Goal: Information Seeking & Learning: Learn about a topic

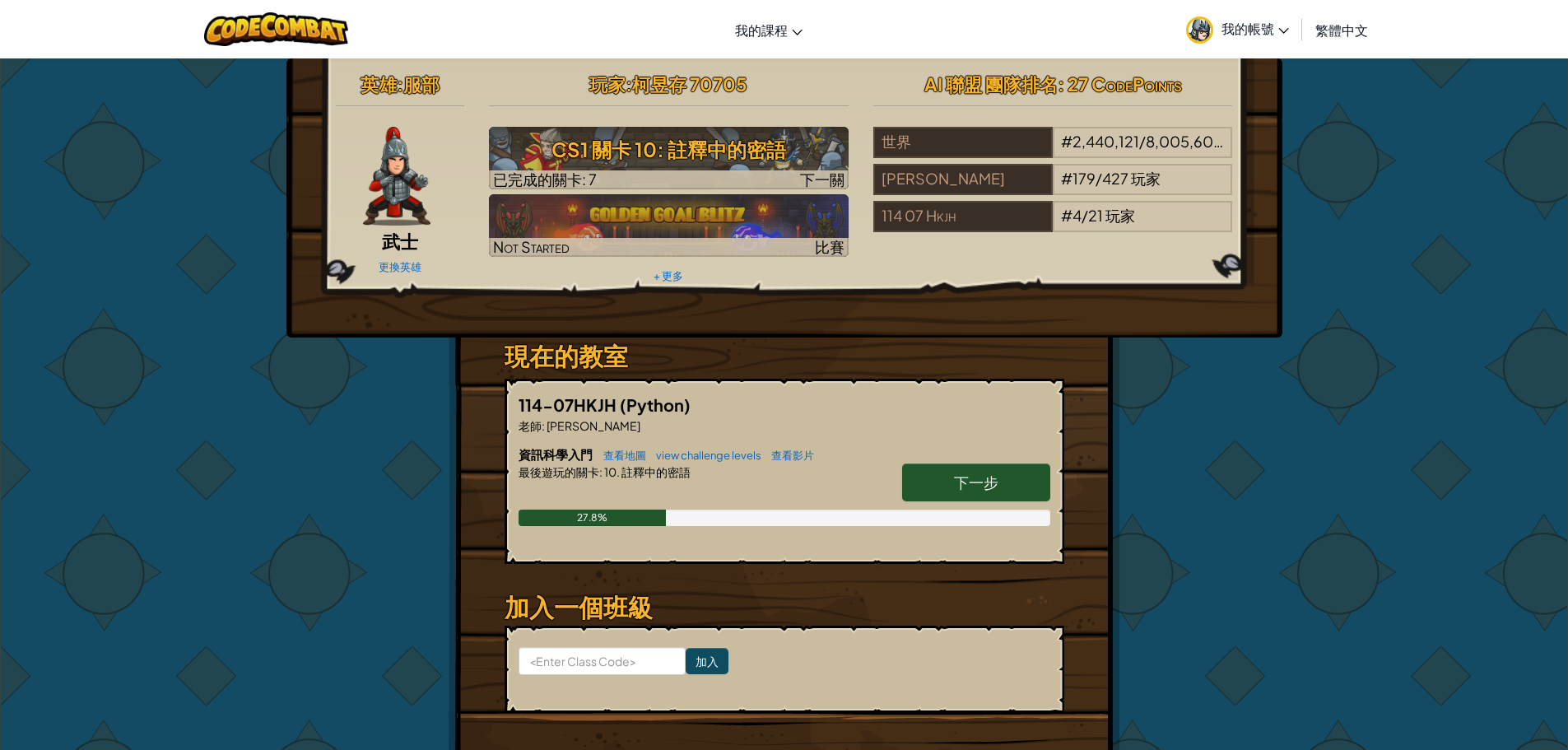
click at [955, 488] on span "下一步" at bounding box center [976, 481] width 45 height 19
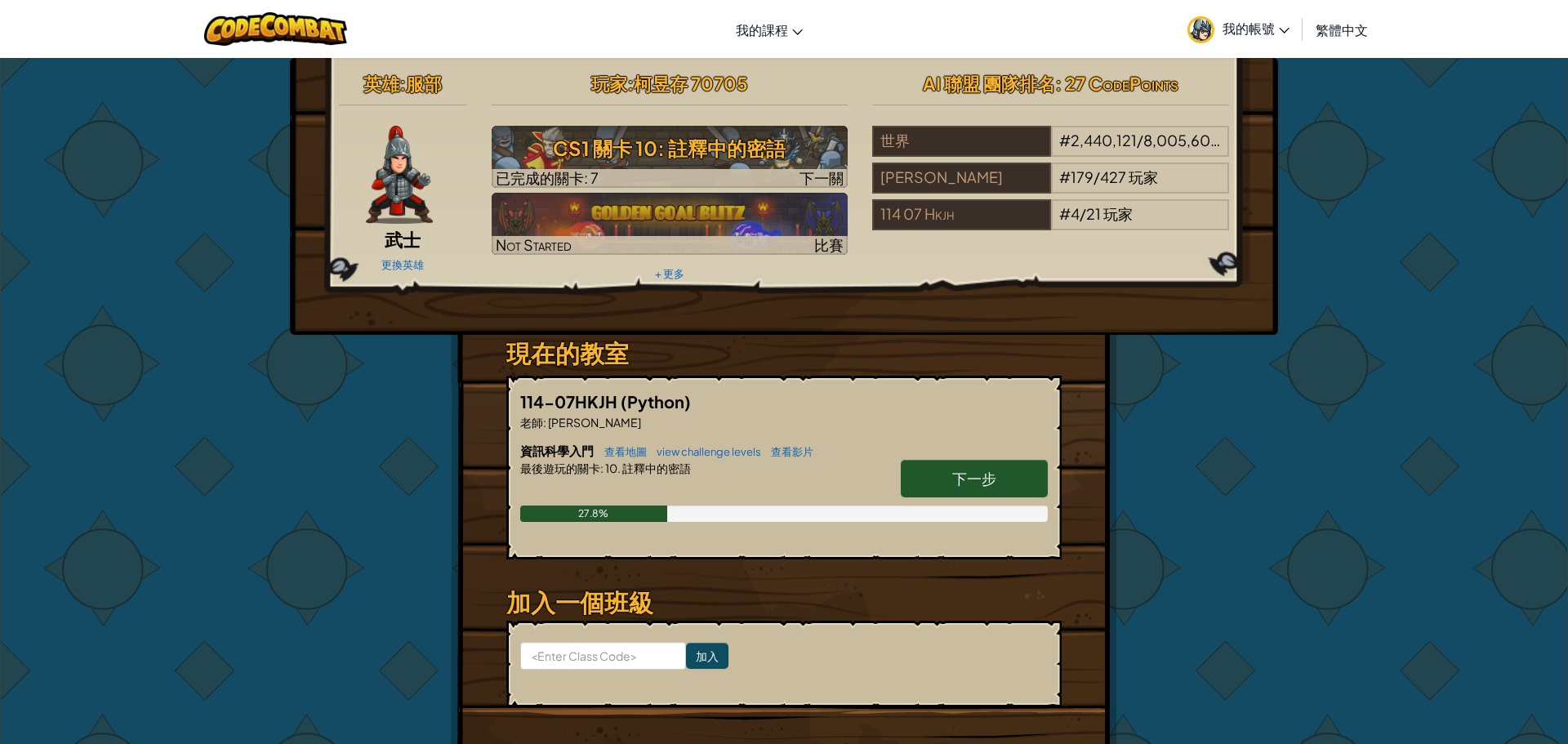
select select "zh-HANT"
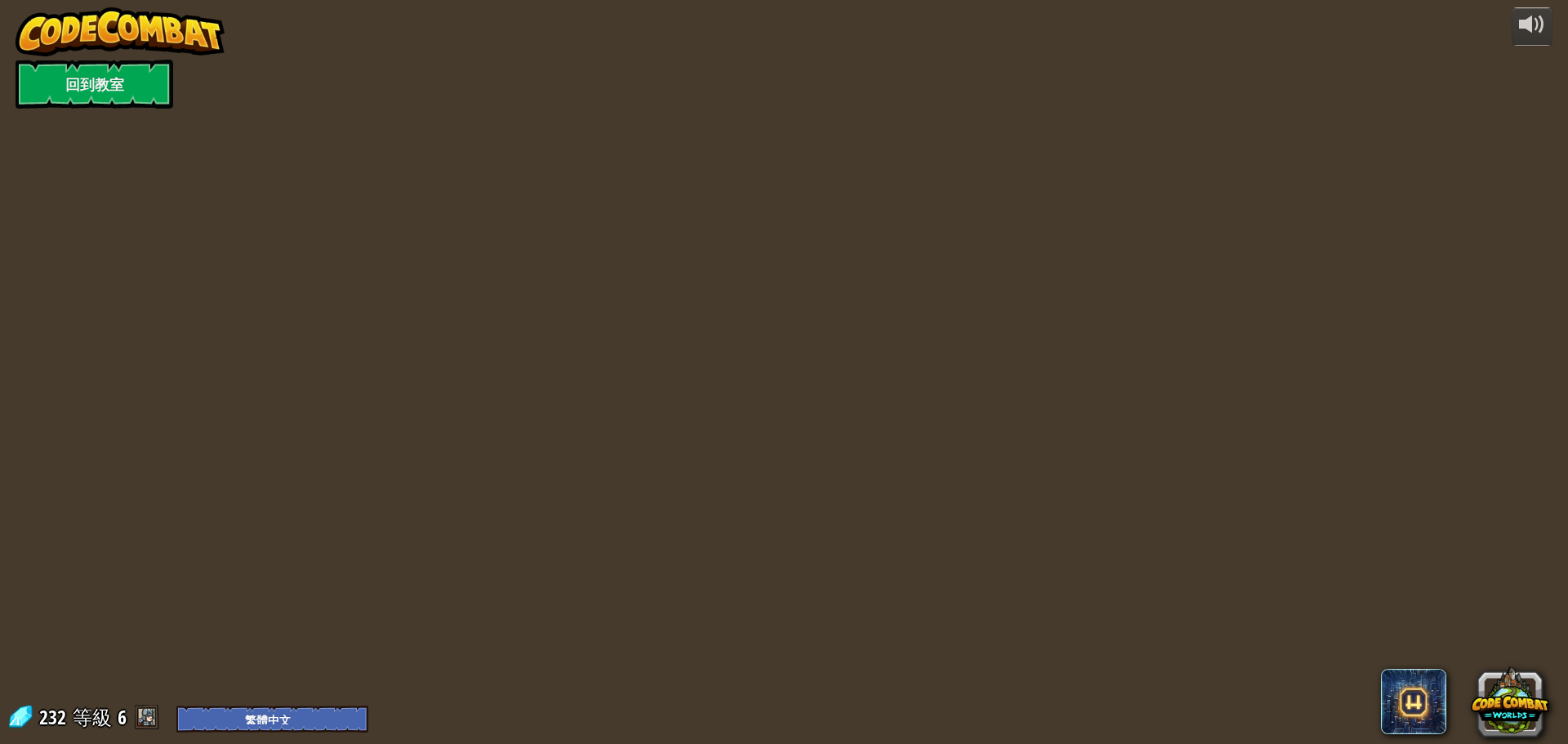
select select "zh-HANT"
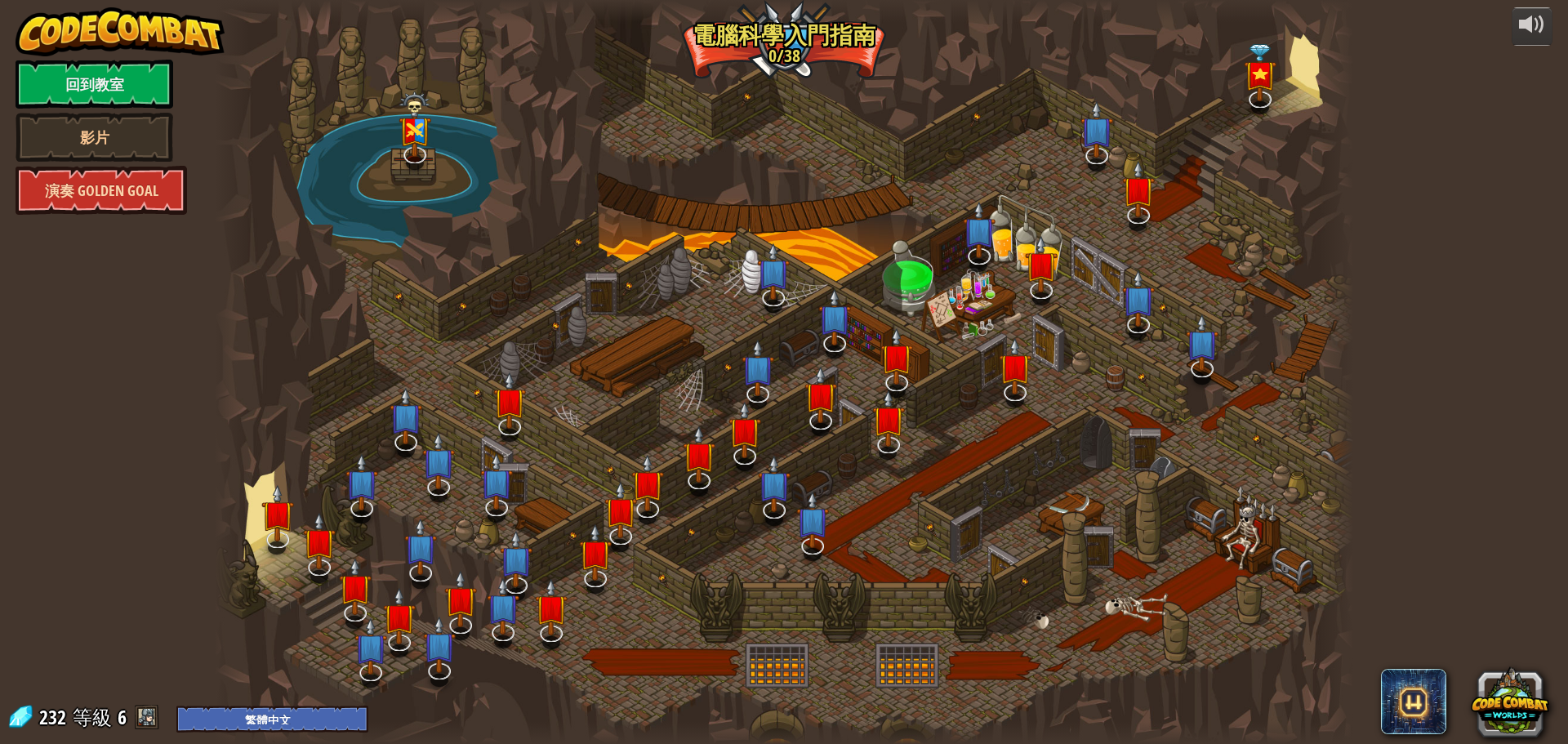
select select "zh-HANT"
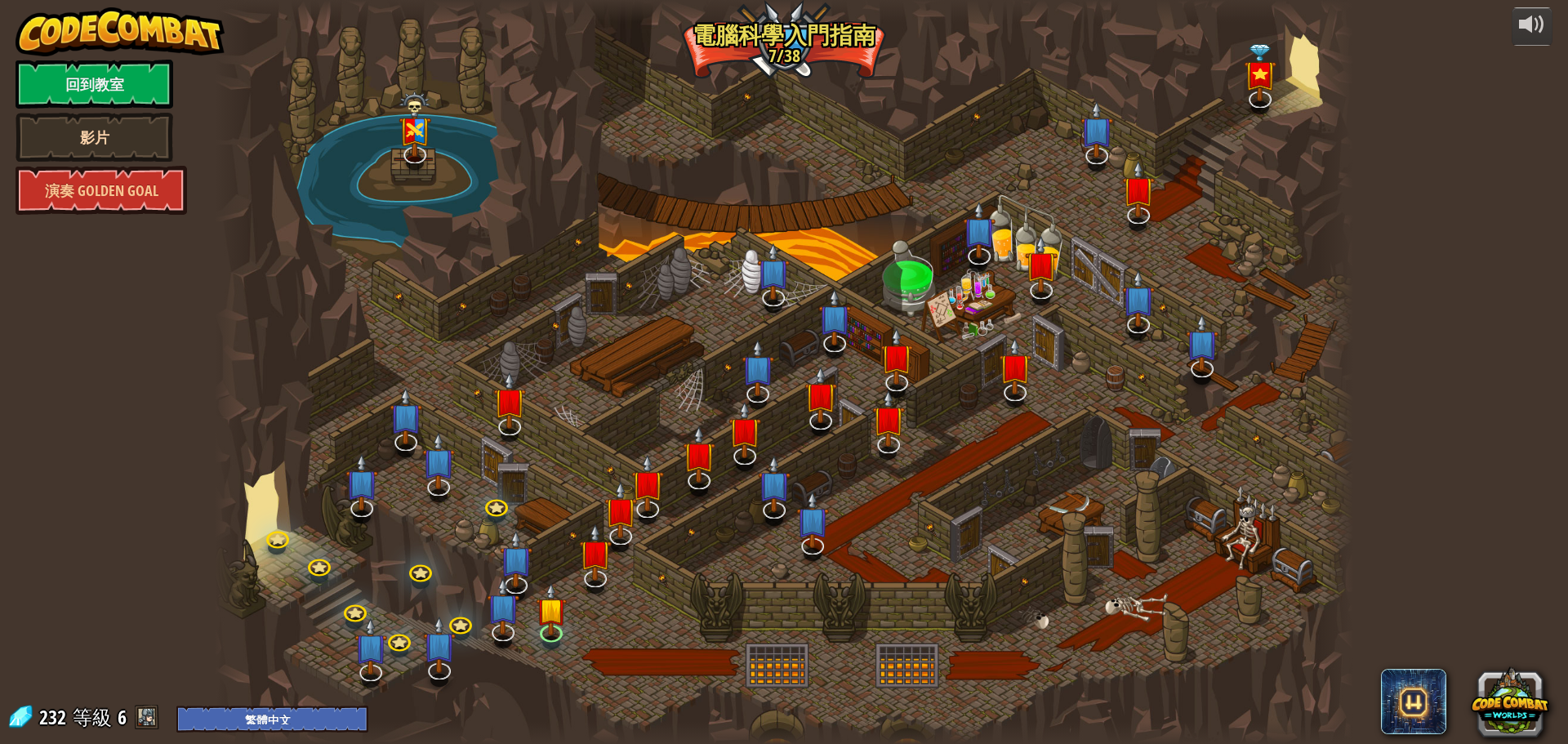
select select "zh-HANT"
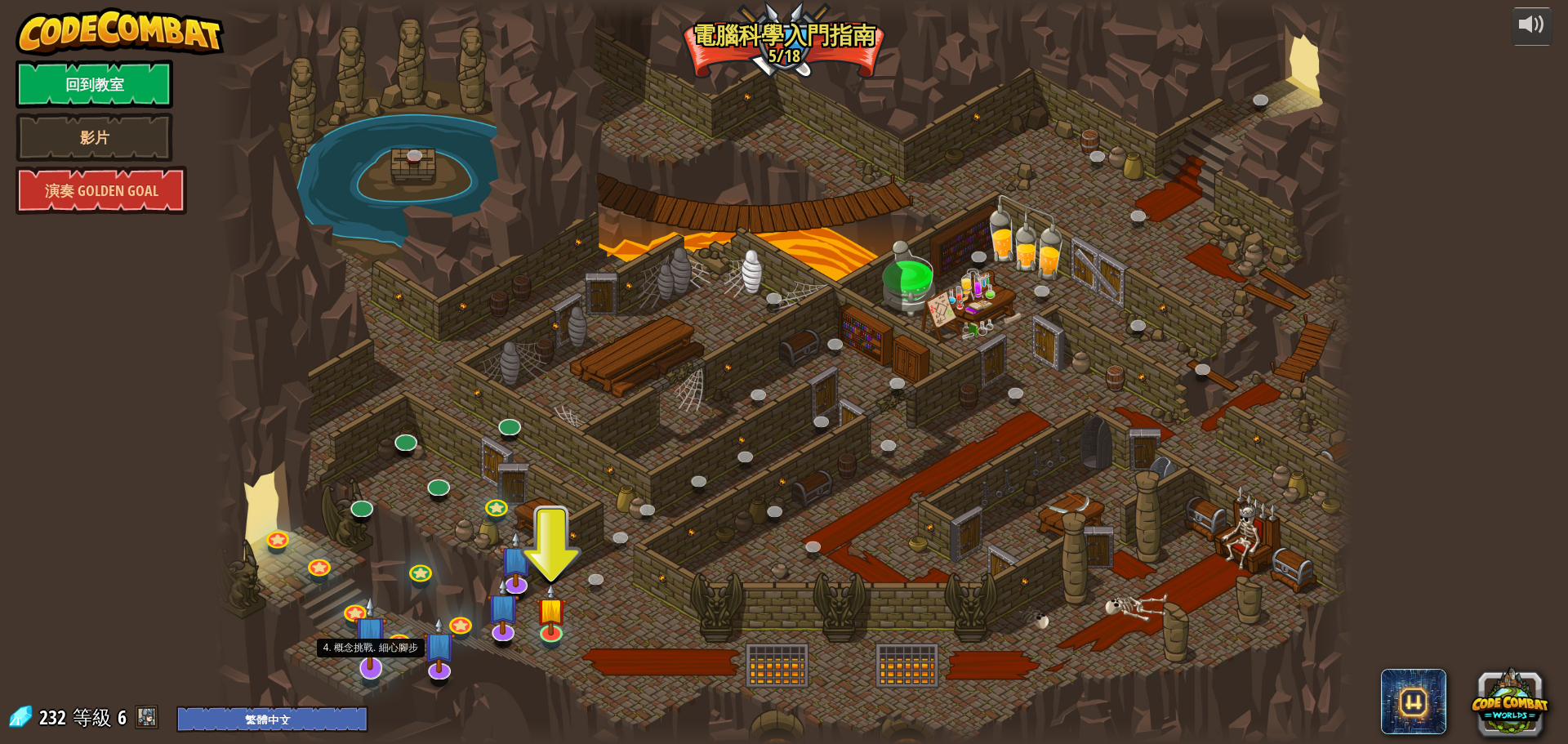
click at [369, 672] on div at bounding box center [370, 669] width 23 height 23
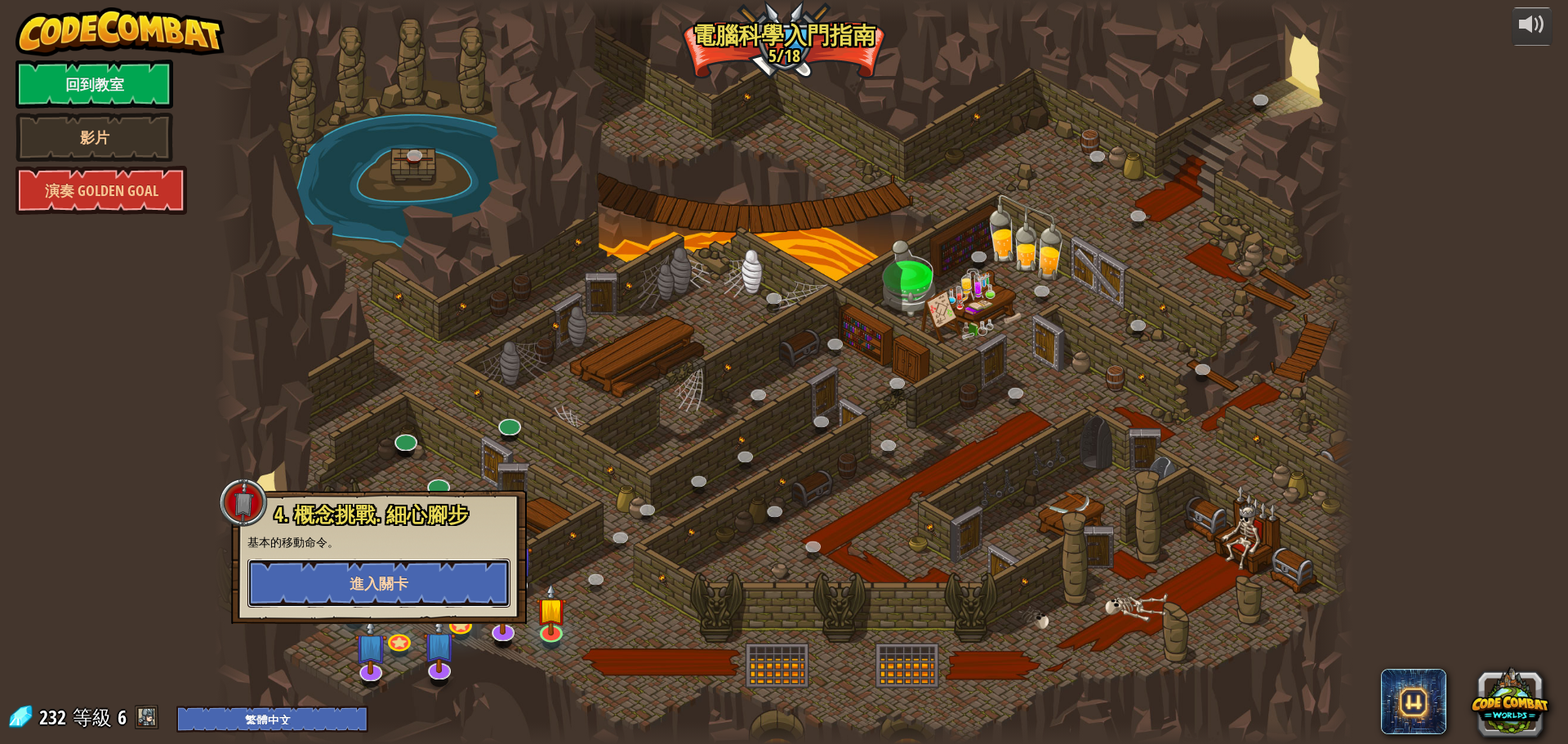
click at [351, 580] on span "進入關卡" at bounding box center [378, 583] width 59 height 20
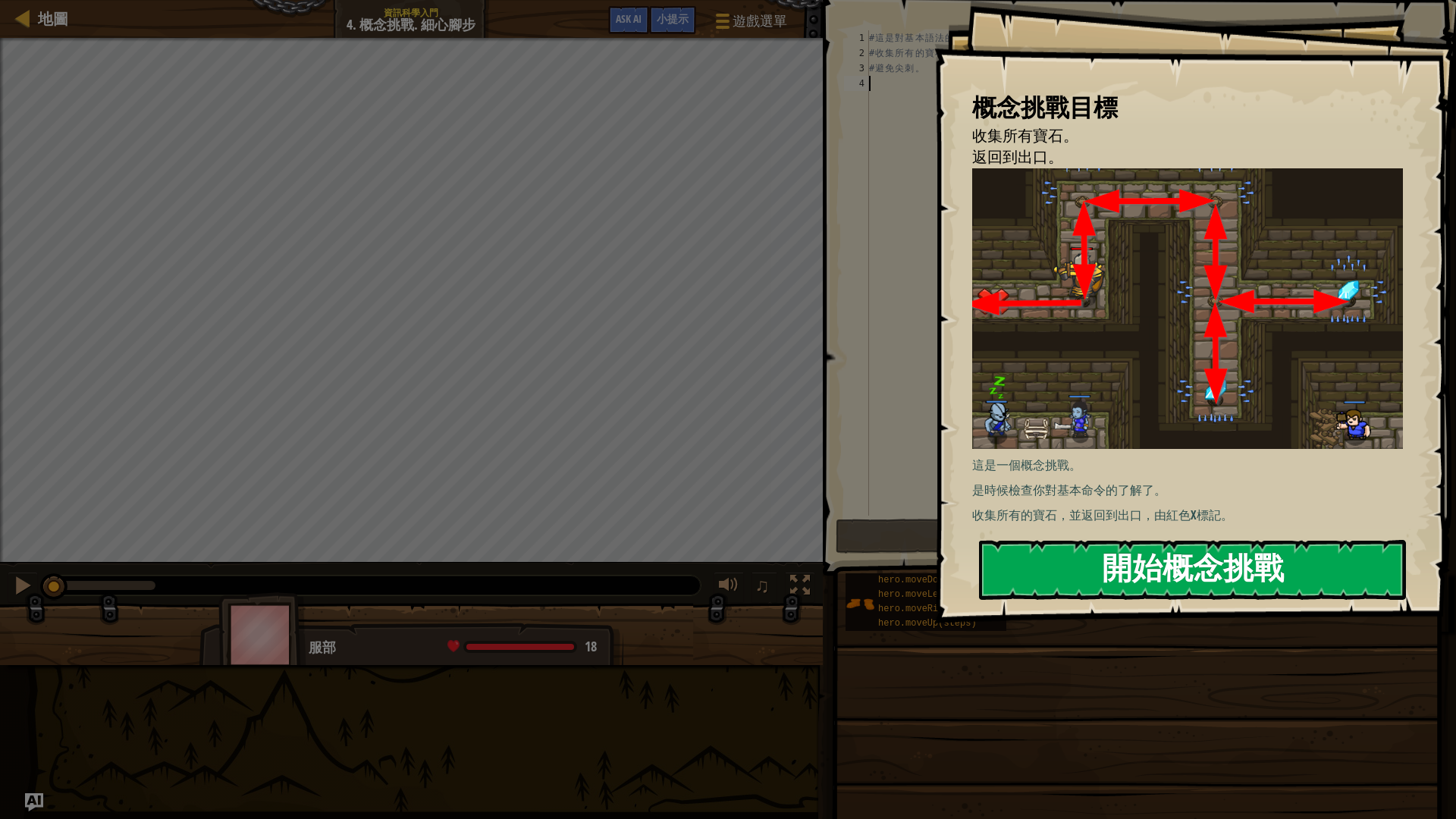
click at [1222, 572] on button "開始概念挑戰" at bounding box center [1192, 569] width 427 height 60
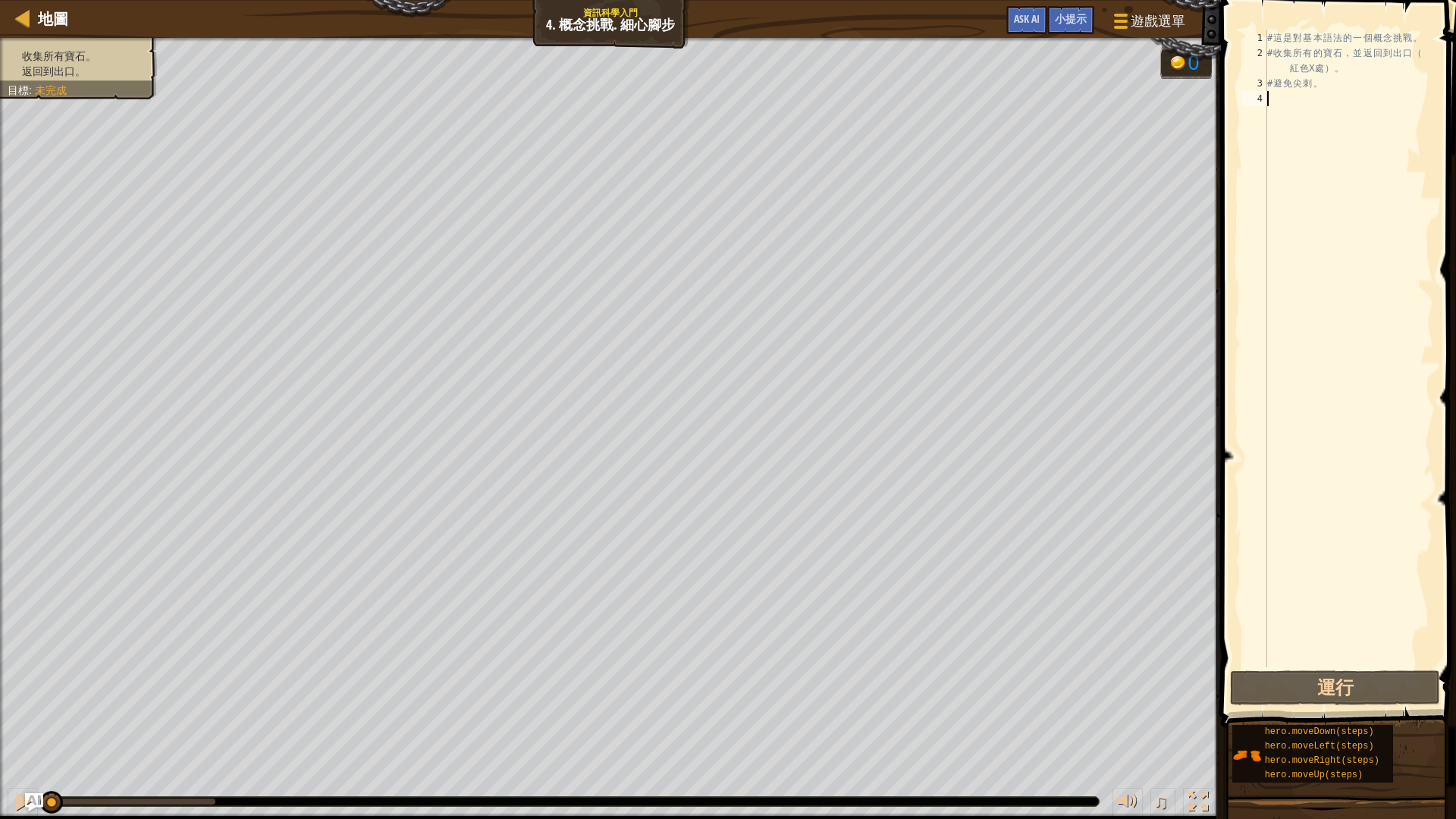
type textarea "ㄘ"
type textarea "h"
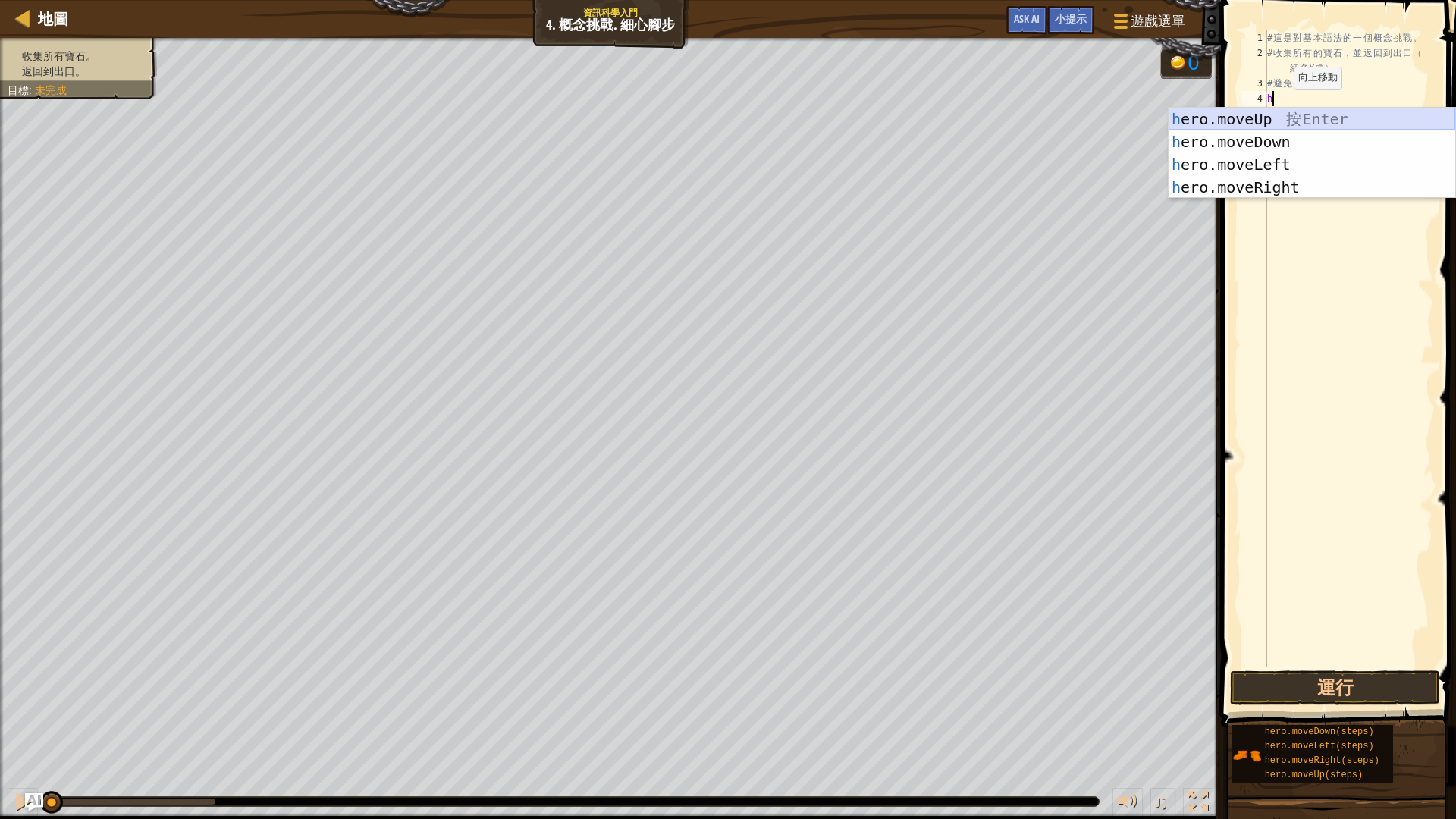
click at [1268, 119] on div "h ero.moveUp 按 Enter h ero.moveDown 按 Enter h ero.moveLeft 按 Enter h ero.moveRi…" at bounding box center [1311, 176] width 287 height 136
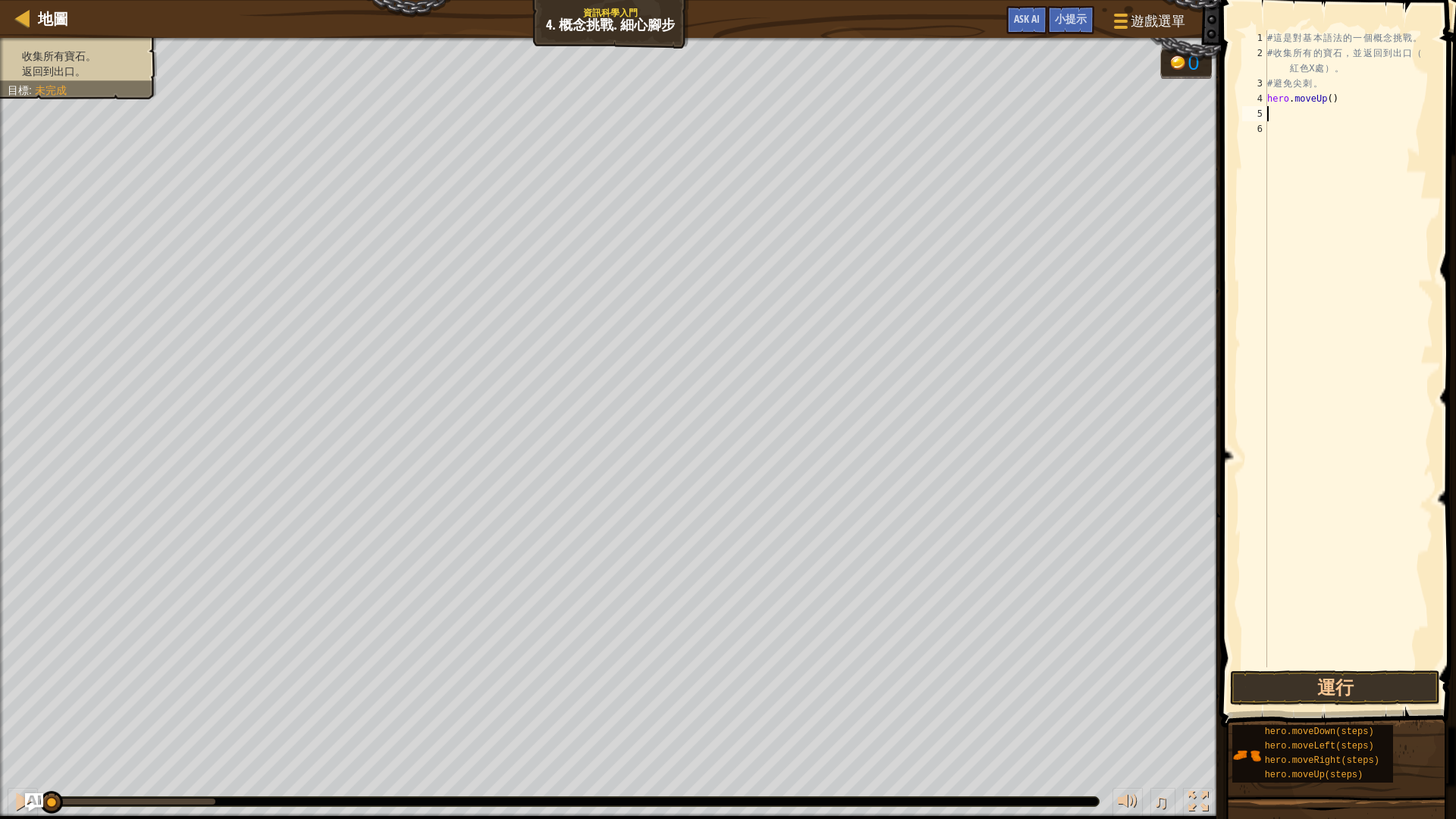
type textarea "h"
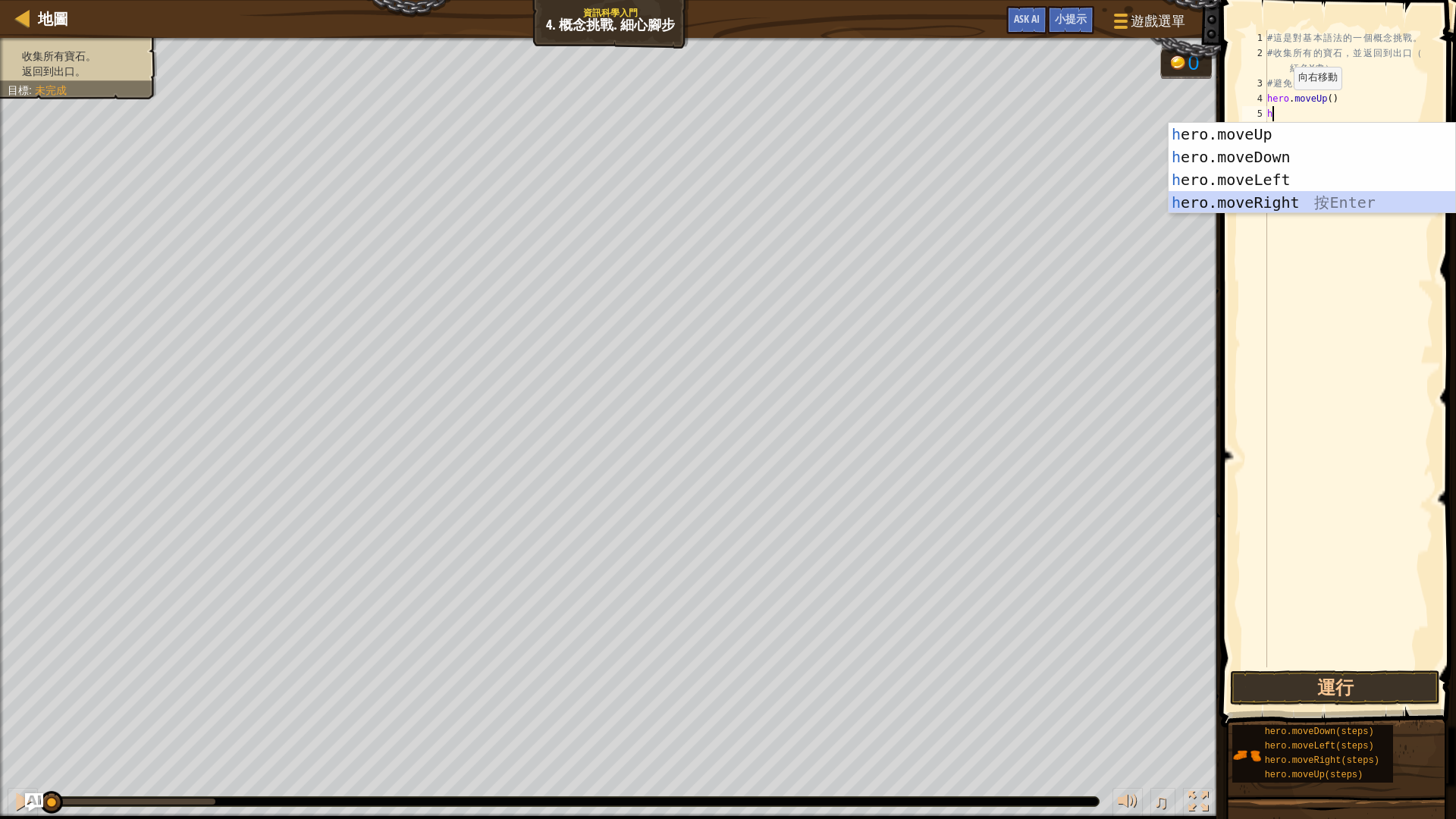
click at [1288, 202] on div "h ero.moveUp 按 Enter h ero.moveDown 按 Enter h ero.moveLeft 按 Enter h ero.moveRi…" at bounding box center [1311, 191] width 287 height 136
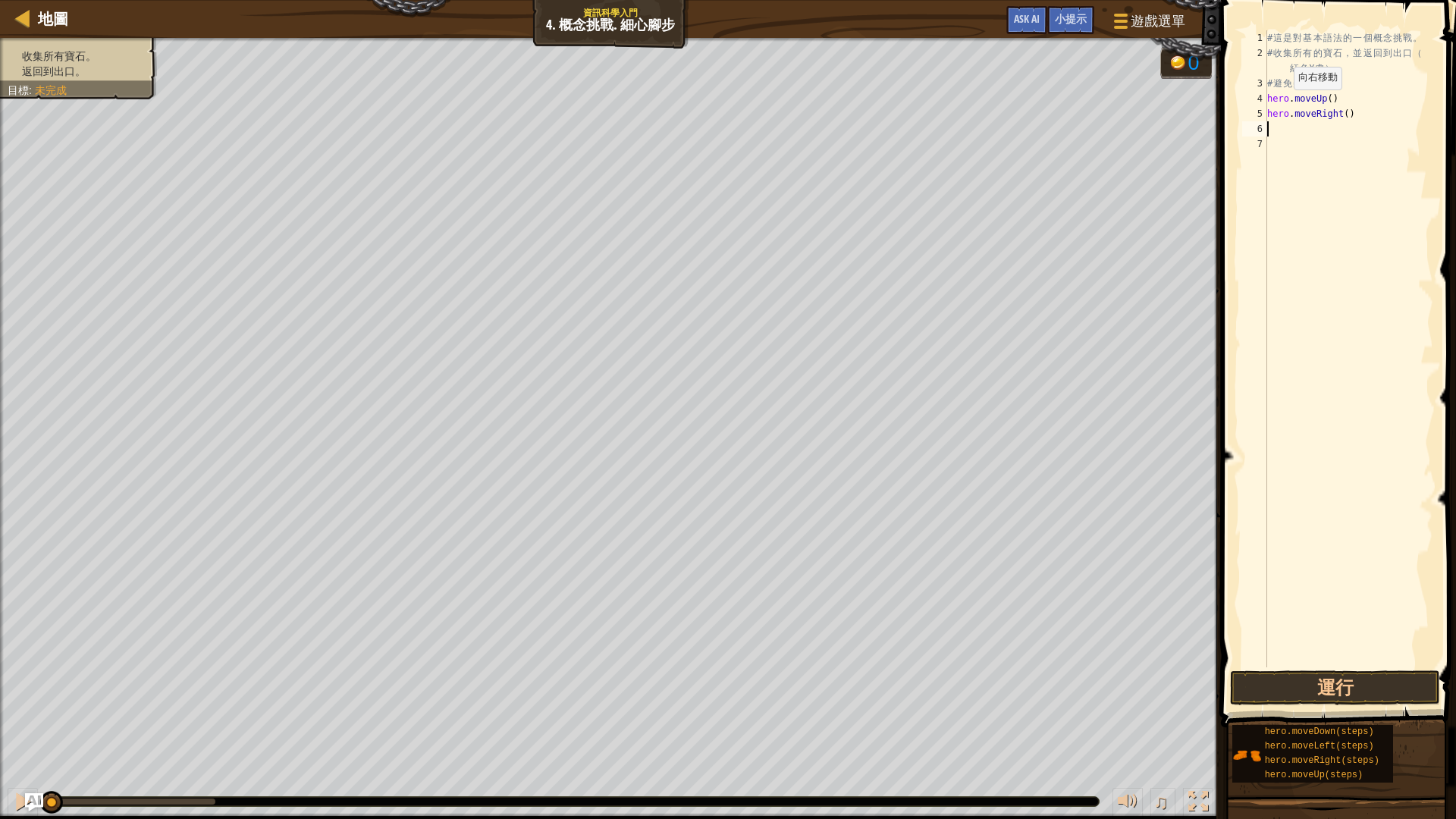
type textarea "h"
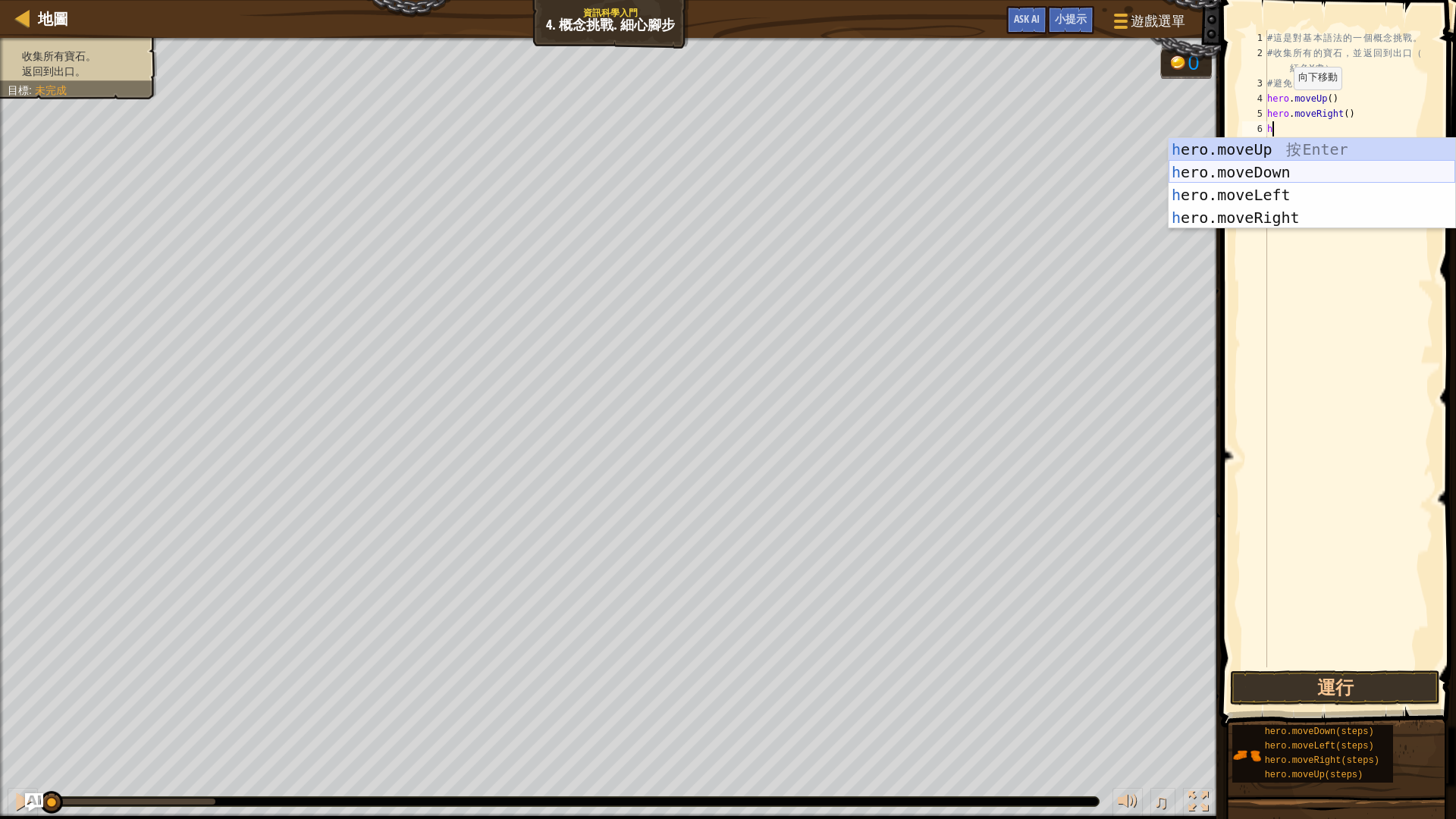
click at [1292, 168] on div "h ero.moveUp 按 Enter h ero.moveDown 按 Enter h ero.moveLeft 按 Enter h ero.moveRi…" at bounding box center [1311, 207] width 287 height 136
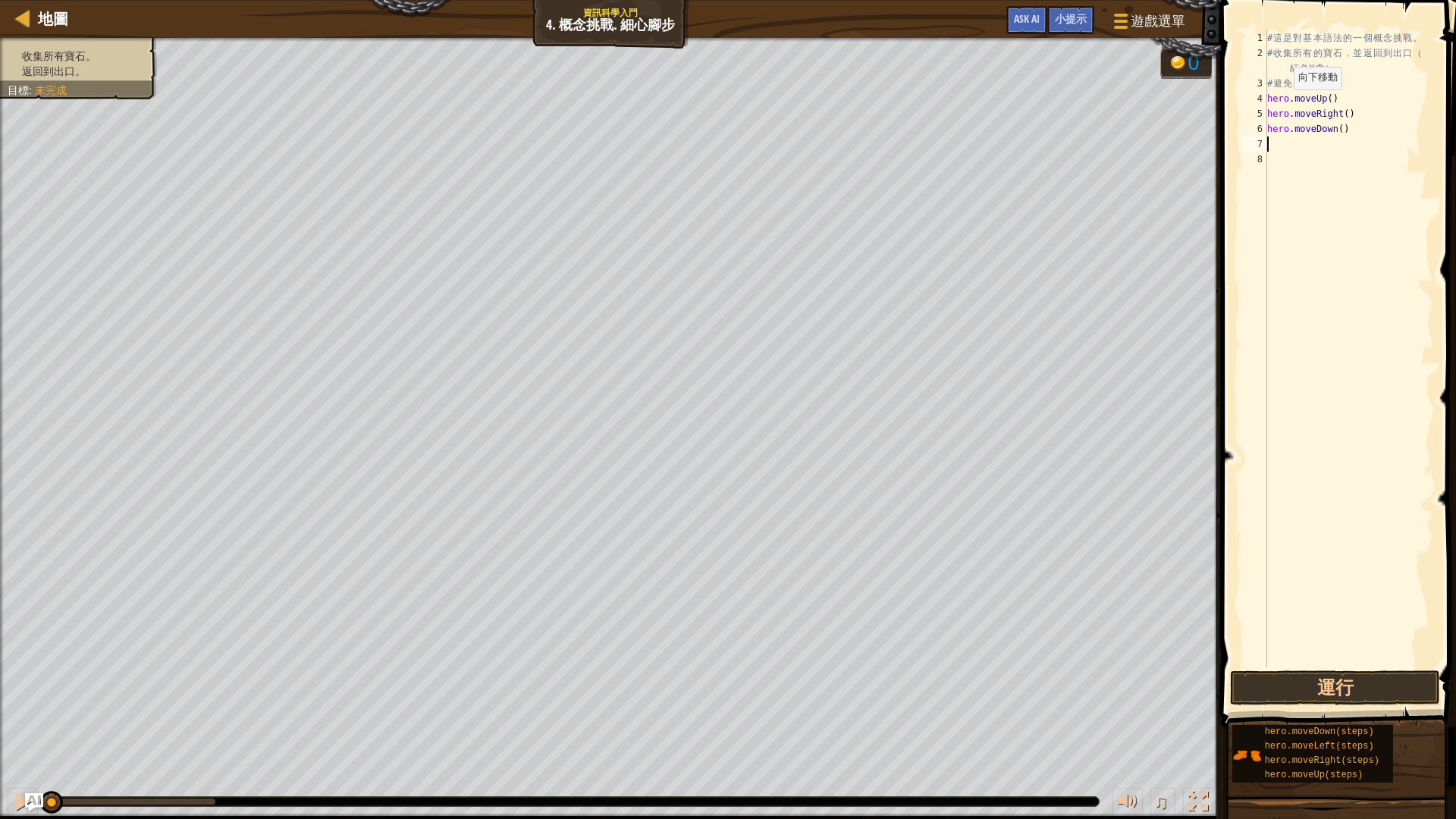
type textarea "h"
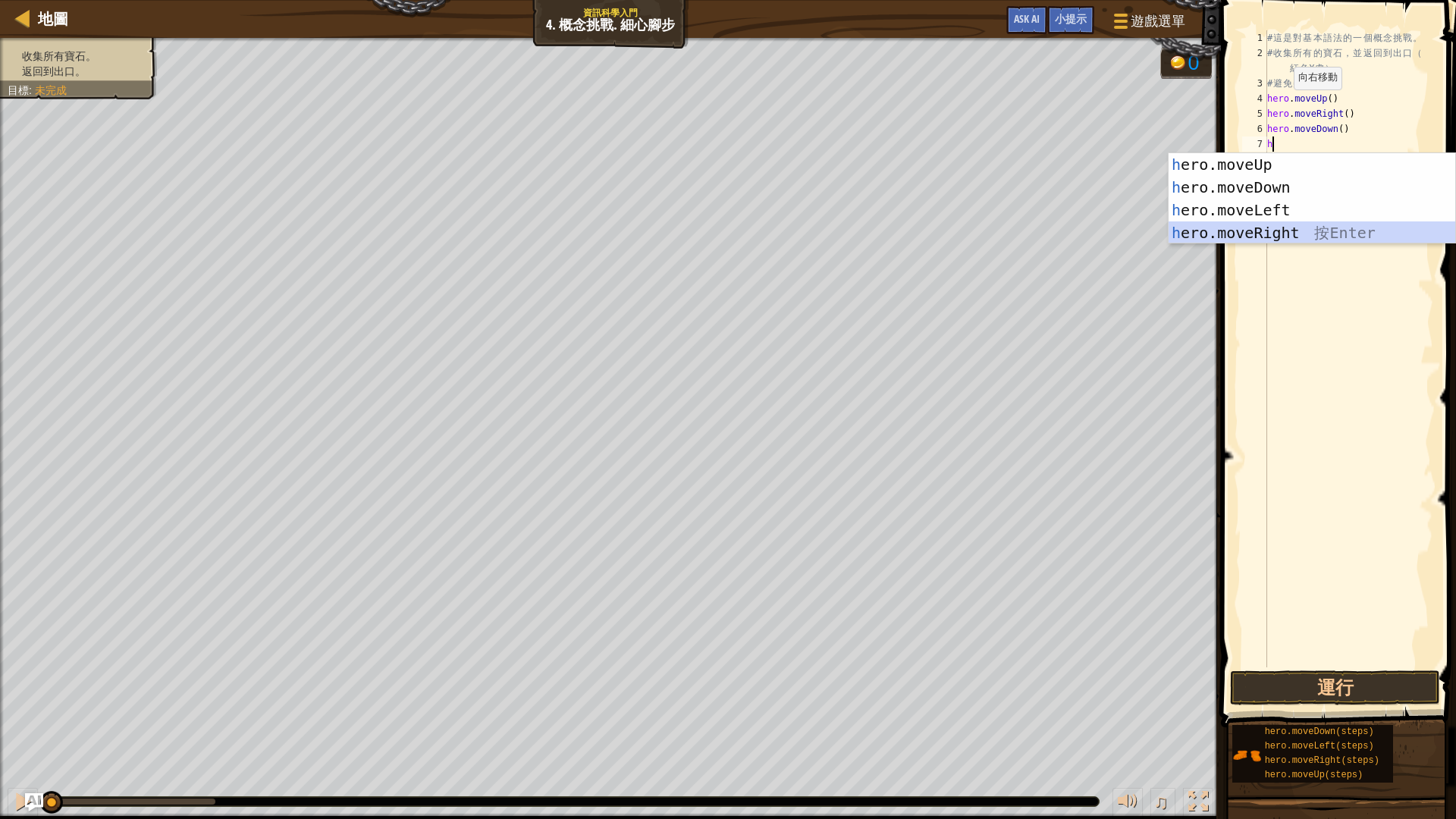
click at [1296, 231] on div "h ero.moveUp 按 Enter h ero.moveDown 按 Enter h ero.moveLeft 按 Enter h ero.moveRi…" at bounding box center [1311, 221] width 287 height 136
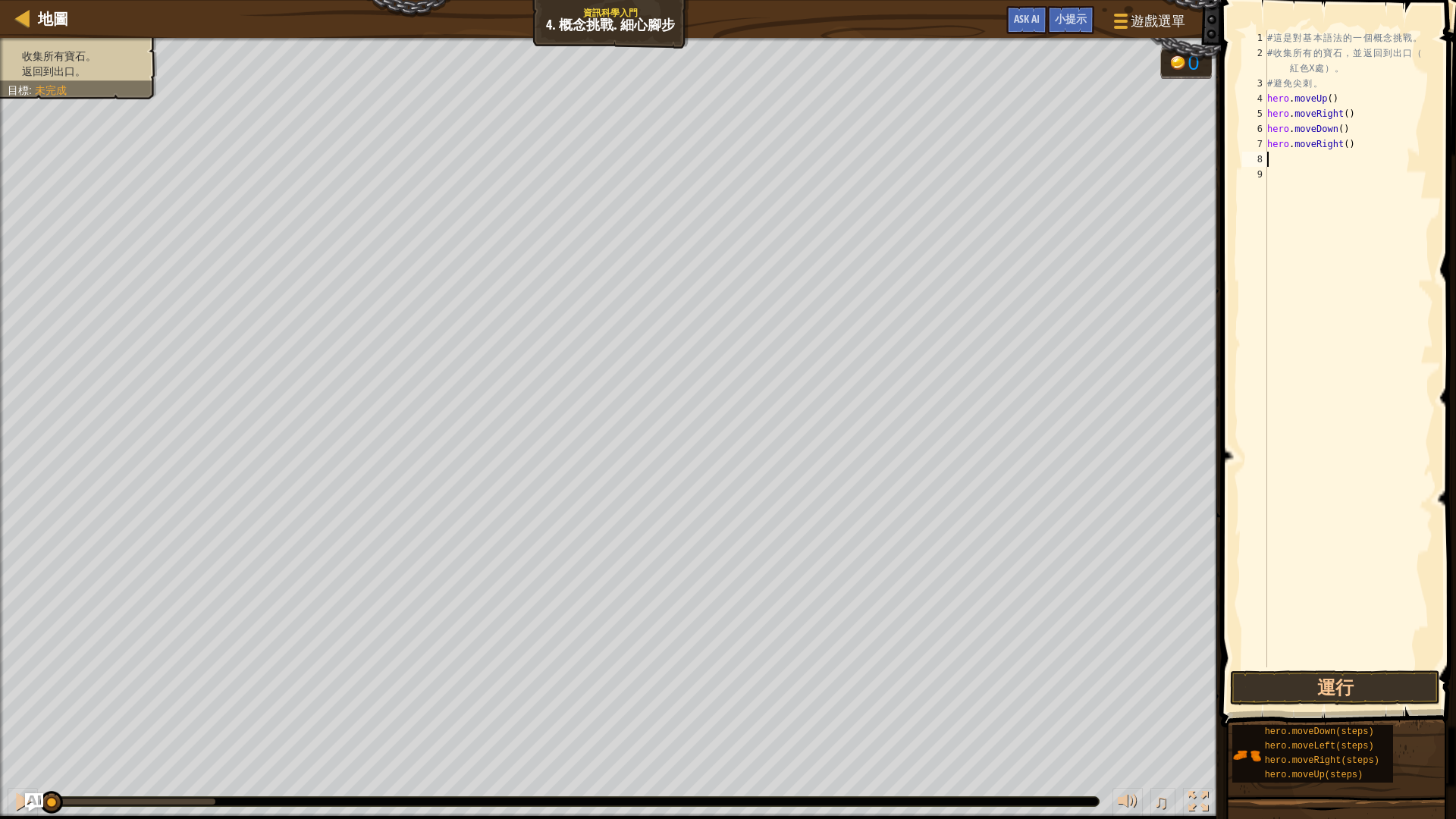
type textarea "h"
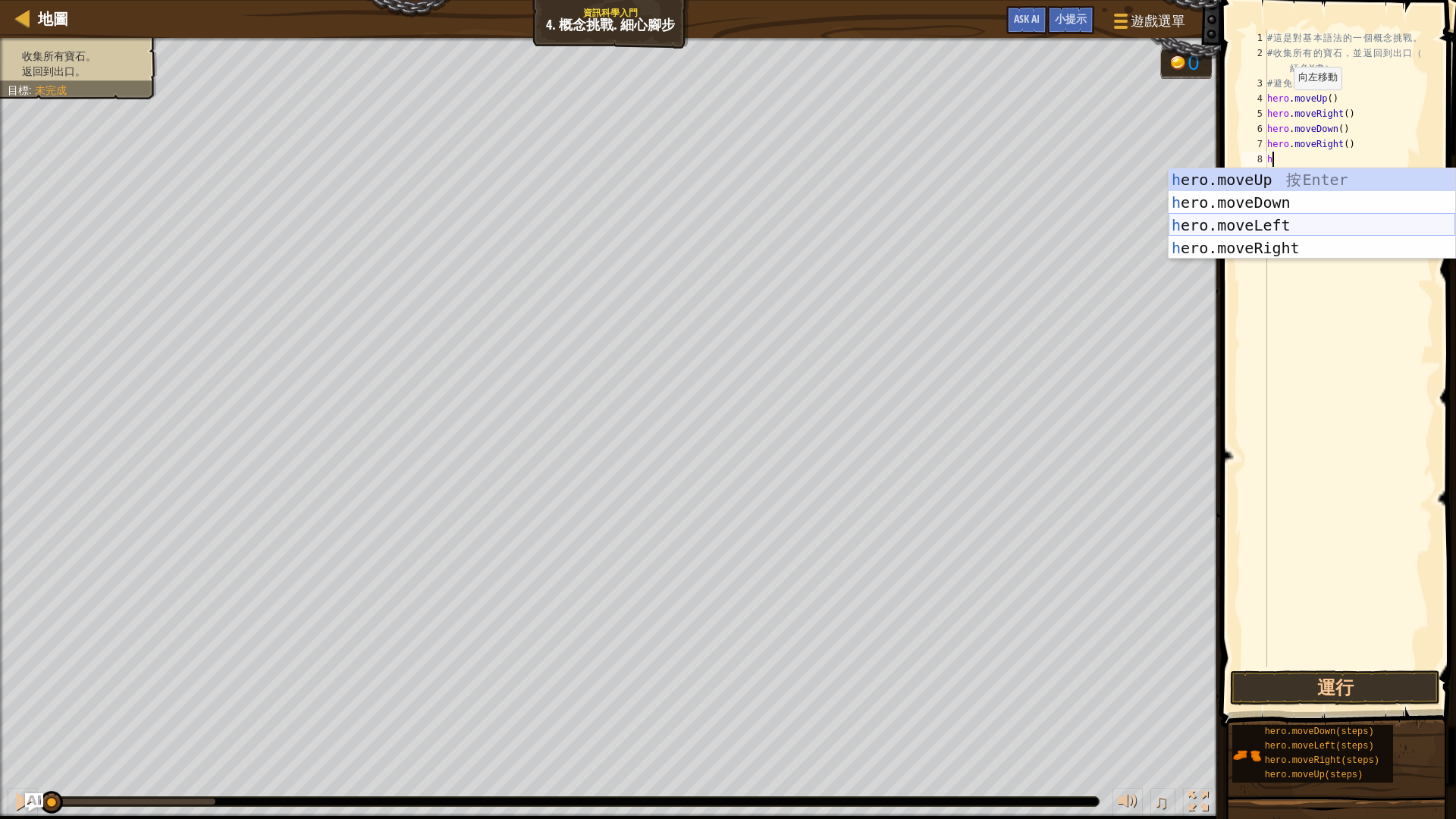
click at [1290, 223] on div "h ero.moveUp 按 Enter h ero.moveDown 按 Enter h ero.moveLeft 按 Enter h ero.moveRi…" at bounding box center [1311, 236] width 287 height 136
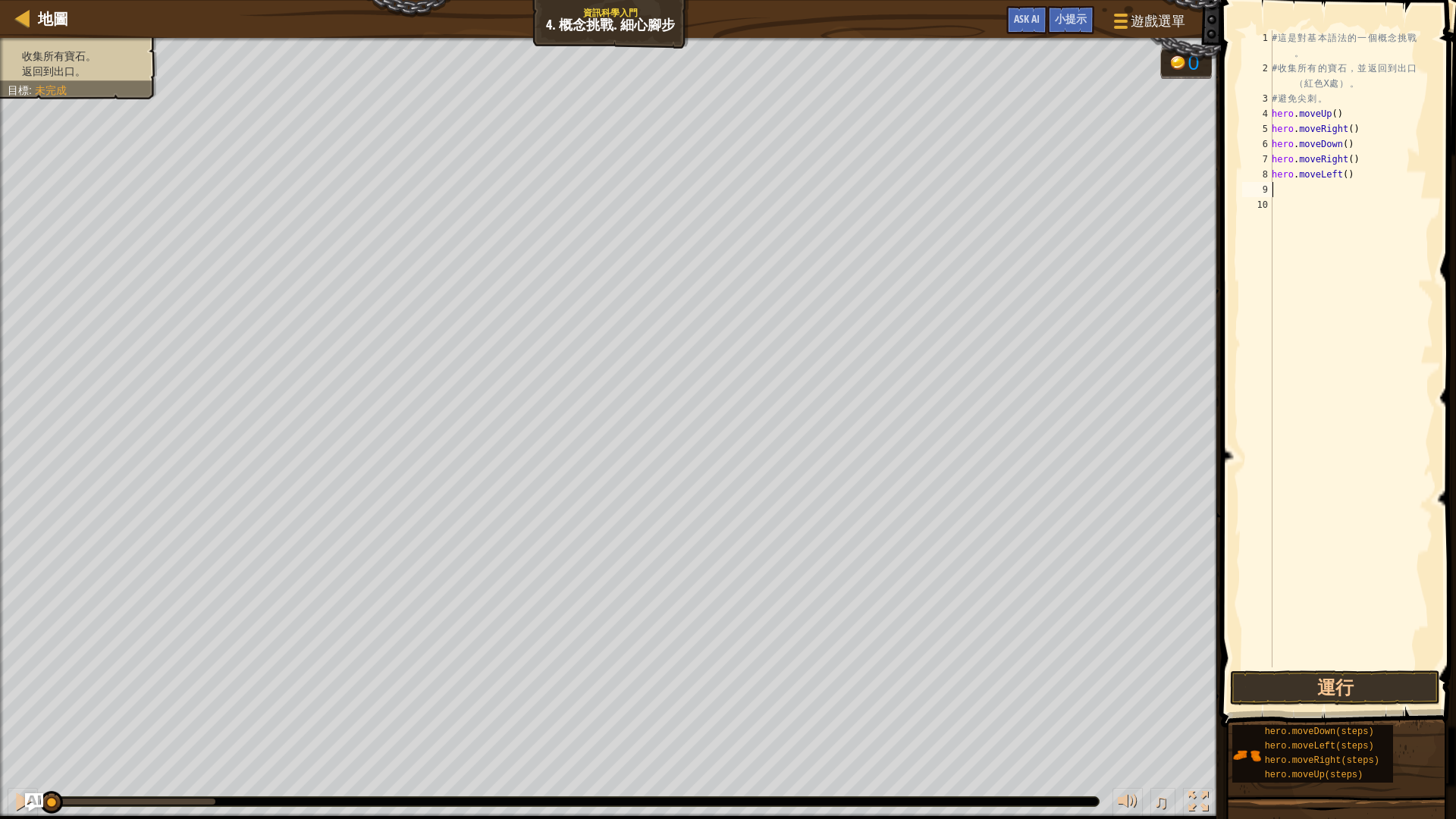
type textarea "h"
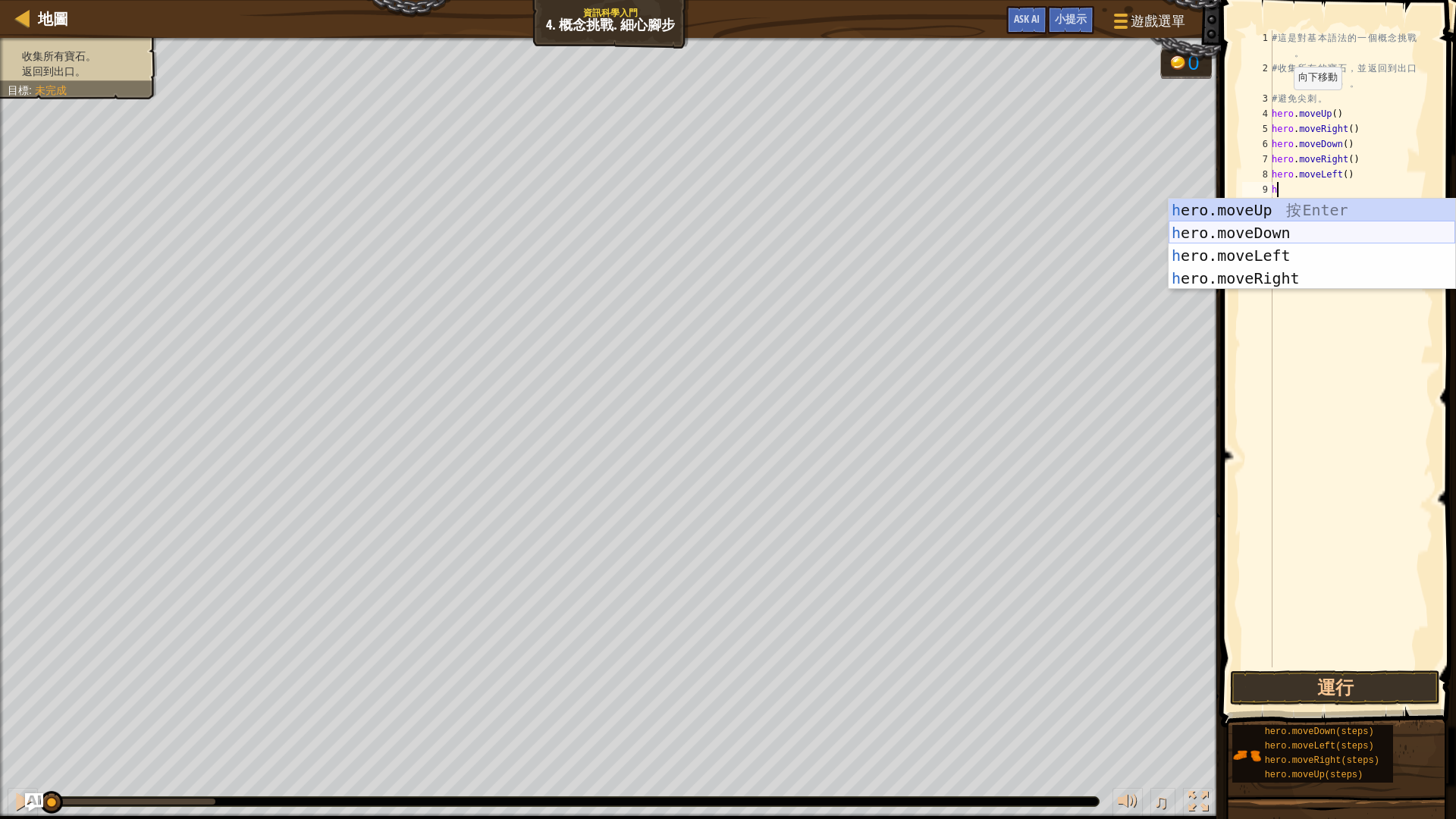
click at [1289, 230] on div "h ero.moveUp 按 Enter h ero.moveDown 按 Enter h ero.moveLeft 按 Enter h ero.moveRi…" at bounding box center [1311, 267] width 287 height 136
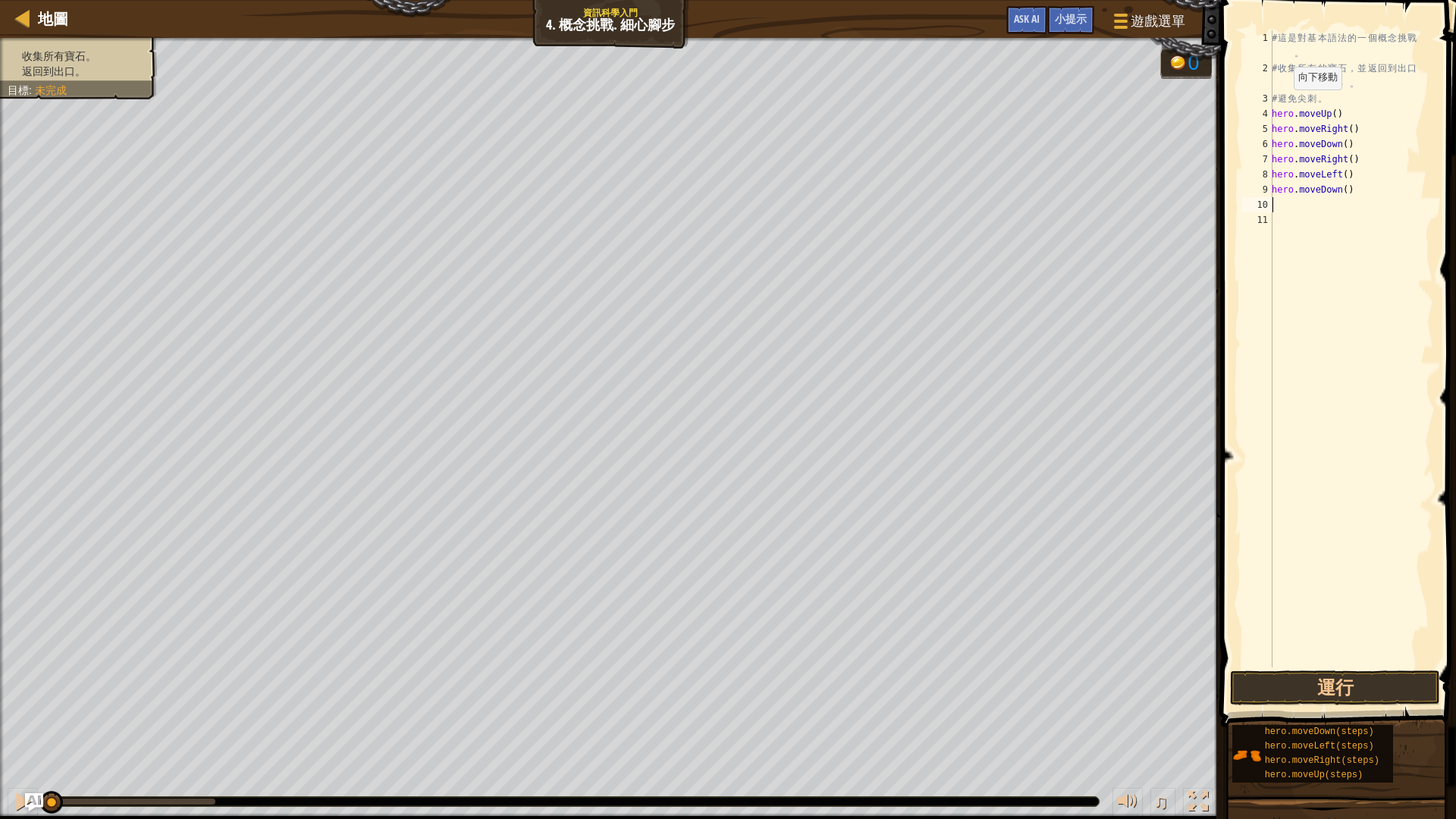
type textarea "h"
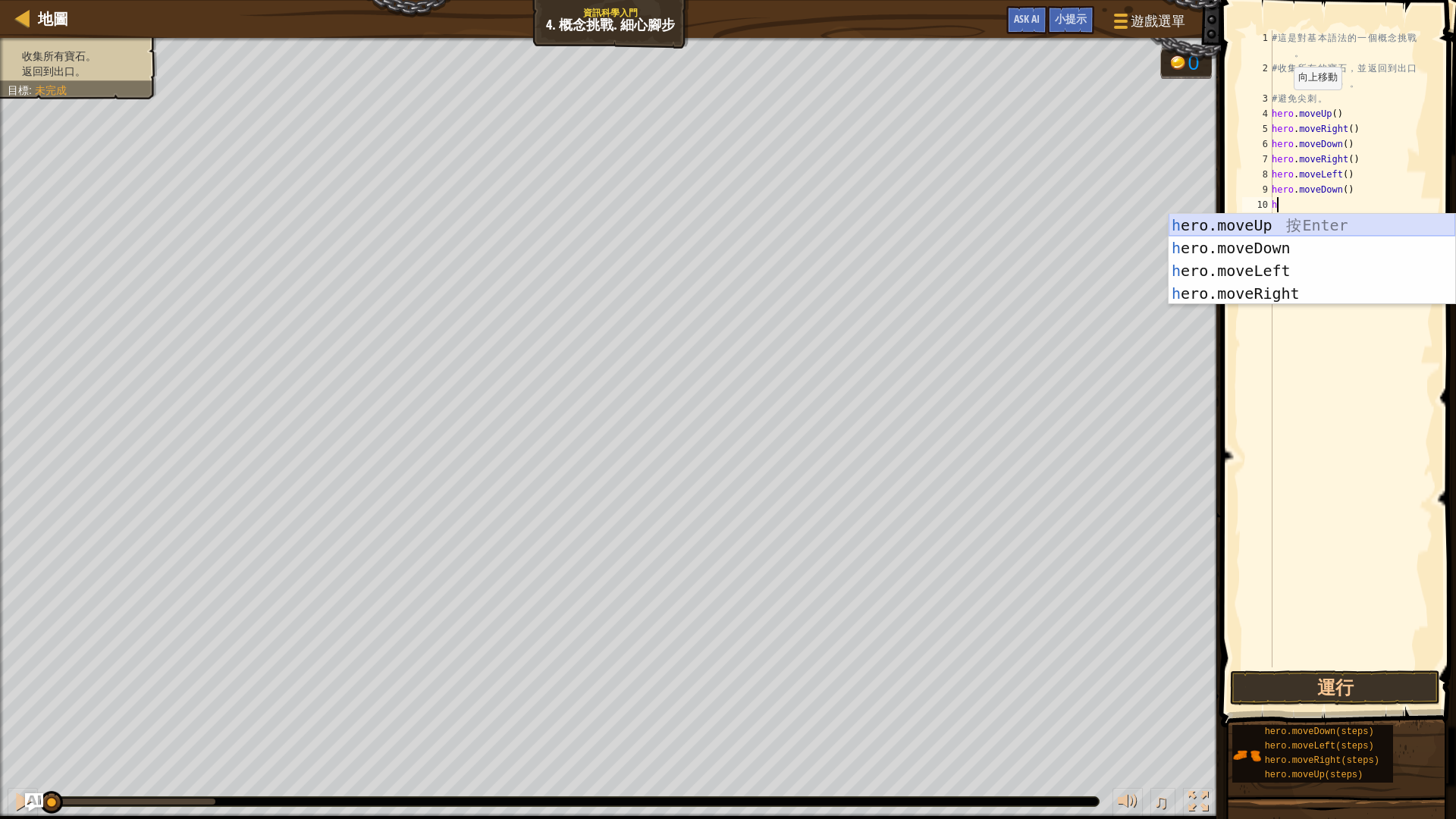
click at [1289, 231] on div "h ero.moveUp 按 Enter h ero.moveDown 按 Enter h ero.moveLeft 按 Enter h ero.moveRi…" at bounding box center [1311, 282] width 287 height 136
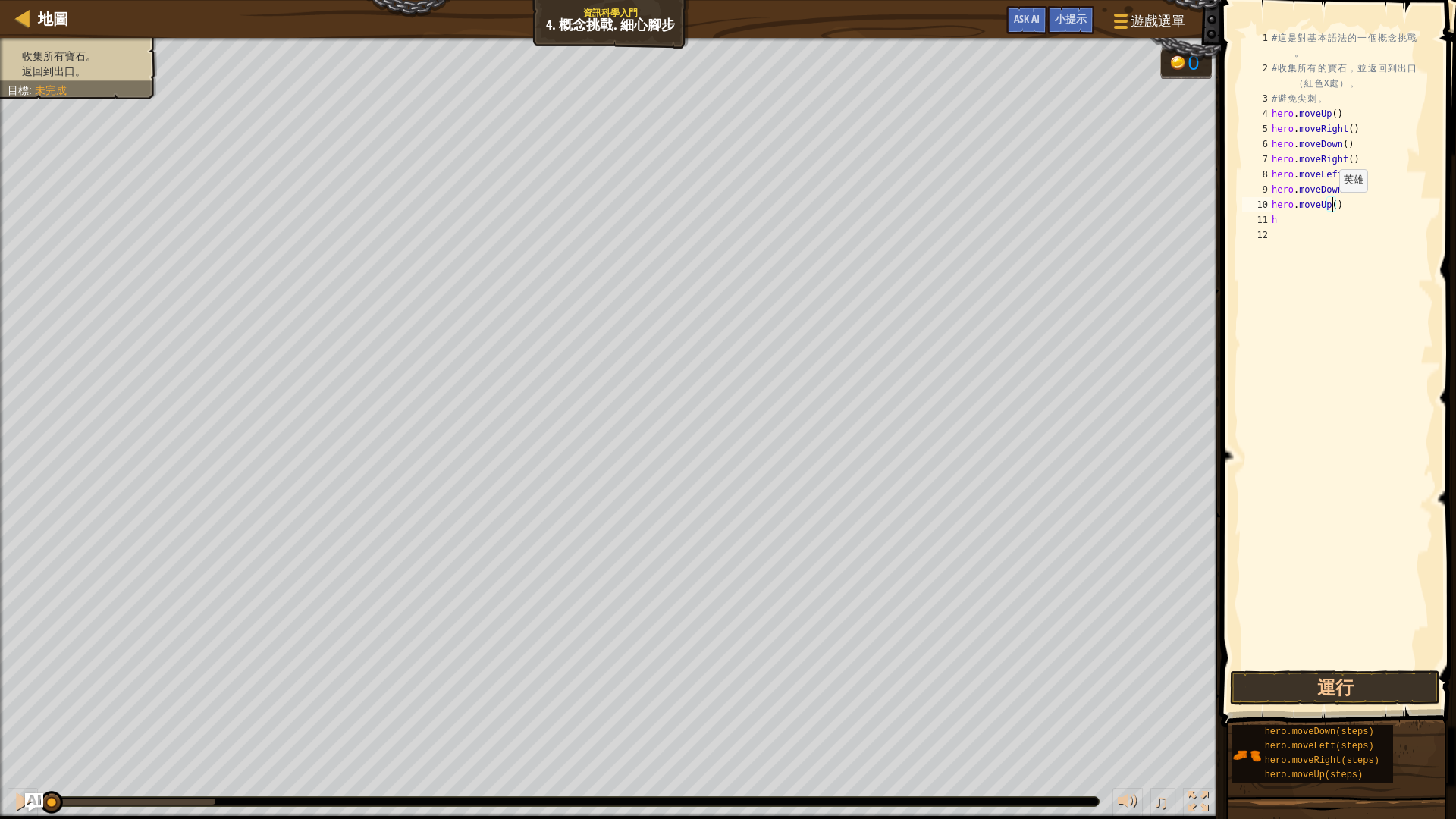
click at [1330, 207] on div "# 這 是 對 基 本 語 法 的 一 個 概 念 挑 戰 。 # 收 集 所 有 的 寶 石 ， 並 返 回 到 出 口 （ 紅 色 X 處 ） 。 # 避…" at bounding box center [1350, 372] width 164 height 682
click at [1281, 219] on div "# 這 是 對 基 本 語 法 的 一 個 概 念 挑 戰 。 # 收 集 所 有 的 寶 石 ， 並 返 回 到 出 口 （ 紅 色 X 處 ） 。 # 避…" at bounding box center [1350, 372] width 164 height 682
type textarea "h"
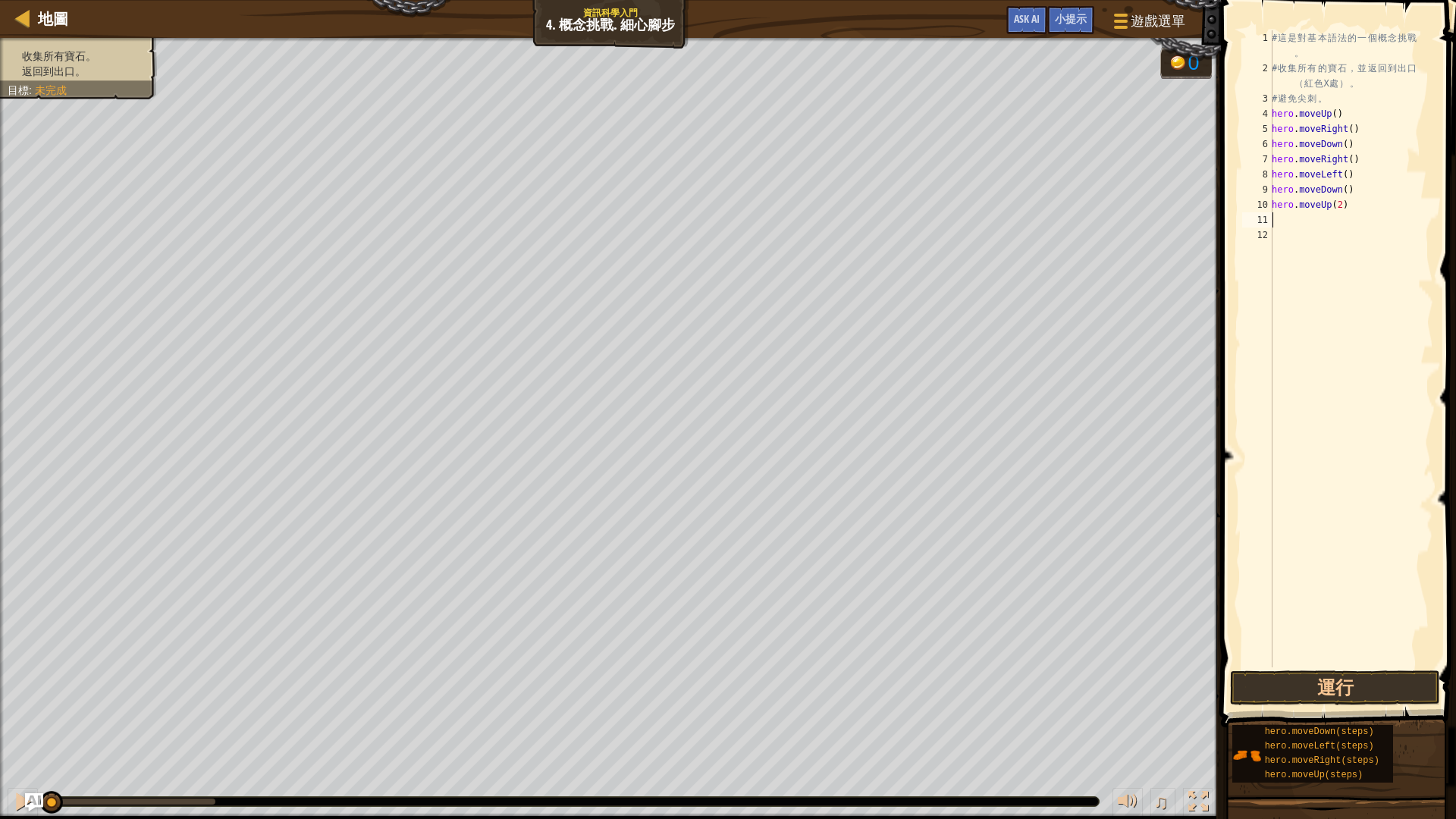
type textarea "h"
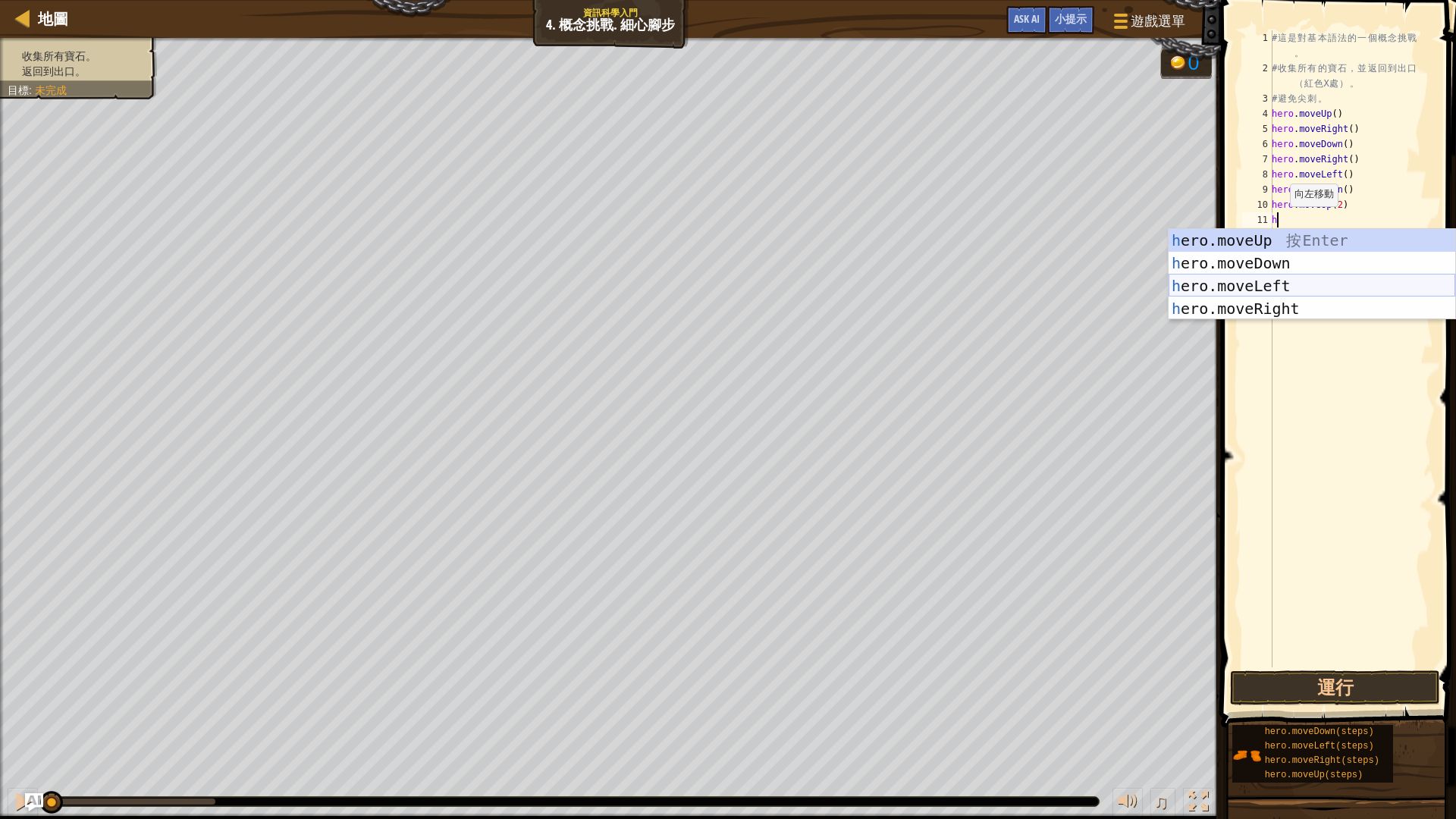
click at [1288, 279] on div "h ero.moveUp 按 Enter h ero.moveDown 按 Enter h ero.moveLeft 按 Enter h ero.moveRi…" at bounding box center [1311, 297] width 287 height 136
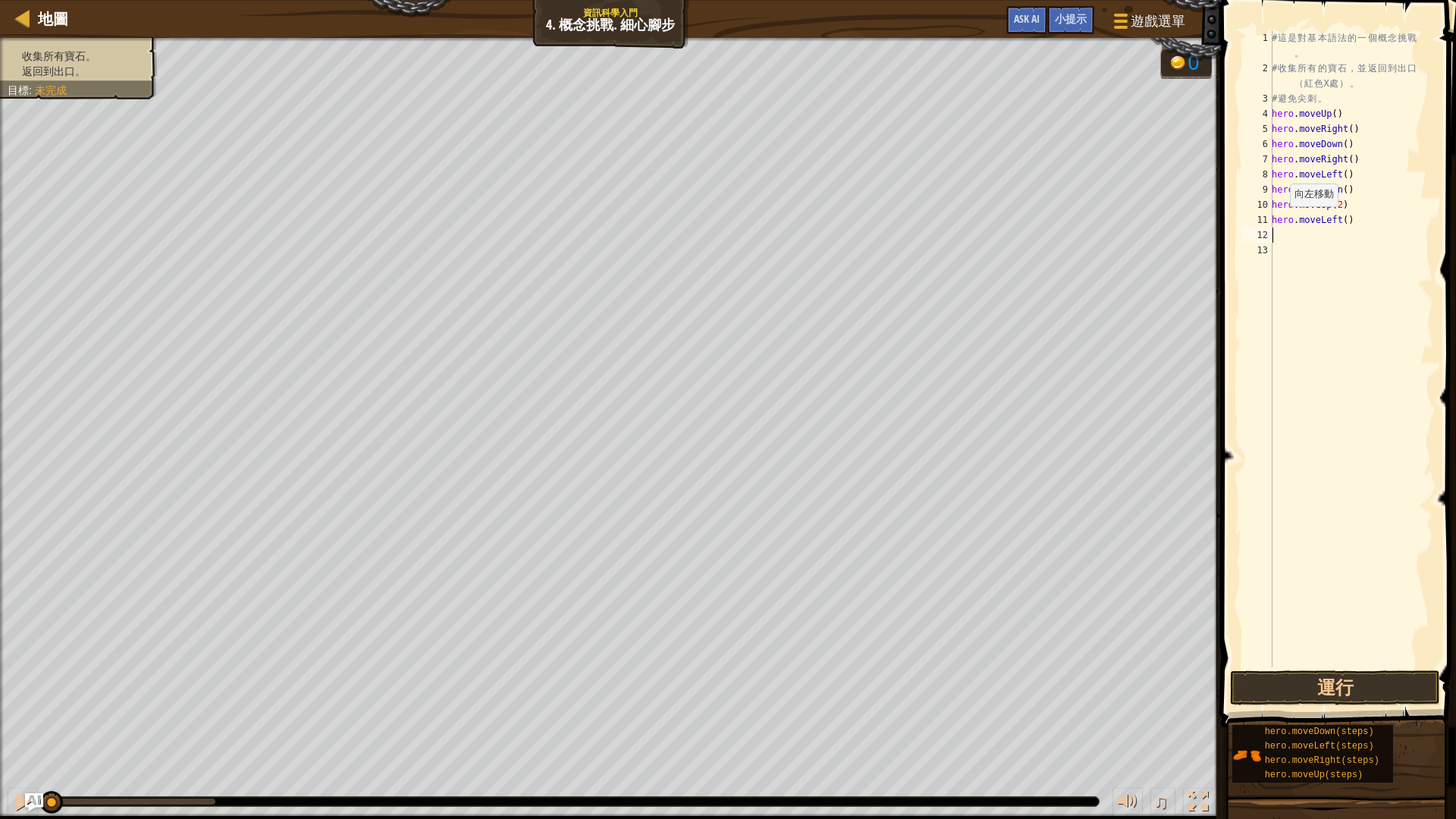
type textarea "h"
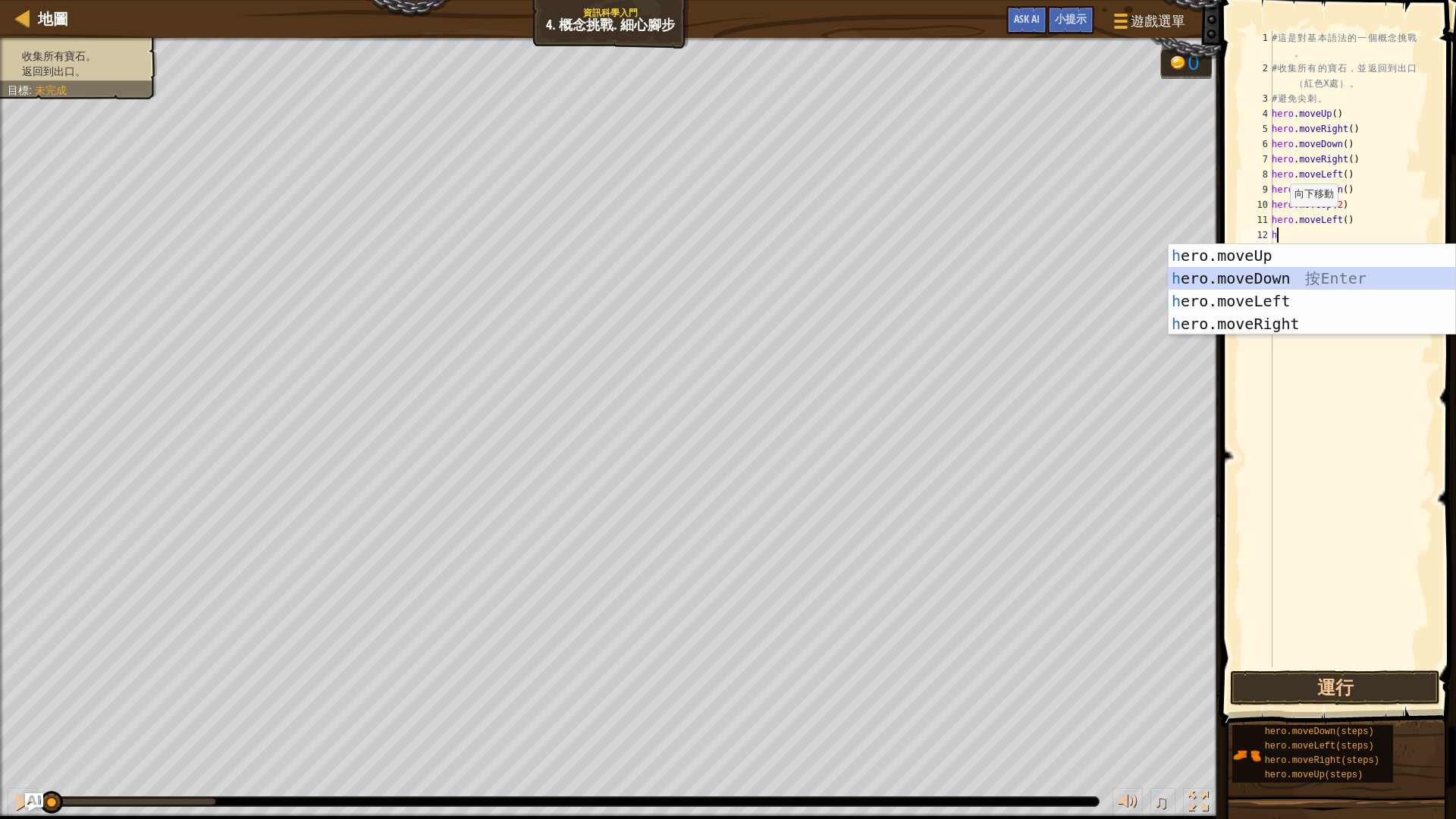
click at [1291, 275] on div "h ero.moveUp 按 Enter h ero.moveDown 按 Enter h ero.moveLeft 按 Enter h ero.moveRi…" at bounding box center [1311, 313] width 287 height 136
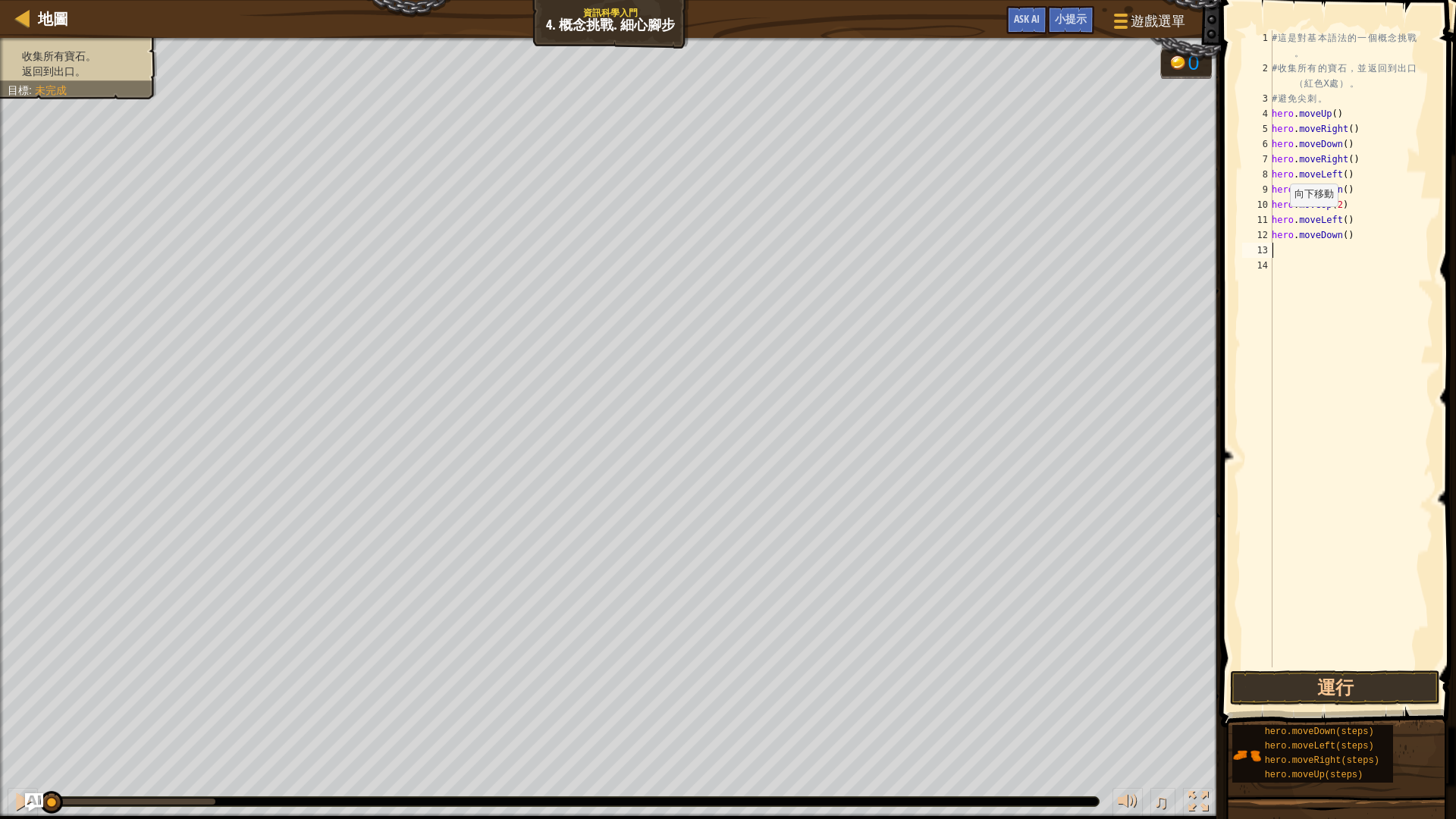
type textarea "h"
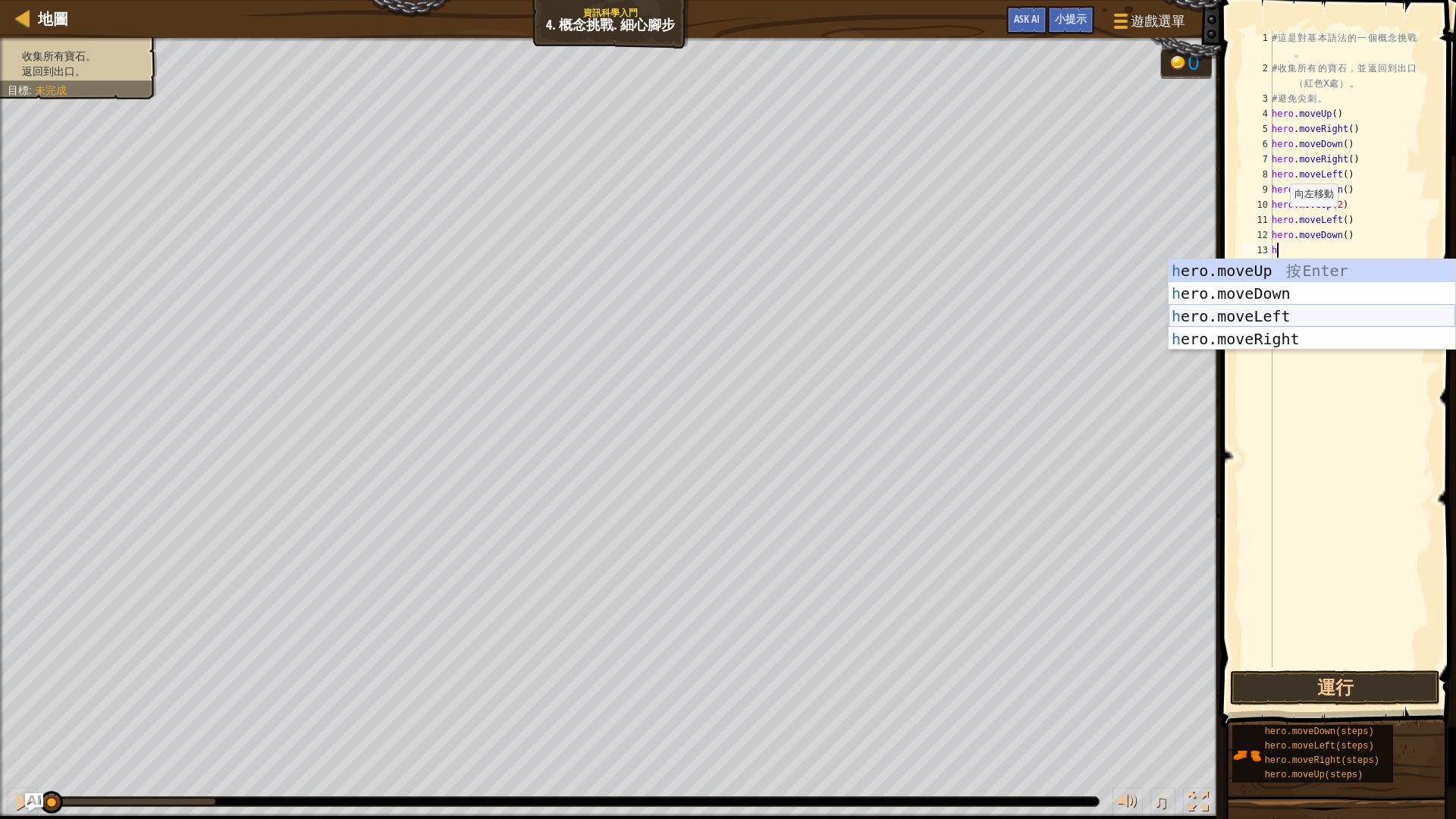
click at [1291, 312] on div "h ero.moveUp 按 Enter h ero.moveDown 按 Enter h ero.moveLeft 按 Enter h ero.moveRi…" at bounding box center [1311, 328] width 287 height 136
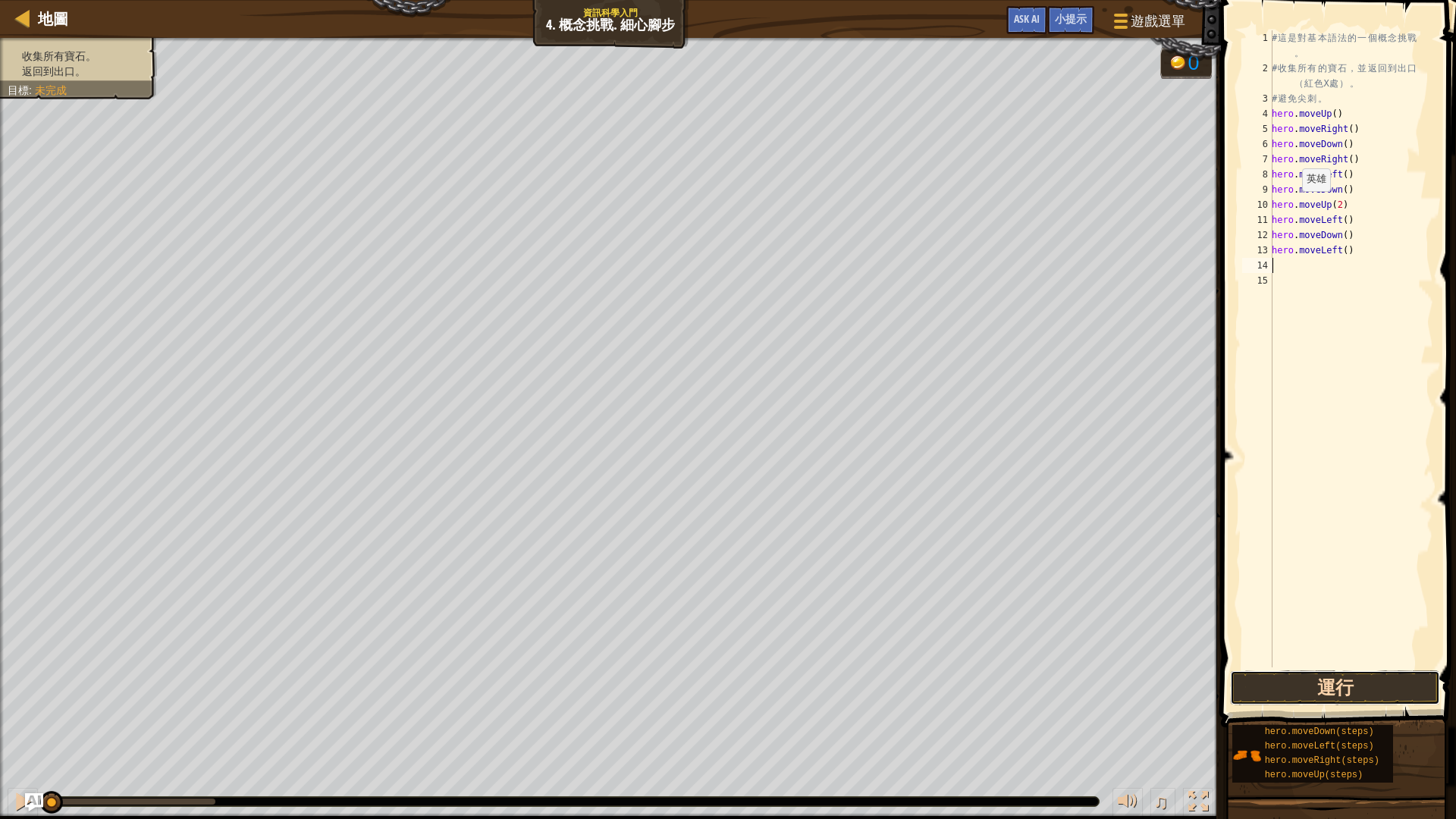
click at [1319, 690] on button "運行" at bounding box center [1335, 687] width 210 height 35
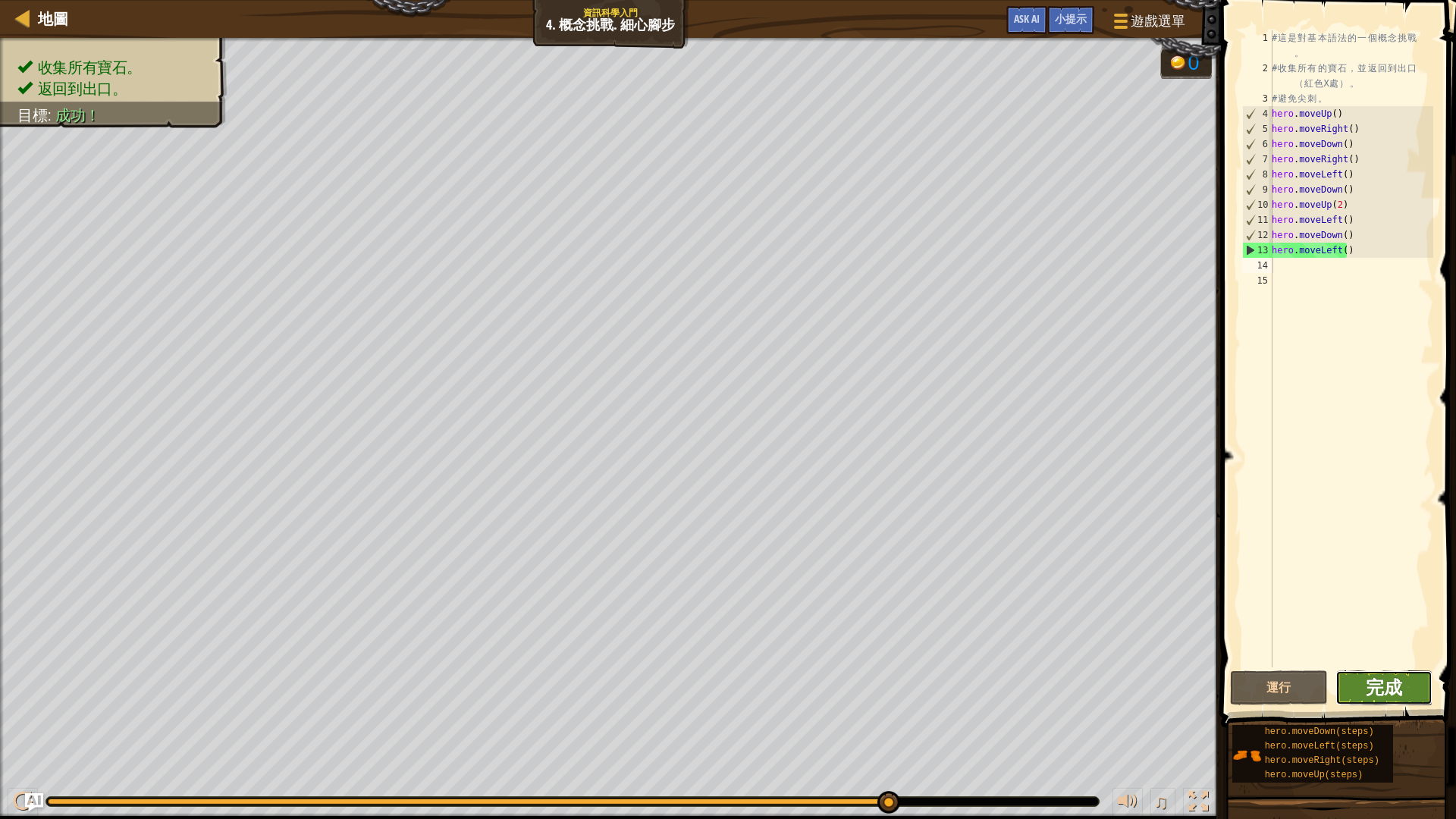
click at [1376, 690] on span "完成" at bounding box center [1383, 686] width 37 height 24
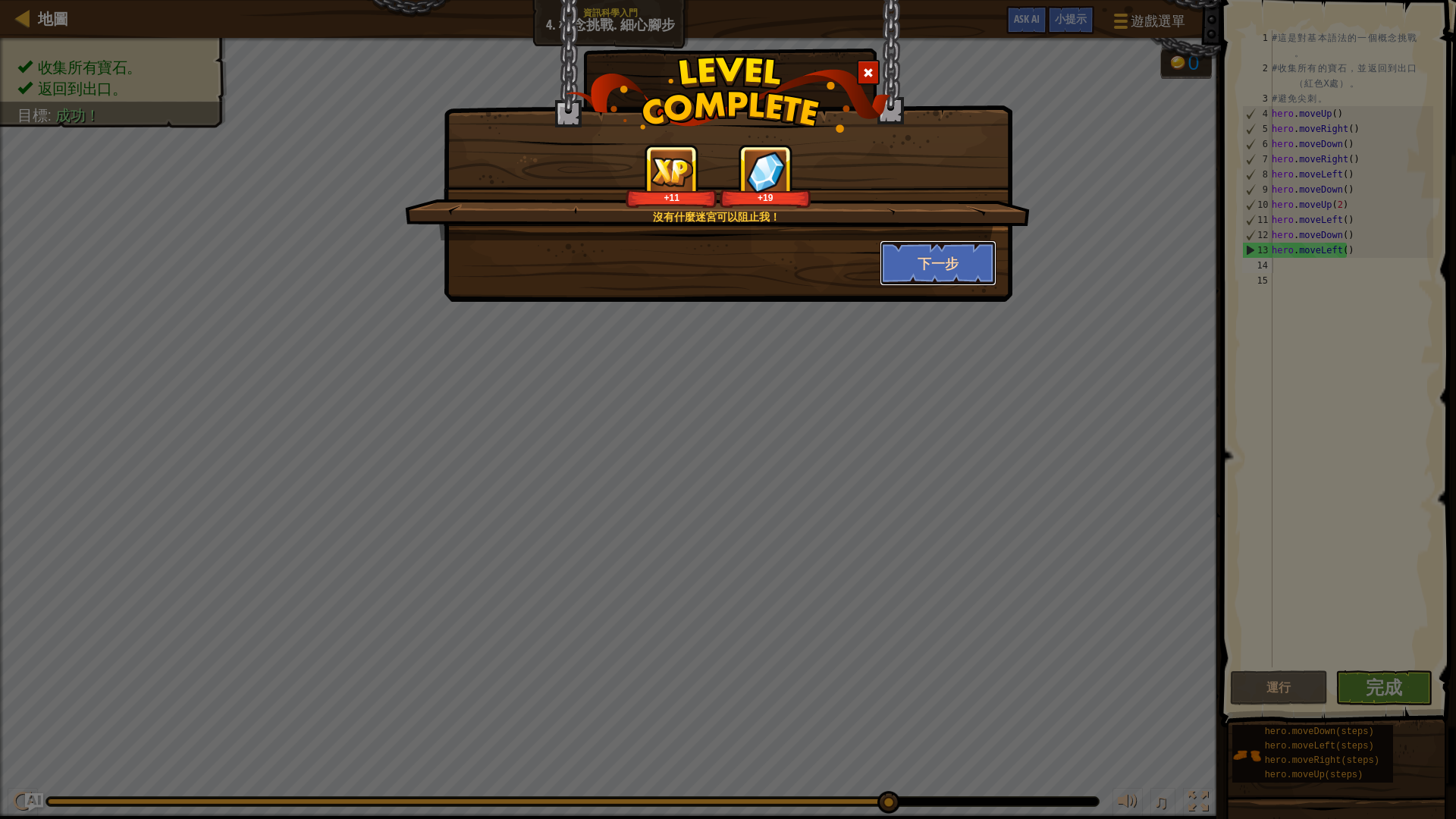
click at [920, 265] on button "下一步" at bounding box center [938, 263] width 118 height 46
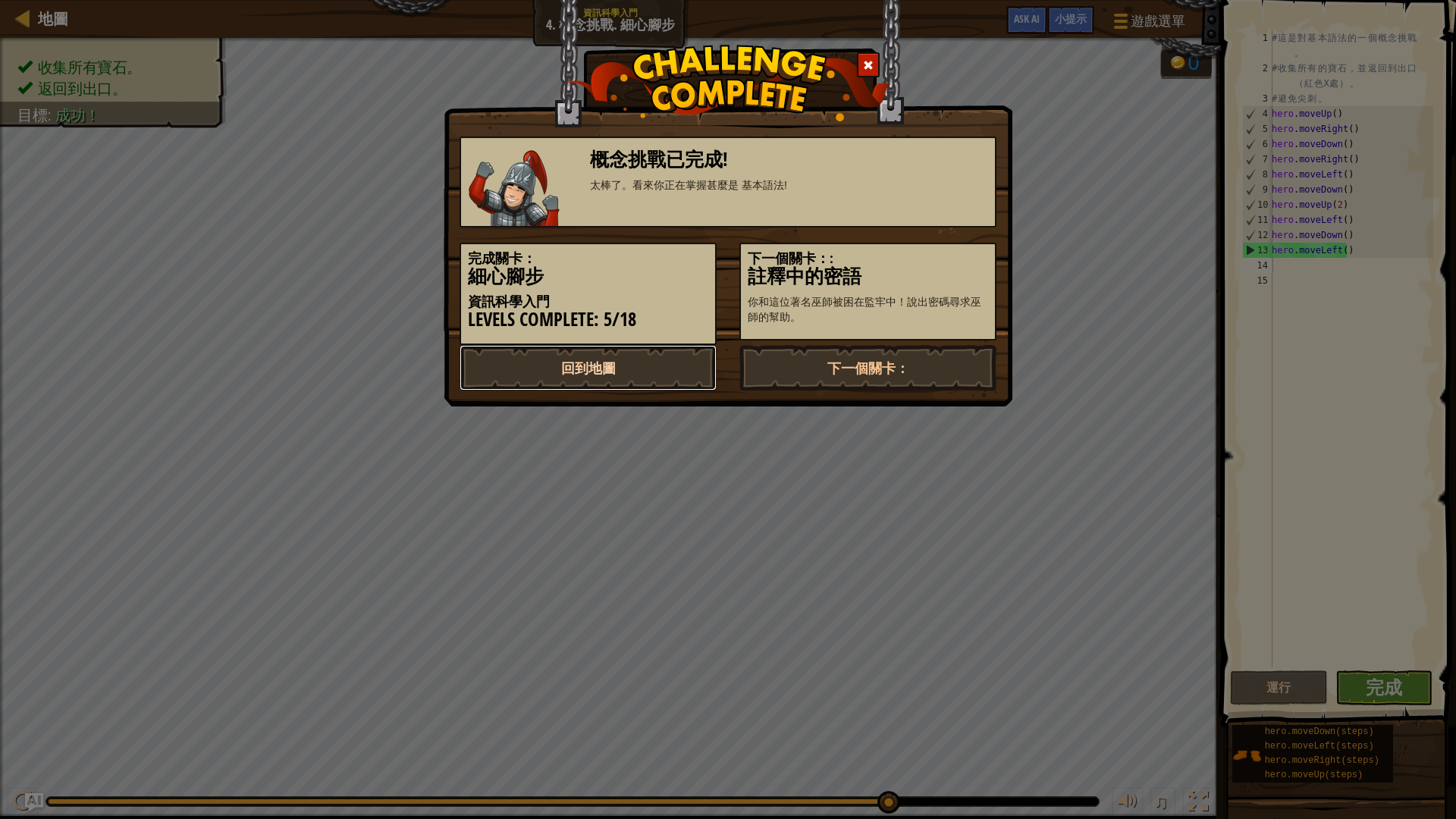
click at [658, 362] on link "回到地圖" at bounding box center [587, 367] width 257 height 46
select select "zh-HANT"
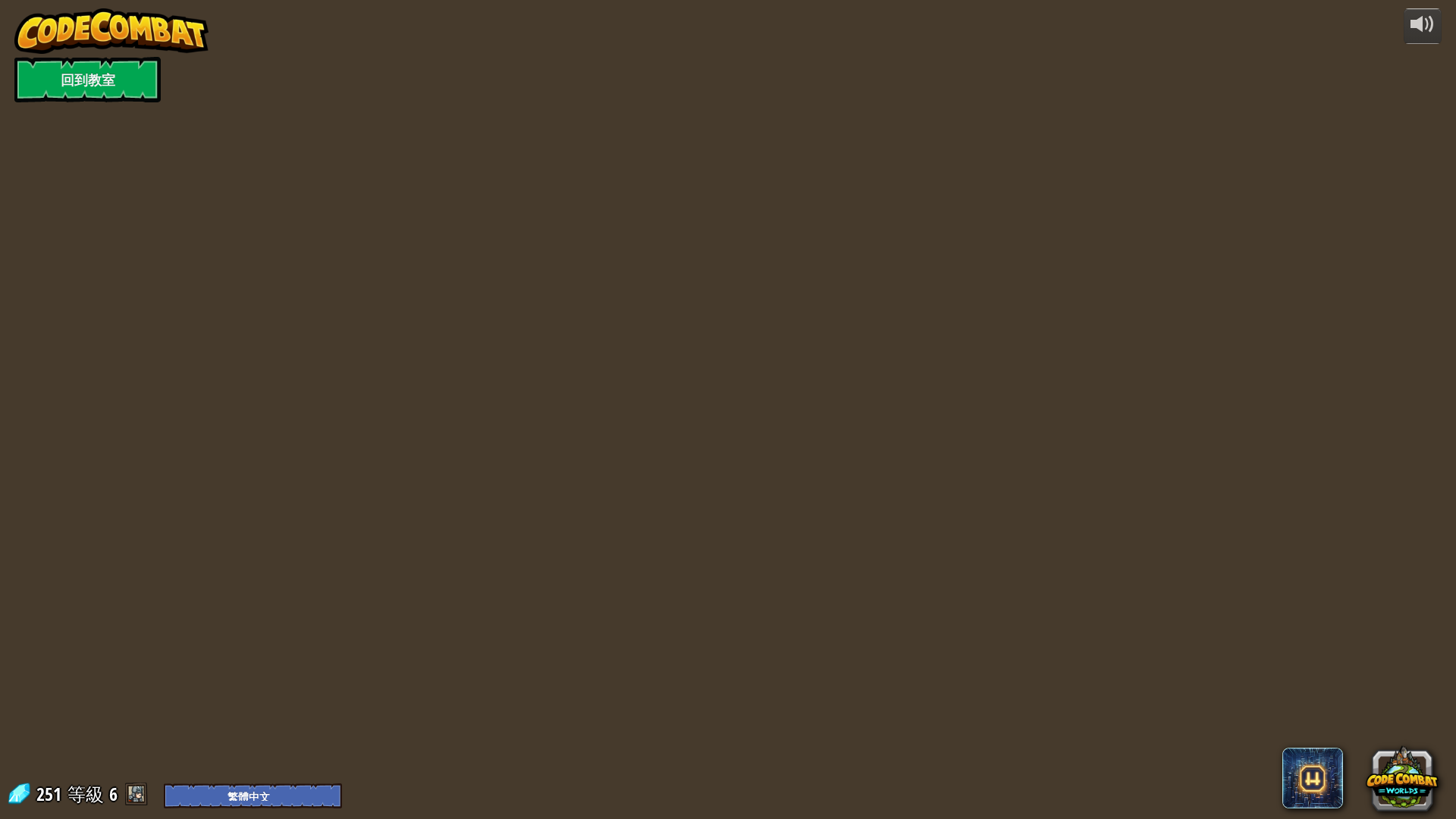
select select "zh-HANT"
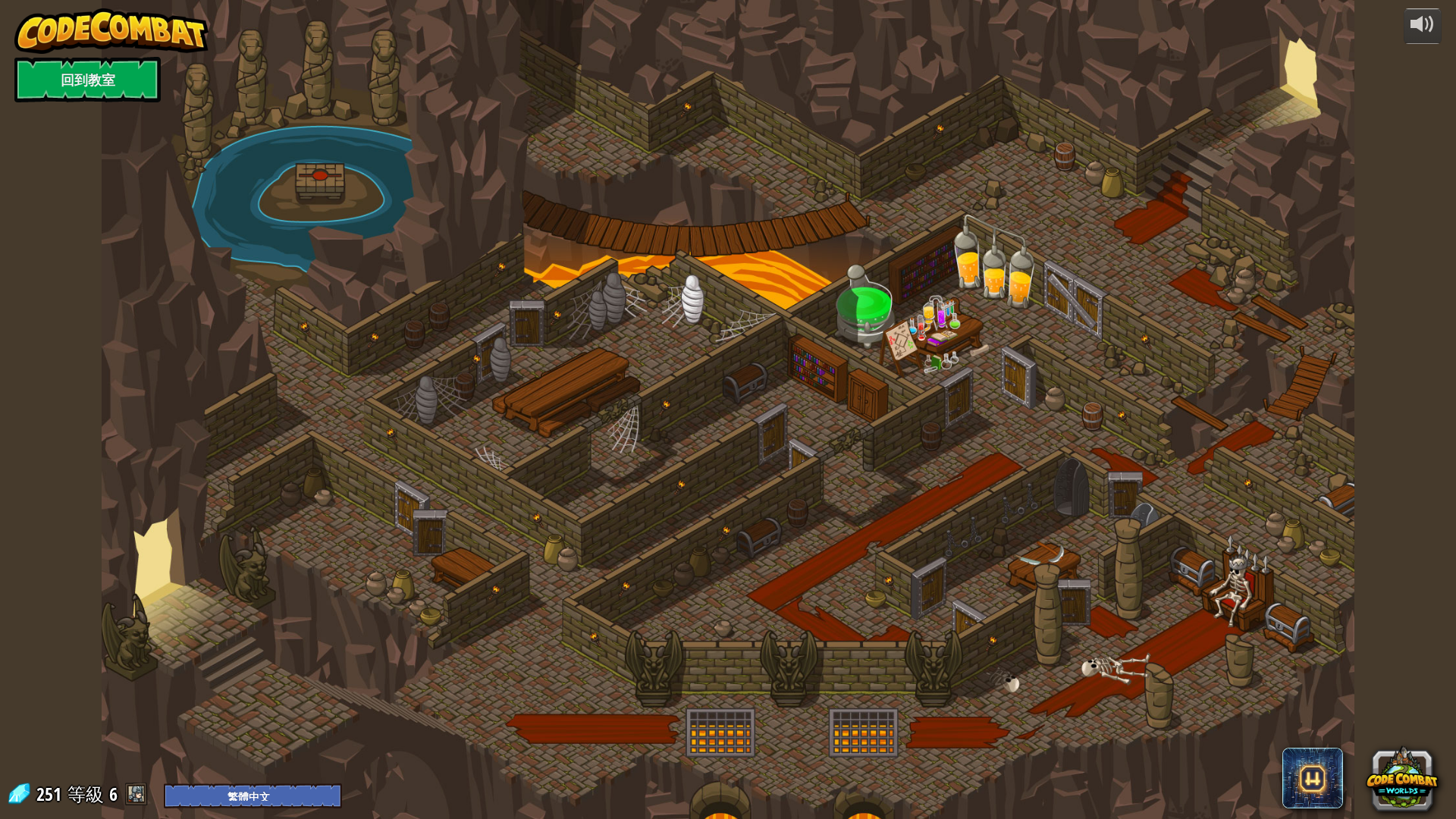
select select "zh-HANT"
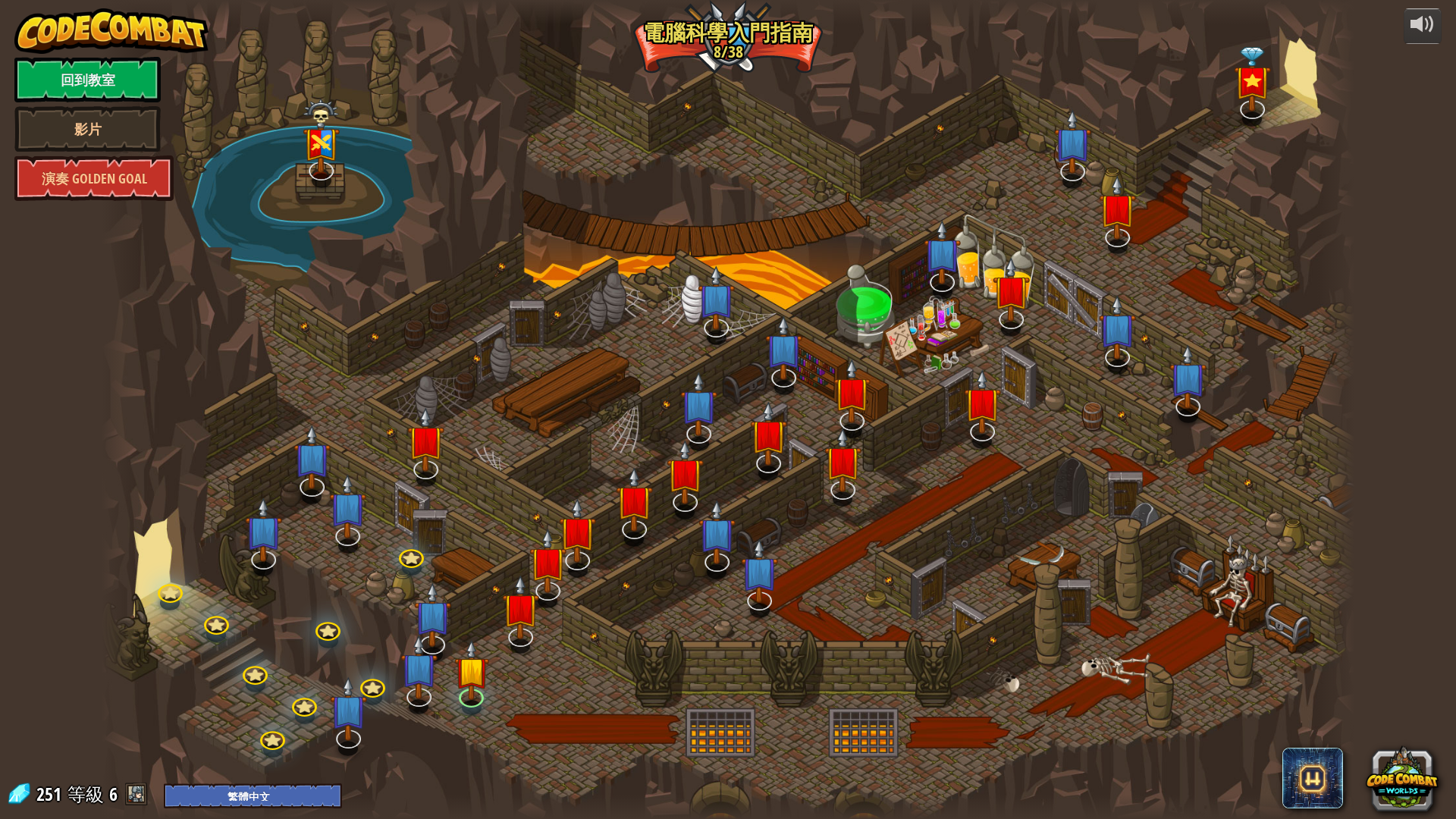
select select "zh-HANT"
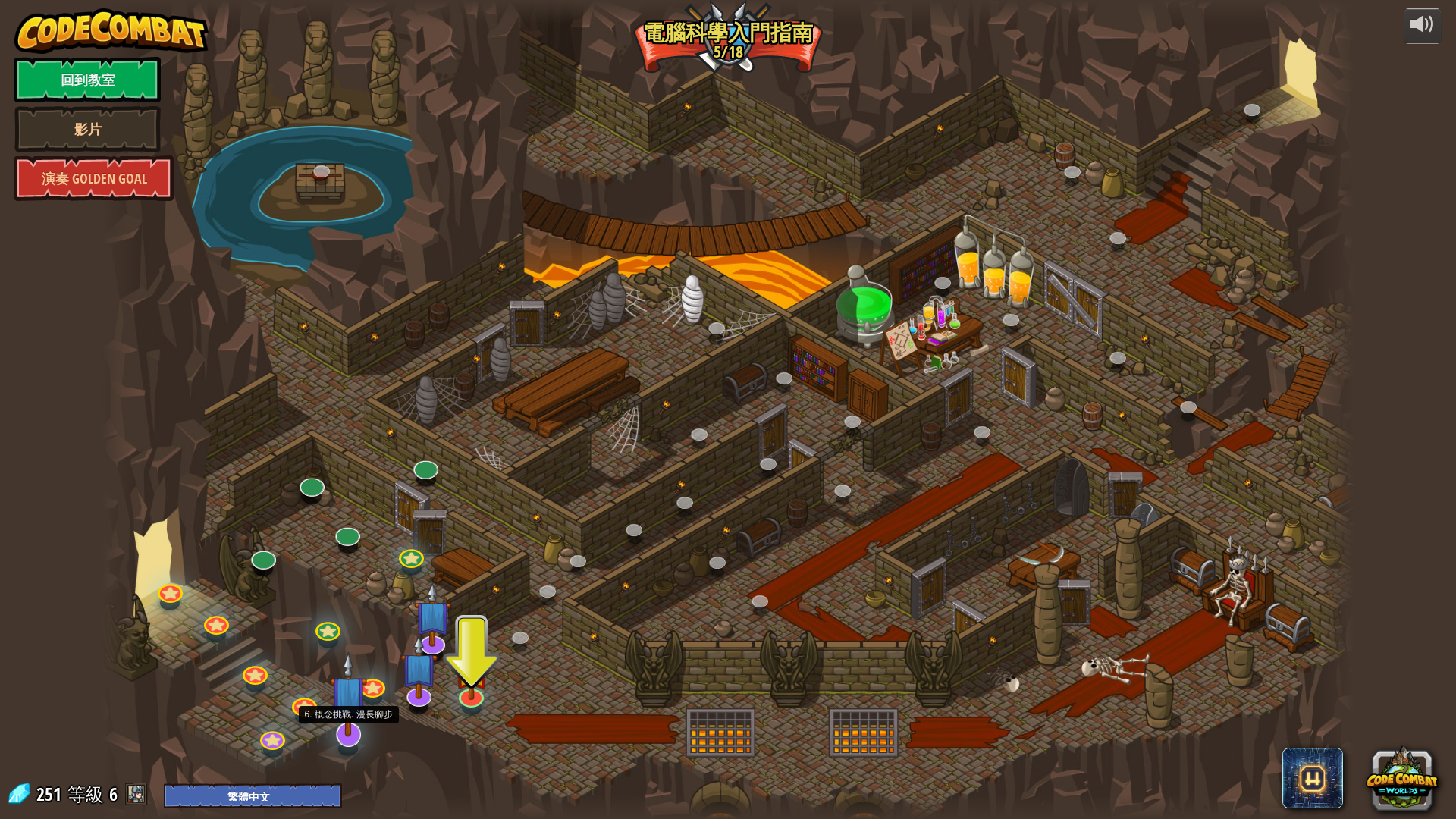
click at [348, 690] on img at bounding box center [348, 693] width 37 height 85
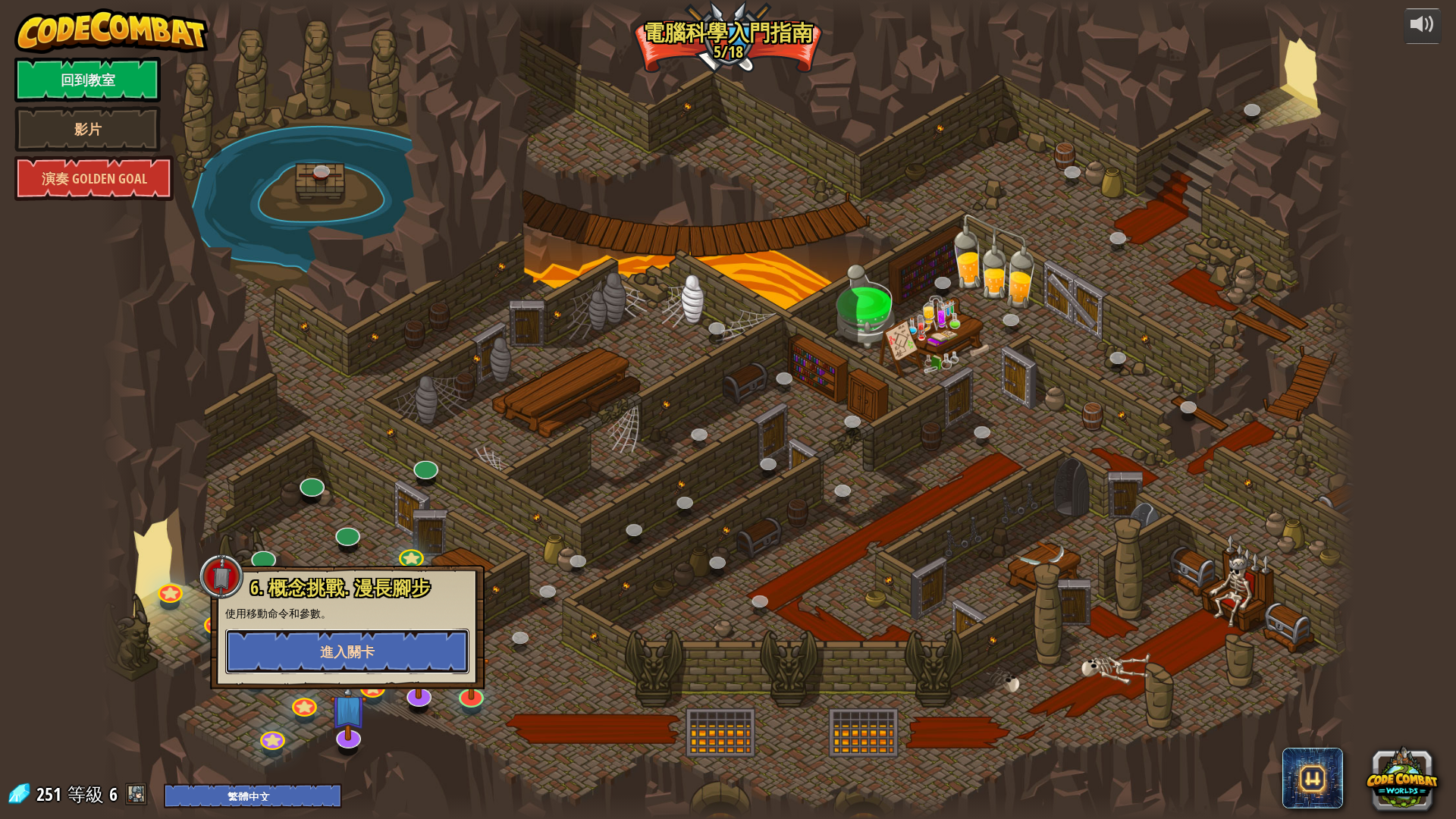
click at [361, 647] on span "進入關卡" at bounding box center [347, 651] width 55 height 19
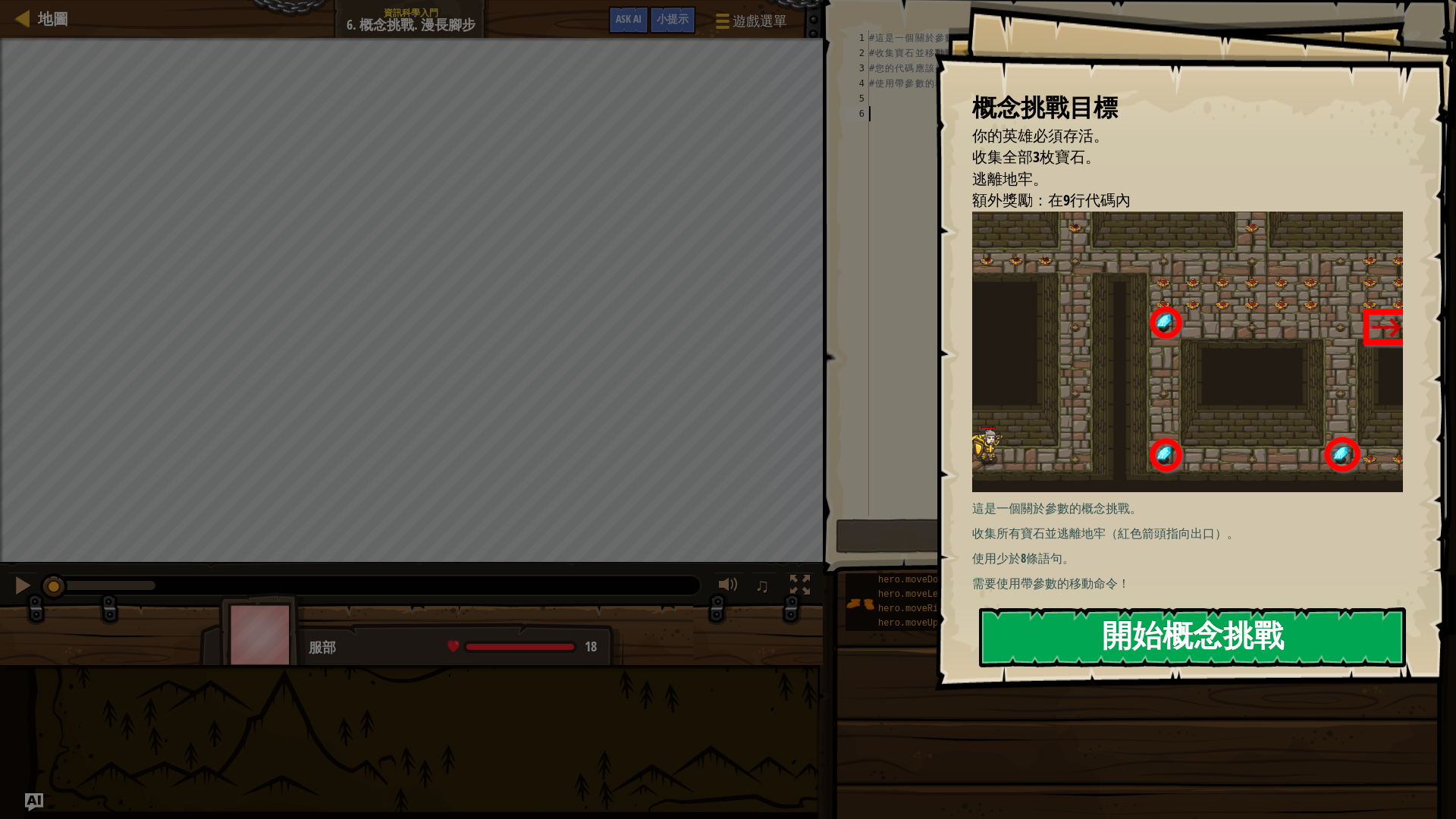
click at [1106, 638] on button "開始概念挑戰" at bounding box center [1192, 637] width 427 height 60
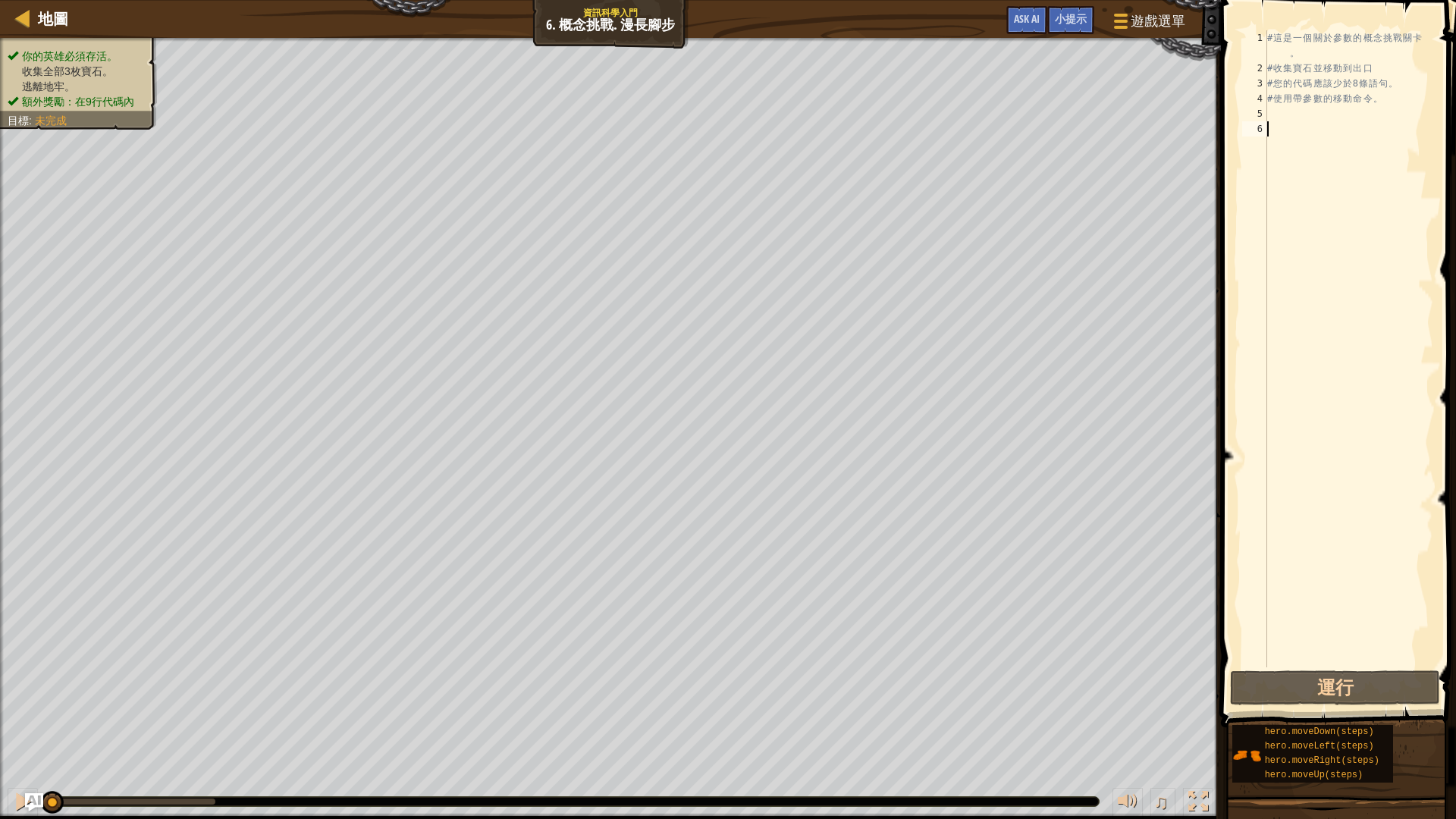
type textarea "h"
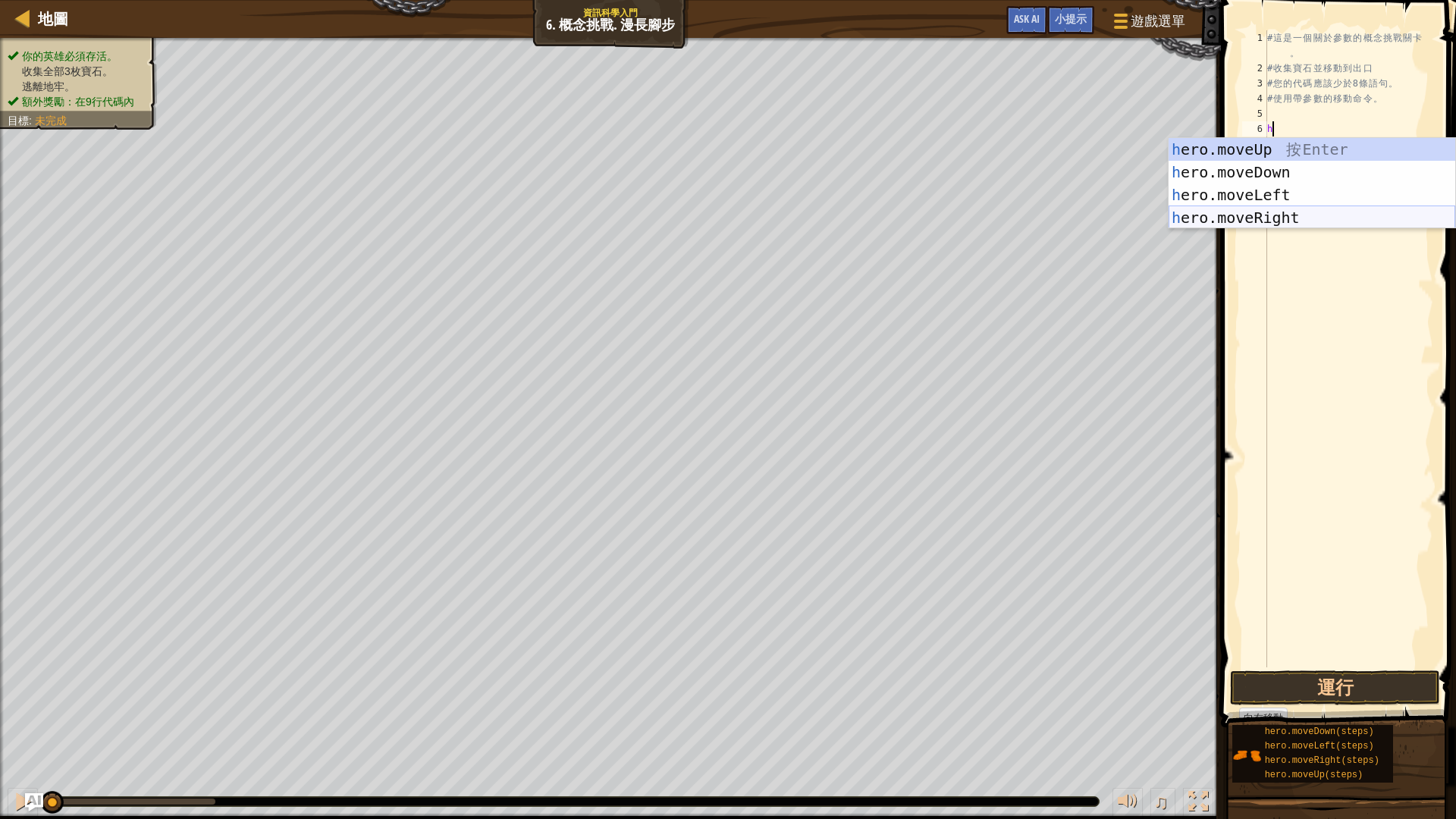
click at [1234, 213] on div "h ero.moveUp 按 Enter h ero.moveDown 按 Enter h ero.moveLeft 按 Enter h ero.moveRi…" at bounding box center [1311, 207] width 287 height 136
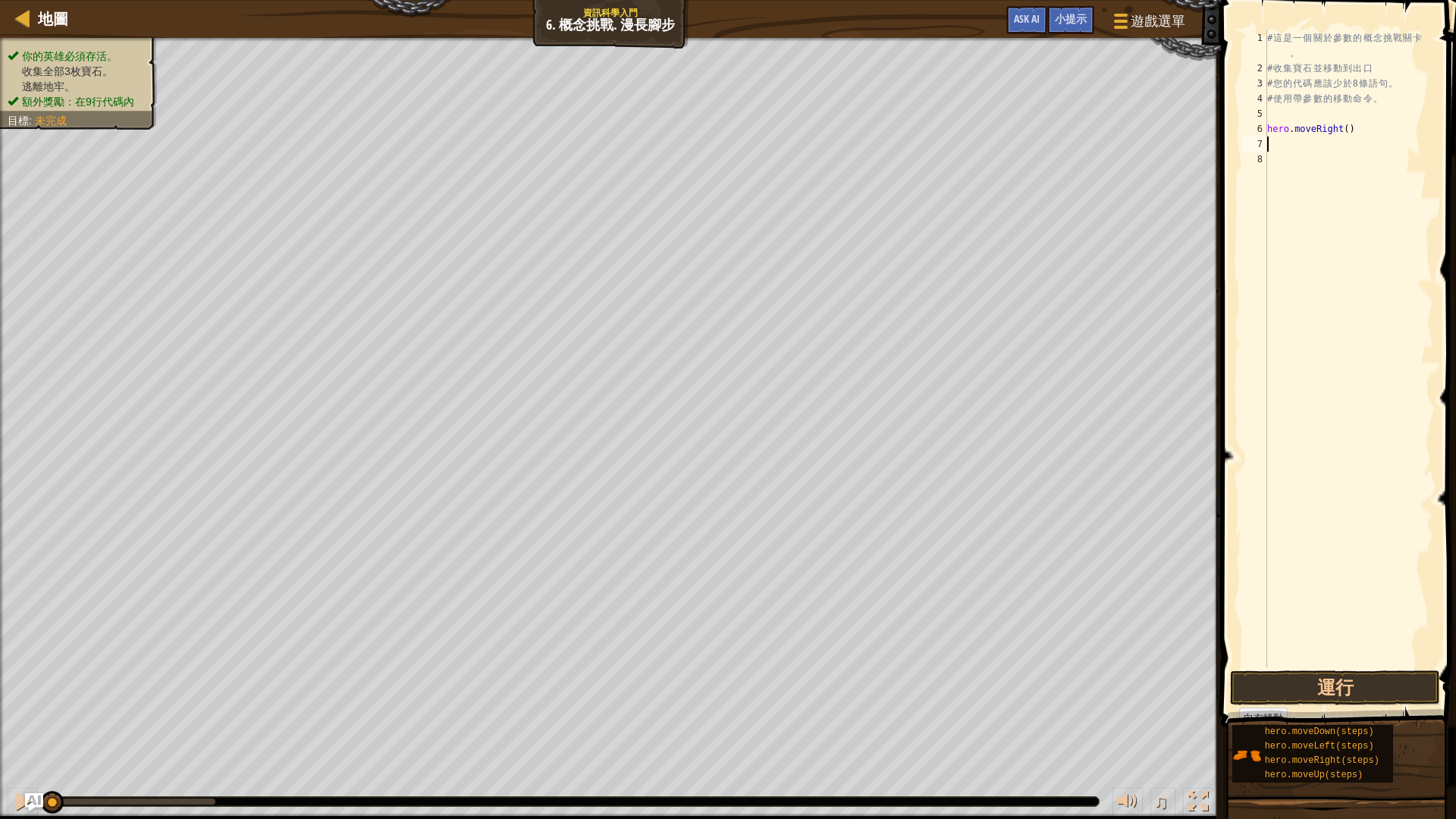
type textarea "h"
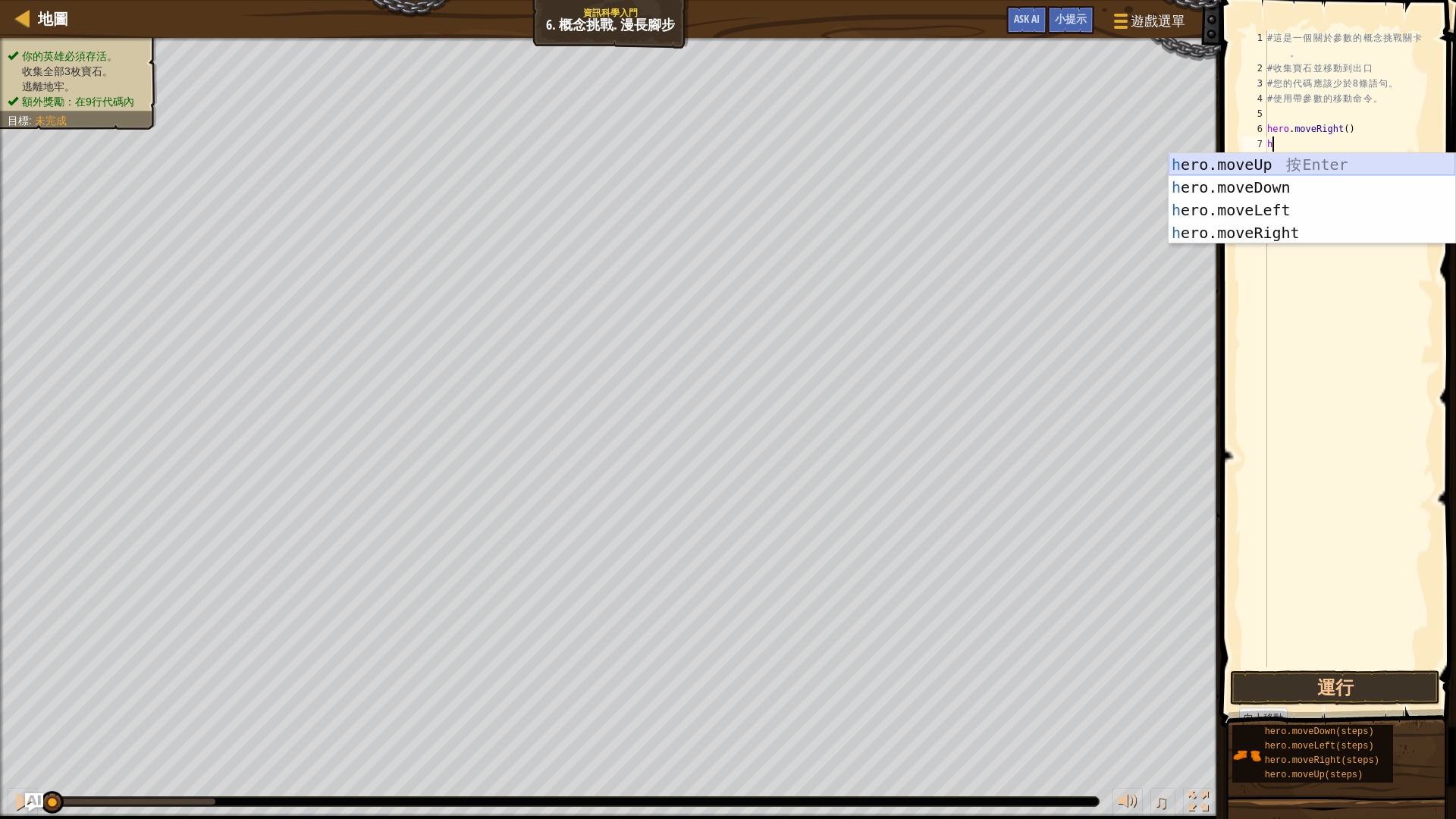
click at [1243, 164] on div "h ero.moveUp 按 Enter h ero.moveDown 按 Enter h ero.moveLeft 按 Enter h ero.moveRi…" at bounding box center [1311, 221] width 287 height 136
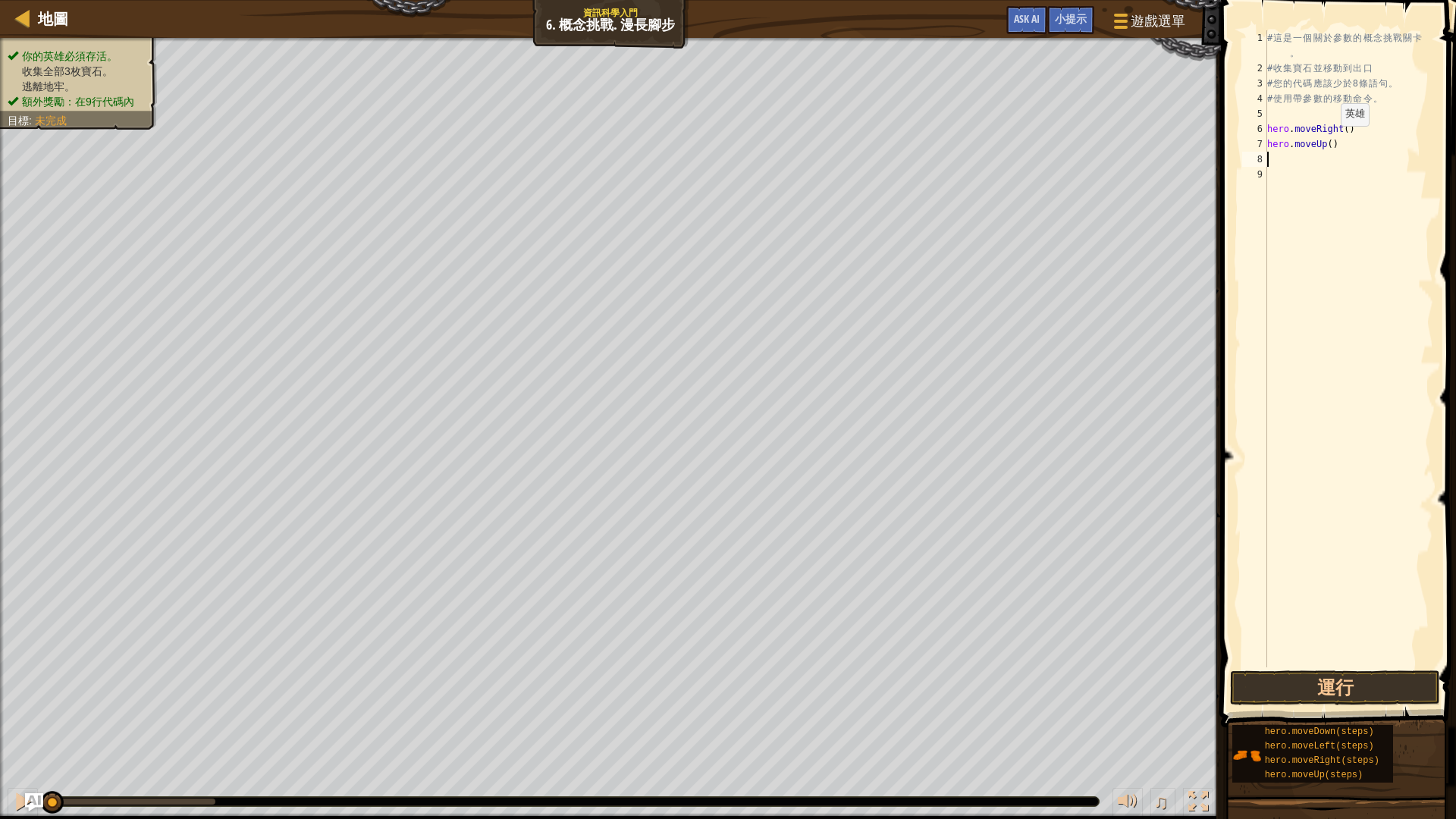
click at [1328, 141] on div "# 這 是 一 個 關 於 參 數 的 概 念 挑 戰 關 卡 。 # 收 集 寶 石 並 移 動 到 出 口 # 您 的 代 碼 應 該 少 於 8 條 語…" at bounding box center [1348, 372] width 169 height 682
type textarea "hero.moveUp(3)"
click at [1355, 178] on div "# 這 是 一 個 關 於 參 數 的 概 念 挑 戰 關 卡 。 # 收 集 寶 石 並 移 動 到 出 口 # 您 的 代 碼 應 該 少 於 8 條 語…" at bounding box center [1348, 372] width 169 height 682
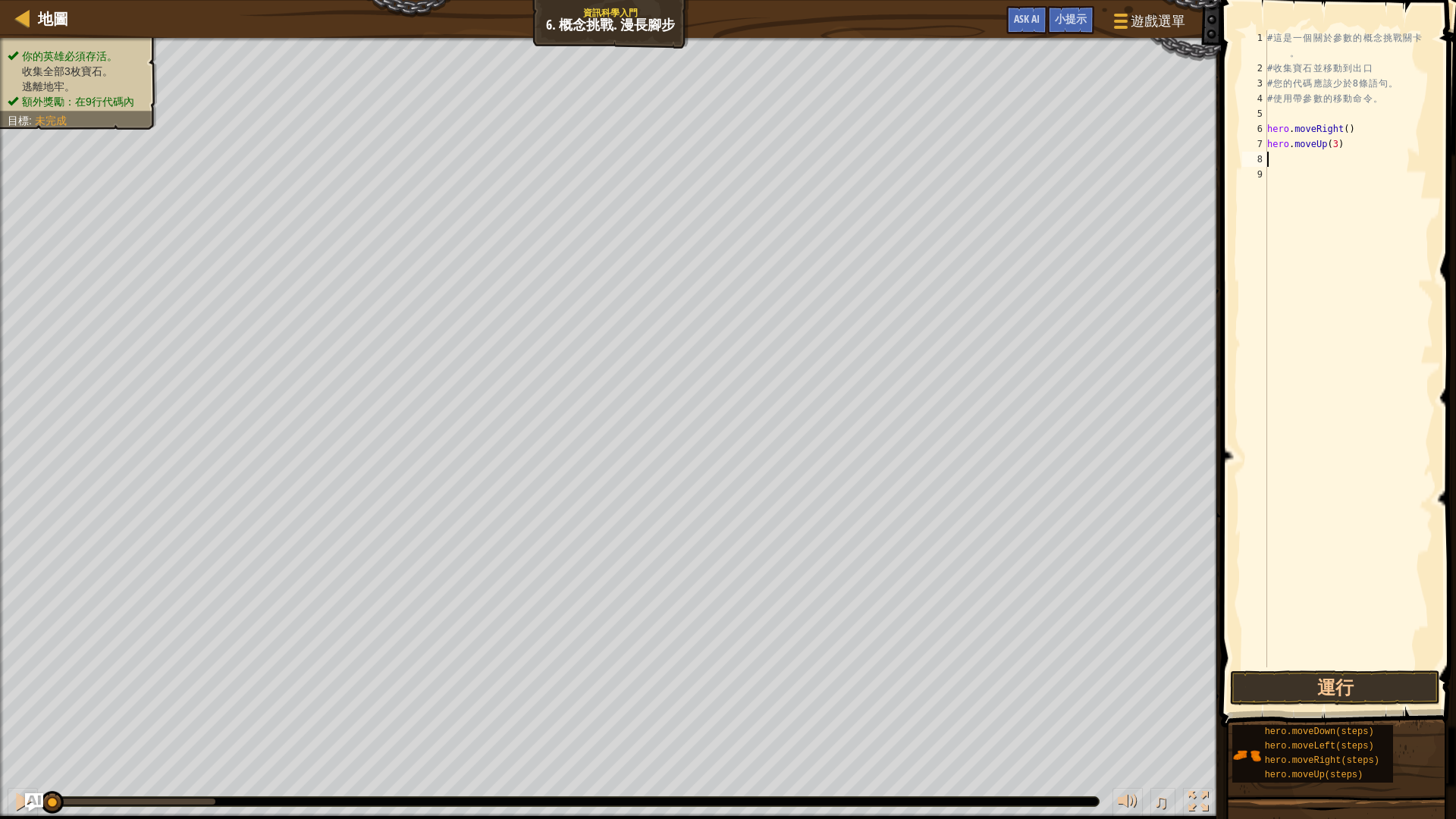
click at [1355, 158] on div "# 這 是 一 個 關 於 參 數 的 概 念 挑 戰 關 卡 。 # 收 集 寶 石 並 移 動 到 出 口 # 您 的 代 碼 應 該 少 於 8 條 語…" at bounding box center [1348, 372] width 169 height 682
type textarea "h"
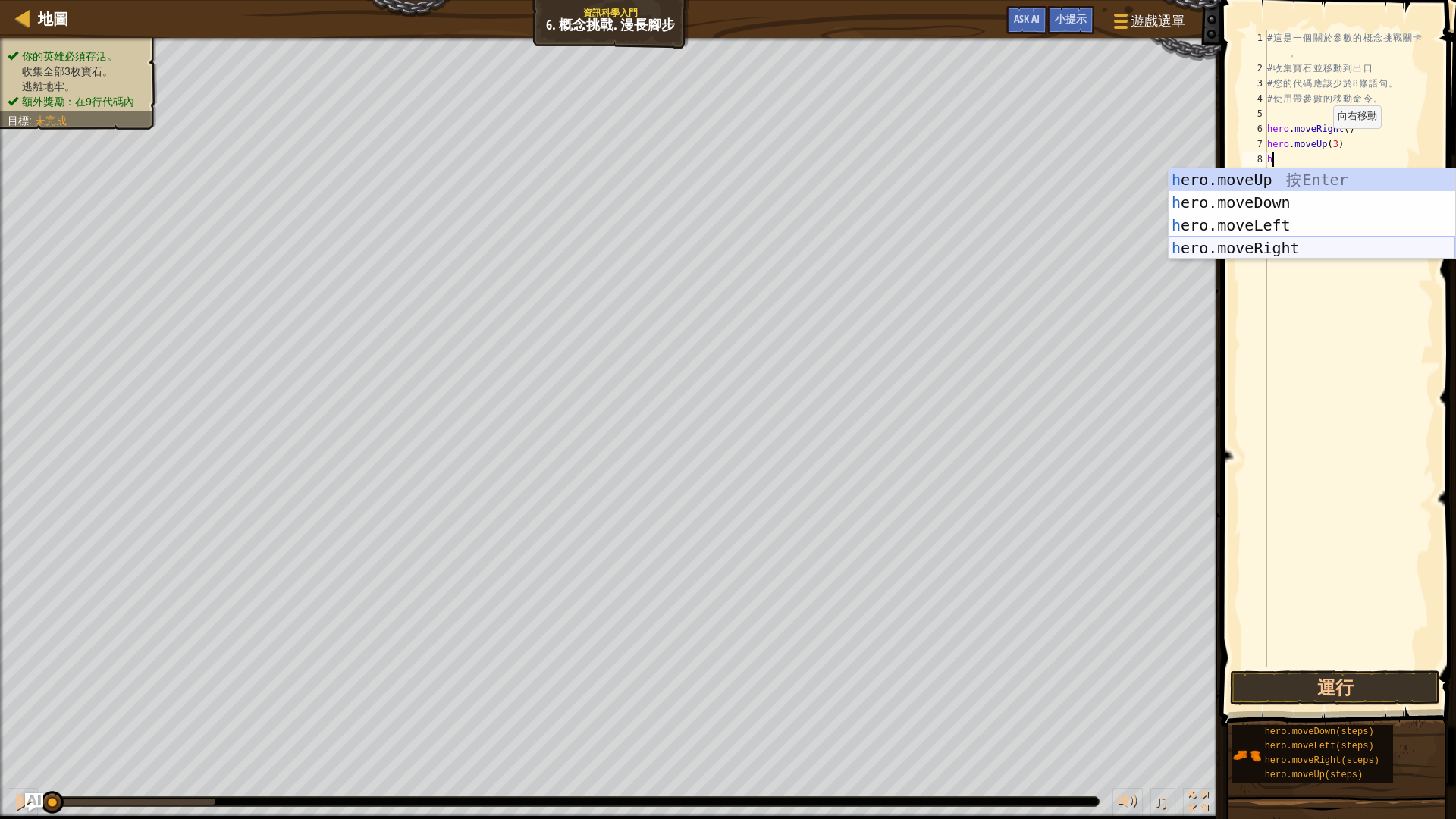
click at [1275, 242] on div "h ero.moveUp 按 Enter h ero.moveDown 按 Enter h ero.moveLeft 按 Enter h ero.moveRi…" at bounding box center [1311, 236] width 287 height 136
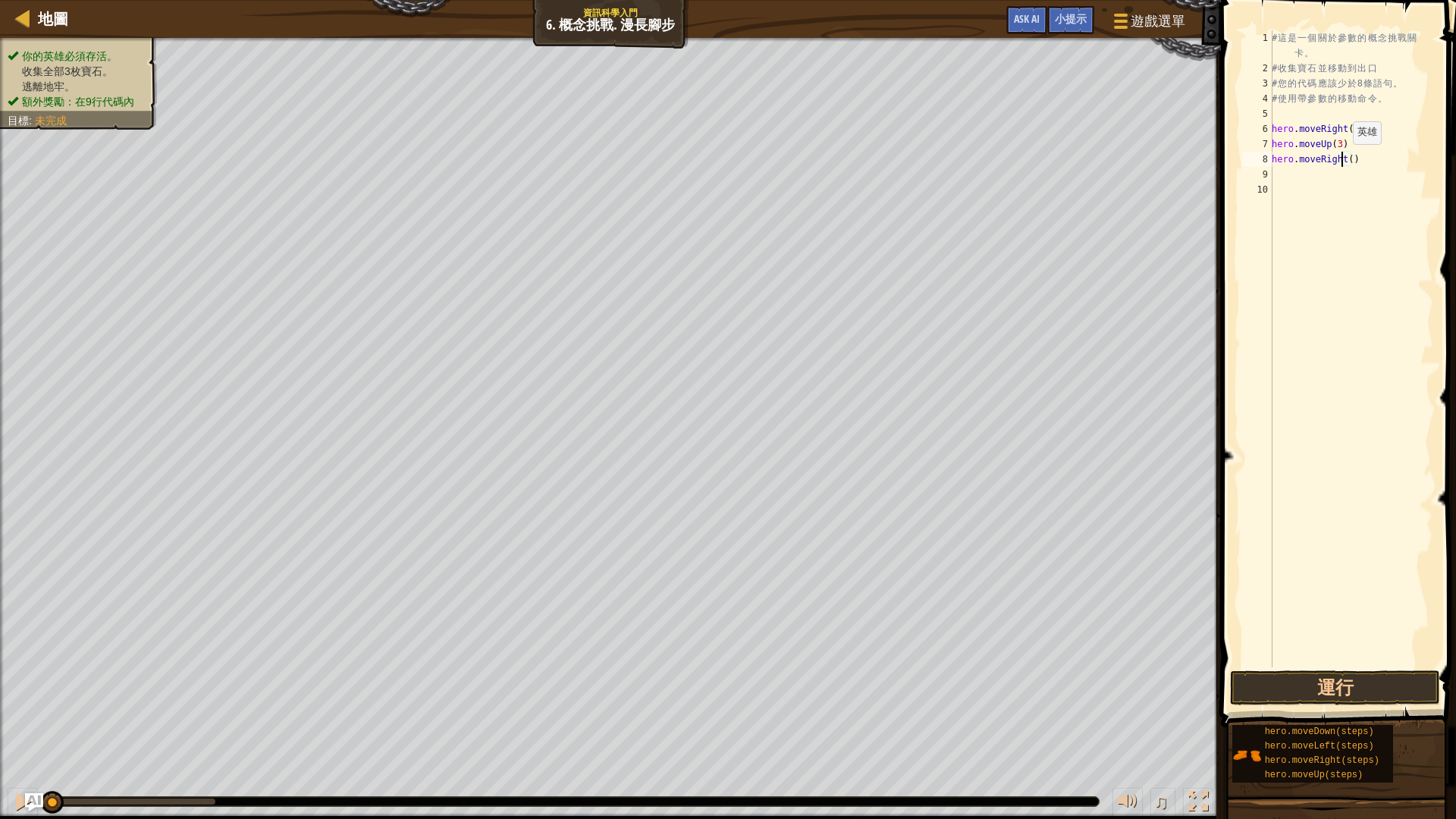
click at [1344, 159] on div "# 這 是 一 個 關 於 參 數 的 概 念 挑 戰 關 卡 。 # 收 集 寶 石 並 移 動 到 出 口 # 您 的 代 碼 應 該 少 於 8 條 語…" at bounding box center [1350, 372] width 164 height 682
click at [1344, 157] on div "# 這 是 一 個 關 於 參 數 的 概 念 挑 戰 關 卡 。 # 收 集 寶 石 並 移 動 到 出 口 # 您 的 代 碼 應 該 少 於 8 條 語…" at bounding box center [1350, 372] width 164 height 682
click at [1348, 160] on div "# 這 是 一 個 關 於 參 數 的 概 念 挑 戰 關 卡 。 # 收 集 寶 石 並 移 動 到 出 口 # 您 的 代 碼 應 該 少 於 8 條 語…" at bounding box center [1350, 372] width 164 height 682
type textarea "hero.moveRight(2)"
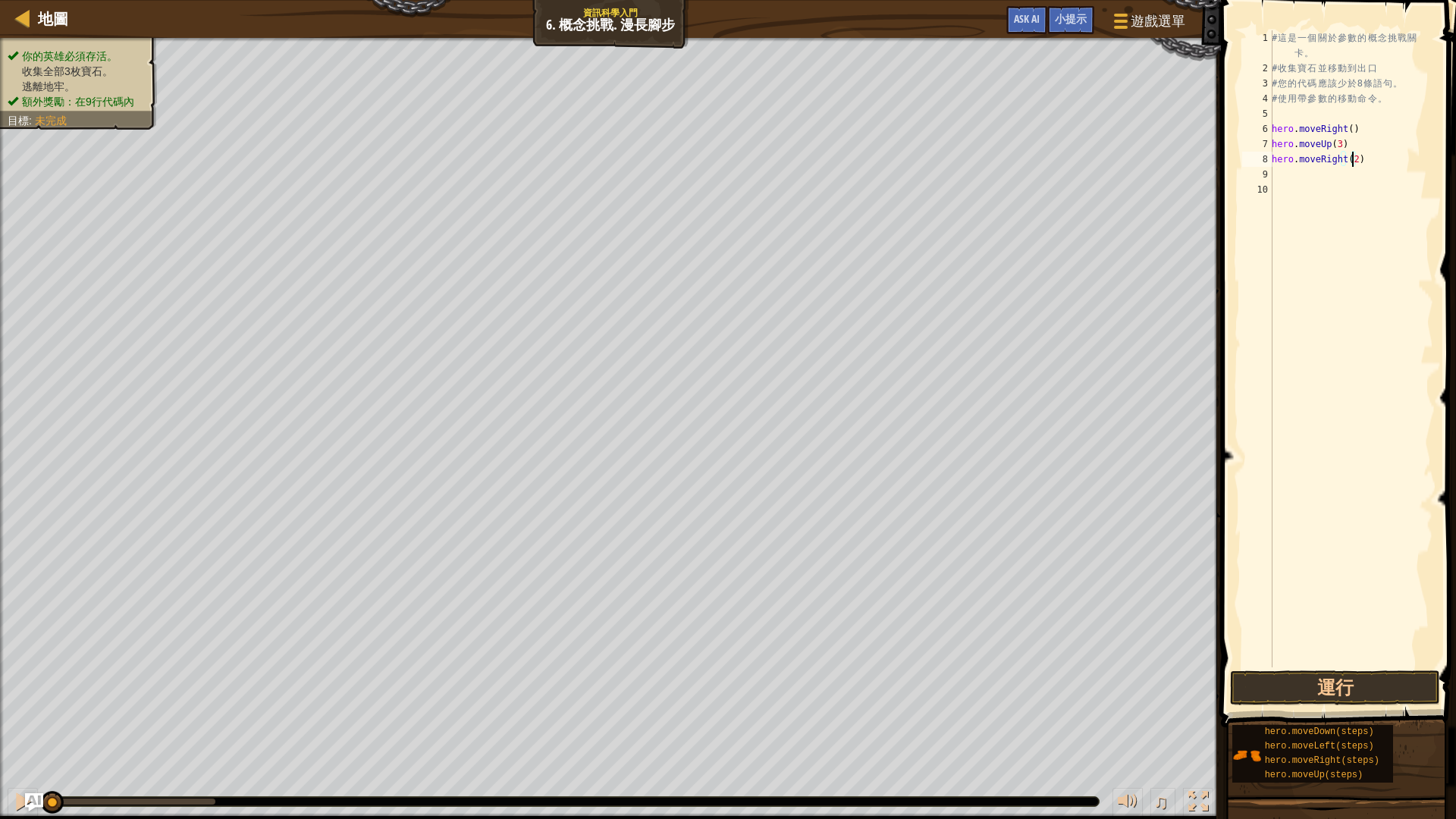
click at [1296, 177] on div "# 這 是 一 個 關 於 參 數 的 概 念 挑 戰 關 卡 。 # 收 集 寶 石 並 移 動 到 出 口 # 您 的 代 碼 應 該 少 於 8 條 語…" at bounding box center [1350, 372] width 164 height 682
type textarea "h"
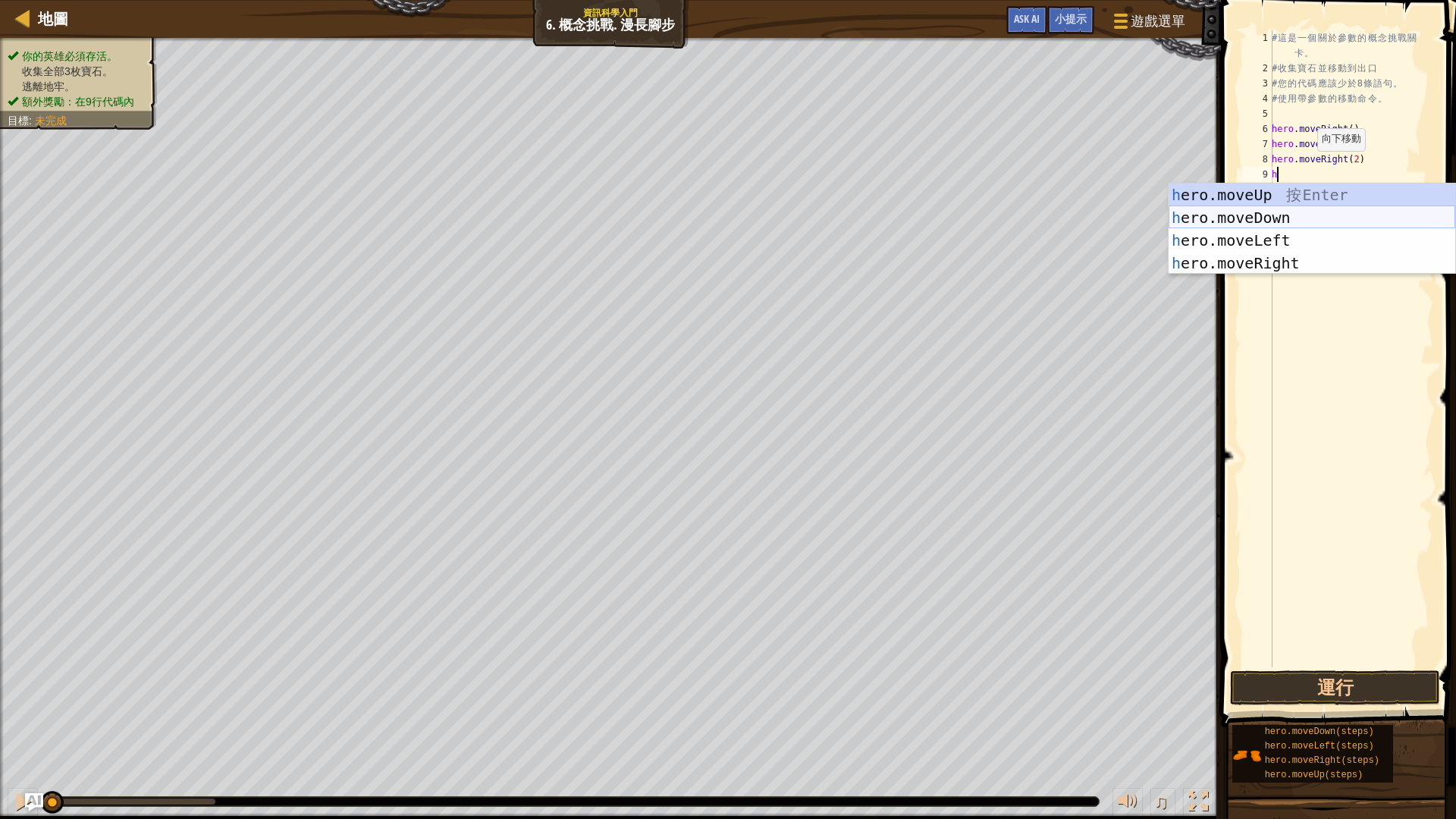
click at [1285, 215] on div "h ero.moveUp 按 Enter h ero.moveDown 按 Enter h ero.moveLeft 按 Enter h ero.moveRi…" at bounding box center [1311, 251] width 287 height 136
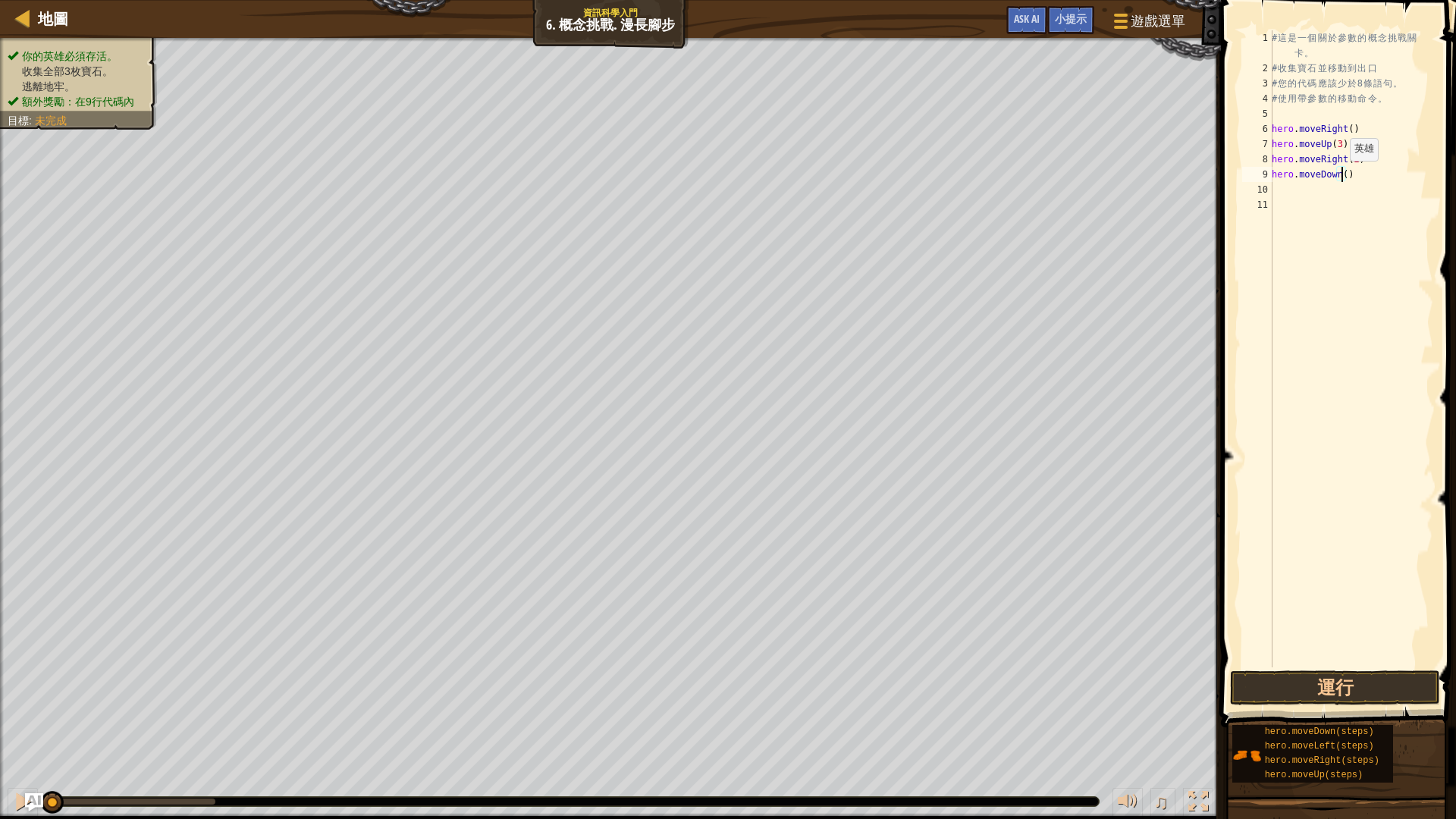
click at [1341, 176] on div "# 這 是 一 個 關 於 參 數 的 概 念 挑 戰 關 卡 。 # 收 集 寶 石 並 移 動 到 出 口 # 您 的 代 碼 應 該 少 於 8 條 語…" at bounding box center [1350, 372] width 164 height 682
type textarea "hero.moveDown(3)"
click at [1281, 195] on div "# 這 是 一 個 關 於 參 數 的 概 念 挑 戰 關 卡 。 # 收 集 寶 石 並 移 動 到 出 口 # 您 的 代 碼 應 該 少 於 8 條 語…" at bounding box center [1350, 372] width 164 height 682
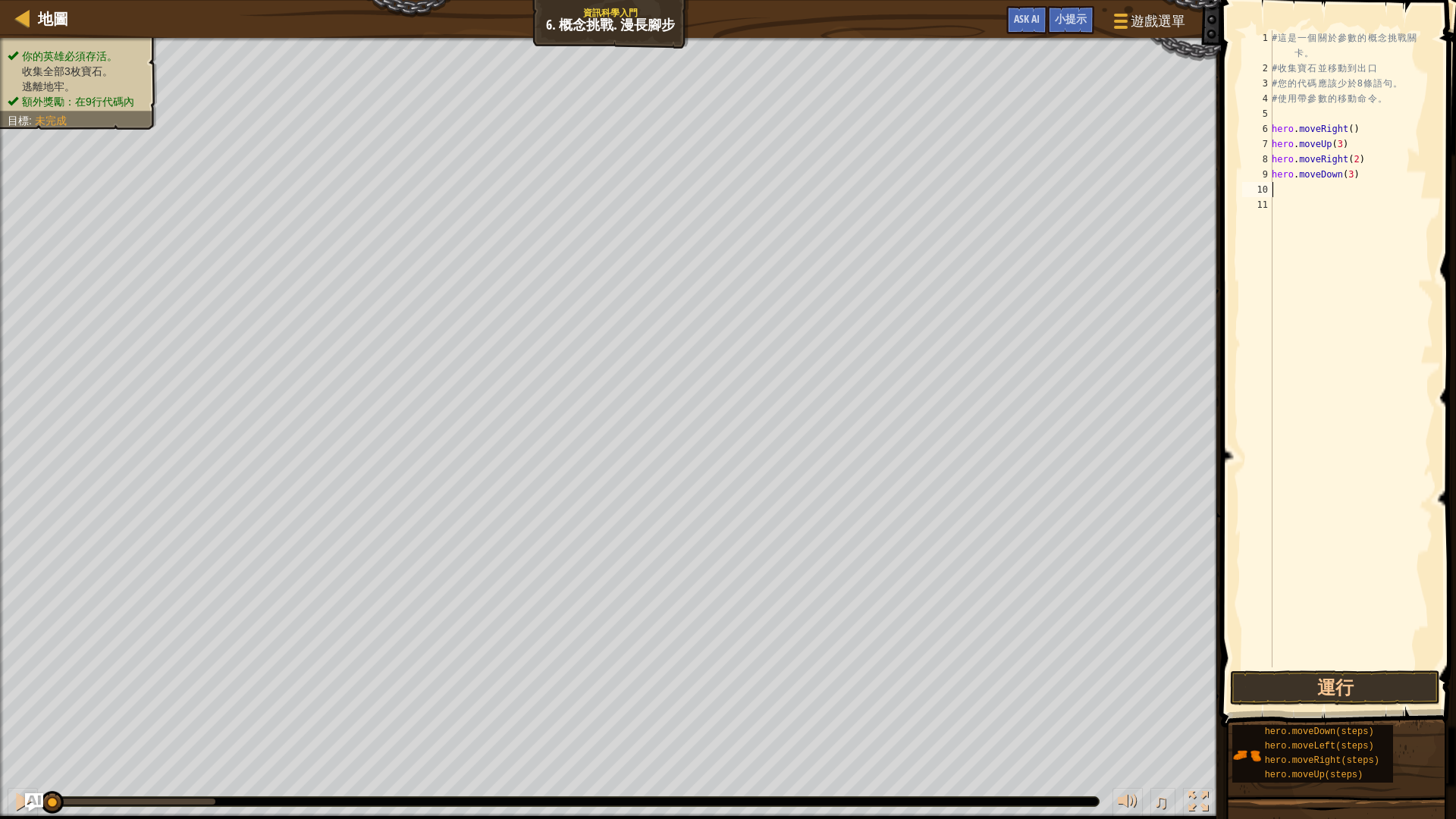
type textarea "h"
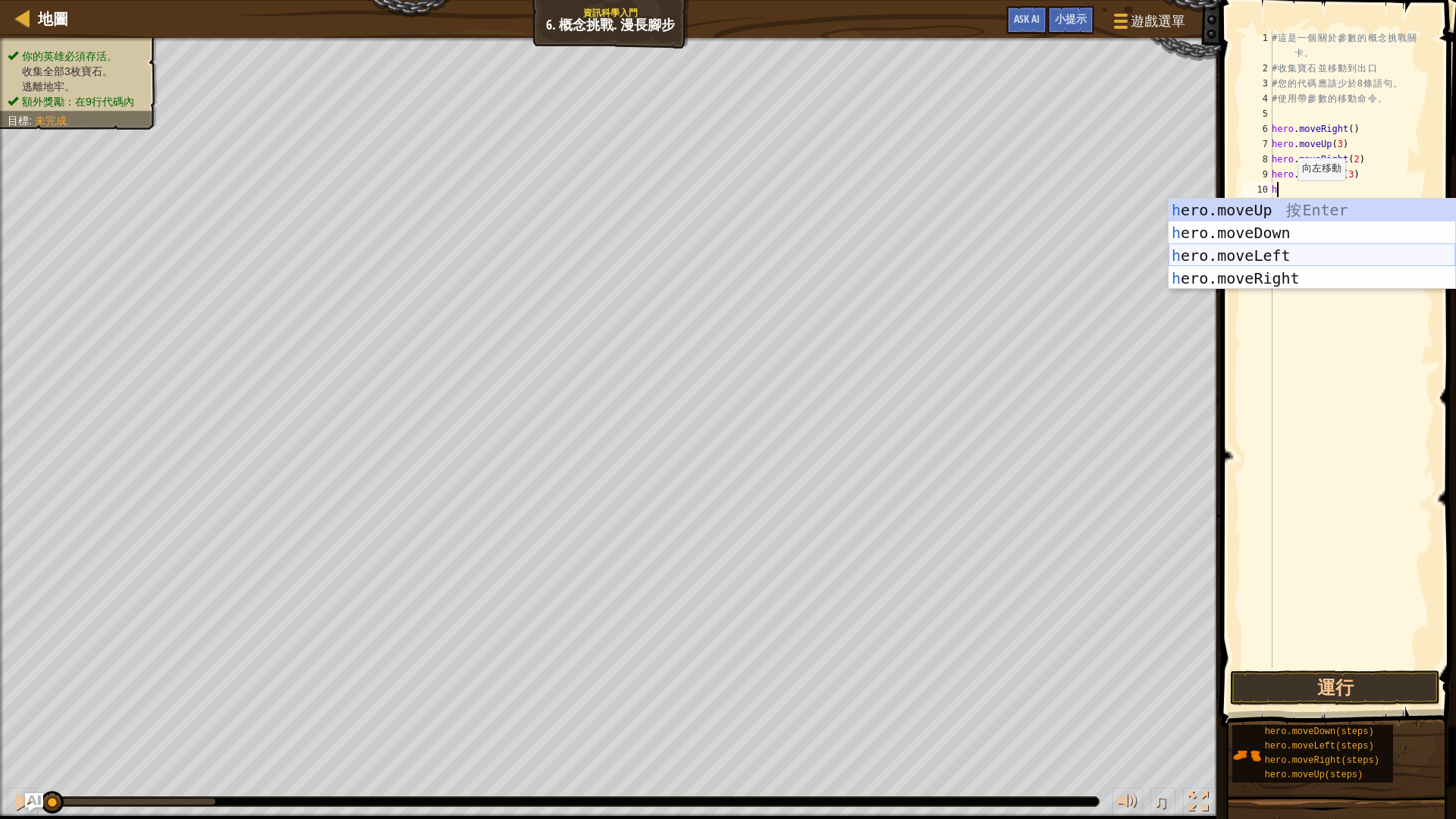
click at [1285, 260] on div "h ero.moveUp 按 Enter h ero.moveDown 按 Enter h ero.moveLeft 按 Enter h ero.moveRi…" at bounding box center [1311, 267] width 287 height 136
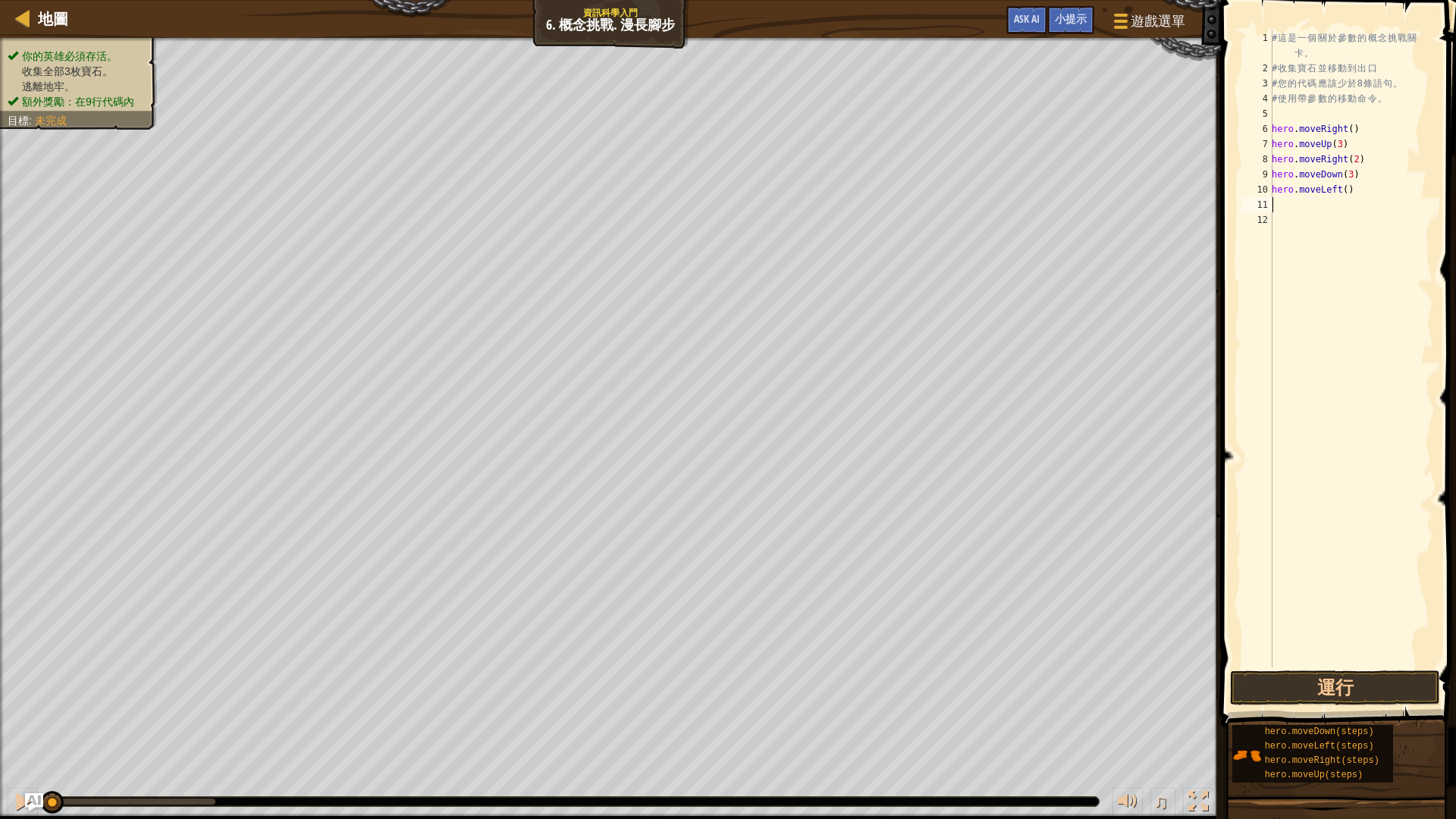
type textarea "h"
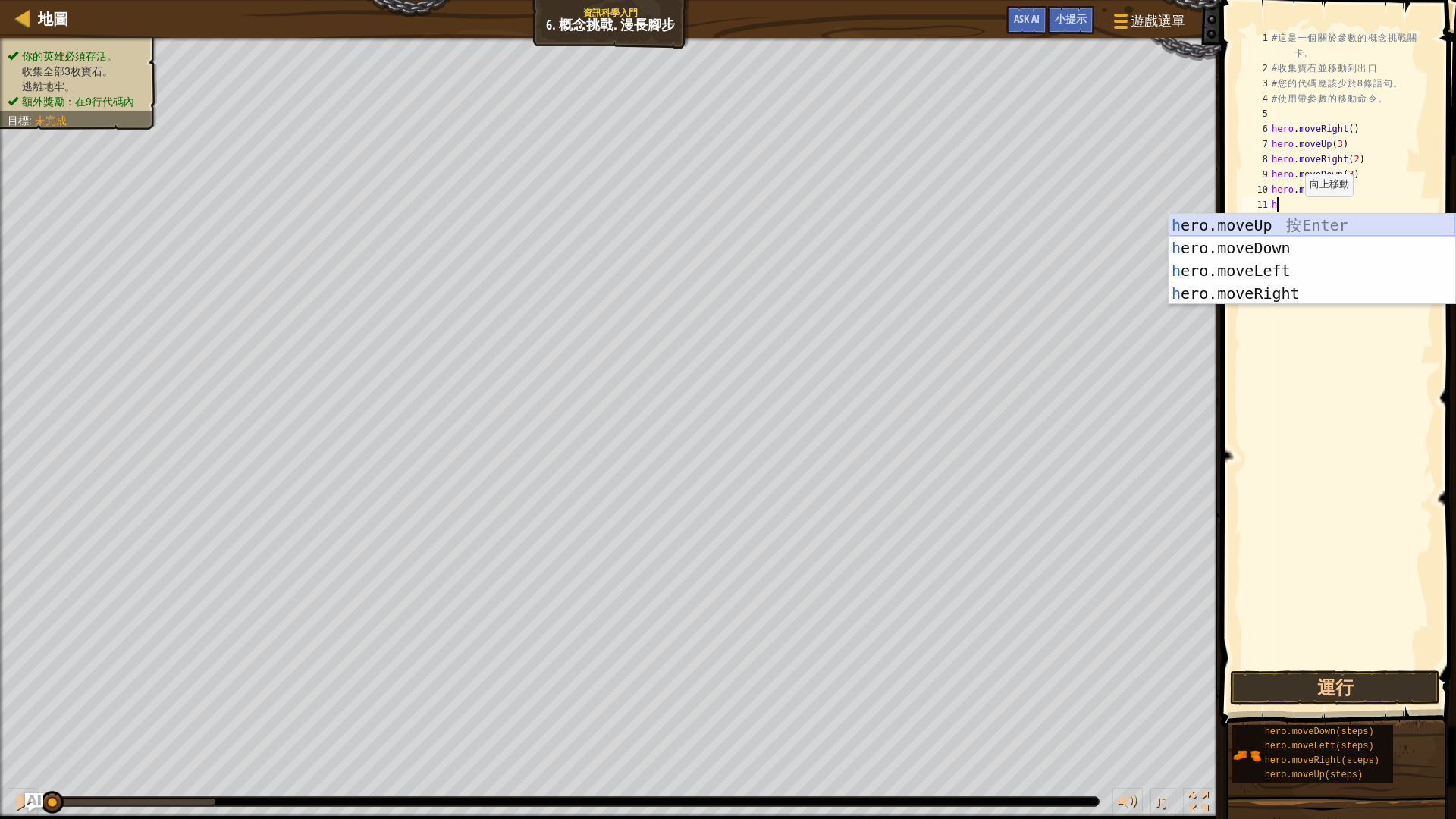
click at [1282, 219] on div "h ero.moveUp 按 Enter h ero.moveDown 按 Enter h ero.moveLeft 按 Enter h ero.moveRi…" at bounding box center [1311, 282] width 287 height 136
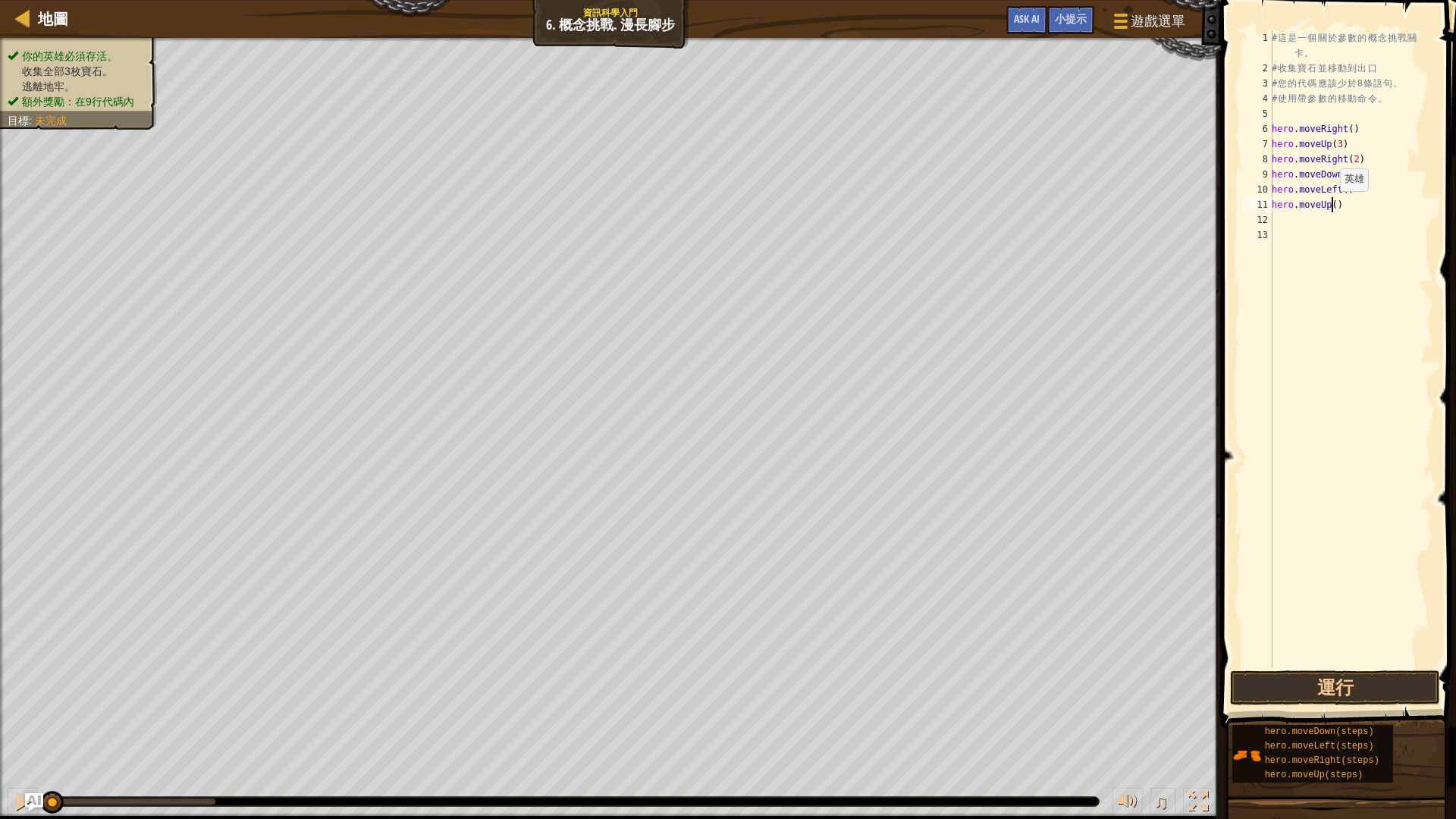
click at [1331, 207] on div "# 這 是 一 個 關 於 參 數 的 概 念 挑 戰 關 卡 。 # 收 集 寶 石 並 移 動 到 出 口 # 您 的 代 碼 應 該 少 於 8 條 語…" at bounding box center [1350, 372] width 164 height 682
type textarea "hero.moveUp(2)"
click at [1320, 226] on div "# 這 是 一 個 關 於 參 數 的 概 念 挑 戰 關 卡 。 # 收 集 寶 石 並 移 動 到 出 口 # 您 的 代 碼 應 該 少 於 8 條 語…" at bounding box center [1350, 372] width 164 height 682
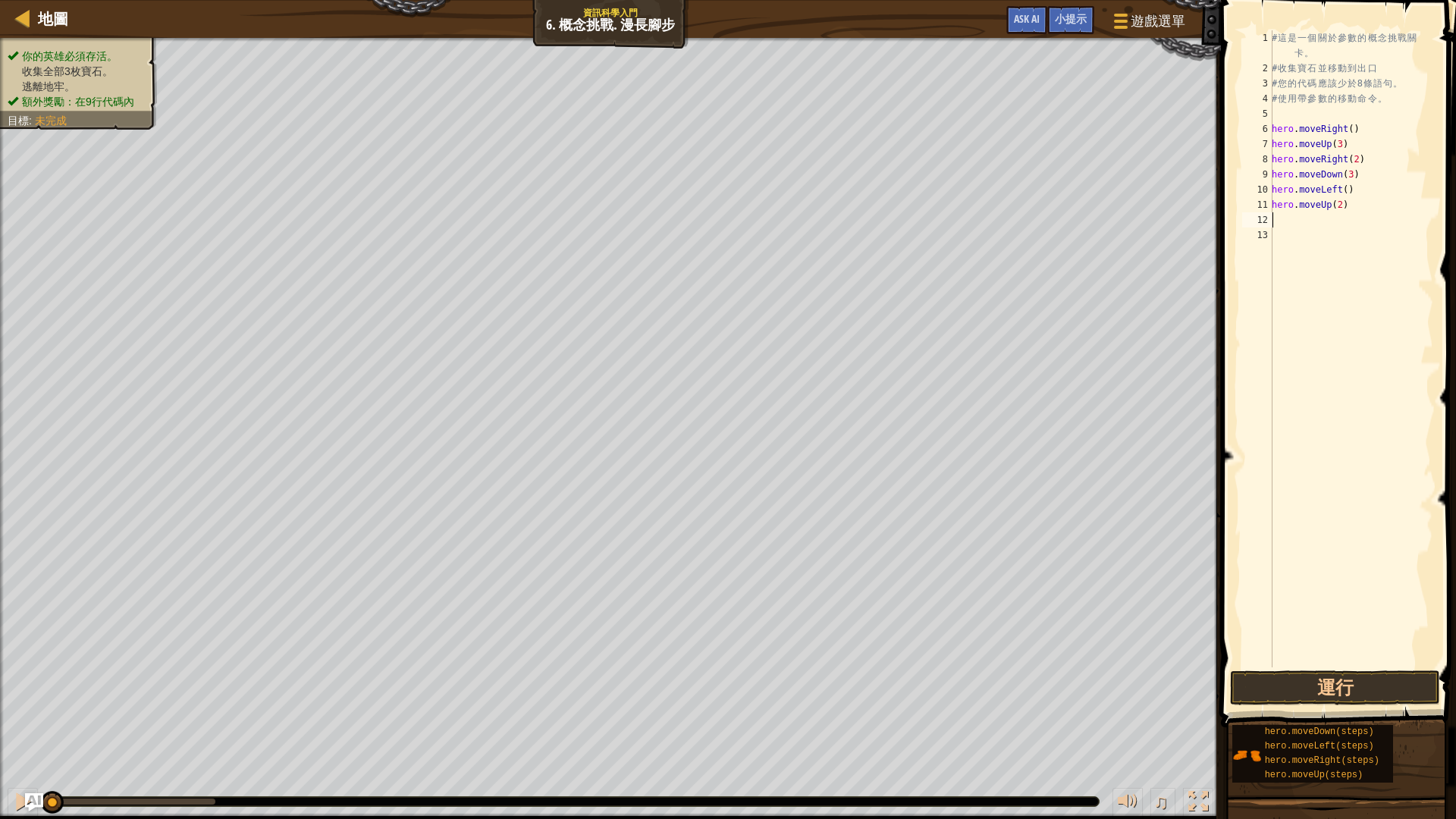
type textarea "h"
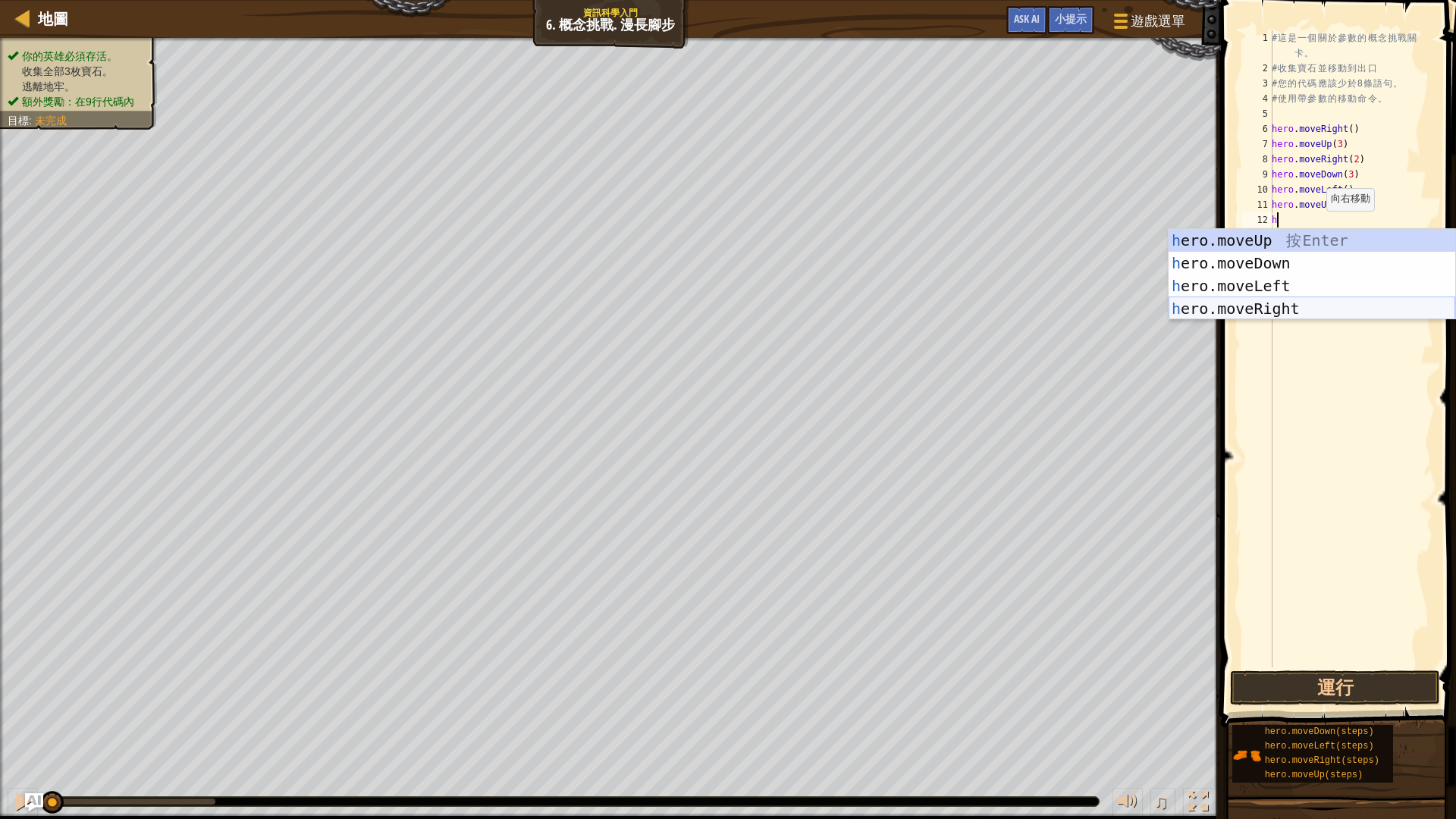
click at [1280, 308] on div "h ero.moveUp 按 Enter h ero.moveDown 按 Enter h ero.moveLeft 按 Enter h ero.moveRi…" at bounding box center [1311, 297] width 287 height 136
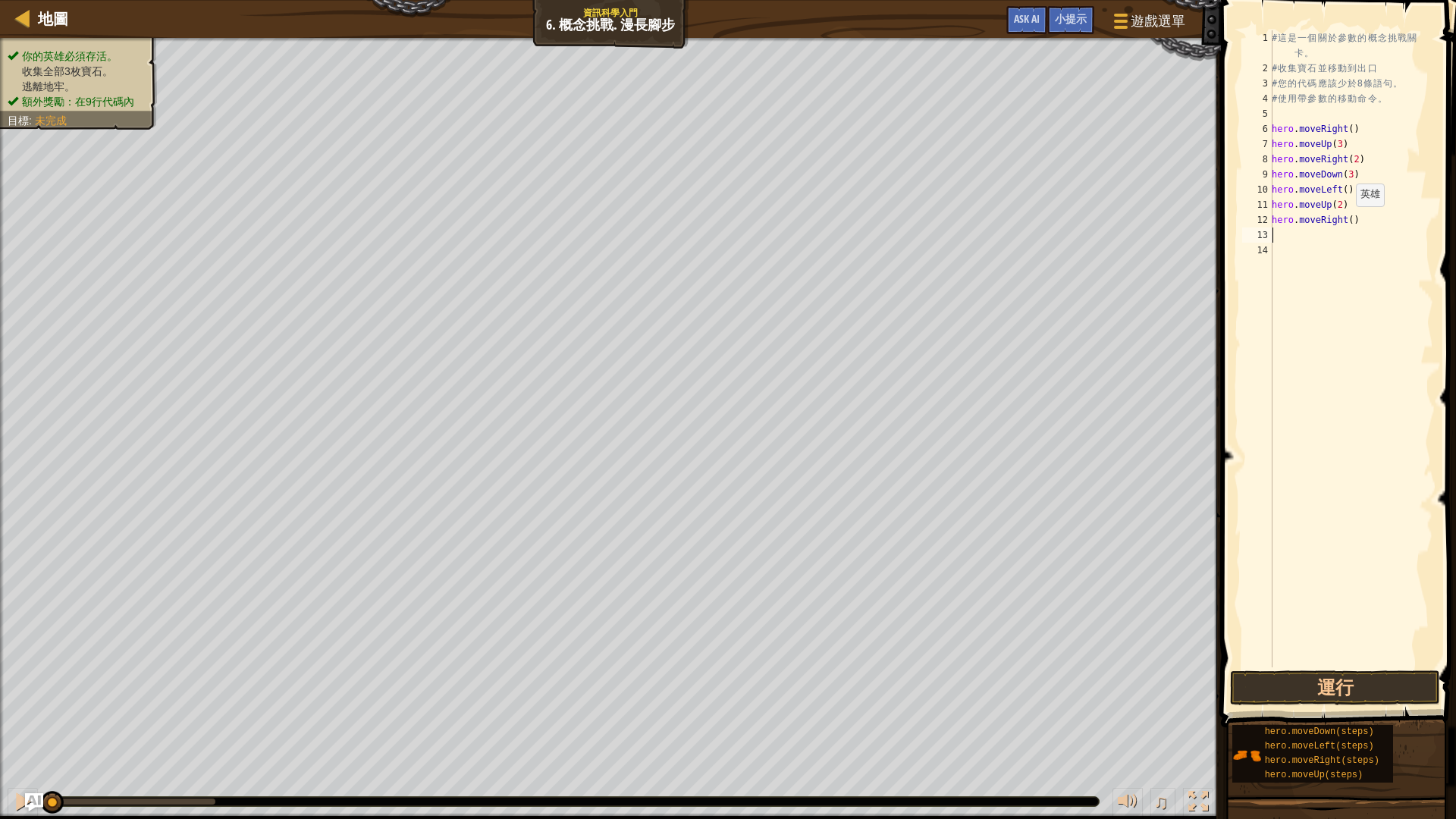
click at [1347, 221] on div "# 這 是 一 個 關 於 參 數 的 概 念 挑 戰 關 卡 。 # 收 集 寶 石 並 移 動 到 出 口 # 您 的 代 碼 應 該 少 於 8 條 語…" at bounding box center [1350, 372] width 164 height 682
click at [1329, 690] on button "運行" at bounding box center [1335, 687] width 210 height 35
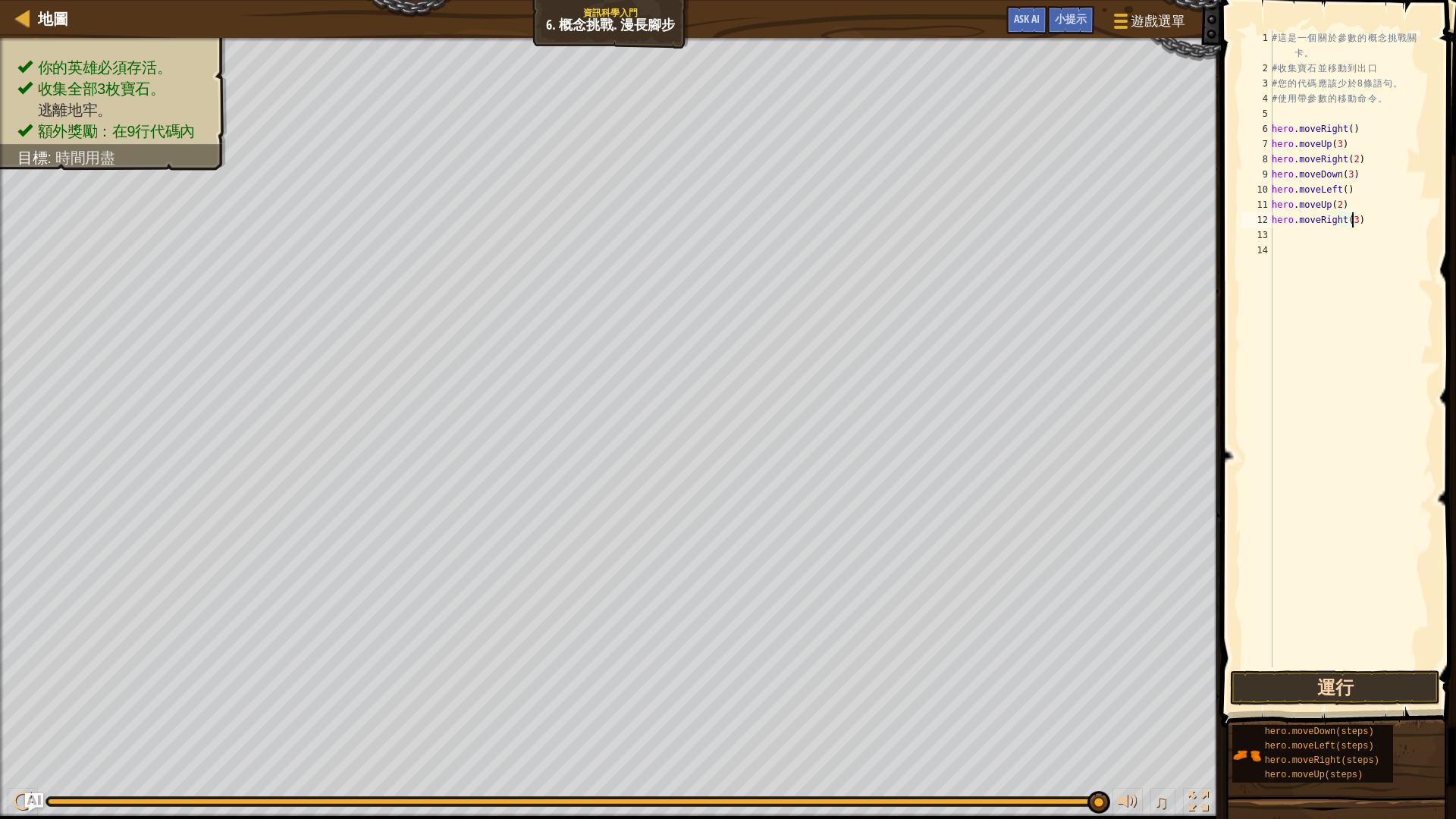
type textarea "hero.moveRight(3)"
click at [1310, 685] on button "運行" at bounding box center [1335, 687] width 210 height 35
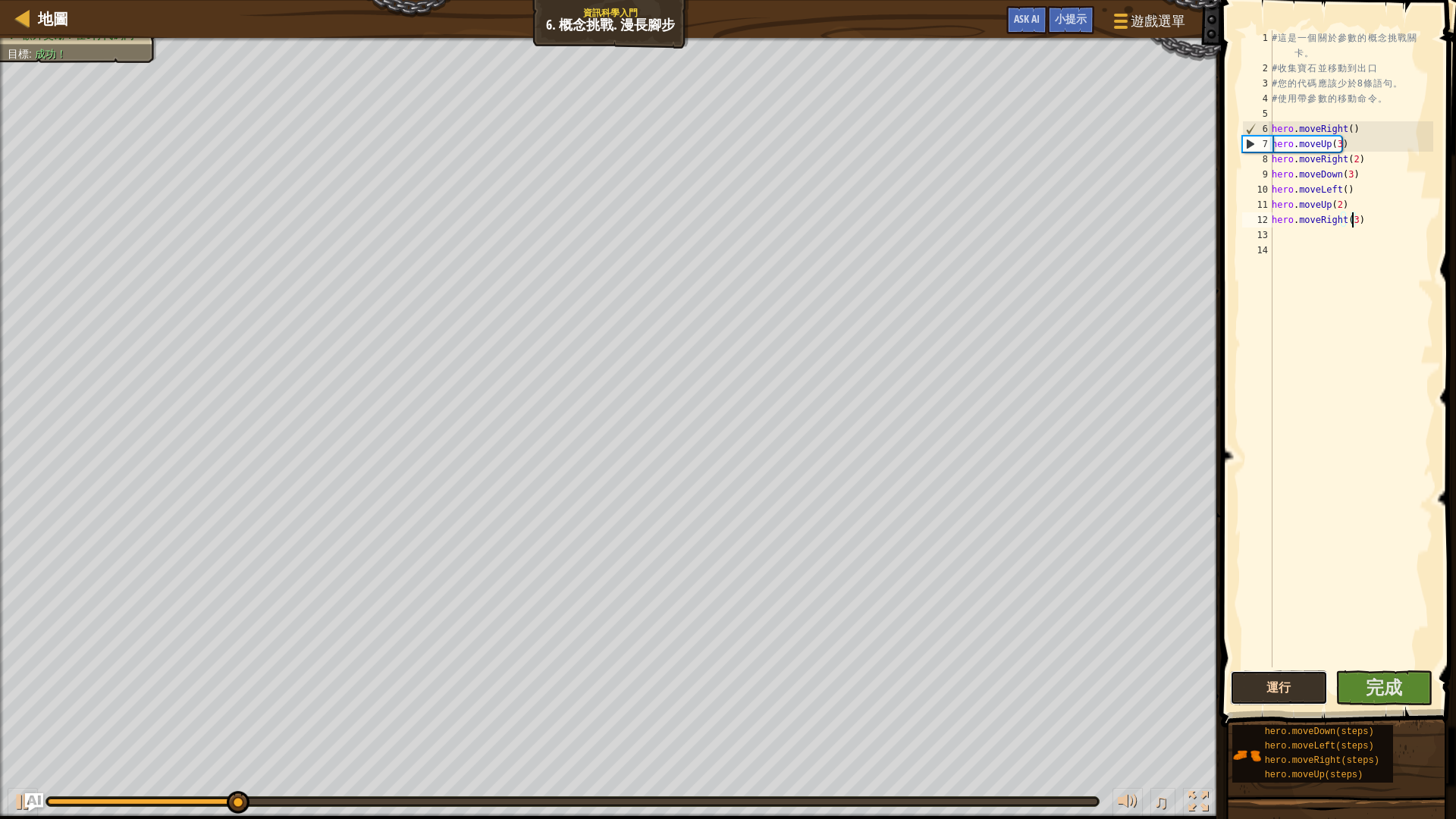
click at [1319, 683] on button "運行" at bounding box center [1278, 687] width 98 height 35
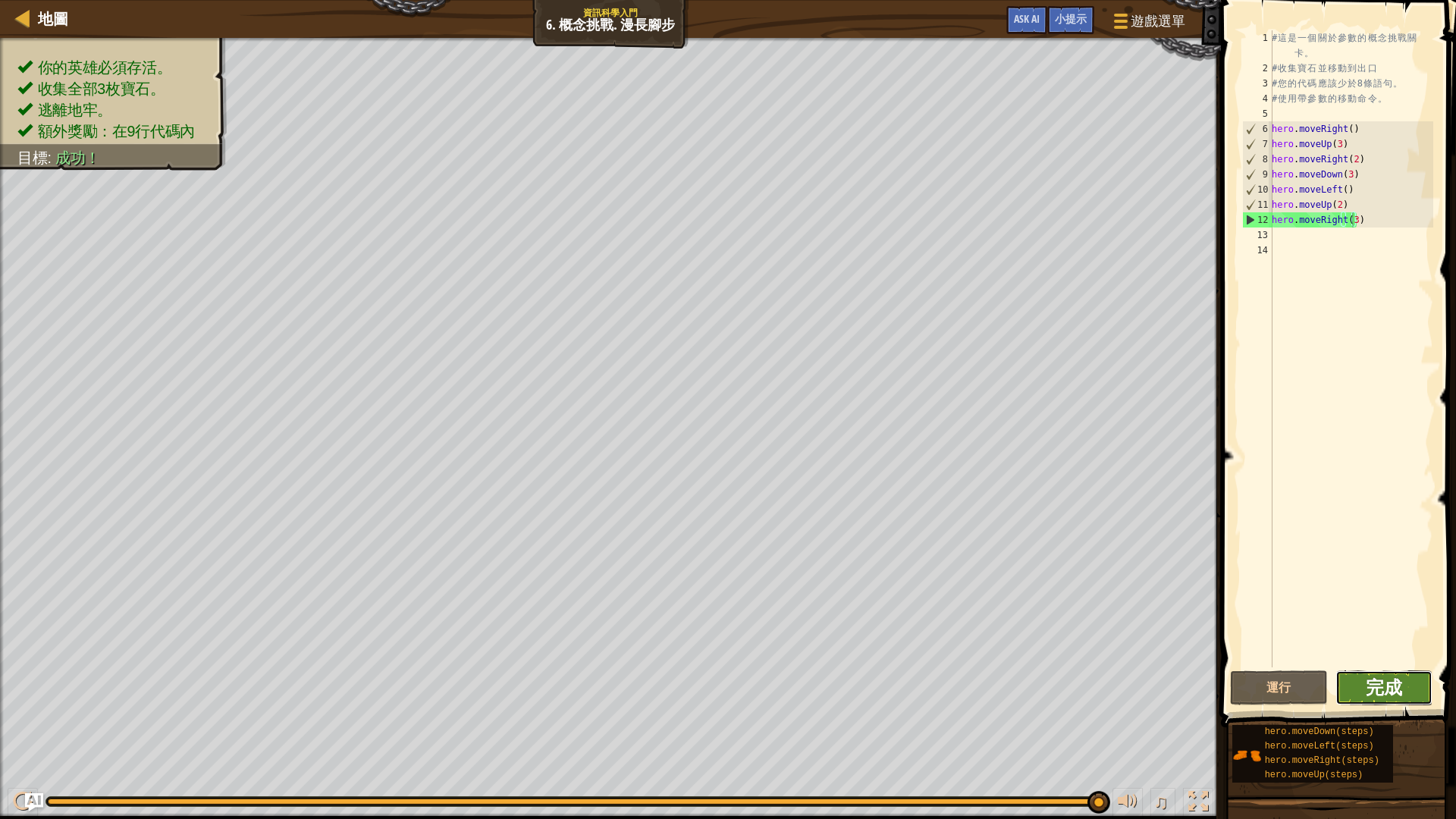
click at [1389, 682] on span "完成" at bounding box center [1383, 686] width 37 height 24
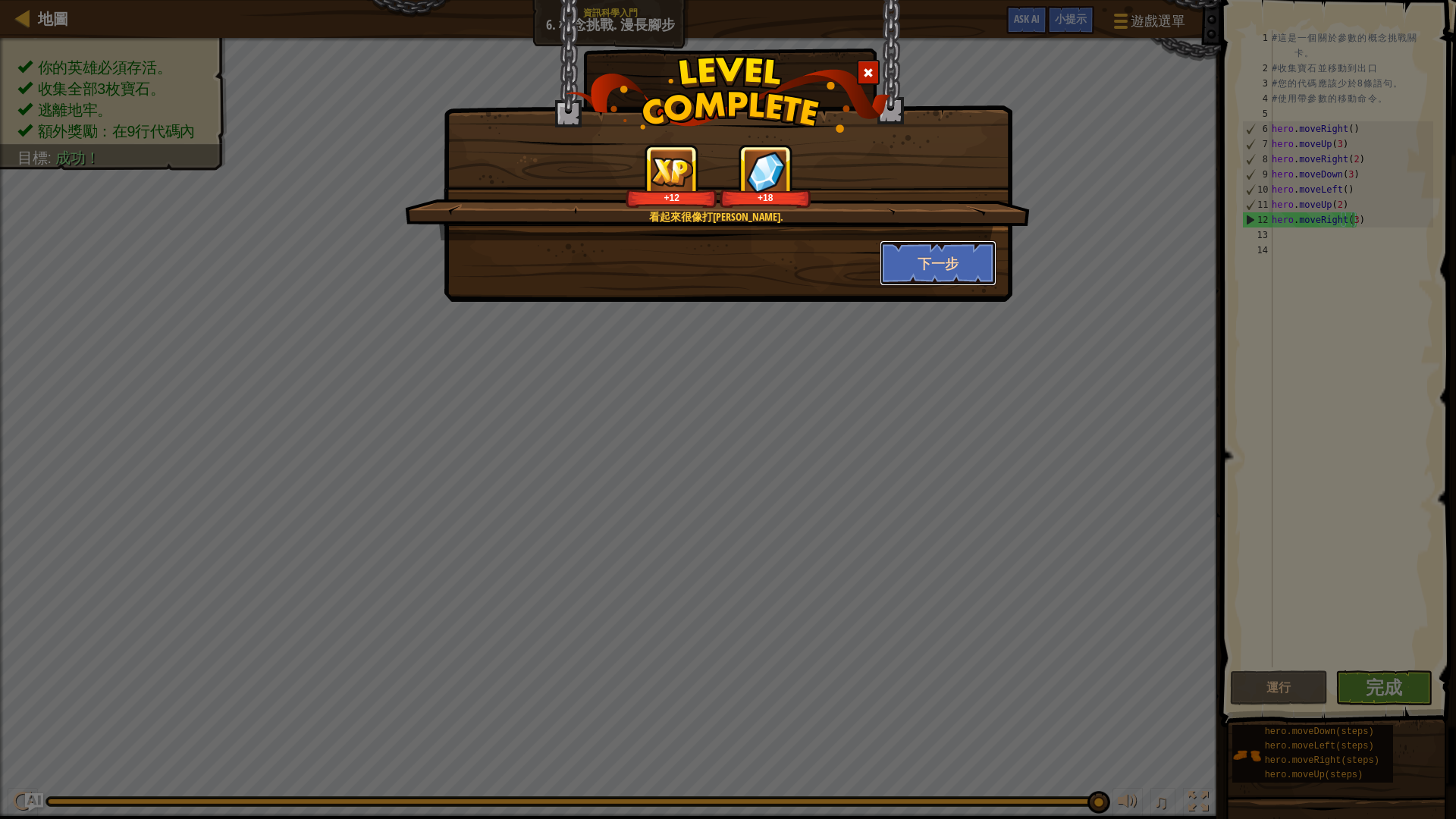
click at [938, 258] on button "下一步" at bounding box center [938, 263] width 118 height 46
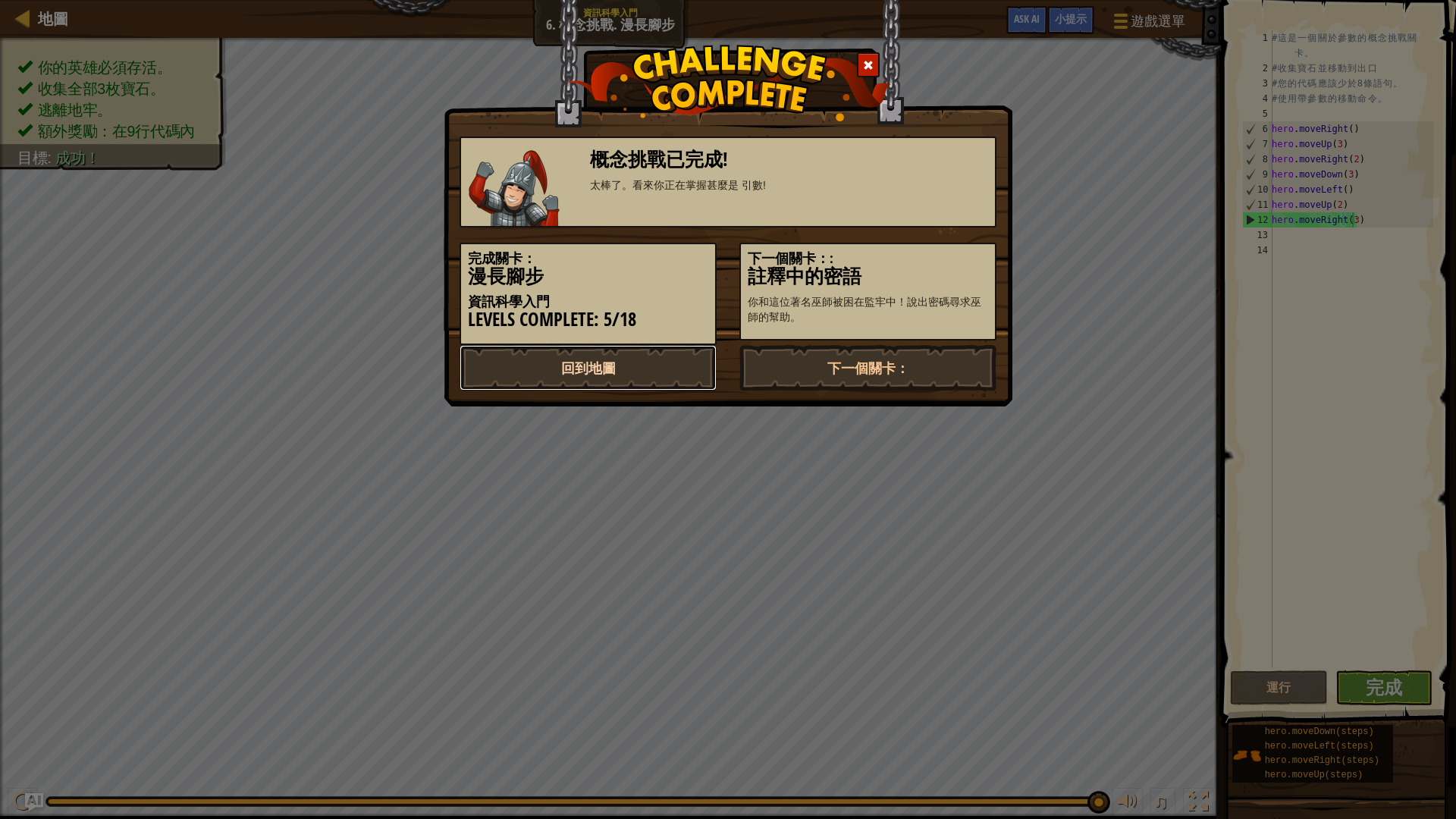
click at [596, 367] on link "回到地圖" at bounding box center [587, 367] width 257 height 46
select select "zh-HANT"
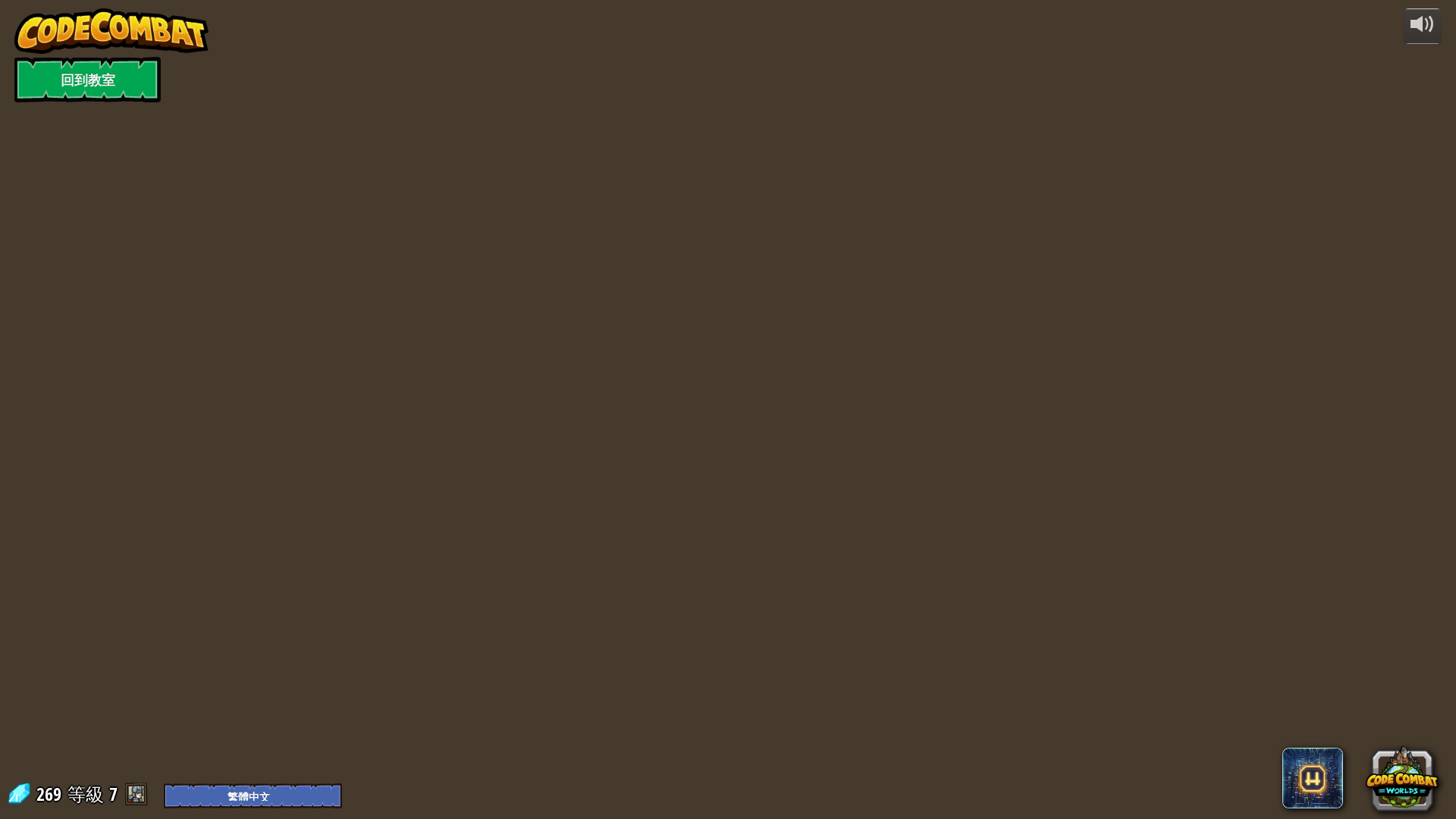
select select "zh-HANT"
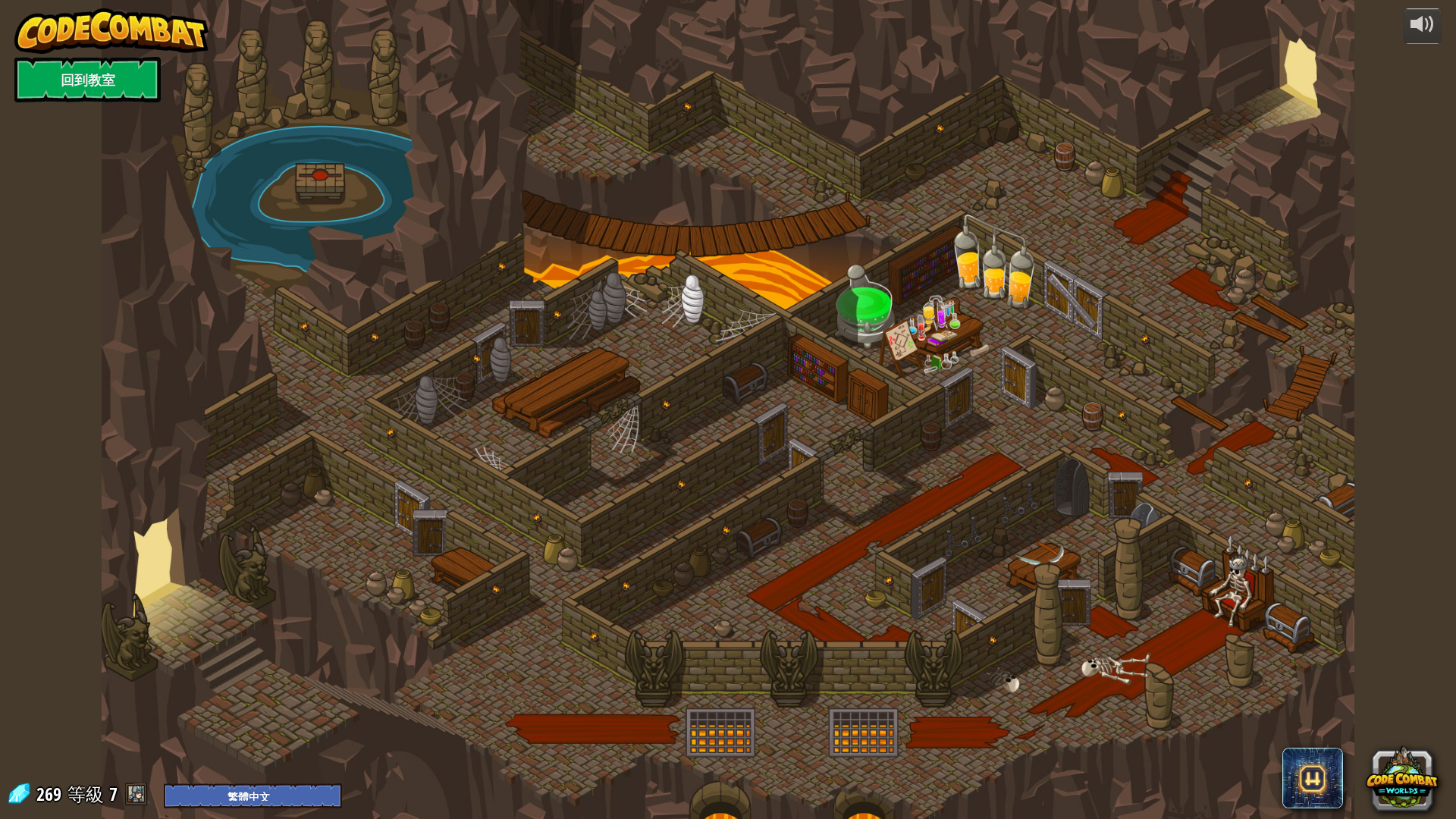
select select "zh-HANT"
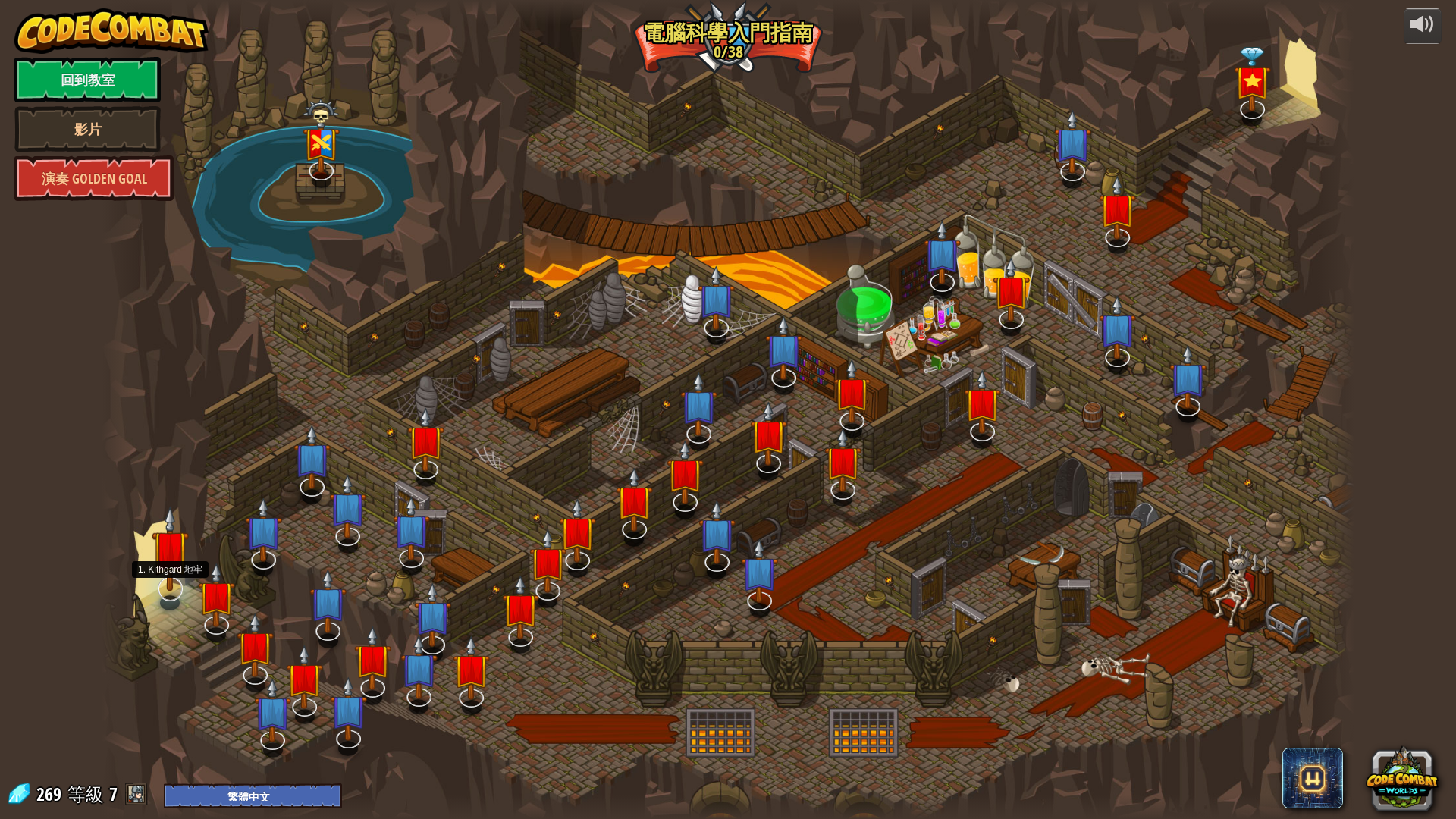
select select "zh-HANT"
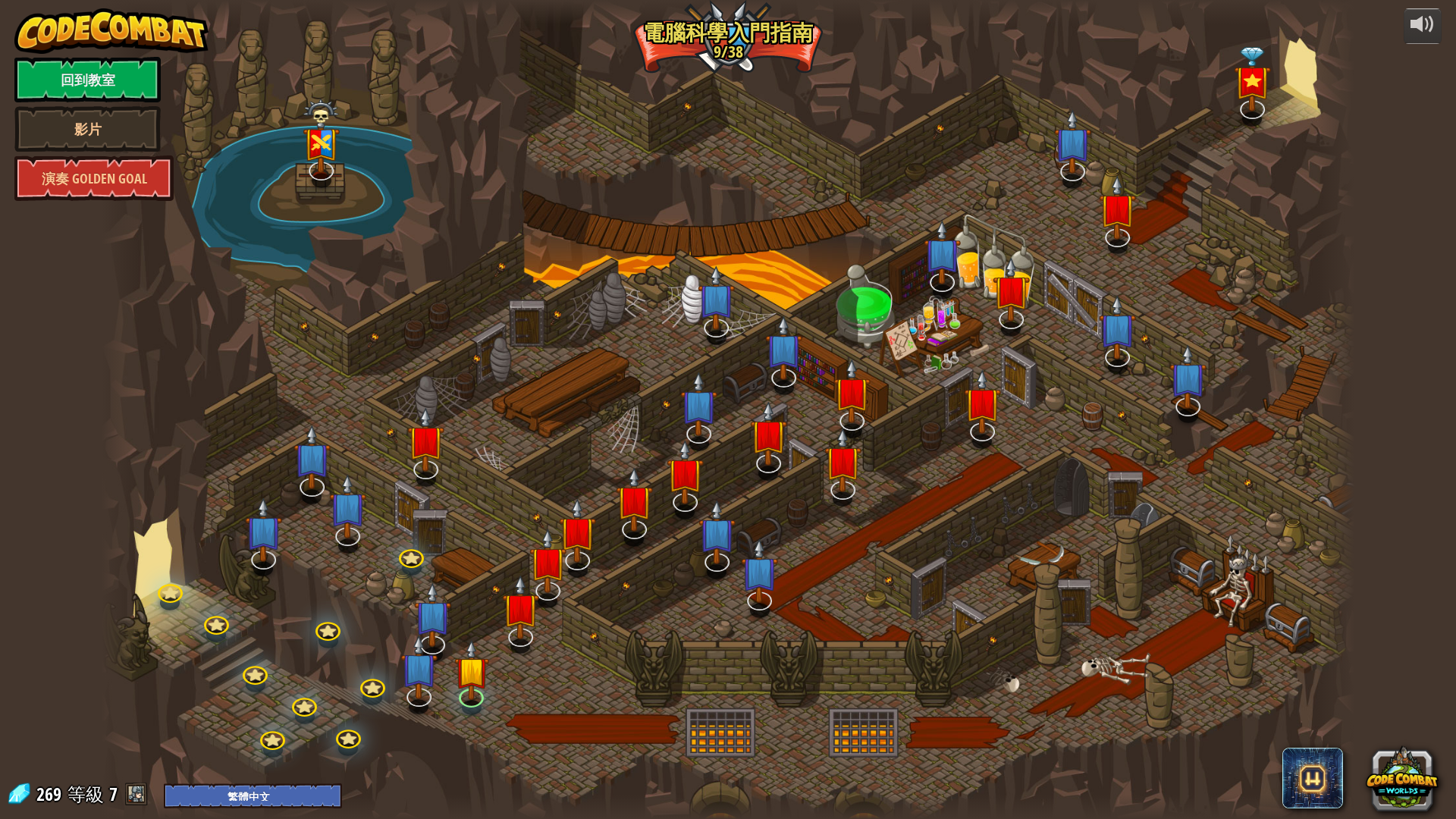
select select "zh-HANT"
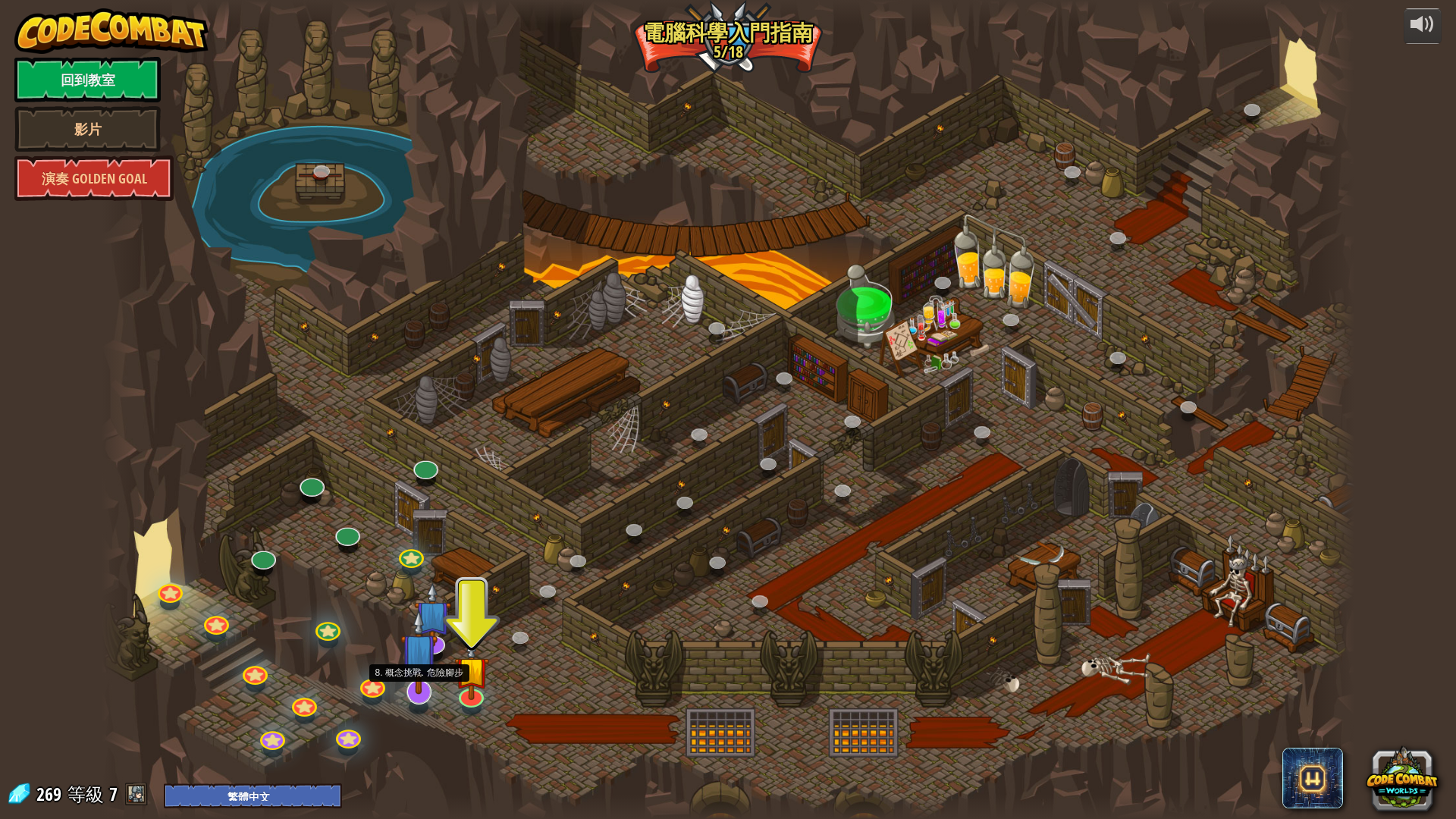
click at [417, 690] on img at bounding box center [419, 651] width 37 height 85
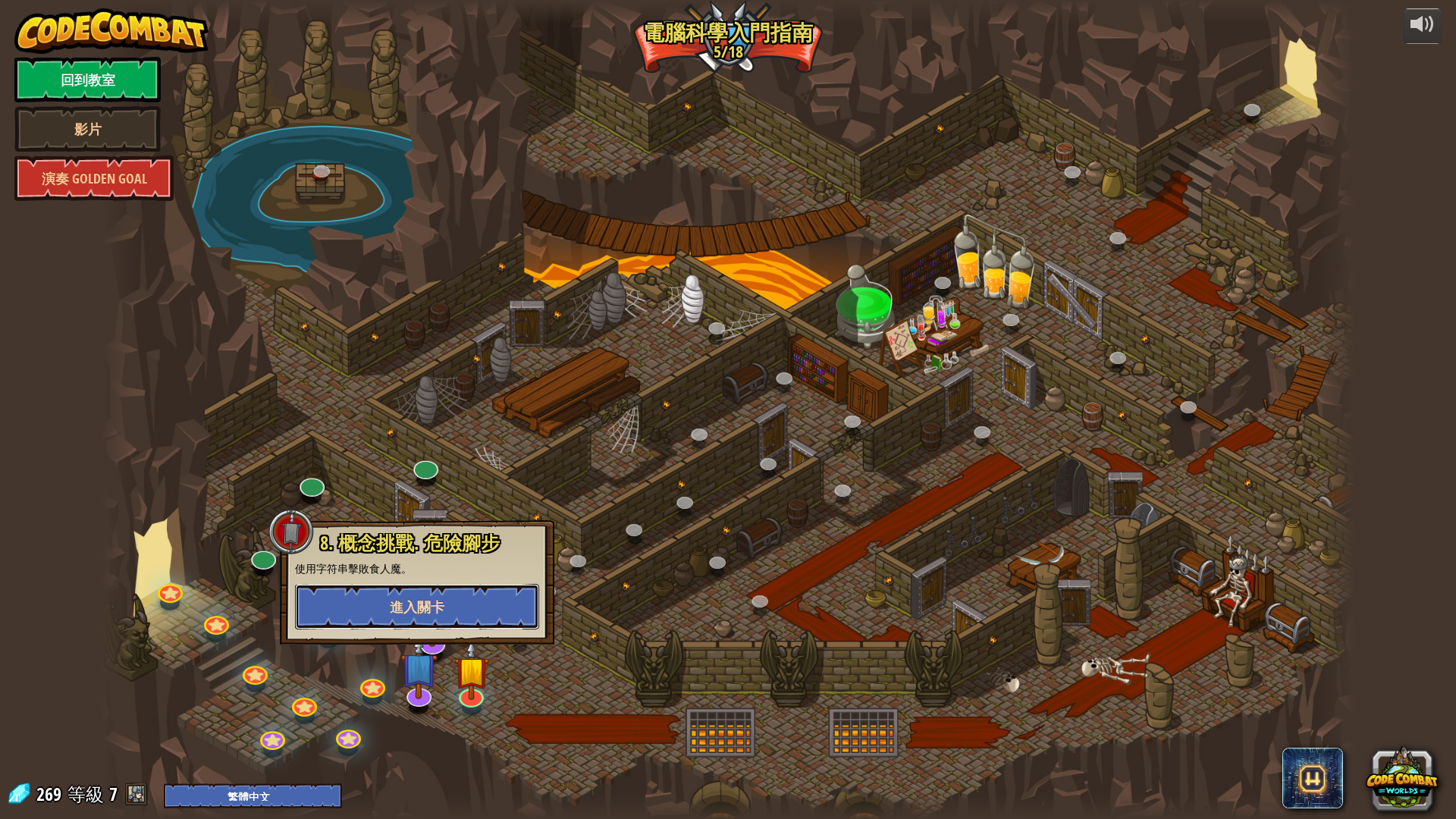
click at [412, 600] on span "進入關卡" at bounding box center [417, 606] width 55 height 19
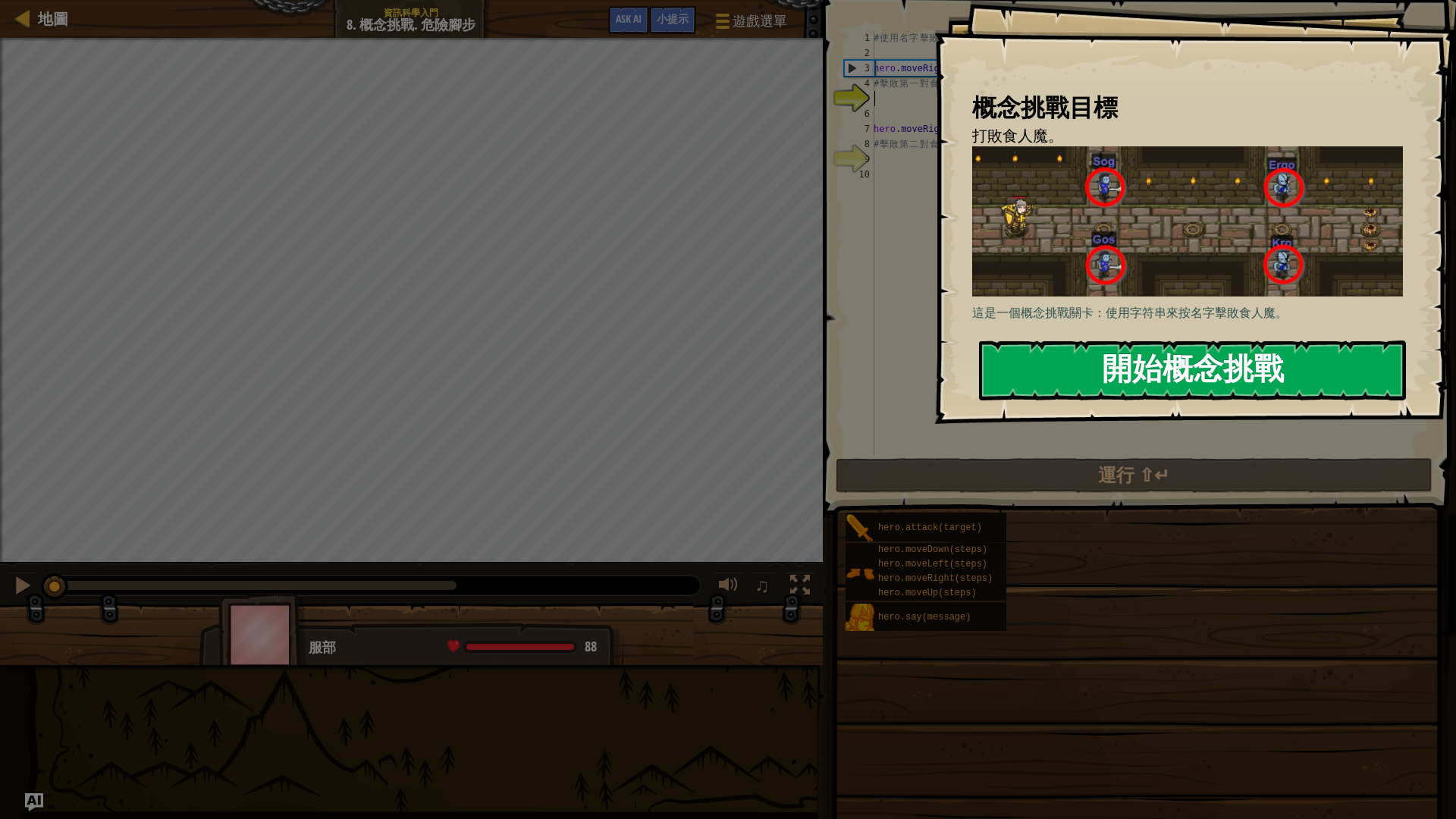
click at [1054, 361] on button "開始概念挑戰" at bounding box center [1192, 370] width 427 height 60
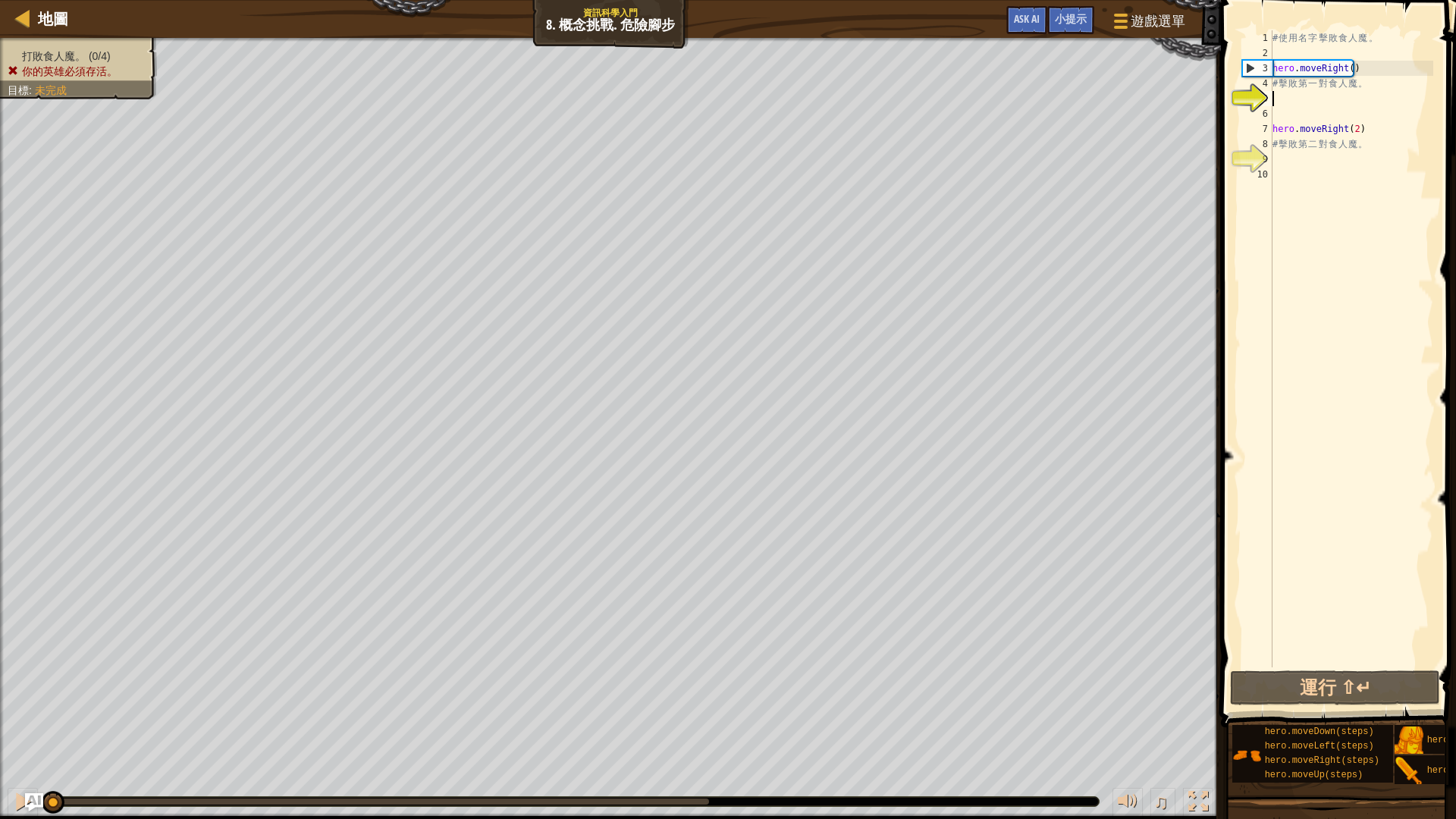
click at [1296, 100] on div "# 使 用 名 字 擊 敗 食 人 魔 。 hero . moveRight ( ) # 擊 敗 第 一 對 食 人 魔 。 hero . moveRight…" at bounding box center [1351, 364] width 163 height 667
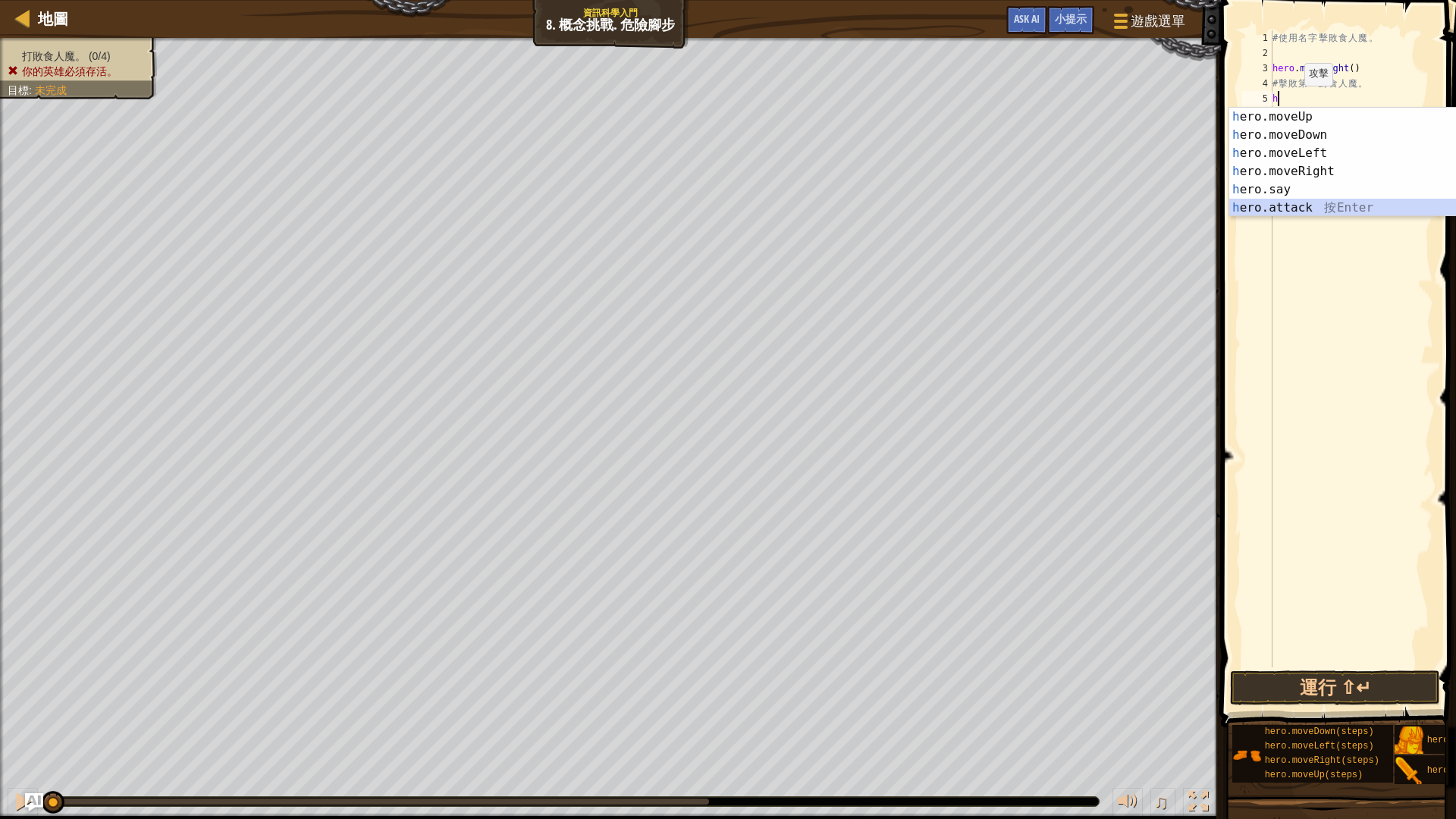
click at [1297, 204] on div "h ero.moveUp 按 Enter h ero.moveDown 按 Enter h ero.moveLeft 按 Enter h ero.moveRi…" at bounding box center [1372, 181] width 287 height 145
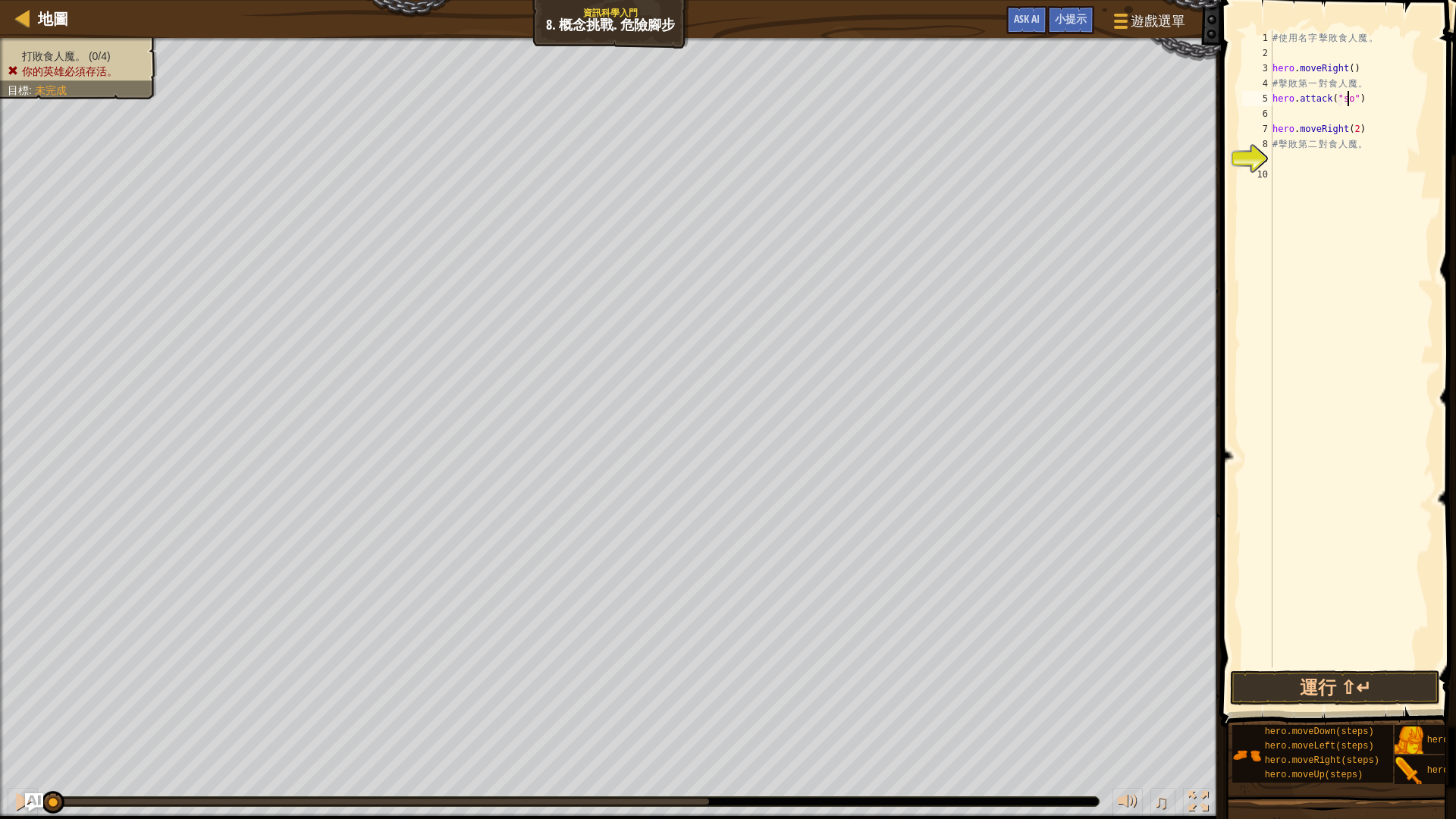
type textarea "hero.attack("sog")"
drag, startPoint x: 1381, startPoint y: 95, endPoint x: 1266, endPoint y: 103, distance: 115.3
click at [1266, 103] on div "hero.attack("sog") 1 2 3 4 5 6 7 8 9 10 # 使 用 名 字 擊 敗 食 人 魔 。 hero . moveRight …" at bounding box center [1336, 348] width 194 height 637
click at [1307, 112] on div "# 使 用 名 字 擊 敗 食 人 魔 。 hero . moveRight ( ) # 擊 敗 第 一 對 食 人 魔 。 hero . attack ( …" at bounding box center [1351, 364] width 163 height 667
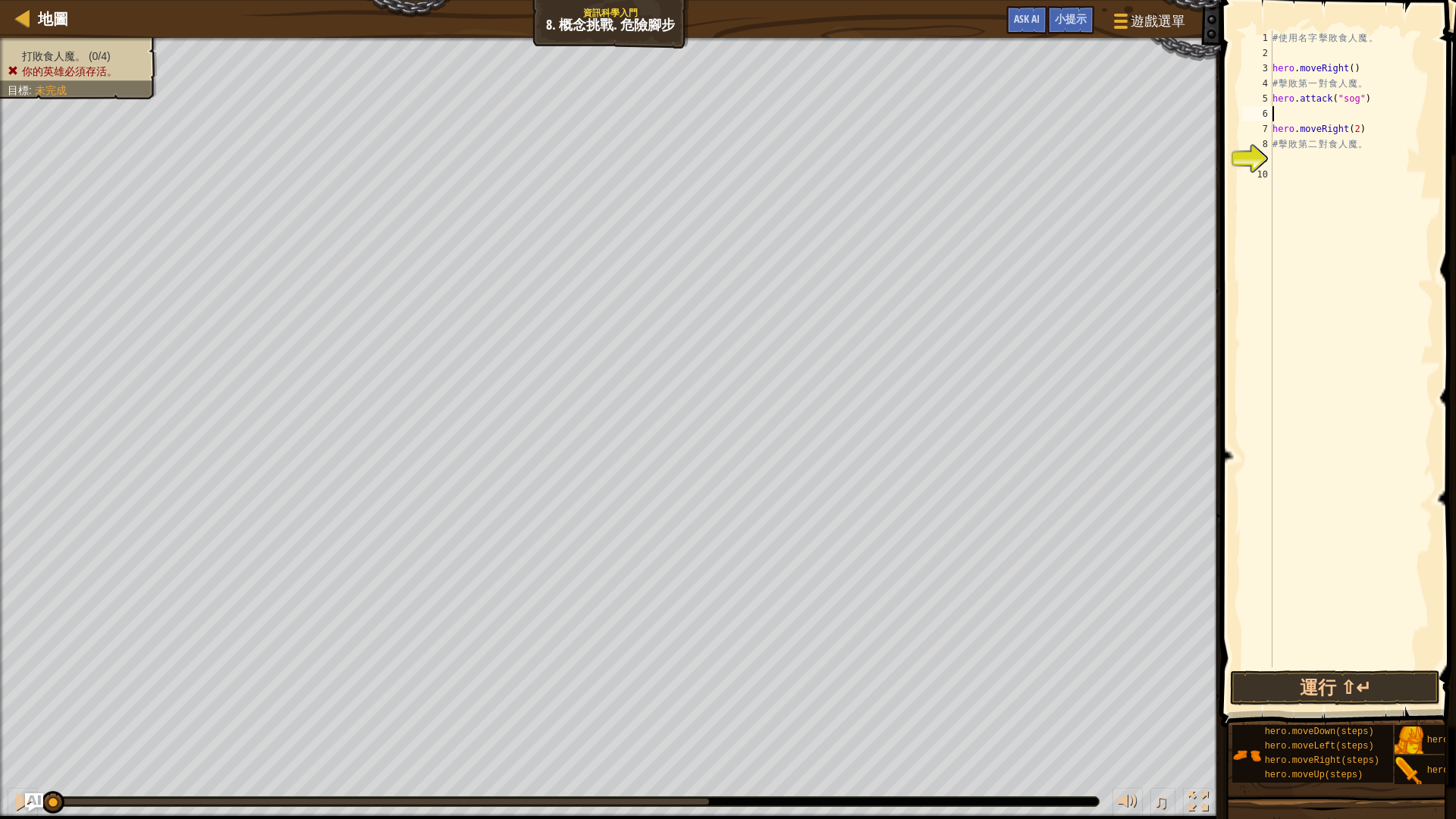
scroll to position [7, 0]
type textarea "hero.attack("sog")"
click at [1370, 118] on div "# 使 用 名 字 擊 敗 食 人 魔 。 hero . moveRight ( ) # 擊 敗 第 一 對 食 人 魔 。 hero . attack ( …" at bounding box center [1351, 364] width 163 height 667
drag, startPoint x: 1354, startPoint y: 128, endPoint x: 1336, endPoint y: 126, distance: 18.1
click at [1336, 126] on div "# 使 用 名 字 擊 敗 食 人 魔 。 hero . moveRight ( ) # 擊 敗 第 一 對 食 人 魔 。 hero . attack ( …" at bounding box center [1351, 364] width 163 height 667
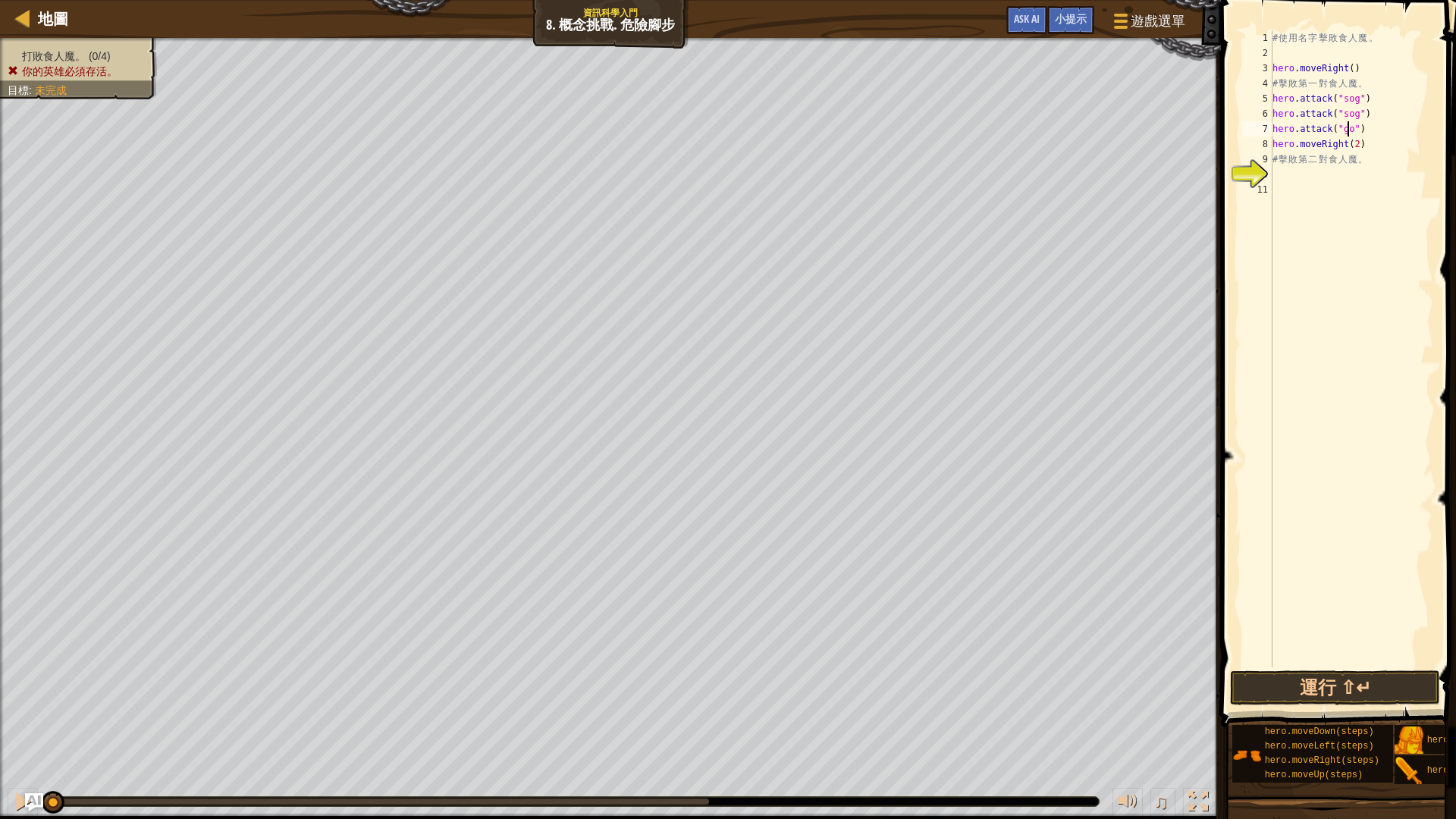
scroll to position [7, 7]
drag, startPoint x: 1365, startPoint y: 128, endPoint x: 1269, endPoint y: 128, distance: 96.0
click at [1269, 128] on div "hero.attack("gos") 1 2 3 4 5 6 7 8 9 10 11 # 使 用 名 字 擊 敗 食 人 魔 。 hero . moveRig…" at bounding box center [1336, 348] width 194 height 637
type textarea "hero.attack("gos")"
click at [1378, 124] on div "# 使 用 名 字 擊 敗 食 人 魔 。 hero . moveRight ( ) # 擊 敗 第 一 對 食 人 魔 。 hero . attack ( …" at bounding box center [1351, 348] width 163 height 637
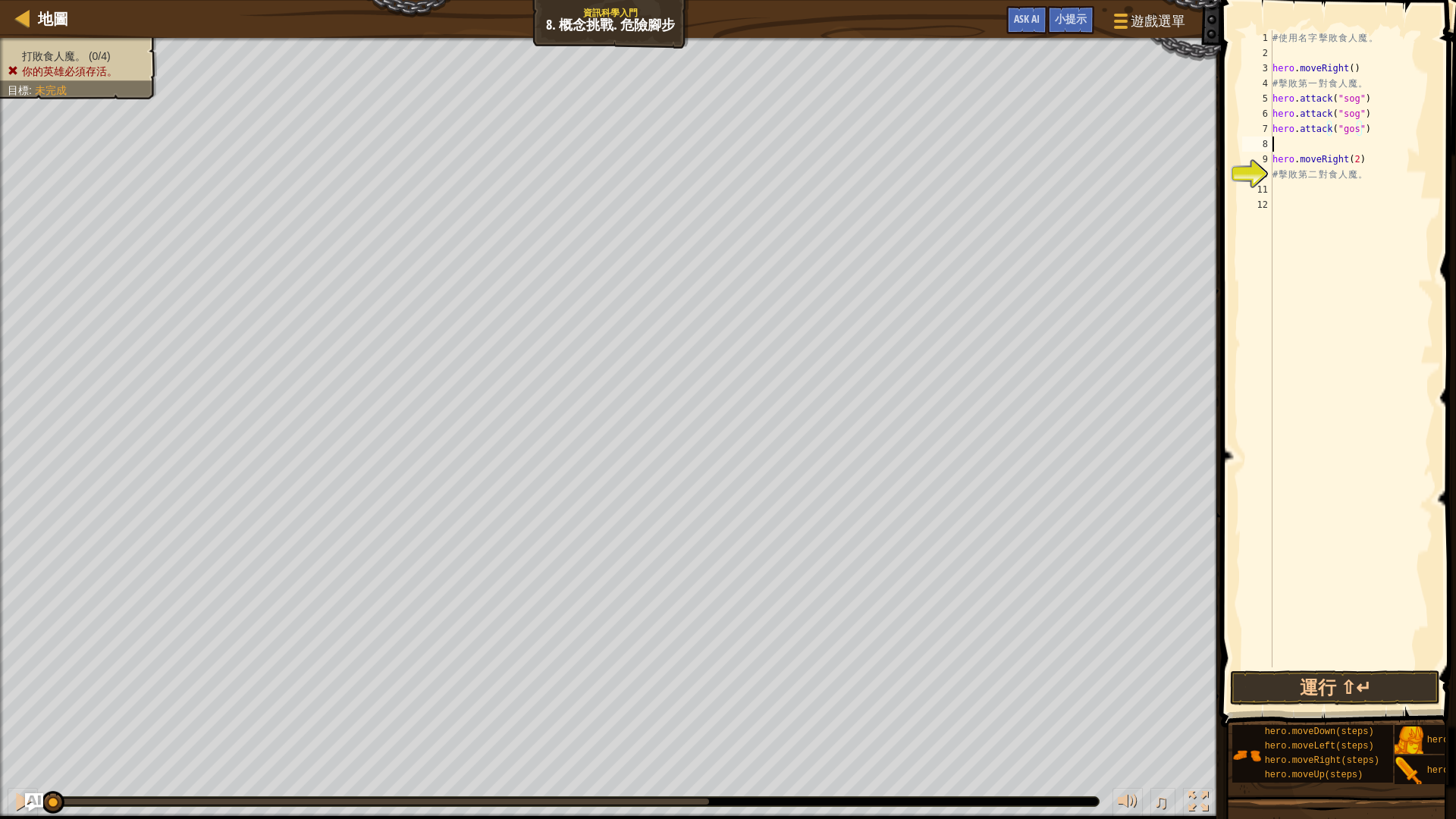
scroll to position [7, 0]
paste textarea "hero.attack("gos")"
type textarea "hero.attack("gos")"
click at [1365, 187] on div "# 使 用 名 字 擊 敗 食 人 魔 。 hero . moveRight ( ) # 擊 敗 第 一 對 食 人 魔 。 hero . attack ( …" at bounding box center [1351, 364] width 163 height 667
paste textarea "hero.attack("gos")"
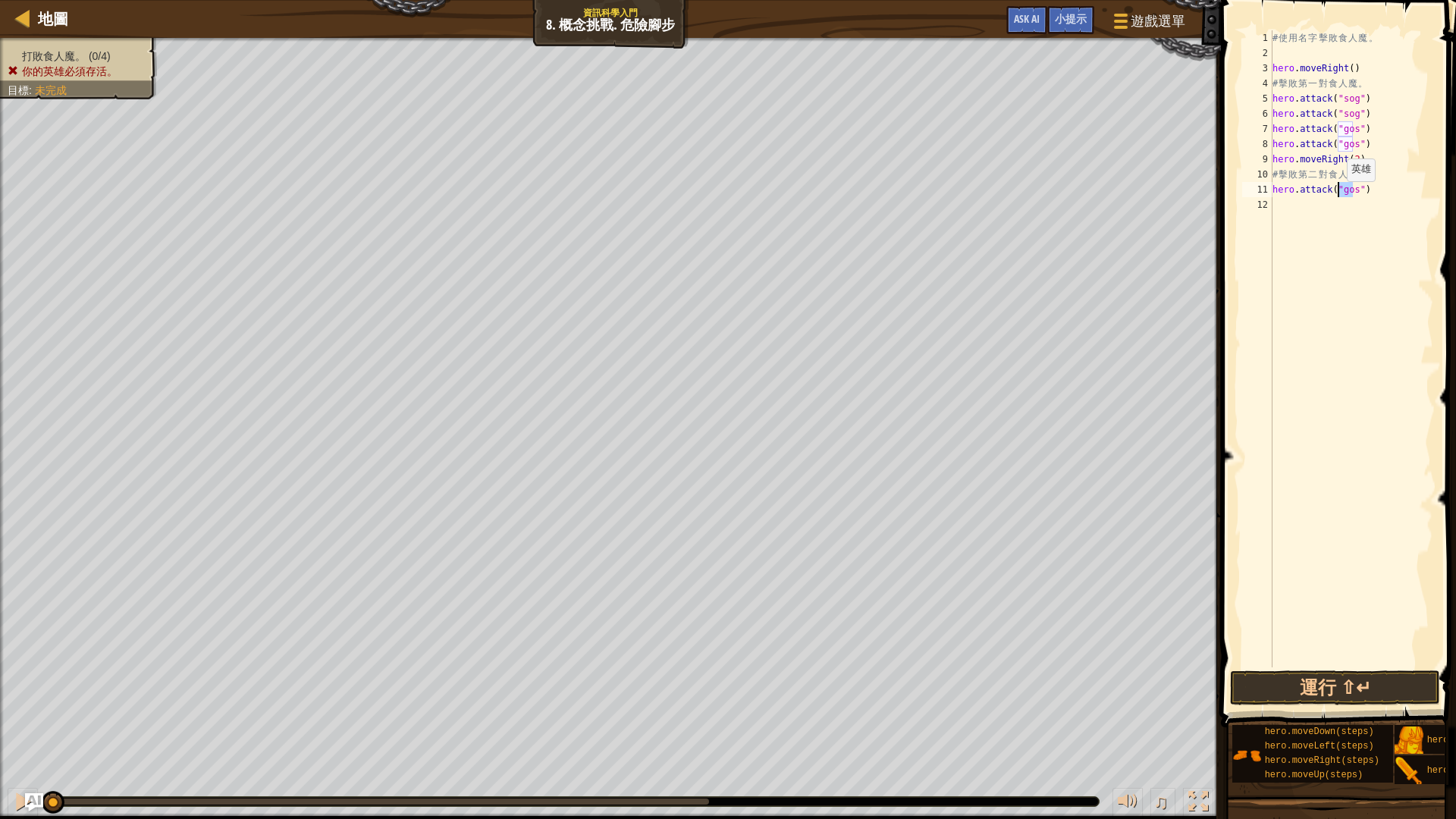
drag, startPoint x: 1350, startPoint y: 190, endPoint x: 1339, endPoint y: 197, distance: 13.0
click at [1339, 197] on div "# 使 用 名 字 擊 敗 食 人 魔 。 hero . moveRight ( ) # 擊 敗 第 一 對 食 人 魔 。 hero . attack ( …" at bounding box center [1351, 364] width 163 height 667
type textarea "hero.attack("ergo")"
drag, startPoint x: 1368, startPoint y: 191, endPoint x: 1257, endPoint y: 190, distance: 111.0
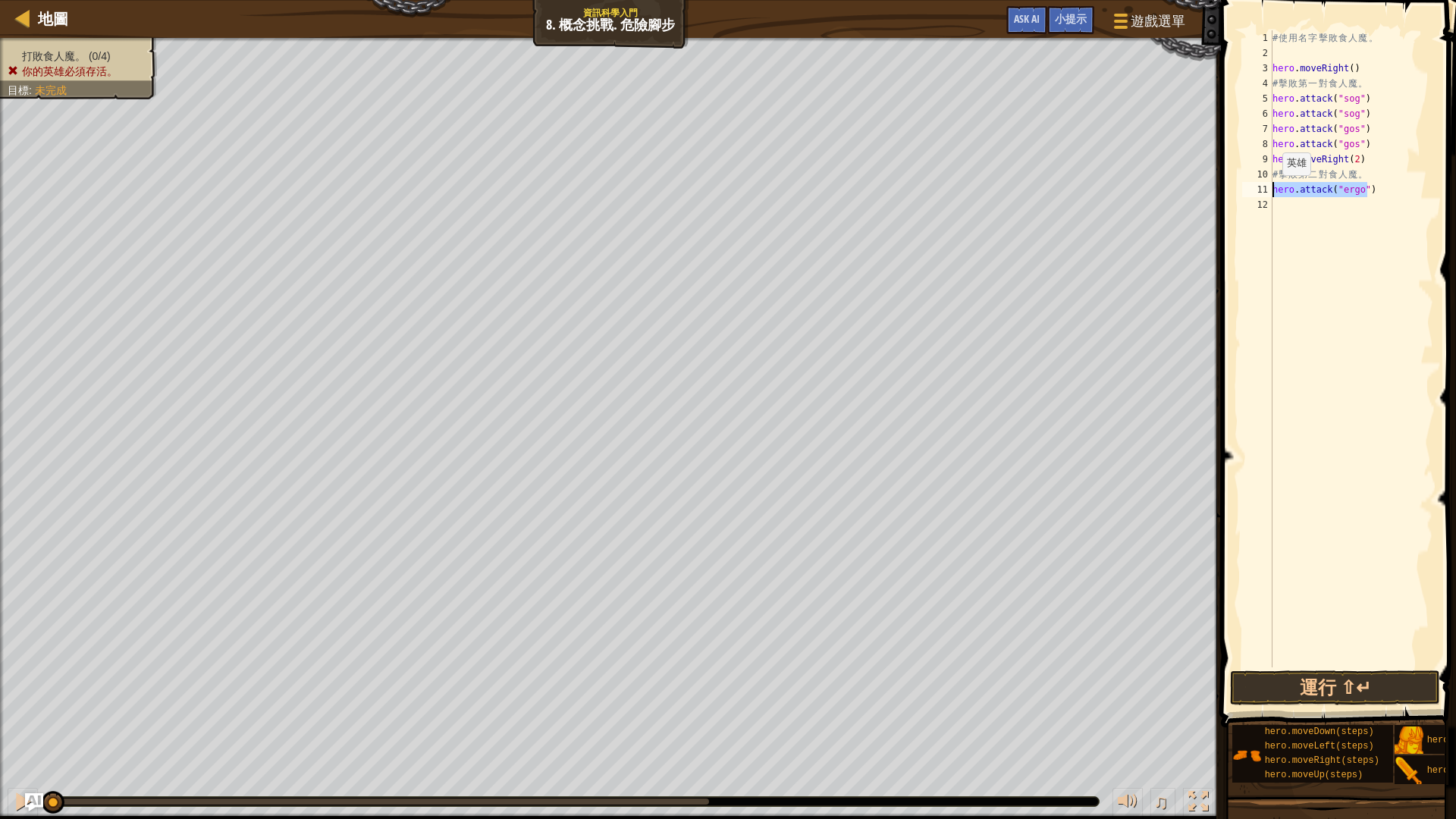
click at [1257, 190] on div "hero.attack("ergo") 1 2 3 4 5 6 7 8 9 10 11 12 # 使 用 名 字 擊 敗 食 人 魔 。 hero . mov…" at bounding box center [1336, 348] width 194 height 637
click at [1280, 208] on div "# 使 用 名 字 擊 敗 食 人 魔 。 hero . moveRight ( ) # 擊 敗 第 一 對 食 人 魔 。 hero . attack ( …" at bounding box center [1351, 364] width 163 height 667
paste textarea "hero.attack("ergo")"
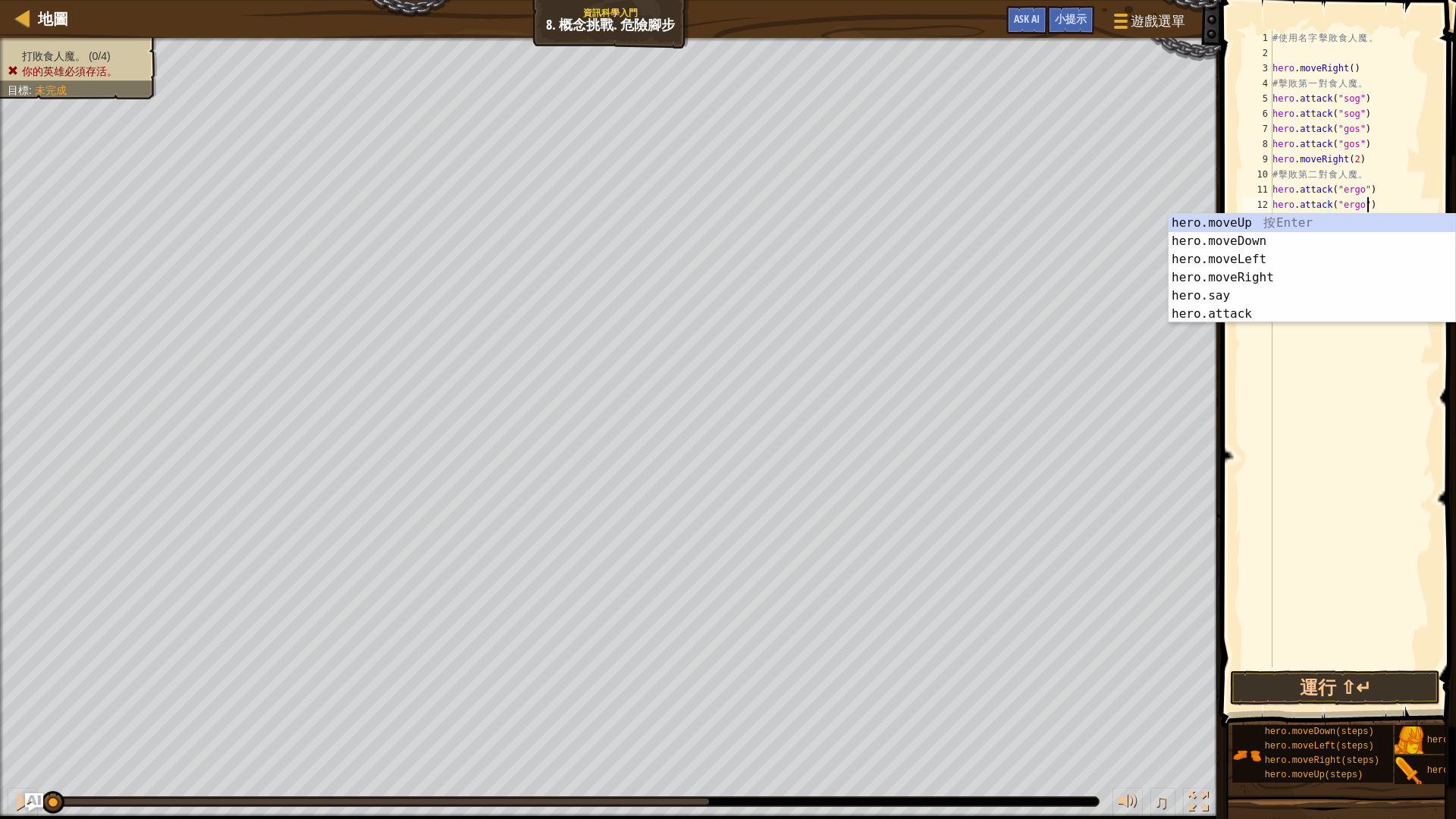
click at [1399, 190] on div "# 使 用 名 字 擊 敗 食 人 魔 。 hero . moveRight ( ) # 擊 敗 第 一 對 食 人 魔 。 hero . attack ( …" at bounding box center [1351, 364] width 163 height 667
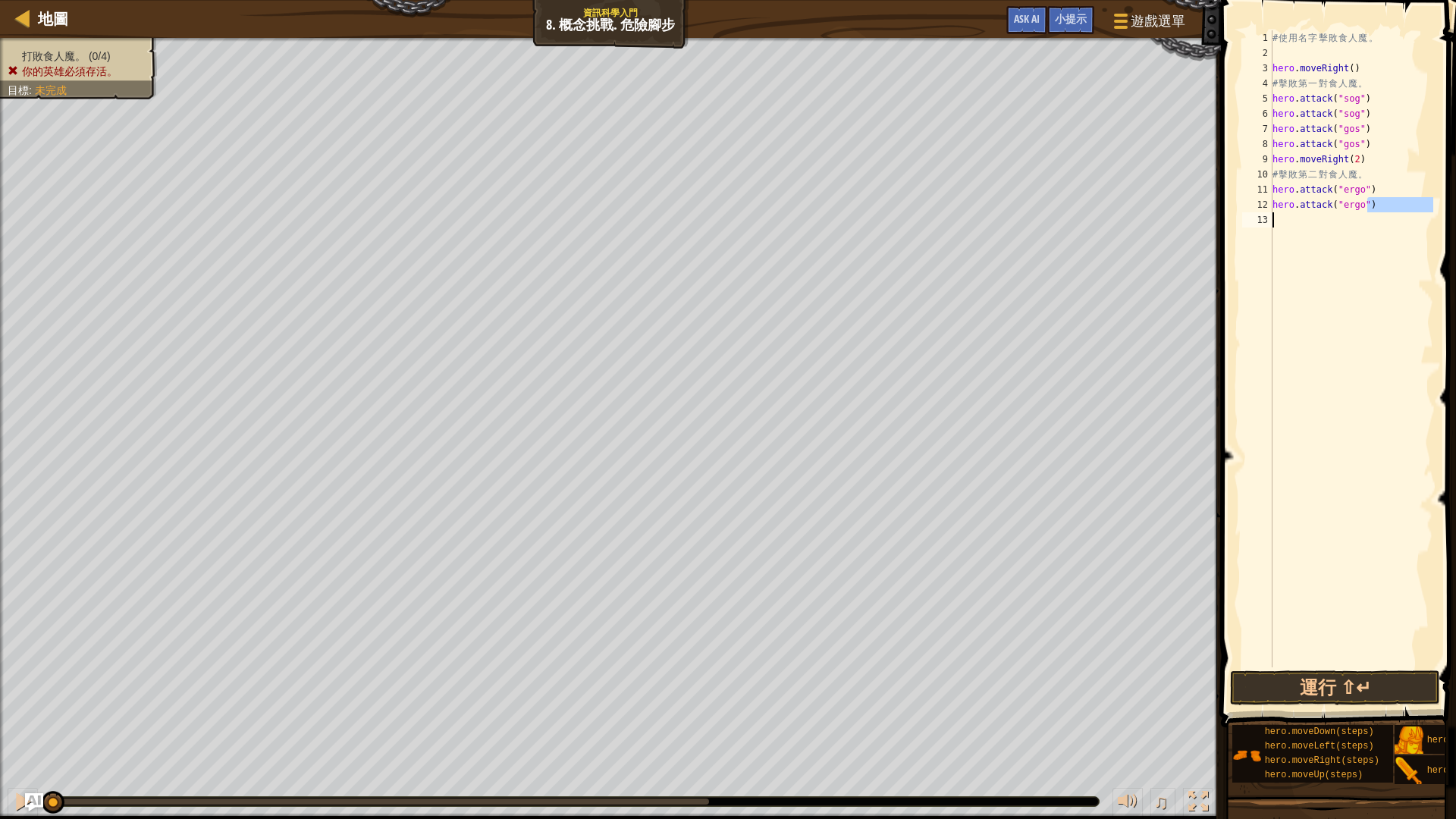
drag, startPoint x: 1349, startPoint y: 205, endPoint x: 1372, endPoint y: 220, distance: 27.5
click at [1372, 220] on div "# 使 用 名 字 擊 敗 食 人 魔 。 hero . moveRight ( ) # 擊 敗 第 一 對 食 人 魔 。 hero . attack ( …" at bounding box center [1351, 364] width 163 height 667
type textarea "hero.attack("ergo")"
click at [1373, 221] on div "# 使 用 名 字 擊 敗 食 人 魔 。 hero . moveRight ( ) # 擊 敗 第 一 對 食 人 魔 。 hero . attack ( …" at bounding box center [1351, 348] width 163 height 637
paste textarea "hero.attack("ergo")"
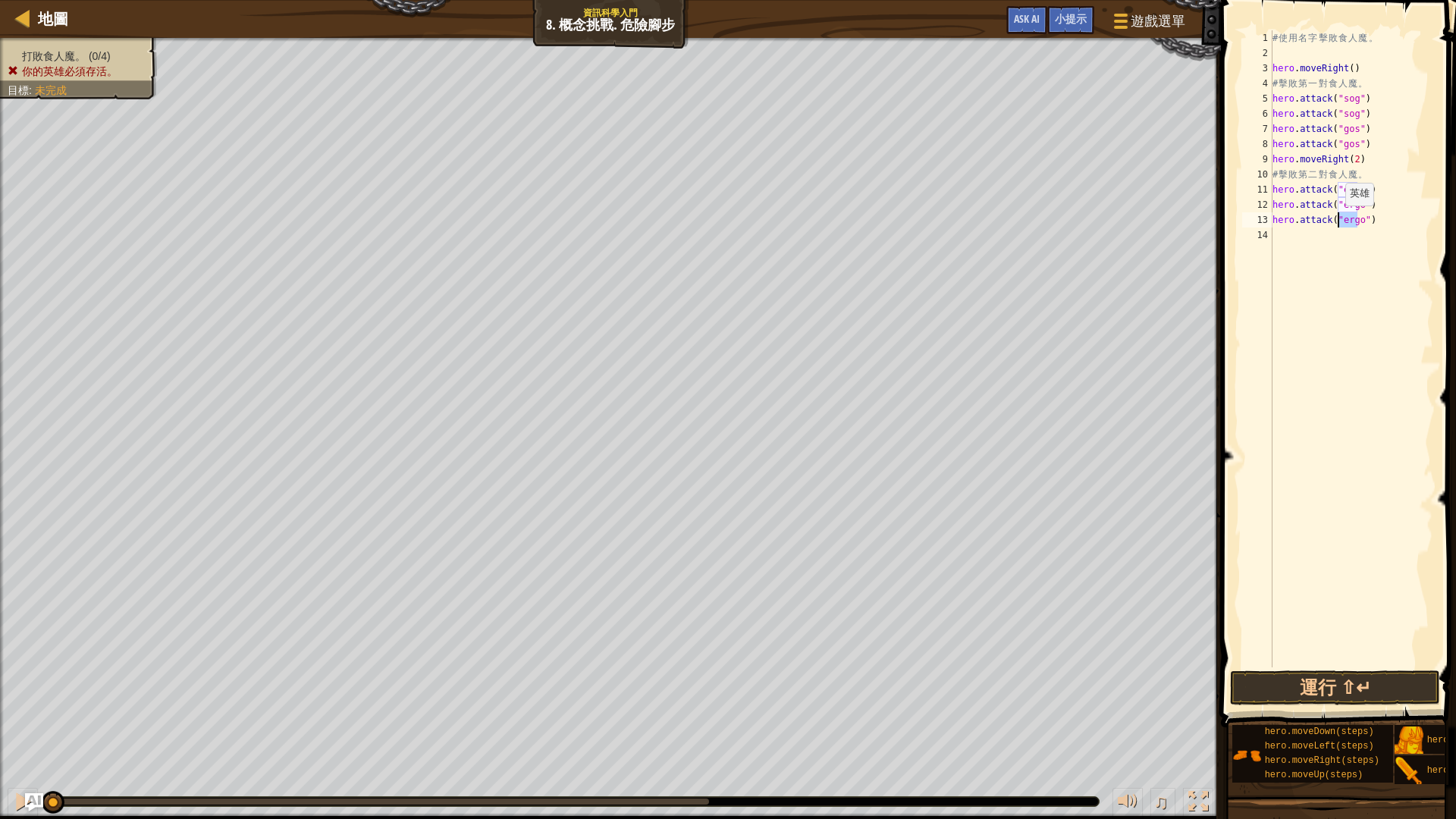
drag, startPoint x: 1355, startPoint y: 221, endPoint x: 1337, endPoint y: 221, distance: 18.0
click at [1337, 221] on div "# 使 用 名 字 擊 敗 食 人 魔 。 hero . moveRight ( ) # 擊 敗 第 一 對 食 人 魔 。 hero . attack ( …" at bounding box center [1351, 364] width 163 height 667
type textarea "hero.attack("kro")"
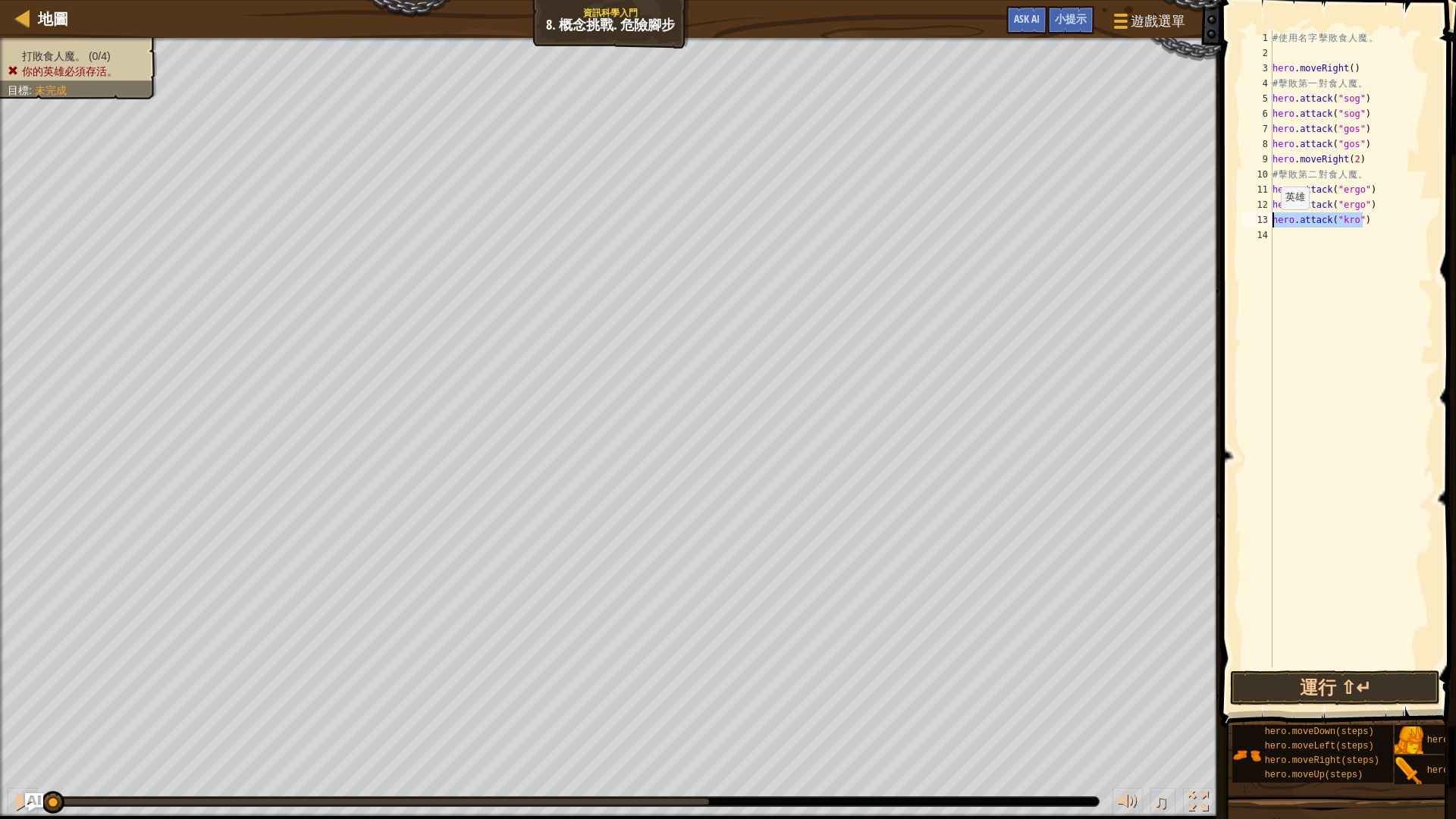
drag, startPoint x: 1380, startPoint y: 224, endPoint x: 1257, endPoint y: 222, distance: 123.0
click at [1257, 222] on div "hero.attack("kro") 1 2 3 4 5 6 7 8 9 10 11 12 13 14 # 使 用 名 字 擊 敗 食 人 魔 。 hero …" at bounding box center [1336, 348] width 194 height 637
click at [1286, 240] on div "# 使 用 名 字 擊 敗 食 人 魔 。 hero . moveRight ( ) # 擊 敗 第 一 對 食 人 魔 。 hero . attack ( …" at bounding box center [1351, 364] width 163 height 667
paste textarea "hero.attack("kro")"
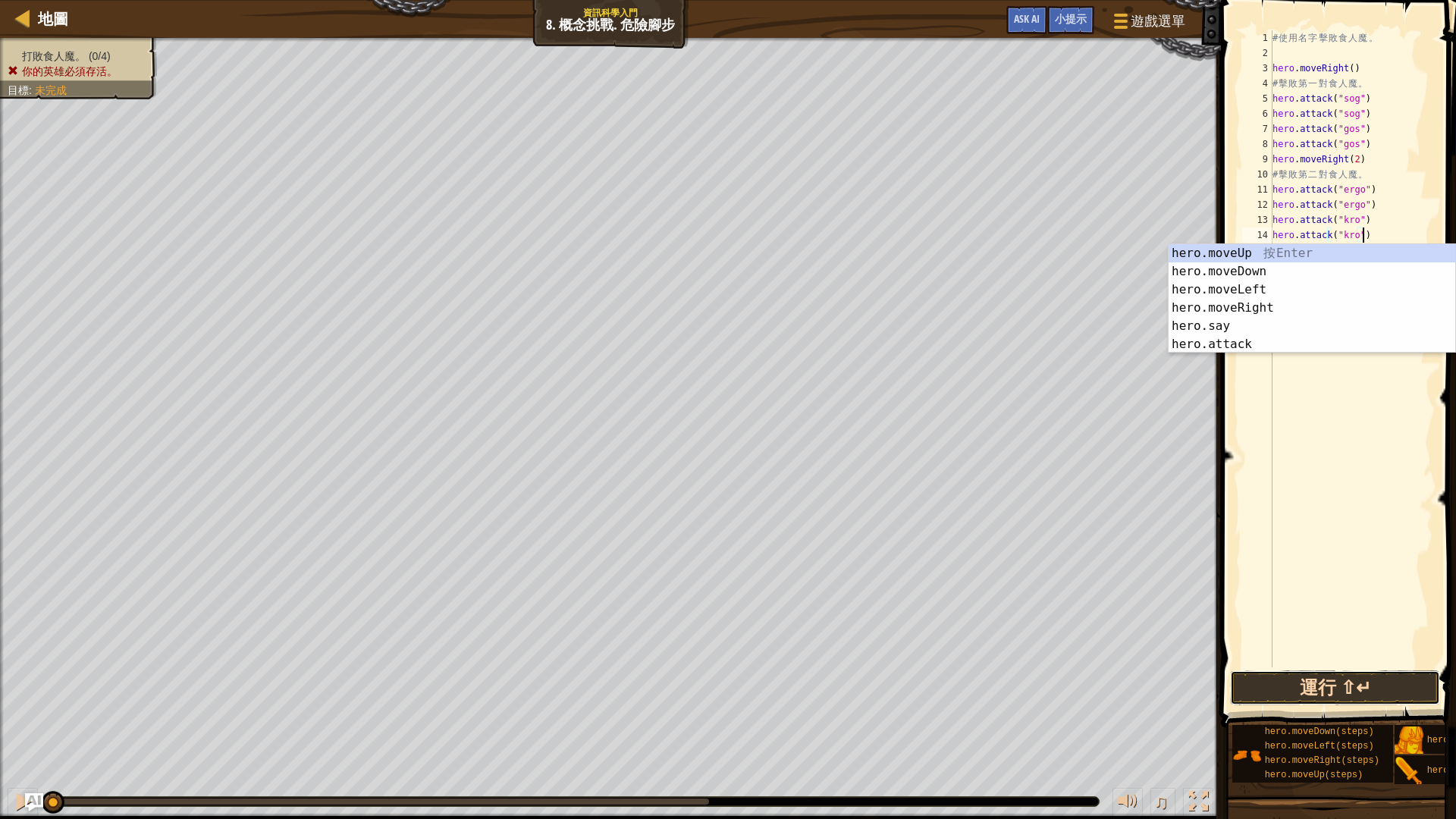
click at [1302, 690] on button "運行 ⇧↵" at bounding box center [1335, 687] width 210 height 35
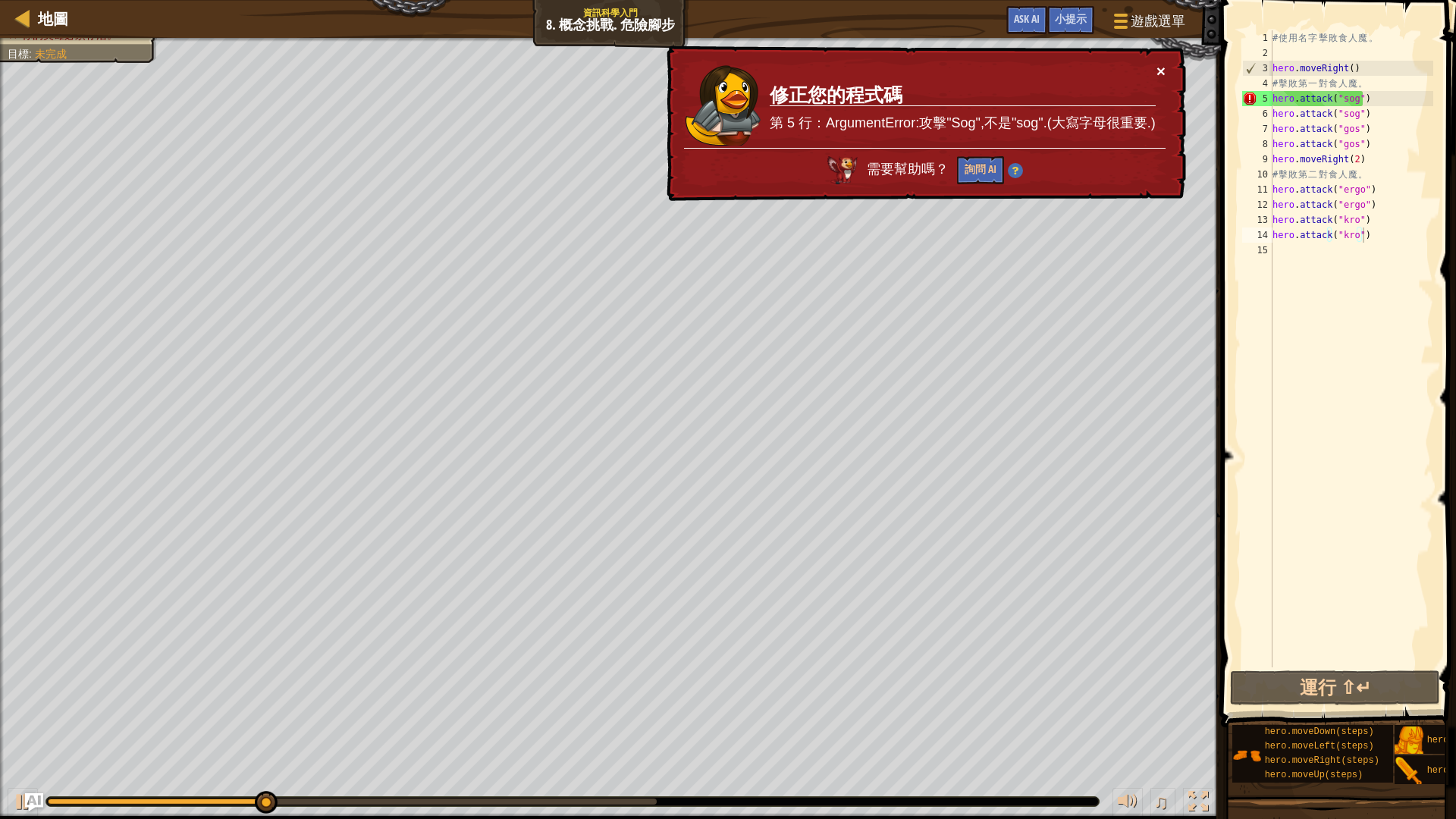
click at [1162, 72] on button "×" at bounding box center [1160, 71] width 9 height 16
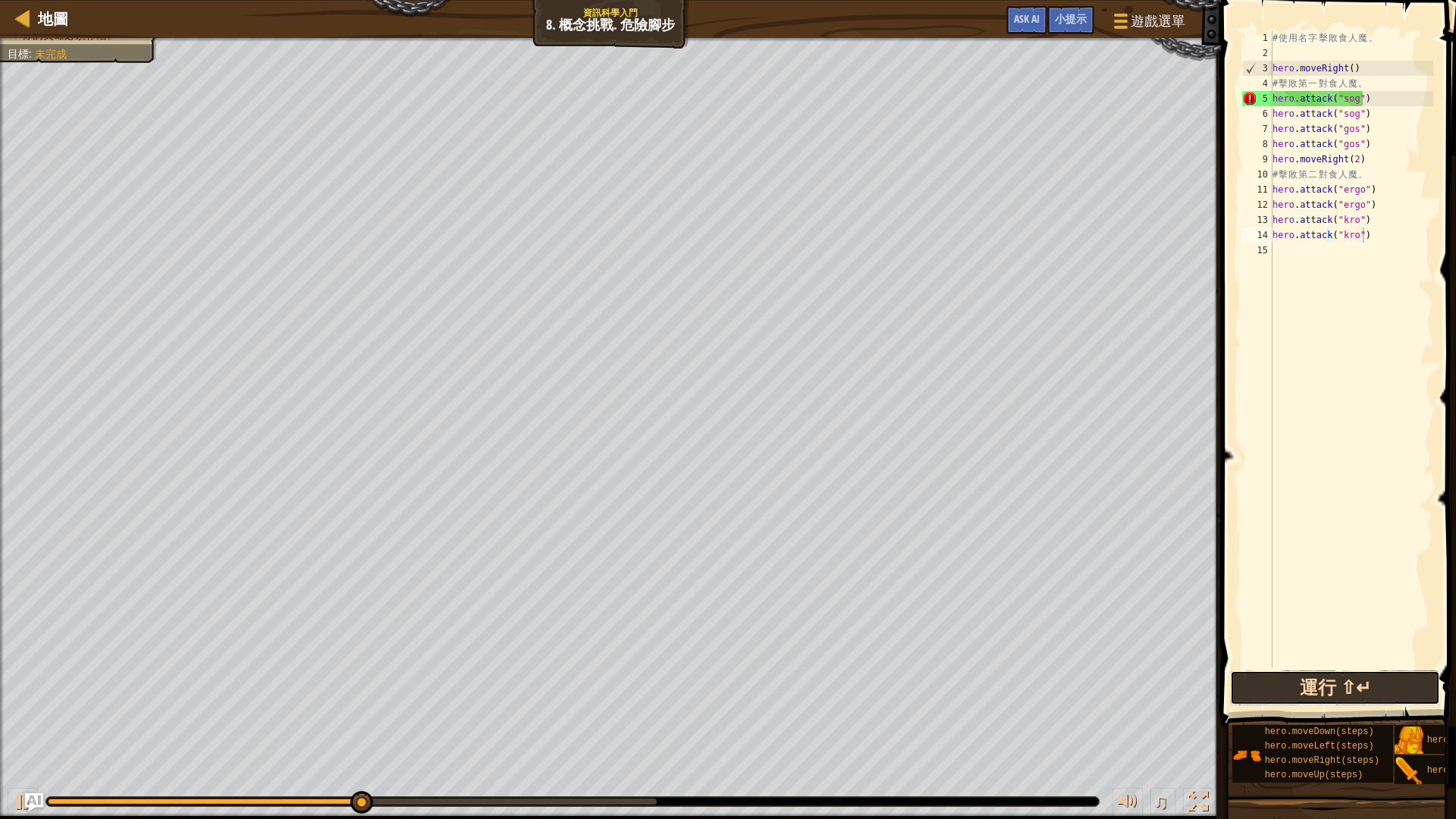
click at [1337, 681] on button "運行 ⇧↵" at bounding box center [1335, 687] width 210 height 35
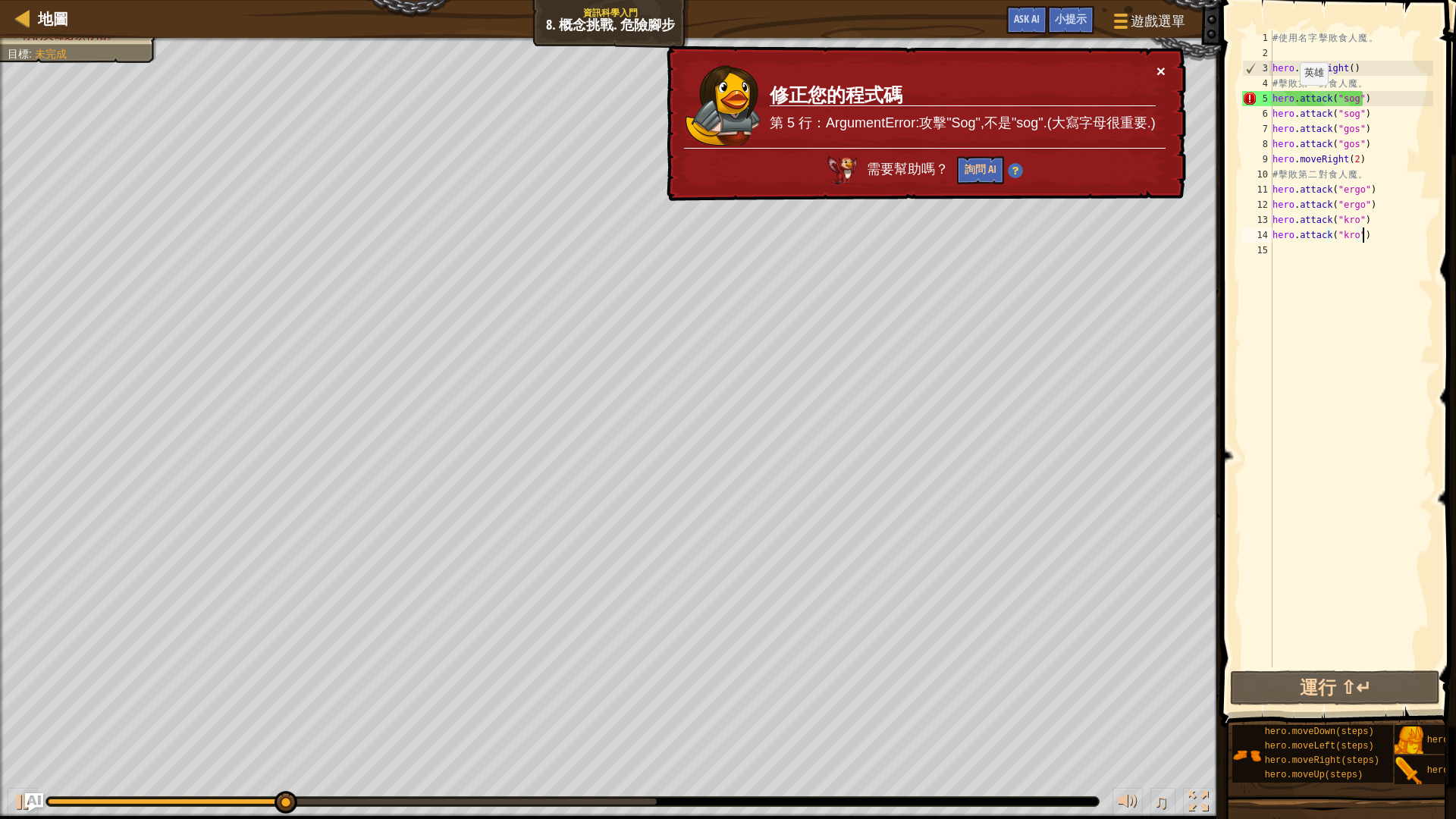
click at [1163, 70] on button "×" at bounding box center [1160, 71] width 9 height 16
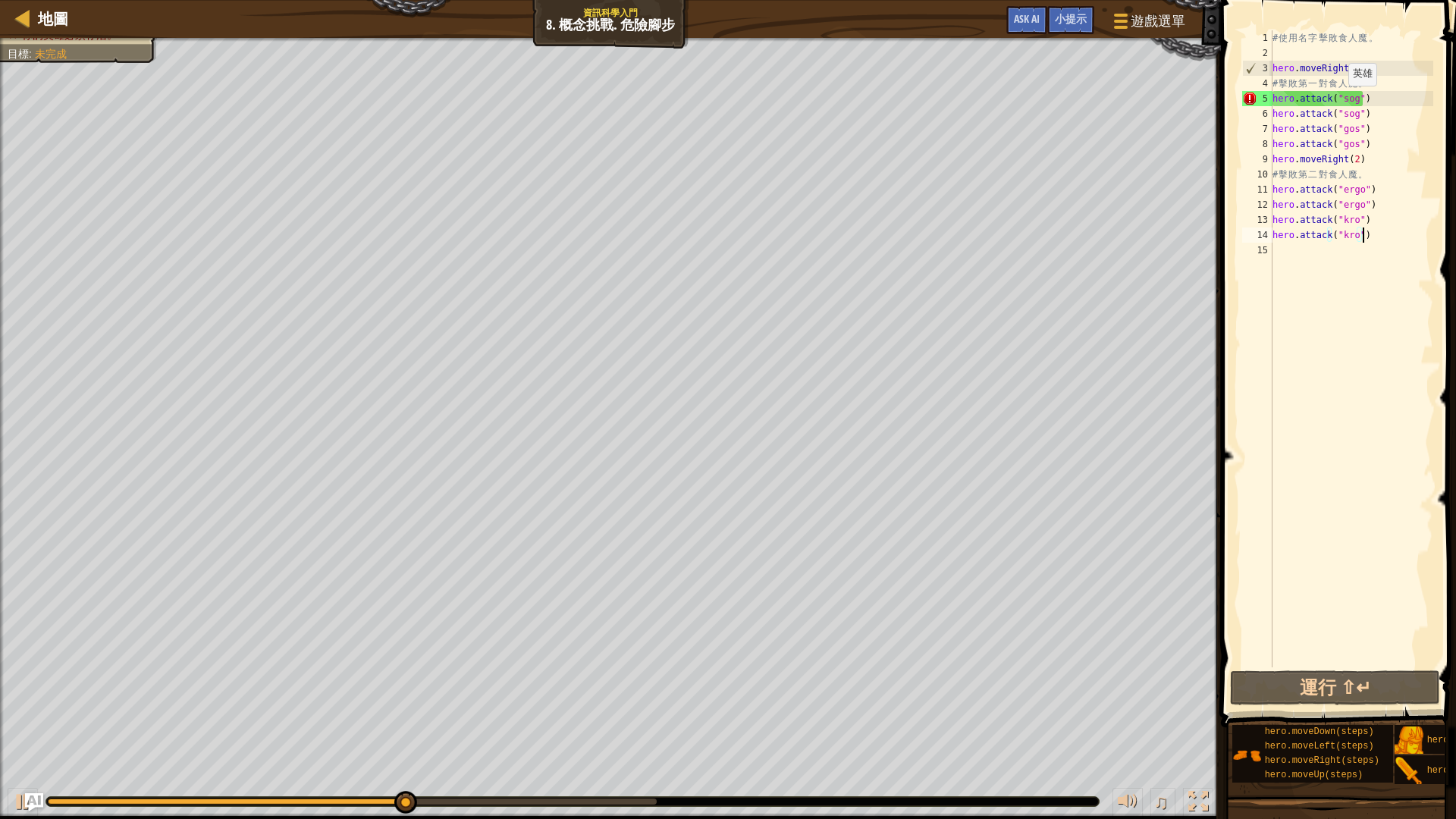
click at [1340, 101] on div "# 使 用 名 字 擊 敗 食 人 魔 。 hero . moveRight ( ) # 擊 敗 第 一 對 食 人 魔 。 hero . attack ( …" at bounding box center [1351, 364] width 163 height 667
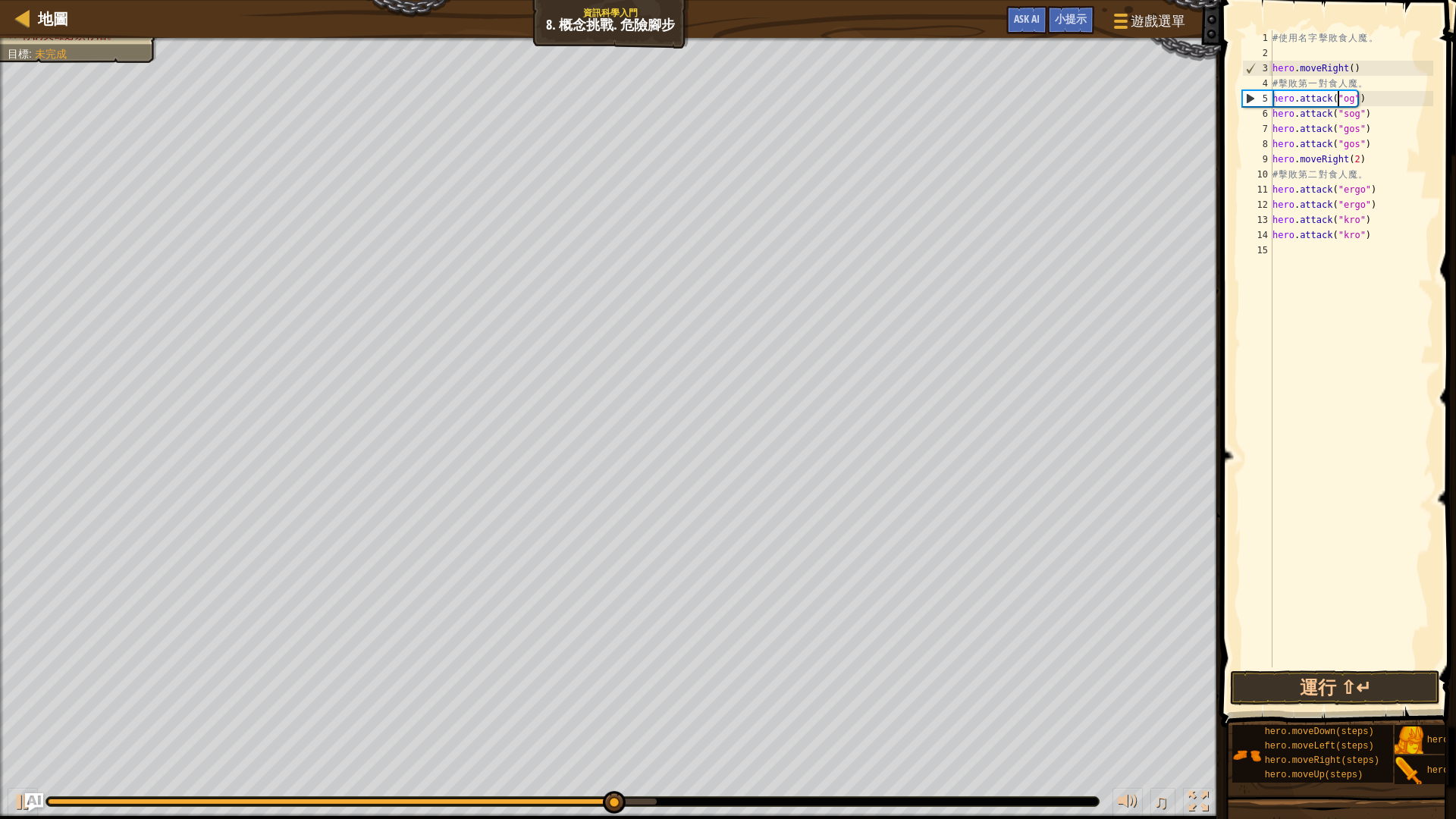
scroll to position [7, 6]
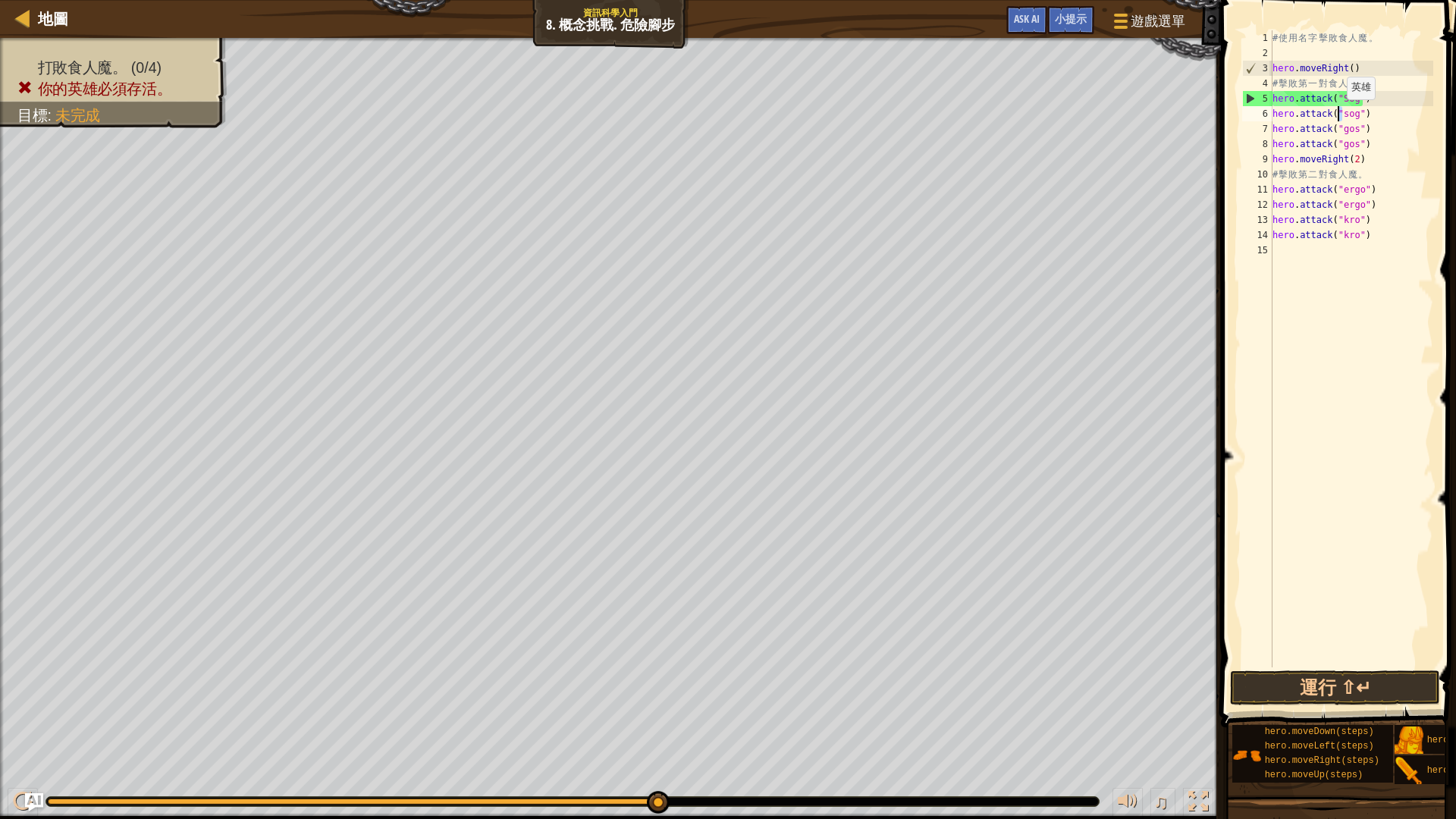
click at [1339, 114] on div "# 使 用 名 字 擊 敗 食 人 魔 。 hero . moveRight ( ) # 擊 敗 第 一 對 食 人 魔 。 hero . attack ( …" at bounding box center [1351, 364] width 163 height 667
click at [1339, 128] on div "# 使 用 名 字 擊 敗 食 人 魔 。 hero . moveRight ( ) # 擊 敗 第 一 對 食 人 魔 。 hero . attack ( …" at bounding box center [1351, 364] width 163 height 667
click at [1339, 144] on div "# 使 用 名 字 擊 敗 食 人 魔 。 hero . moveRight ( ) # 擊 敗 第 一 對 食 人 魔 。 hero . attack ( …" at bounding box center [1351, 364] width 163 height 667
drag, startPoint x: 1342, startPoint y: 190, endPoint x: 1335, endPoint y: 187, distance: 7.6
click at [1335, 187] on div "# 使 用 名 字 擊 敗 食 人 魔 。 hero . moveRight ( ) # 擊 敗 第 一 對 食 人 魔 。 hero . attack ( …" at bounding box center [1351, 364] width 163 height 667
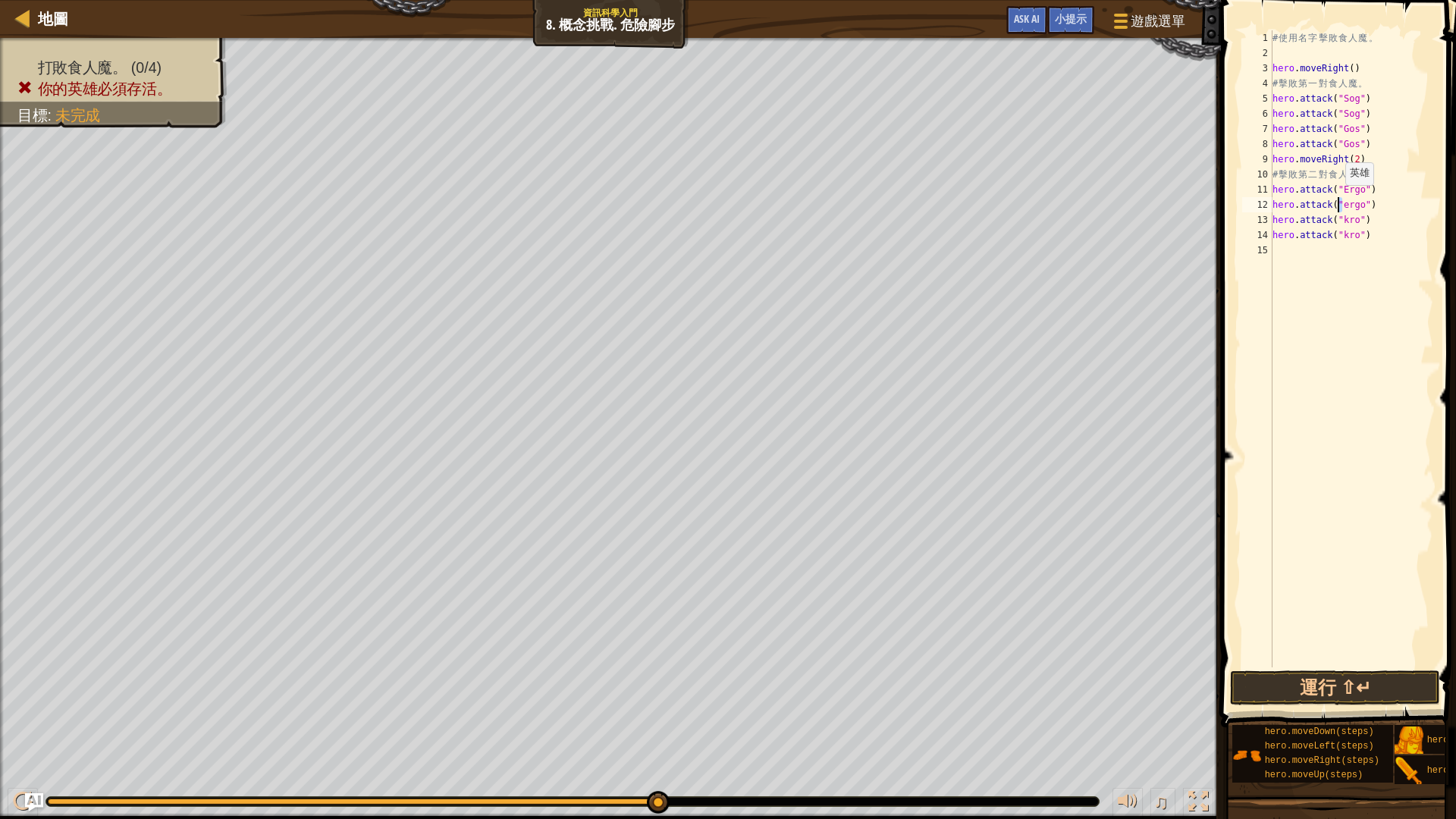
click at [1337, 200] on div "# 使 用 名 字 擊 敗 食 人 魔 。 hero . moveRight ( ) # 擊 敗 第 一 對 食 人 魔 。 hero . attack ( …" at bounding box center [1351, 364] width 163 height 667
click at [1337, 215] on div "# 使 用 名 字 擊 敗 食 人 魔 。 hero . moveRight ( ) # 擊 敗 第 一 對 食 人 魔 。 hero . attack ( …" at bounding box center [1351, 364] width 163 height 667
drag, startPoint x: 1342, startPoint y: 233, endPoint x: 1334, endPoint y: 234, distance: 8.1
click at [1334, 234] on div "# 使 用 名 字 擊 敗 食 人 魔 。 hero . moveRight ( ) # 擊 敗 第 一 對 食 人 魔 。 hero . attack ( …" at bounding box center [1351, 364] width 163 height 667
click at [1339, 233] on div "# 使 用 名 字 擊 敗 食 人 魔 。 hero . moveRight ( ) # 擊 敗 第 一 對 食 人 魔 。 hero . attack ( …" at bounding box center [1351, 348] width 163 height 637
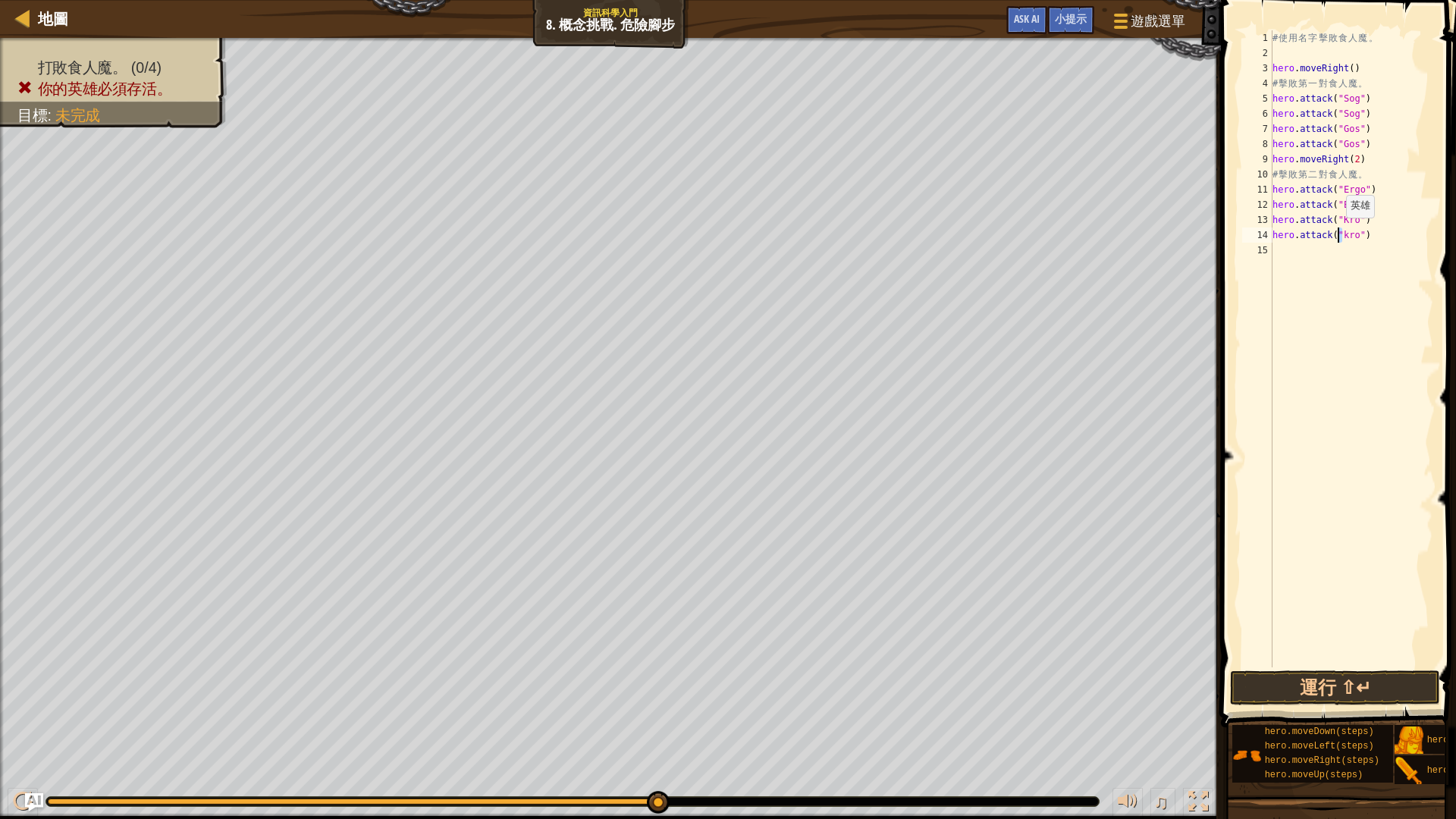
click at [1338, 233] on div "# 使 用 名 字 擊 敗 食 人 魔 。 hero . moveRight ( ) # 擊 敗 第 一 對 食 人 魔 。 hero . attack ( …" at bounding box center [1351, 364] width 163 height 667
type textarea "hero.attack("Kro")"
click at [1324, 685] on button "運行 ⇧↵" at bounding box center [1335, 687] width 210 height 35
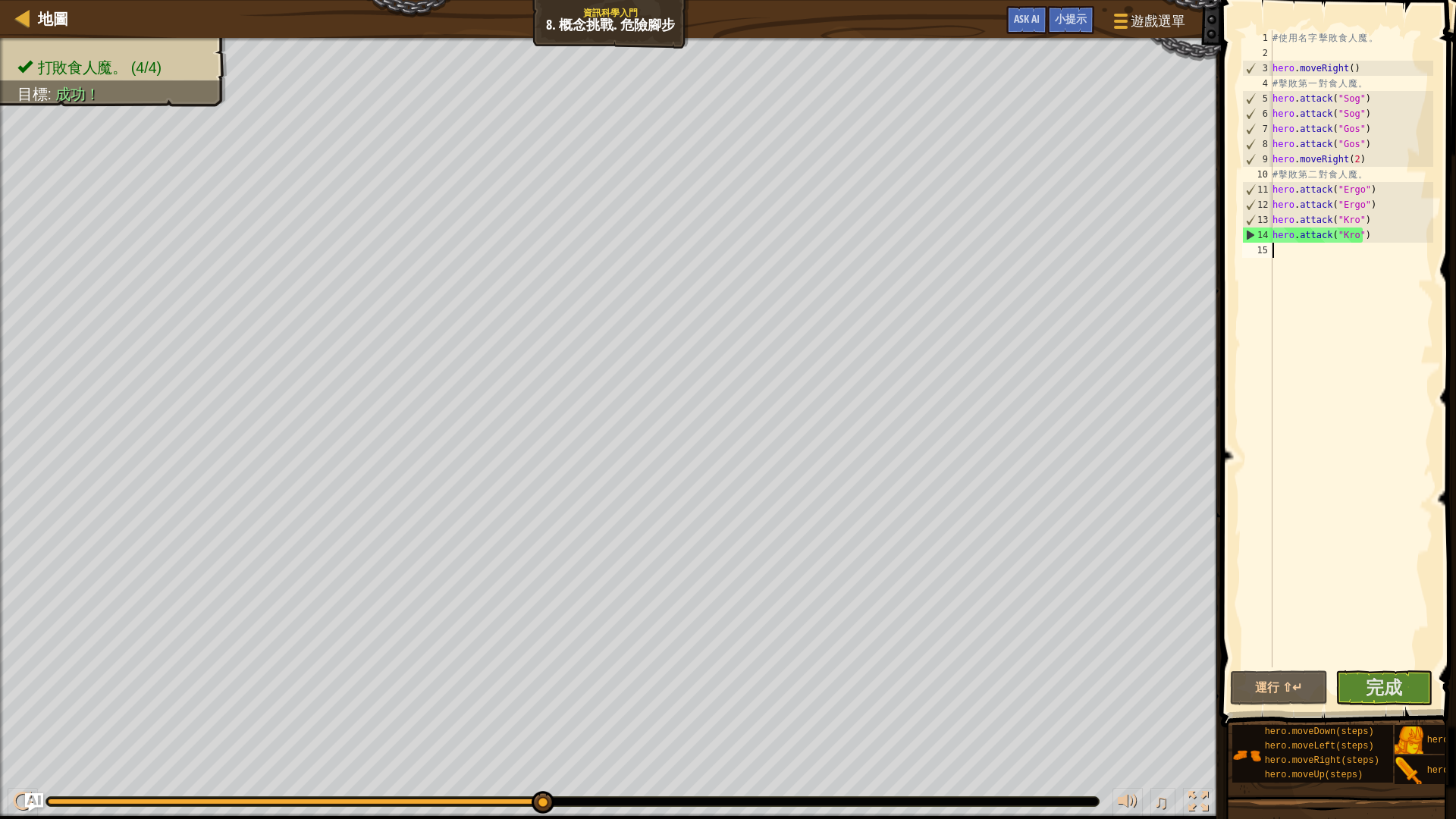
click at [1365, 263] on div "# 使 用 名 字 擊 敗 食 人 魔 。 hero . moveRight ( ) # 擊 敗 第 一 對 食 人 魔 。 hero . attack ( …" at bounding box center [1351, 364] width 163 height 667
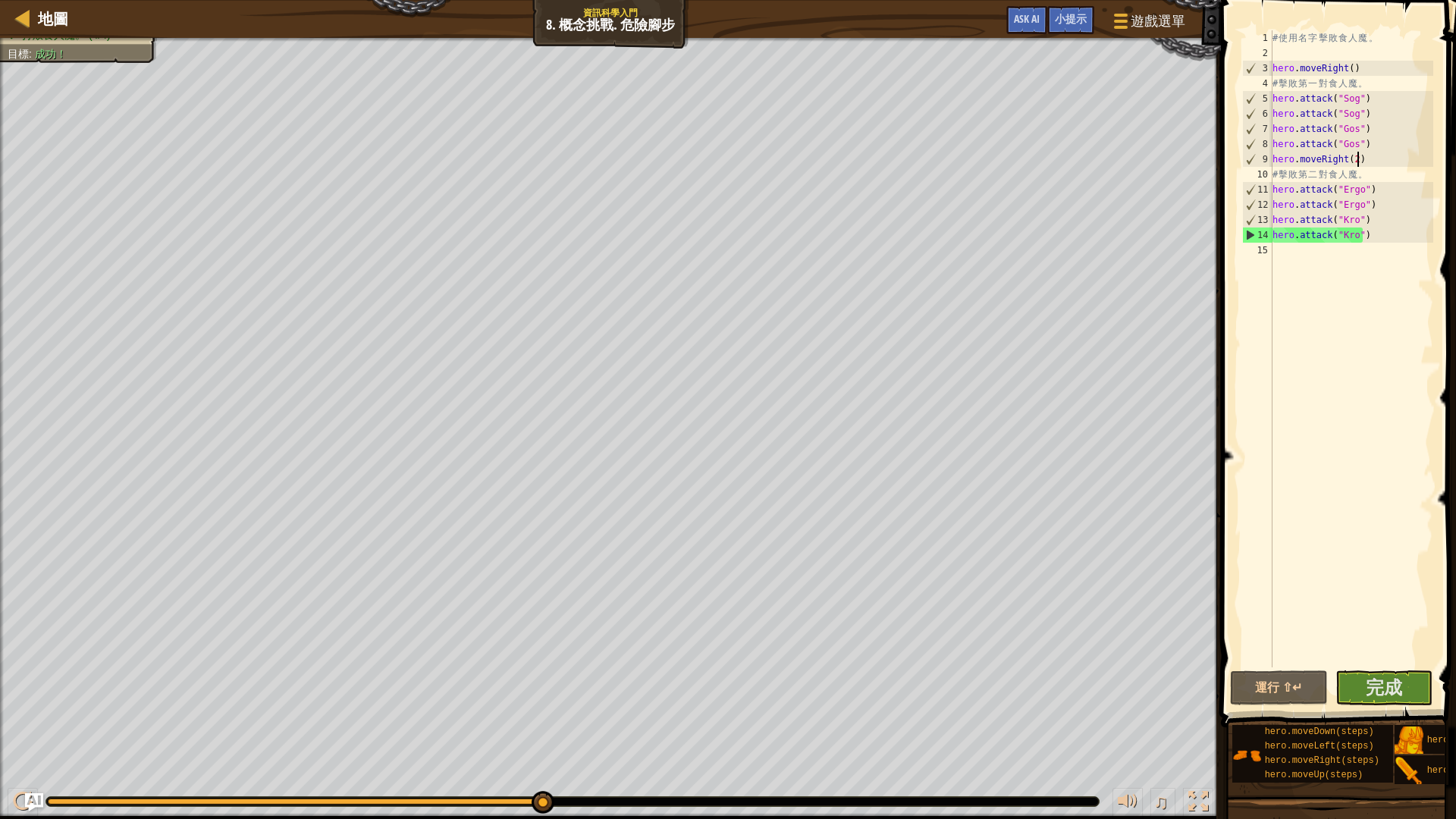
click at [1373, 157] on div "# 使 用 名 字 擊 敗 食 人 魔 。 hero . moveRight ( ) # 擊 敗 第 一 對 食 人 魔 。 hero . attack ( …" at bounding box center [1351, 364] width 163 height 667
type textarea "hero.moveRight(2)"
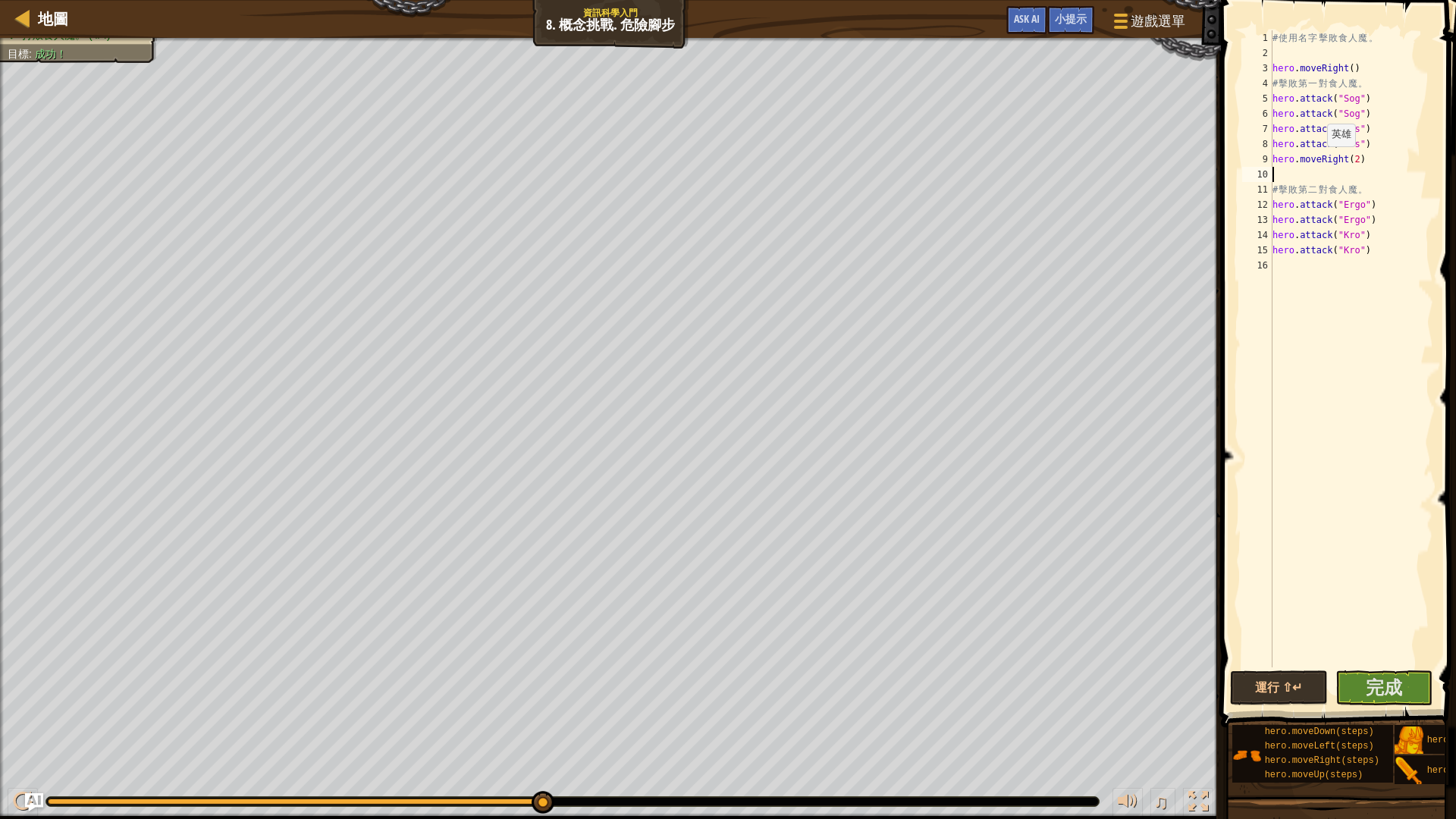
type textarea "h"
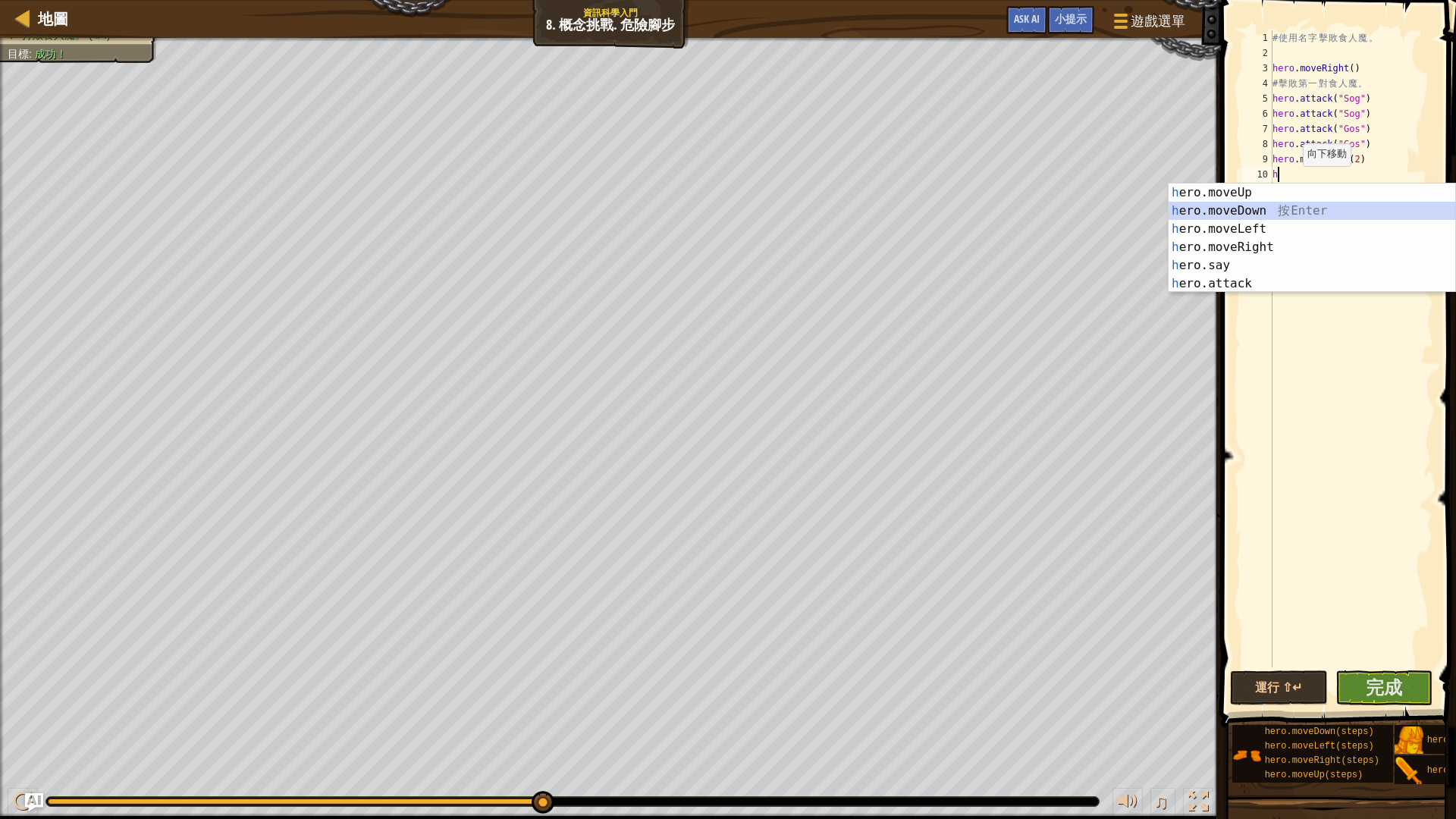
click at [1245, 208] on div "h ero.moveUp 按 Enter h ero.moveDown 按 Enter h ero.moveLeft 按 Enter h ero.moveRi…" at bounding box center [1311, 256] width 287 height 145
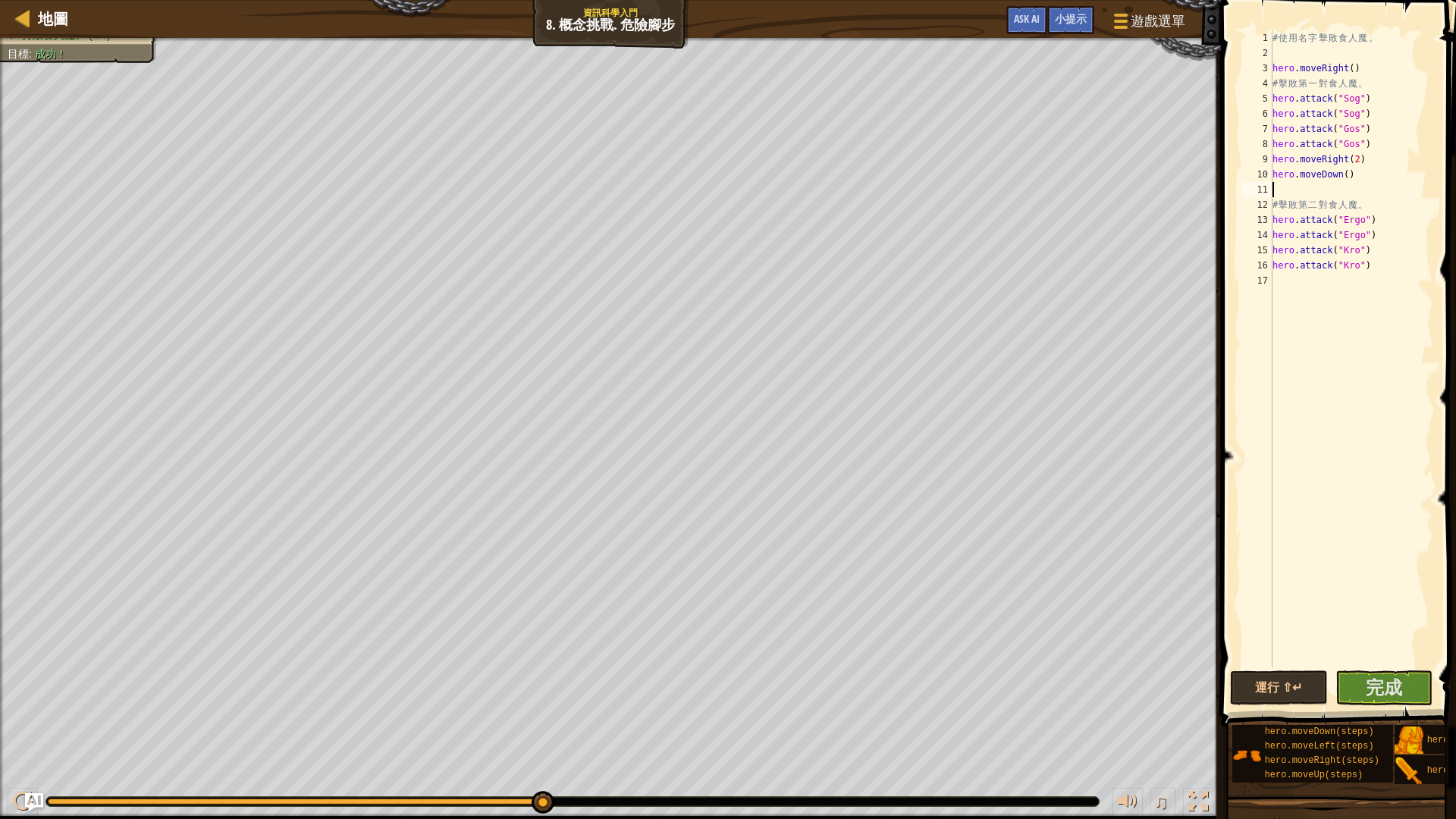
type textarea "h"
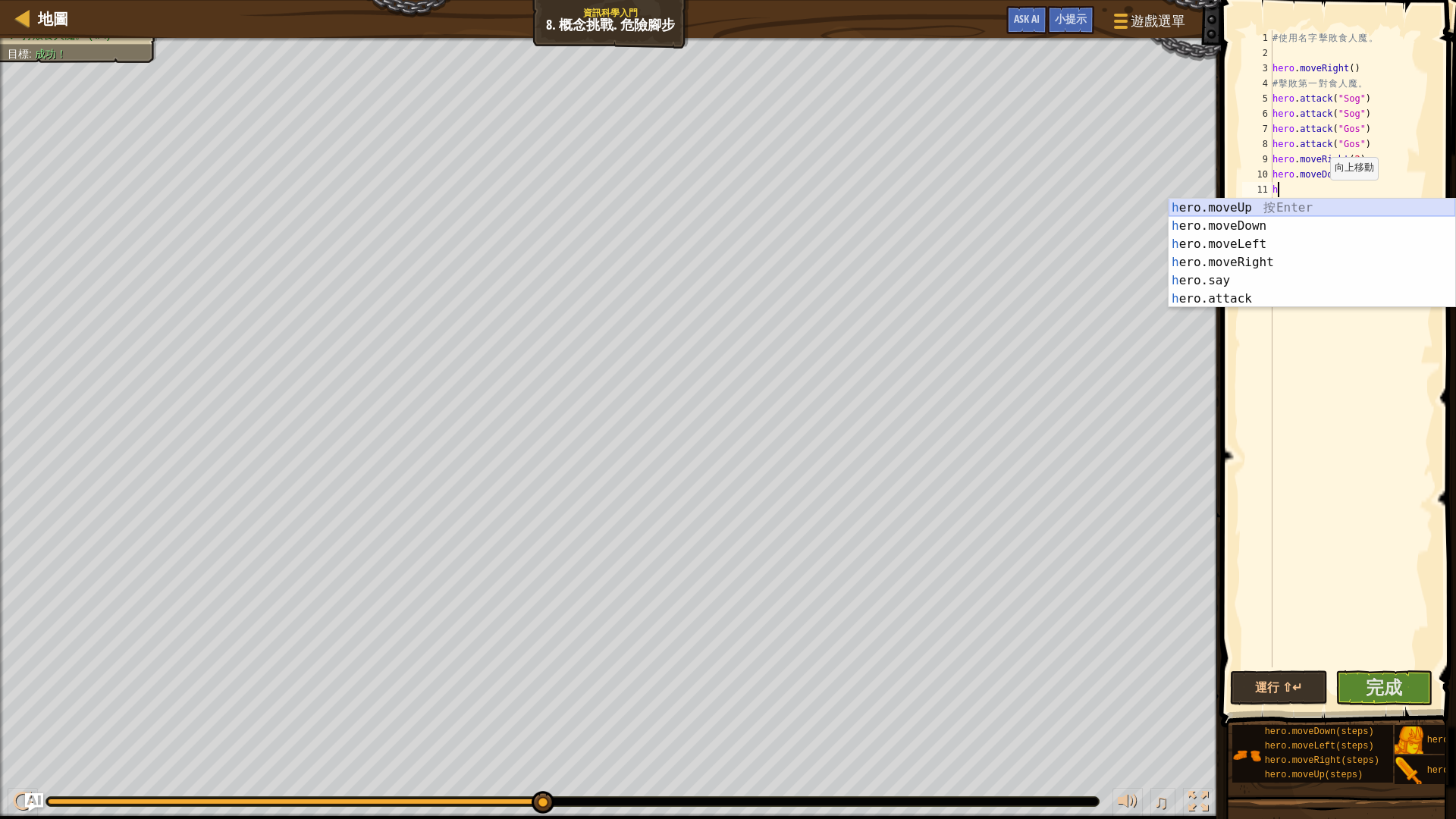
click at [1285, 204] on div "h ero.moveUp 按 Enter h ero.moveDown 按 Enter h ero.moveLeft 按 Enter h ero.moveRi…" at bounding box center [1311, 271] width 287 height 145
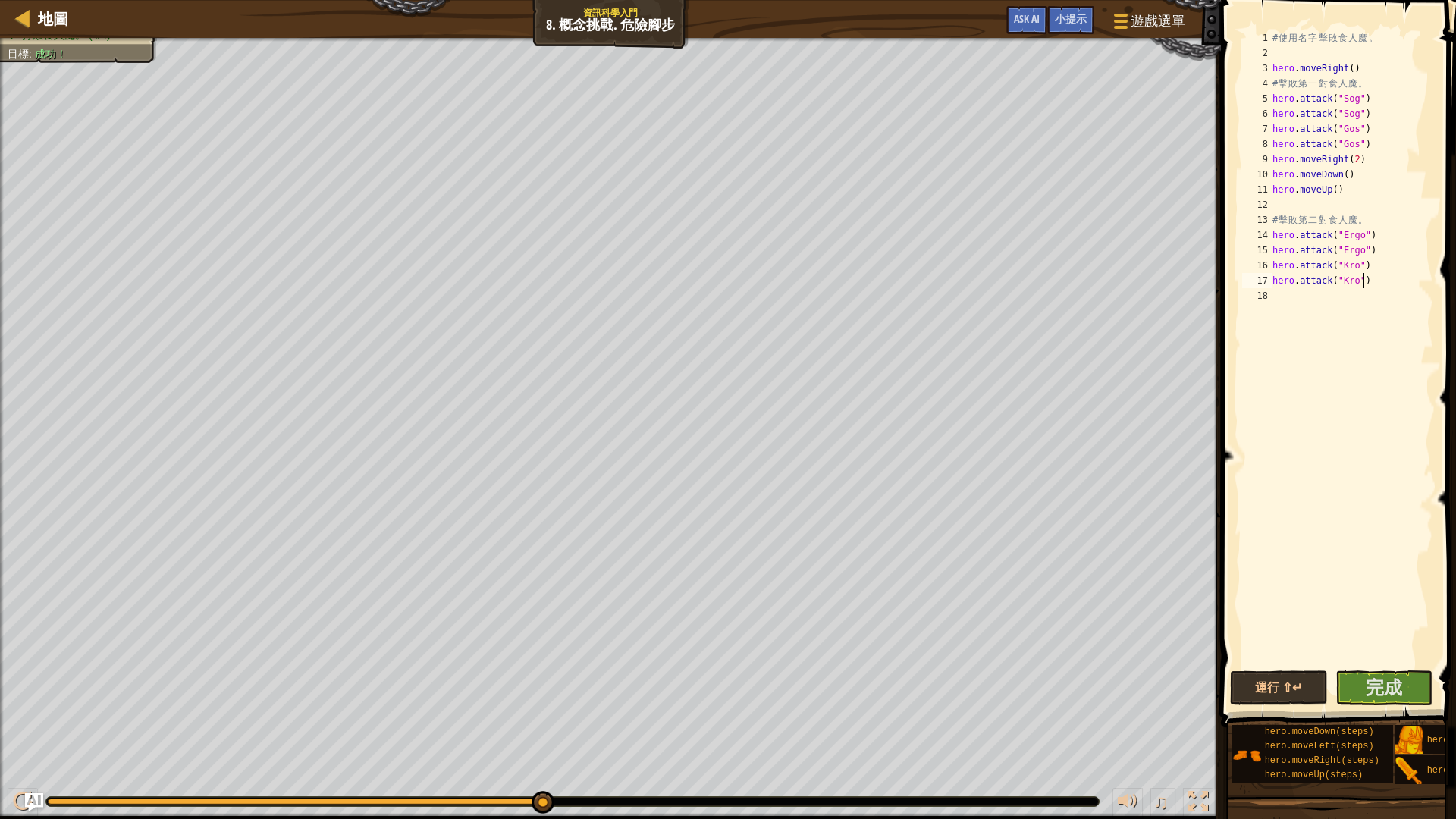
click at [1375, 286] on div "# 使 用 名 字 擊 敗 食 人 魔 。 hero . moveRight ( ) # 擊 敗 第 一 對 食 人 魔 。 hero . attack ( …" at bounding box center [1351, 364] width 163 height 667
type textarea "hero.attack("Kro")"
click at [1323, 301] on div "# 使 用 名 字 擊 敗 食 人 魔 。 hero . moveRight ( ) # 擊 敗 第 一 對 食 人 魔 。 hero . attack ( …" at bounding box center [1351, 364] width 163 height 667
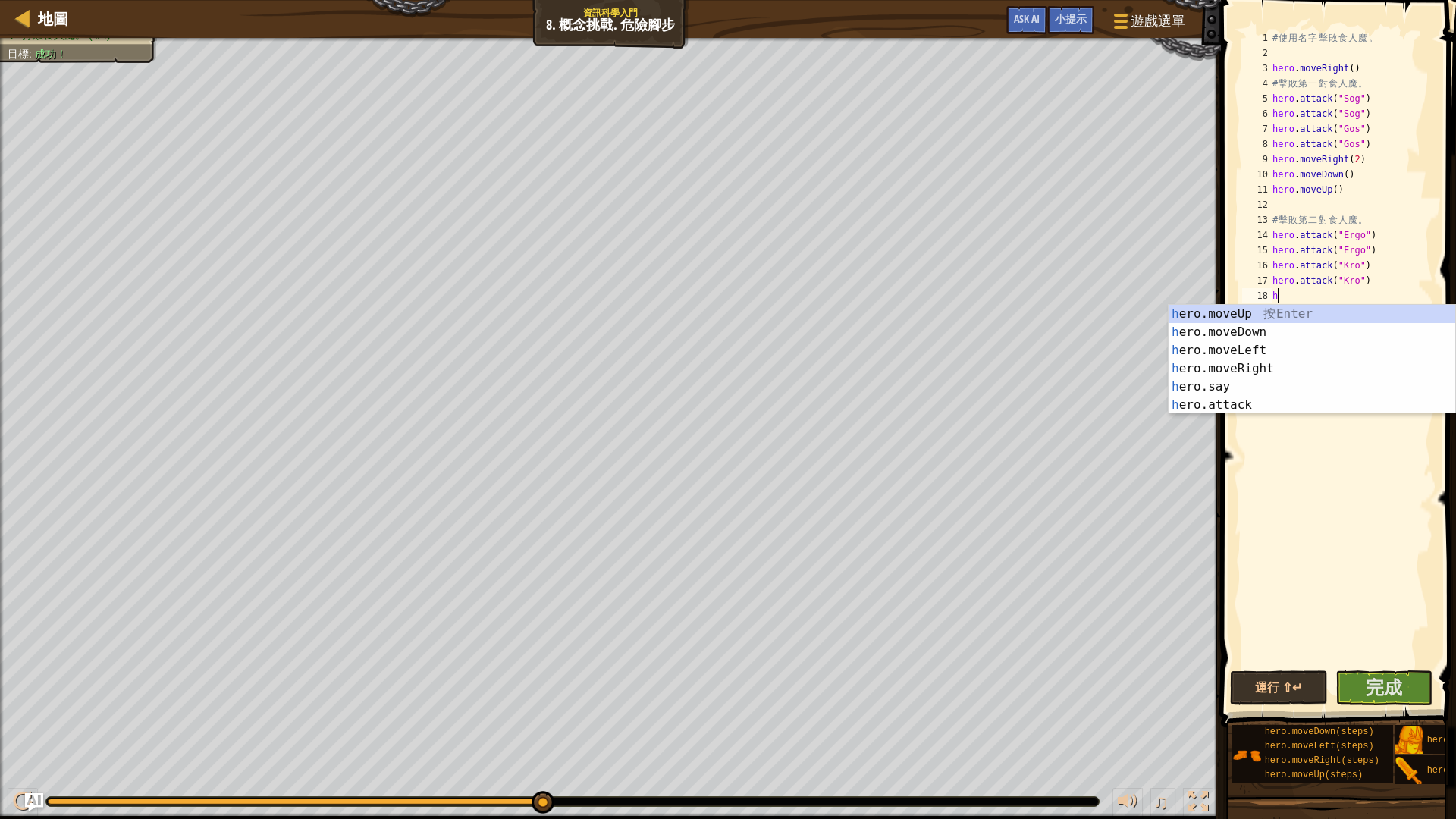
type textarea "h"
click at [1271, 331] on div "h ero.moveUp 按 Enter h ero.moveDown 按 Enter h ero.moveLeft 按 Enter h ero.moveRi…" at bounding box center [1311, 377] width 287 height 145
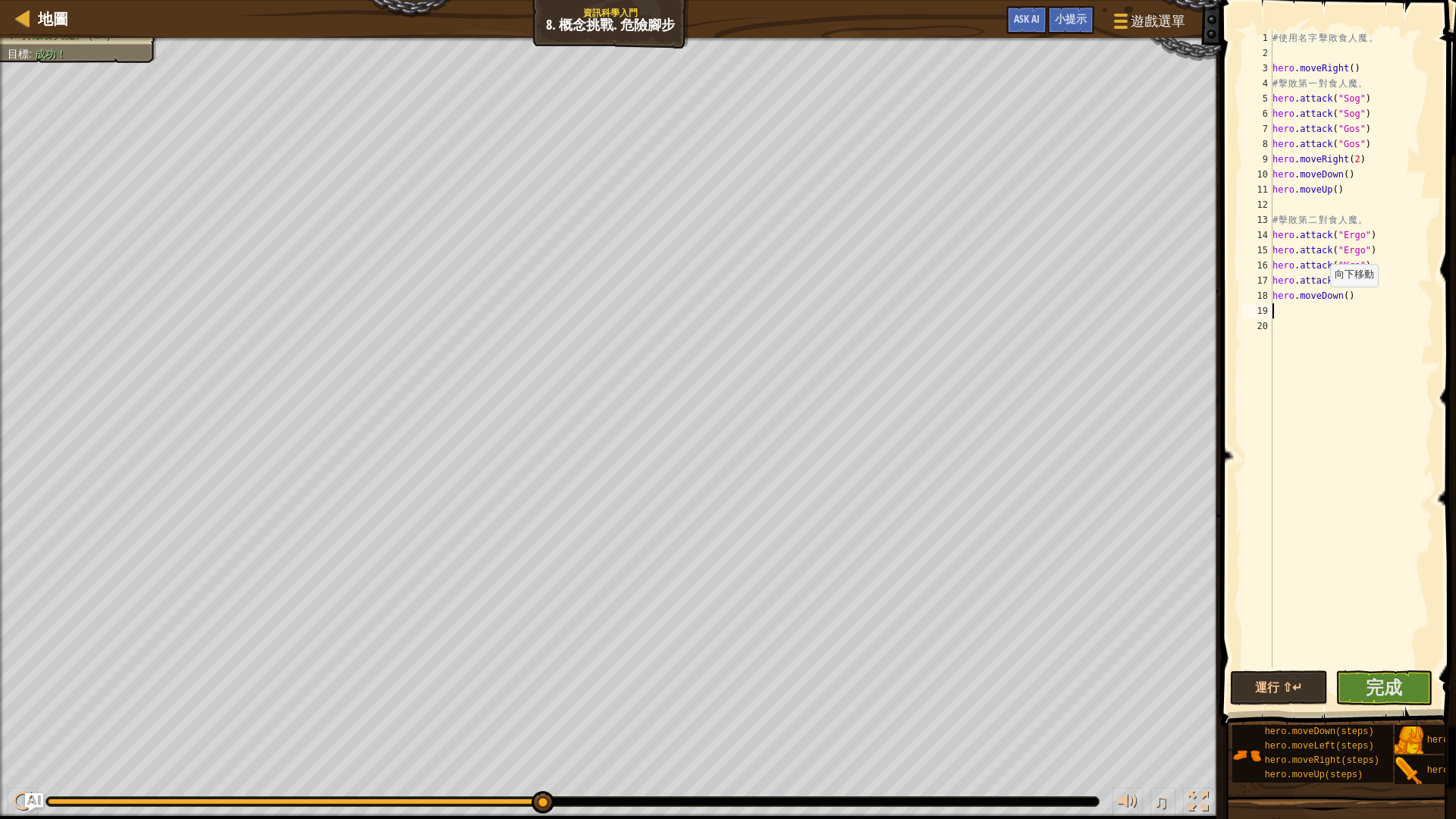
type textarea "h"
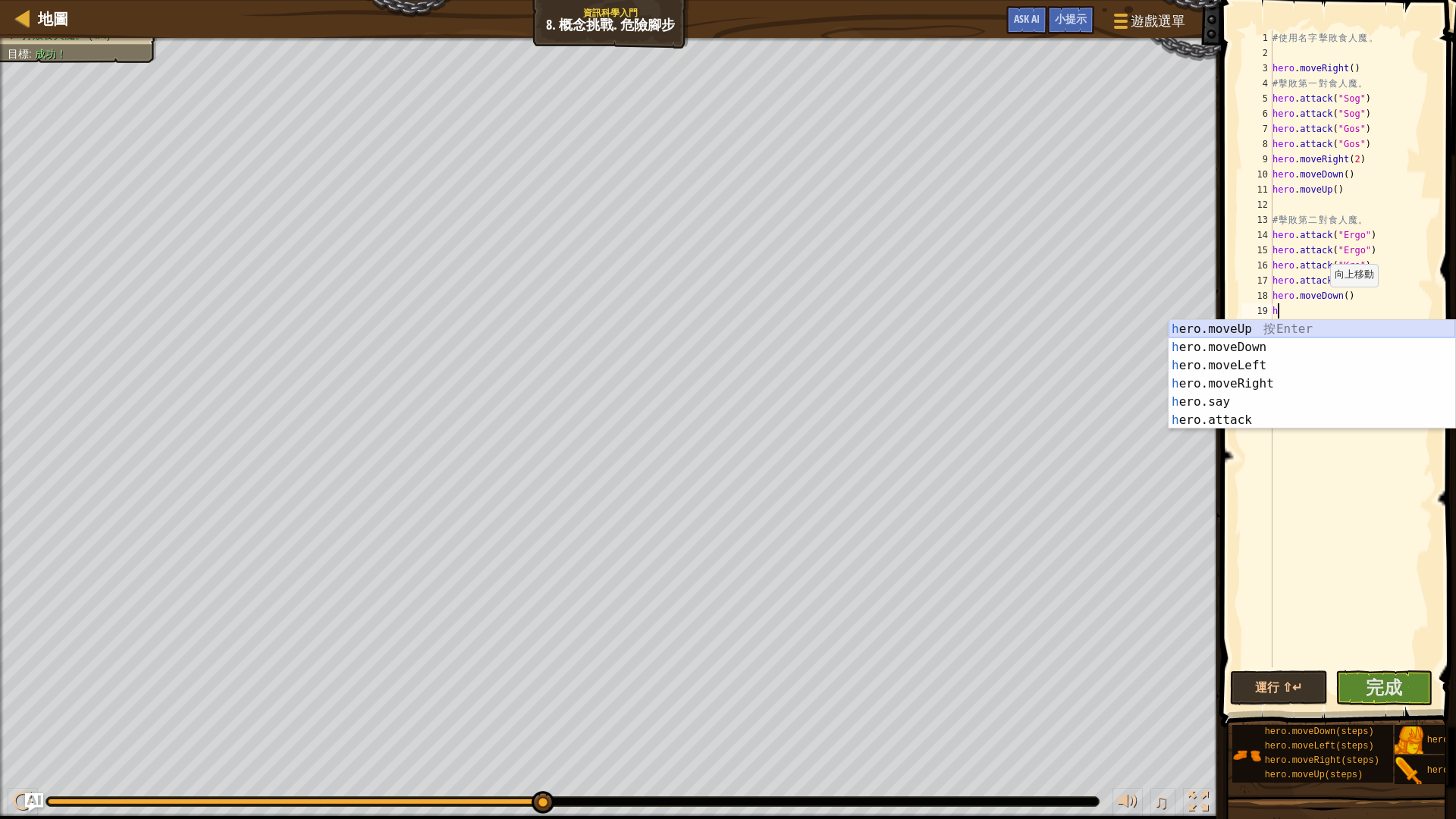
click at [1268, 328] on div "h ero.moveUp 按 Enter h ero.moveDown 按 Enter h ero.moveLeft 按 Enter h ero.moveRi…" at bounding box center [1311, 392] width 287 height 145
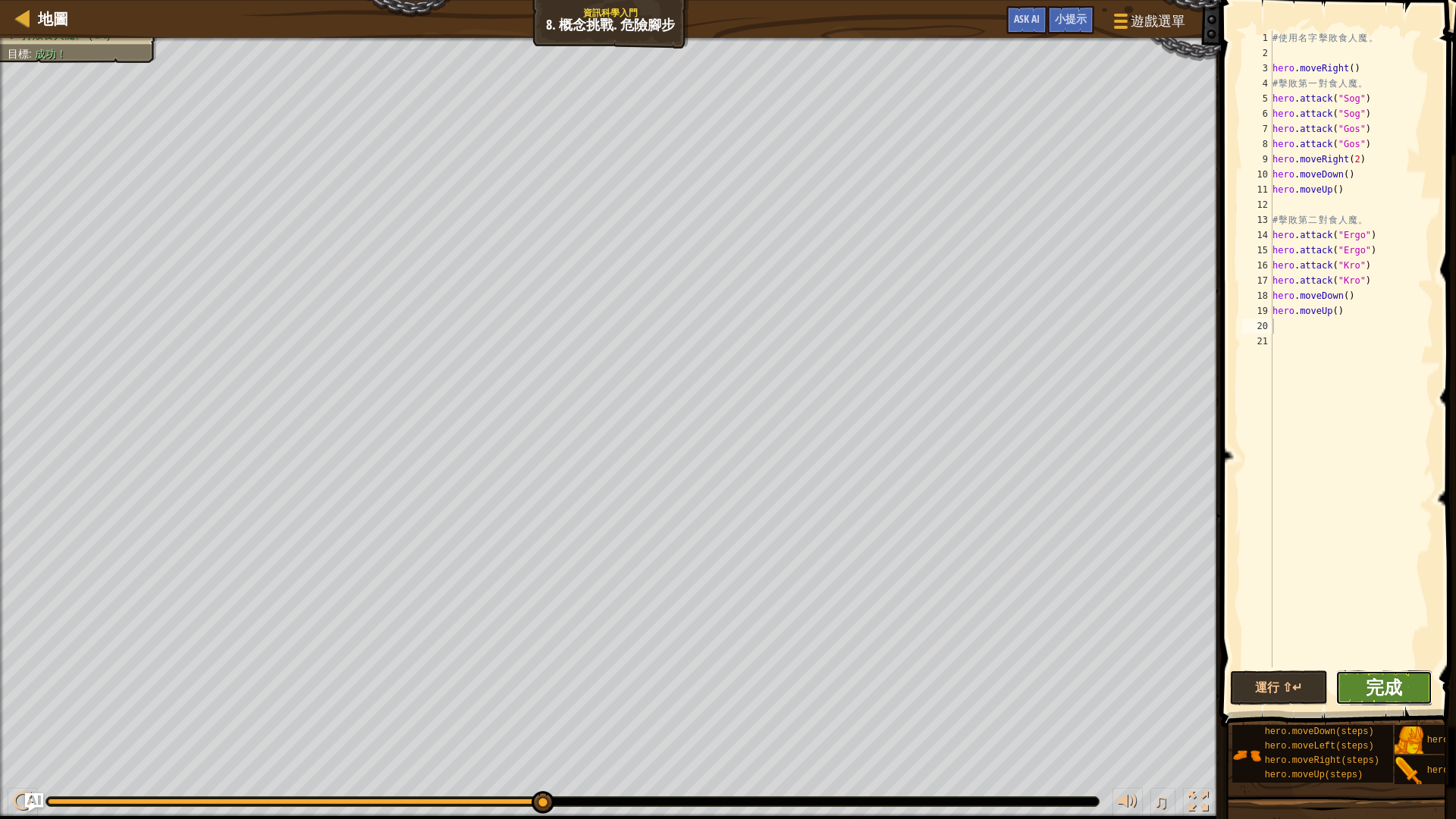
click at [1366, 682] on span "完成" at bounding box center [1383, 686] width 37 height 24
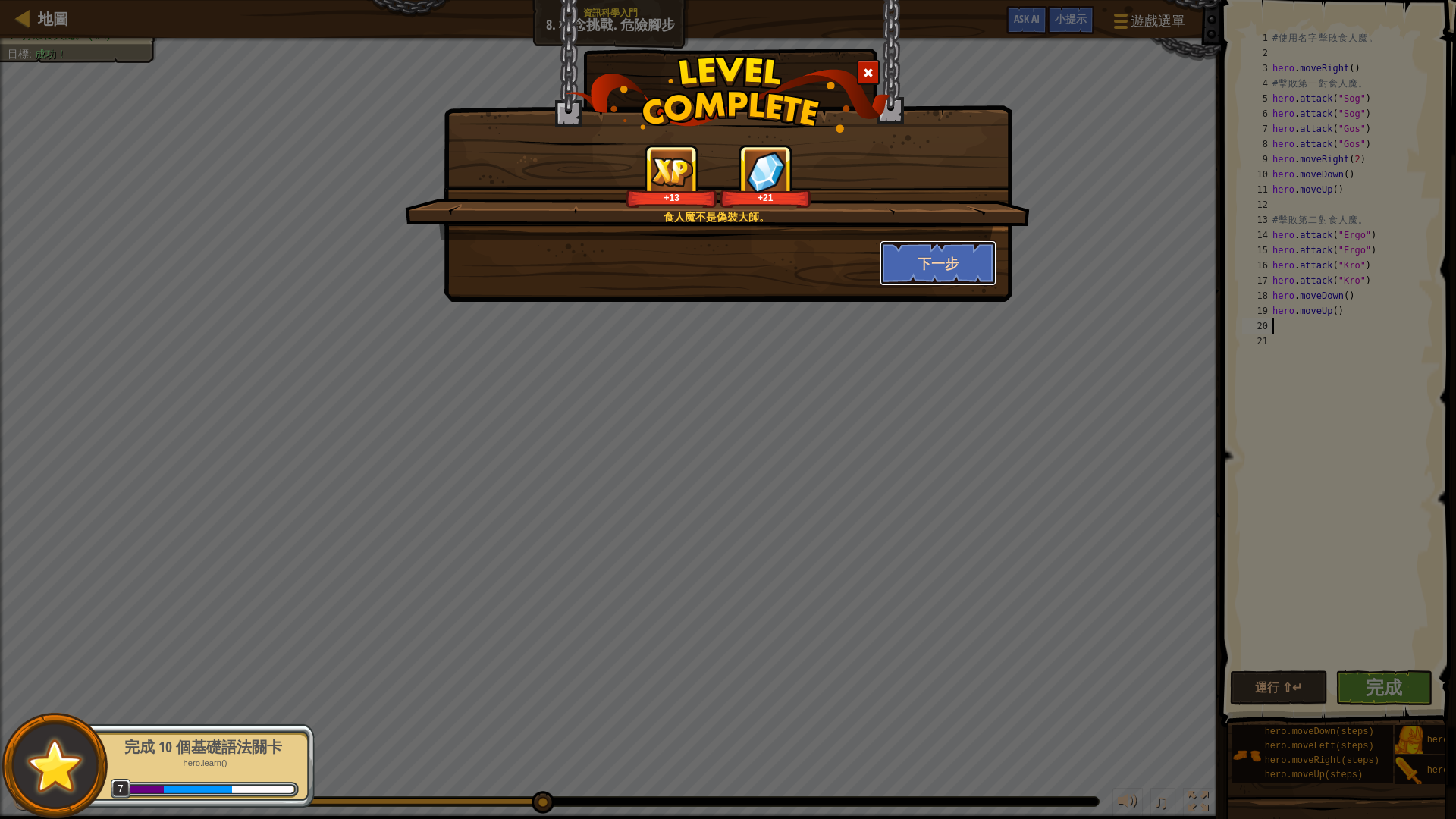
click at [924, 269] on button "下一步" at bounding box center [938, 263] width 118 height 46
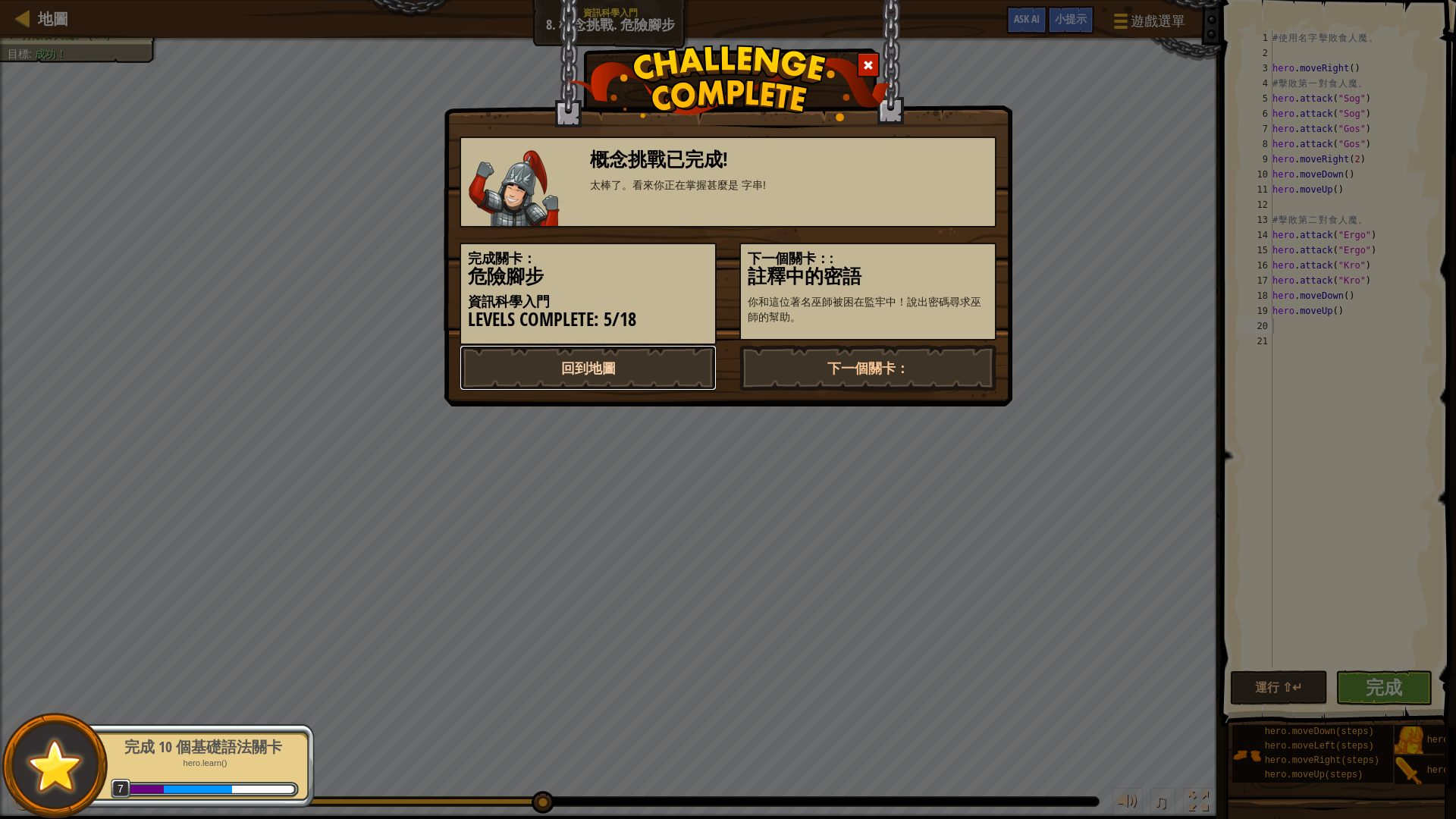
click at [587, 373] on link "回到地圖" at bounding box center [587, 367] width 257 height 46
select select "zh-HANT"
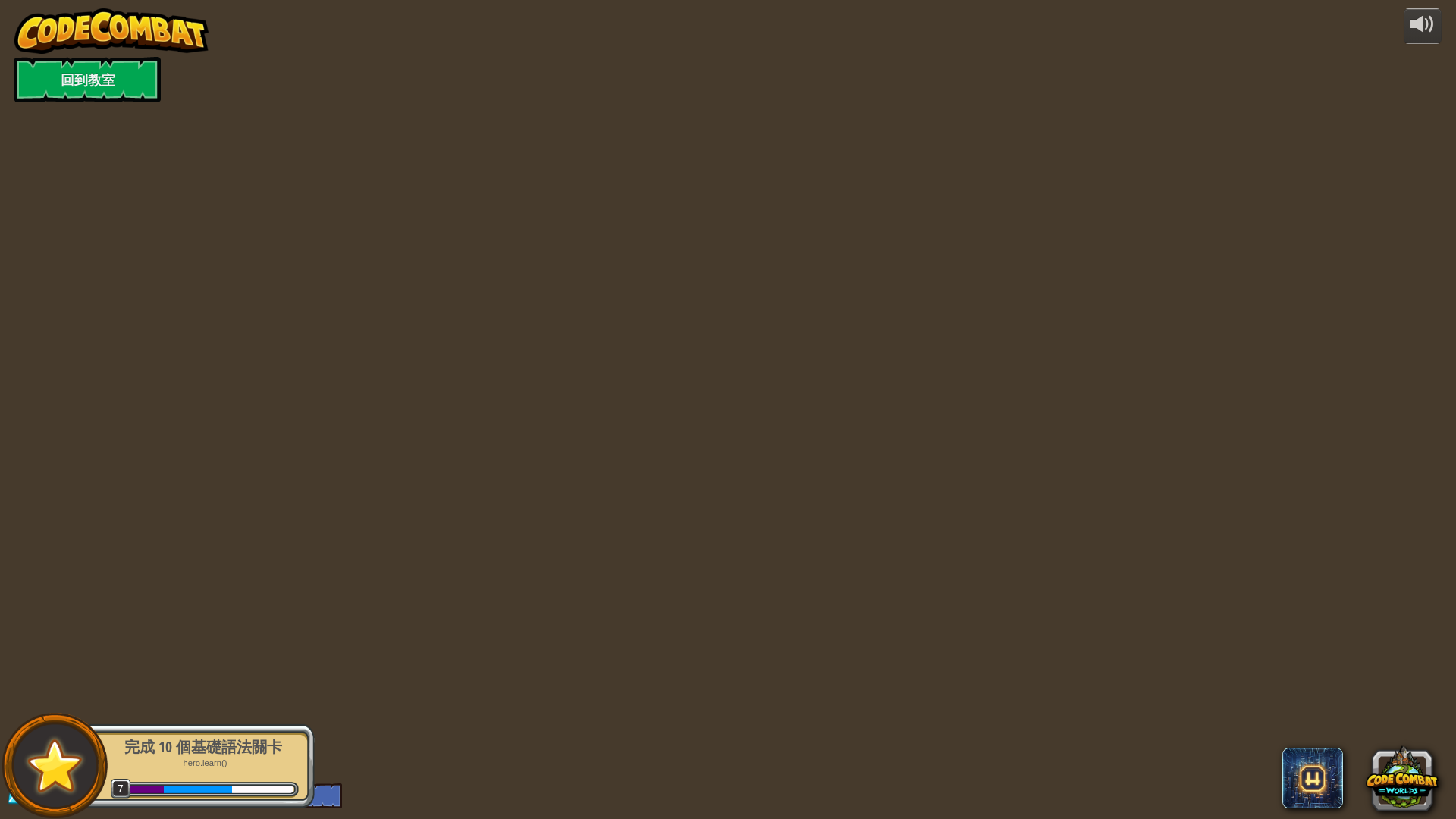
select select "zh-HANT"
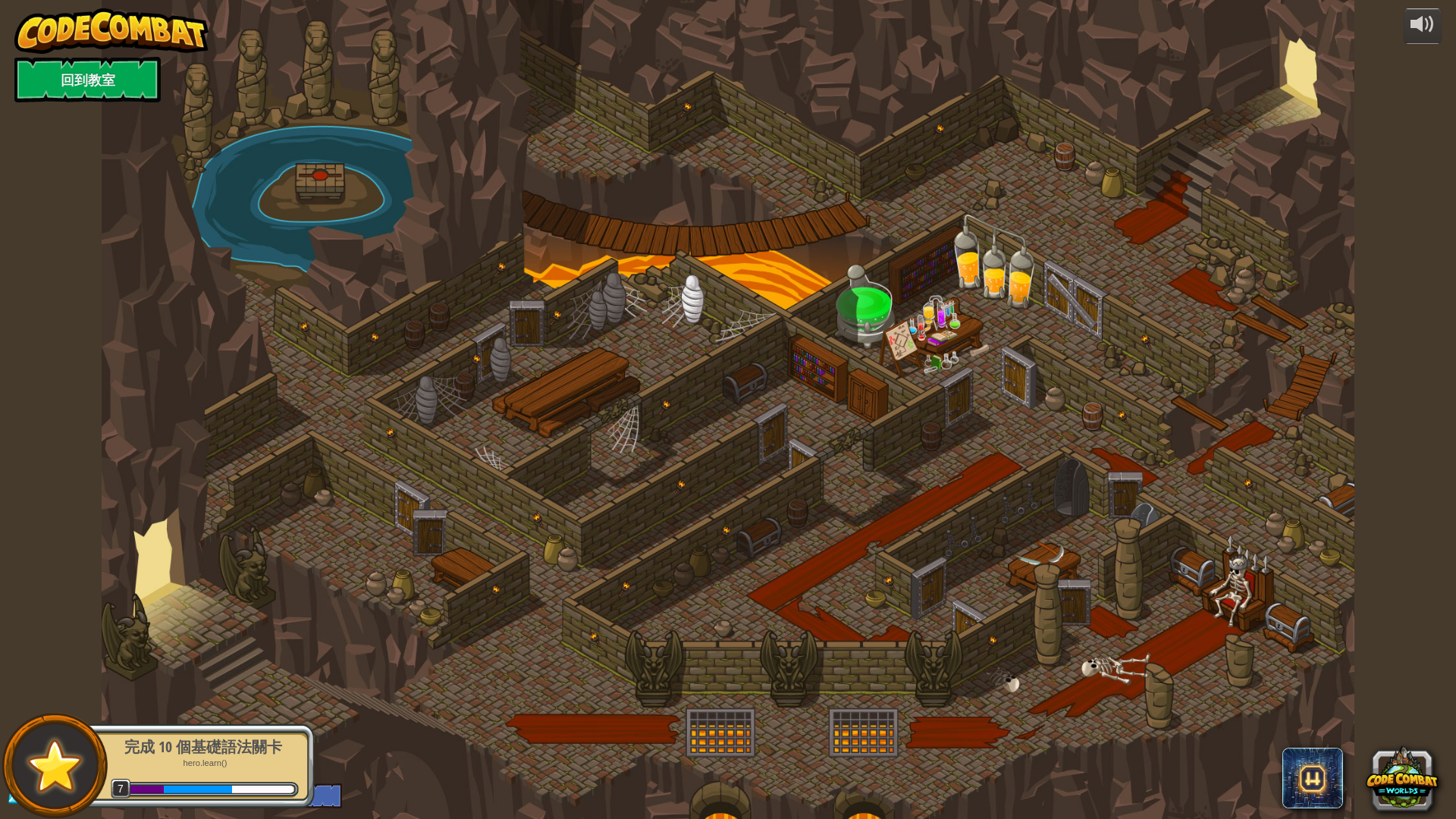
select select "zh-HANT"
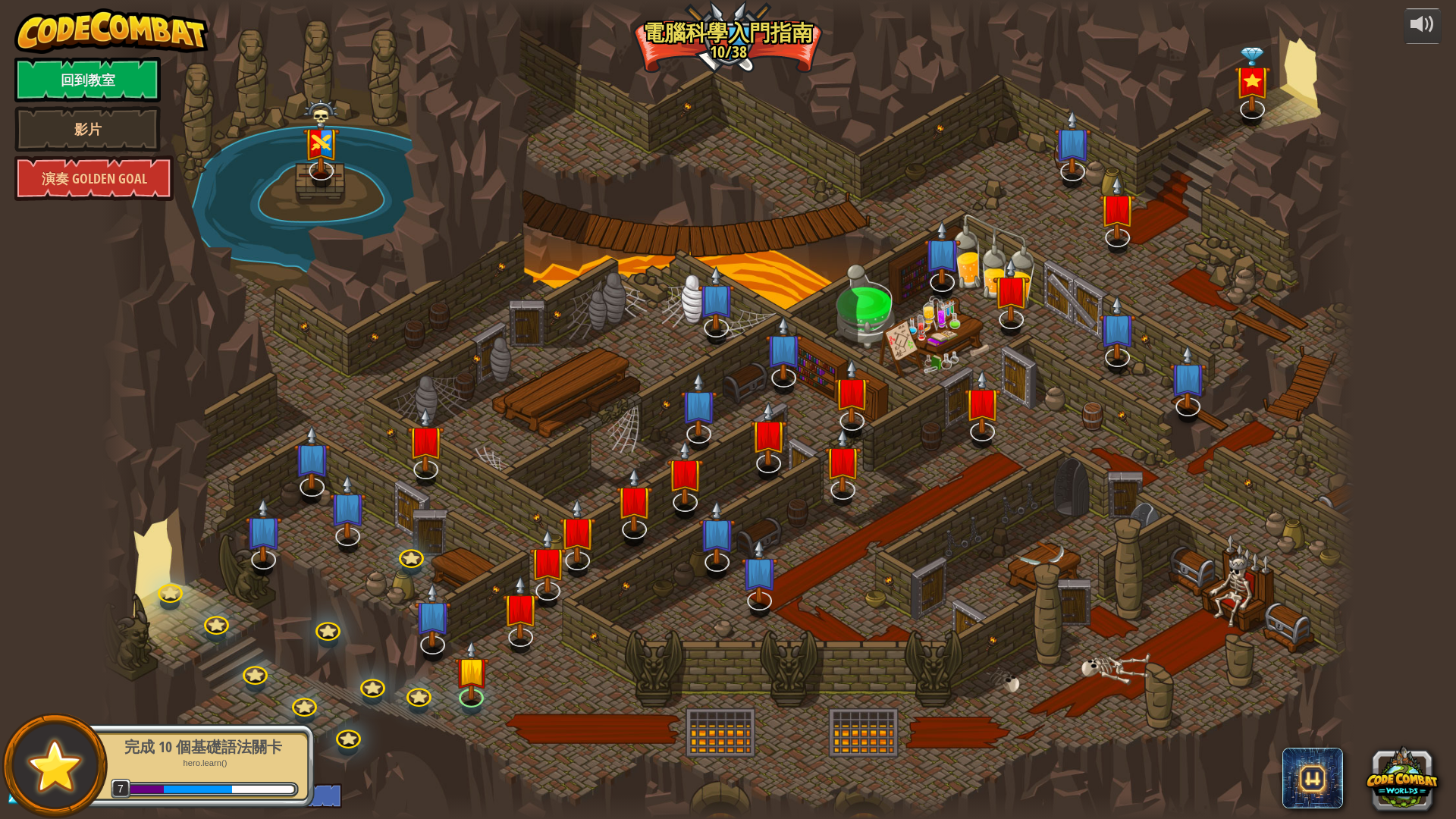
select select "zh-HANT"
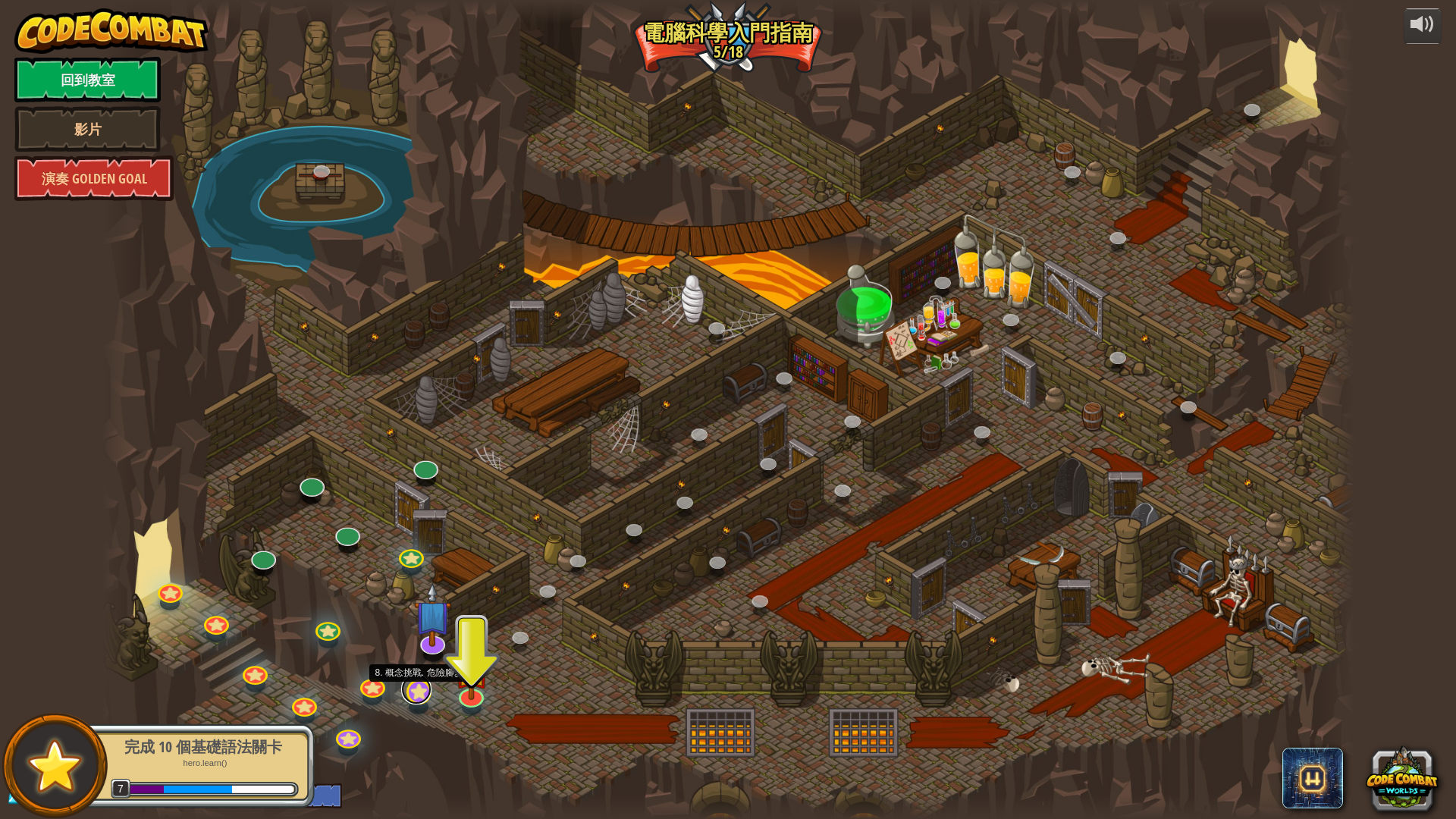
click at [417, 690] on link at bounding box center [416, 689] width 31 height 31
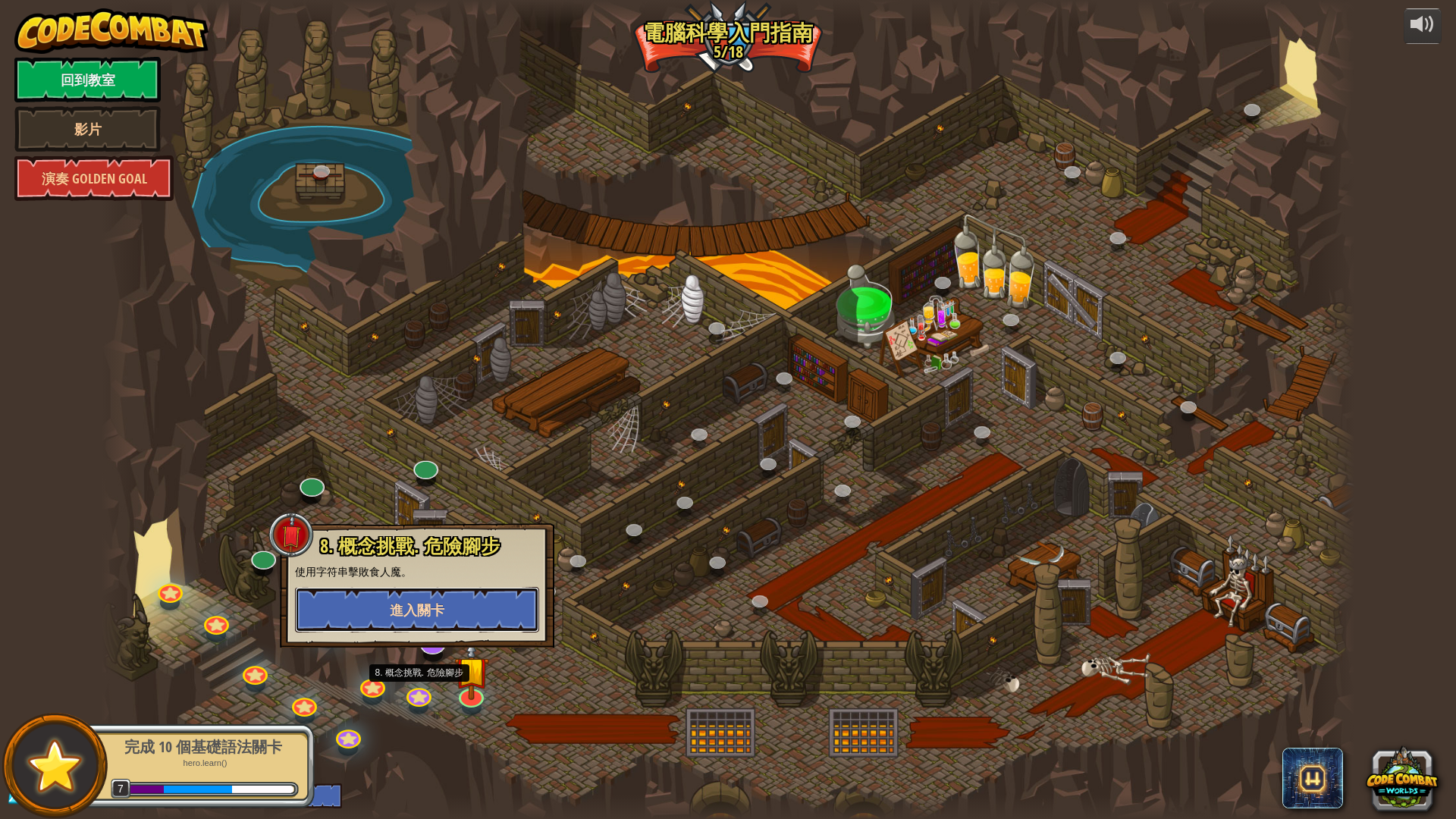
click at [428, 614] on span "進入關卡" at bounding box center [417, 609] width 55 height 19
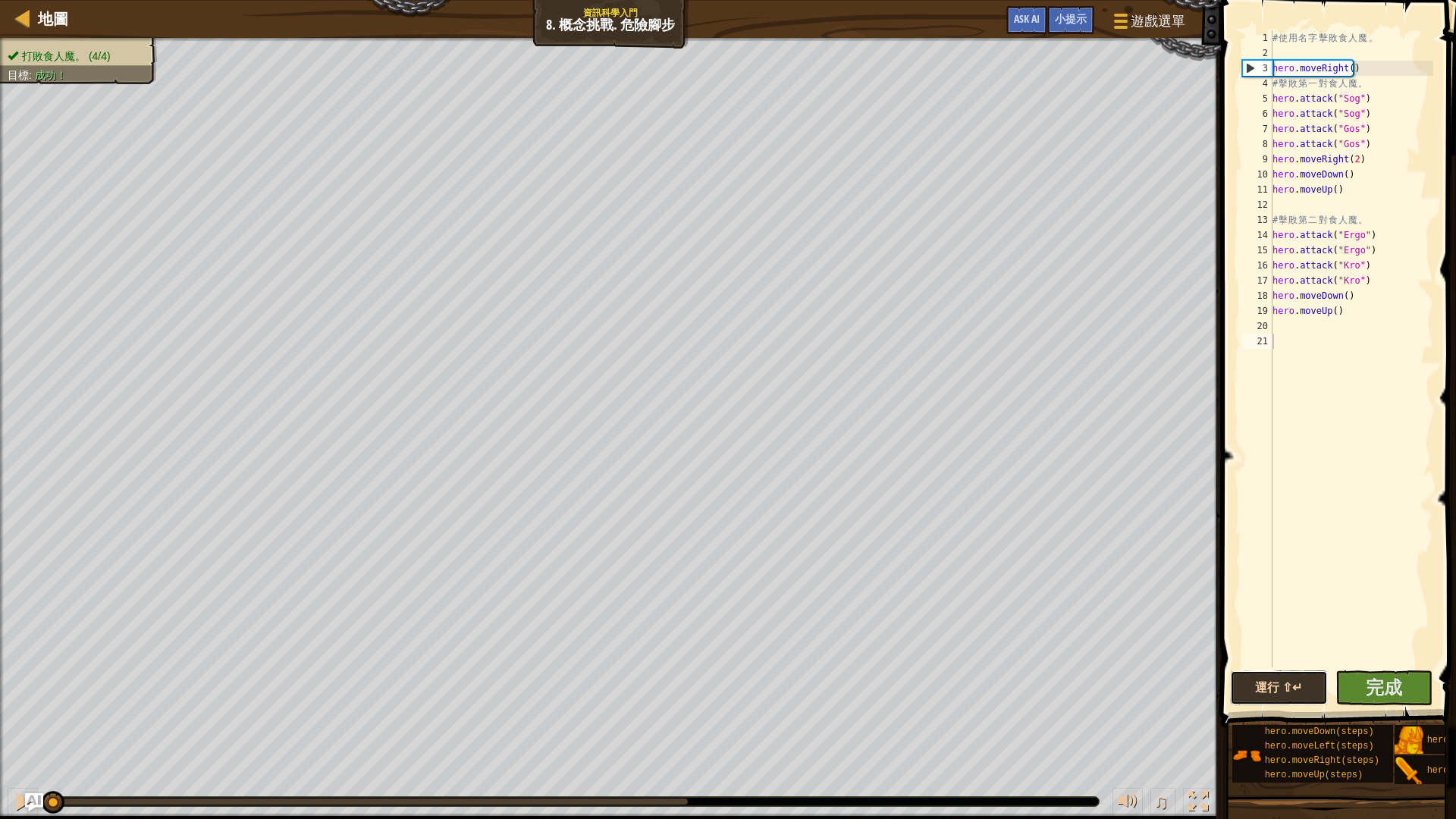
click at [1277, 672] on button "運行 ⇧↵" at bounding box center [1278, 687] width 98 height 35
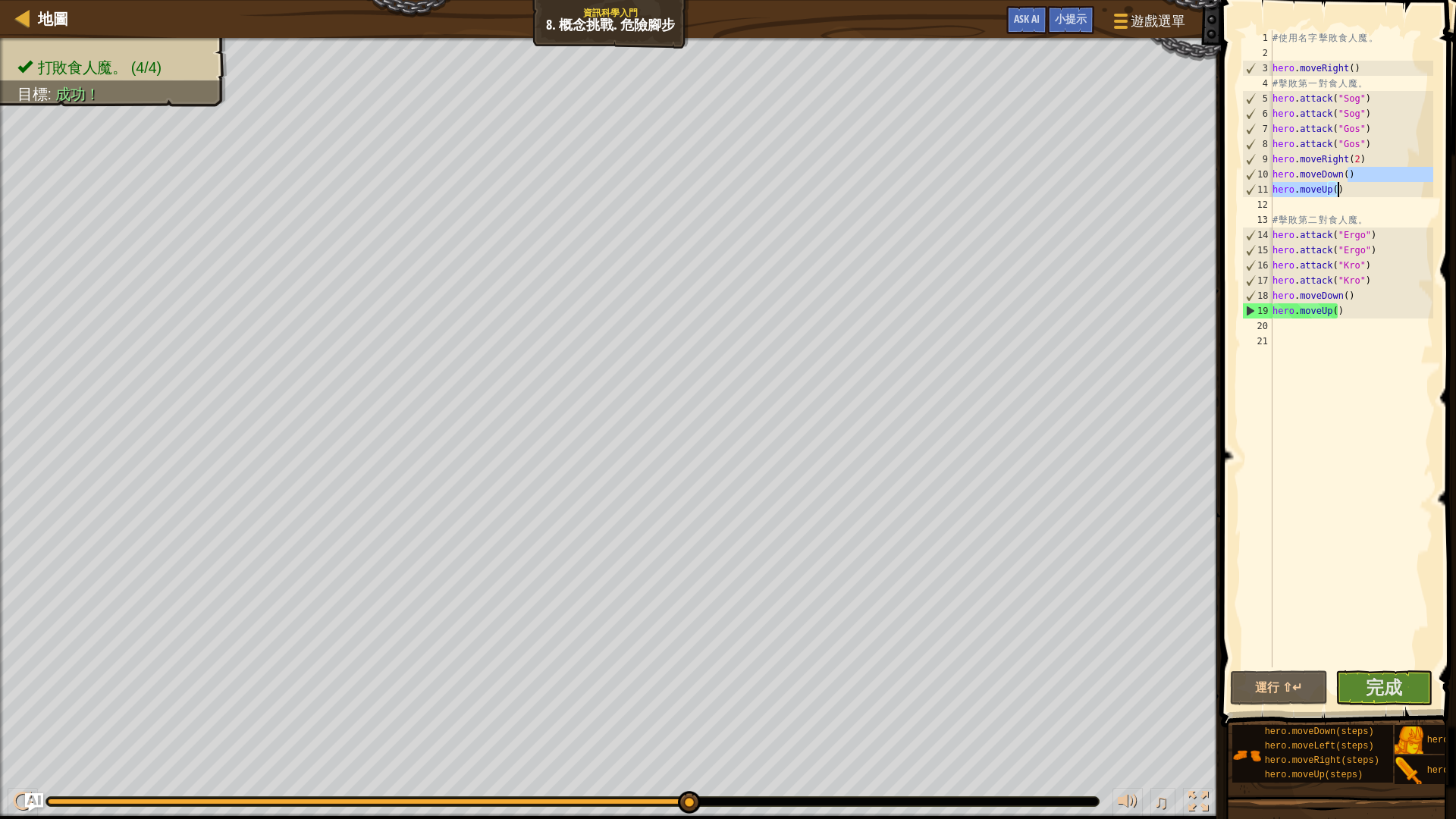
drag, startPoint x: 1353, startPoint y: 174, endPoint x: 1355, endPoint y: 186, distance: 12.2
click at [1355, 186] on div "# 使 用 名 字 擊 敗 食 人 魔 。 hero . moveRight ( ) # 擊 敗 第 一 對 食 人 魔 。 hero . attack ( …" at bounding box center [1351, 364] width 163 height 667
click at [1354, 193] on div "# 使 用 名 字 擊 敗 食 人 魔 。 hero . moveRight ( ) # 擊 敗 第 一 對 食 人 魔 。 hero . attack ( …" at bounding box center [1351, 348] width 163 height 637
drag, startPoint x: 1275, startPoint y: 175, endPoint x: 1357, endPoint y: 197, distance: 84.9
click at [1357, 197] on div "# 使 用 名 字 擊 敗 食 人 魔 。 hero . moveRight ( ) # 擊 敗 第 一 對 食 人 魔 。 hero . attack ( …" at bounding box center [1351, 364] width 163 height 667
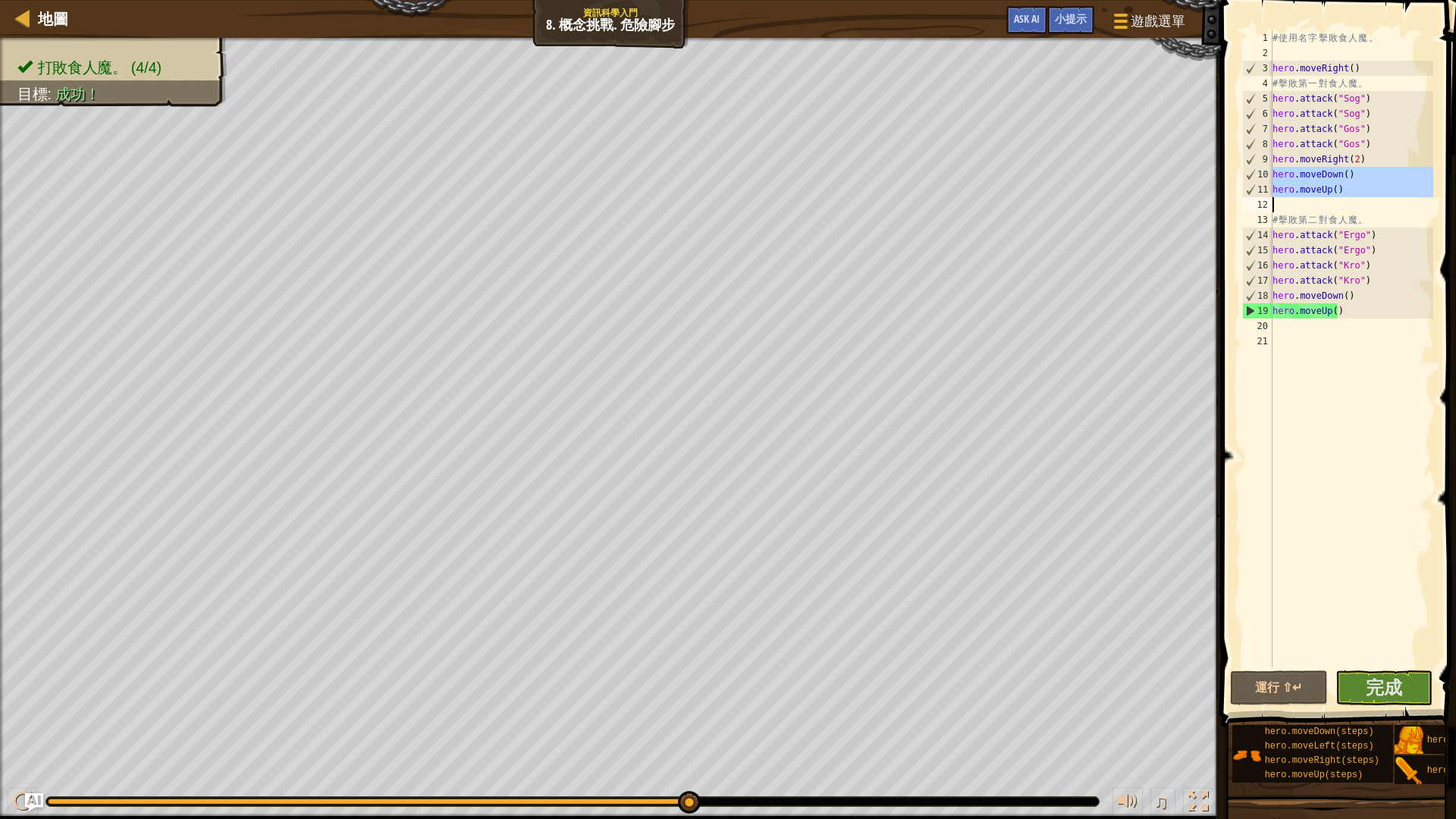
type textarea "hero.moveUp()"
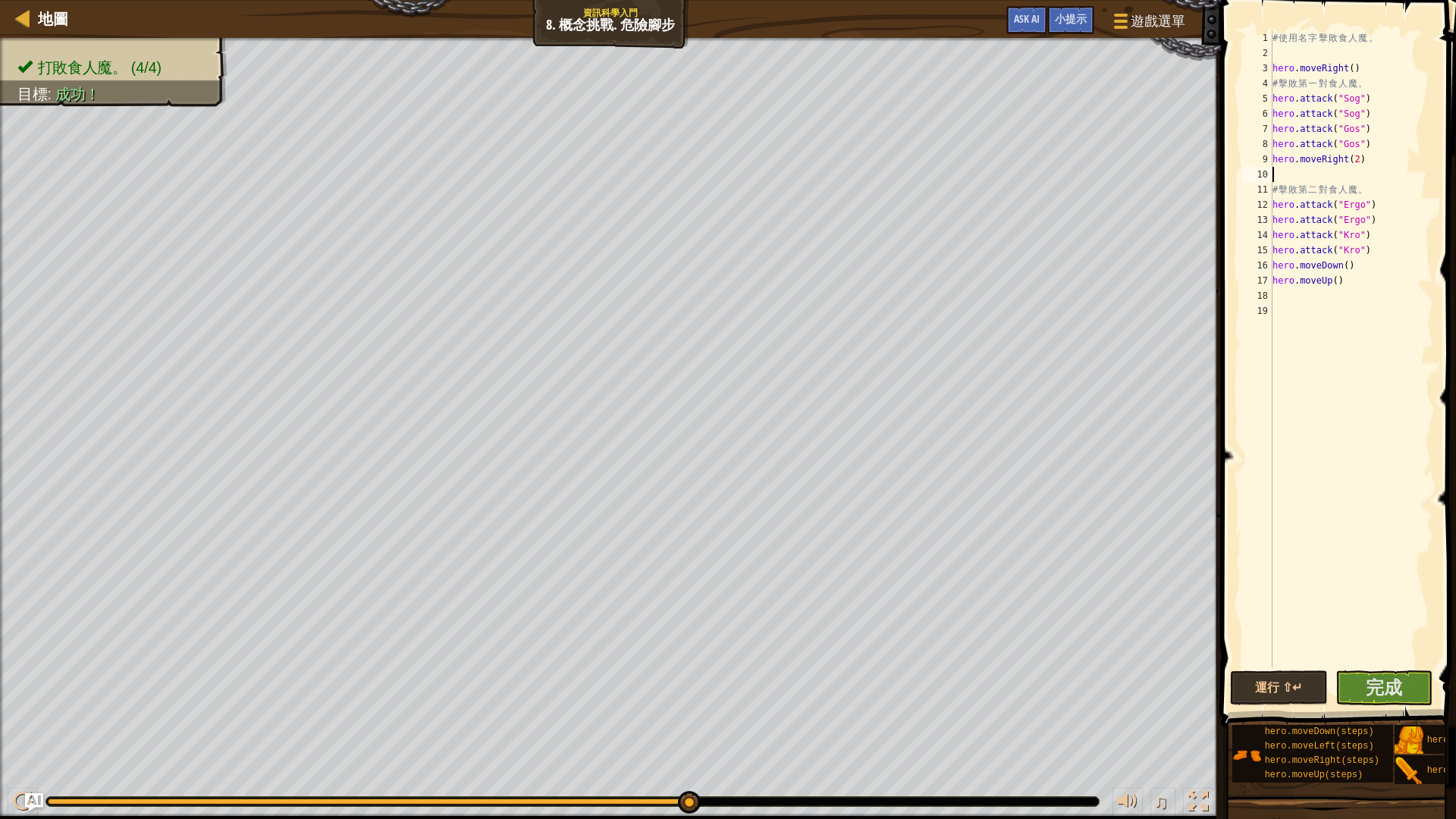
click at [1364, 150] on div "# 使 用 名 字 擊 敗 食 人 魔 。 hero . moveRight ( ) # 擊 敗 第 一 對 食 人 魔 。 hero . attack ( …" at bounding box center [1351, 364] width 163 height 667
type textarea "hero.attack("Gos")"
click at [1266, 685] on button "運行 ⇧↵" at bounding box center [1278, 687] width 98 height 35
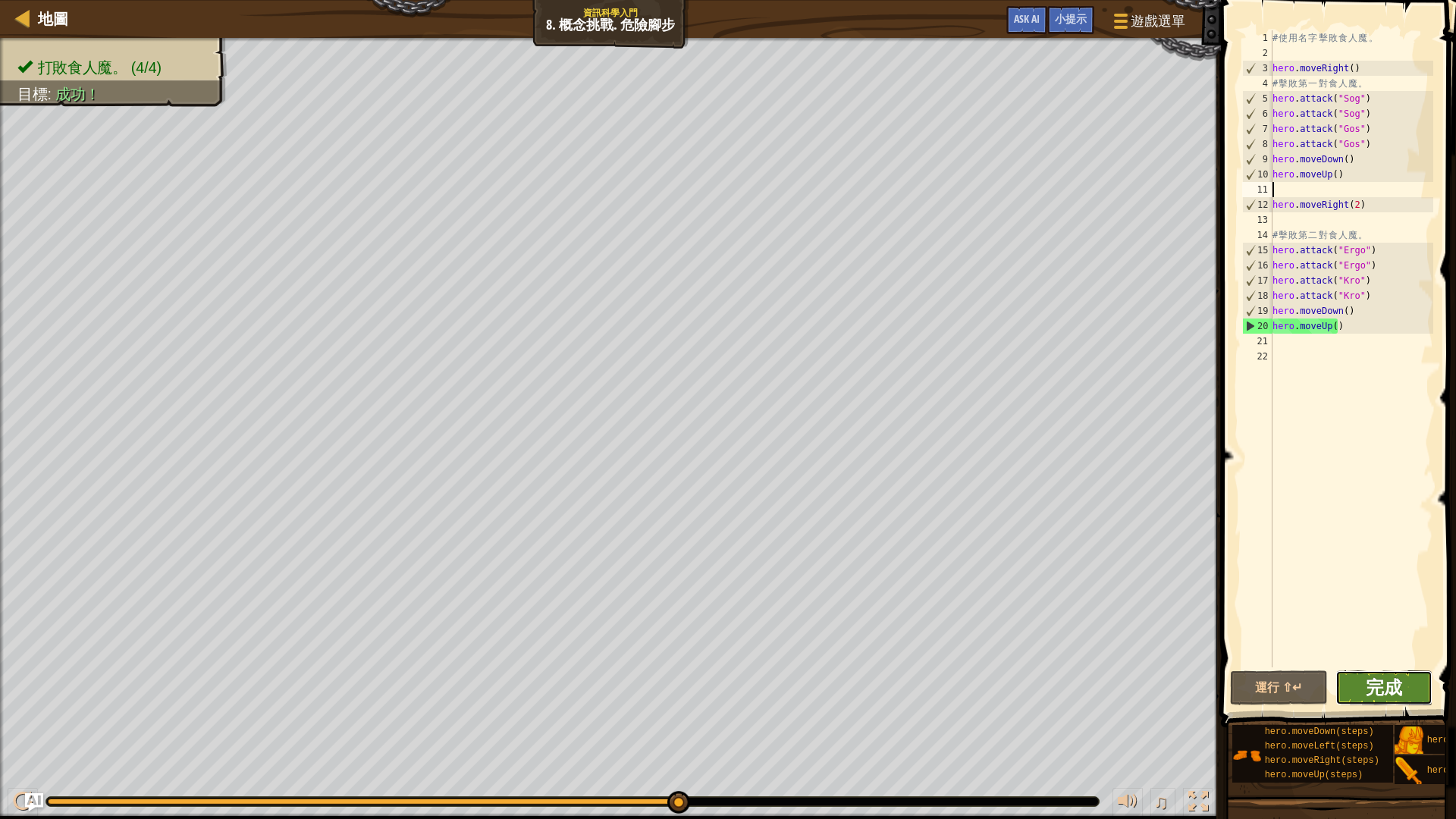
click at [1392, 690] on span "完成" at bounding box center [1383, 686] width 37 height 24
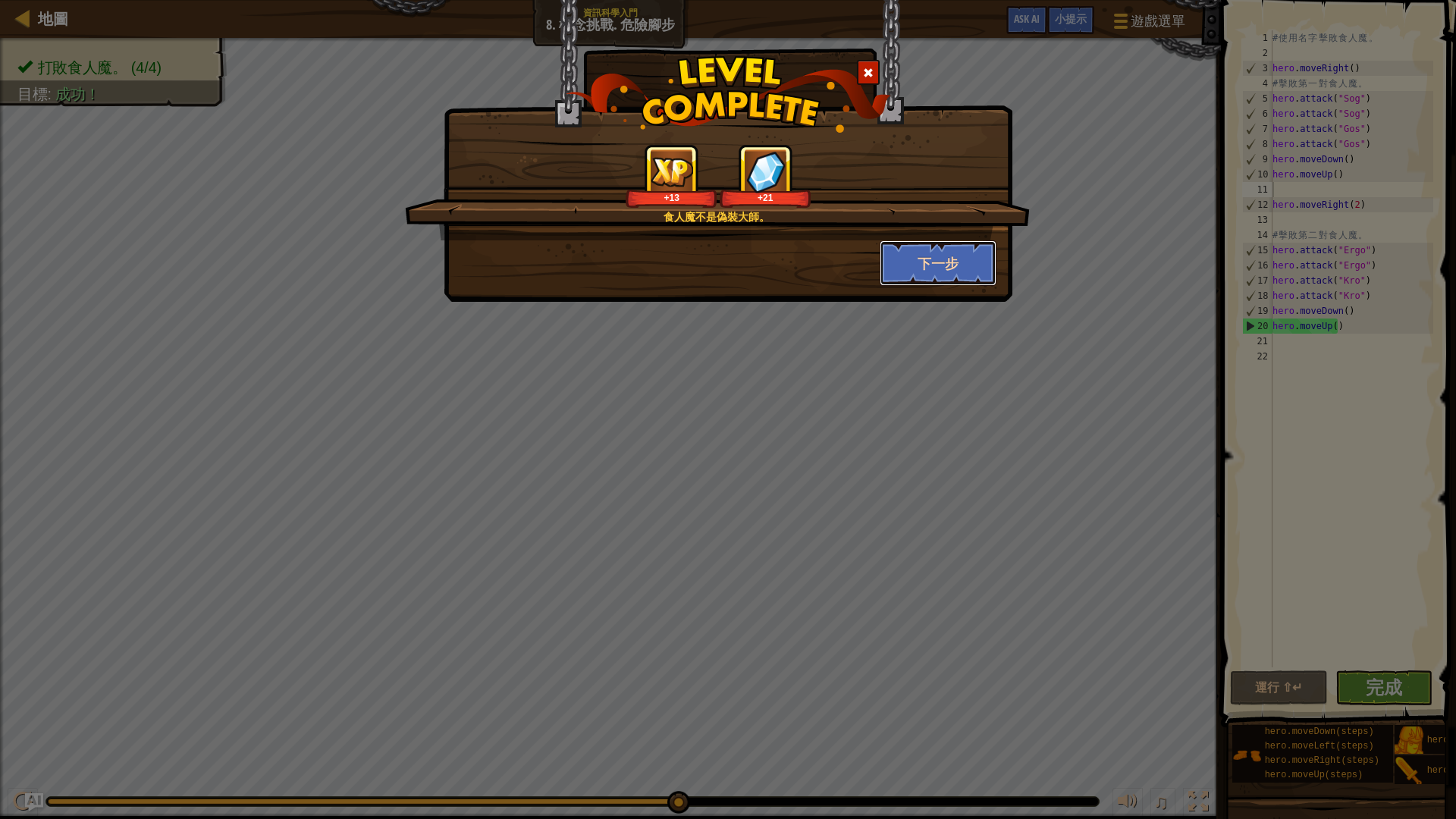
click at [912, 260] on button "下一步" at bounding box center [938, 263] width 118 height 46
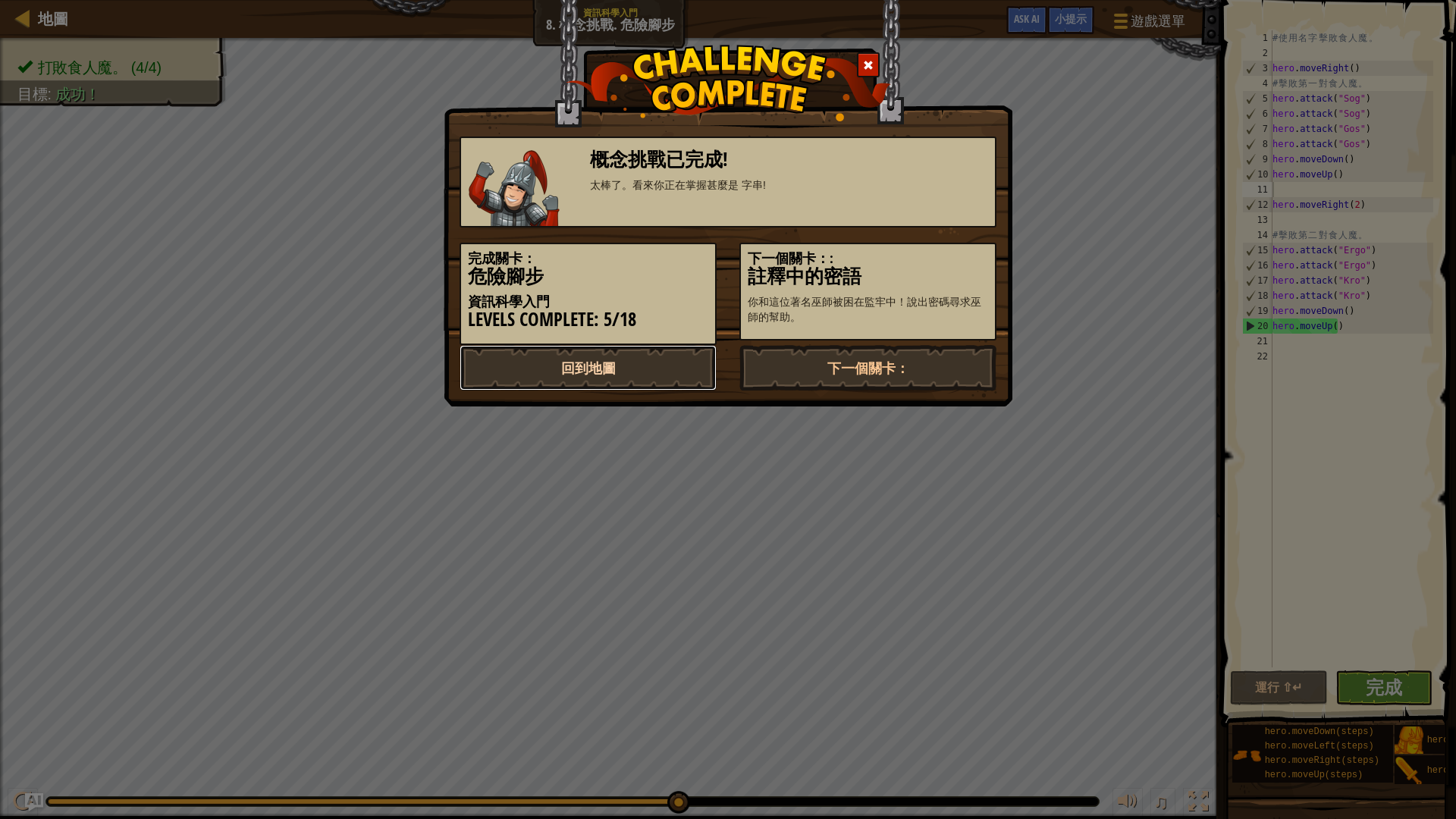
click at [616, 366] on link "回到地圖" at bounding box center [587, 367] width 257 height 46
select select "zh-HANT"
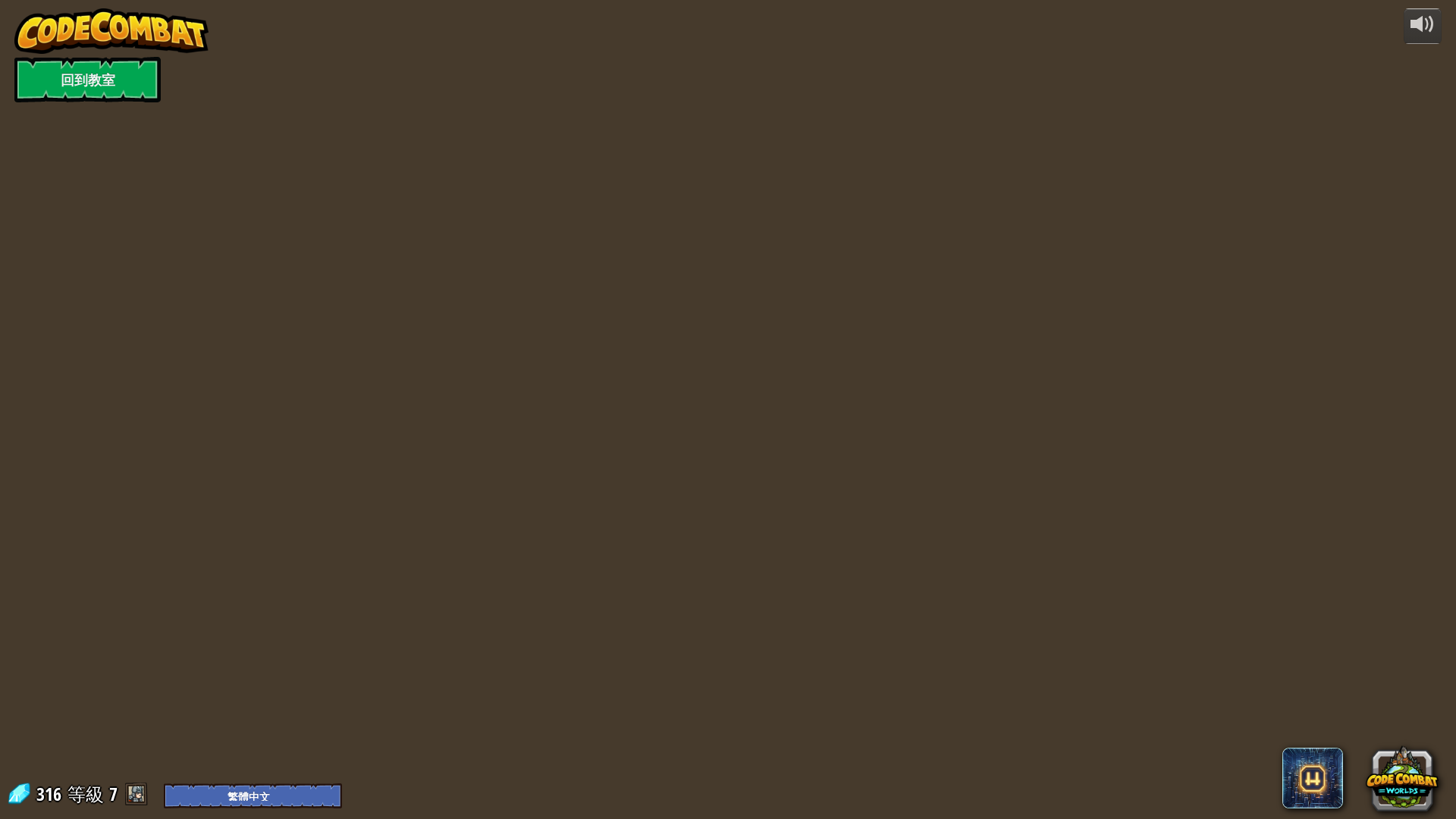
select select "zh-HANT"
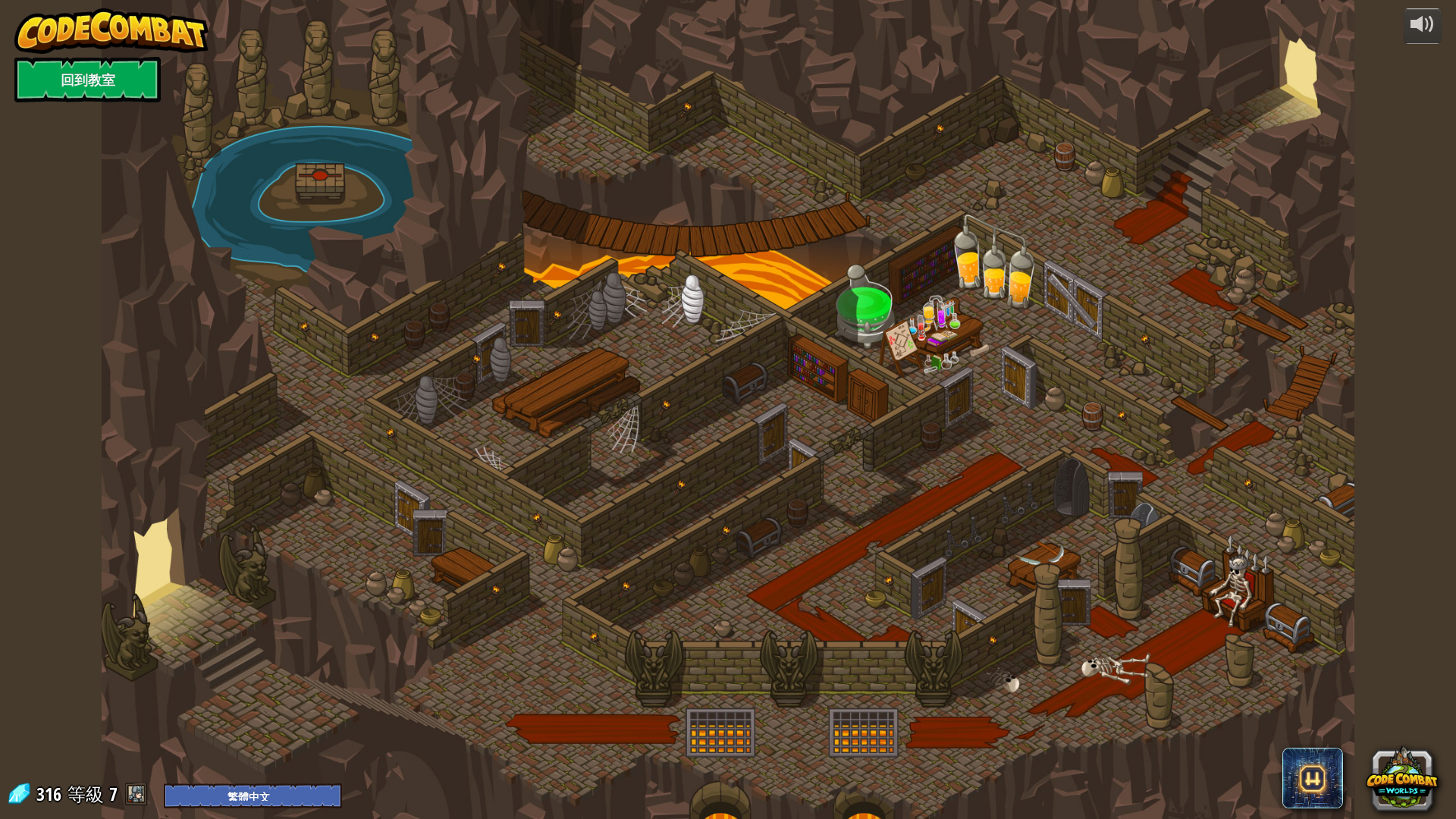
select select "zh-HANT"
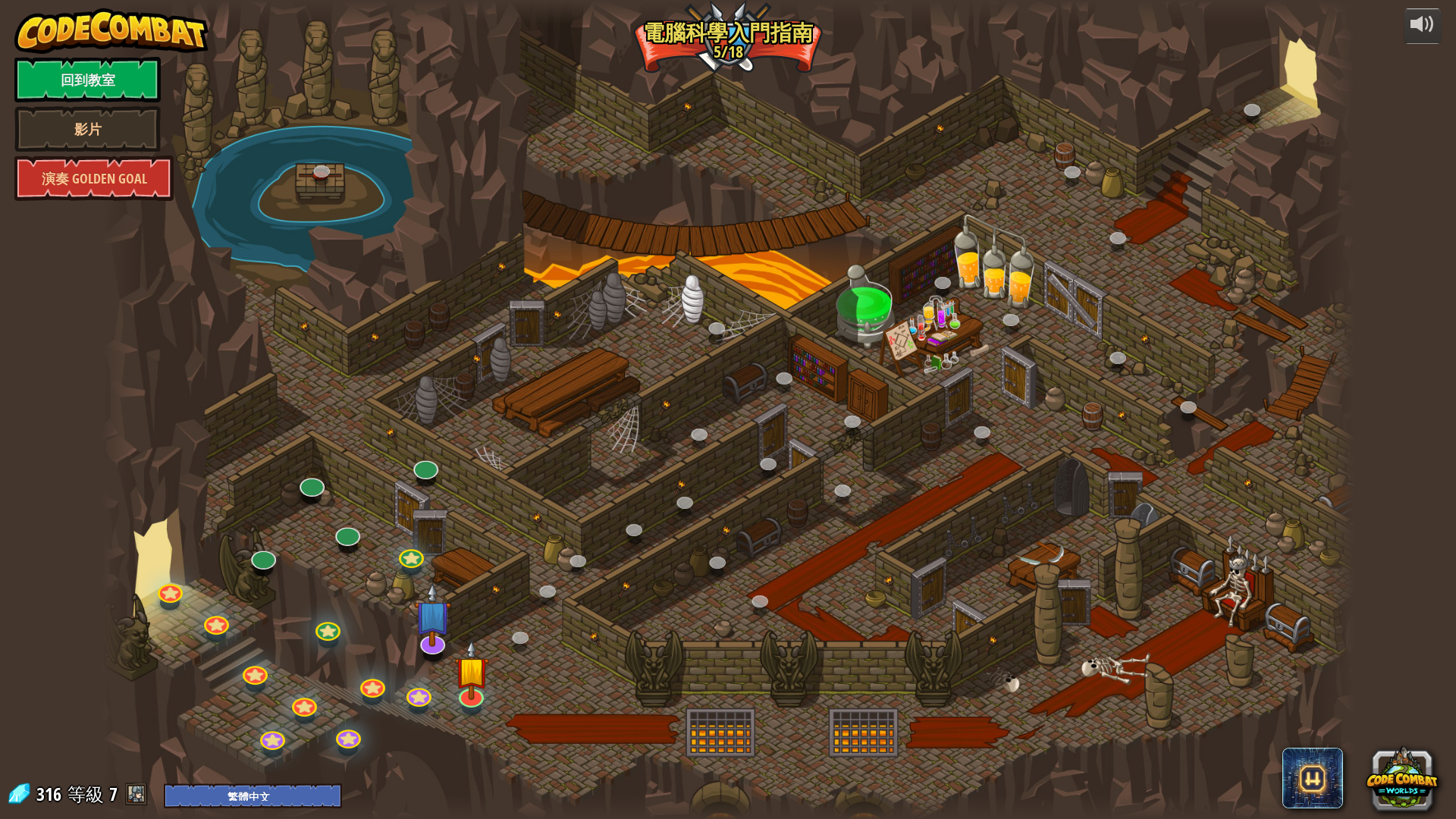
select select "zh-HANT"
click at [437, 634] on img at bounding box center [432, 599] width 37 height 85
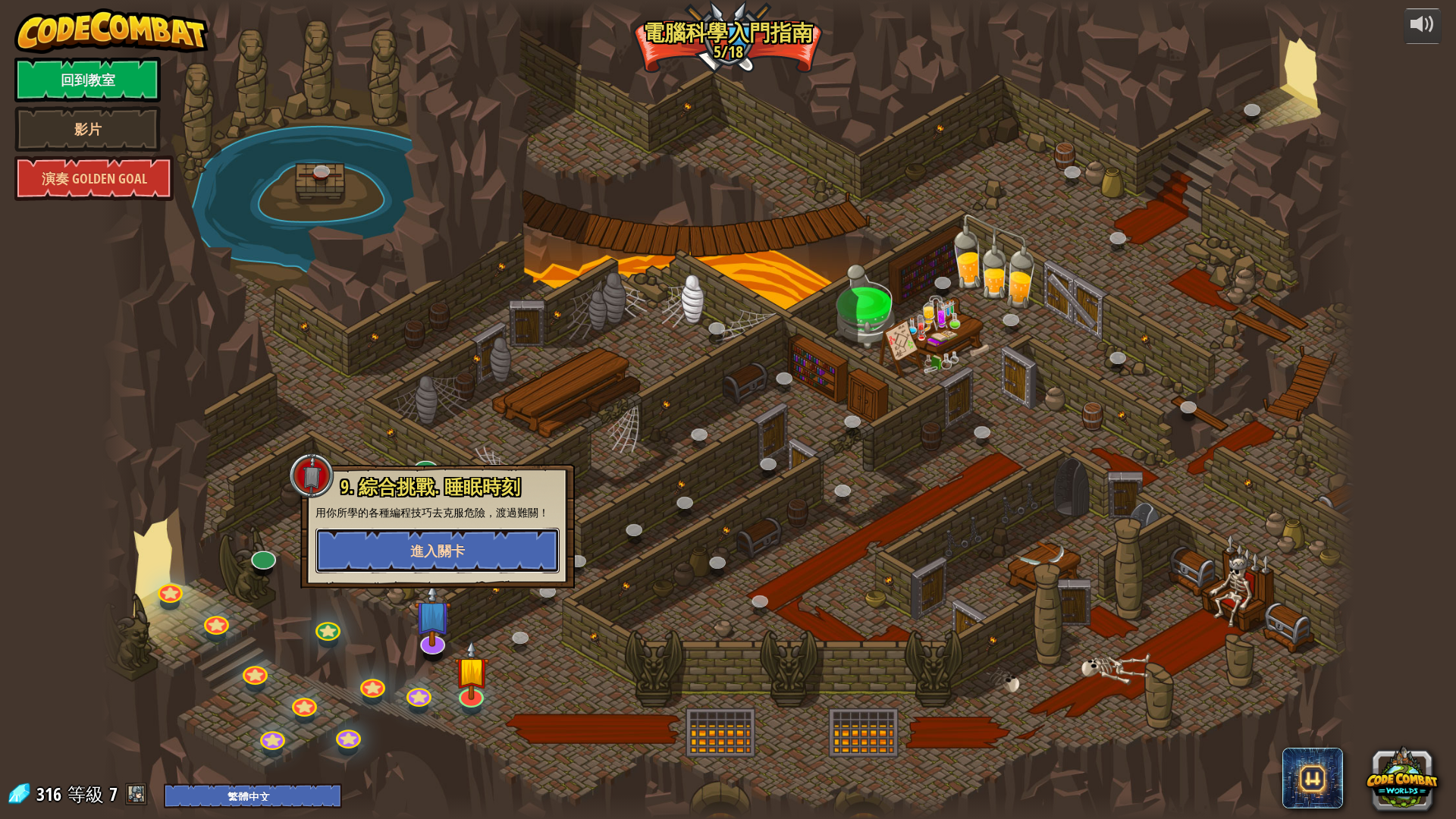
click at [436, 560] on button "進入關卡" at bounding box center [437, 550] width 244 height 46
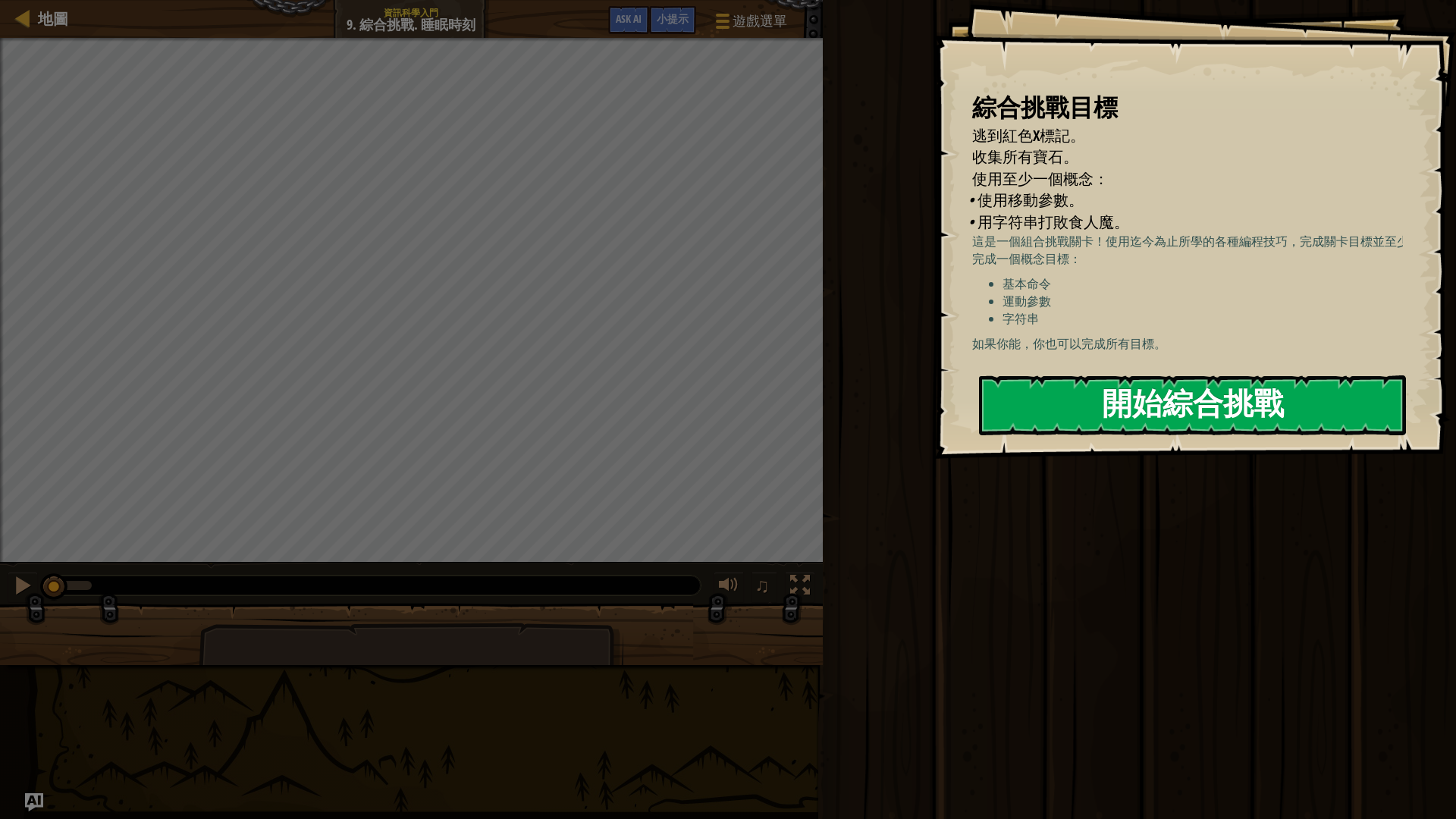
click at [1029, 405] on button "開始綜合挑戰" at bounding box center [1192, 405] width 427 height 60
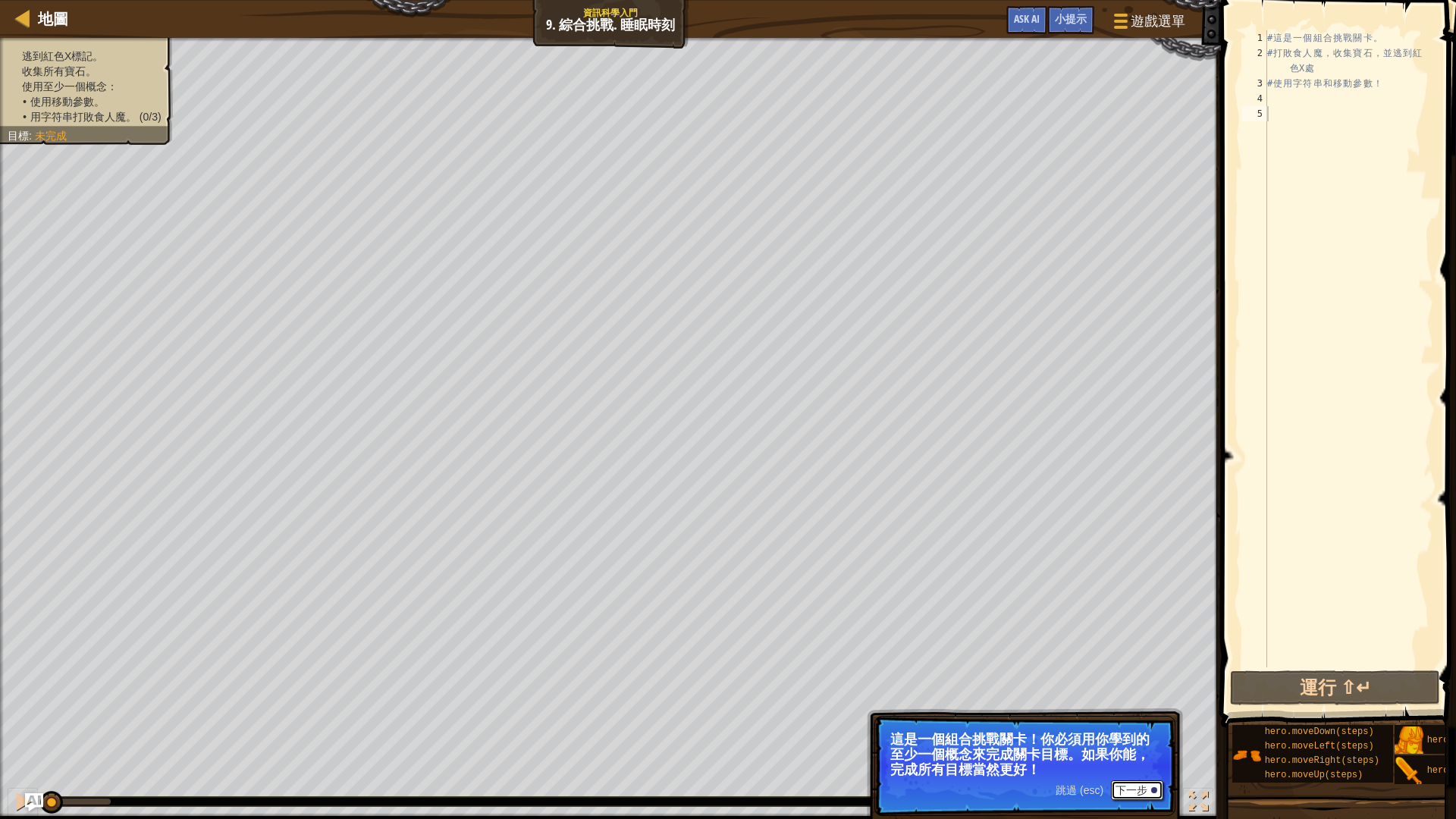
click at [1130, 690] on button "下一步" at bounding box center [1136, 789] width 52 height 20
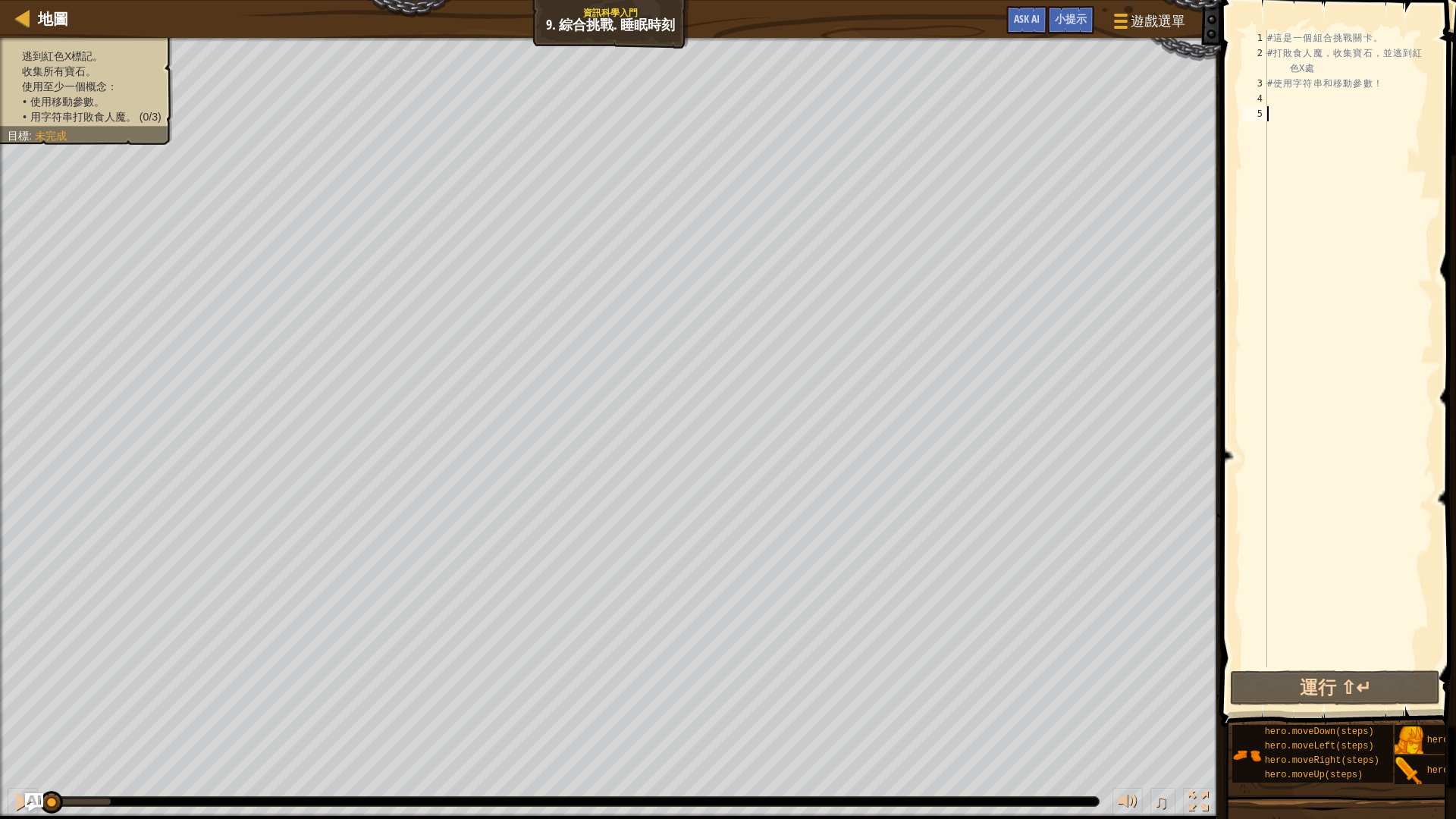
click at [1329, 97] on div "# 這 是 一 個 組 合 挑 戰 關 卡 。 # 打 敗 食 人 魔 ， 收 集 寶 石 ， 並 逃 到 紅 色 X 處 # 使 用 字 符 串 和 移 動…" at bounding box center [1348, 364] width 169 height 667
type textarea "h"
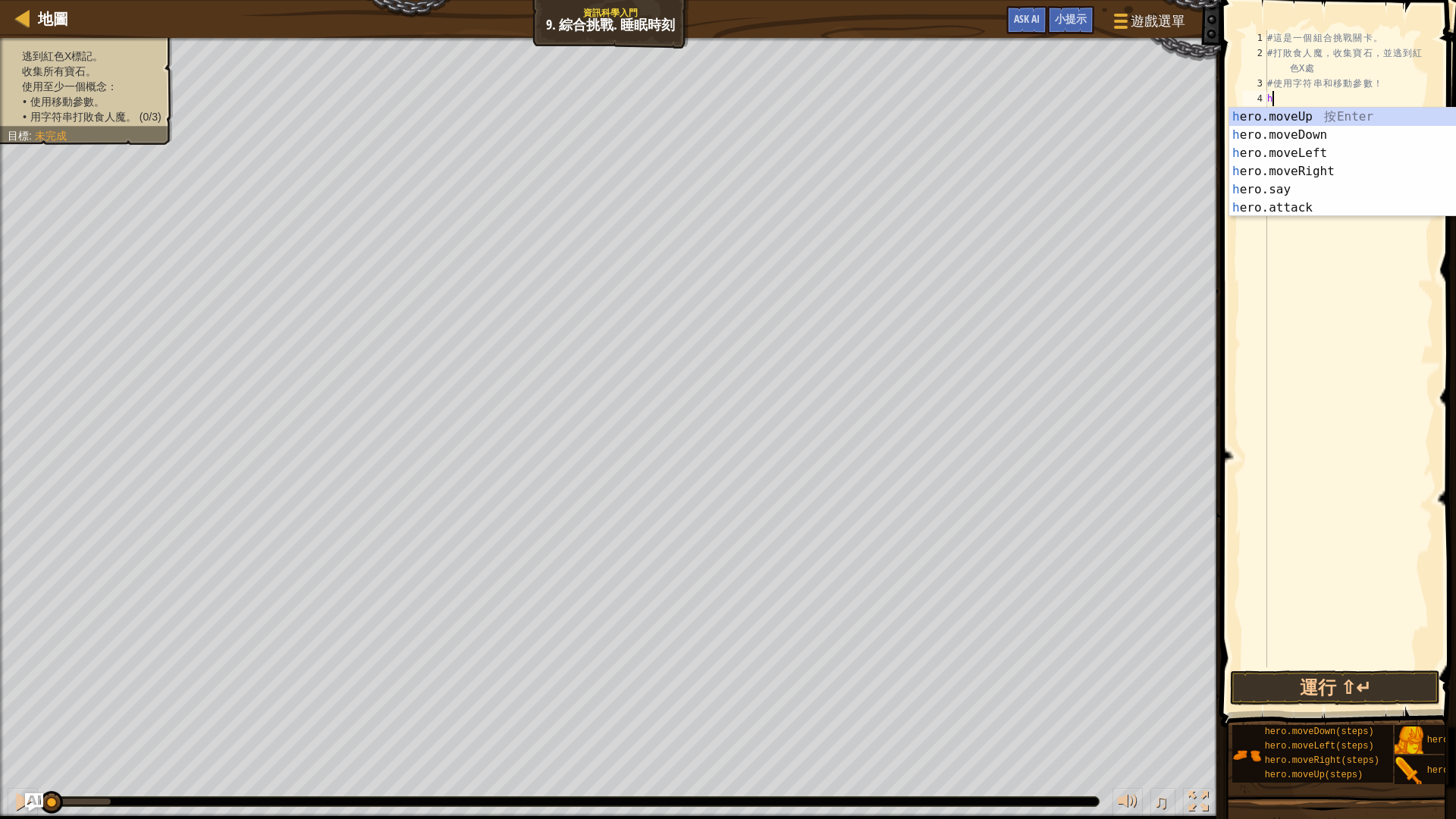
scroll to position [7, 0]
click at [1326, 130] on div "h ero.moveUp 按 Enter h ero.moveDown 按 Enter h ero.moveLeft 按 Enter h ero.moveRi…" at bounding box center [1372, 181] width 287 height 145
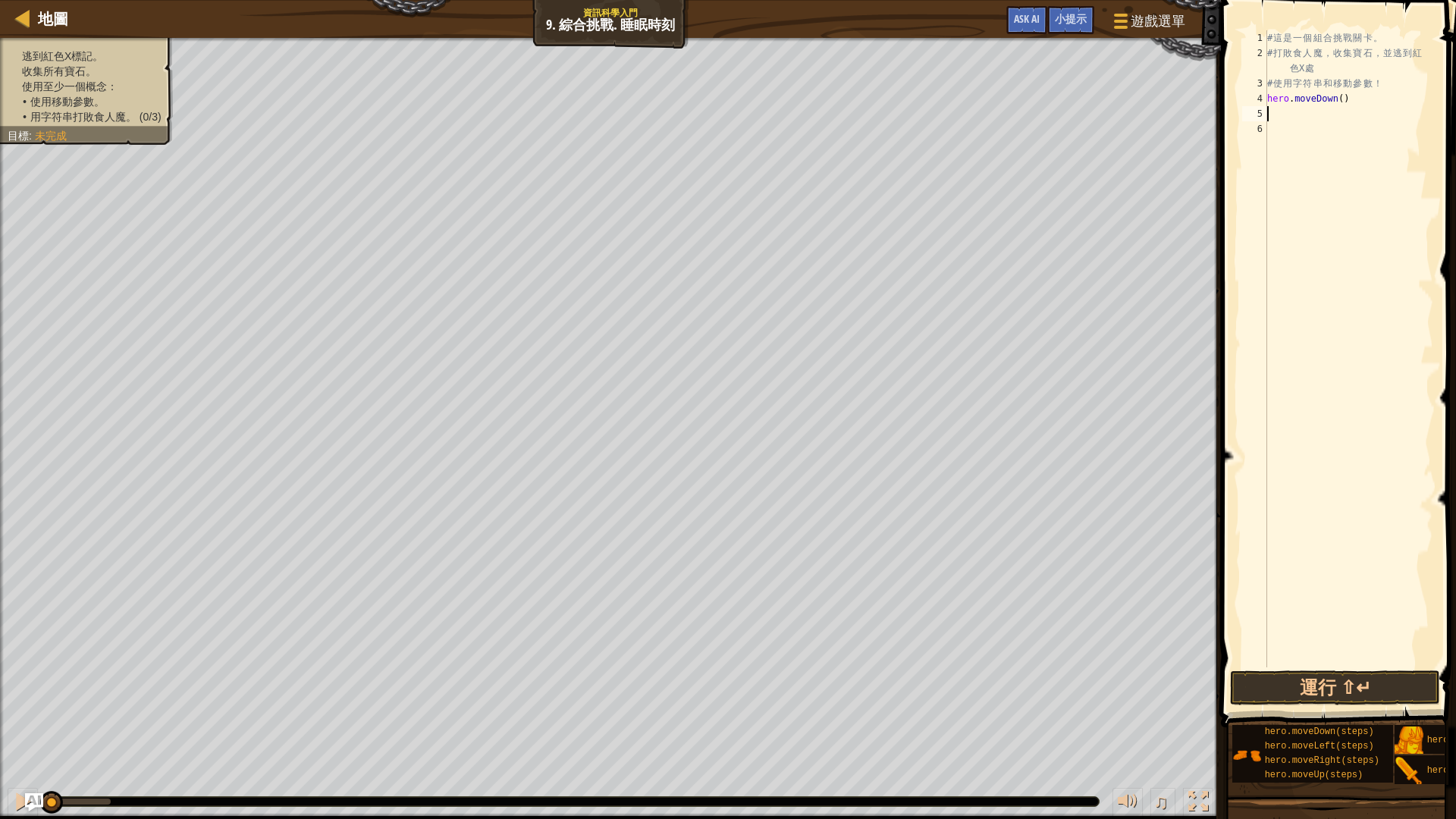
type textarea "h"
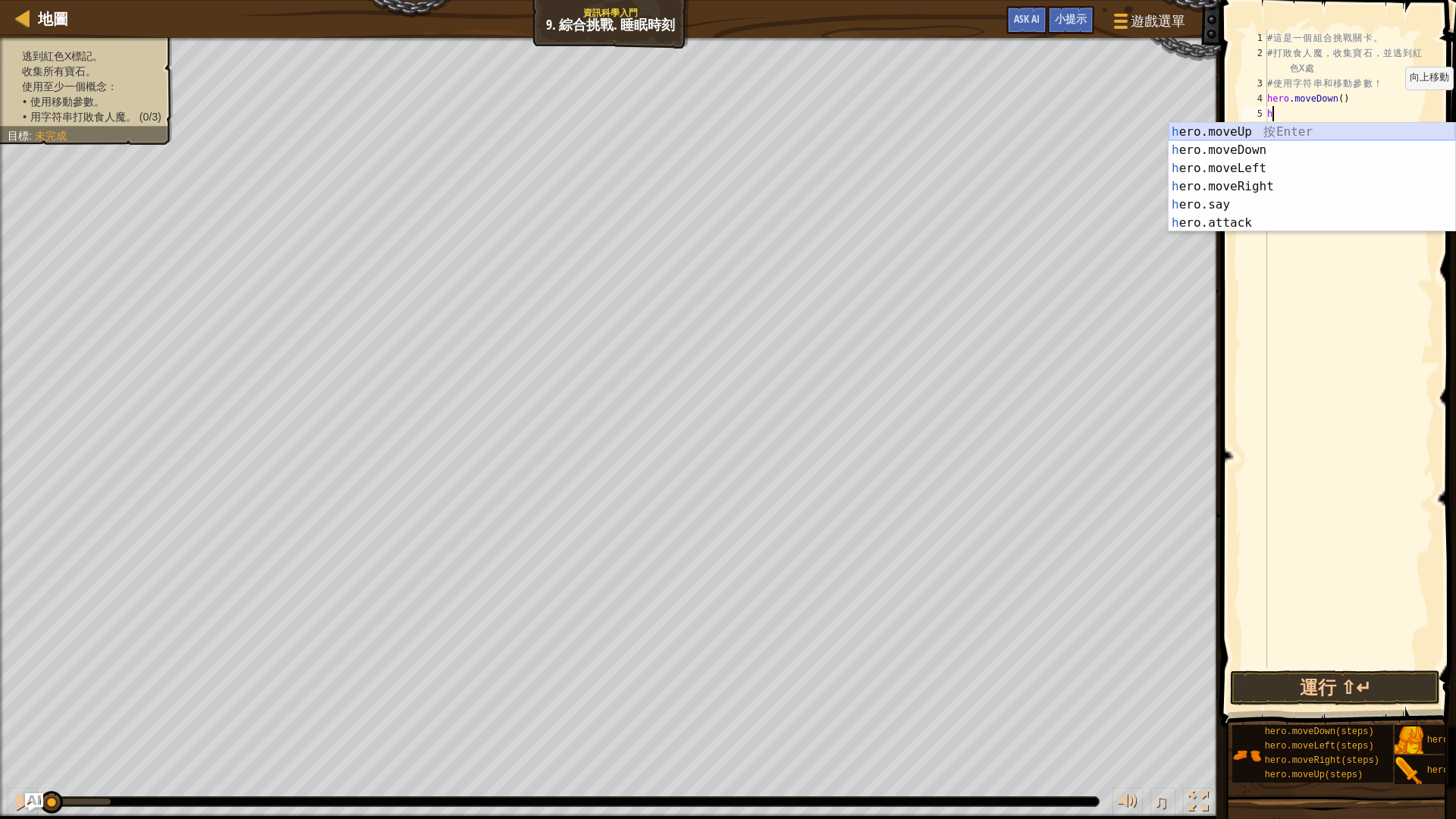
click at [1271, 130] on div "h ero.moveUp 按 Enter h ero.moveDown 按 Enter h ero.moveLeft 按 Enter h ero.moveRi…" at bounding box center [1311, 196] width 287 height 145
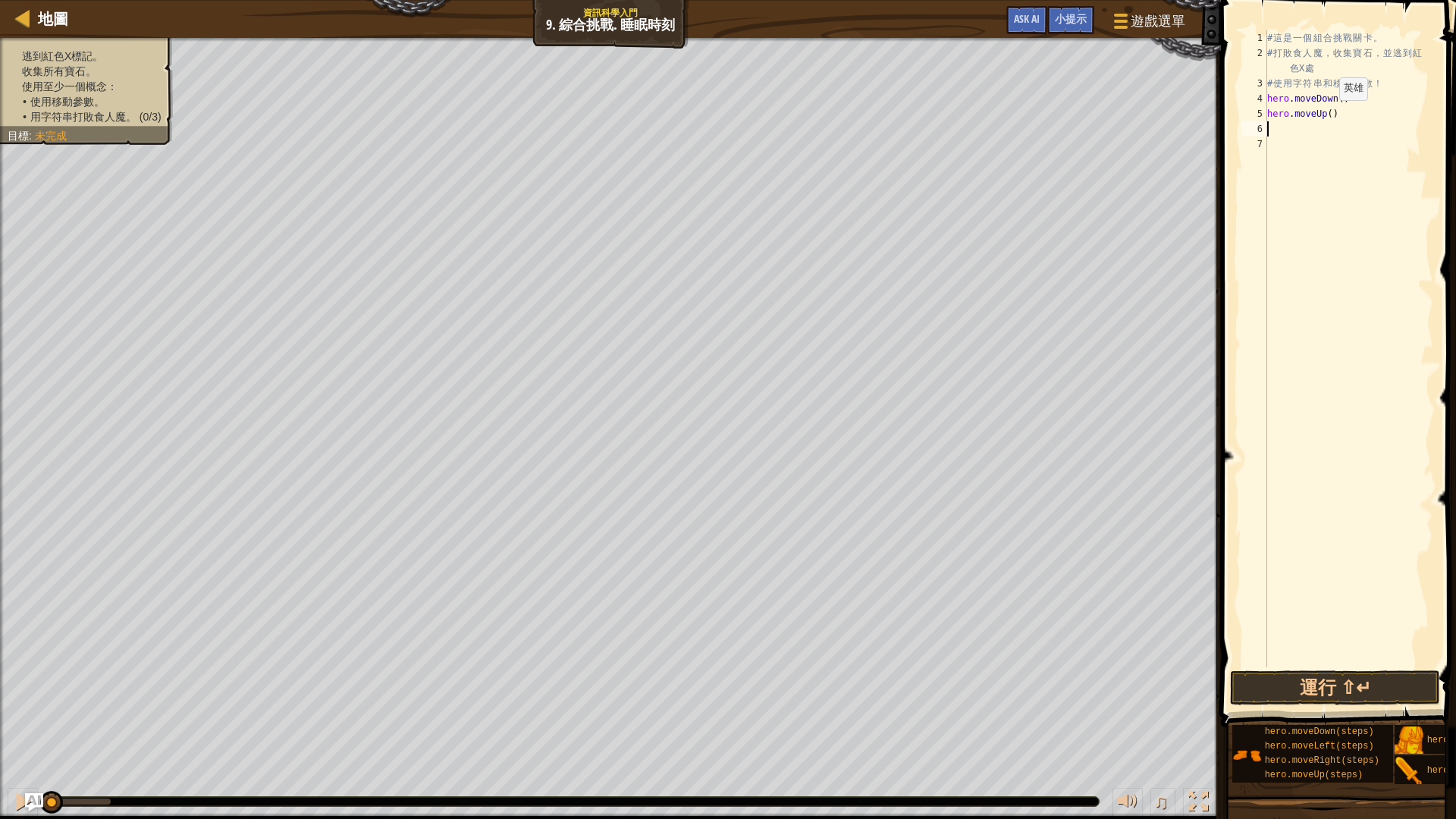
click at [1326, 115] on div "# 這 是 一 個 組 合 挑 戰 關 卡 。 # 打 敗 食 人 魔 ， 收 集 寶 石 ， 並 逃 到 紅 色 X 處 # 使 用 字 符 串 和 移 動…" at bounding box center [1348, 364] width 169 height 667
type textarea "hero.moveUp(2)"
click at [1335, 139] on div "# 這 是 一 個 組 合 挑 戰 關 卡 。 # 打 敗 食 人 魔 ， 收 集 寶 石 ， 並 逃 到 紅 色 X 處 # 使 用 字 符 串 和 移 動…" at bounding box center [1348, 364] width 169 height 667
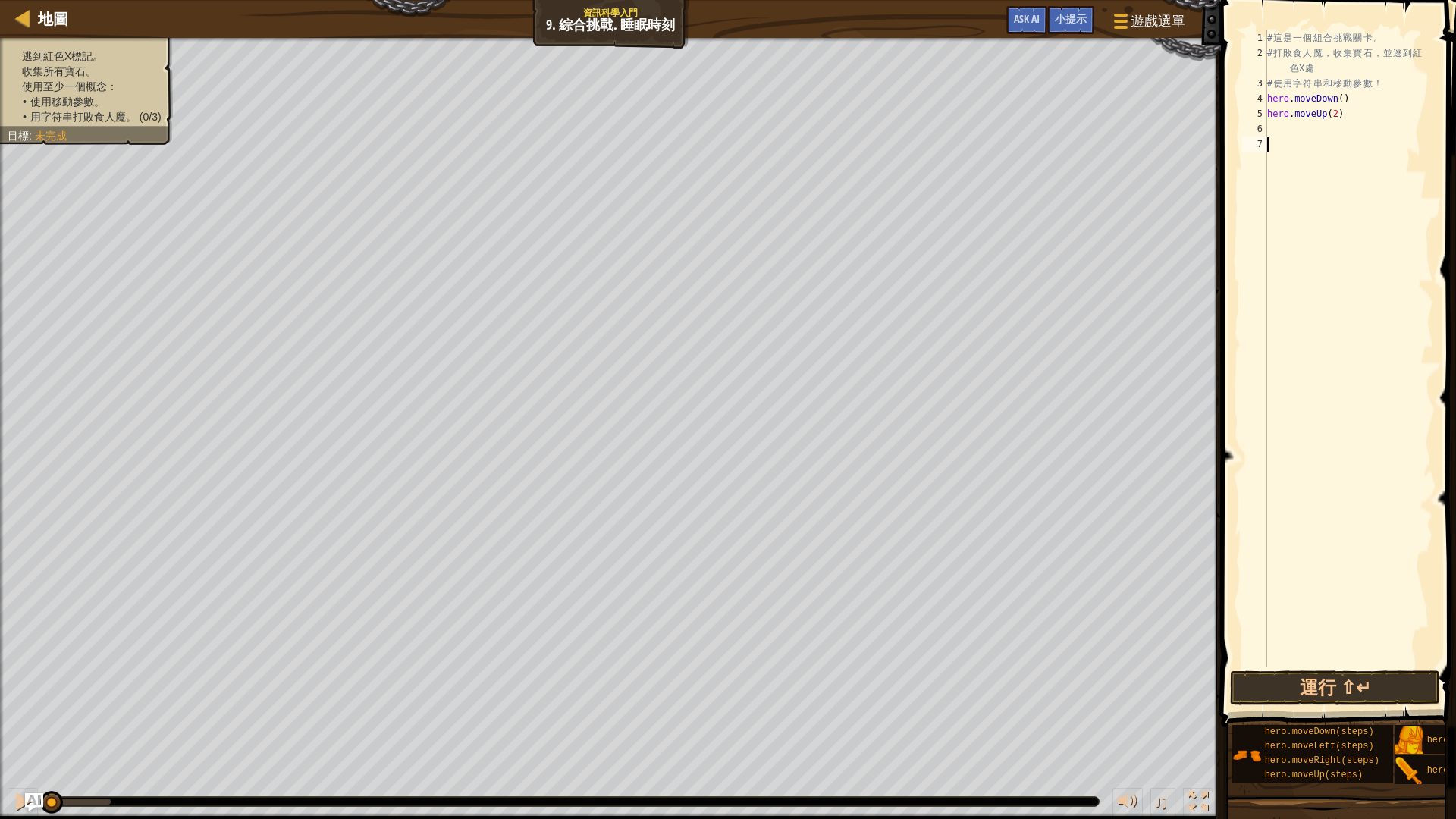
click at [1335, 127] on div "# 這 是 一 個 組 合 挑 戰 關 卡 。 # 打 敗 食 人 魔 ， 收 集 寶 石 ， 並 逃 到 紅 色 X 處 # 使 用 字 符 串 和 移 動…" at bounding box center [1348, 364] width 169 height 667
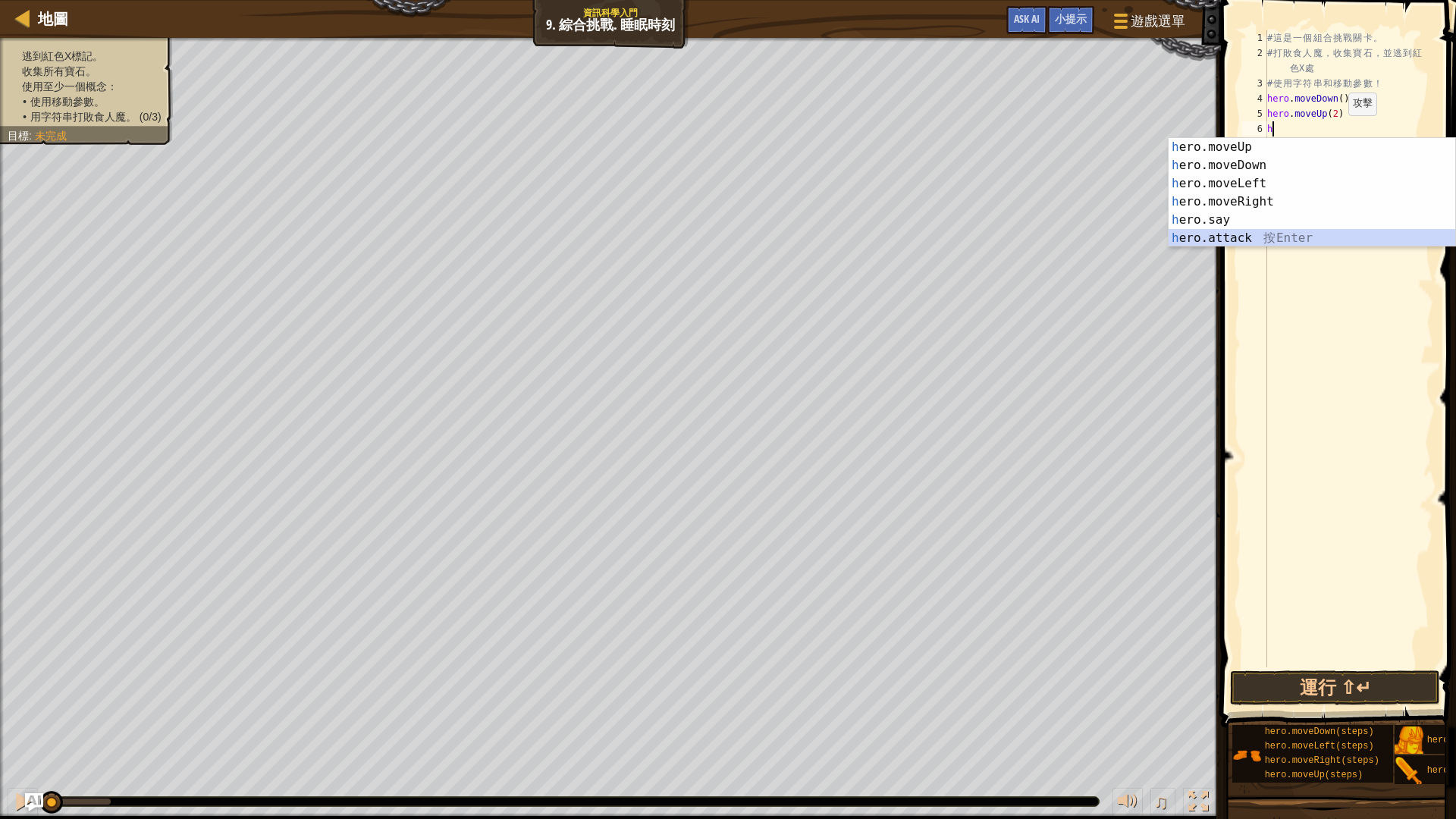
click at [1285, 242] on div "h ero.moveUp 按 Enter h ero.moveDown 按 Enter h ero.moveLeft 按 Enter h ero.moveRi…" at bounding box center [1311, 211] width 287 height 145
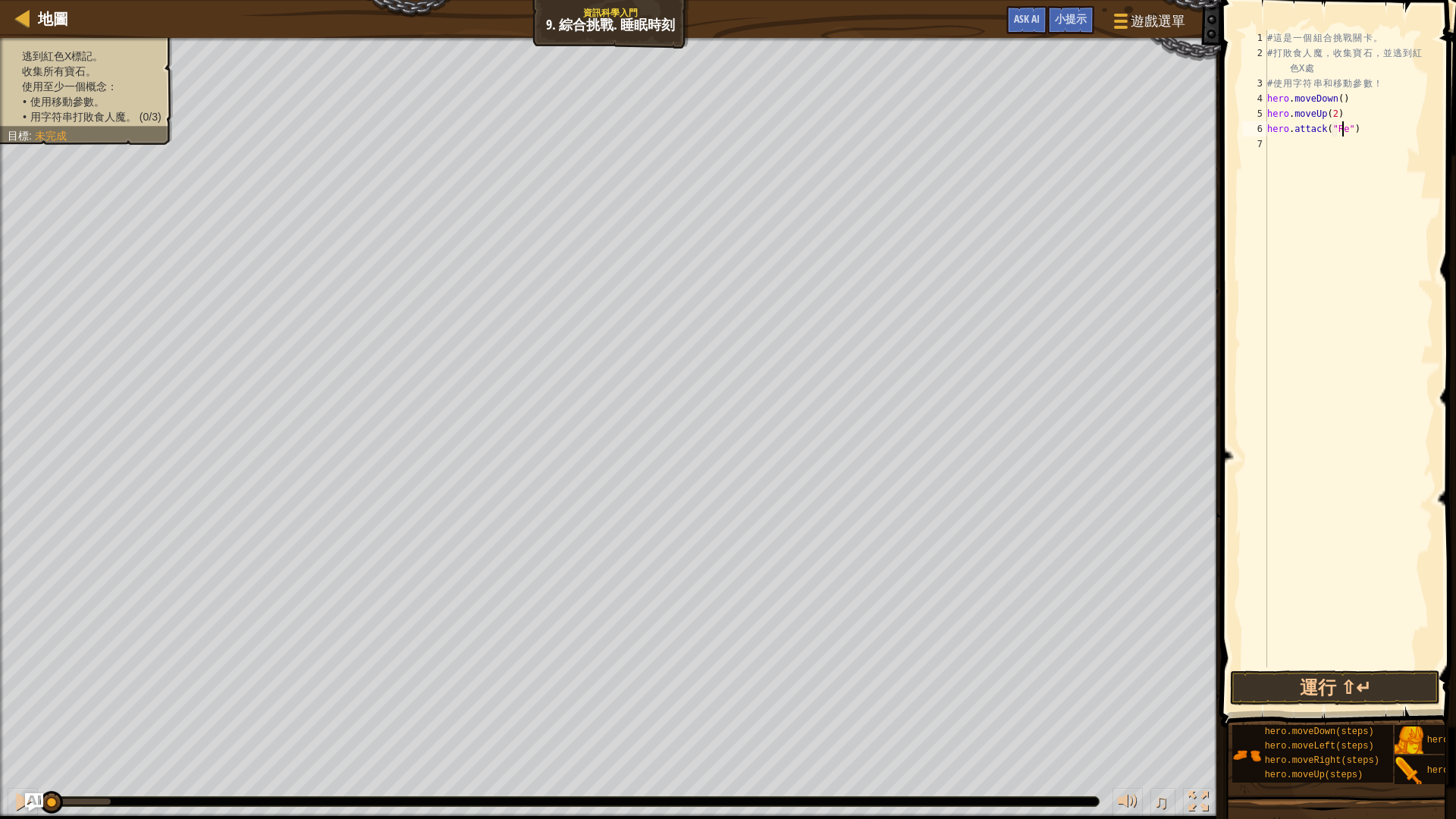
scroll to position [7, 7]
type textarea "hero.attack("Rexxar")"
click at [1328, 145] on div "# 這 是 一 個 組 合 挑 戰 關 卡 。 # 打 敗 食 人 魔 ， 收 集 寶 石 ， 並 逃 到 紅 色 X 處 # 使 用 字 符 串 和 移 動…" at bounding box center [1348, 364] width 169 height 667
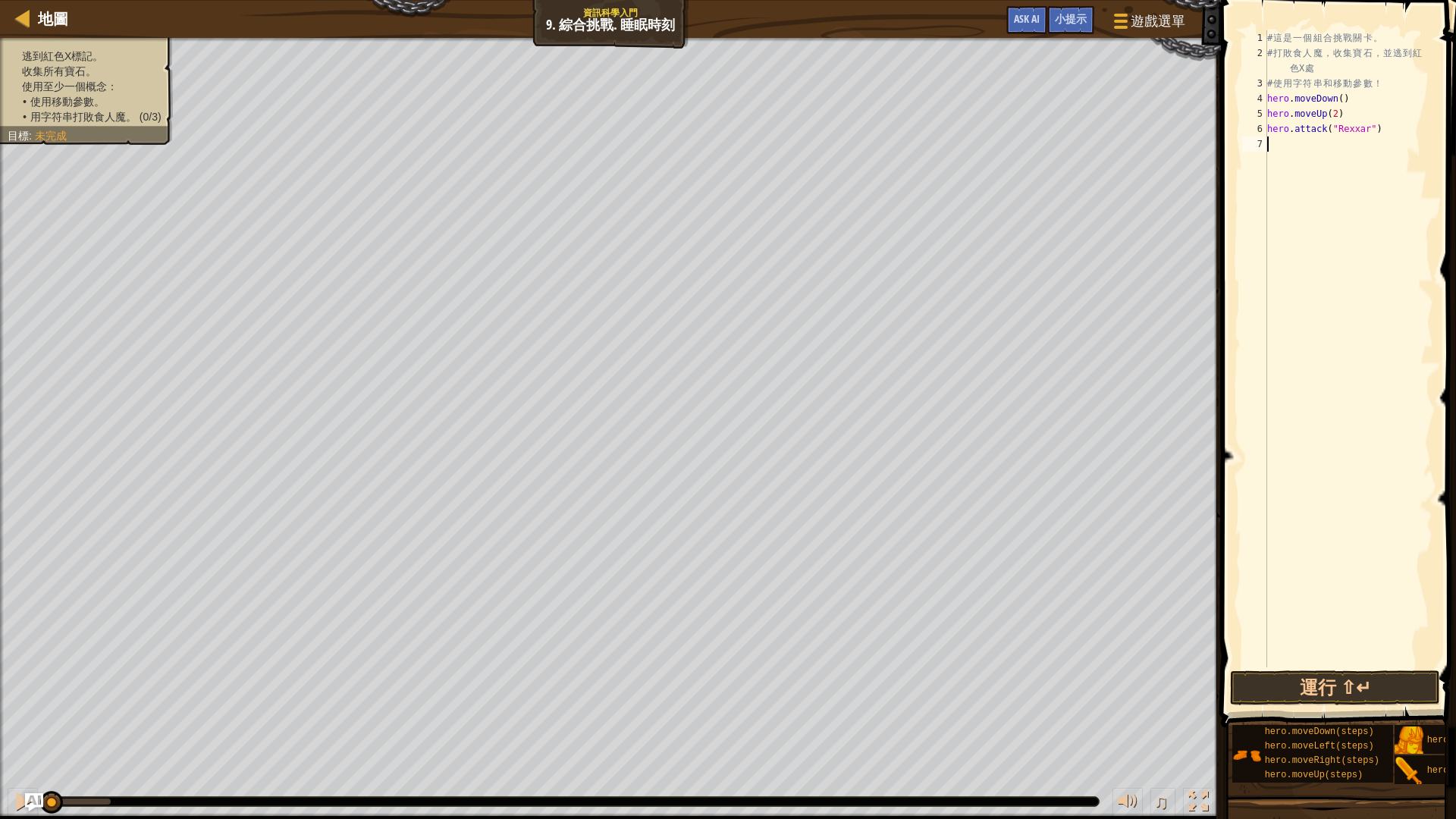
type textarea "h"
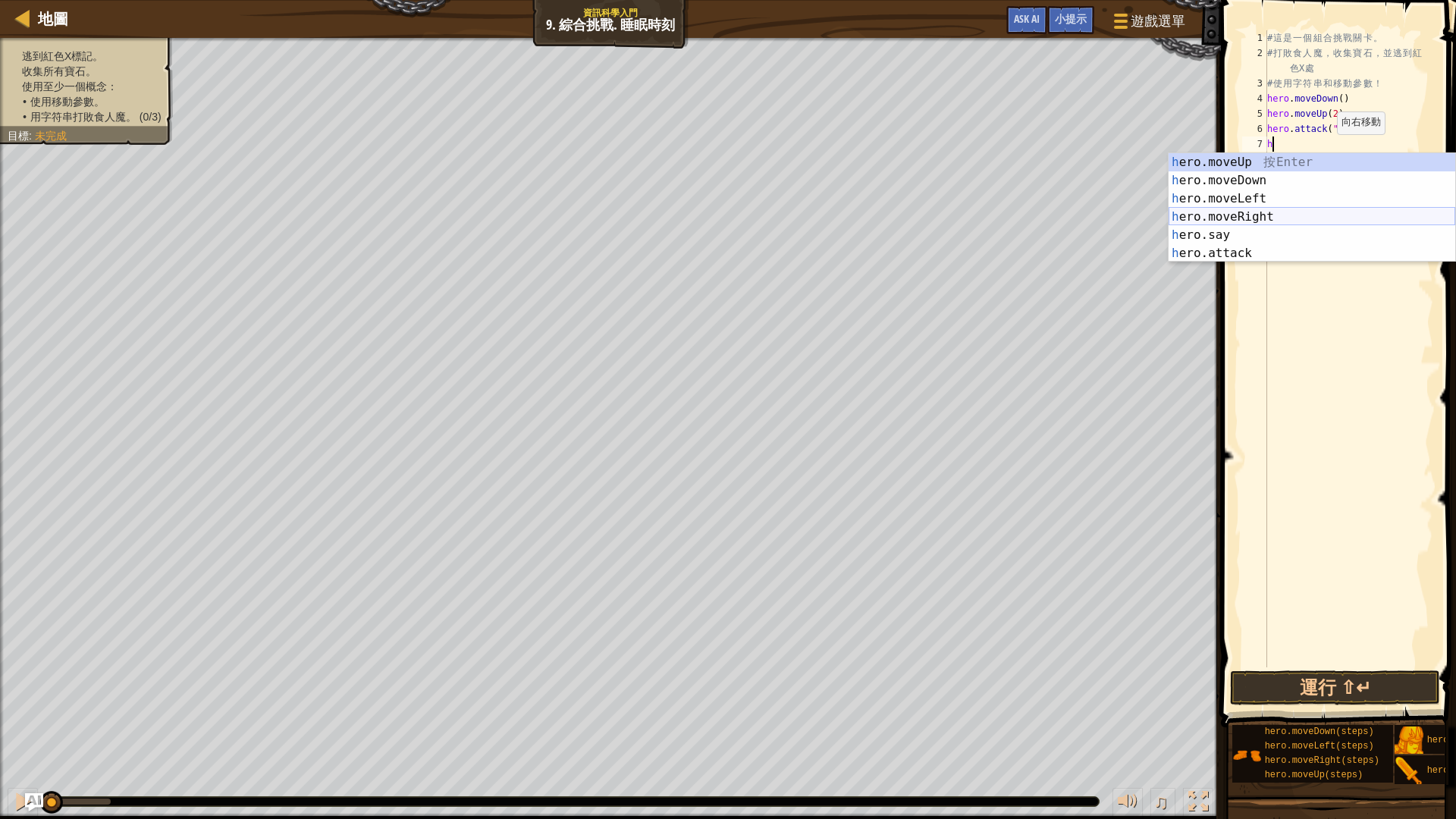
click at [1247, 216] on div "h ero.moveUp 按 Enter h ero.moveDown 按 Enter h ero.moveLeft 按 Enter h ero.moveRi…" at bounding box center [1311, 225] width 287 height 145
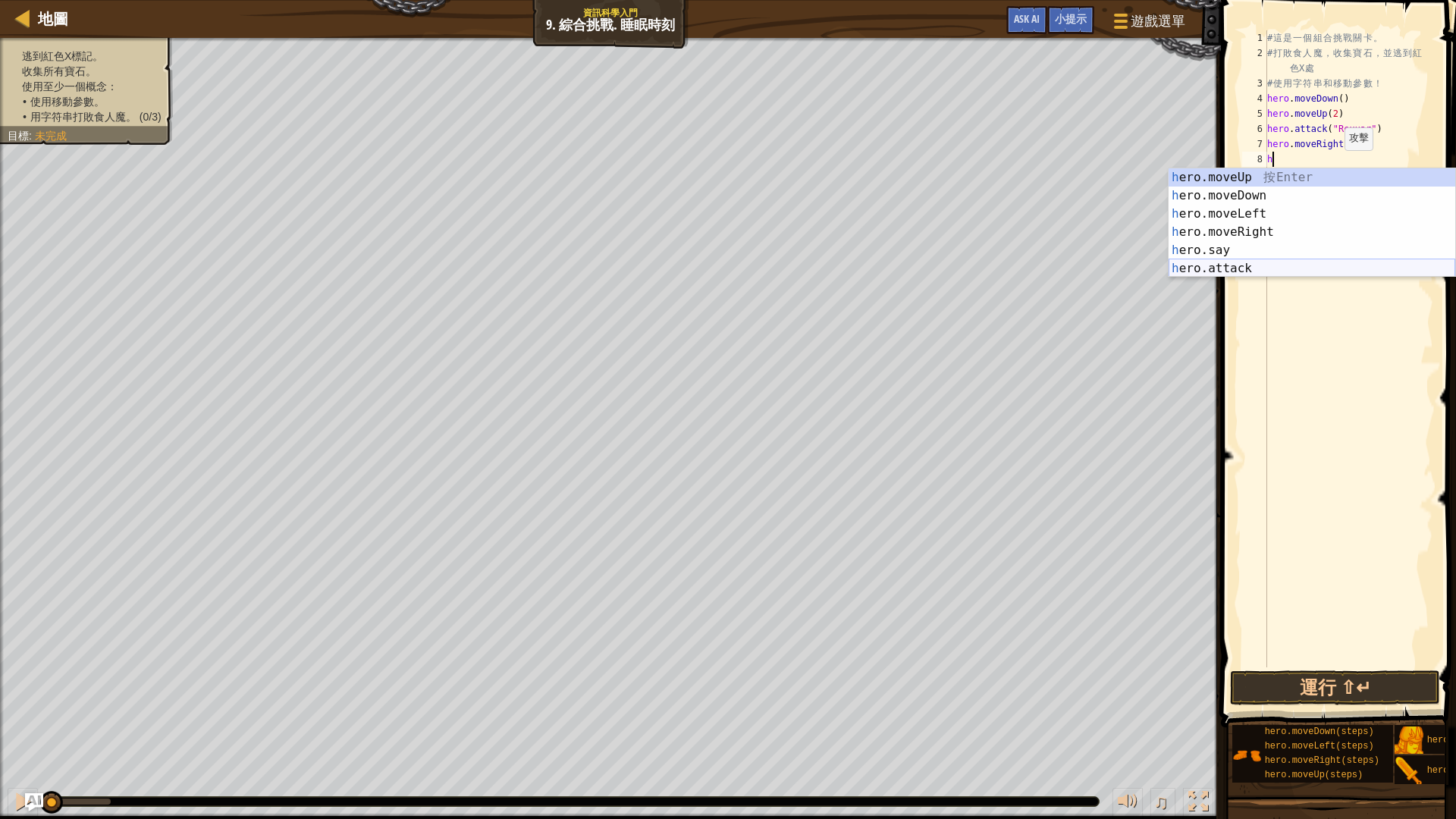
click at [1298, 264] on div "h ero.moveUp 按 Enter h ero.moveDown 按 Enter h ero.moveLeft 按 Enter h ero.moveRi…" at bounding box center [1311, 241] width 287 height 145
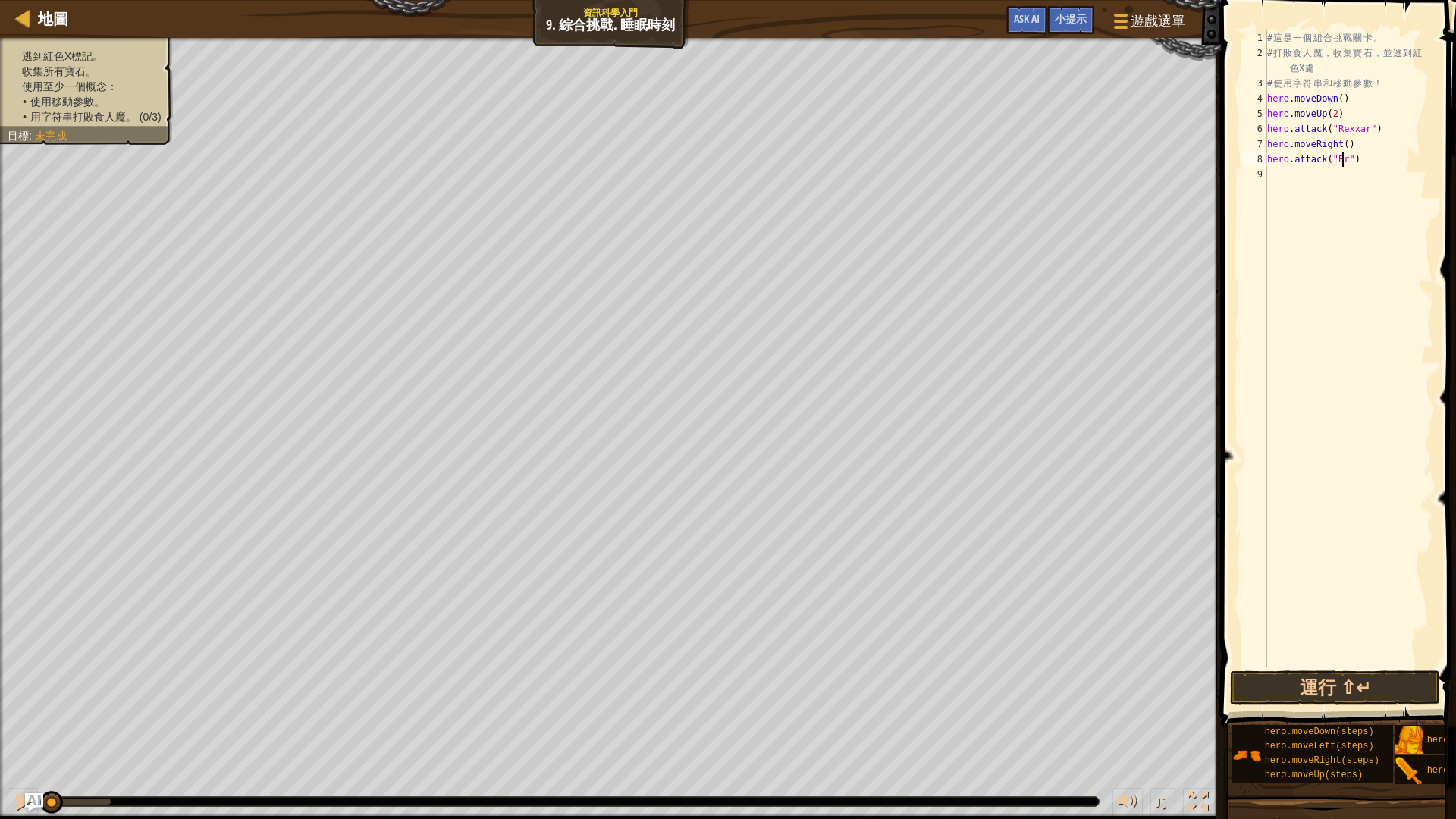
scroll to position [7, 7]
type textarea "hero.attack("Brack")"
click at [1322, 178] on div "# 這 是 一 個 組 合 挑 戰 關 卡 。 # 打 敗 食 人 魔 ， 收 集 寶 石 ， 並 逃 到 紅 色 X 處 # 使 用 字 符 串 和 移 動…" at bounding box center [1348, 364] width 169 height 667
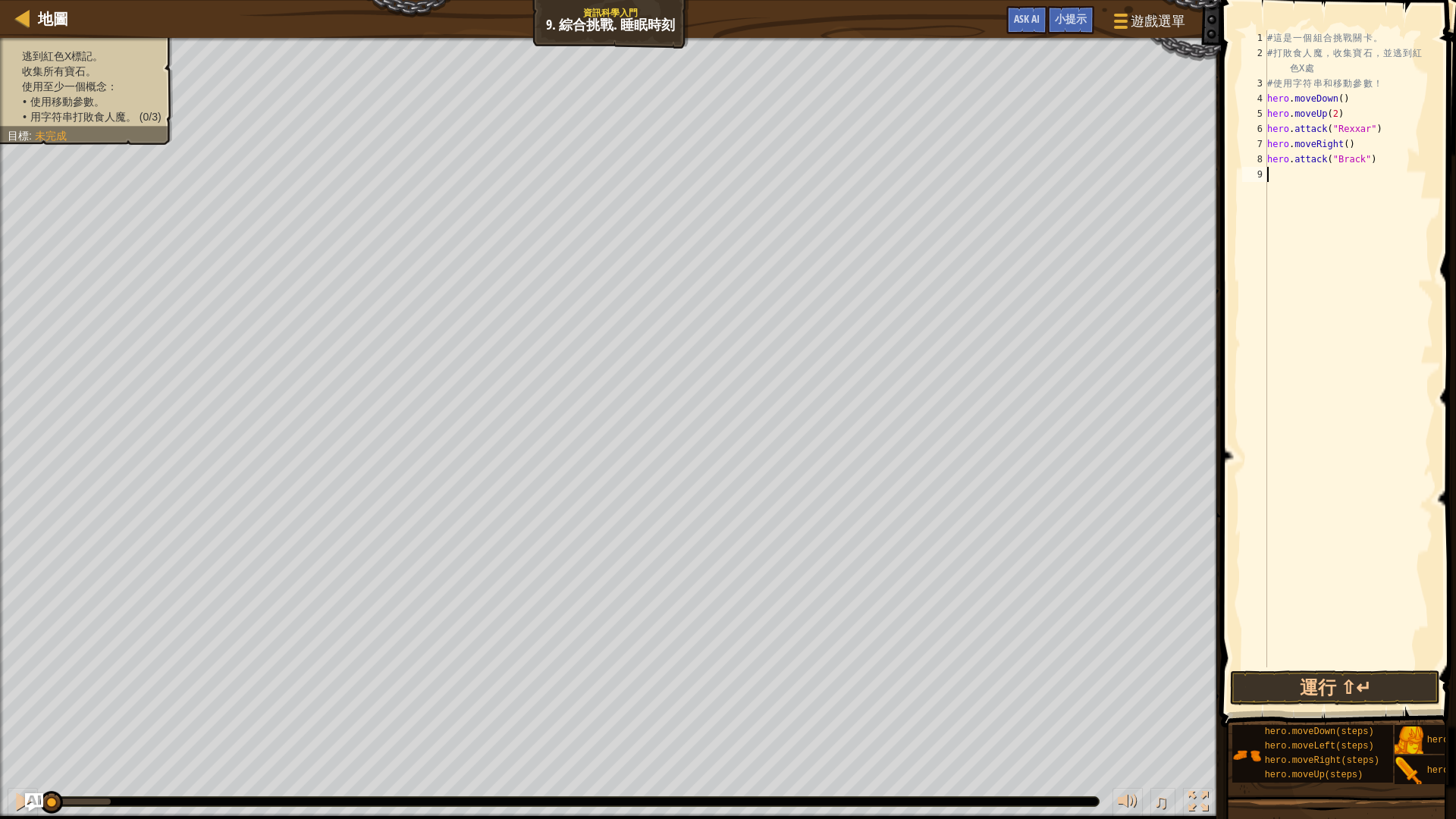
type textarea "h"
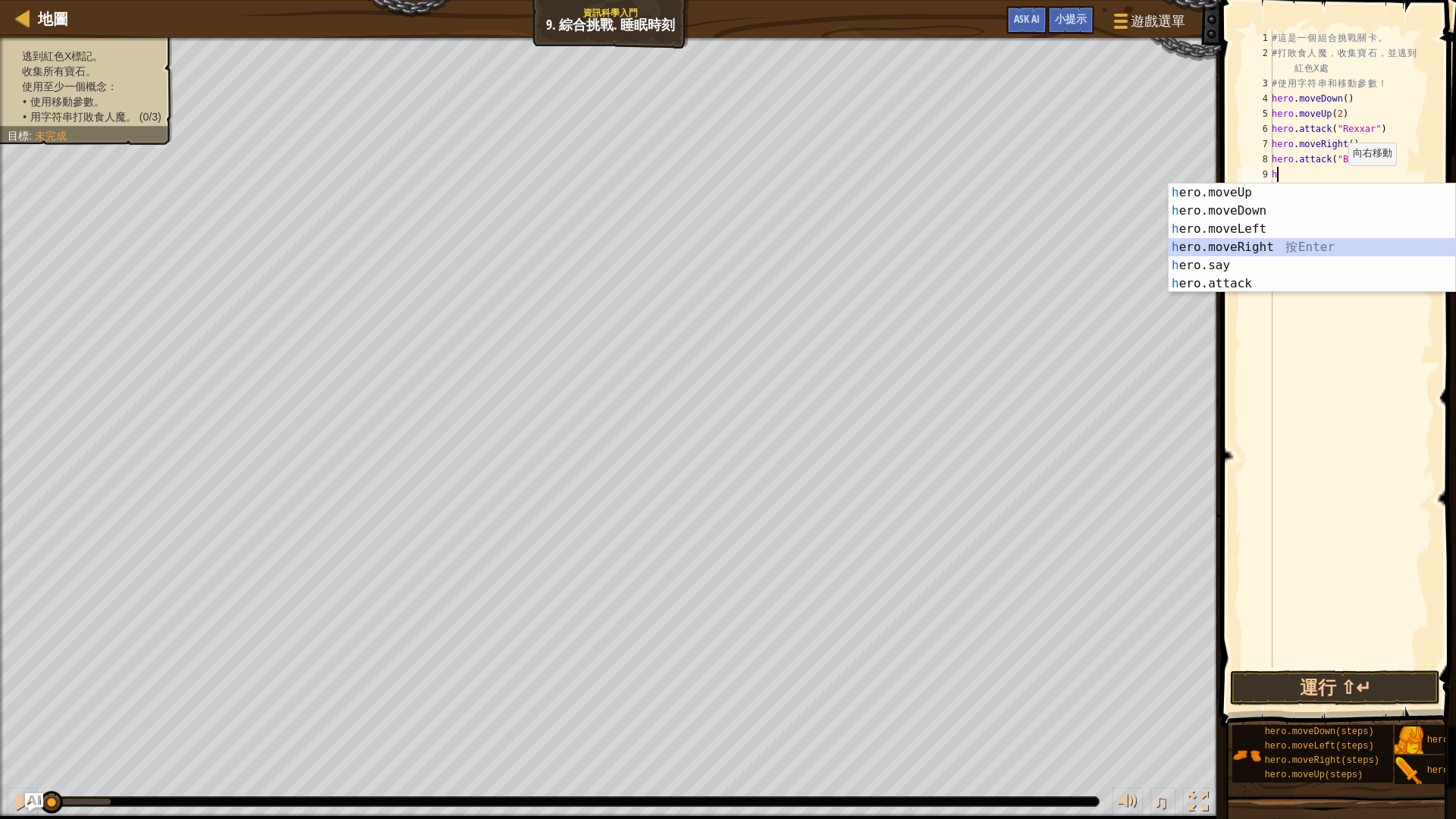
click at [1285, 240] on div "h ero.moveUp 按 Enter h ero.moveDown 按 Enter h ero.moveLeft 按 Enter h ero.moveRi…" at bounding box center [1311, 256] width 287 height 145
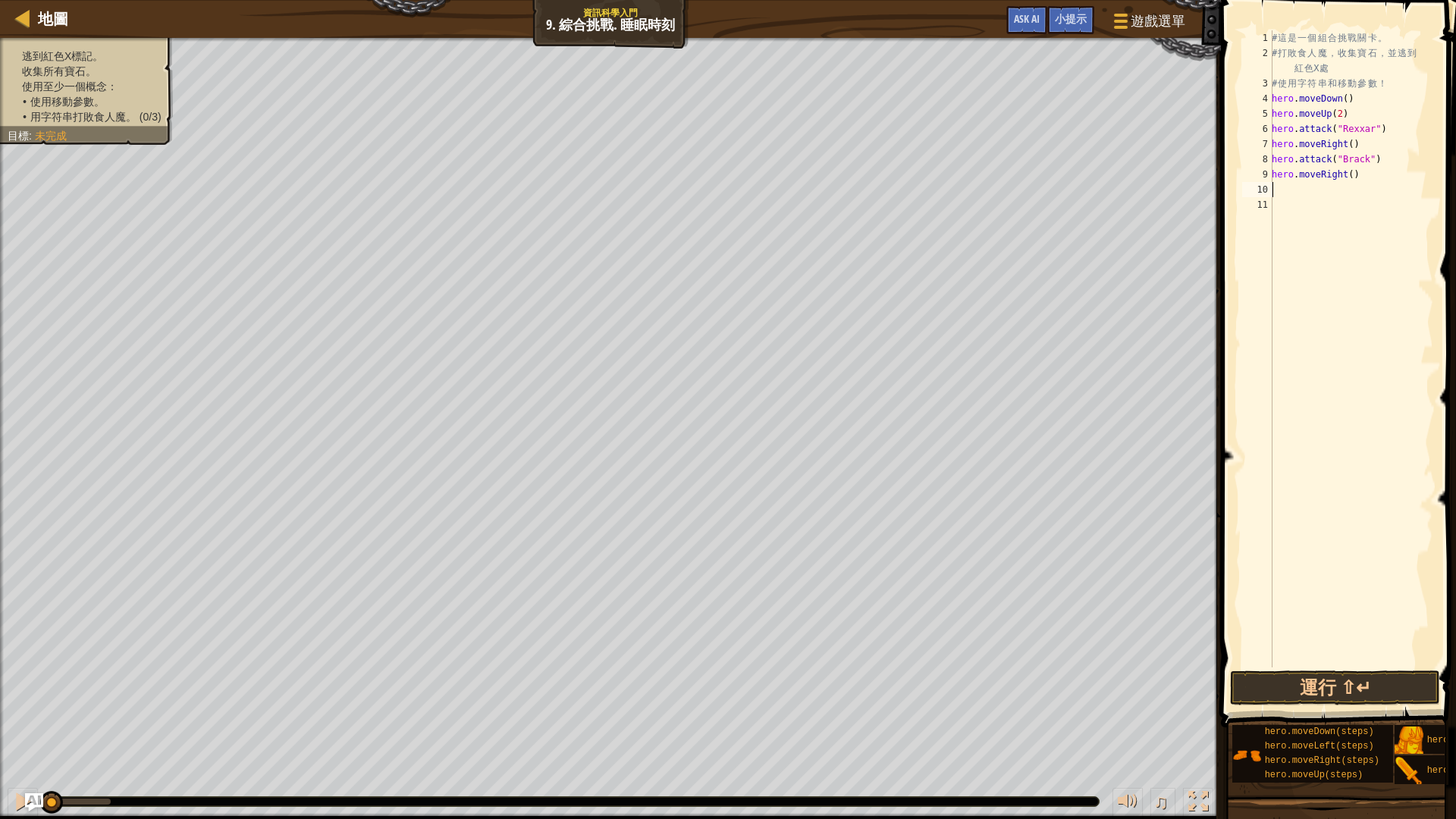
type textarea "h"
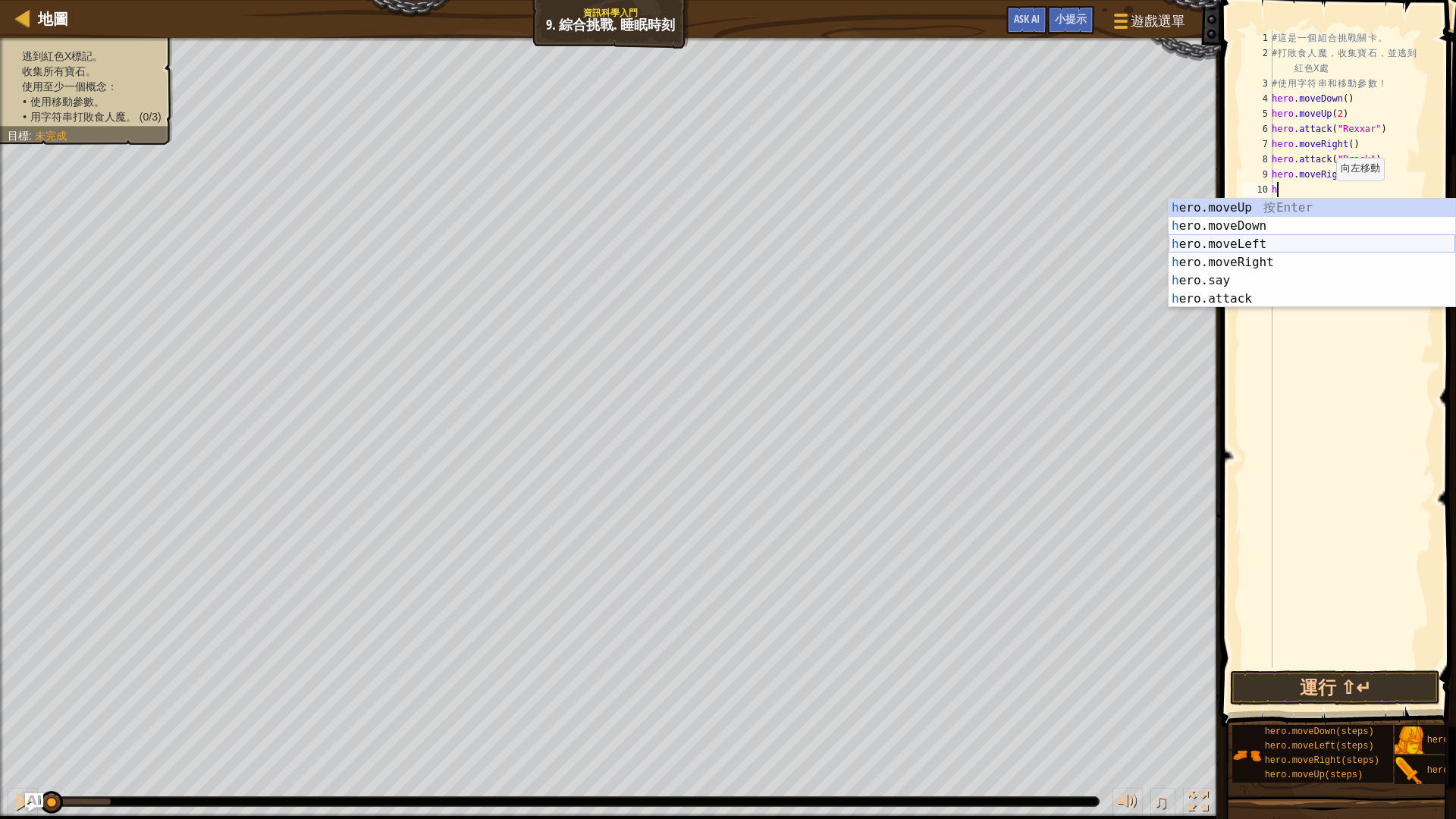
click at [1257, 242] on div "h ero.moveUp 按 Enter h ero.moveDown 按 Enter h ero.moveLeft 按 Enter h ero.moveRi…" at bounding box center [1311, 271] width 287 height 145
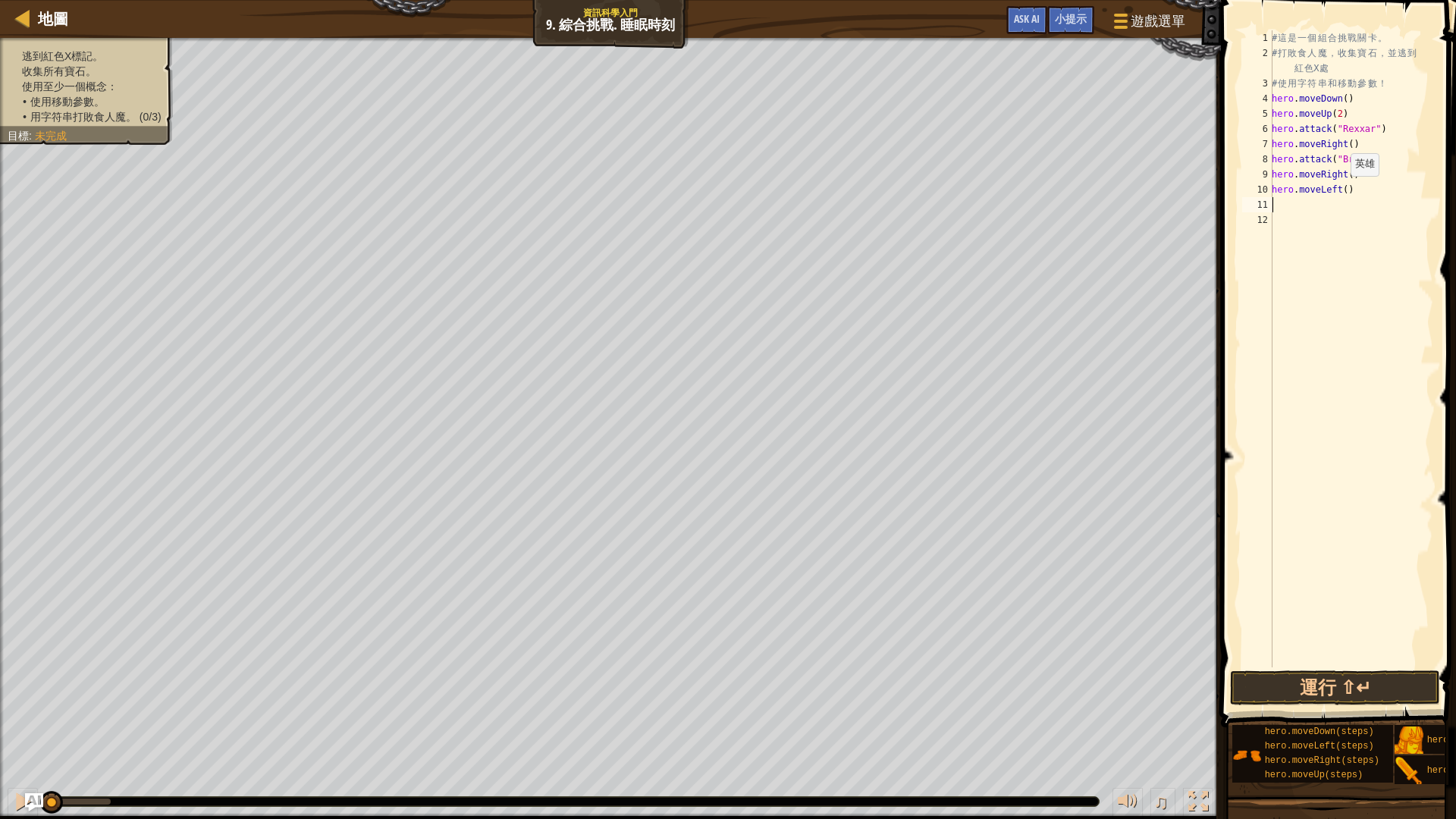
click at [1342, 191] on div "# 這 是 一 個 組 合 挑 戰 關 卡 。 # 打 敗 食 人 魔 ， 收 集 寶 石 ， 並 逃 到 紅 色 X 處 # 使 用 字 符 串 和 移 動…" at bounding box center [1350, 364] width 164 height 667
type textarea "hero.moveLeft(2)"
click at [1305, 210] on div "# 這 是 一 個 組 合 挑 戰 關 卡 。 # 打 敗 食 人 魔 ， 收 集 寶 石 ， 並 逃 到 紅 色 X 處 # 使 用 字 符 串 和 移 動…" at bounding box center [1350, 364] width 164 height 667
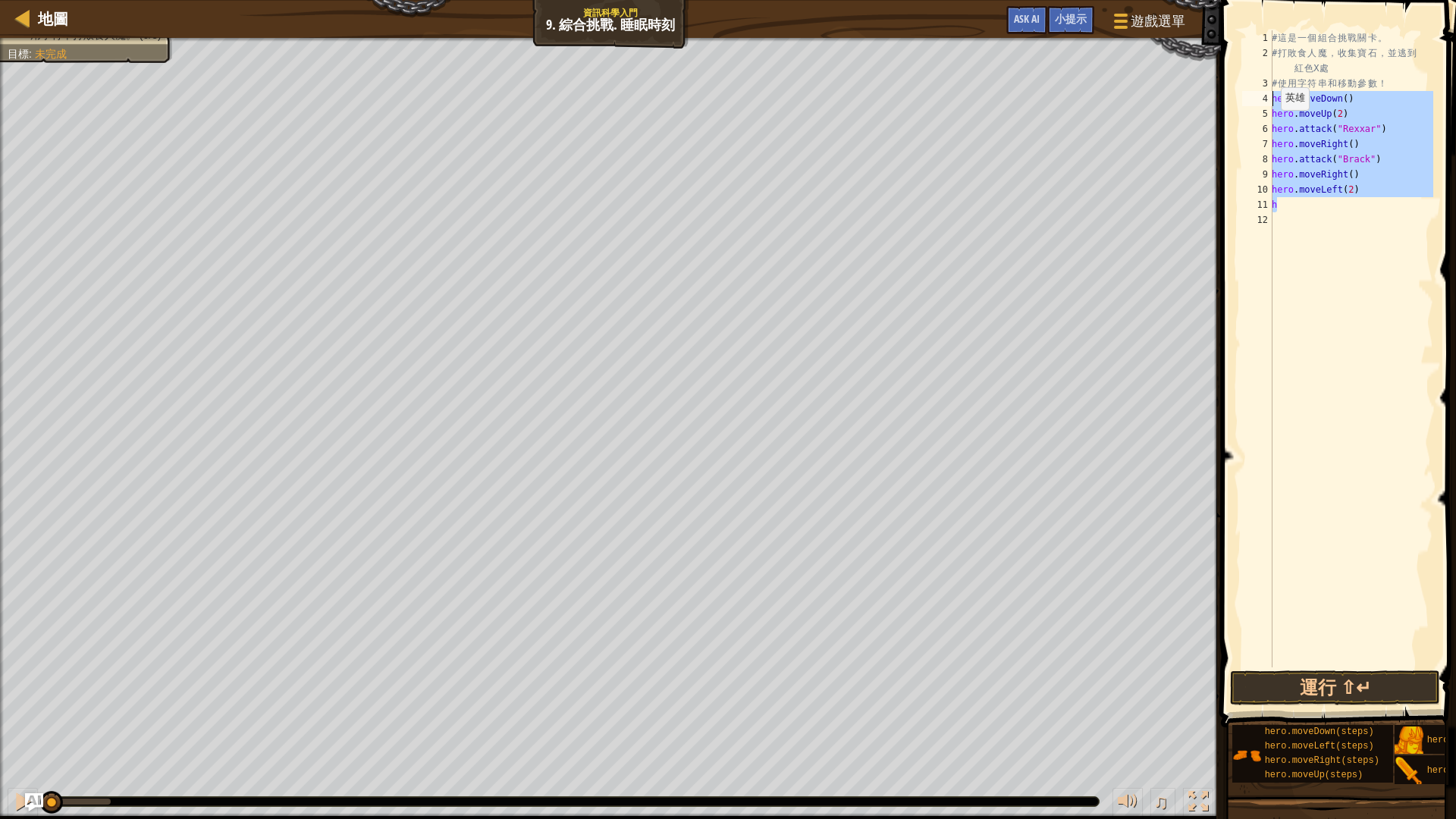
drag, startPoint x: 1372, startPoint y: 204, endPoint x: 1249, endPoint y: 101, distance: 160.4
click at [1249, 101] on div "h 1 2 3 4 5 6 7 8 9 10 11 12 # 這 是 一 個 組 合 挑 戰 關 卡 。 # 打 敗 食 人 魔 ， 收 集 寶 石 ， 並 …" at bounding box center [1336, 348] width 194 height 637
type textarea "hero.moveDown() hero.moveUp(2)"
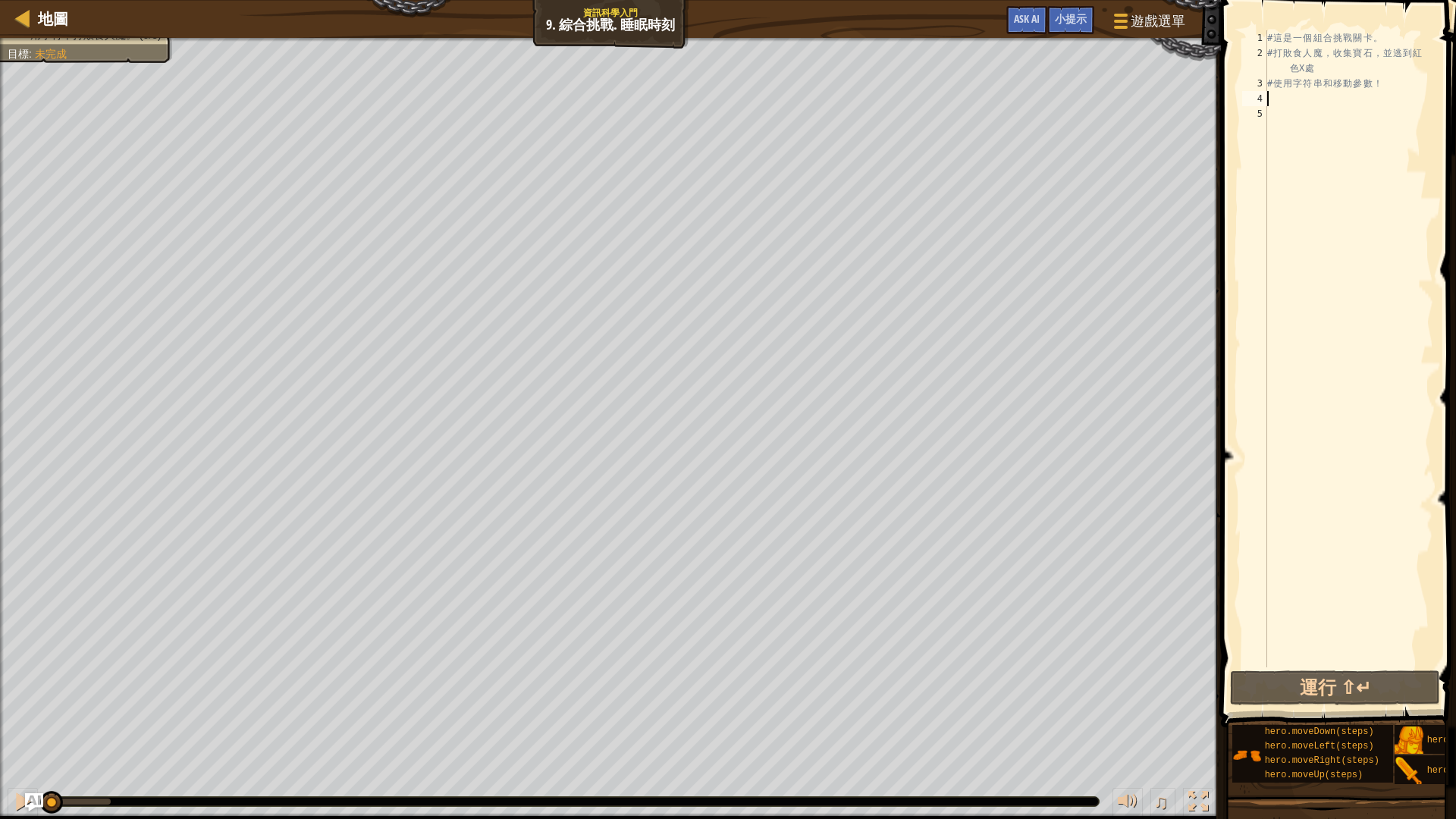
type textarea "h"
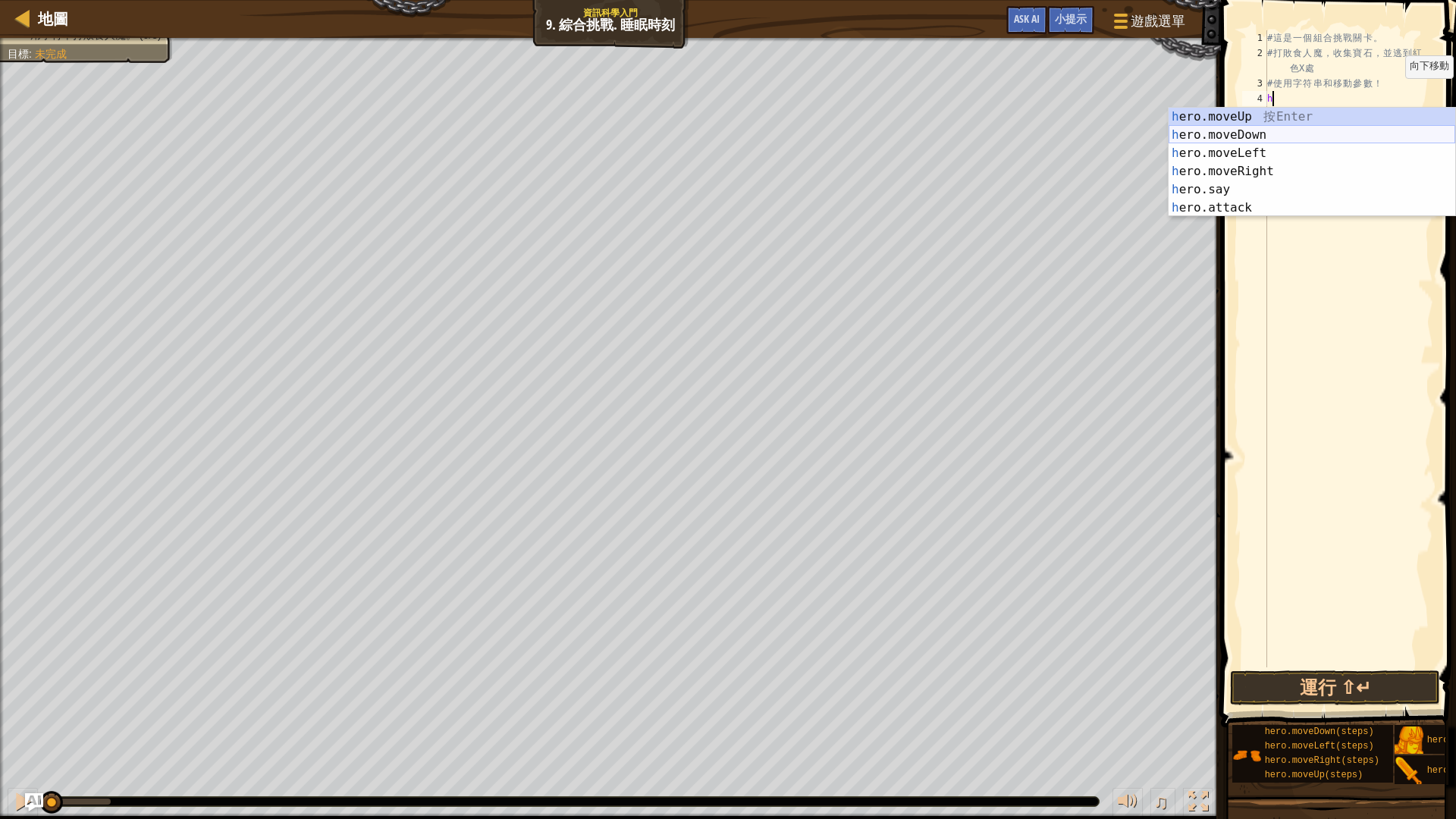
click at [1276, 138] on div "h ero.moveUp 按 Enter h ero.moveDown 按 Enter h ero.moveLeft 按 Enter h ero.moveRi…" at bounding box center [1311, 181] width 287 height 145
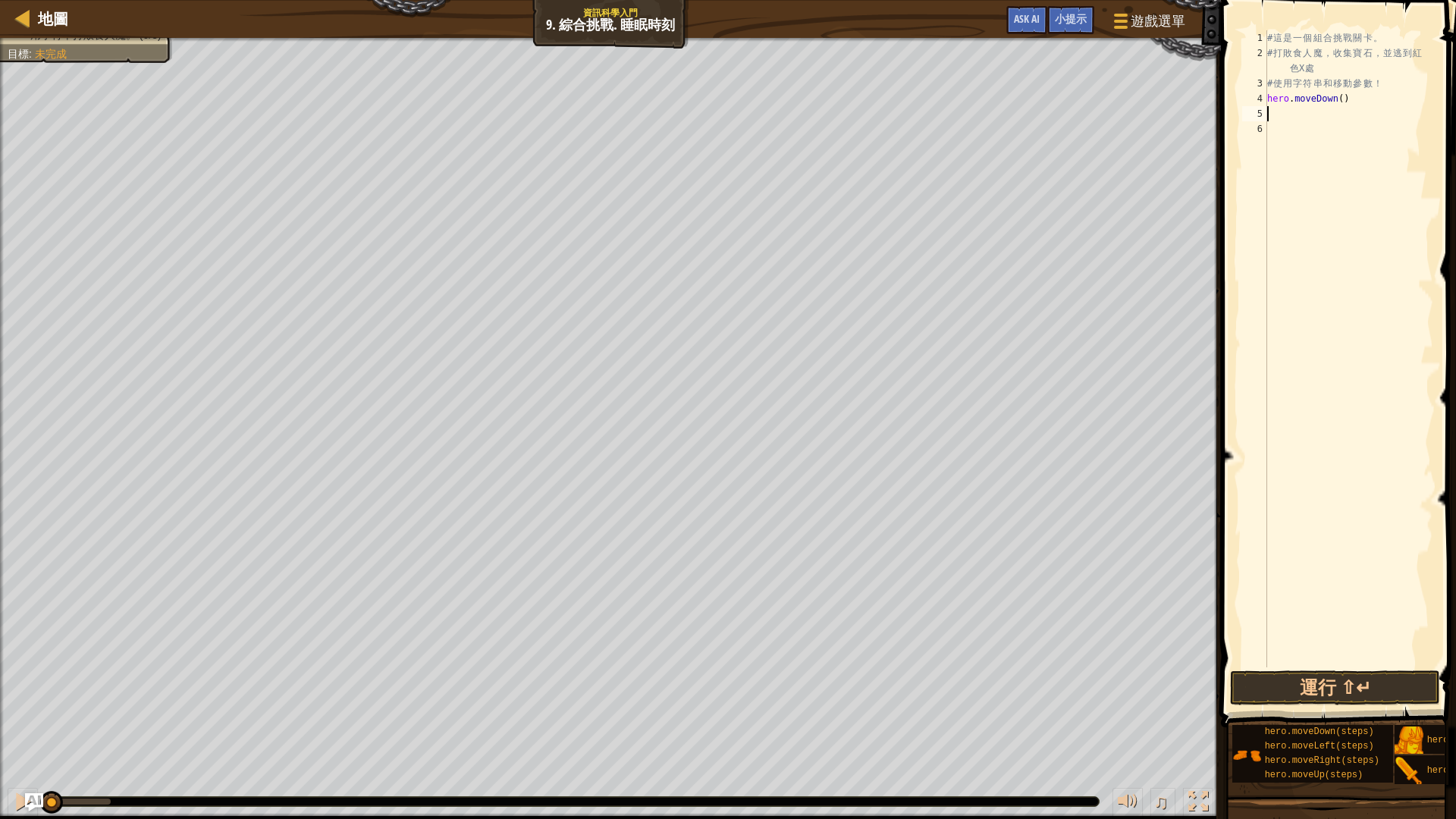
type textarea "h"
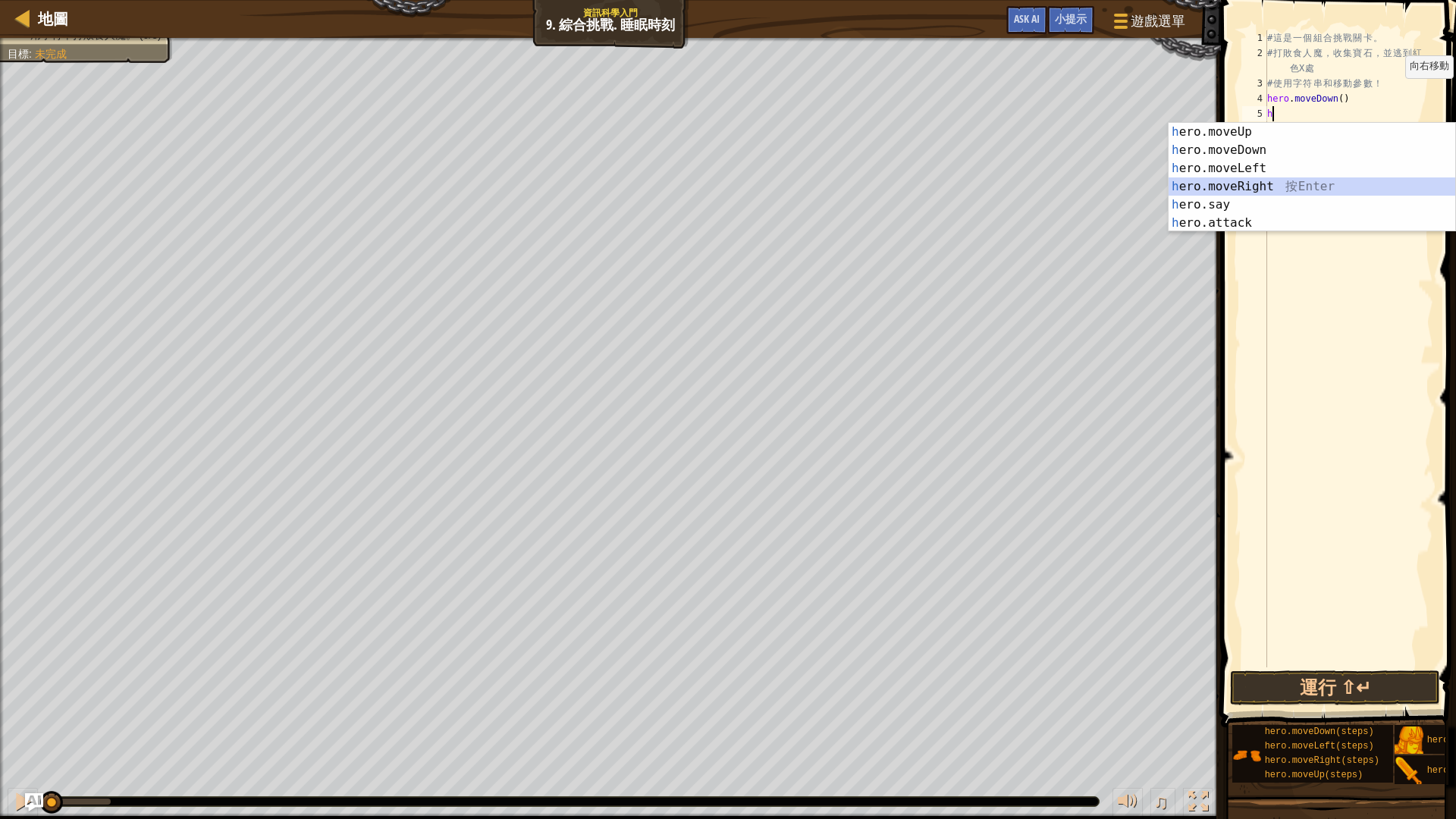
click at [1279, 185] on div "h ero.moveUp 按 Enter h ero.moveDown 按 Enter h ero.moveLeft 按 Enter h ero.moveRi…" at bounding box center [1311, 196] width 287 height 145
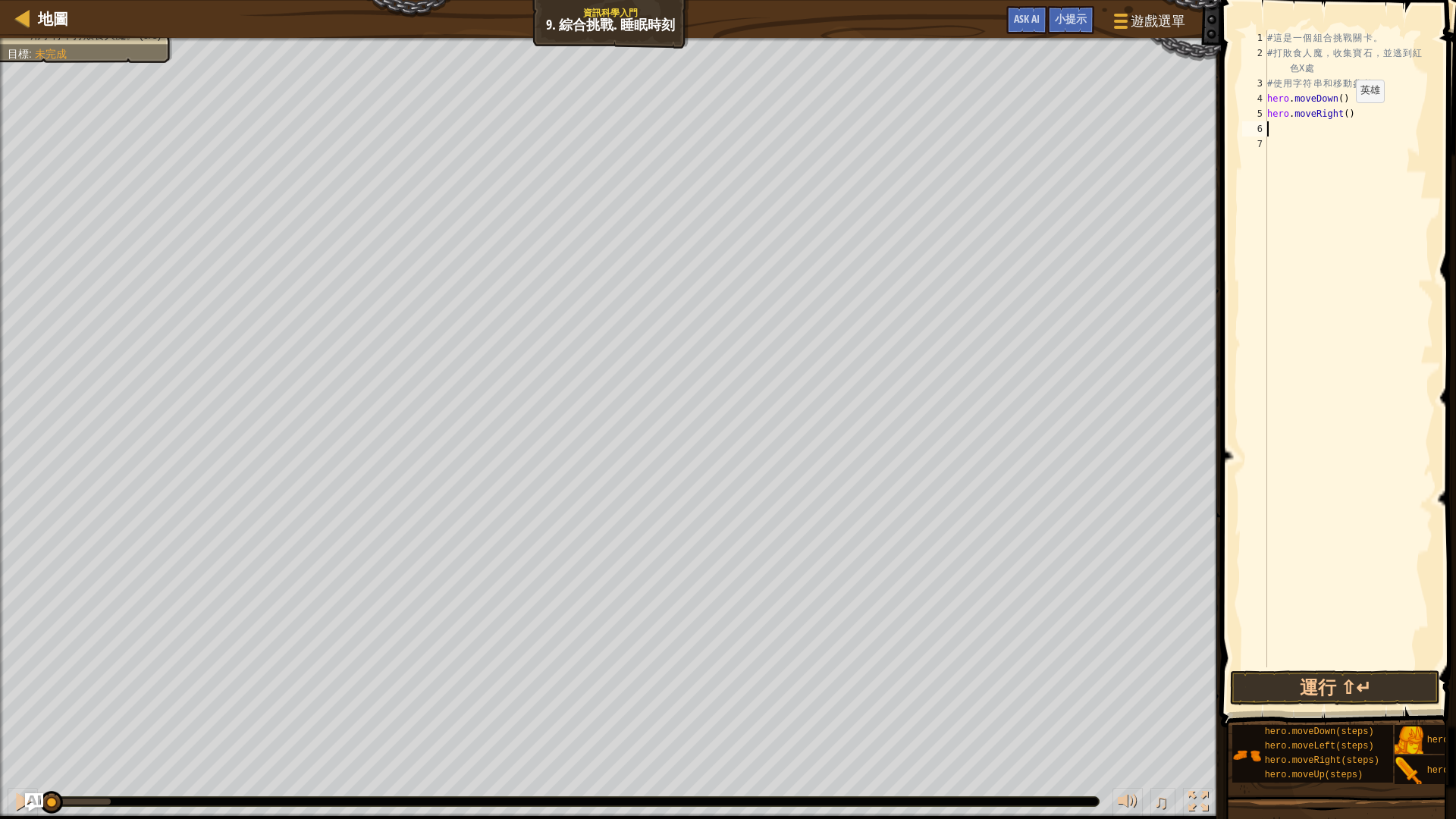
click at [1343, 118] on div "# 這 是 一 個 組 合 挑 戰 關 卡 。 # 打 敗 食 人 魔 ， 收 集 寶 石 ， 並 逃 到 紅 色 X 處 # 使 用 字 符 串 和 移 動…" at bounding box center [1348, 364] width 169 height 667
type textarea "hero.moveRight(2)"
click at [1293, 128] on div "# 這 是 一 個 組 合 挑 戰 關 卡 。 # 打 敗 食 人 魔 ， 收 集 寶 石 ， 並 逃 到 紅 色 X 處 # 使 用 字 符 串 和 移 動…" at bounding box center [1348, 364] width 169 height 667
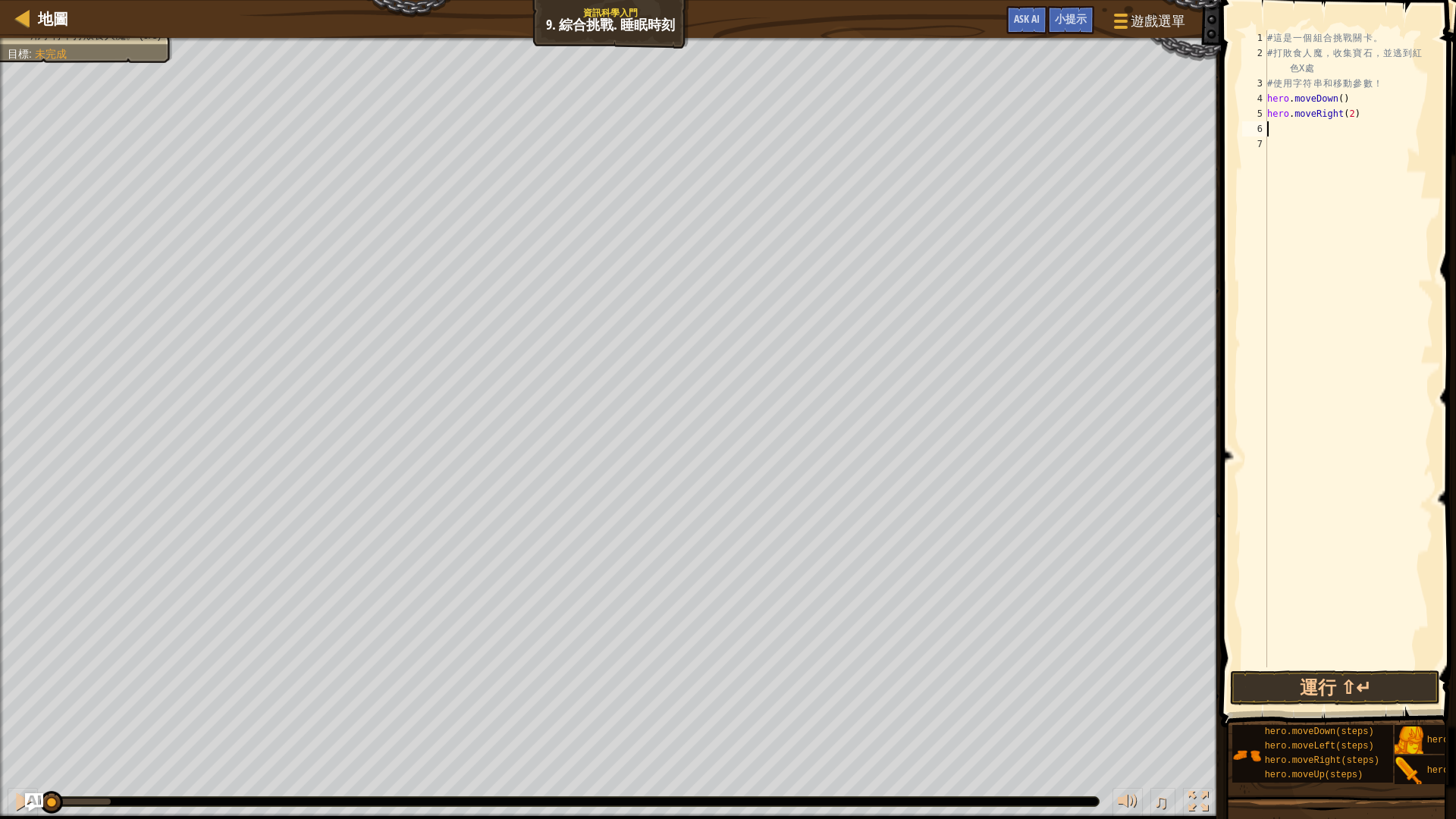
type textarea "h"
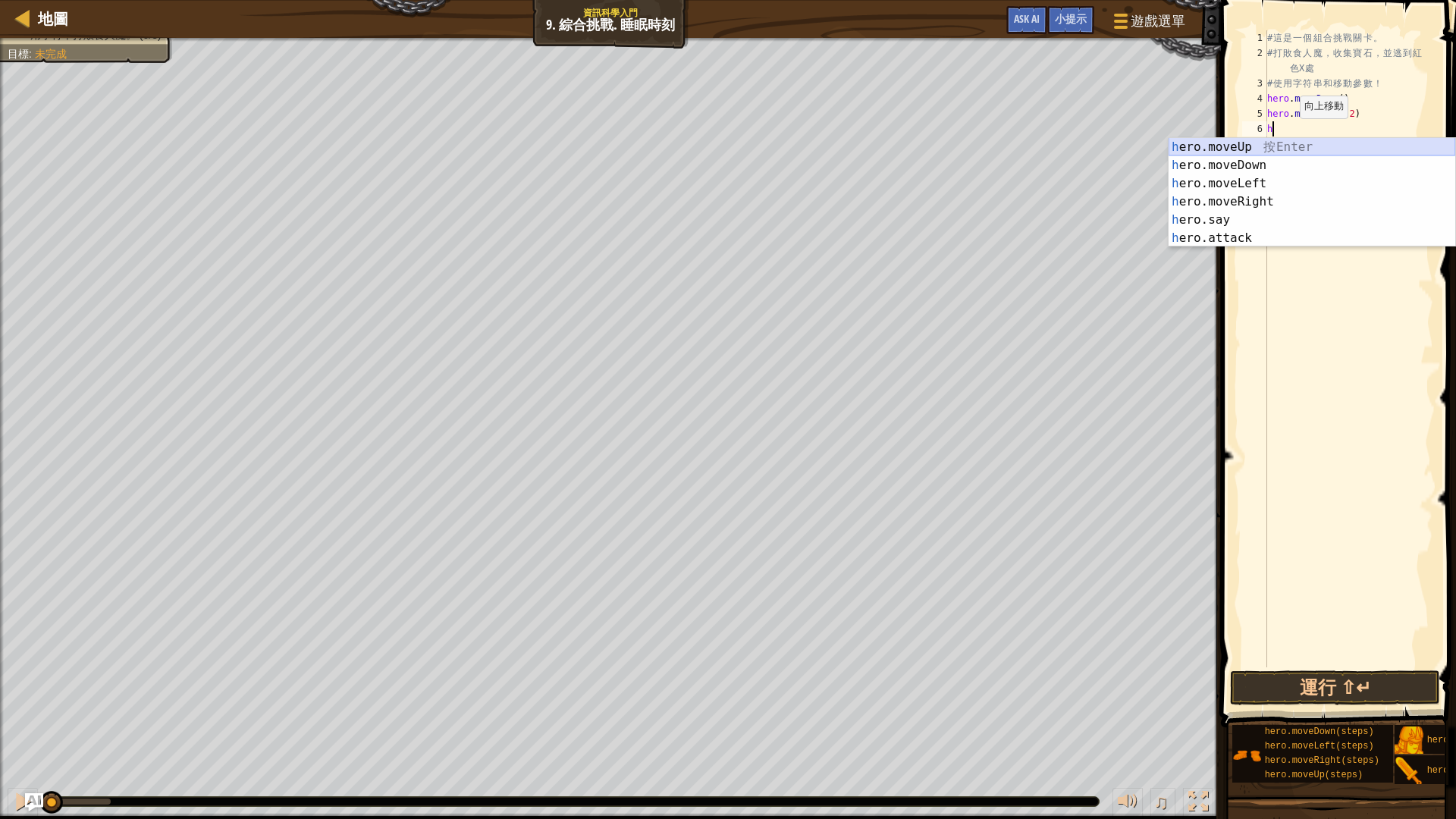
click at [1261, 149] on div "h ero.moveUp 按 Enter h ero.moveDown 按 Enter h ero.moveLeft 按 Enter h ero.moveRi…" at bounding box center [1311, 211] width 287 height 145
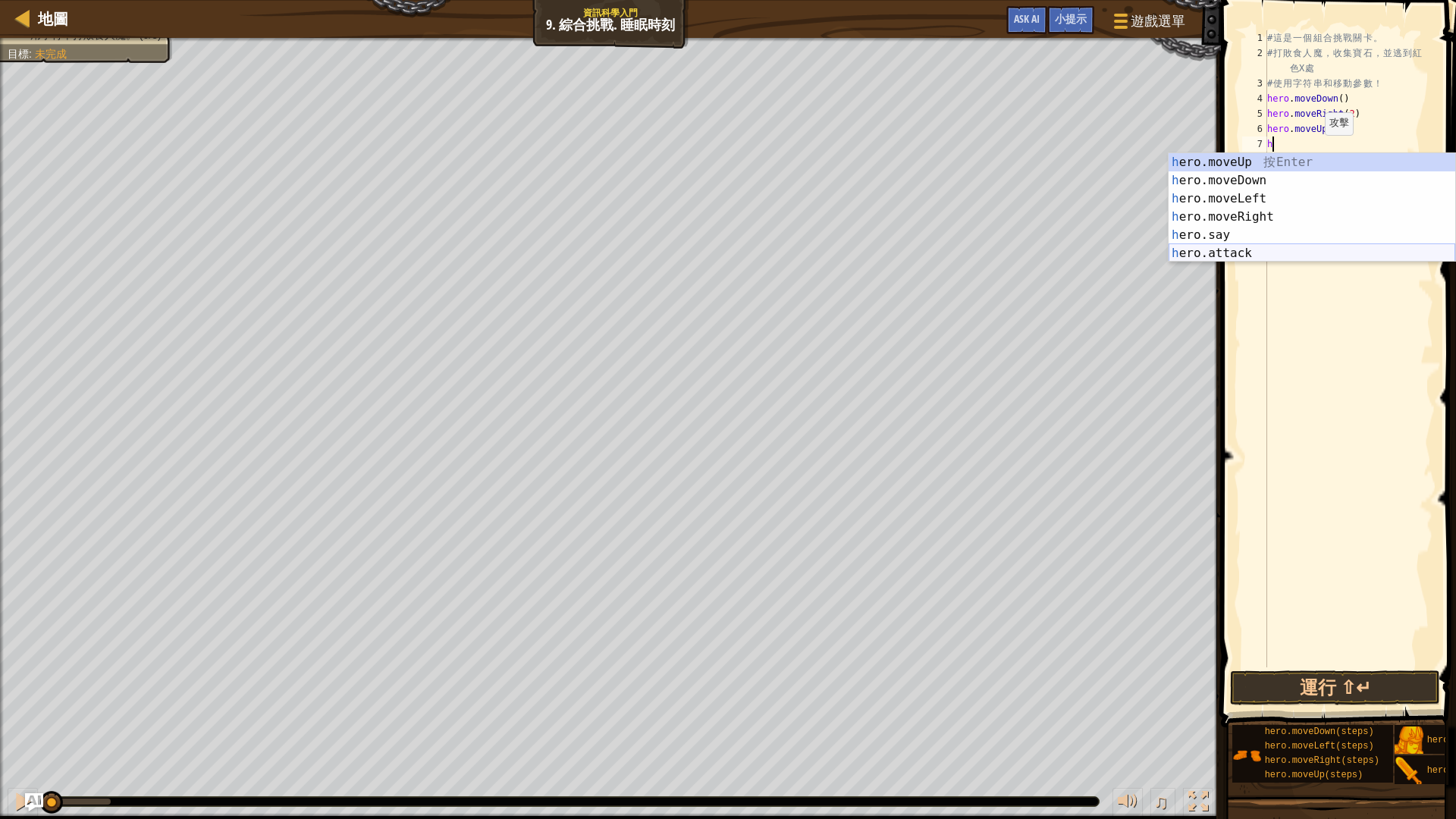
click at [1266, 256] on div "h ero.moveUp 按 Enter h ero.moveDown 按 Enter h ero.moveLeft 按 Enter h ero.moveRi…" at bounding box center [1311, 225] width 287 height 145
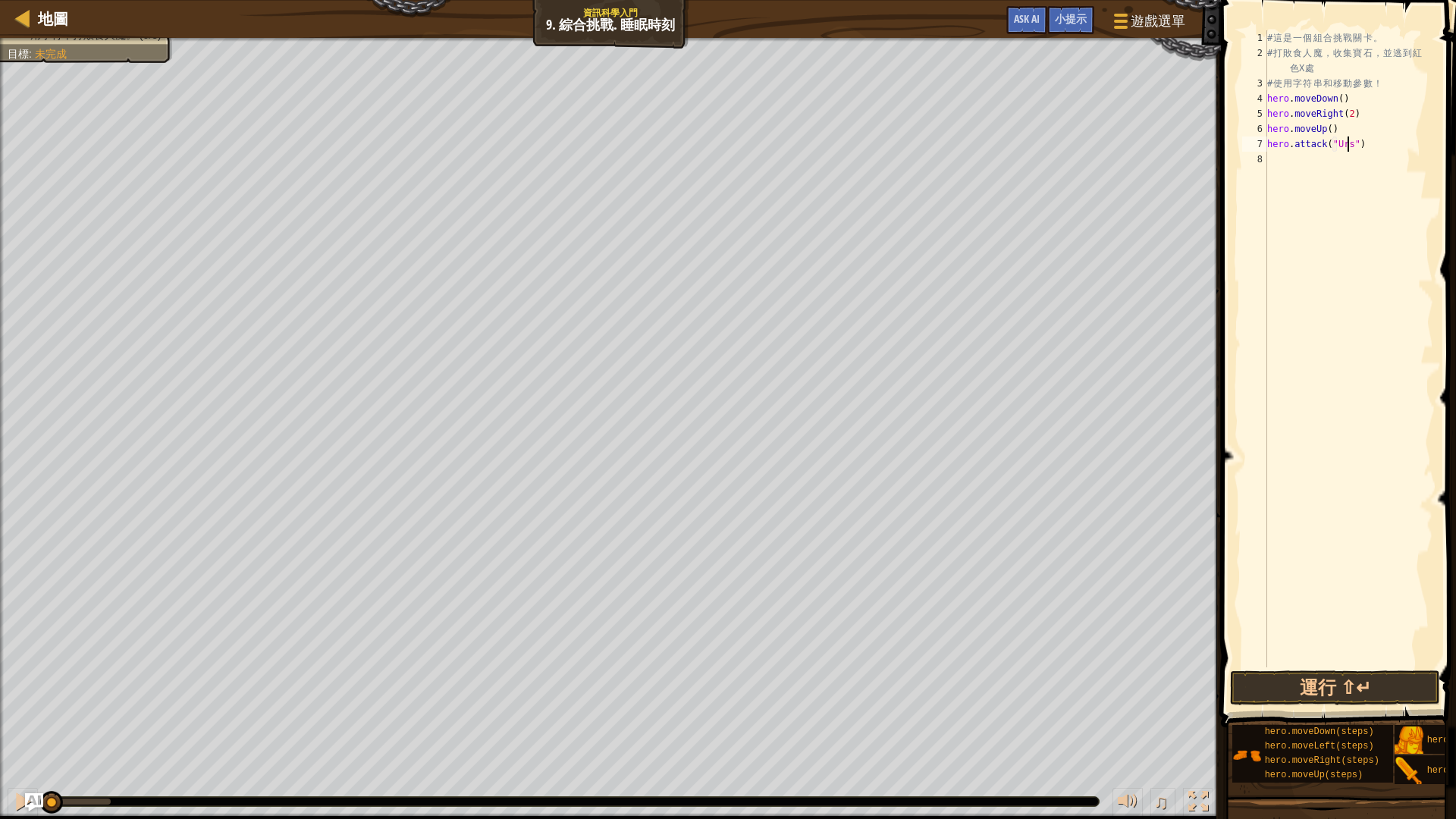
scroll to position [7, 7]
type textarea "hero.attack("Ursa")"
click at [1338, 160] on div "# 這 是 一 個 組 合 挑 戰 關 卡 。 # 打 敗 食 人 魔 ， 收 集 寶 石 ， 並 逃 到 紅 色 X 處 # 使 用 字 符 串 和 移 動…" at bounding box center [1348, 364] width 169 height 667
drag, startPoint x: 1369, startPoint y: 144, endPoint x: 1257, endPoint y: 148, distance: 112.1
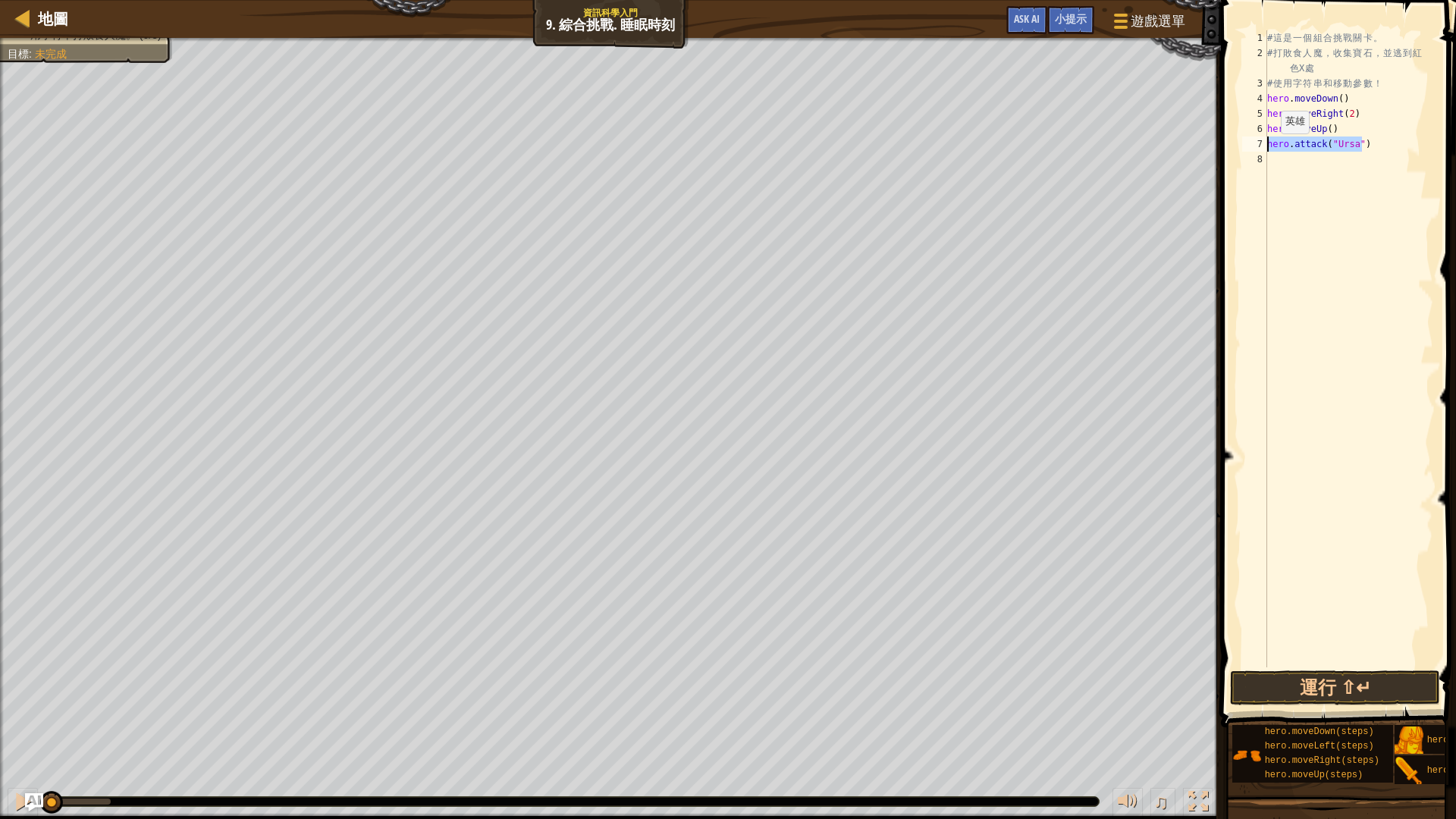
click at [1257, 148] on div "1 2 3 4 5 6 7 8 # 這 是 一 個 組 合 挑 戰 關 卡 。 # 打 敗 食 人 魔 ， 收 集 寶 石 ， 並 逃 到 紅 色 X 處 #…" at bounding box center [1336, 348] width 194 height 637
type textarea "hero.attack("Ursa")"
click at [1294, 160] on div "# 這 是 一 個 組 合 挑 戰 關 卡 。 # 打 敗 食 人 魔 ， 收 集 寶 石 ， 並 逃 到 紅 色 X 處 # 使 用 字 符 串 和 移 動…" at bounding box center [1348, 364] width 169 height 667
click at [1270, 678] on button "運行 ⇧↵" at bounding box center [1335, 687] width 210 height 35
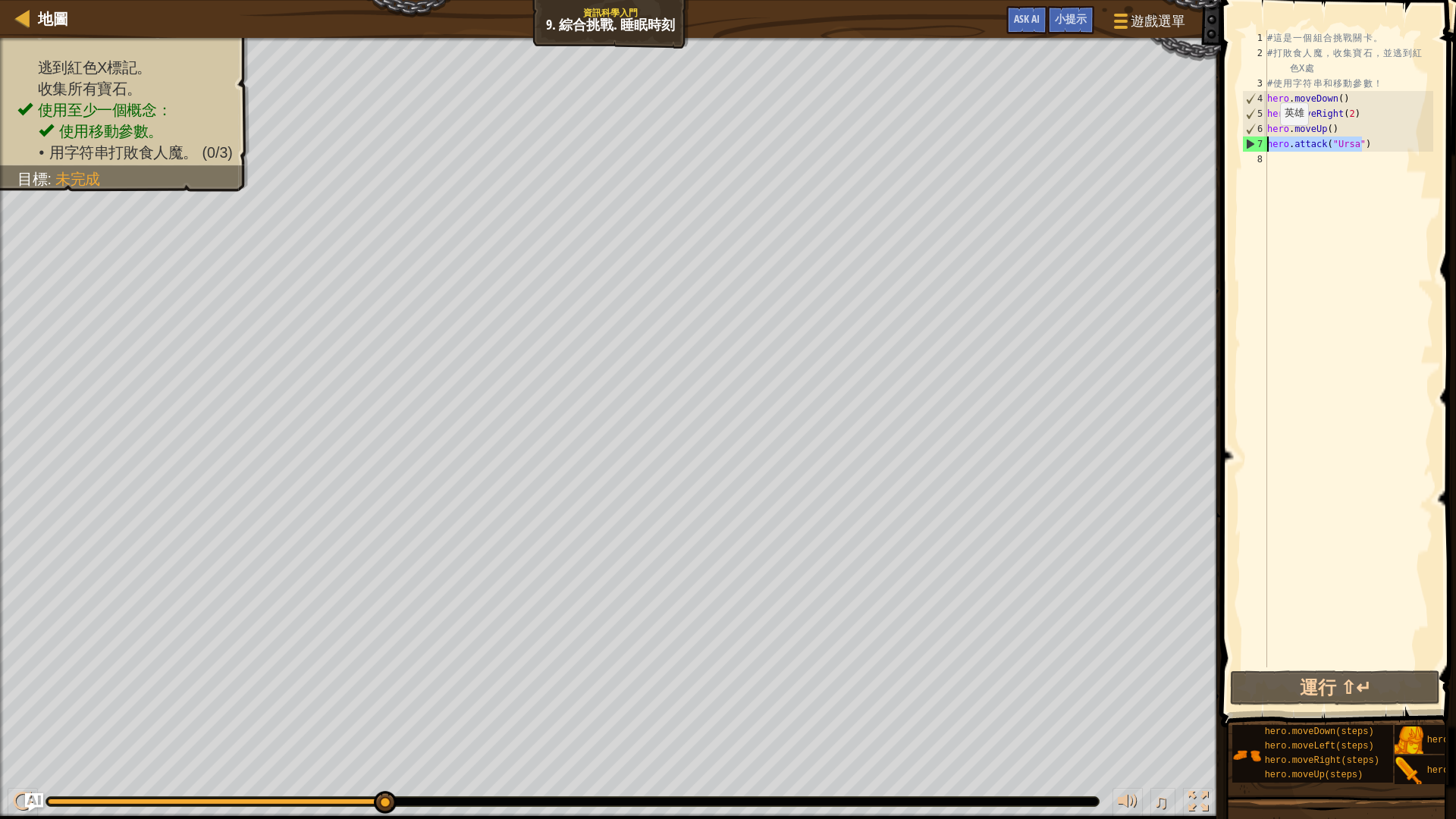
drag, startPoint x: 1373, startPoint y: 140, endPoint x: 1263, endPoint y: 140, distance: 110.0
click at [1263, 140] on div "1 2 3 4 5 6 7 8 # 這 是 一 個 組 合 挑 戰 關 卡 。 # 打 敗 食 人 魔 ， 收 集 寶 石 ， 並 逃 到 紅 色 X 處 #…" at bounding box center [1336, 348] width 194 height 637
type textarea "hero.attack("Ursa")"
click at [1284, 166] on div "# 這 是 一 個 組 合 挑 戰 關 卡 。 # 打 敗 食 人 魔 ， 收 集 寶 石 ， 並 逃 到 紅 色 X 處 # 使 用 字 符 串 和 移 動…" at bounding box center [1348, 364] width 169 height 667
paste textarea "hero.attack("Ursa")"
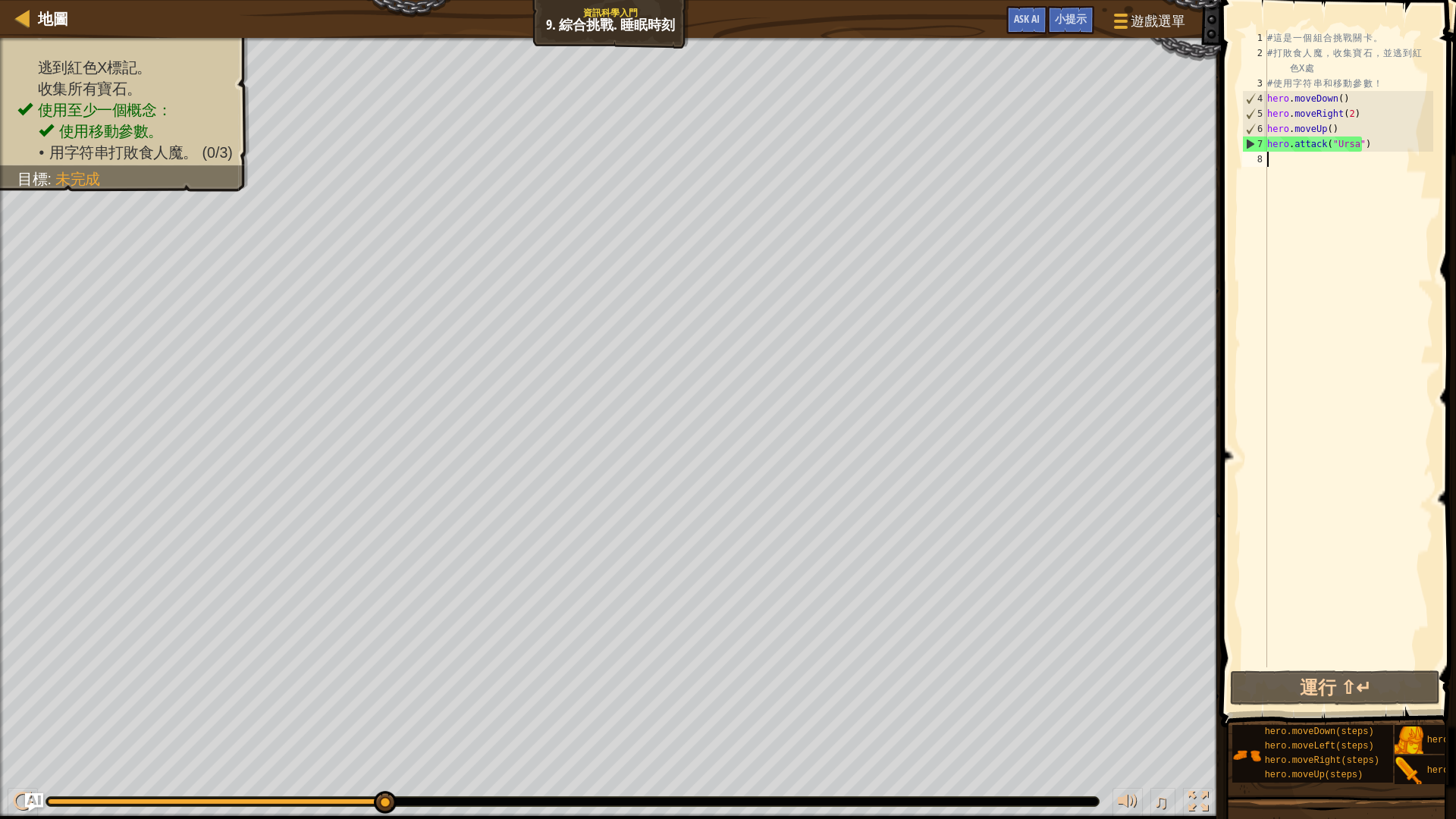
type textarea "hero.attack("Ursa")"
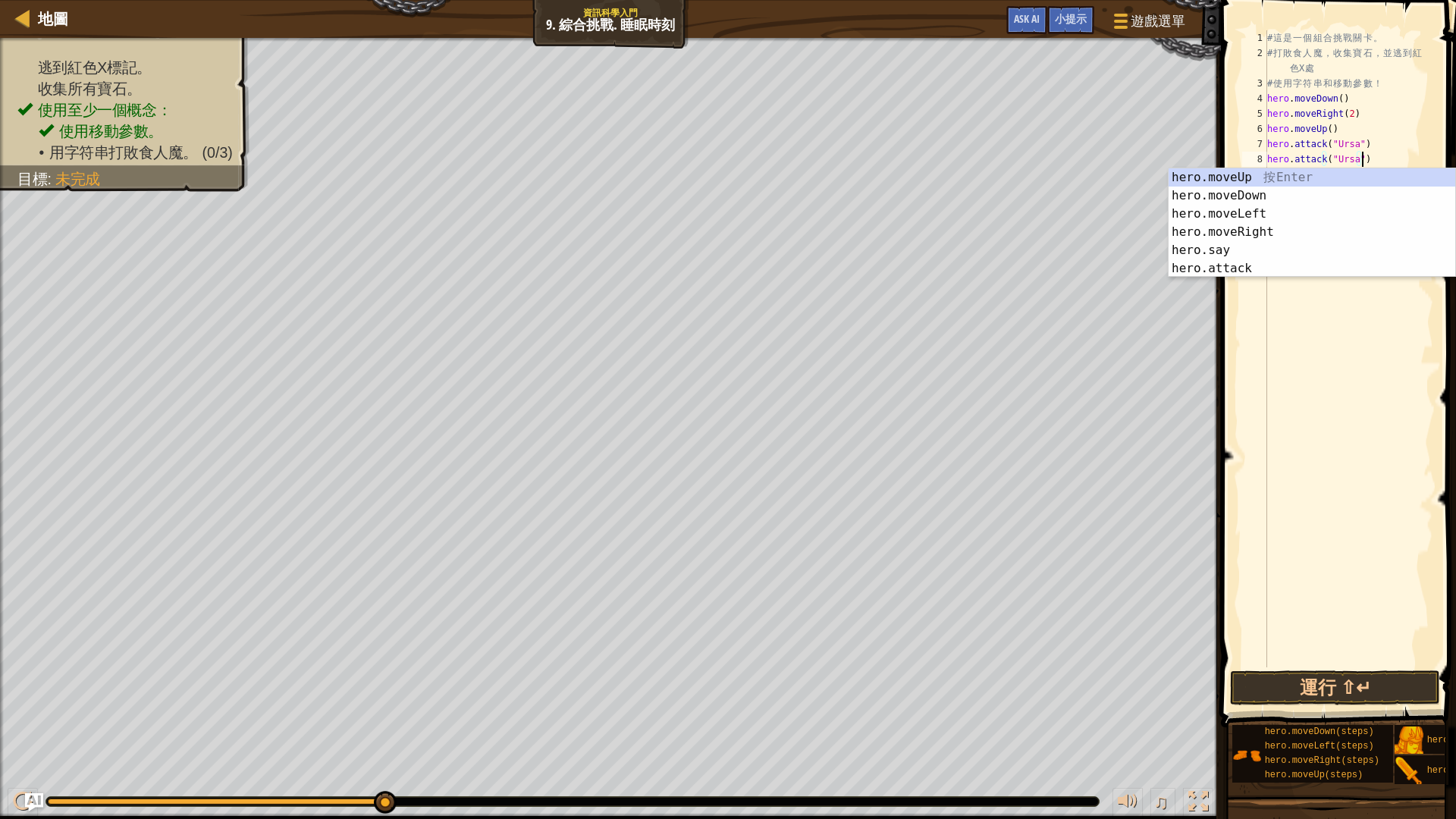
click at [1310, 316] on div "# 這 是 一 個 組 合 挑 戰 關 卡 。 # 打 敗 食 人 魔 ， 收 集 寶 石 ， 並 逃 到 紅 色 X 處 # 使 用 字 符 串 和 移 動…" at bounding box center [1348, 364] width 169 height 667
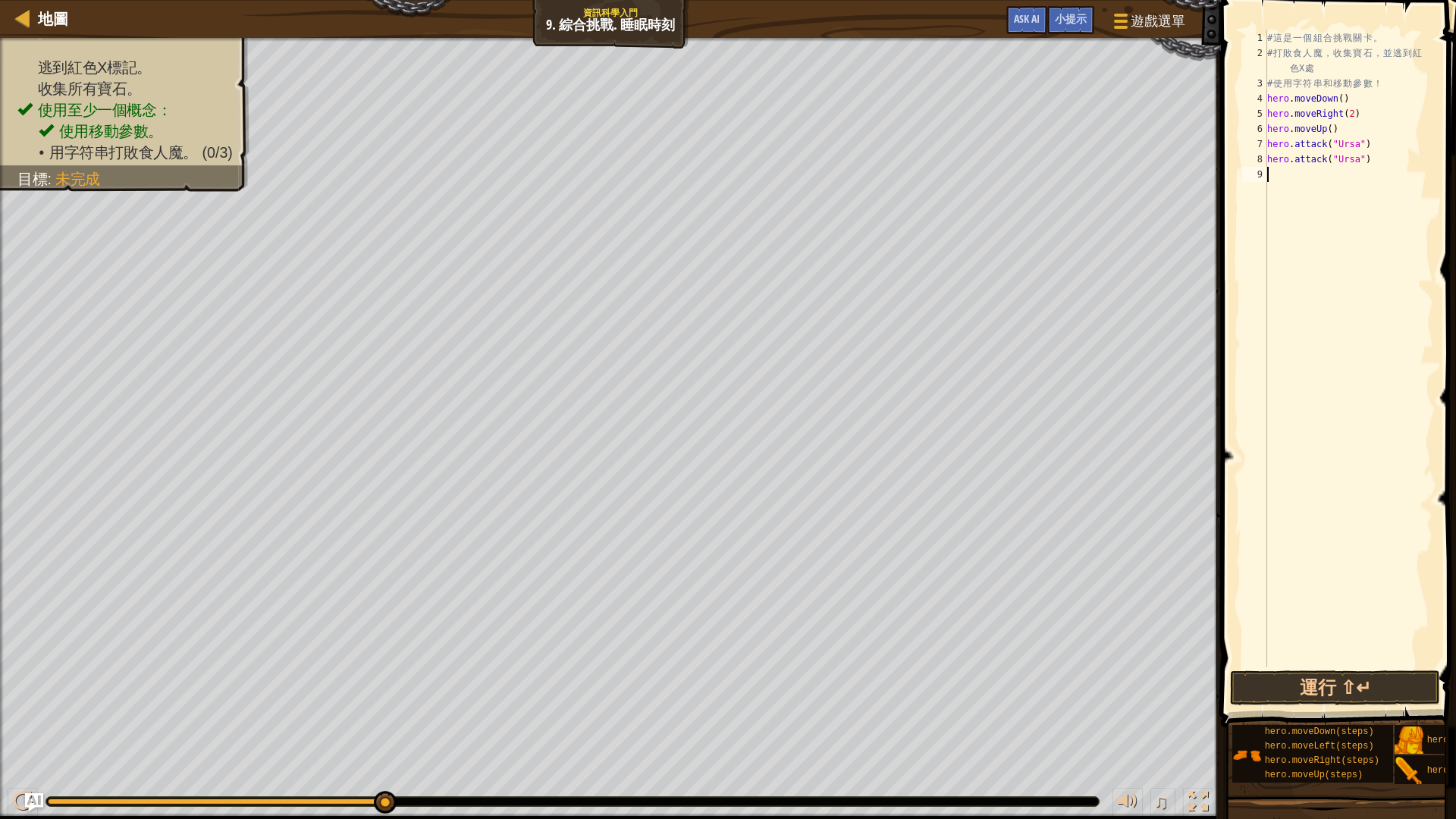
type textarea "h"
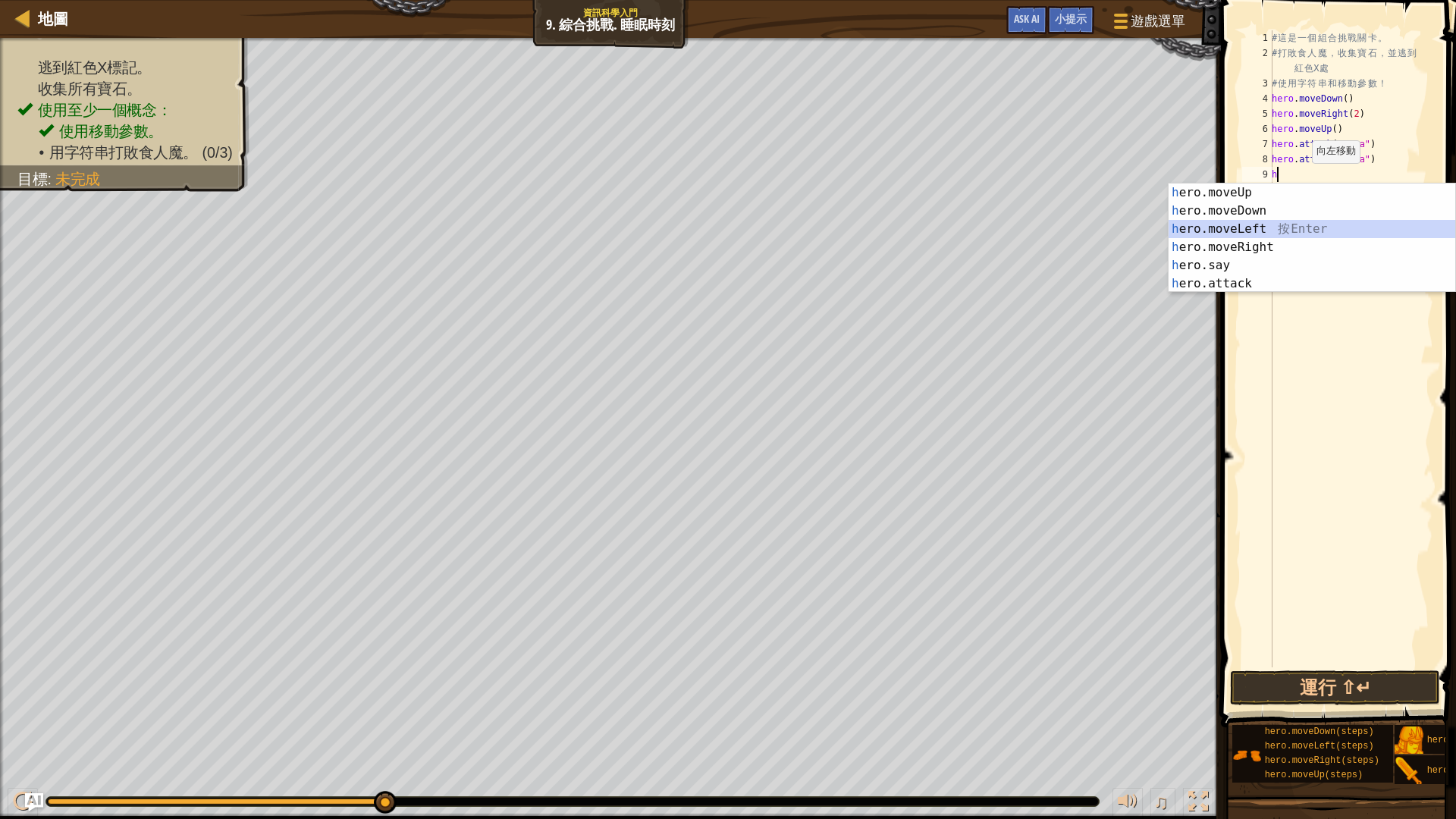
click at [1262, 228] on div "h ero.moveUp 按 Enter h ero.moveDown 按 Enter h ero.moveLeft 按 Enter h ero.moveRi…" at bounding box center [1311, 256] width 287 height 145
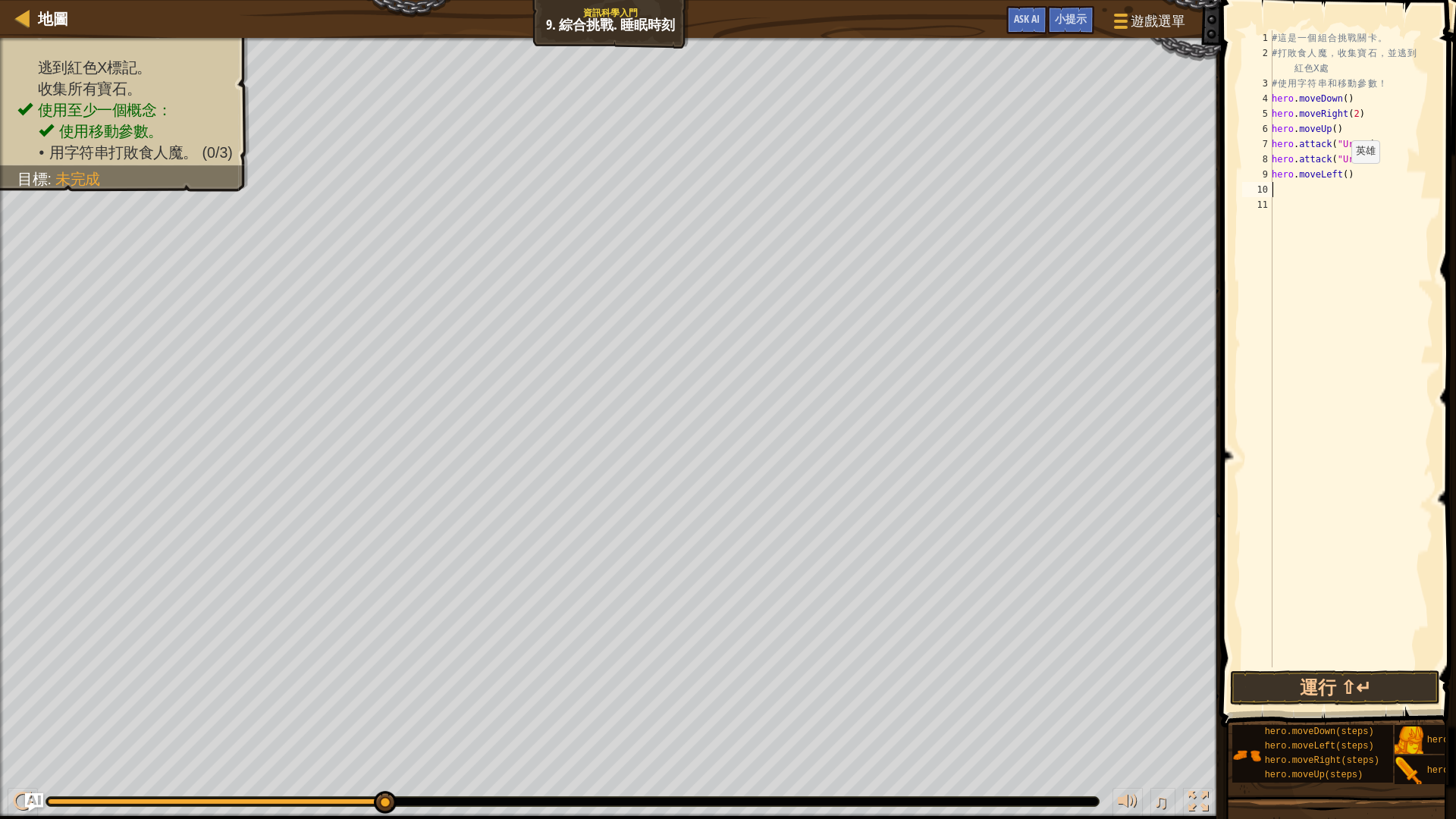
click at [1343, 178] on div "# 這 是 一 個 組 合 挑 戰 關 卡 。 # 打 敗 食 人 魔 ， 收 集 寶 石 ， 並 逃 到 紅 色 X 處 # 使 用 字 符 串 和 移 動…" at bounding box center [1350, 364] width 164 height 667
type textarea "hero.moveLeft(2)"
click at [1302, 192] on div "# 這 是 一 個 組 合 挑 戰 關 卡 。 # 打 敗 食 人 魔 ， 收 集 寶 石 ， 並 逃 到 紅 色 X 處 # 使 用 字 符 串 和 移 動…" at bounding box center [1350, 364] width 164 height 667
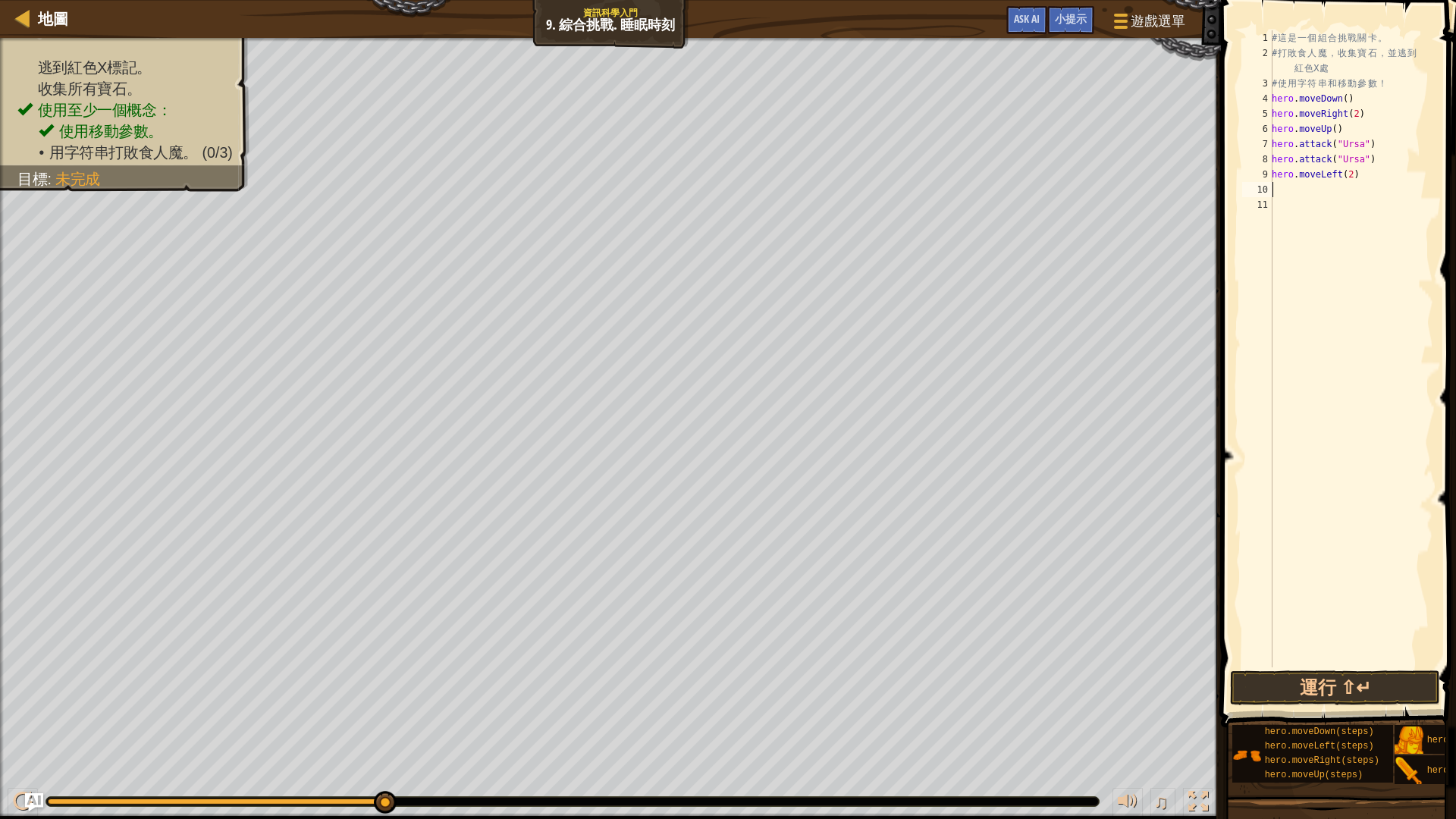
type textarea "h"
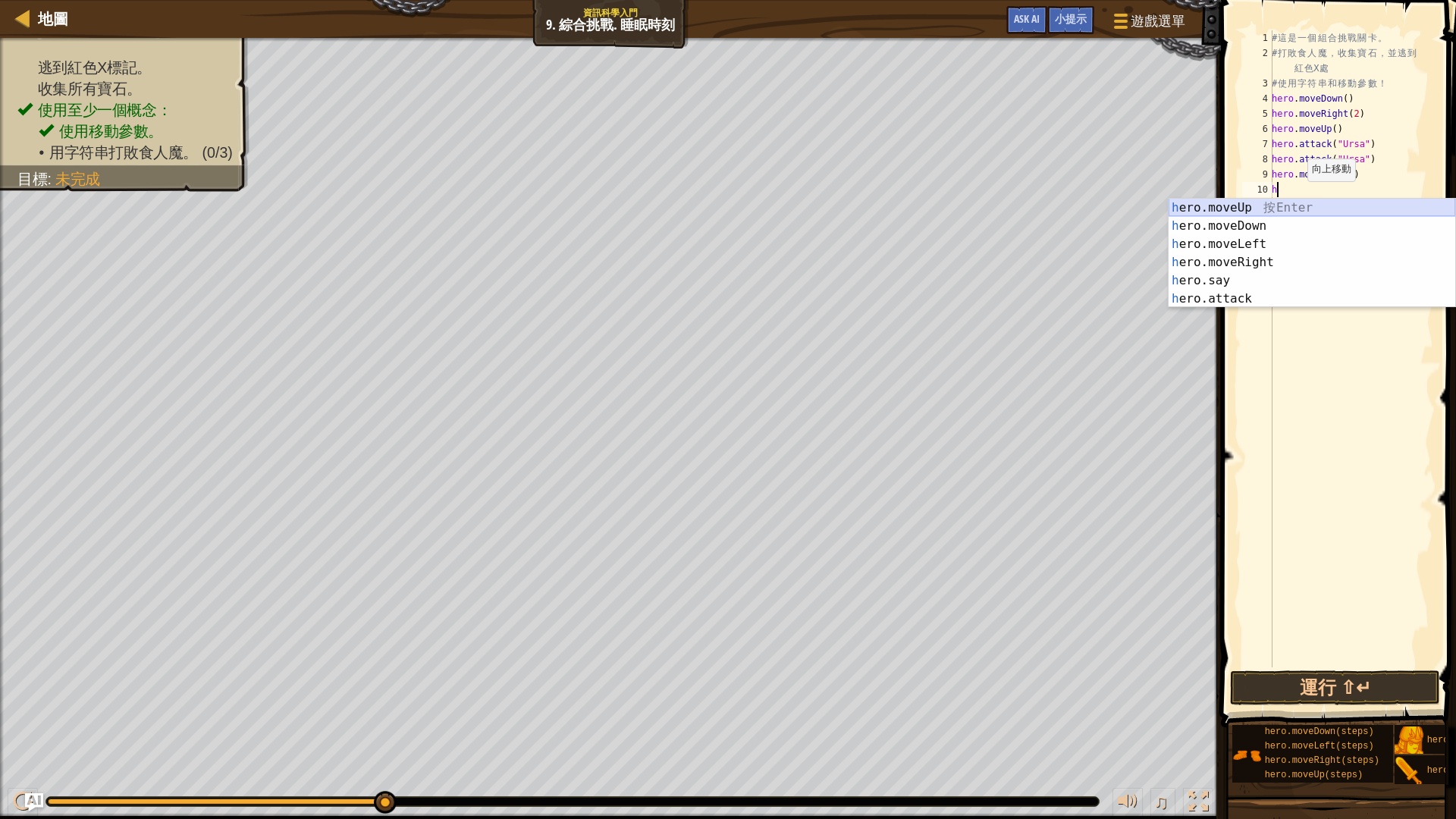
click at [1299, 207] on div "h ero.moveUp 按 Enter h ero.moveDown 按 Enter h ero.moveLeft 按 Enter h ero.moveRi…" at bounding box center [1311, 271] width 287 height 145
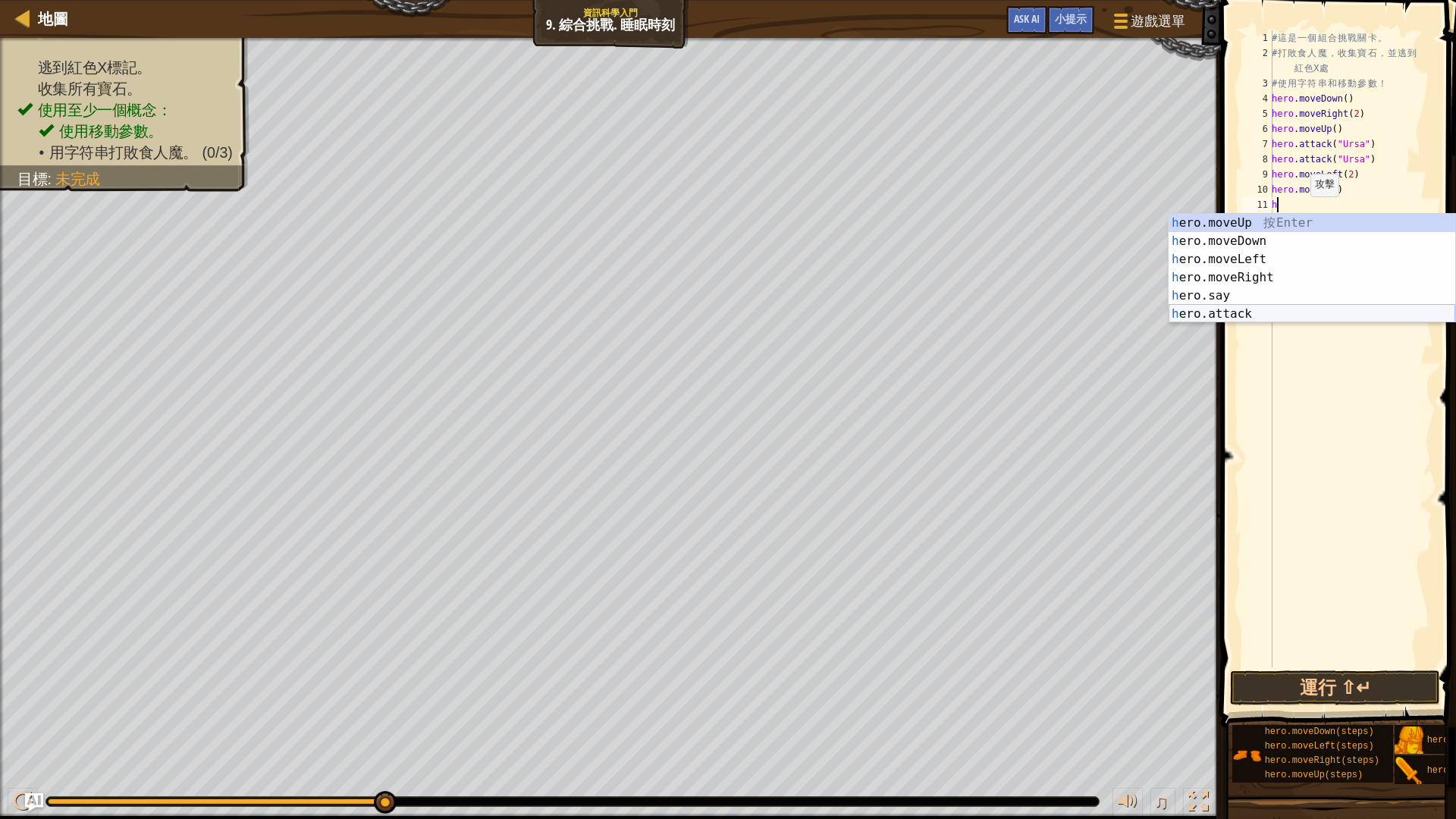
click at [1262, 313] on div "h ero.moveUp 按 Enter h ero.moveDown 按 Enter h ero.moveLeft 按 Enter h ero.moveRi…" at bounding box center [1311, 286] width 287 height 145
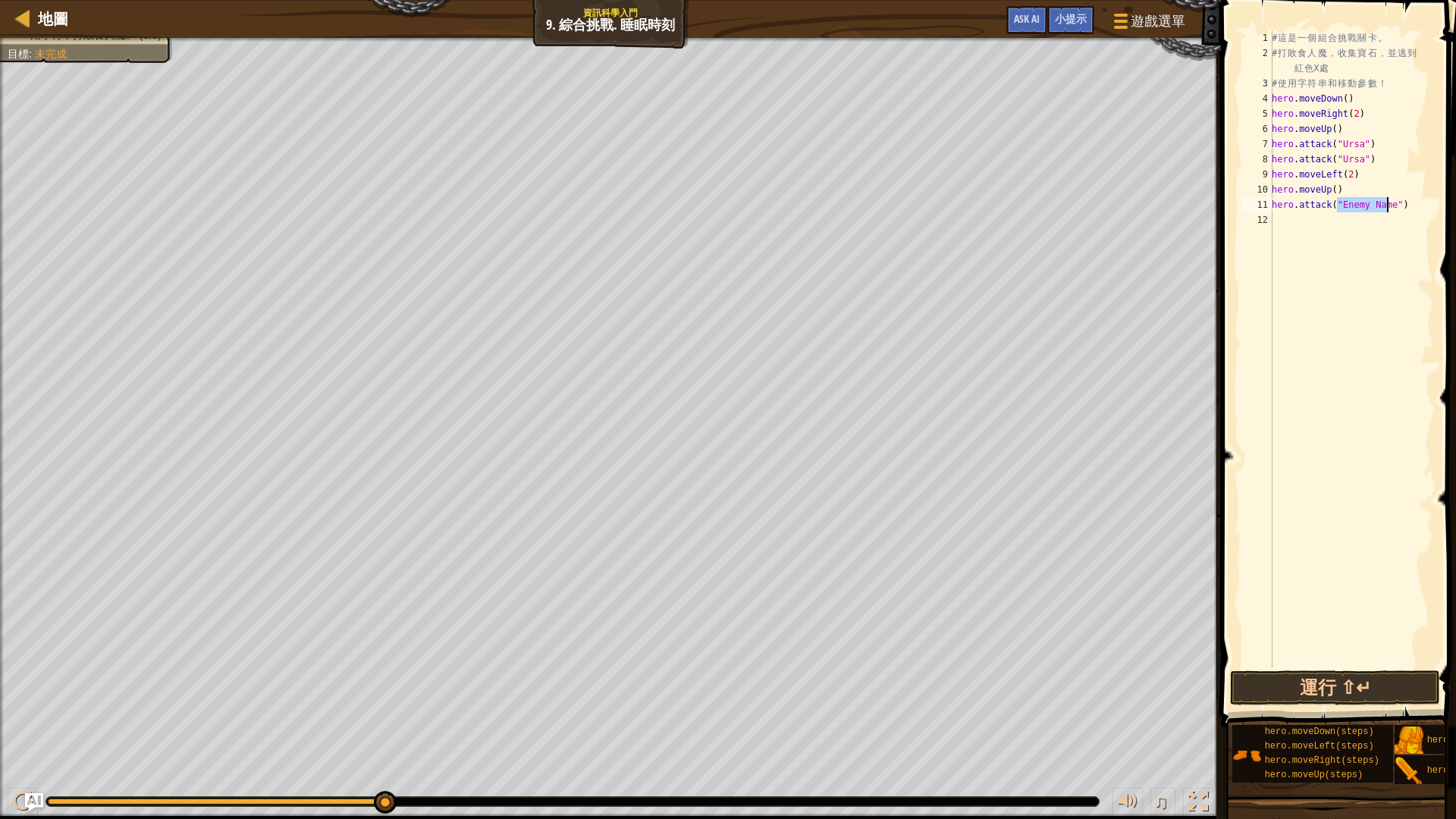
scroll to position [7, 6]
type textarea "hero.attack("Rexxar")"
drag, startPoint x: 1392, startPoint y: 205, endPoint x: 1263, endPoint y: 207, distance: 129.0
click at [1263, 207] on div "hero.attack("Rexxar") 1 2 3 4 5 6 7 8 9 10 11 12 # 這 是 一 個 組 合 挑 戰 關 卡 。 # 打 敗 …" at bounding box center [1336, 348] width 194 height 637
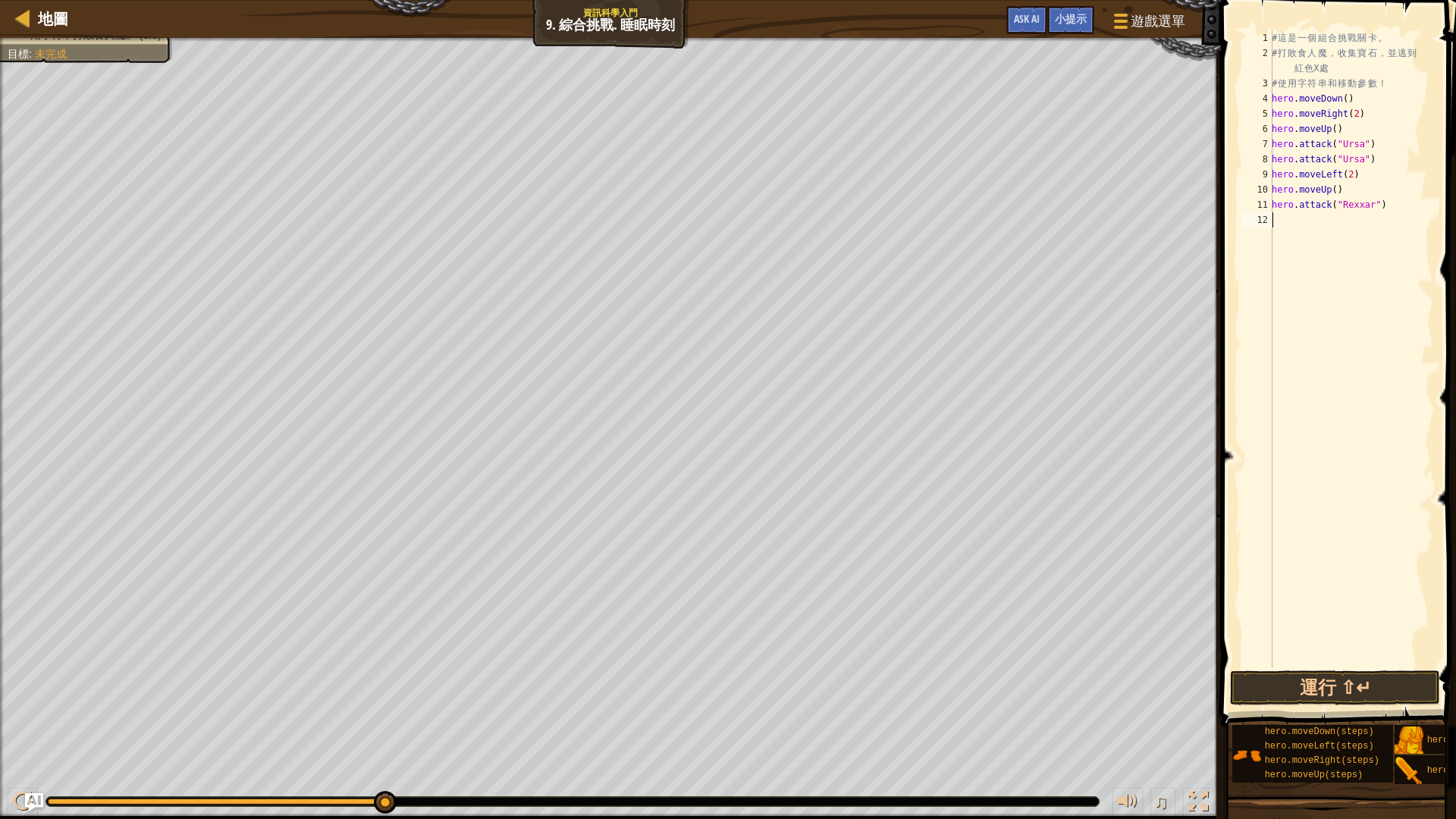
click at [1297, 226] on div "# 這 是 一 個 組 合 挑 戰 關 卡 。 # 打 敗 食 人 魔 ， 收 集 寶 石 ， 並 逃 到 紅 色 X 處 # 使 用 字 符 串 和 移 動…" at bounding box center [1350, 364] width 164 height 667
paste textarea "hero.attack("Rexxar")"
type textarea "hero.attack("Rexxar")"
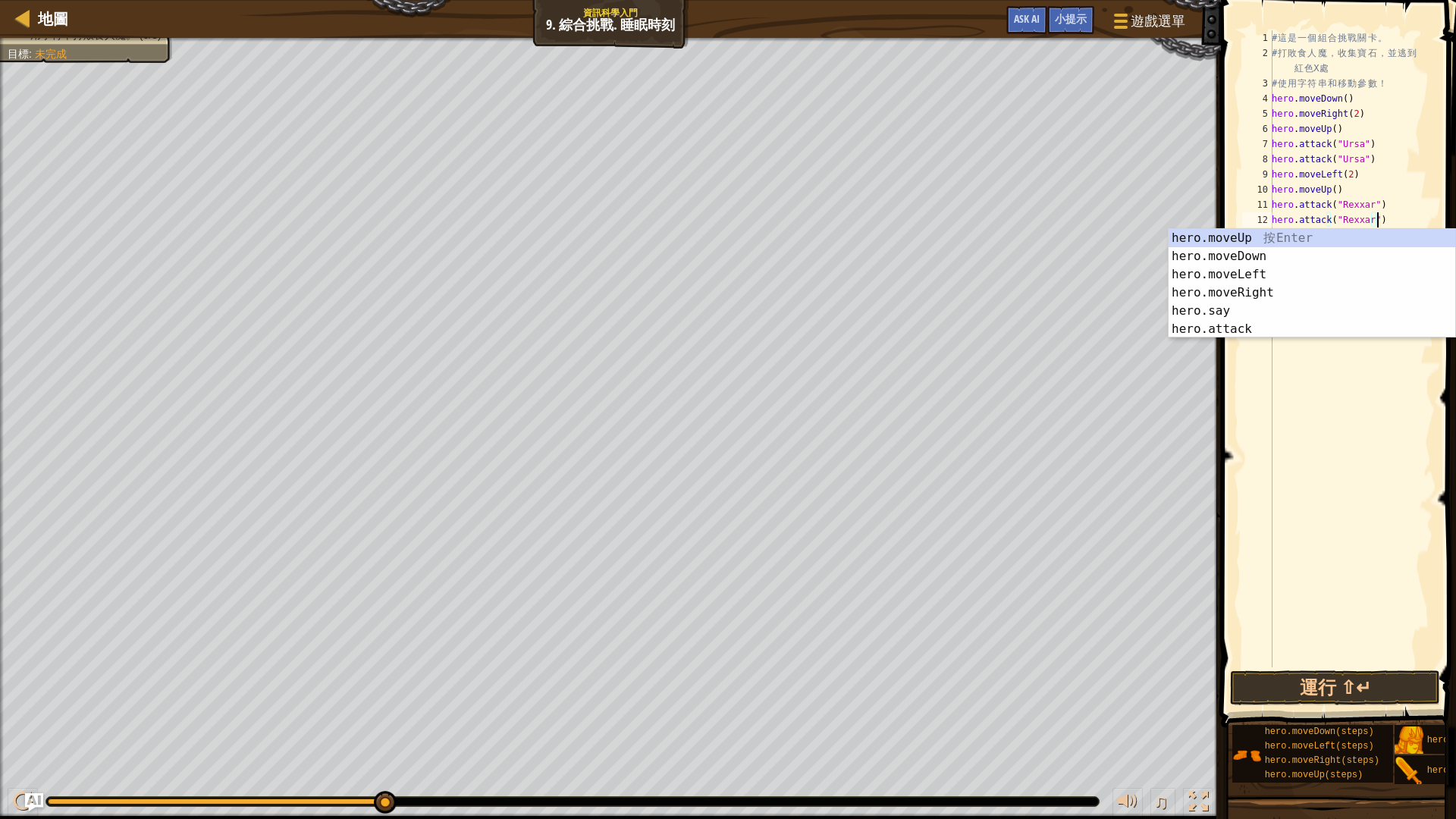
click at [1410, 209] on div "# 這 是 一 個 組 合 挑 戰 關 卡 。 # 打 敗 食 人 魔 ， 收 集 寶 石 ， 並 逃 到 紅 色 X 處 # 使 用 字 符 串 和 移 動…" at bounding box center [1350, 364] width 164 height 667
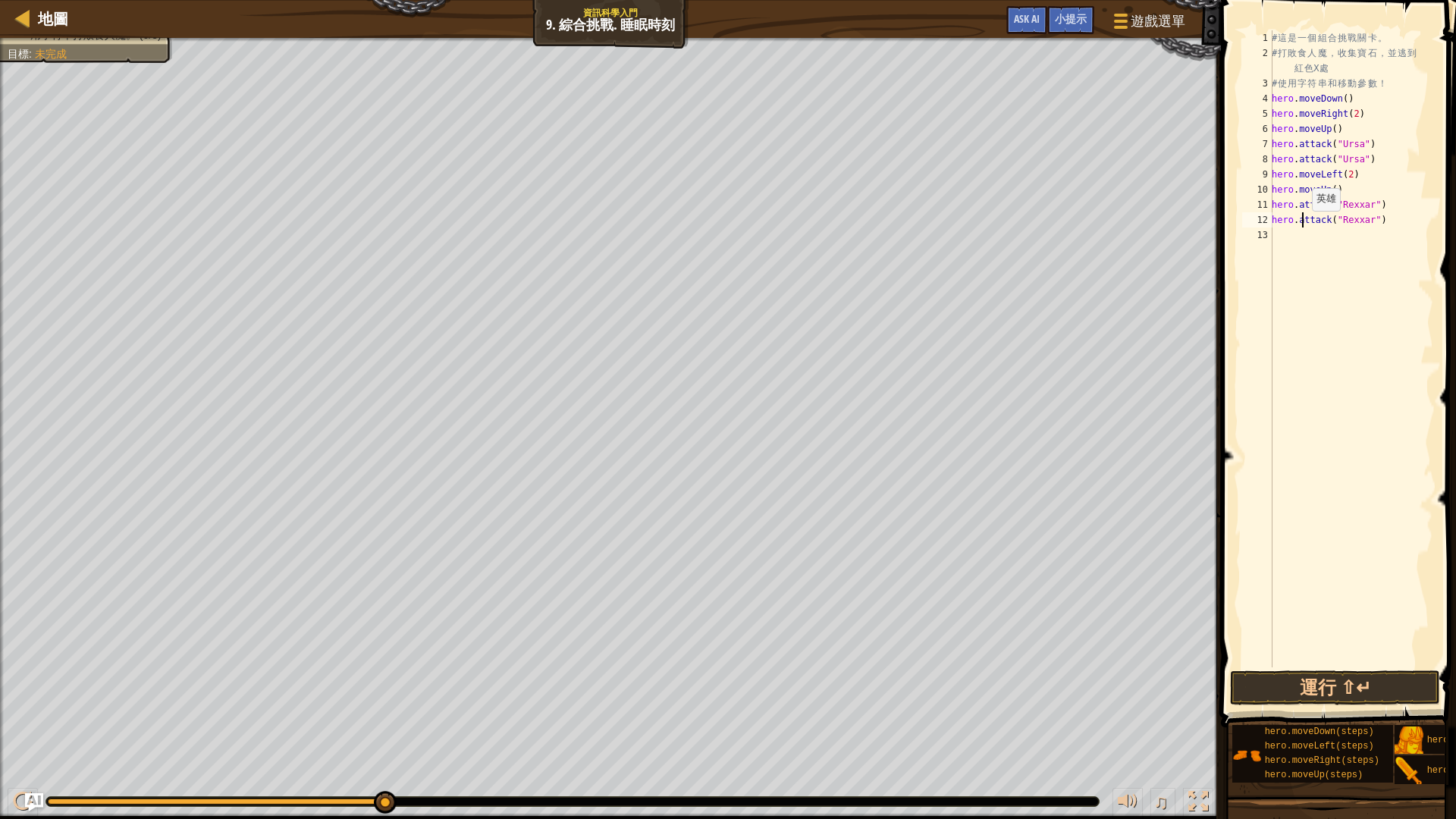
click at [1303, 226] on div "# 這 是 一 個 組 合 挑 戰 關 卡 。 # 打 敗 食 人 魔 ， 收 集 寶 石 ， 並 逃 到 紅 色 X 處 # 使 用 字 符 串 和 移 動…" at bounding box center [1350, 364] width 164 height 667
click at [1293, 235] on div "# 這 是 一 個 組 合 挑 戰 關 卡 。 # 打 敗 食 人 魔 ， 收 集 寶 石 ， 並 逃 到 紅 色 X 處 # 使 用 字 符 串 和 移 動…" at bounding box center [1350, 364] width 164 height 667
type textarea "h"
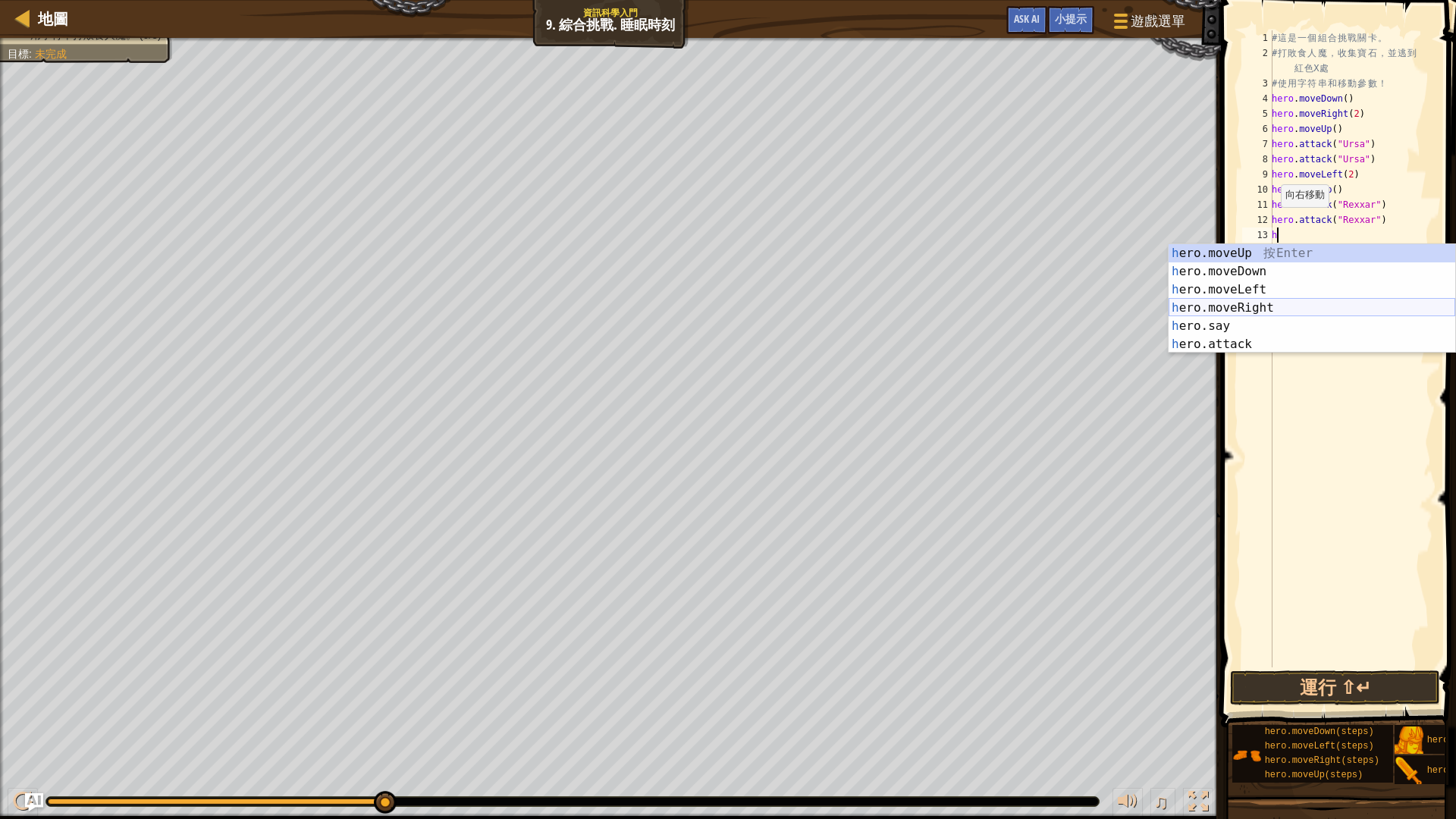
click at [1231, 300] on div "h ero.moveUp 按 Enter h ero.moveDown 按 Enter h ero.moveLeft 按 Enter h ero.moveRi…" at bounding box center [1311, 317] width 287 height 145
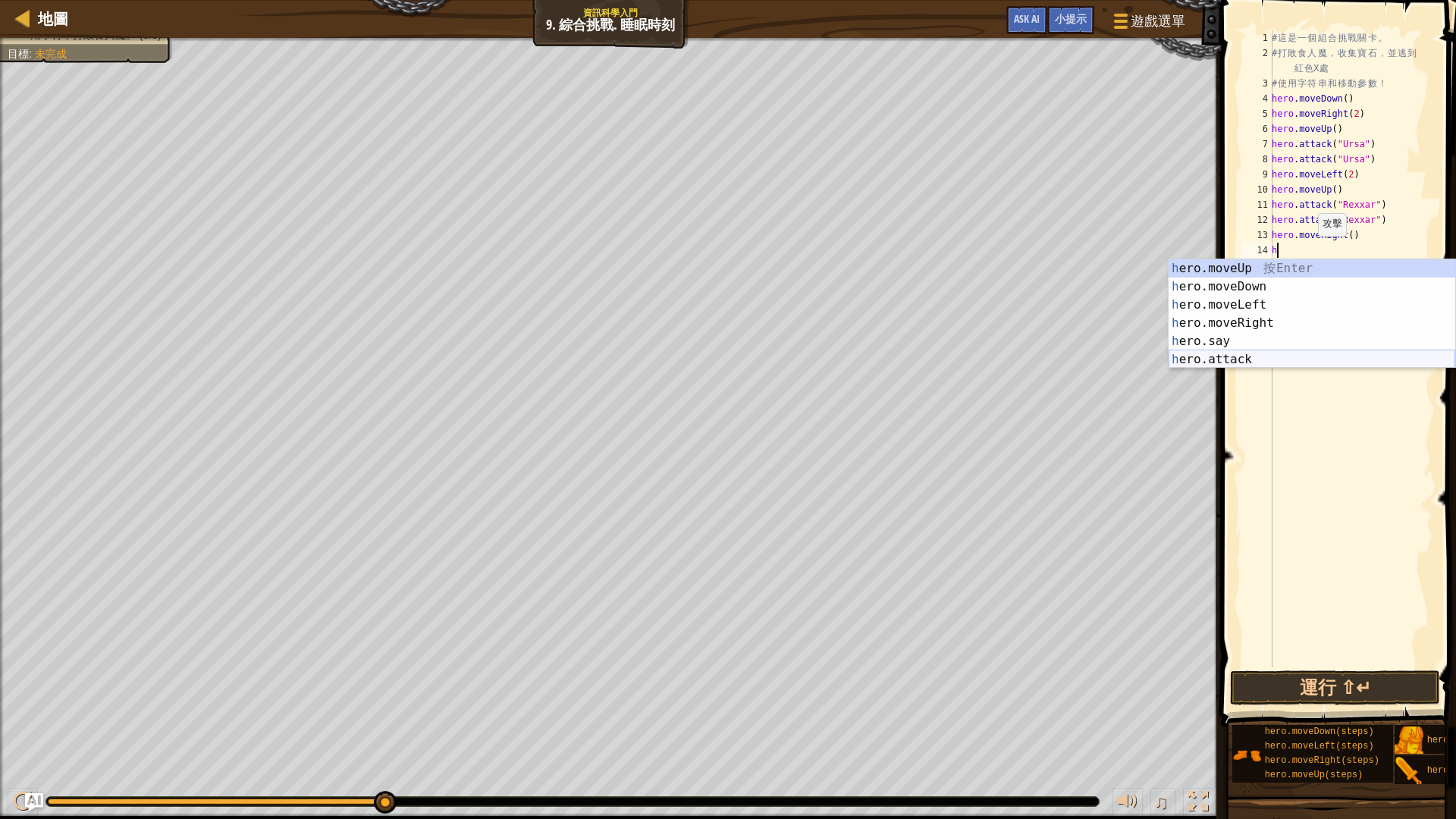
click at [1267, 361] on div "h ero.moveUp 按 Enter h ero.moveDown 按 Enter h ero.moveLeft 按 Enter h ero.moveRi…" at bounding box center [1311, 332] width 287 height 145
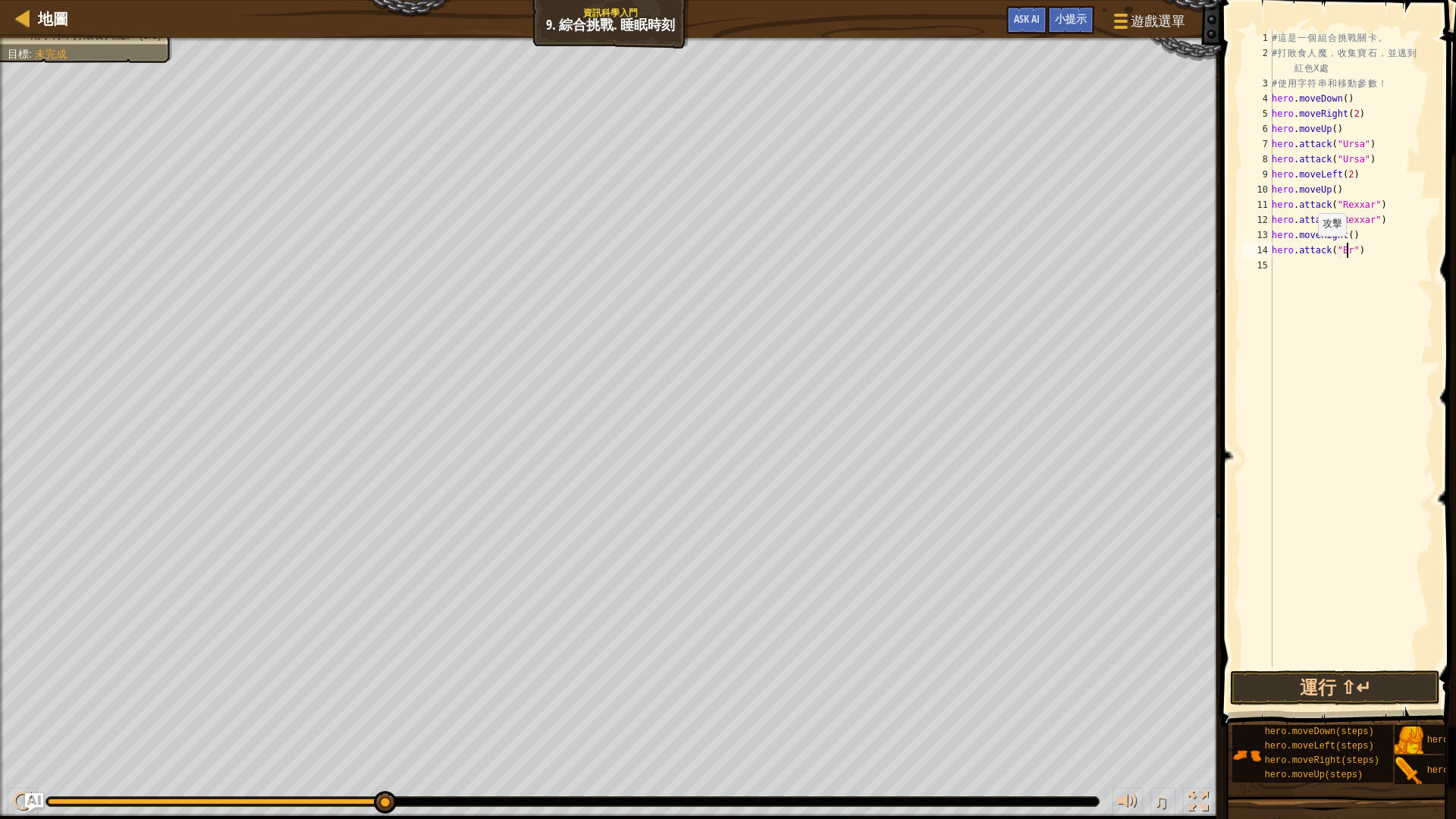
scroll to position [7, 7]
type textarea "hero.attack("Brack")"
drag, startPoint x: 1389, startPoint y: 252, endPoint x: 1257, endPoint y: 245, distance: 132.2
click at [1257, 245] on div "hero.attack("Brack") 1 2 3 4 5 6 7 8 9 10 11 12 13 14 15 # 這 是 一 個 組 合 挑 戰 關 卡 …" at bounding box center [1336, 348] width 194 height 637
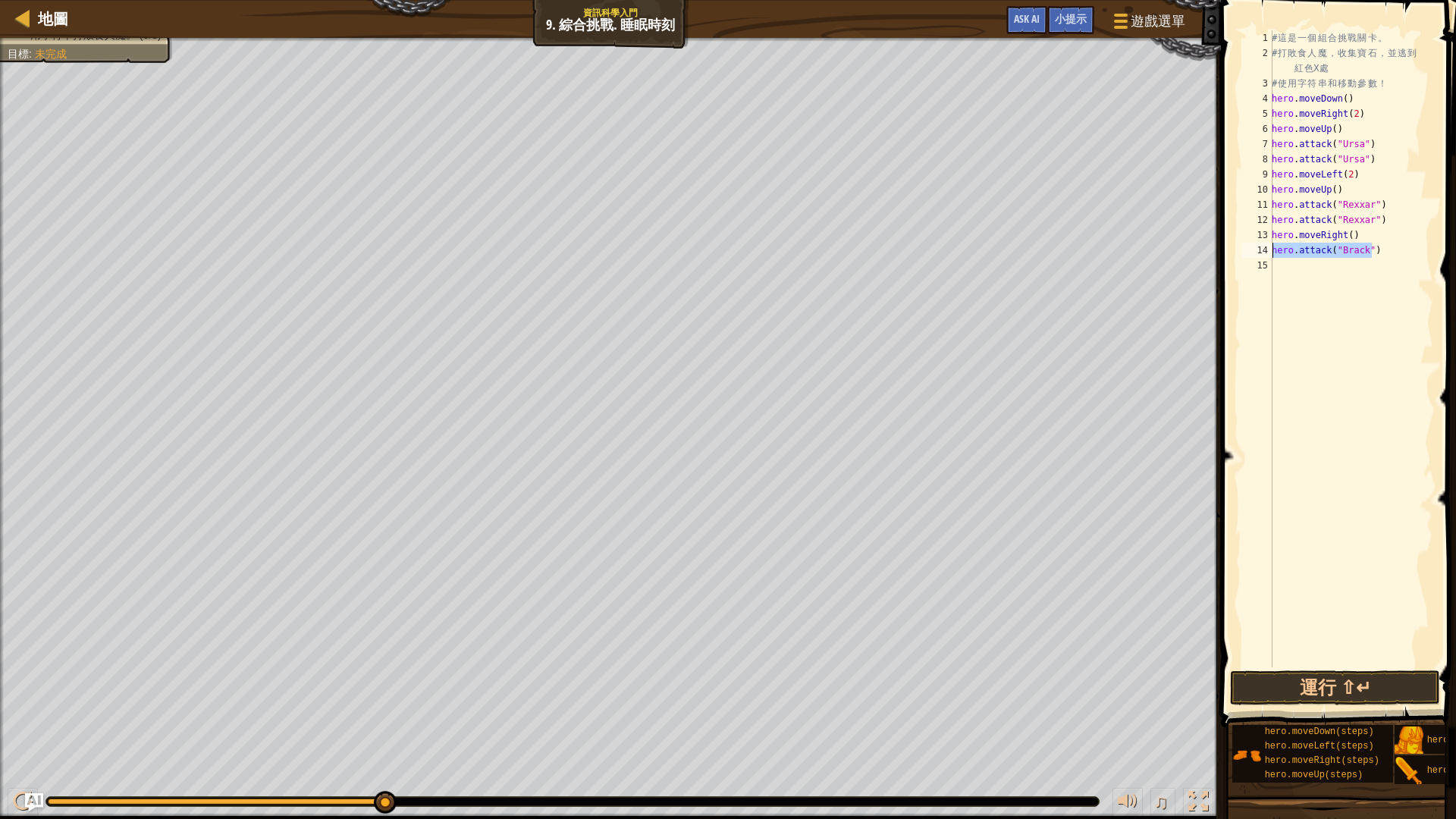
click at [1295, 272] on div "# 這 是 一 個 組 合 挑 戰 關 卡 。 # 打 敗 食 人 魔 ， 收 集 寶 石 ， 並 逃 到 紅 色 X 處 # 使 用 字 符 串 和 移 動…" at bounding box center [1350, 364] width 164 height 667
paste textarea "hero.attack("Brack")"
type textarea "hero.attack("Brack")"
click at [1409, 244] on div "# 這 是 一 個 組 合 挑 戰 關 卡 。 # 打 敗 食 人 魔 ， 收 集 寶 石 ， 並 逃 到 紅 色 X 處 # 使 用 字 符 串 和 移 動…" at bounding box center [1350, 364] width 164 height 667
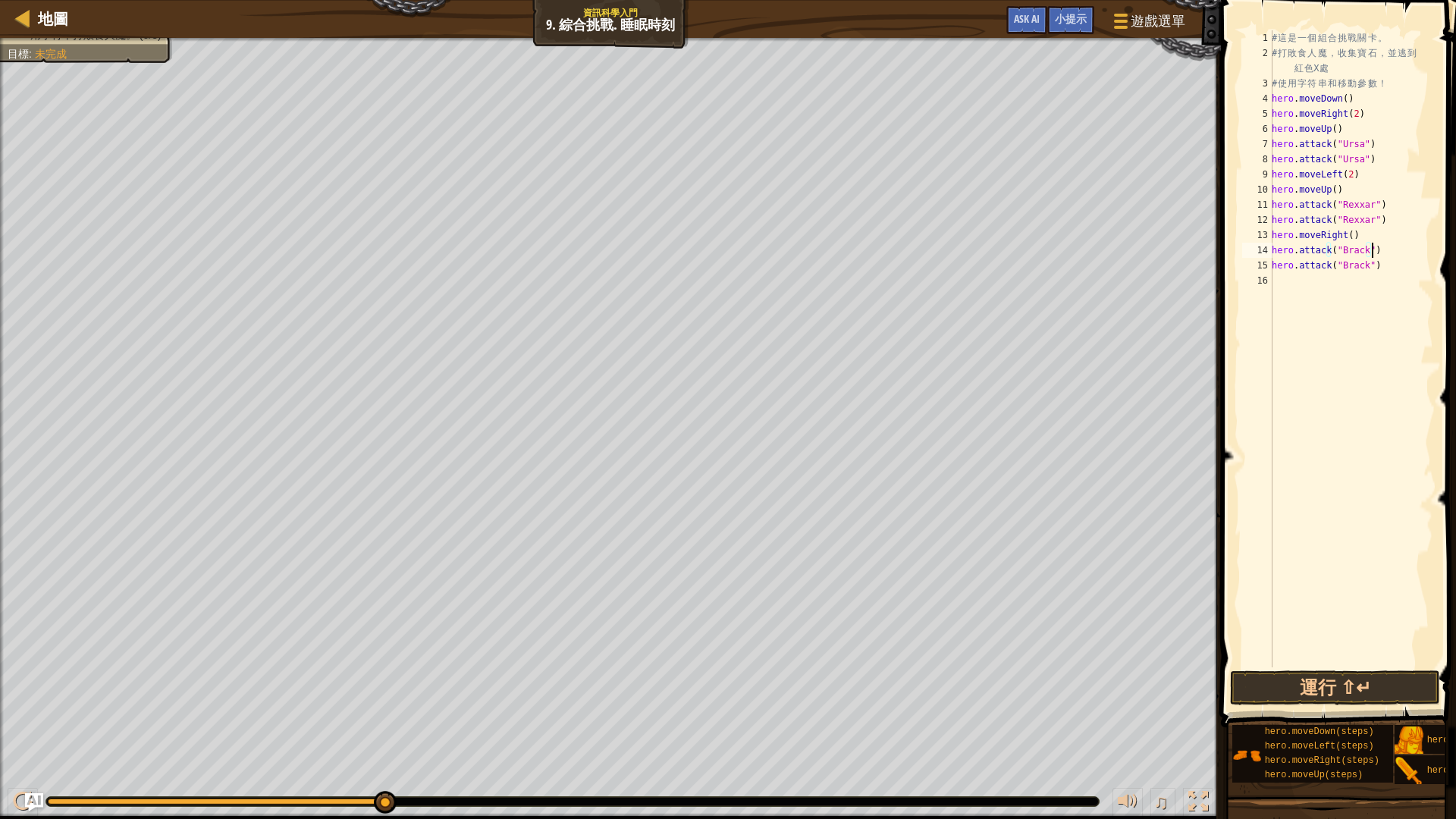
click at [1290, 281] on div "# 這 是 一 個 組 合 挑 戰 關 卡 。 # 打 敗 食 人 魔 ， 收 集 寶 石 ， 並 逃 到 紅 色 X 處 # 使 用 字 符 串 和 移 動…" at bounding box center [1350, 364] width 164 height 667
type textarea "h"
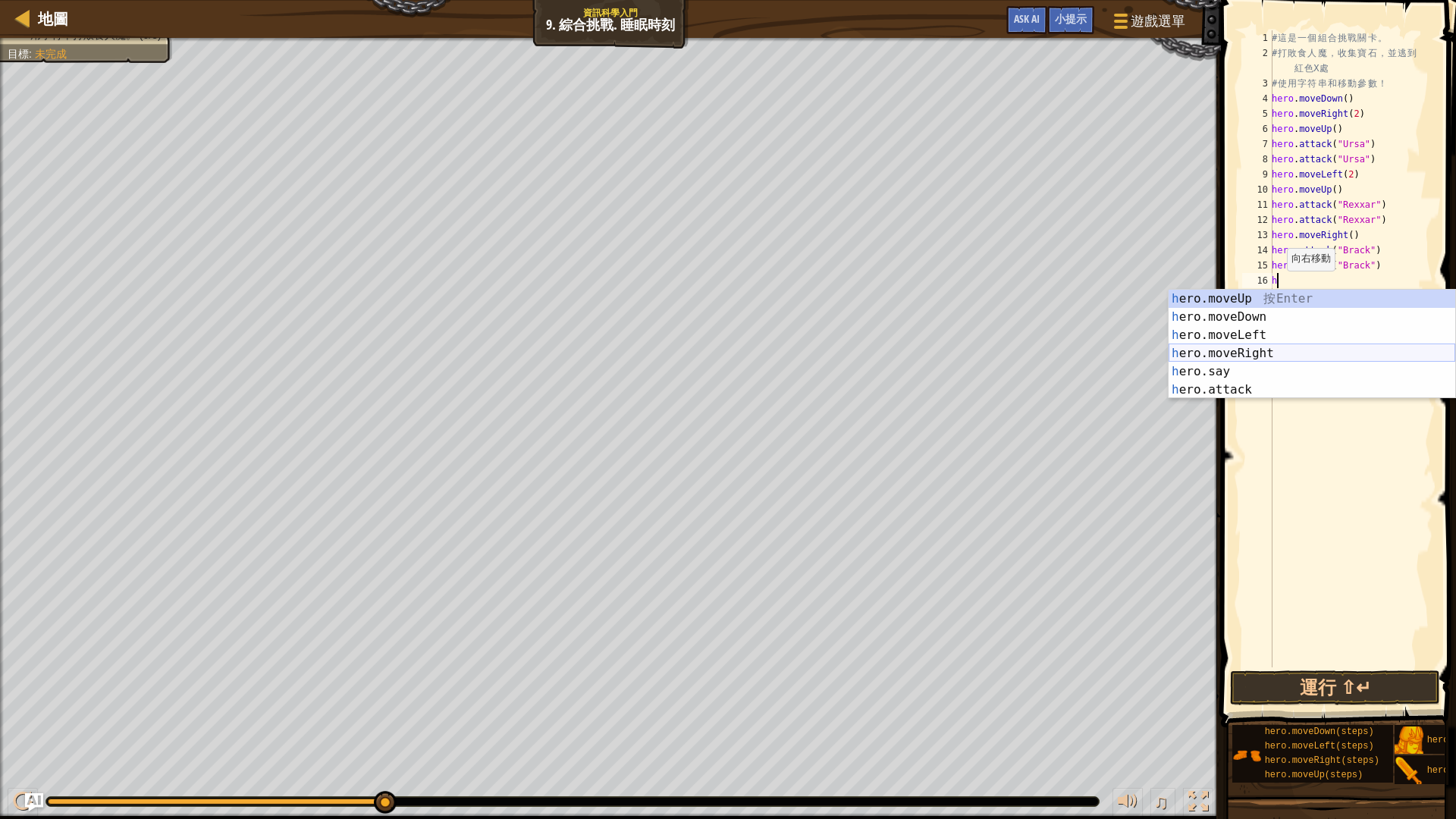
click at [1257, 353] on div "h ero.moveUp 按 Enter h ero.moveDown 按 Enter h ero.moveLeft 按 Enter h ero.moveRi…" at bounding box center [1311, 362] width 287 height 145
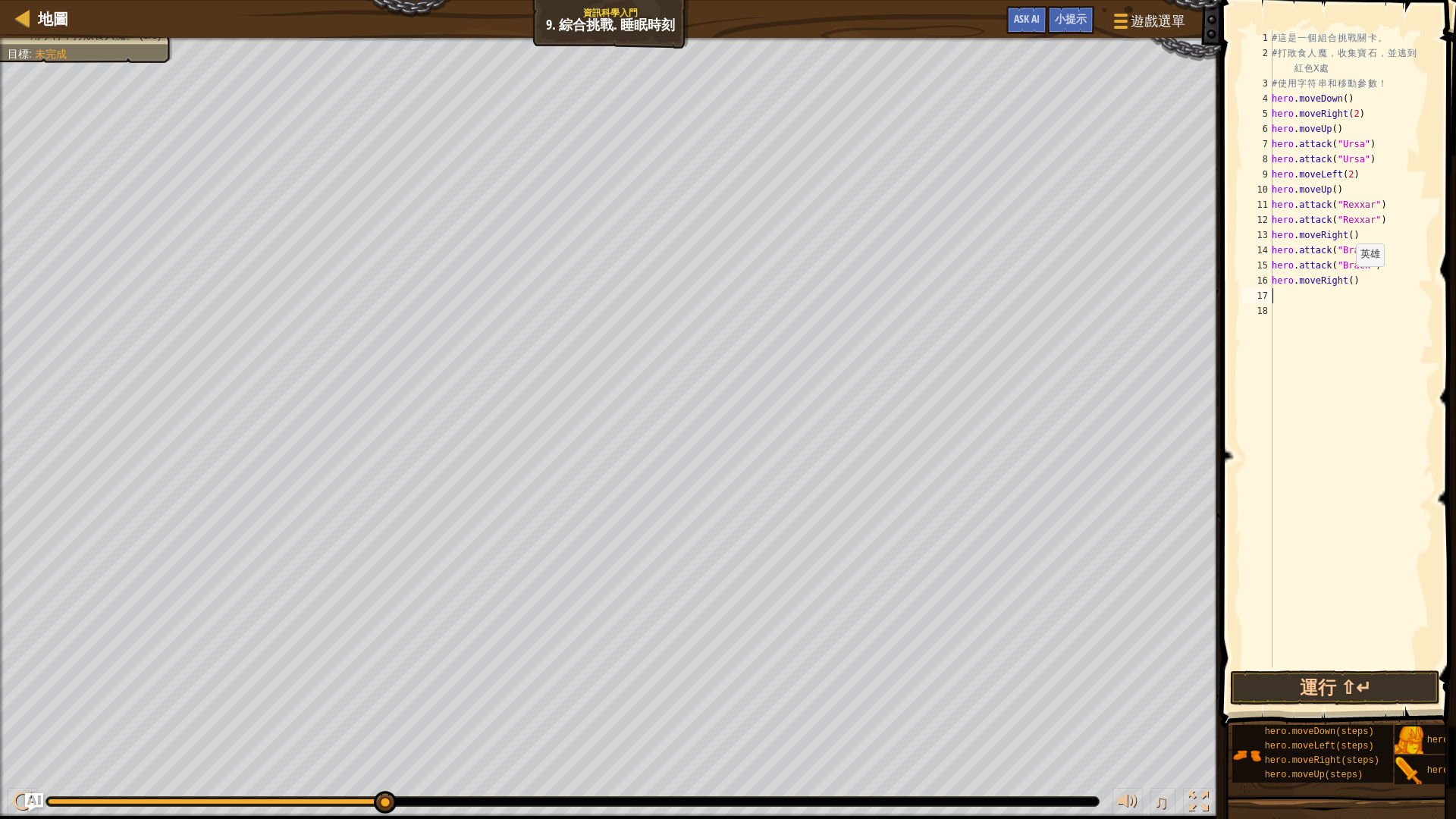
click at [1347, 280] on div "# 這 是 一 個 組 合 挑 戰 關 卡 。 # 打 敗 食 人 魔 ， 收 集 寶 石 ， 並 逃 到 紅 色 X 處 # 使 用 字 符 串 和 移 動…" at bounding box center [1350, 364] width 164 height 667
type textarea "hero.moveRight(2)"
click at [1333, 684] on button "運行 ⇧↵" at bounding box center [1335, 687] width 210 height 35
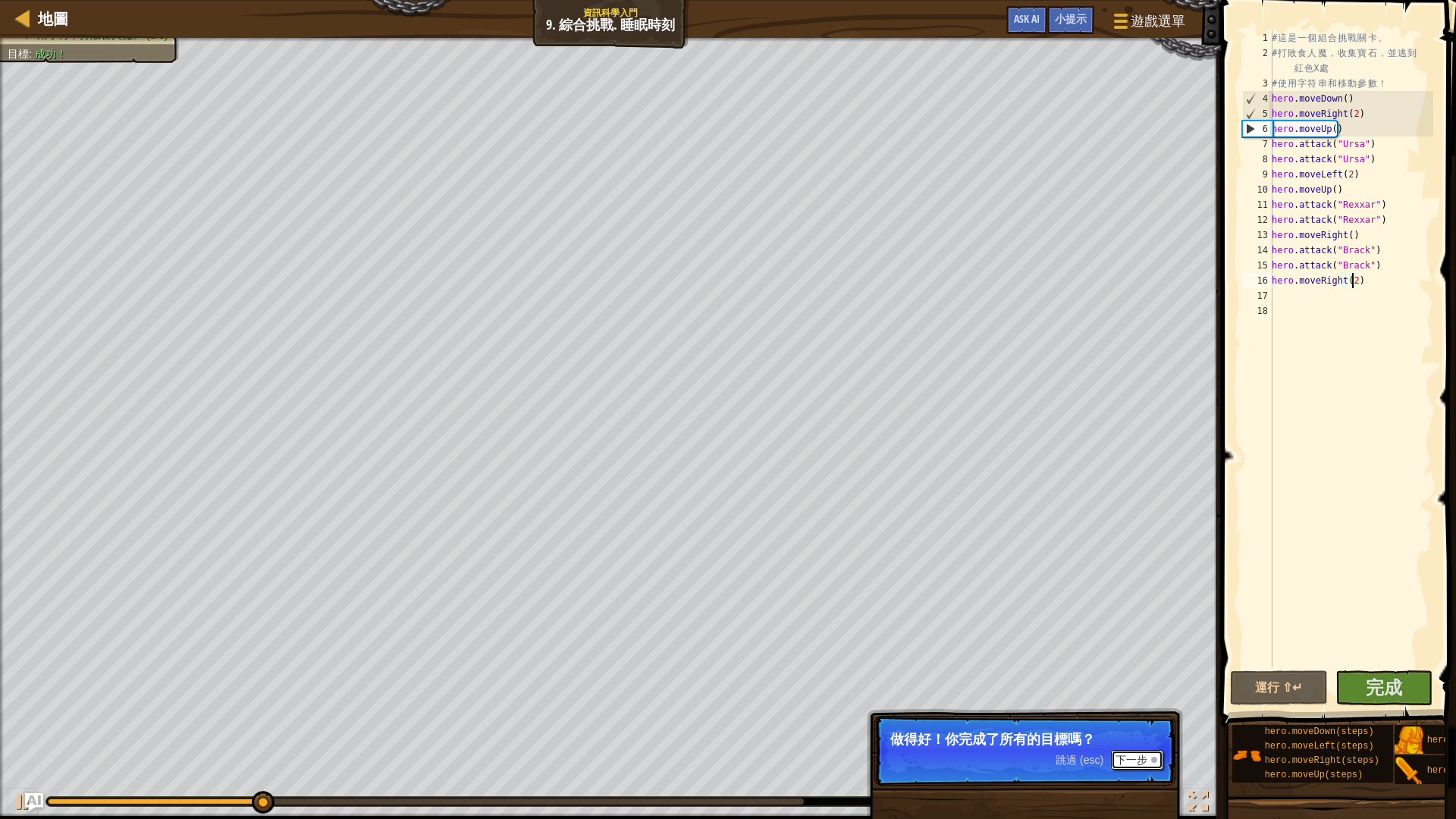
click at [1140, 690] on button "下一步" at bounding box center [1136, 760] width 52 height 20
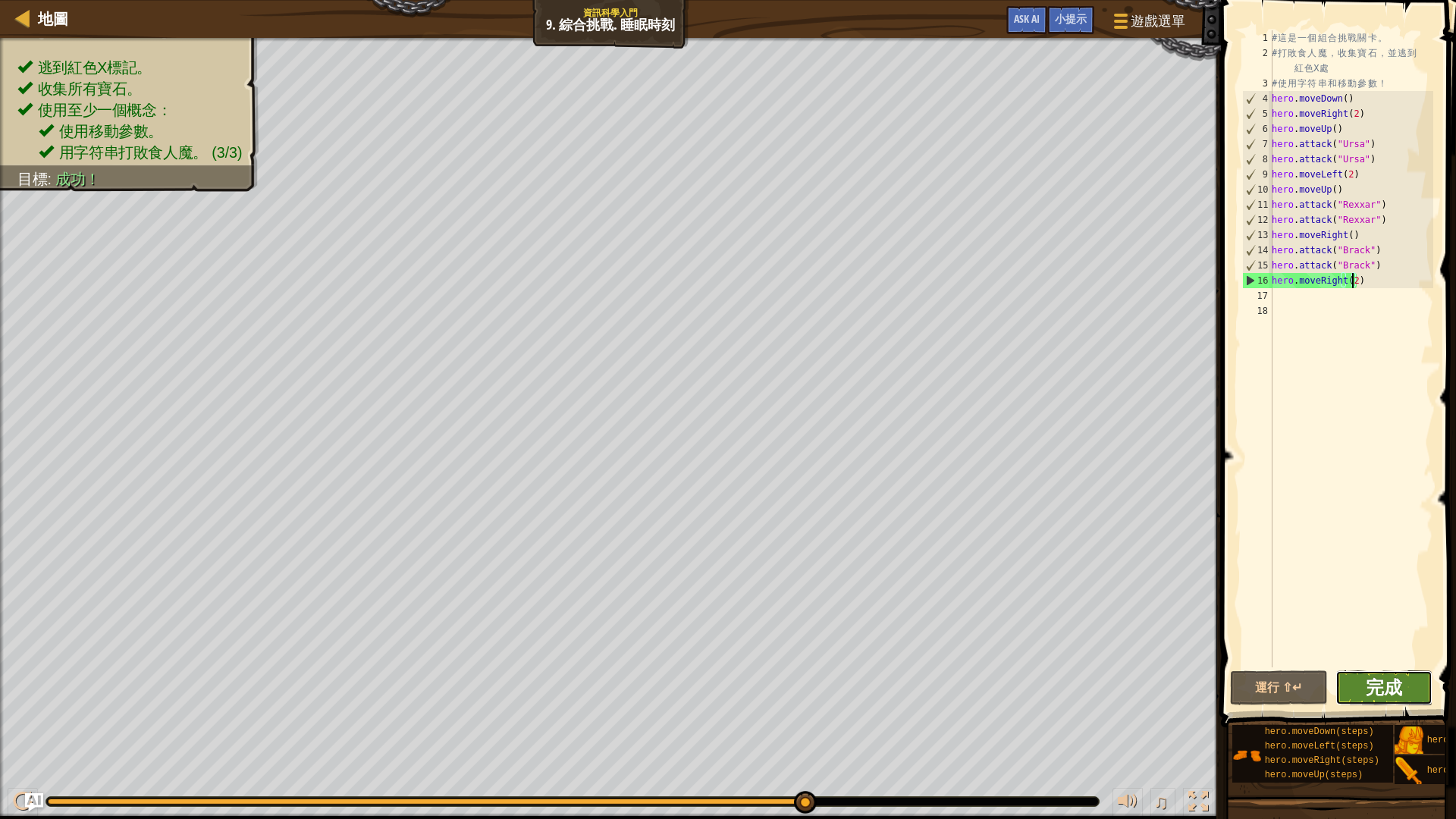
click at [1386, 686] on span "完成" at bounding box center [1383, 686] width 37 height 24
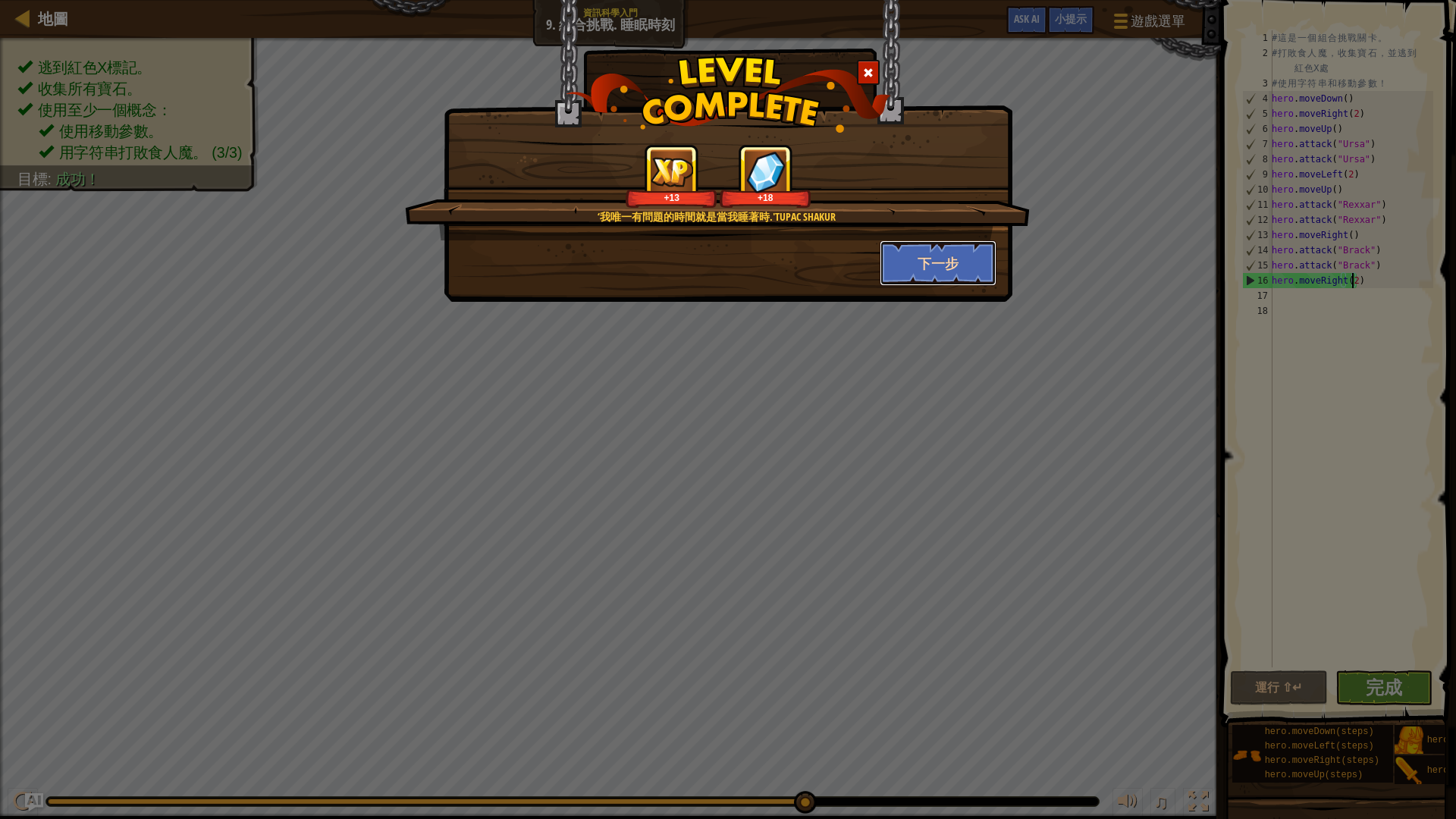
click at [940, 262] on button "下一步" at bounding box center [938, 263] width 118 height 46
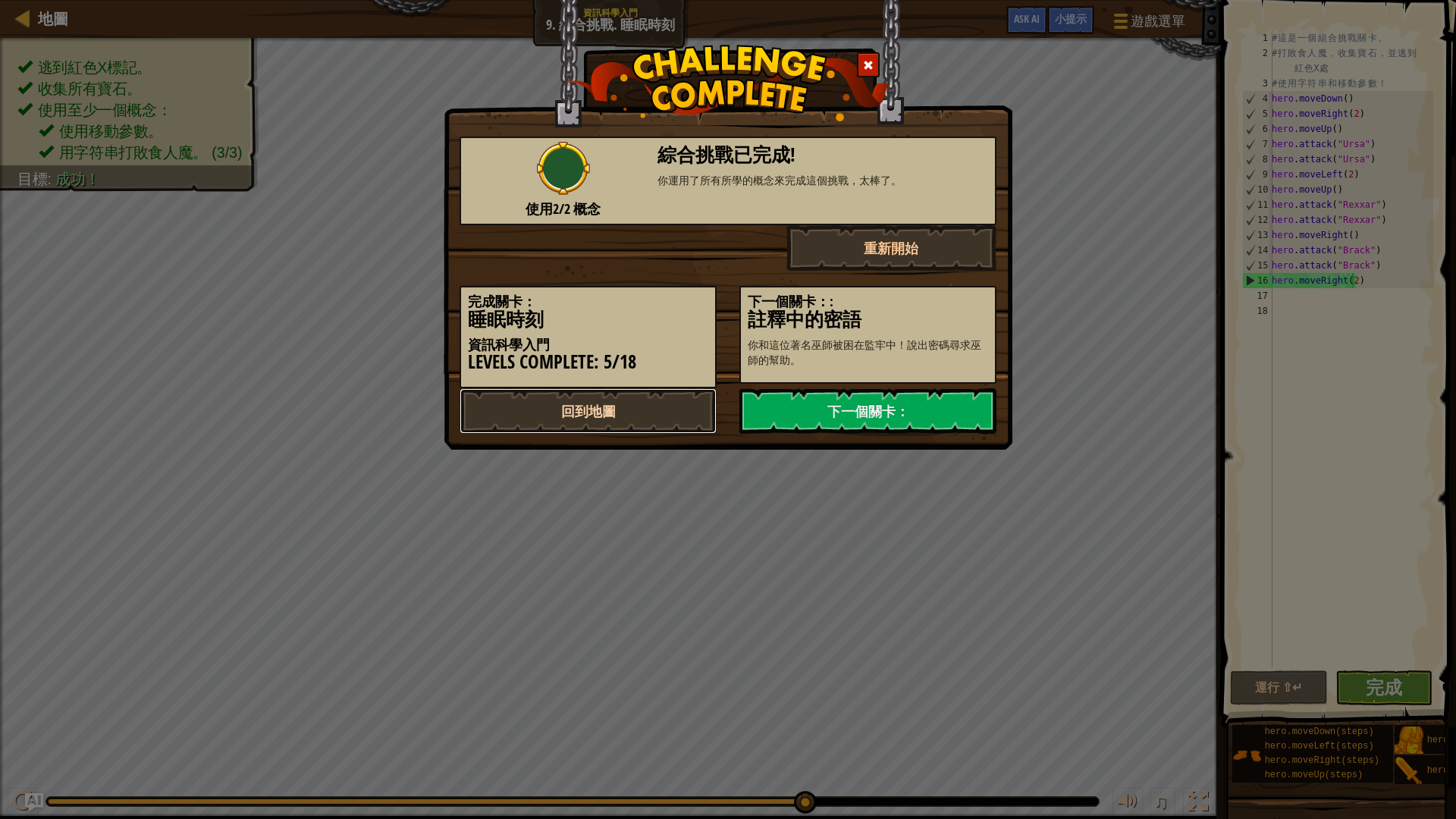
click at [671, 417] on link "回到地圖" at bounding box center [587, 410] width 257 height 46
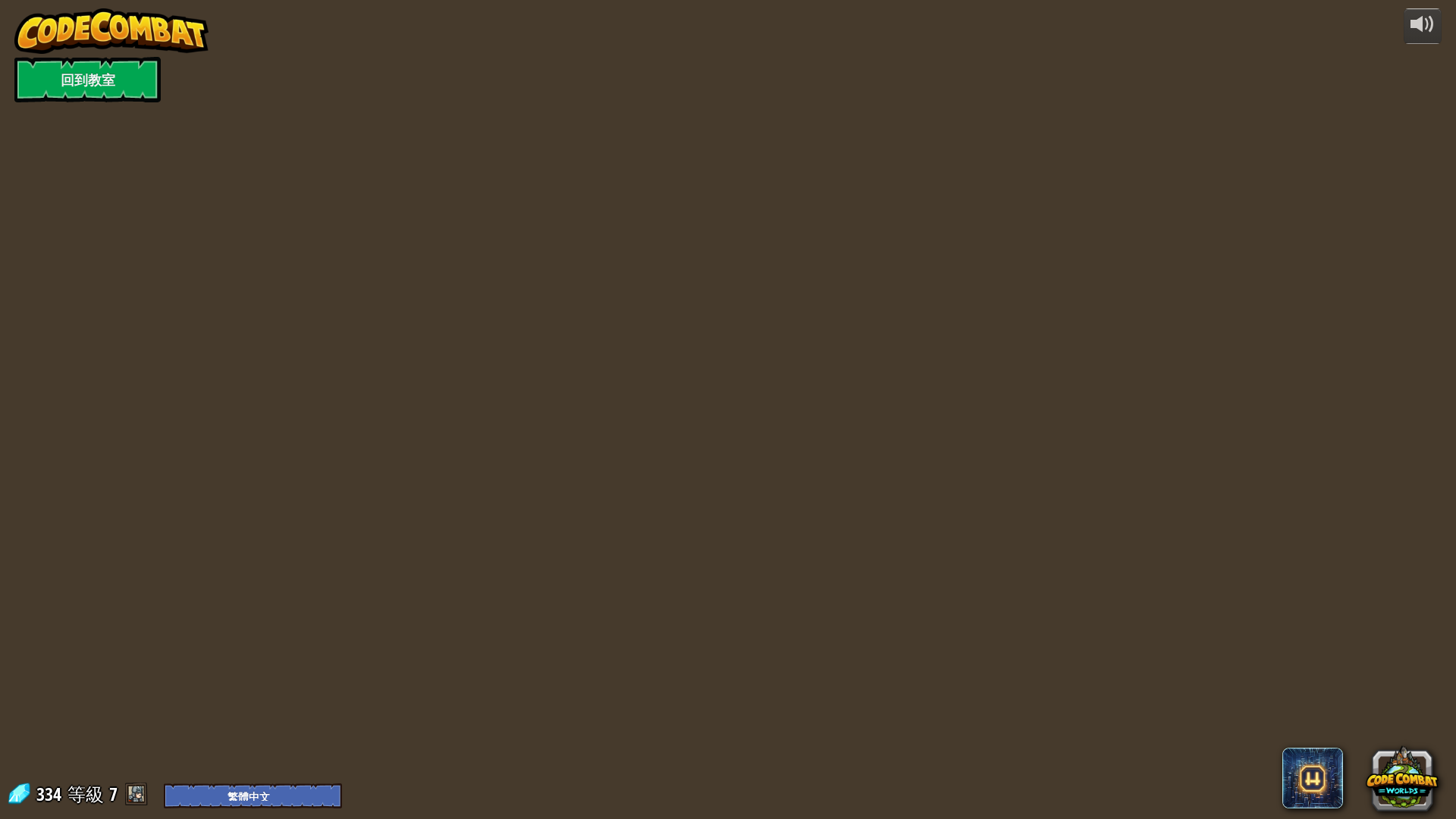
select select "zh-HANT"
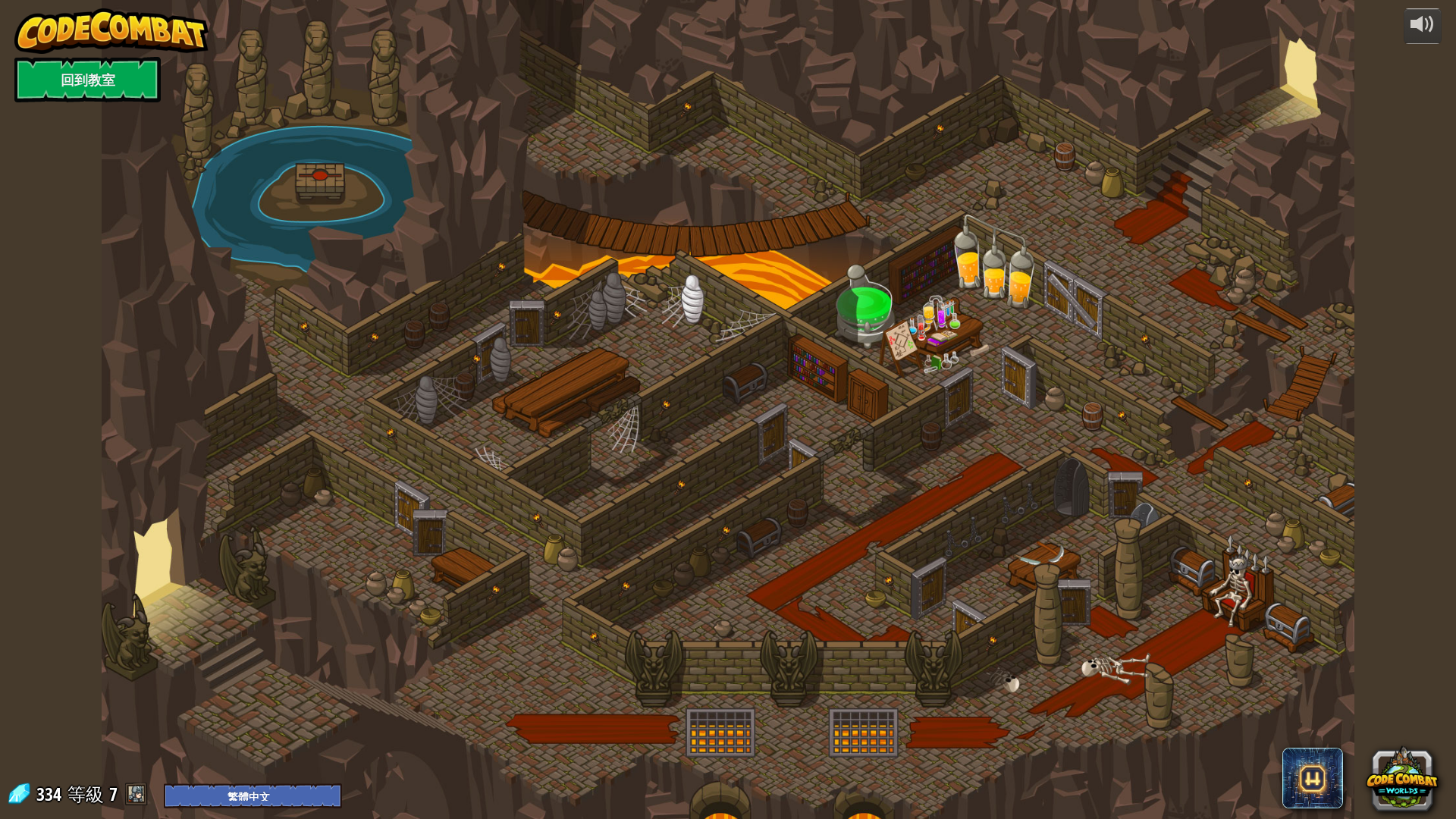
select select "zh-HANT"
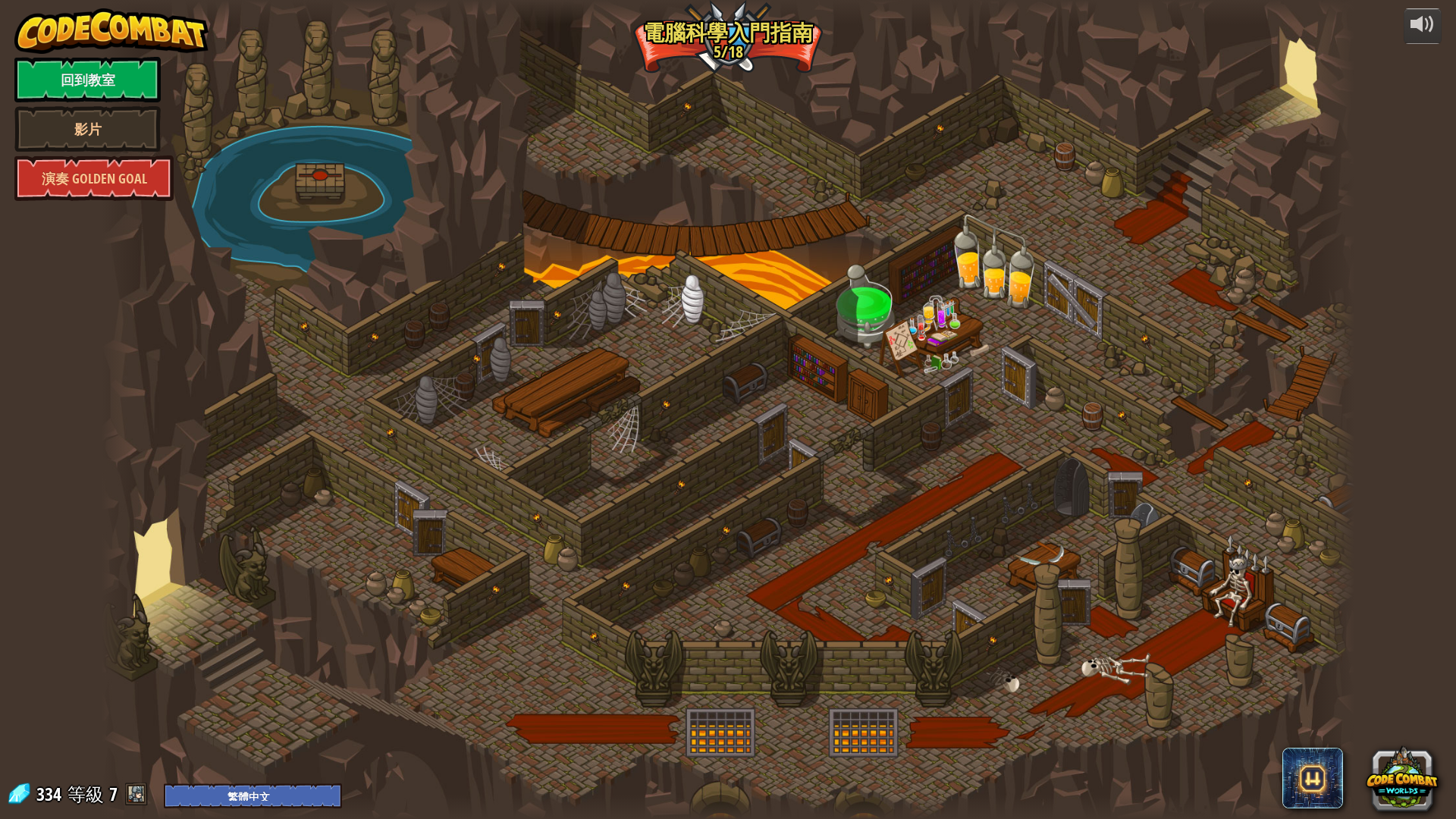
select select "zh-HANT"
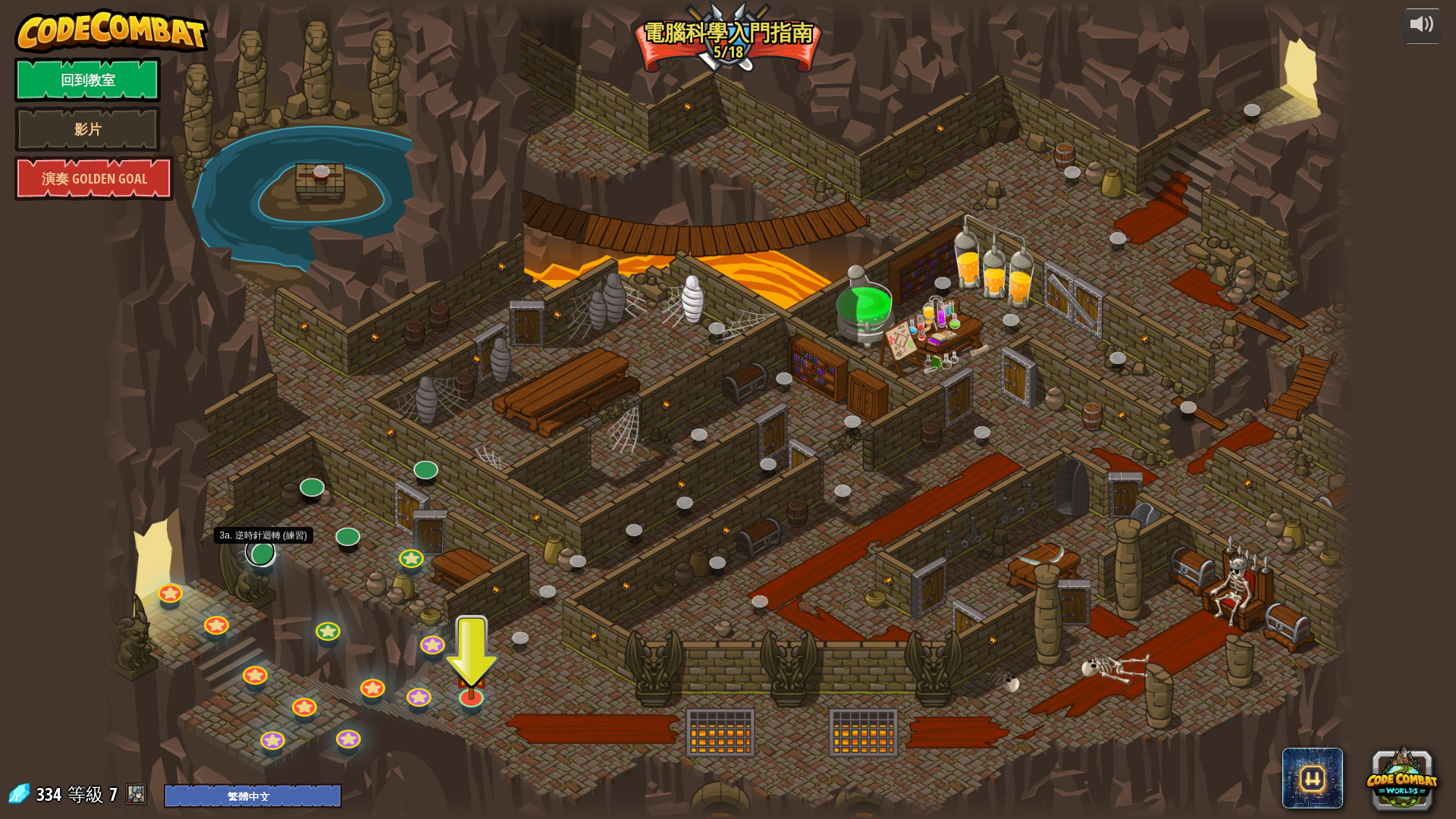
click at [261, 560] on link at bounding box center [260, 551] width 31 height 31
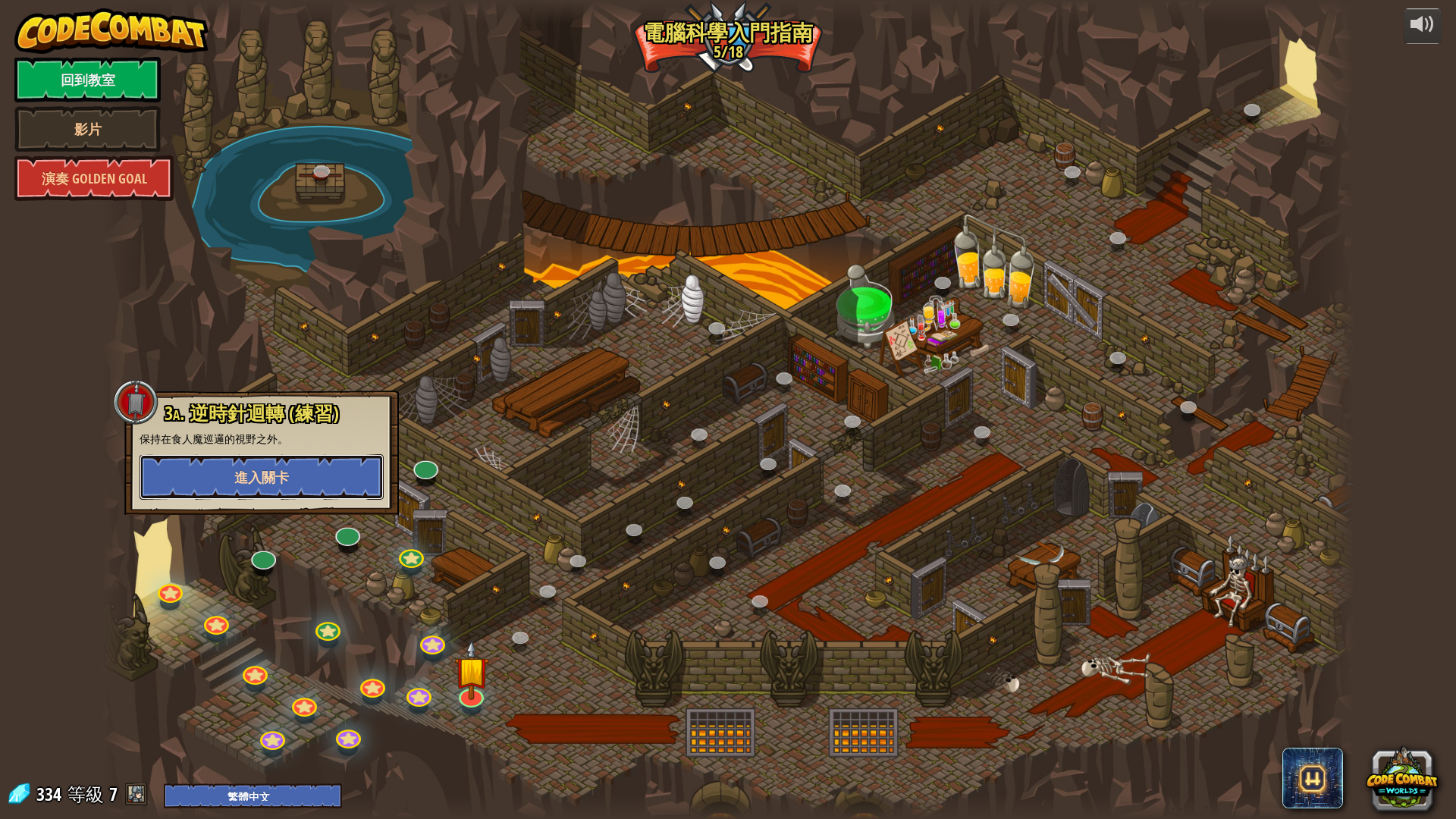
click at [320, 483] on button "進入關卡" at bounding box center [261, 477] width 244 height 46
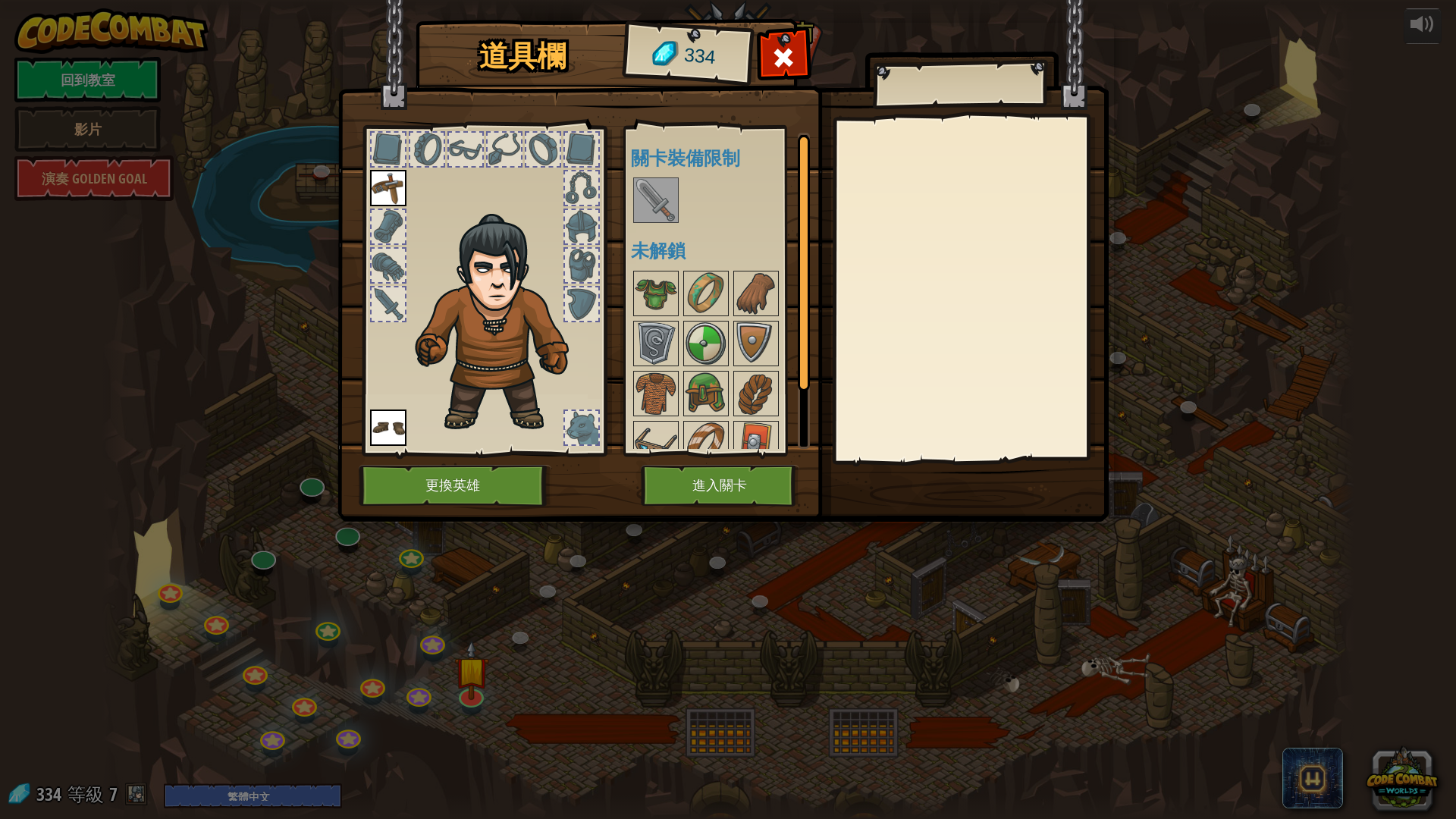
click at [666, 198] on img at bounding box center [655, 199] width 42 height 42
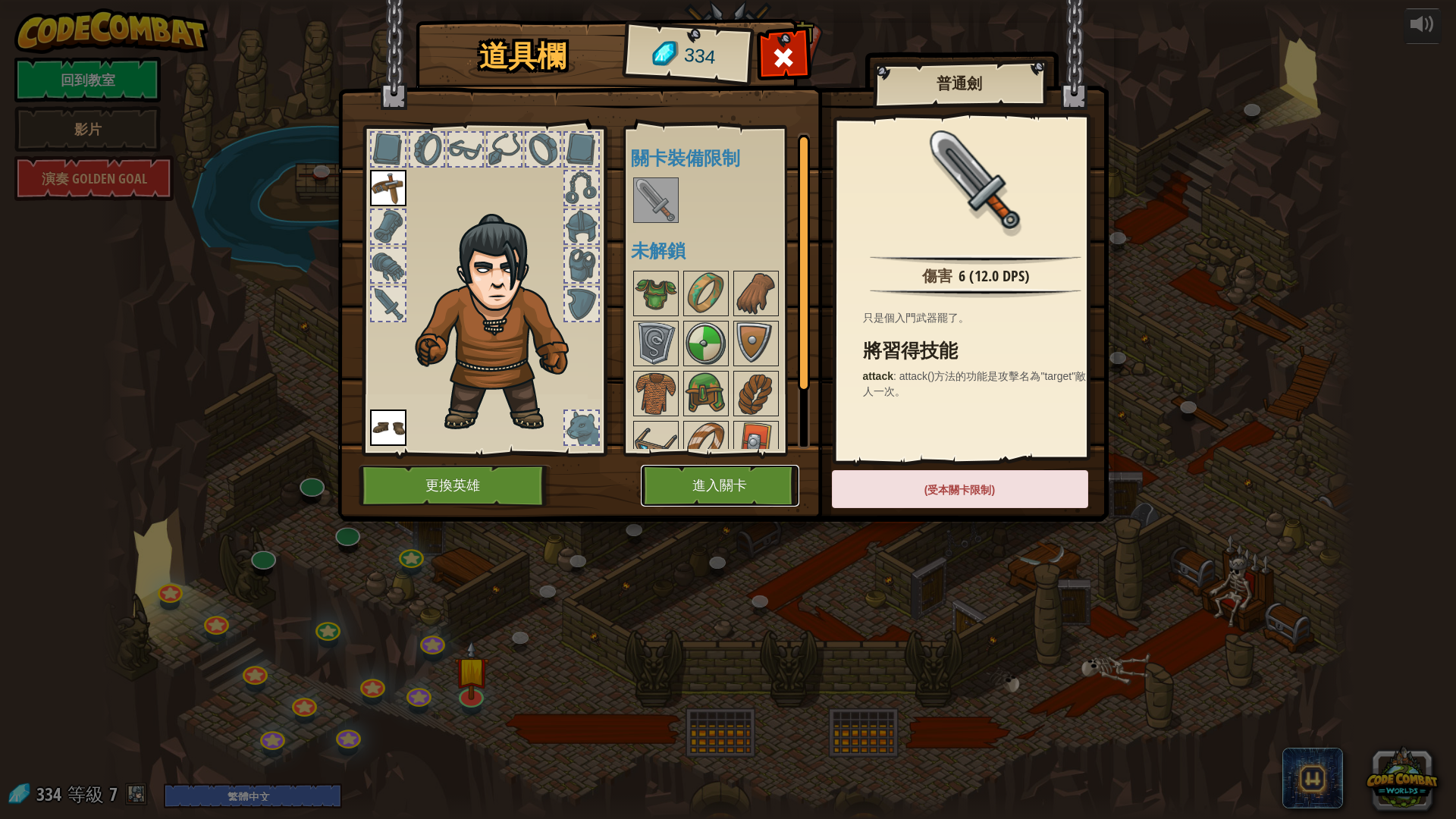
click at [737, 483] on button "進入關卡" at bounding box center [719, 485] width 158 height 41
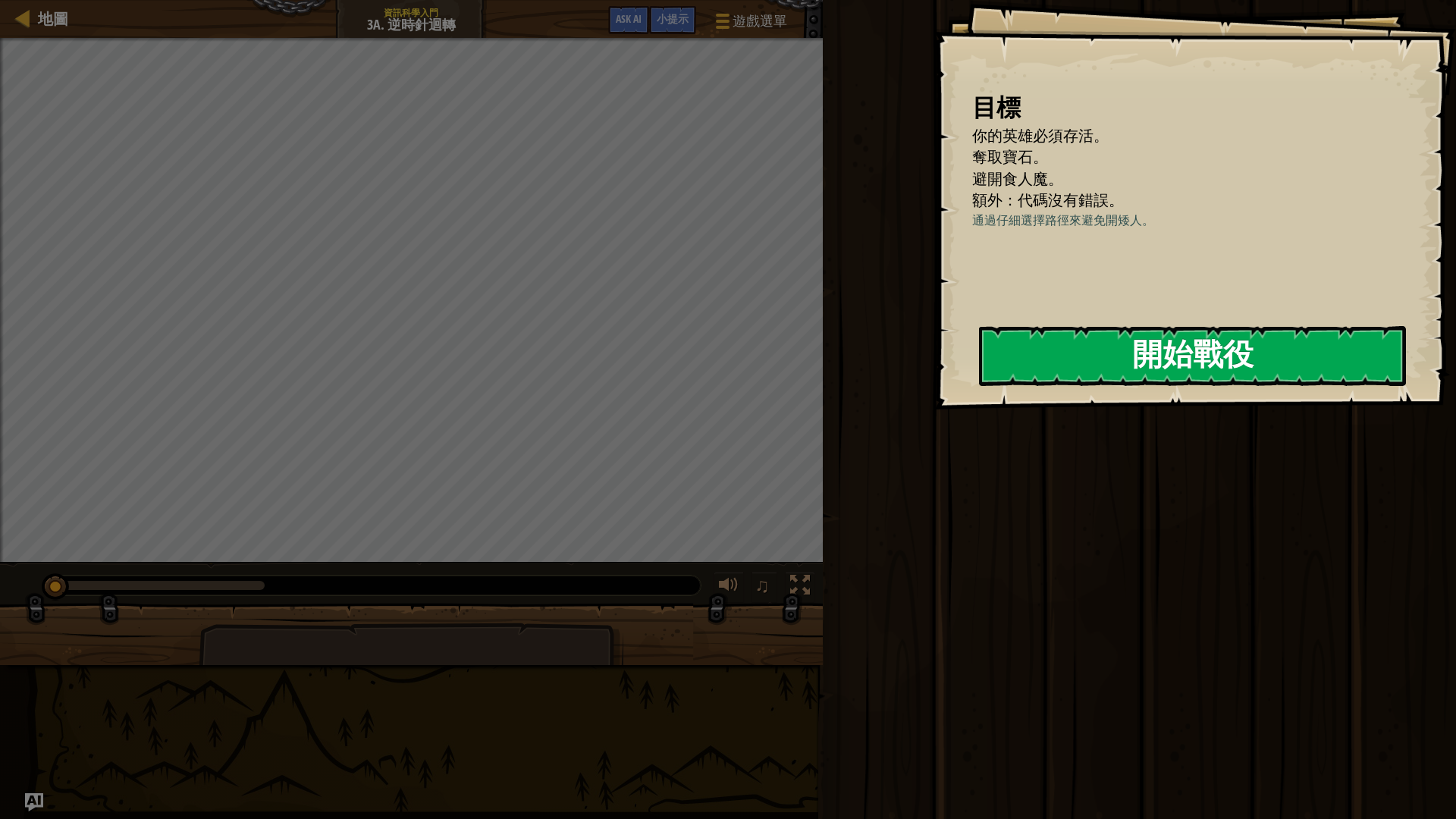
click at [1101, 348] on button "開始戰役" at bounding box center [1192, 356] width 427 height 60
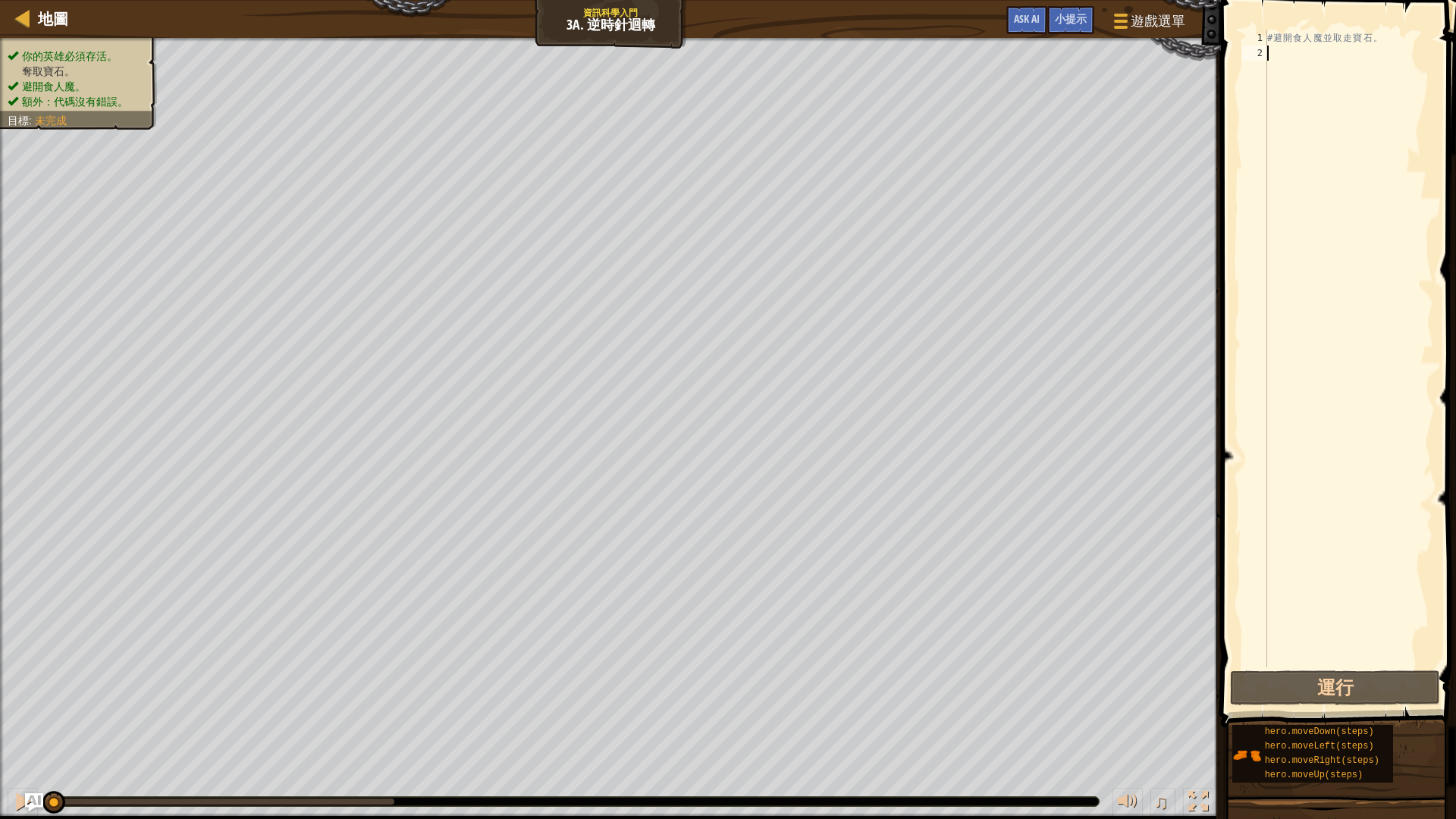
type textarea "h"
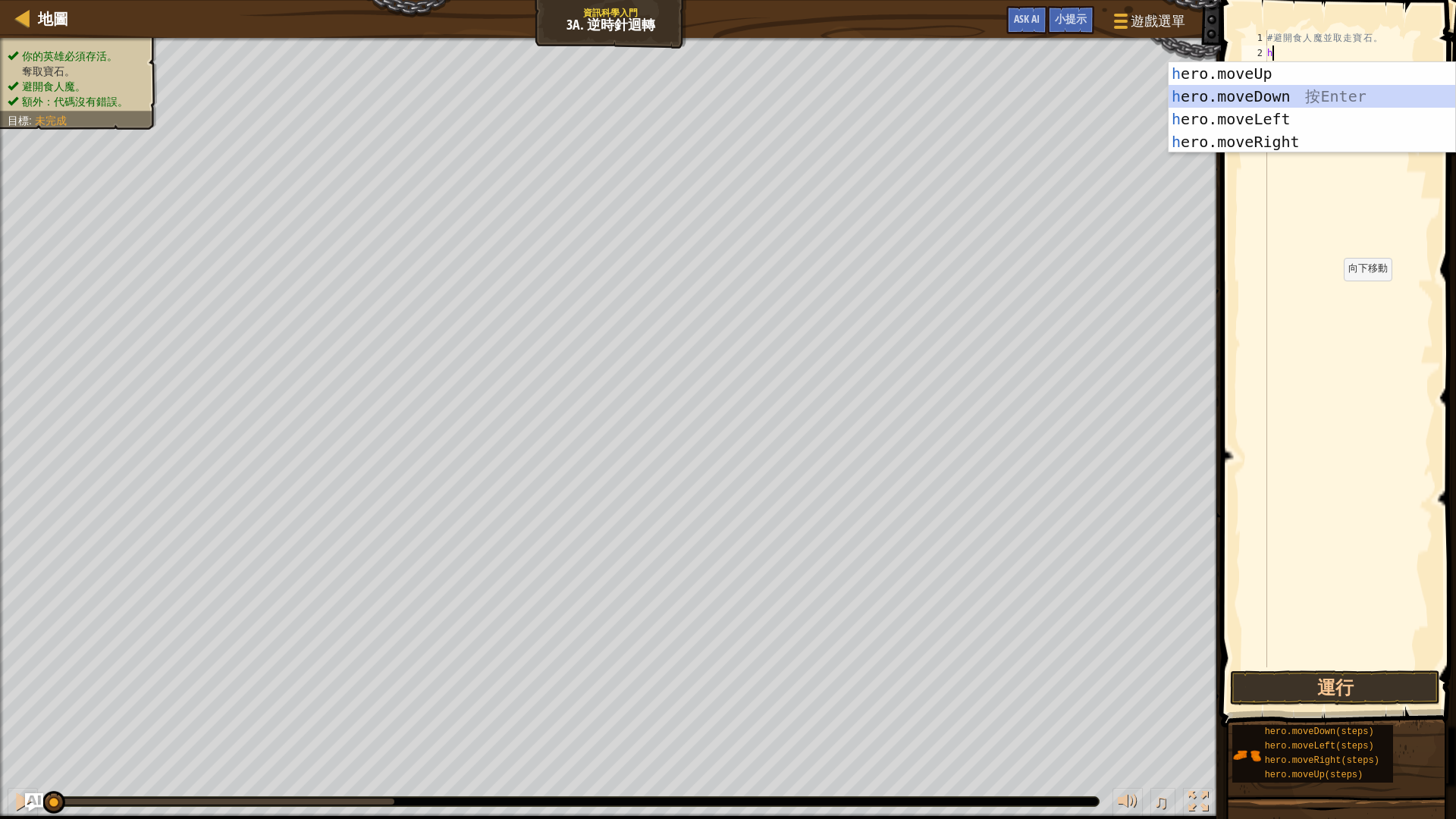
click at [1266, 93] on div "h ero.moveUp 按 Enter h ero.moveDown 按 Enter h ero.moveLeft 按 Enter h ero.moveRi…" at bounding box center [1311, 130] width 287 height 136
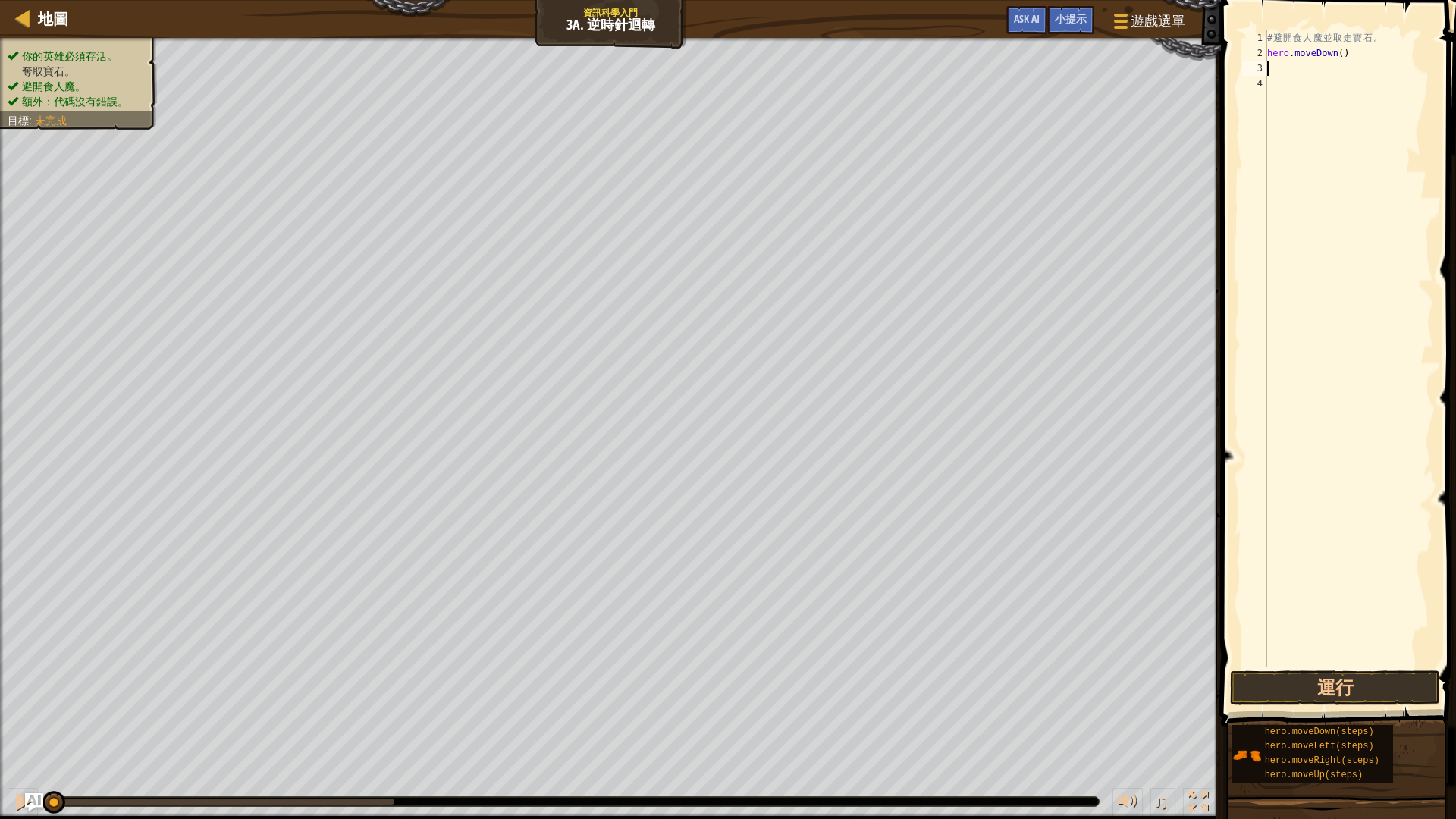
type textarea "h"
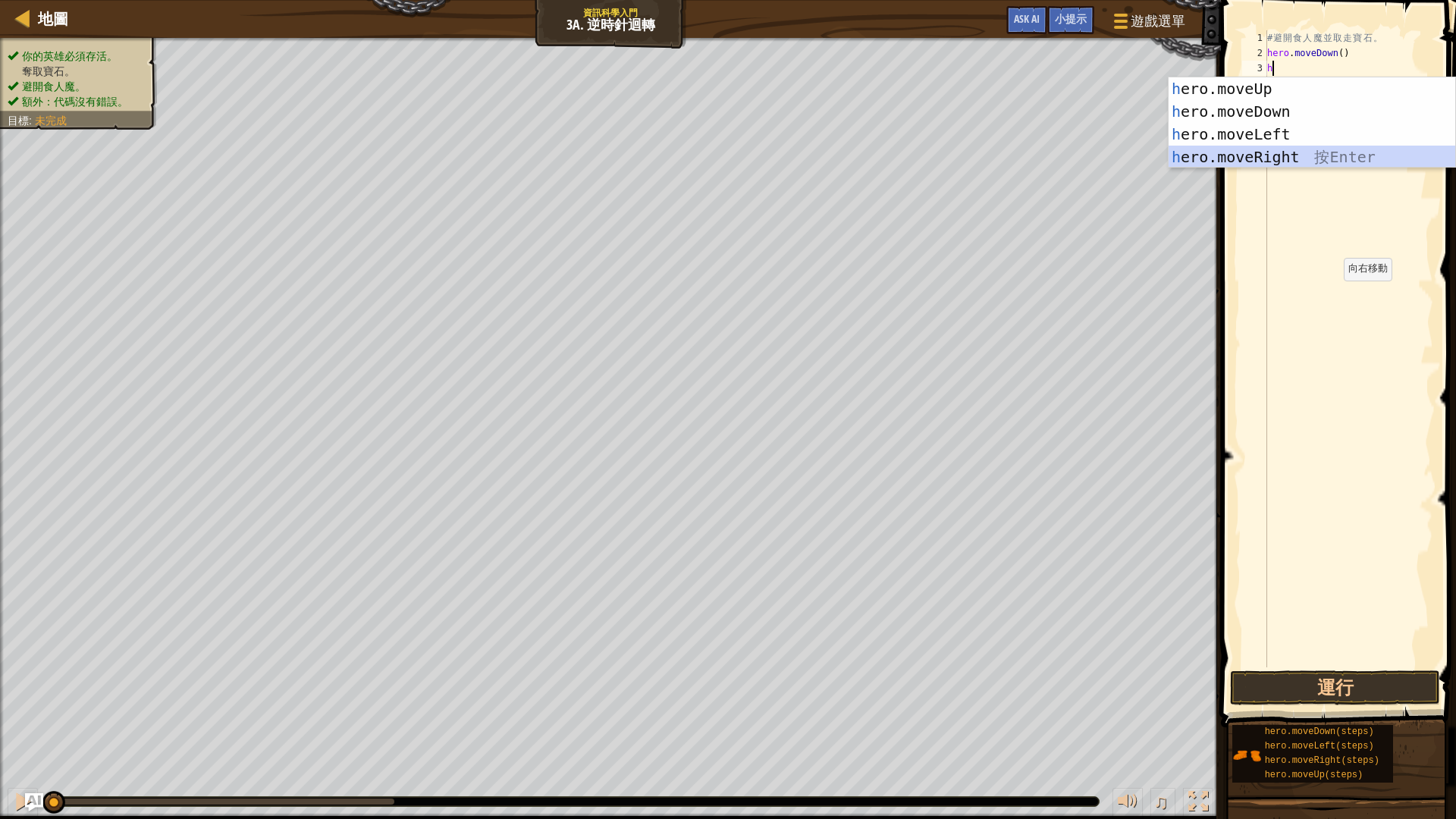
click at [1280, 150] on div "h ero.moveUp 按 Enter h ero.moveDown 按 Enter h ero.moveLeft 按 Enter h ero.moveRi…" at bounding box center [1311, 145] width 287 height 136
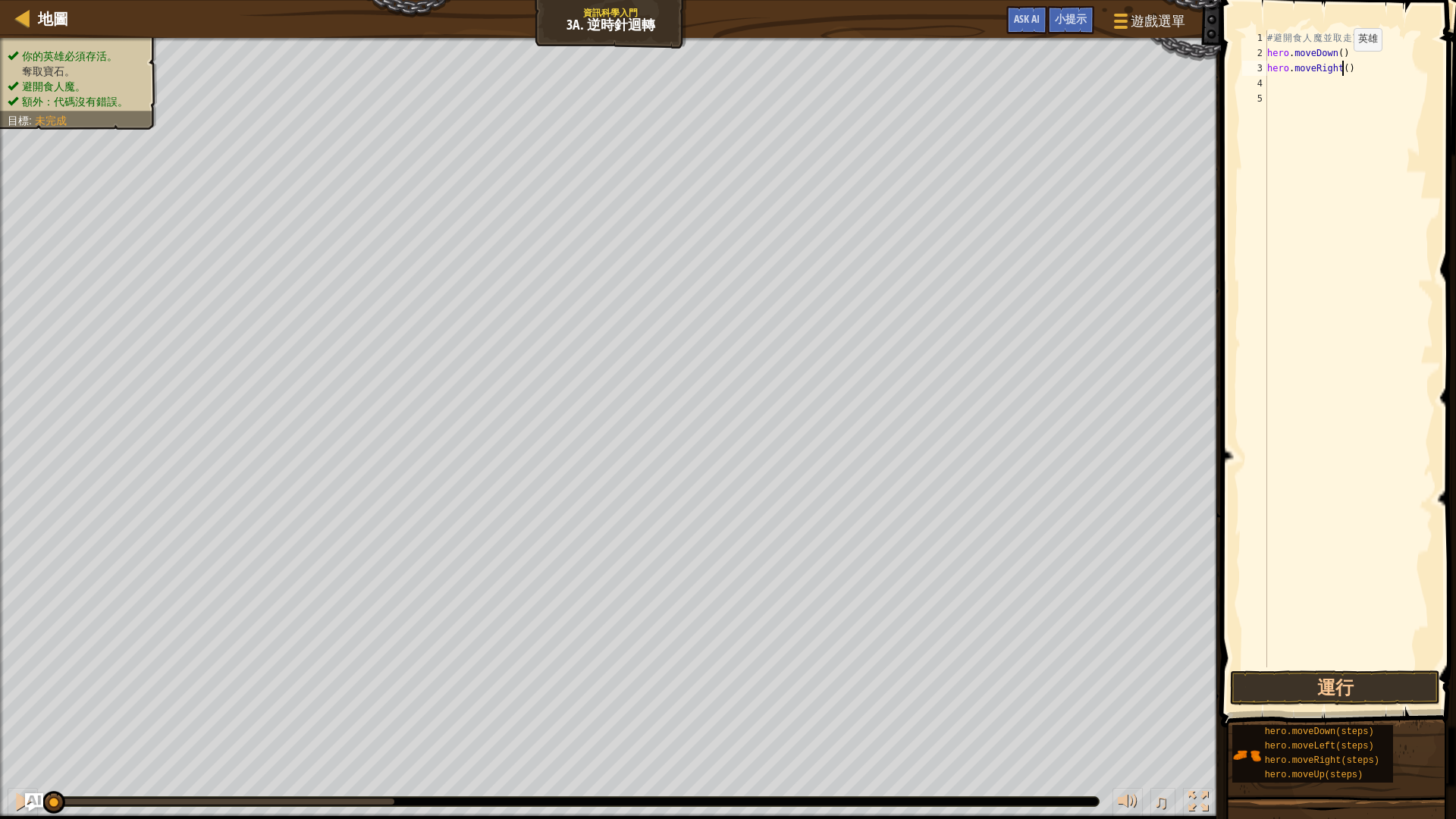
click at [1340, 66] on div "# 避 開 食 人 魔 並 取 走 寶 石 。 hero . moveDown ( ) hero . moveRight ( )" at bounding box center [1348, 364] width 169 height 667
type textarea "hero.moveRight(2)"
click at [1302, 677] on button "運行" at bounding box center [1335, 687] width 210 height 35
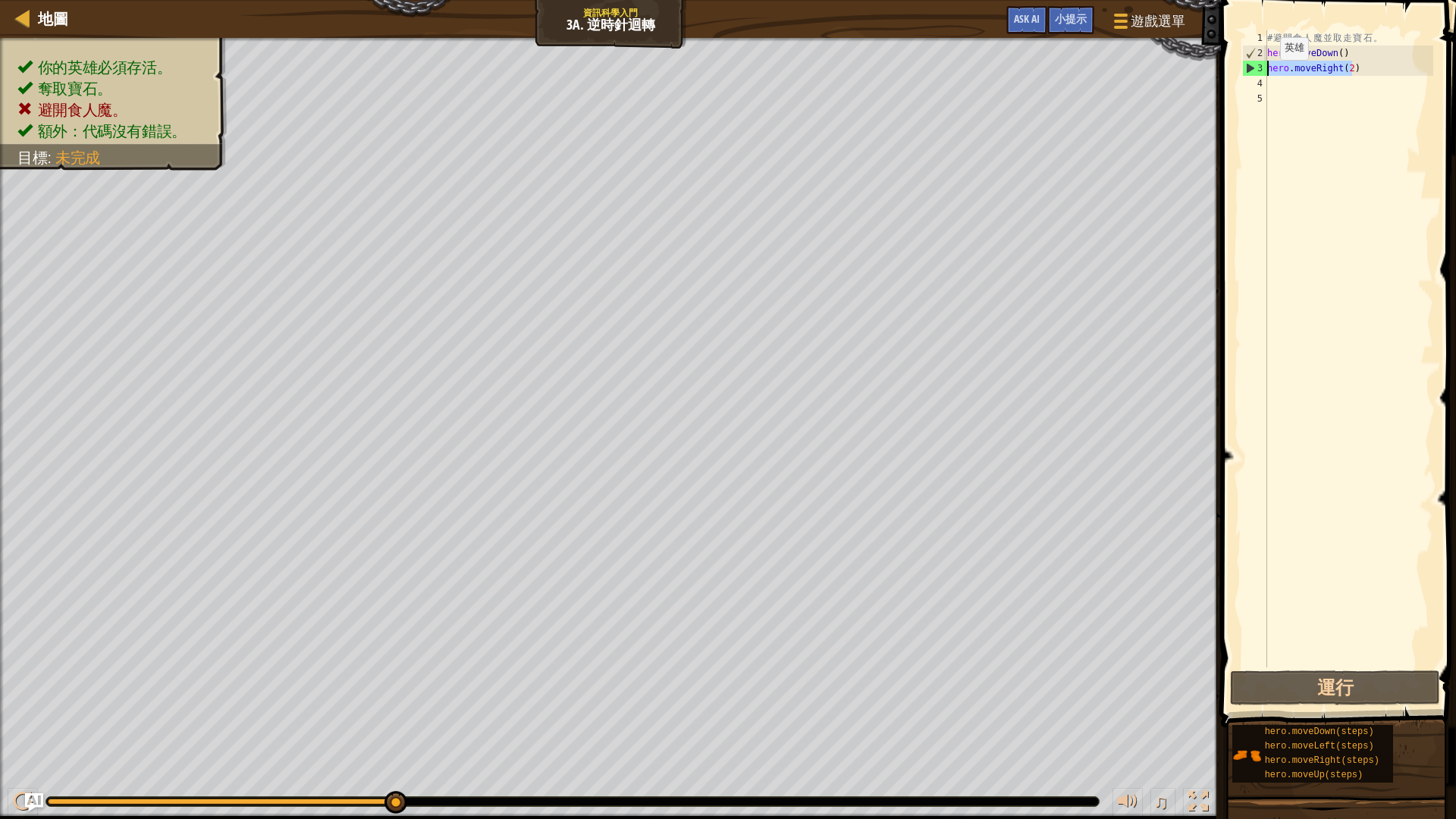
drag, startPoint x: 1363, startPoint y: 64, endPoint x: 1246, endPoint y: 75, distance: 117.5
click at [1246, 75] on div "hero.moveRight(2) 1 2 3 4 5 # 避 開 食 人 魔 並 取 走 寶 石 。 hero . moveDown ( ) hero . …" at bounding box center [1336, 348] width 194 height 637
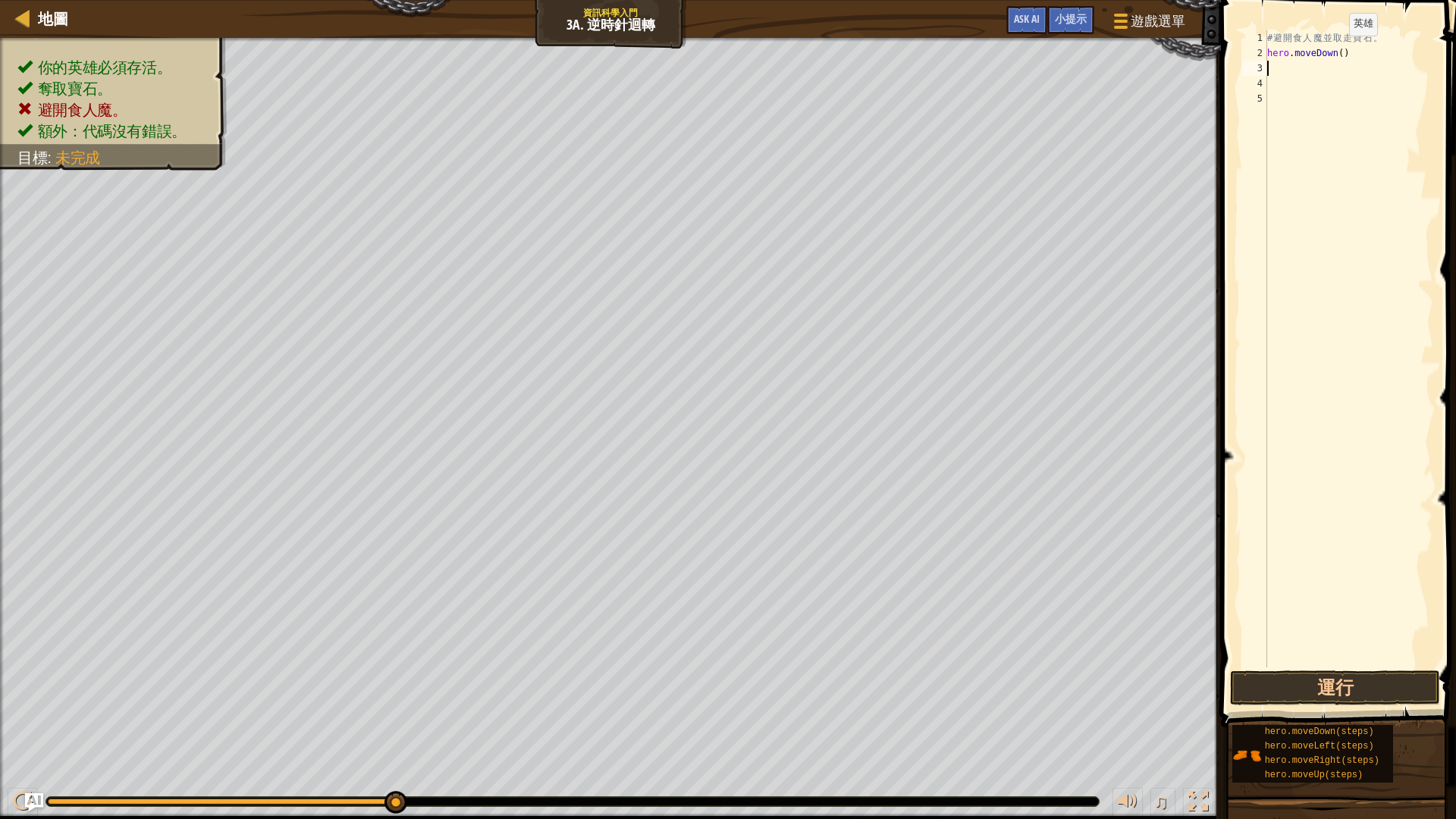
click at [1336, 51] on div "# 避 開 食 人 魔 並 取 走 寶 石 。 hero . moveDown ( )" at bounding box center [1348, 364] width 169 height 667
type textarea "hero.moveDown(2)"
click at [1333, 66] on div "# 避 開 食 人 魔 並 取 走 寶 石 。 hero . moveDown ( 2 )" at bounding box center [1348, 364] width 169 height 667
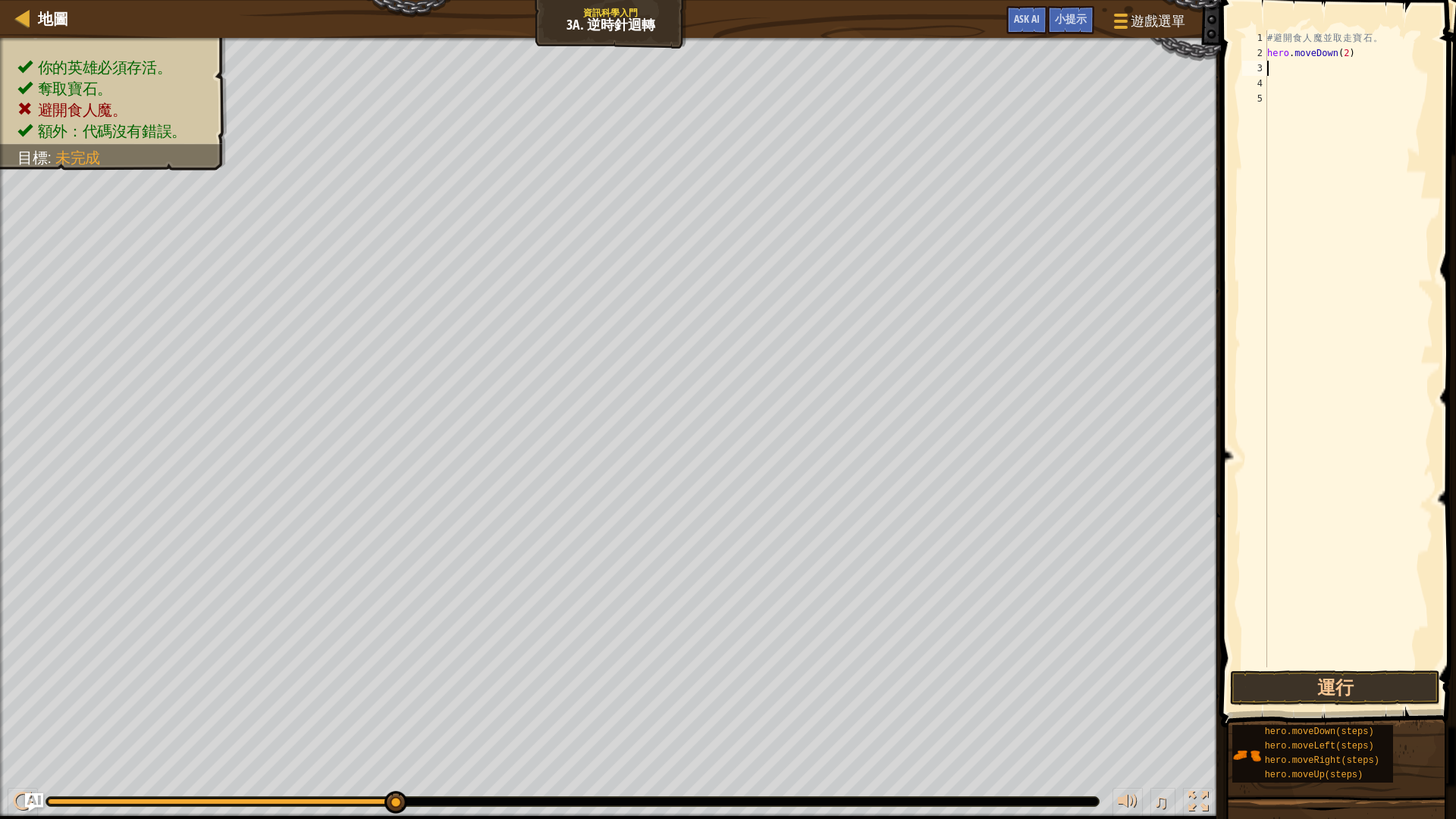
type textarea "h"
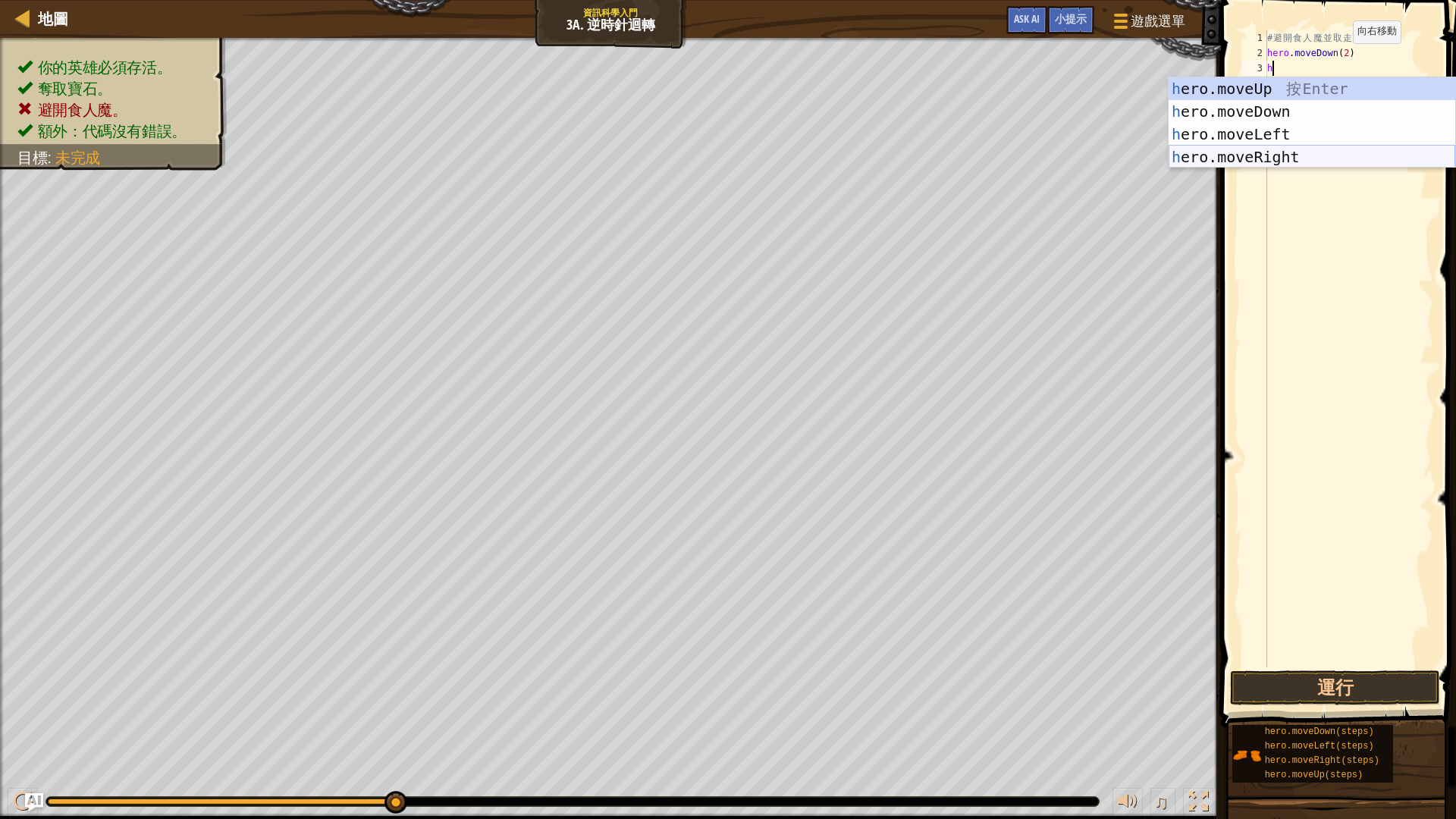
click at [1293, 158] on div "h ero.moveUp 按 Enter h ero.moveDown 按 Enter h ero.moveLeft 按 Enter h ero.moveRi…" at bounding box center [1311, 145] width 287 height 136
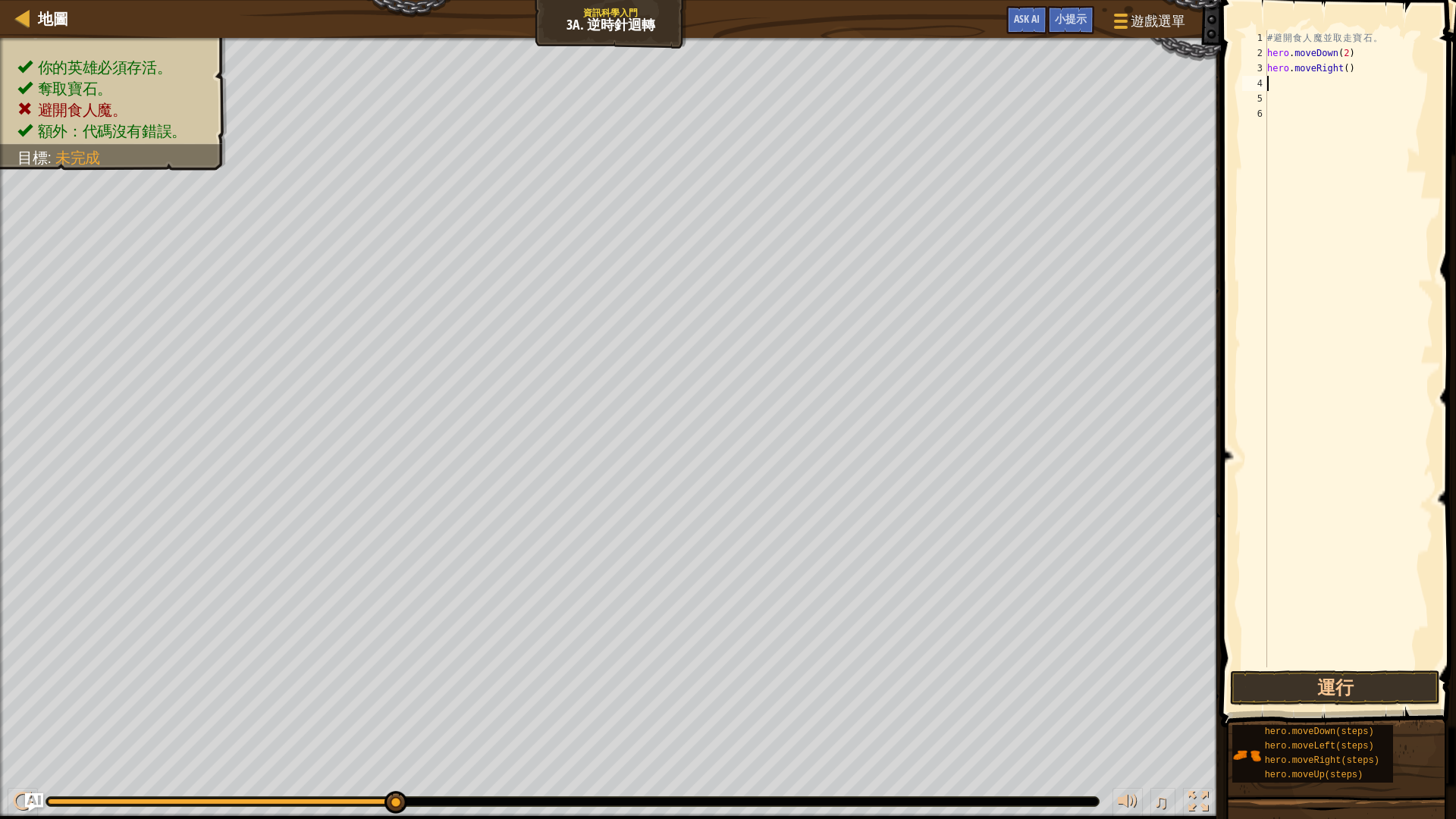
type textarea "h"
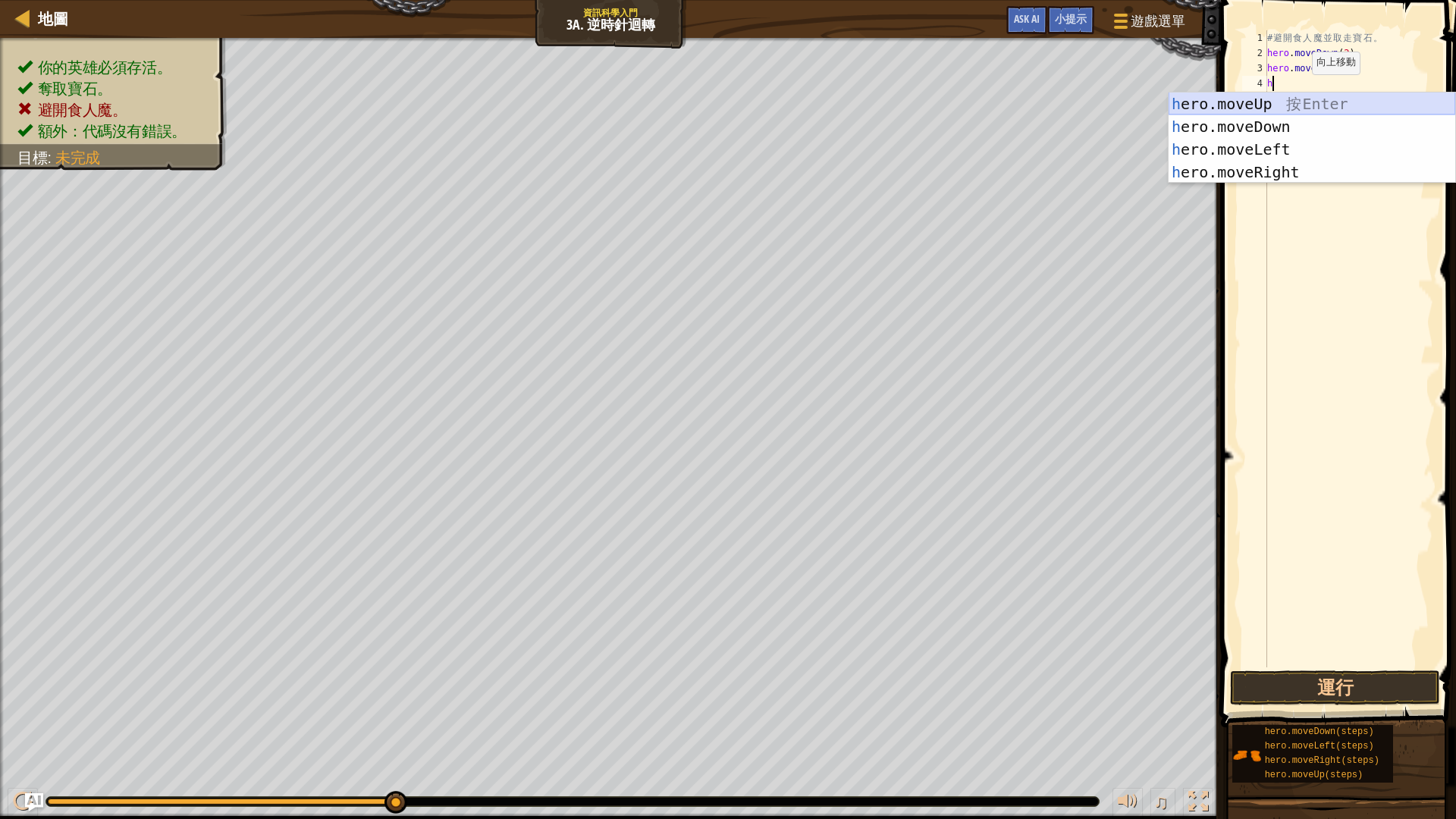
click at [1290, 104] on div "h ero.moveUp 按 Enter h ero.moveDown 按 Enter h ero.moveLeft 按 Enter h ero.moveRi…" at bounding box center [1311, 161] width 287 height 136
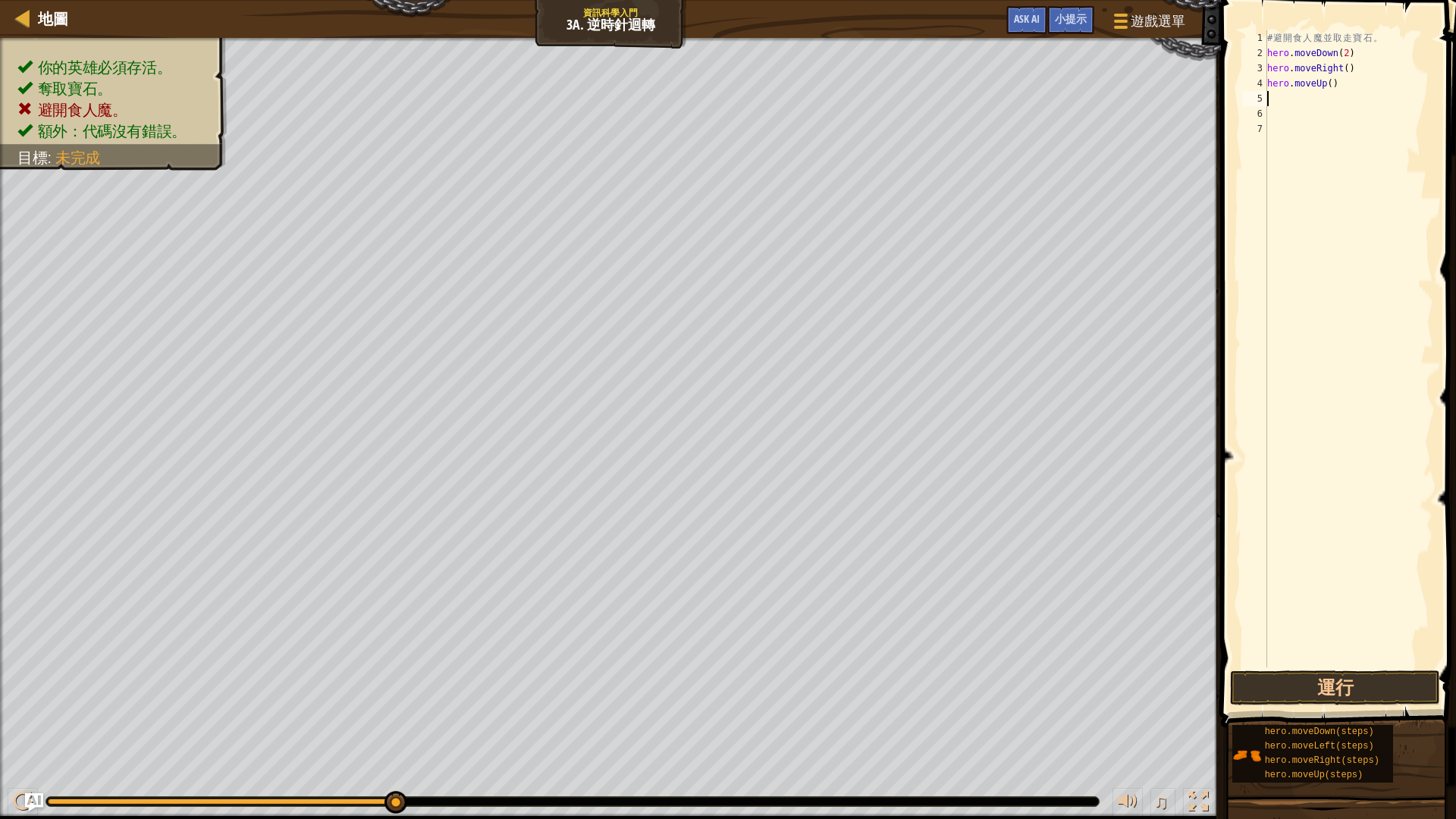
type textarea "h"
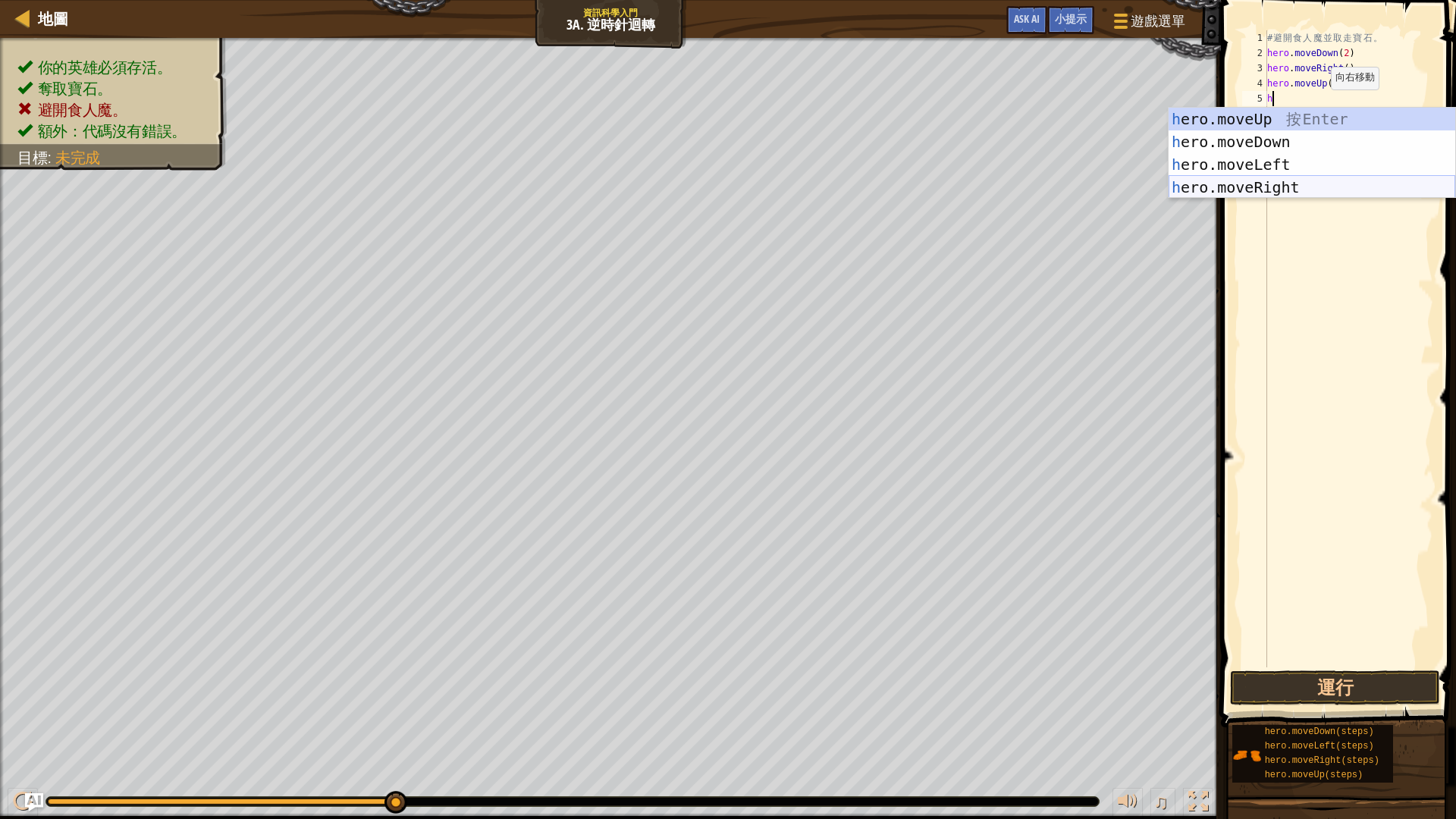
click at [1305, 189] on div "h ero.moveUp 按 Enter h ero.moveDown 按 Enter h ero.moveLeft 按 Enter h ero.moveRi…" at bounding box center [1311, 176] width 287 height 136
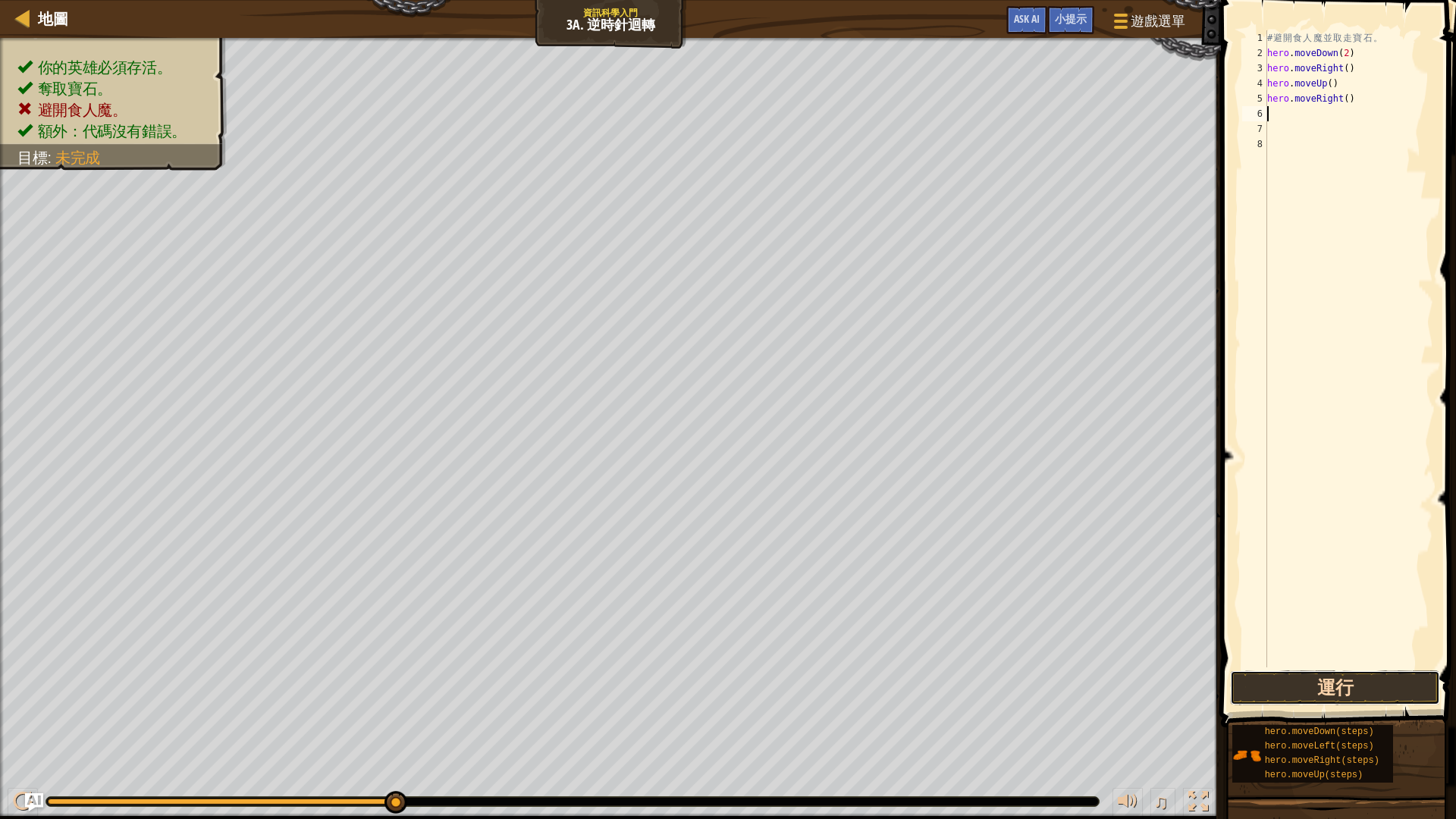
click at [1317, 681] on button "運行" at bounding box center [1335, 687] width 210 height 35
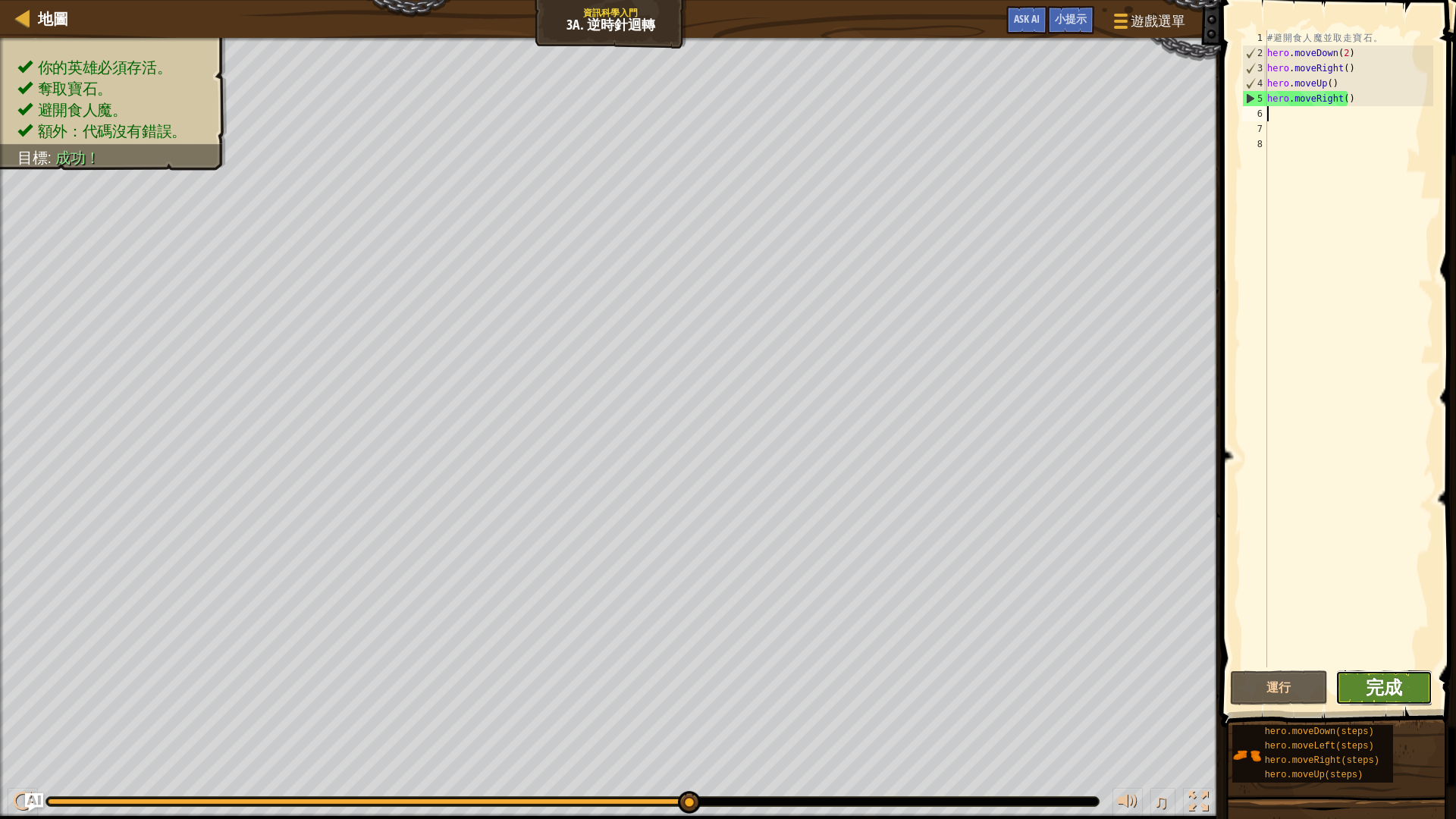
click at [1379, 682] on span "完成" at bounding box center [1383, 686] width 37 height 24
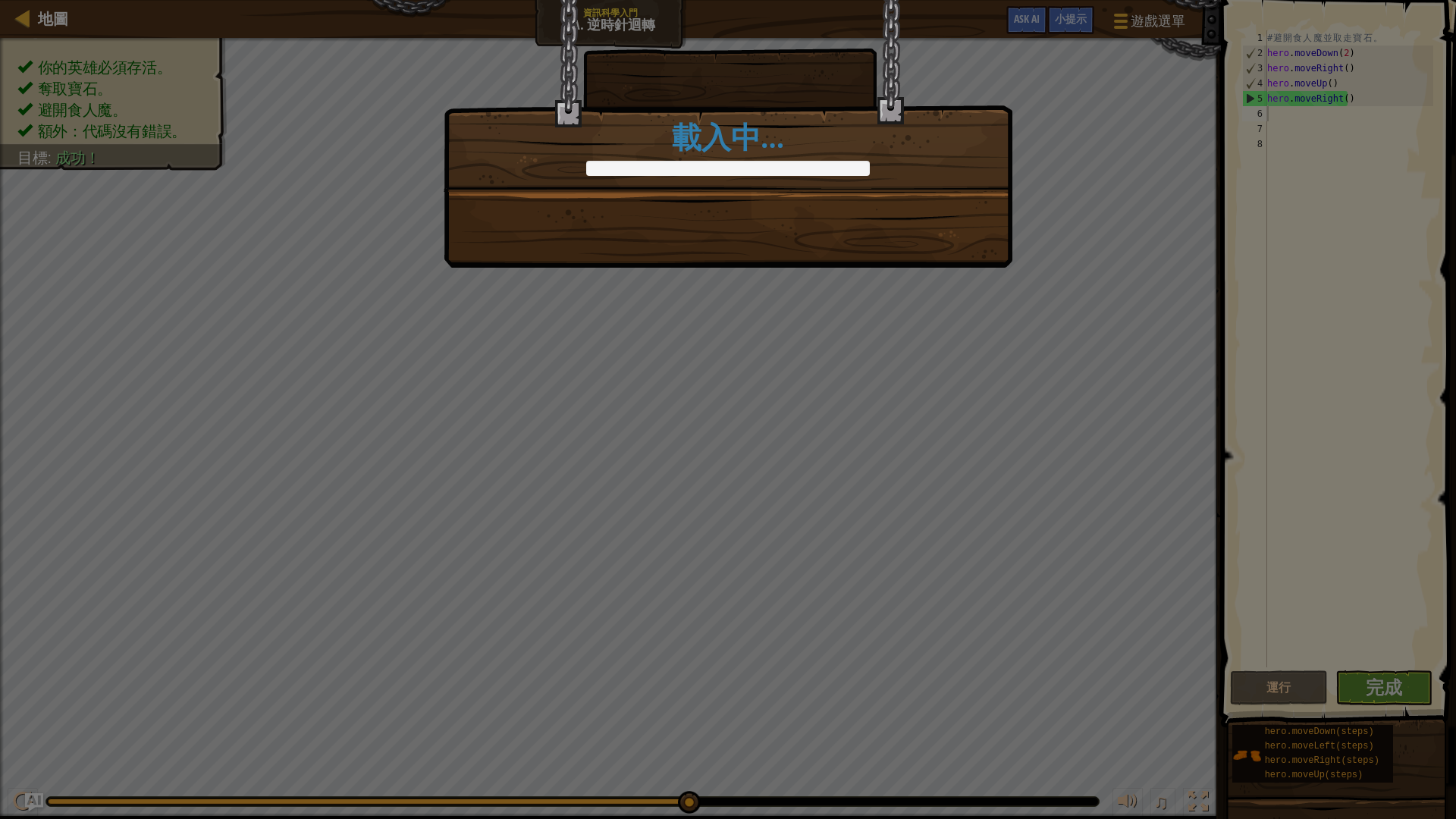
drag, startPoint x: 948, startPoint y: 283, endPoint x: 931, endPoint y: 275, distance: 18.8
click at [943, 282] on div "試試看正確地拼寫逆時針。 +0 +0 整潔的代碼：沒有代碼錯誤和警告 +0 +0 下一步 載入中…" at bounding box center [728, 410] width 1456 height 819
drag, startPoint x: 936, startPoint y: 265, endPoint x: 947, endPoint y: 264, distance: 11.0
click at [936, 265] on div "試試看正確地拼寫逆時針。 +0 +0 整潔的代碼：沒有代碼錯誤和警告 +0 +0 下一步 載入中…" at bounding box center [728, 134] width 569 height 268
click at [949, 264] on div "試試看正確地拼寫逆時針。 +0 +0 整潔的代碼：沒有代碼錯誤和警告 +0 +0 下一步 載入中…" at bounding box center [728, 134] width 569 height 268
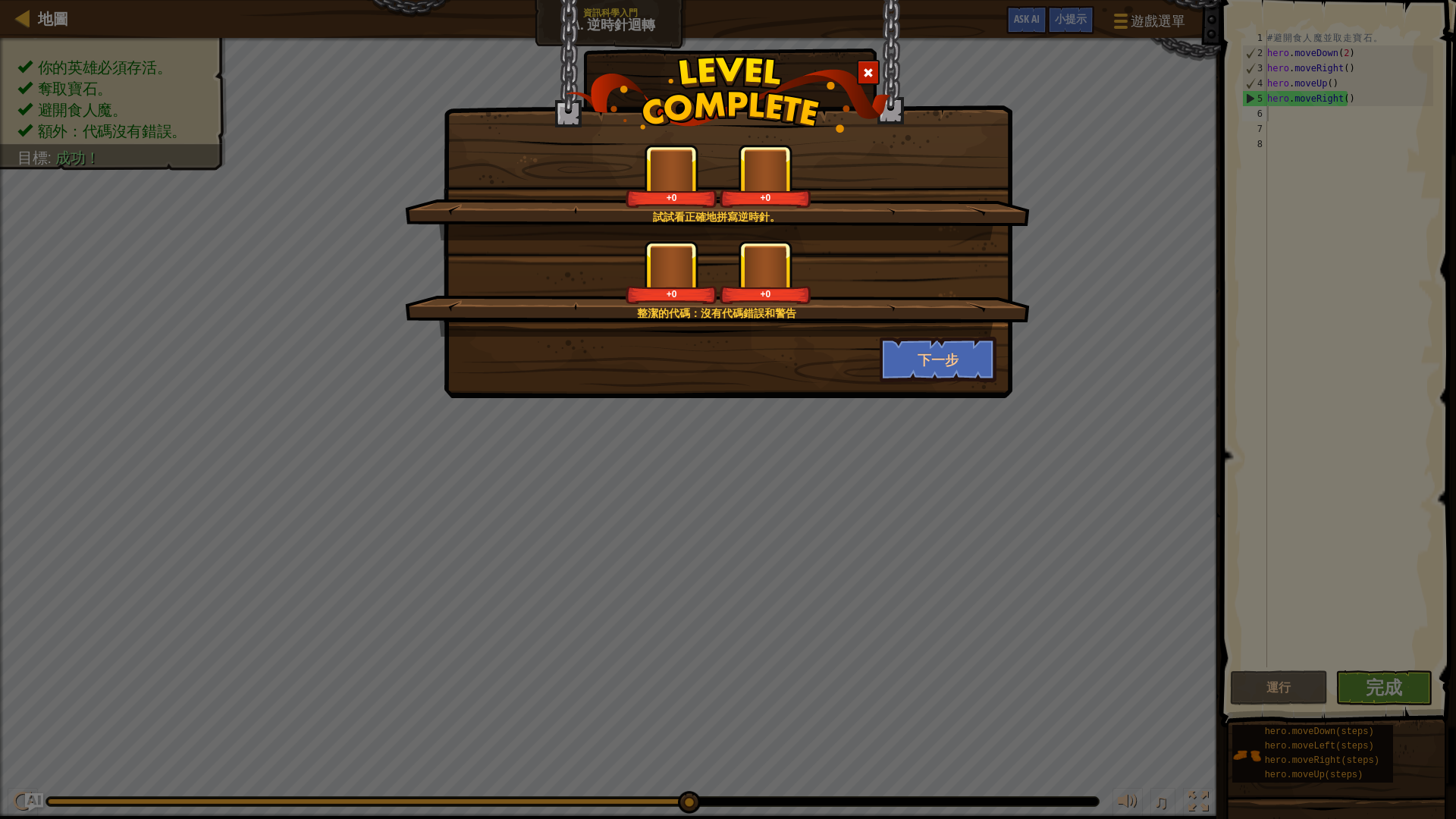
click at [952, 260] on div "+0 +0" at bounding box center [718, 272] width 588 height 64
click at [966, 357] on button "下一步" at bounding box center [938, 359] width 118 height 46
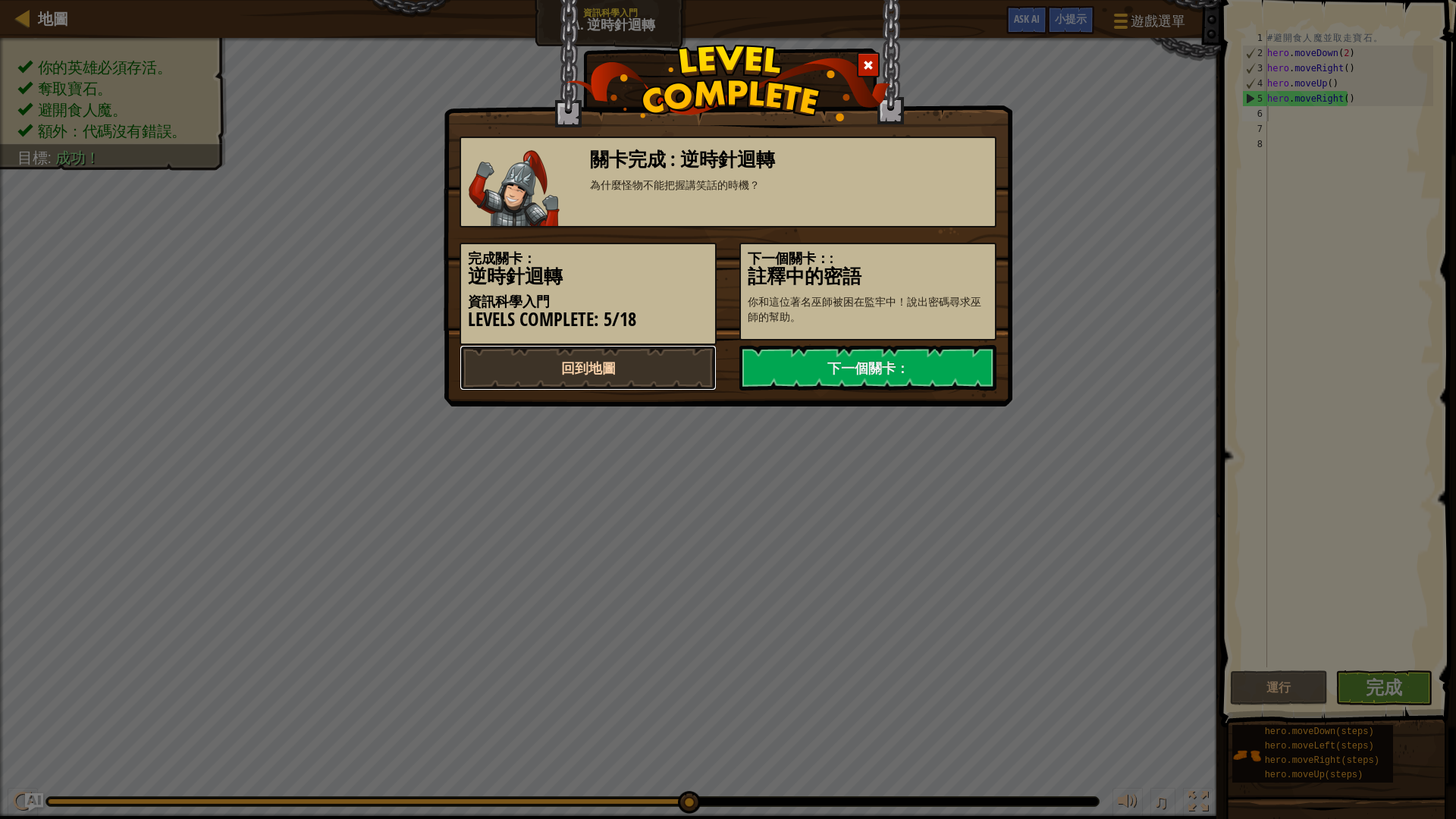
click at [615, 371] on link "回到地圖" at bounding box center [587, 367] width 257 height 46
select select "zh-HANT"
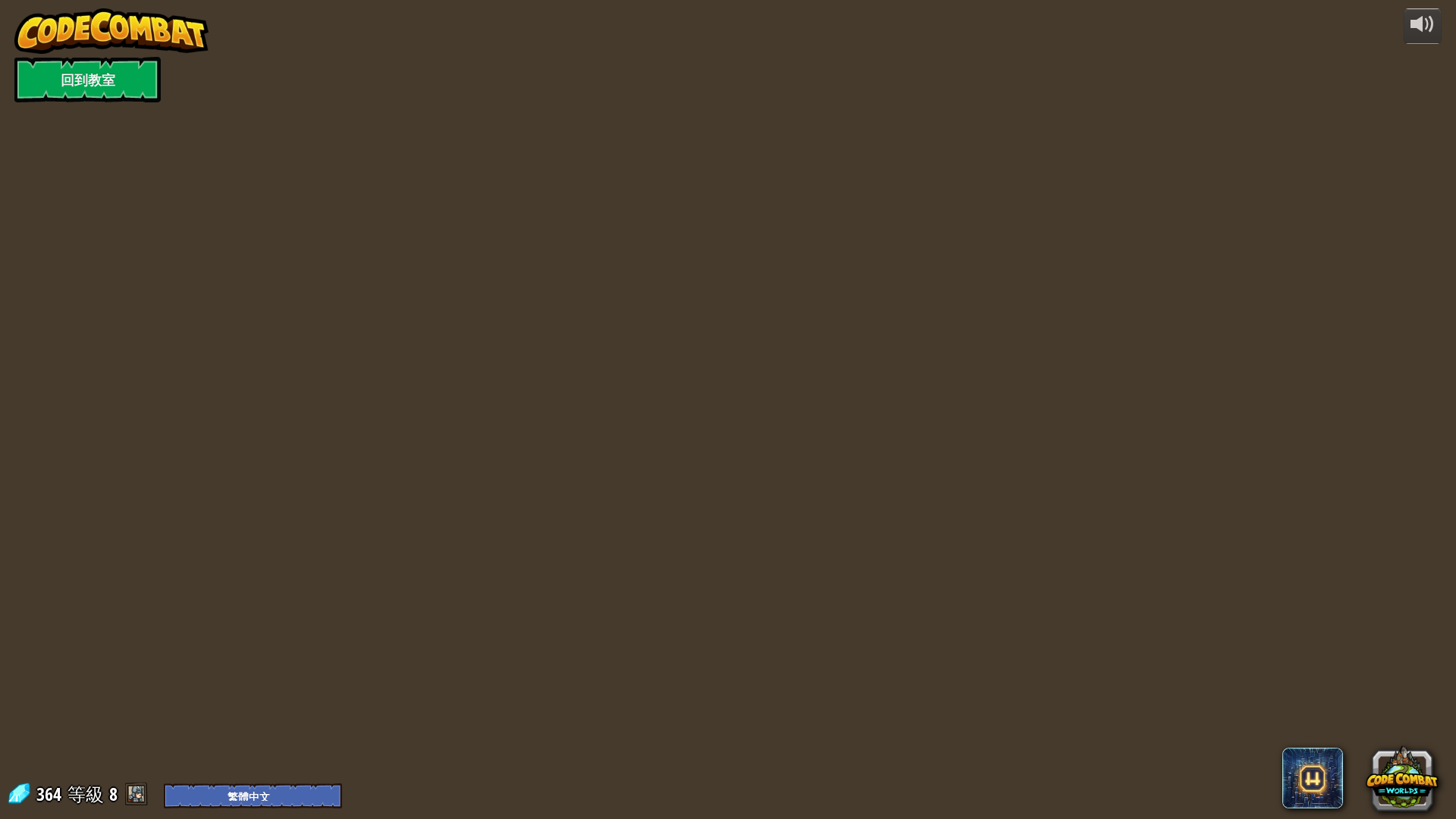
select select "zh-HANT"
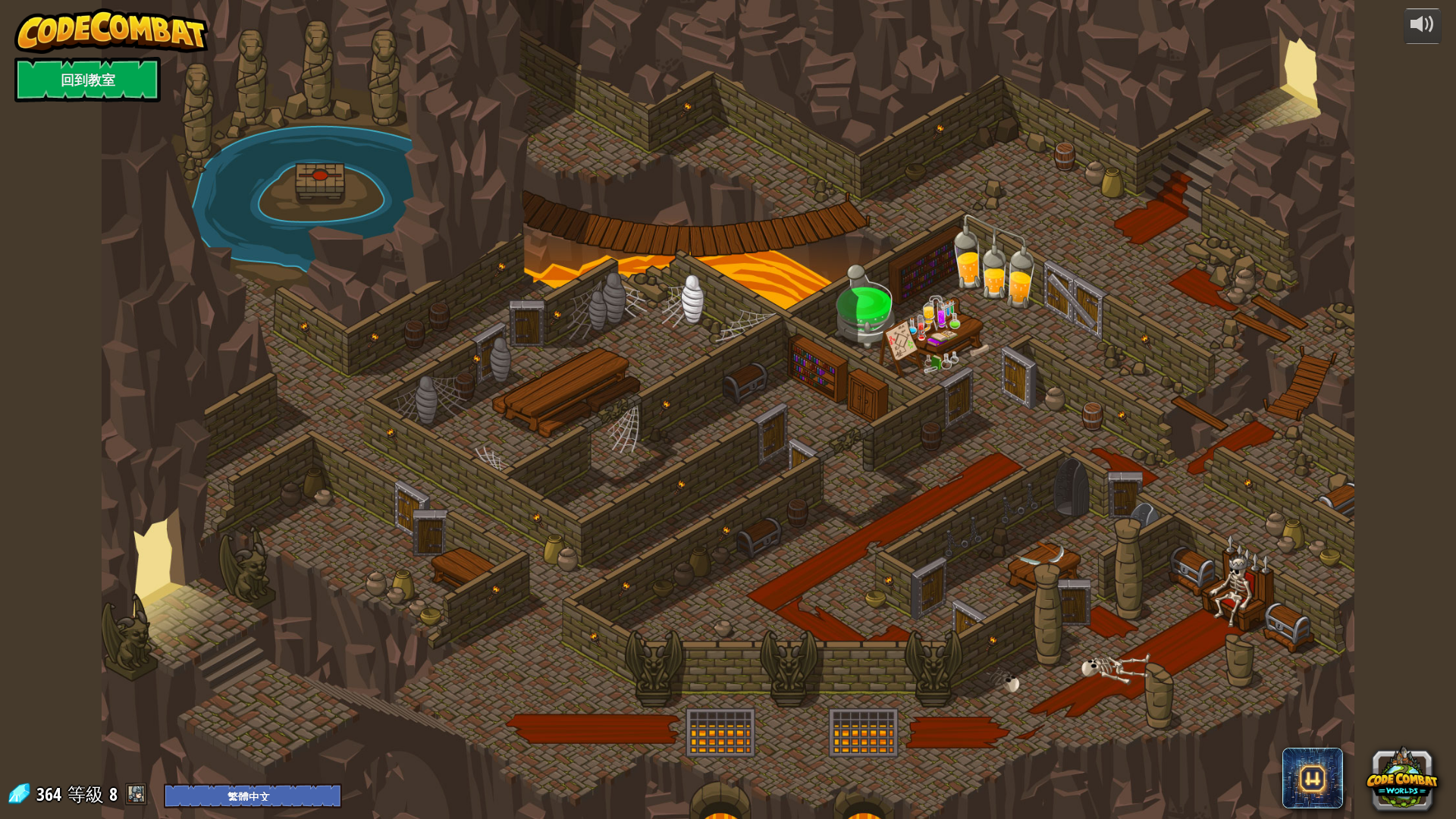
select select "zh-HANT"
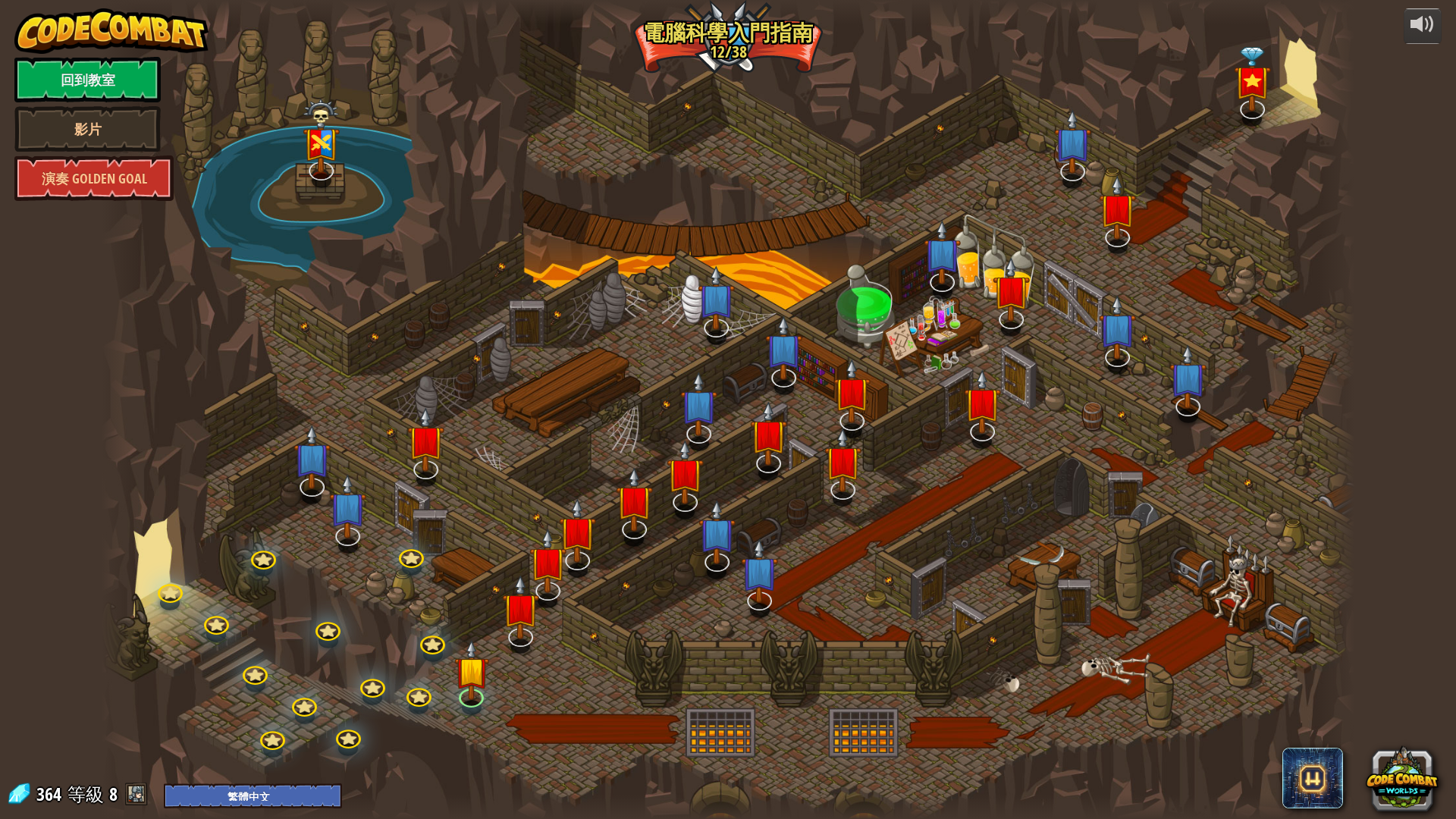
select select "zh-HANT"
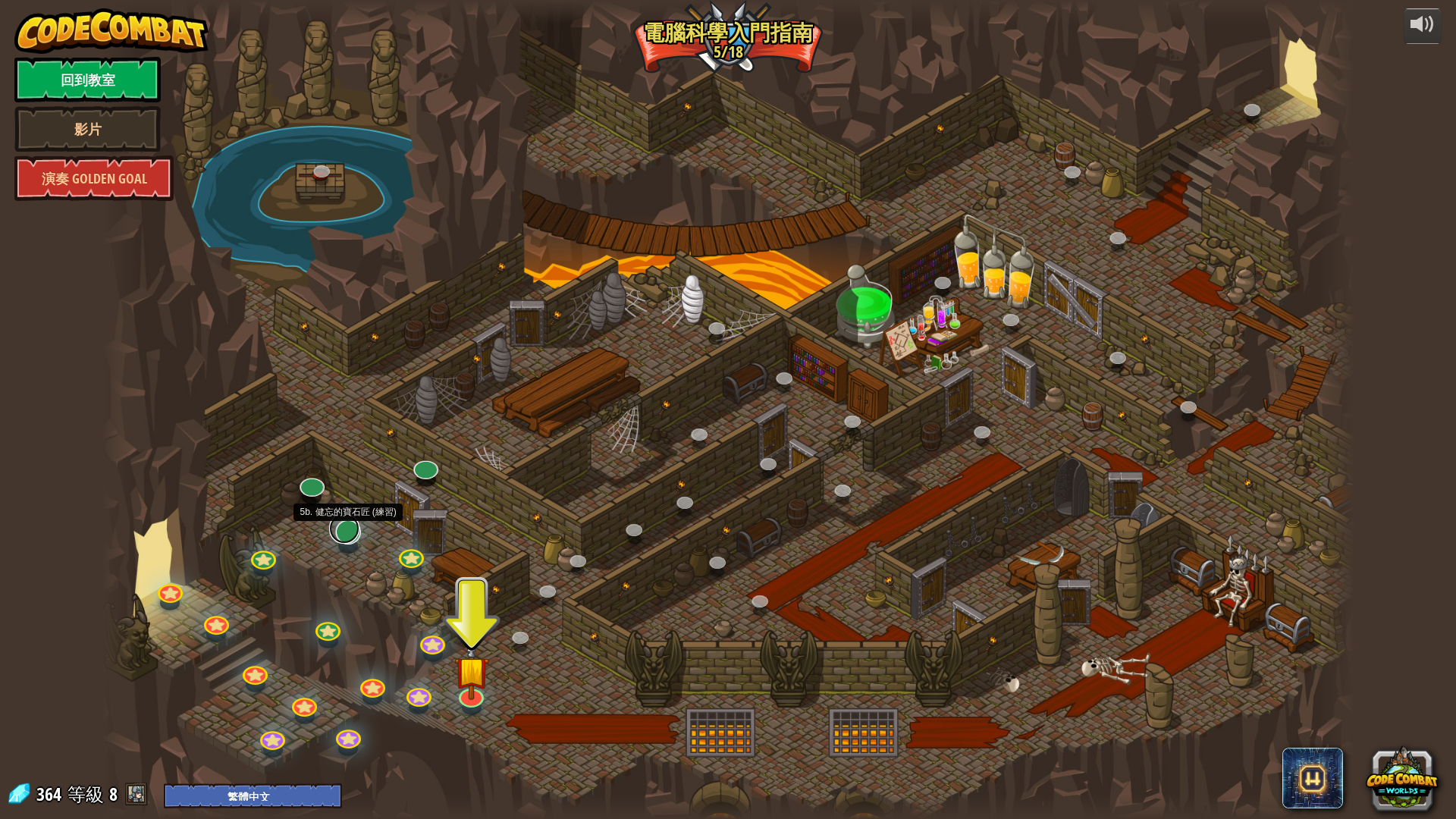
click at [342, 541] on link at bounding box center [344, 528] width 31 height 31
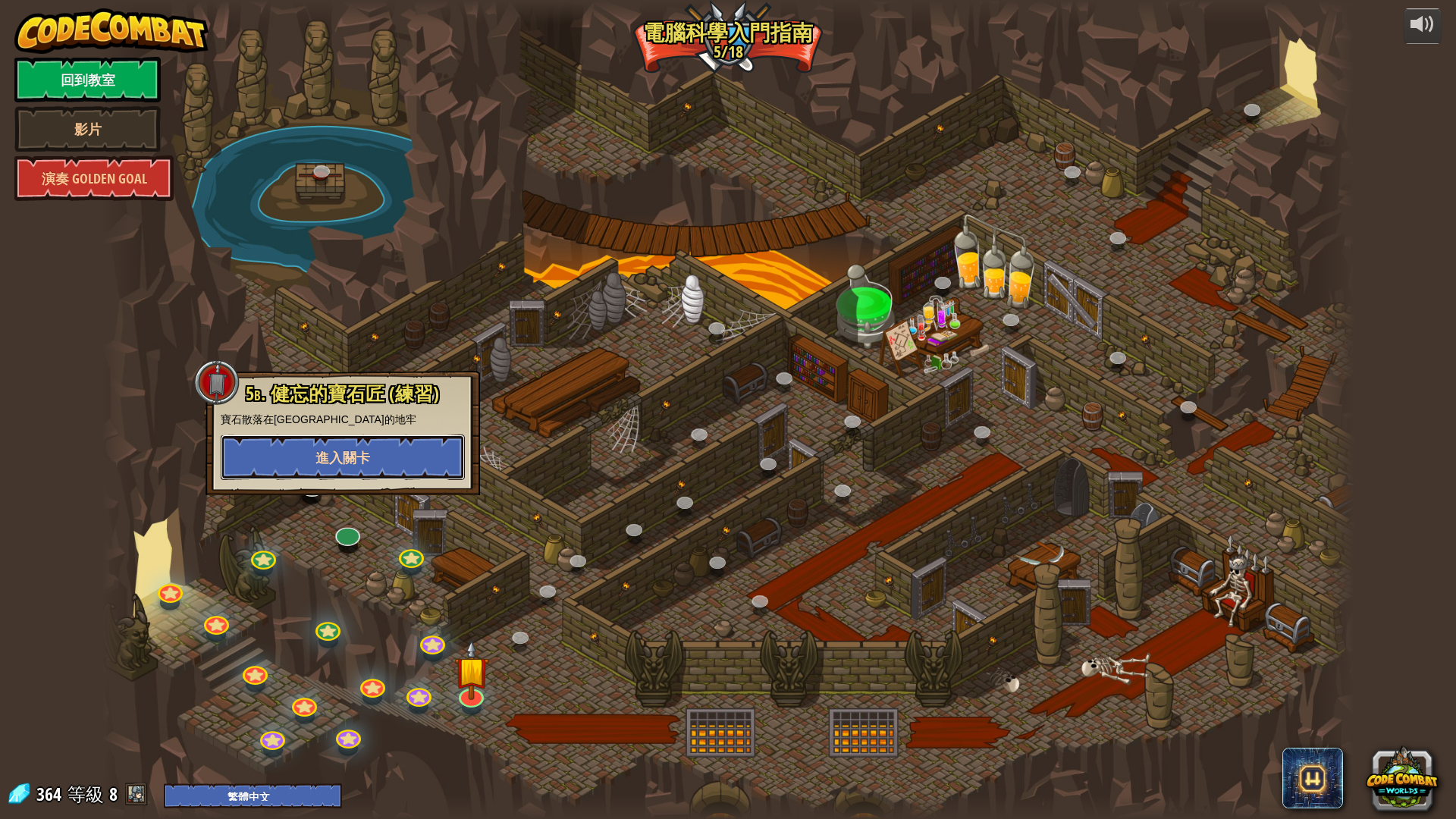
click at [395, 454] on button "進入關卡" at bounding box center [343, 457] width 244 height 46
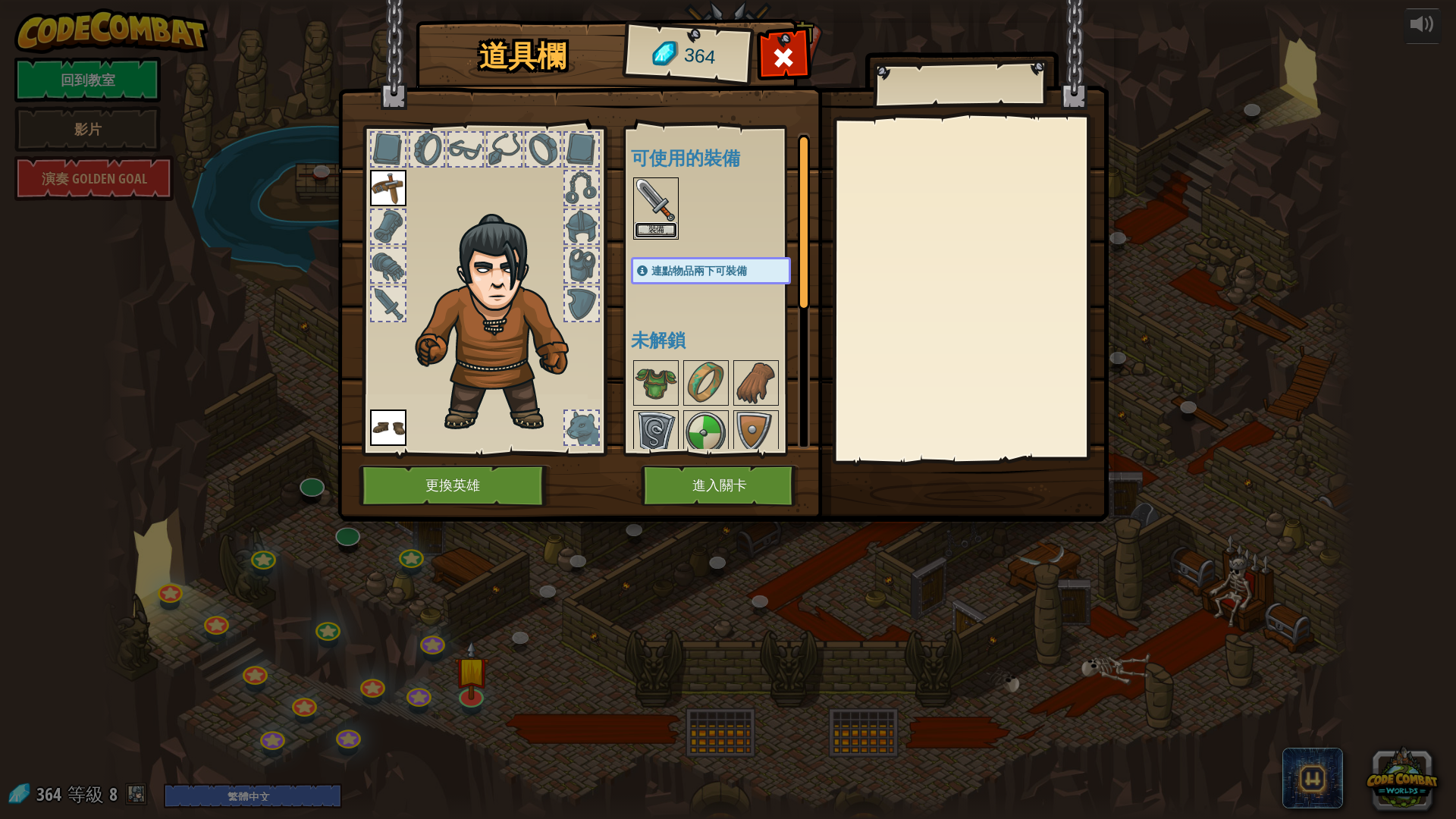
drag, startPoint x: 657, startPoint y: 221, endPoint x: 658, endPoint y: 241, distance: 20.0
click at [657, 222] on button "裝備" at bounding box center [655, 230] width 42 height 16
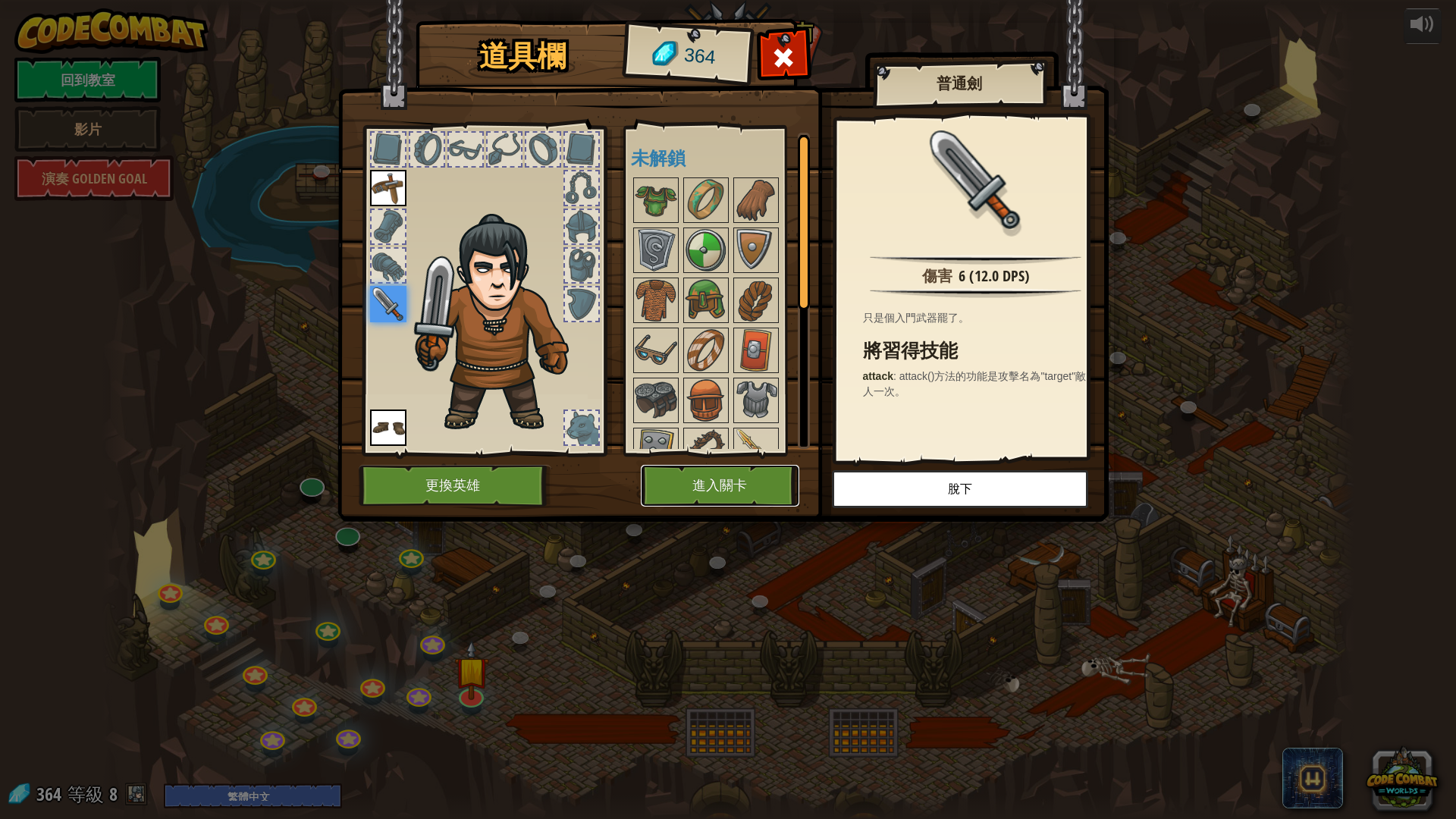
click at [707, 483] on button "進入關卡" at bounding box center [719, 485] width 158 height 41
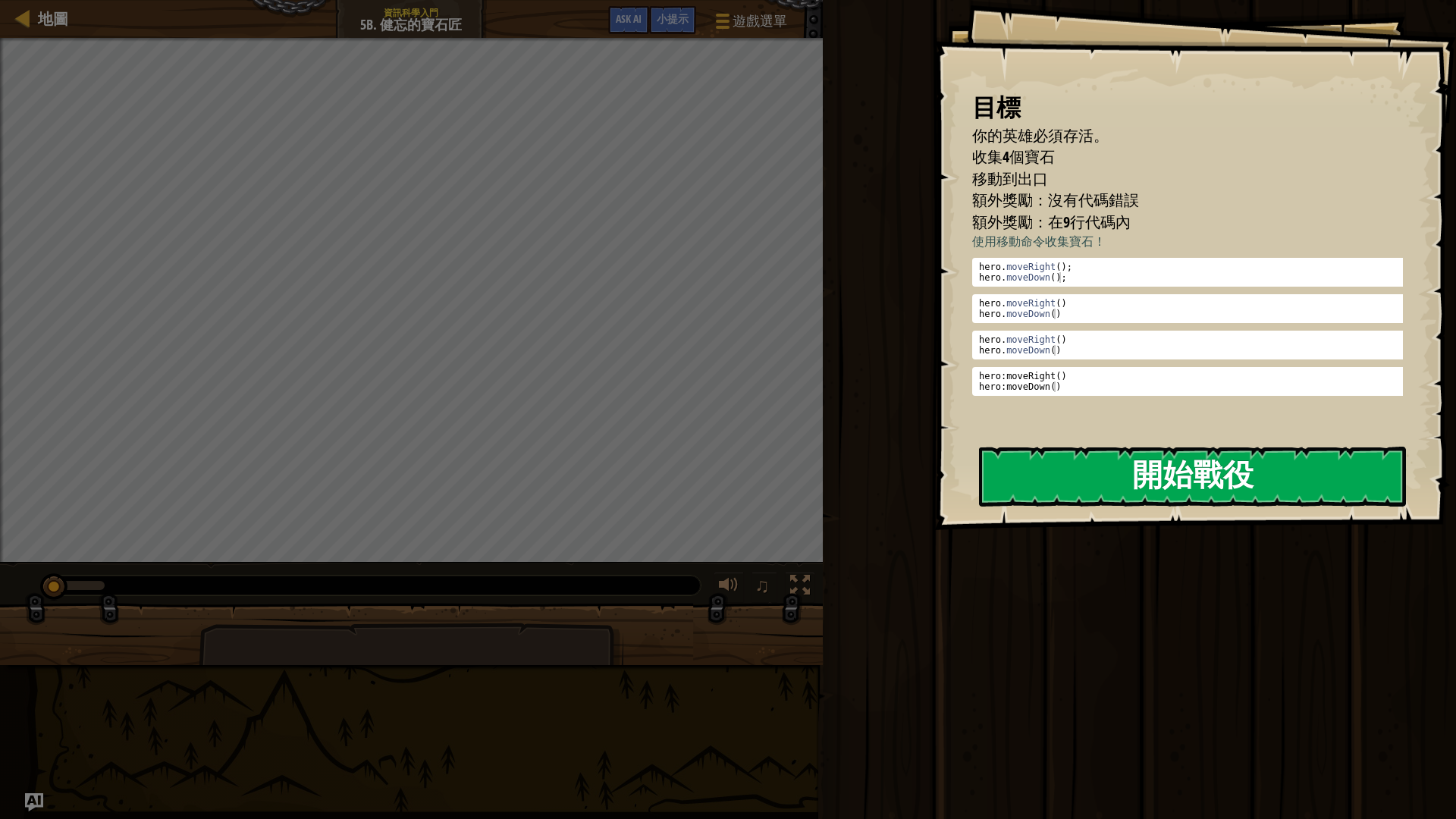
click at [1039, 464] on button "開始戰役" at bounding box center [1192, 476] width 427 height 60
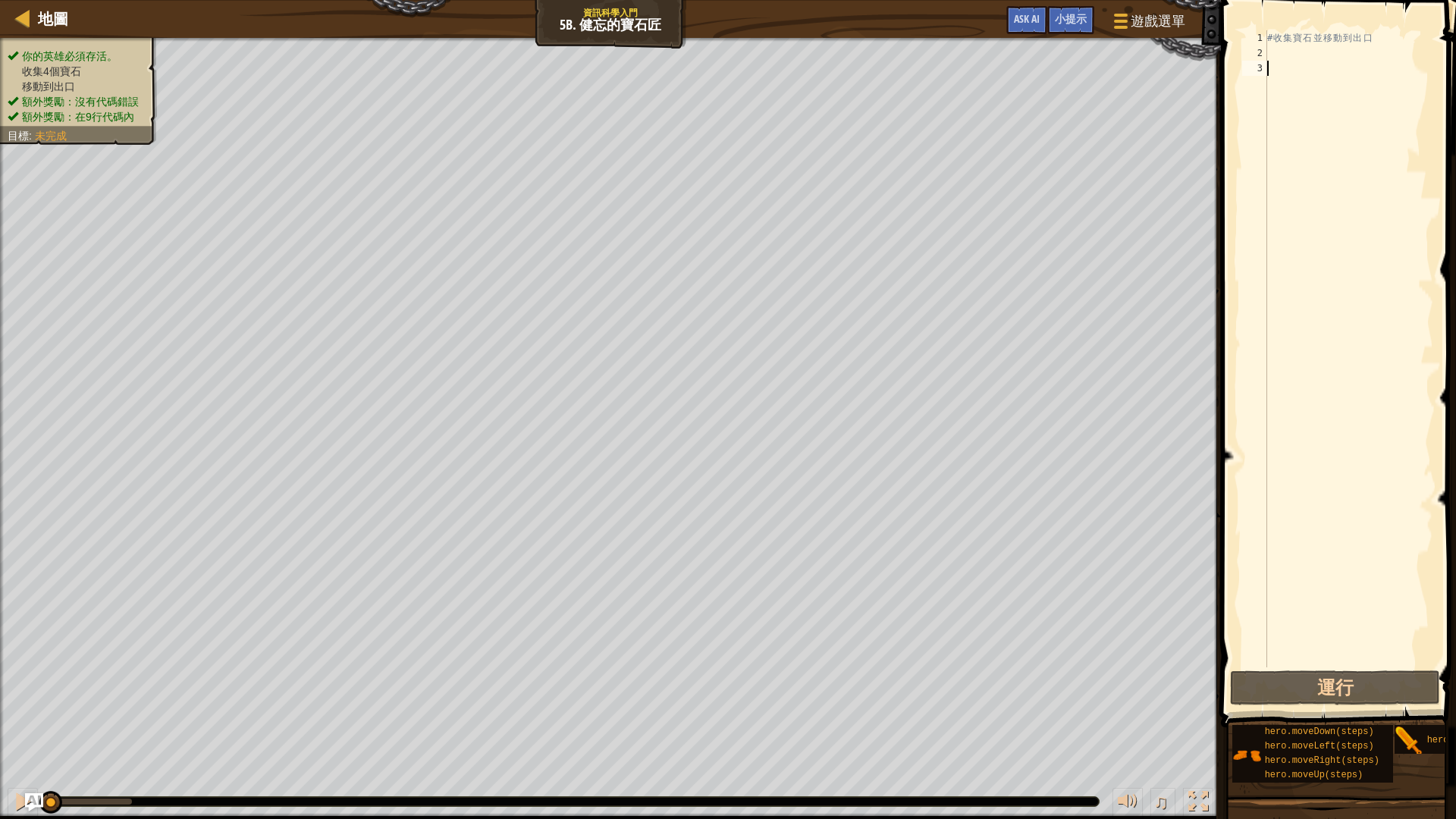
type textarea "h"
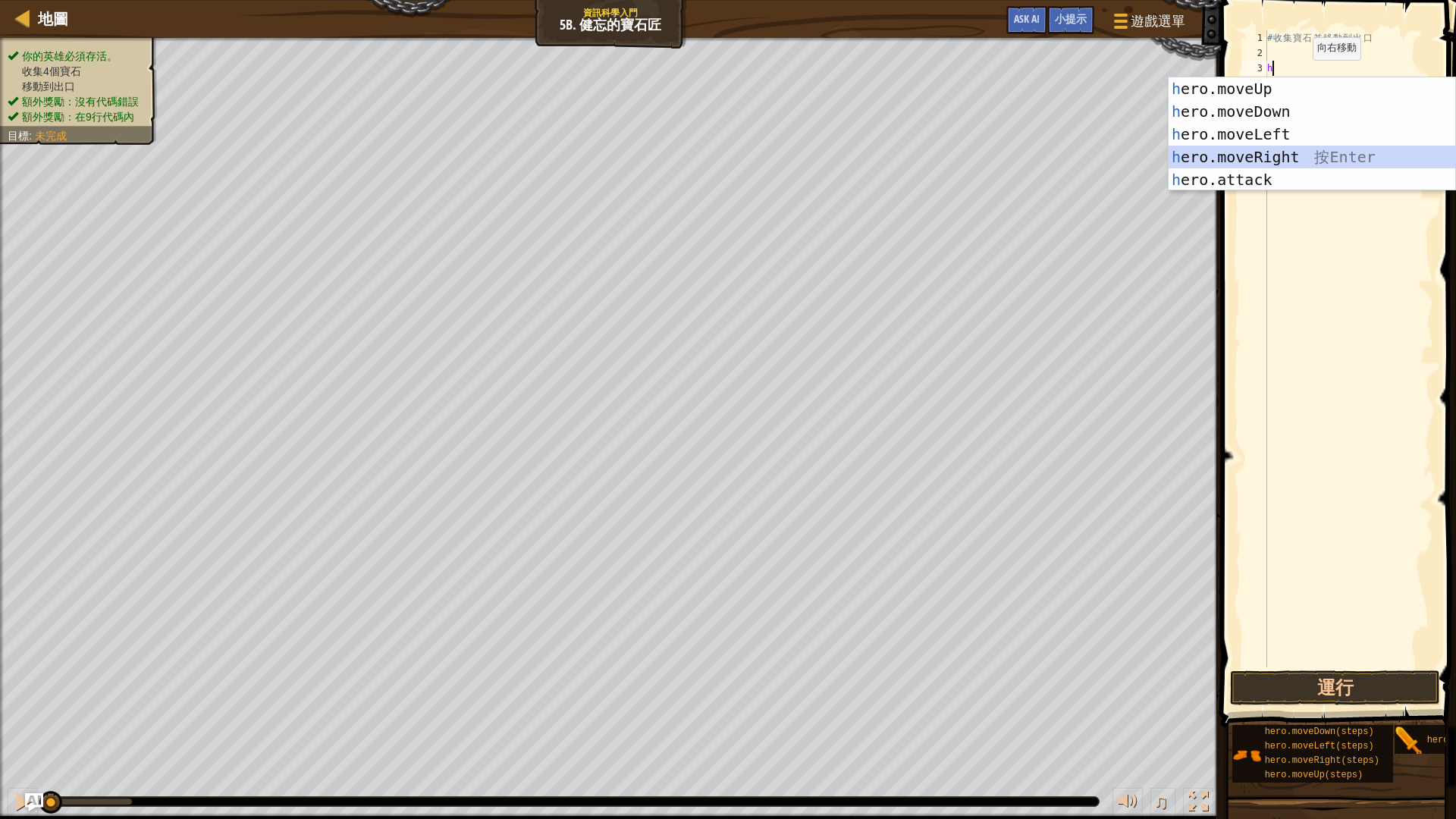
click at [1291, 155] on div "h ero.moveUp 按 Enter h ero.moveDown 按 Enter h ero.moveLeft 按 Enter h ero.moveRi…" at bounding box center [1311, 156] width 287 height 159
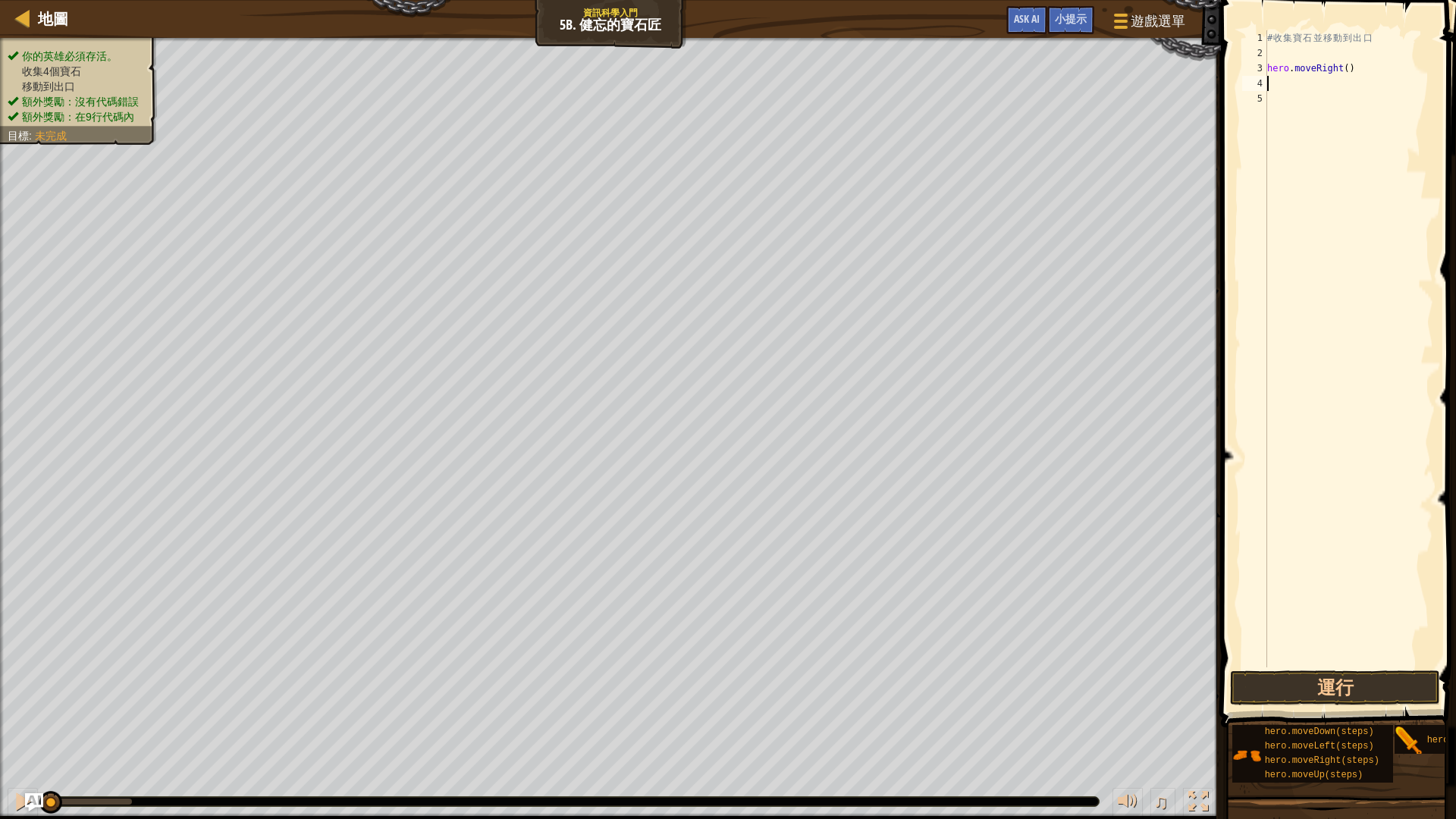
type textarea "h"
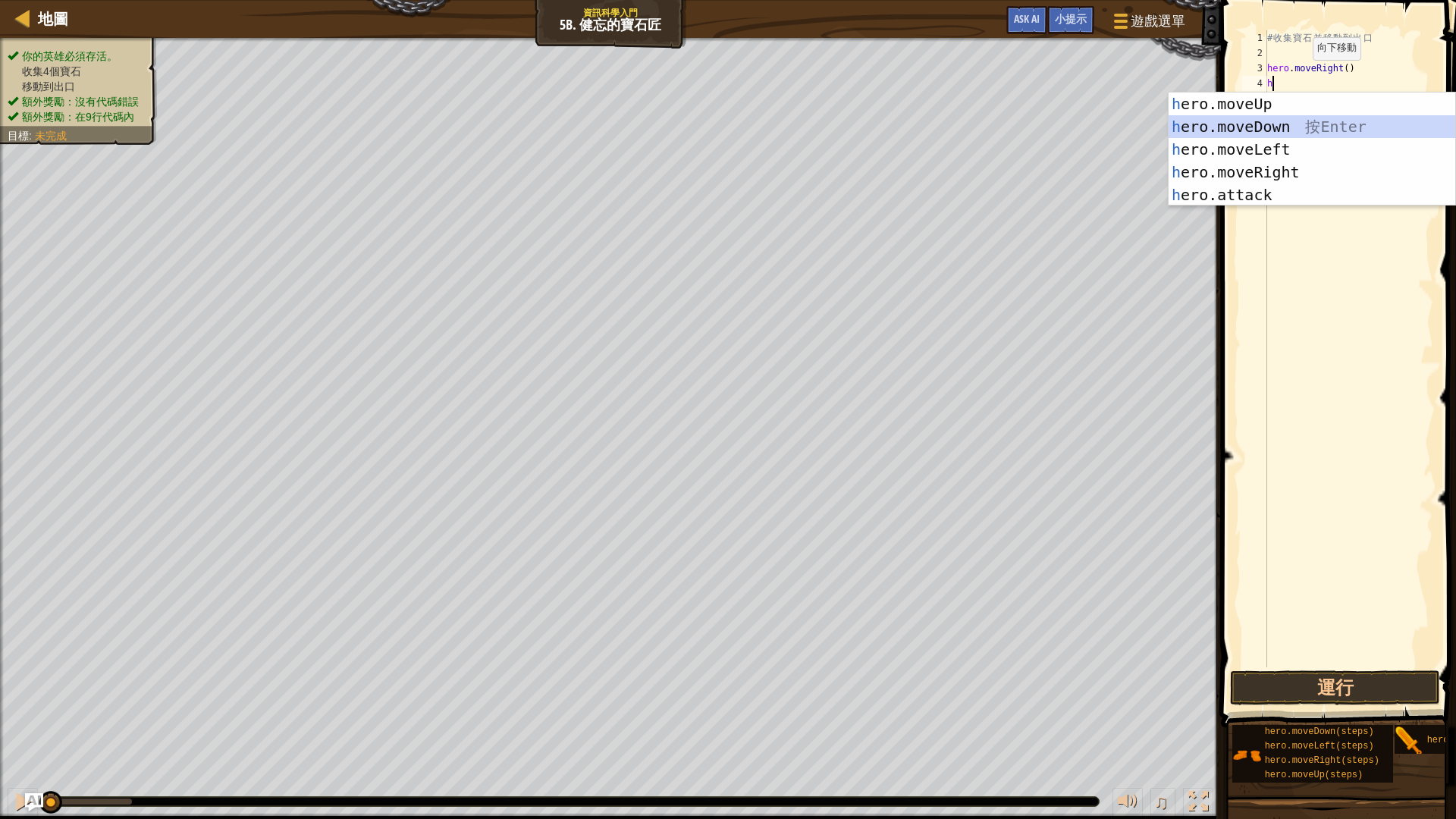
click at [1291, 123] on div "h ero.moveUp 按 Enter h ero.moveDown 按 Enter h ero.moveLeft 按 Enter h ero.moveRi…" at bounding box center [1311, 172] width 287 height 159
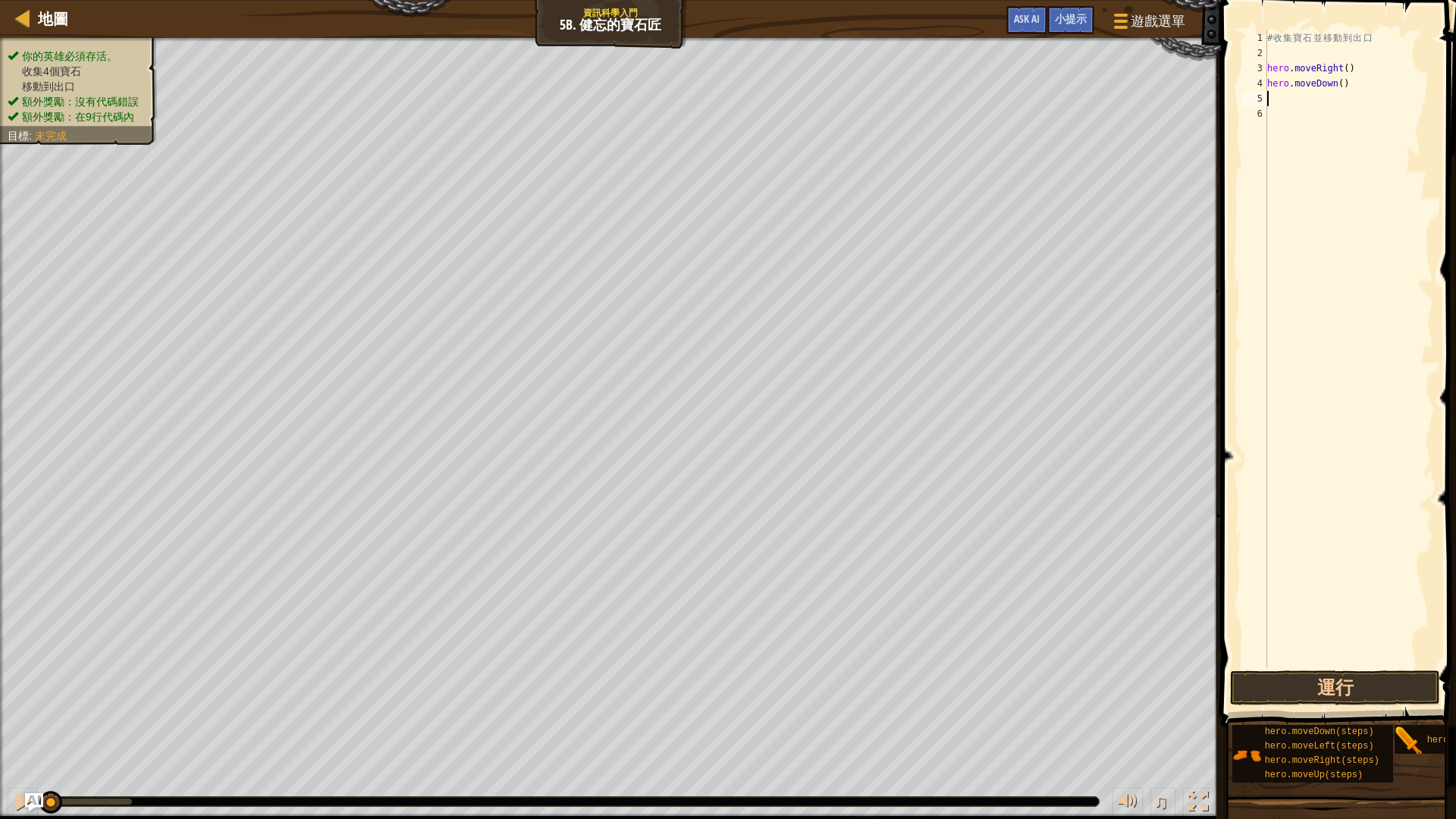
type textarea "h"
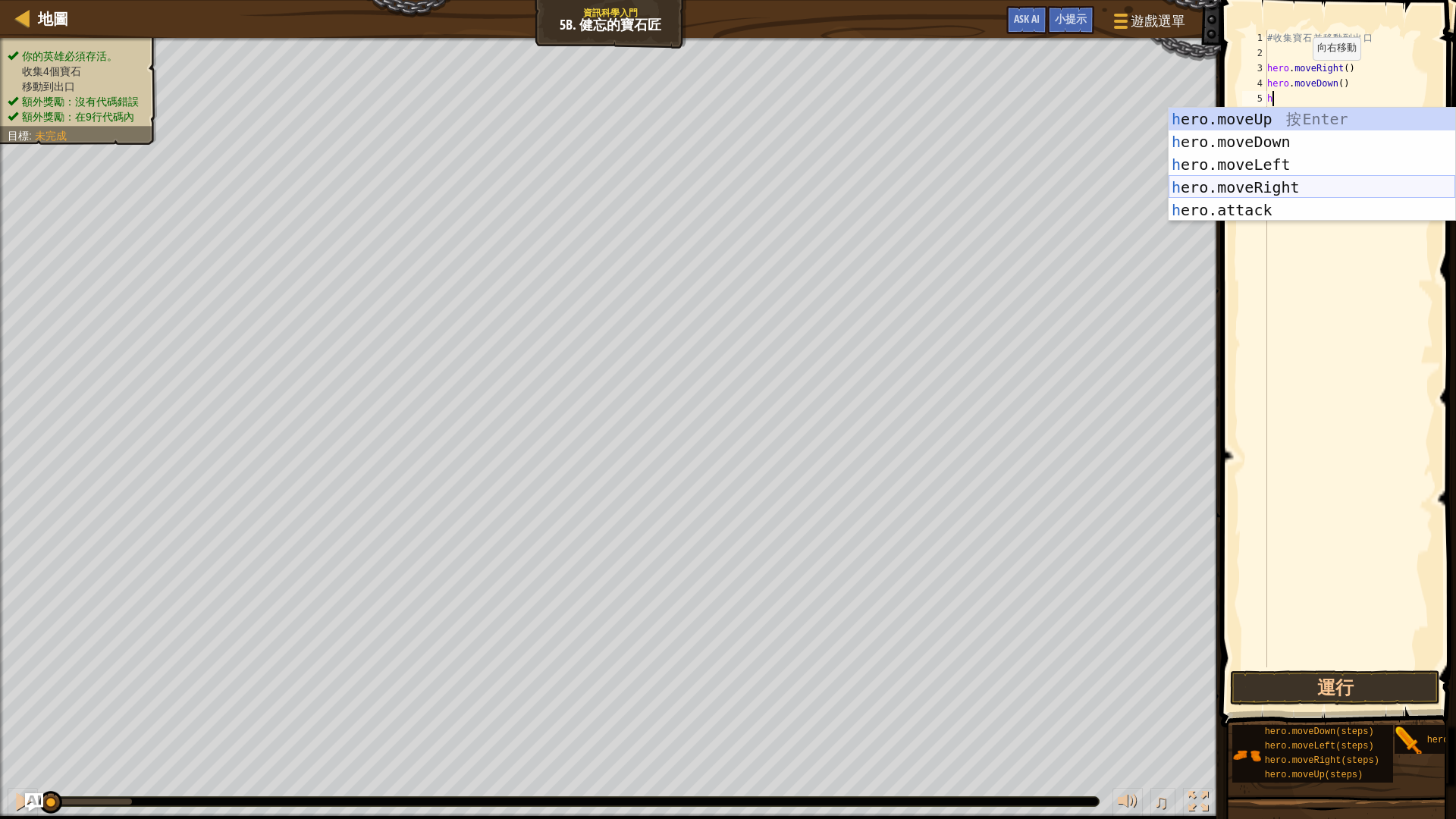
click at [1292, 183] on div "h ero.moveUp 按 Enter h ero.moveDown 按 Enter h ero.moveLeft 按 Enter h ero.moveRi…" at bounding box center [1311, 187] width 287 height 159
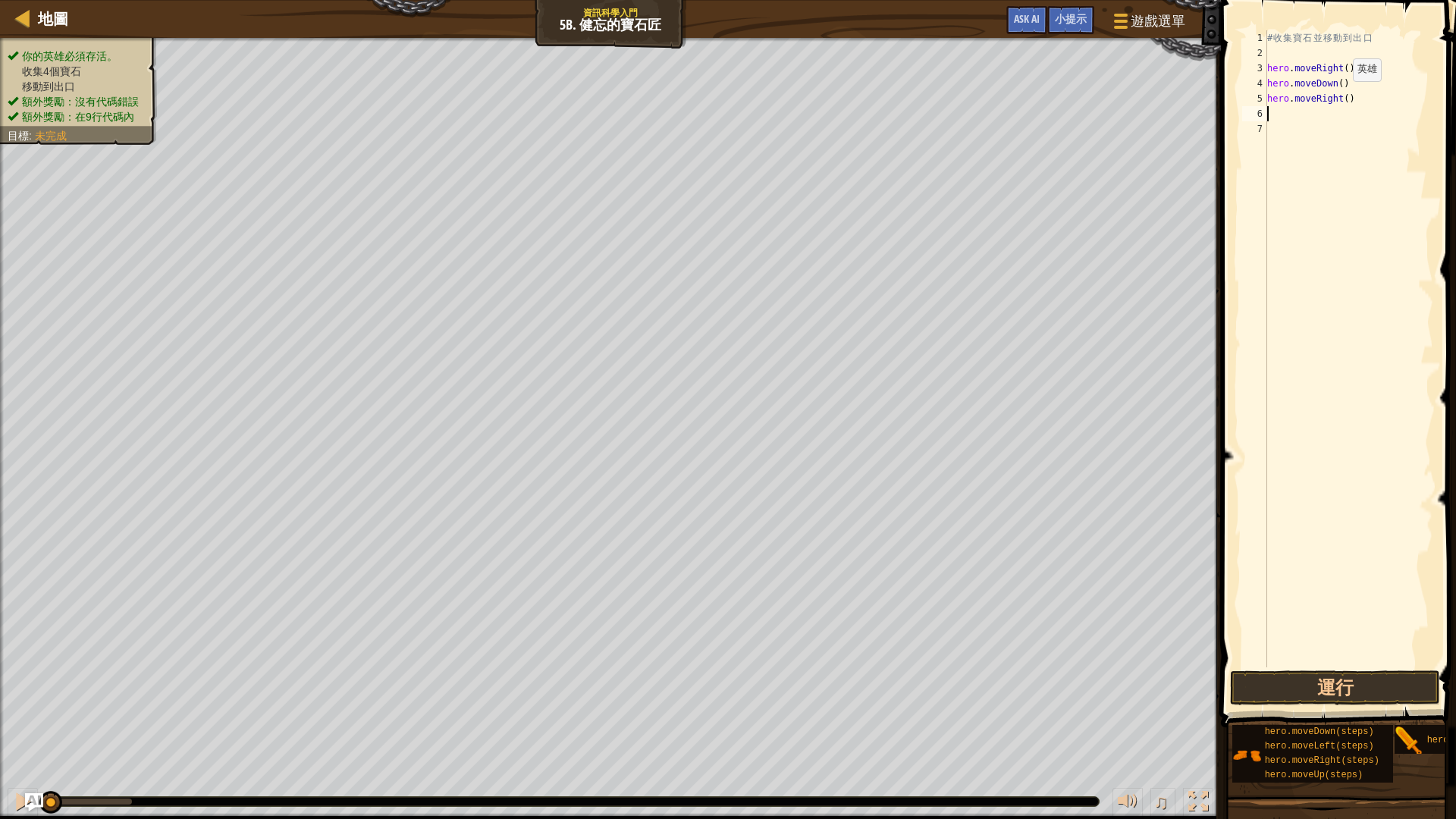
click at [1339, 96] on div "# 收 集 寶 石 並 移 動 到 出 口 hero . moveRight ( ) hero . moveDown ( ) hero . moveRight…" at bounding box center [1348, 364] width 169 height 667
type textarea "hero.moveRight(2)"
click at [1298, 110] on div "# 收 集 寶 石 並 移 動 到 出 口 hero . moveRight ( ) hero . moveDown ( ) hero . moveRight…" at bounding box center [1348, 364] width 169 height 667
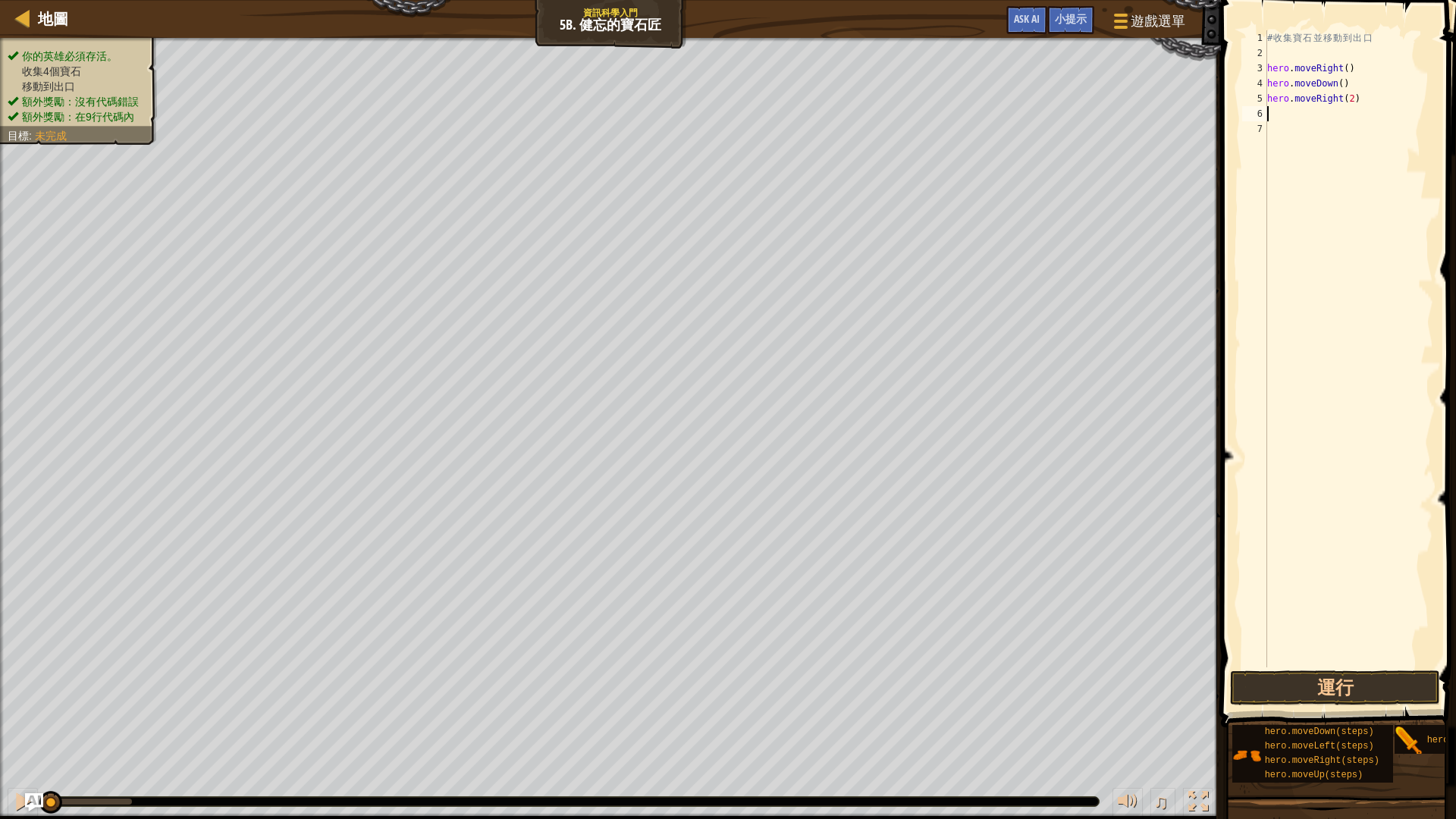
type textarea "h"
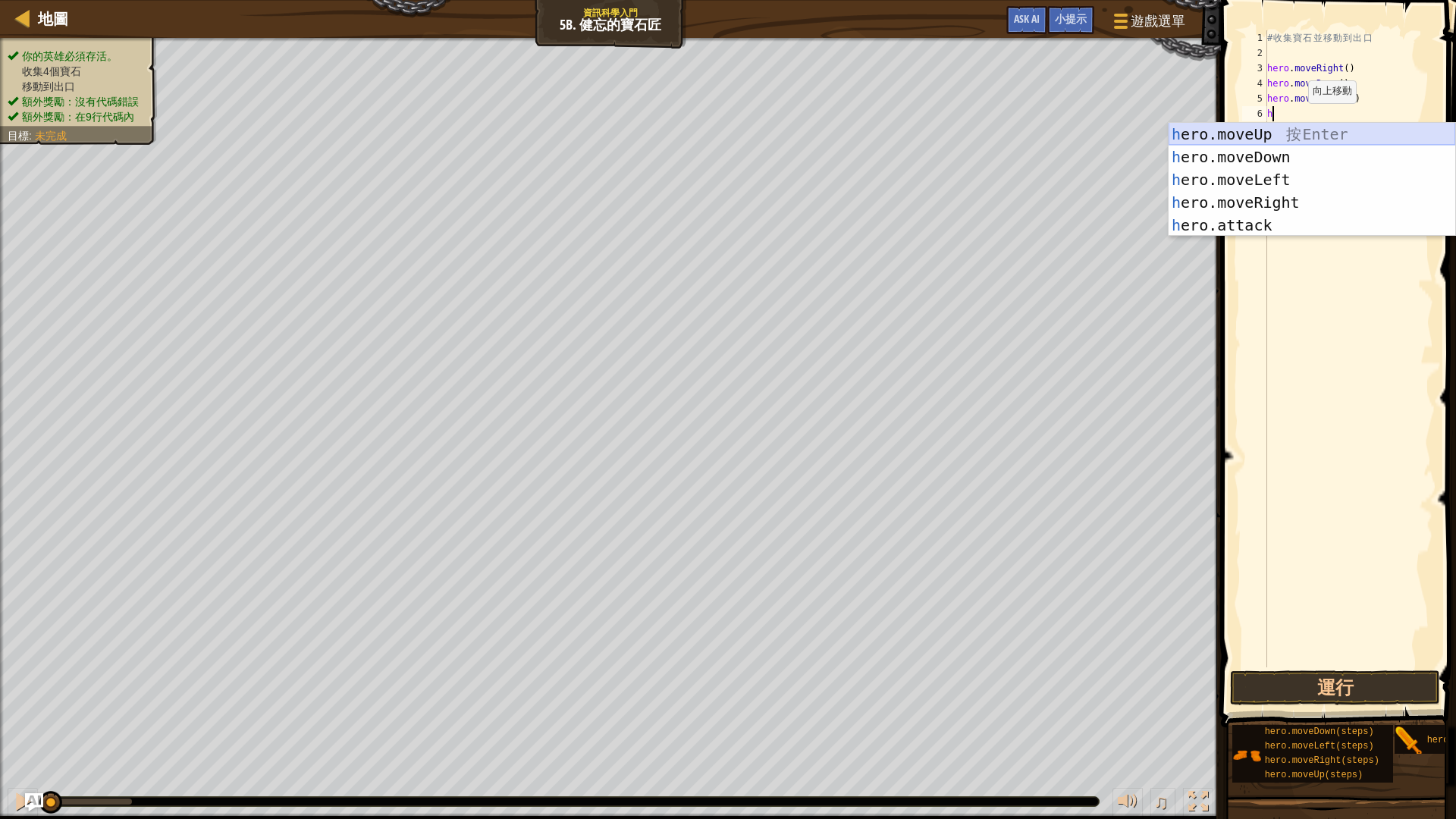
click at [1300, 136] on div "h ero.moveUp 按 Enter h ero.moveDown 按 Enter h ero.moveLeft 按 Enter h ero.moveRi…" at bounding box center [1311, 202] width 287 height 159
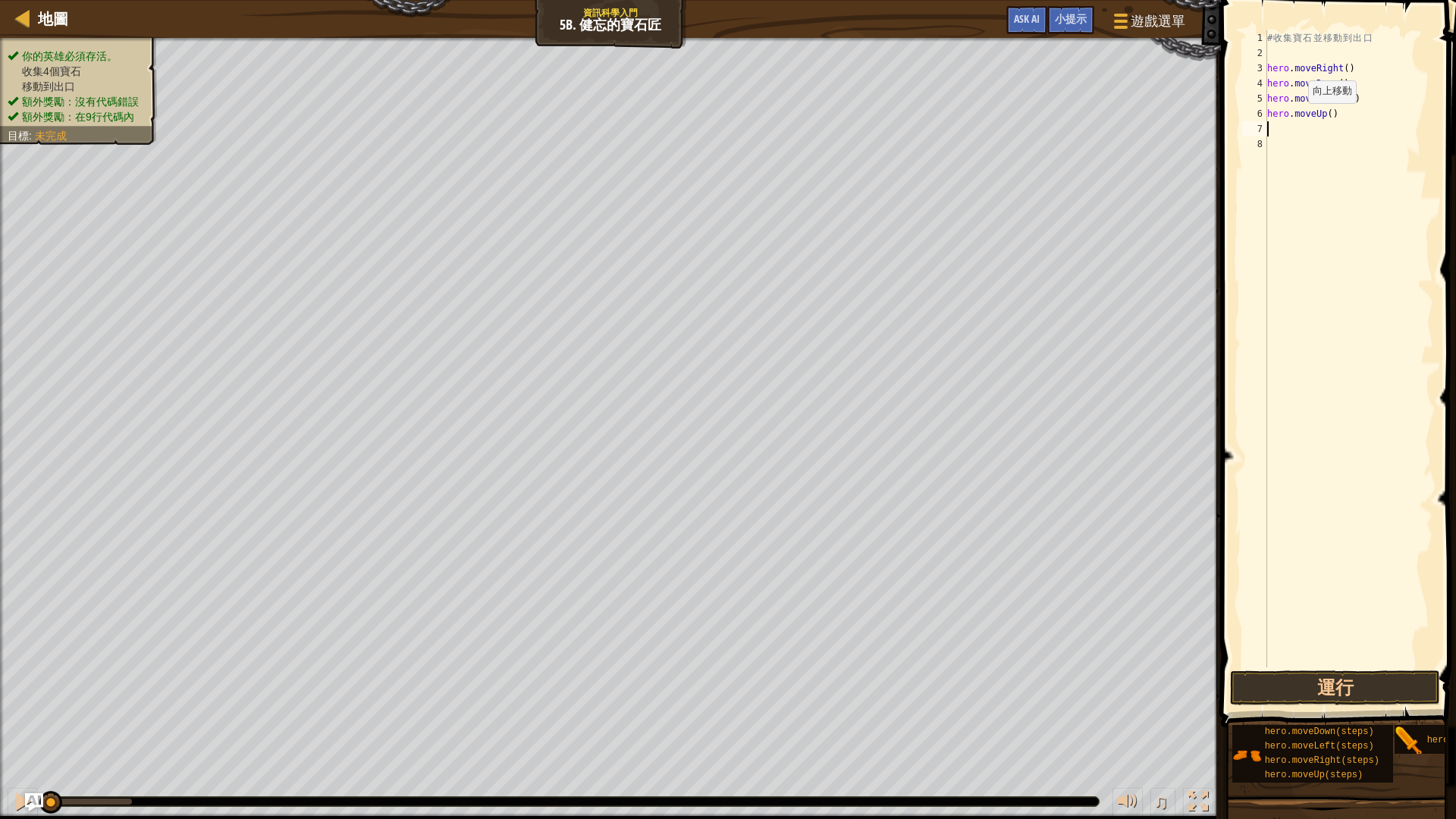
type textarea "h"
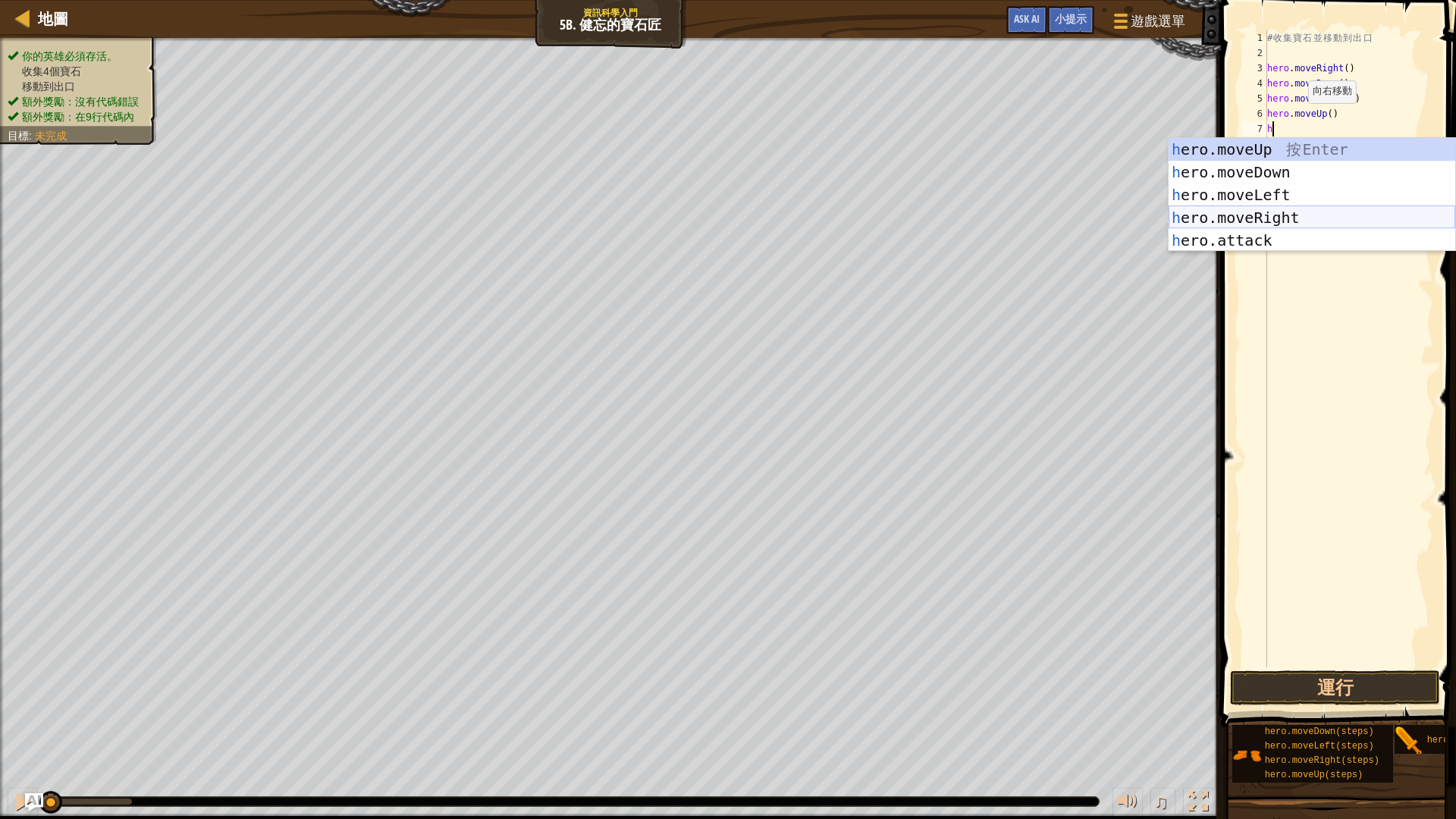
click at [1300, 216] on div "h ero.moveUp 按 Enter h ero.moveDown 按 Enter h ero.moveLeft 按 Enter h ero.moveRi…" at bounding box center [1311, 217] width 287 height 159
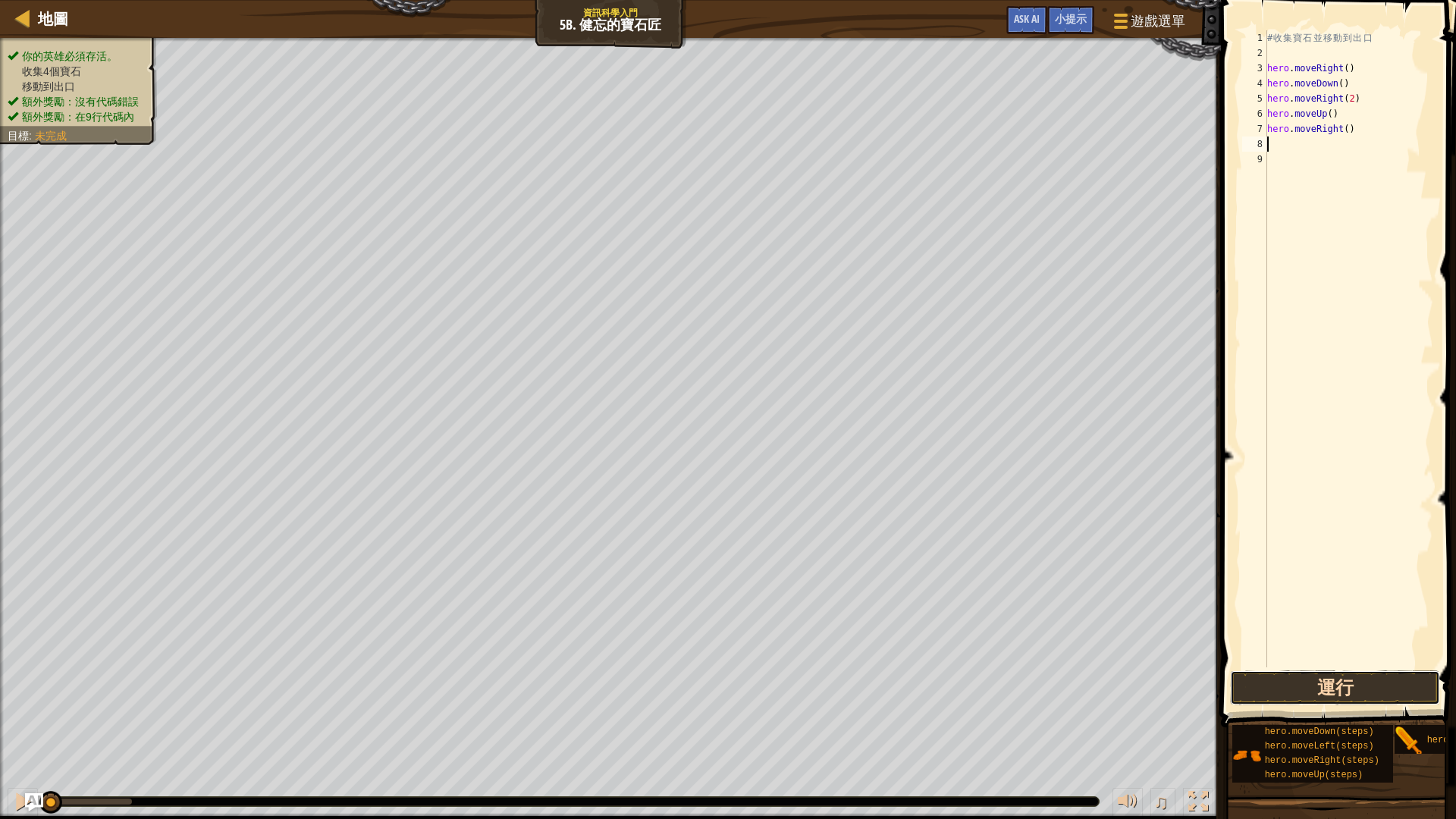
click at [1310, 674] on button "運行" at bounding box center [1335, 687] width 210 height 35
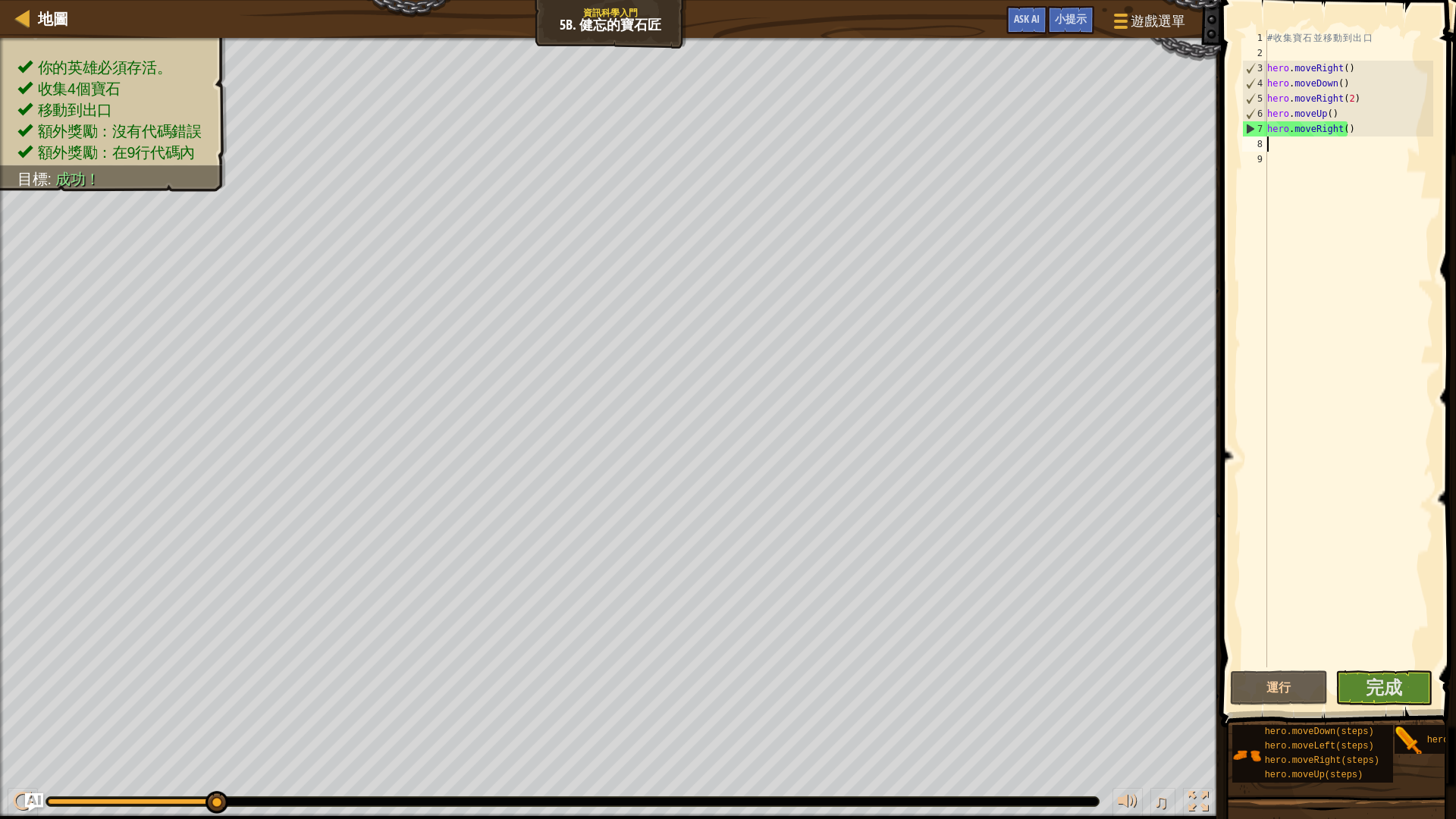
drag, startPoint x: 143, startPoint y: 802, endPoint x: 304, endPoint y: 818, distance: 161.8
click at [304, 690] on div "♫" at bounding box center [610, 797] width 1221 height 46
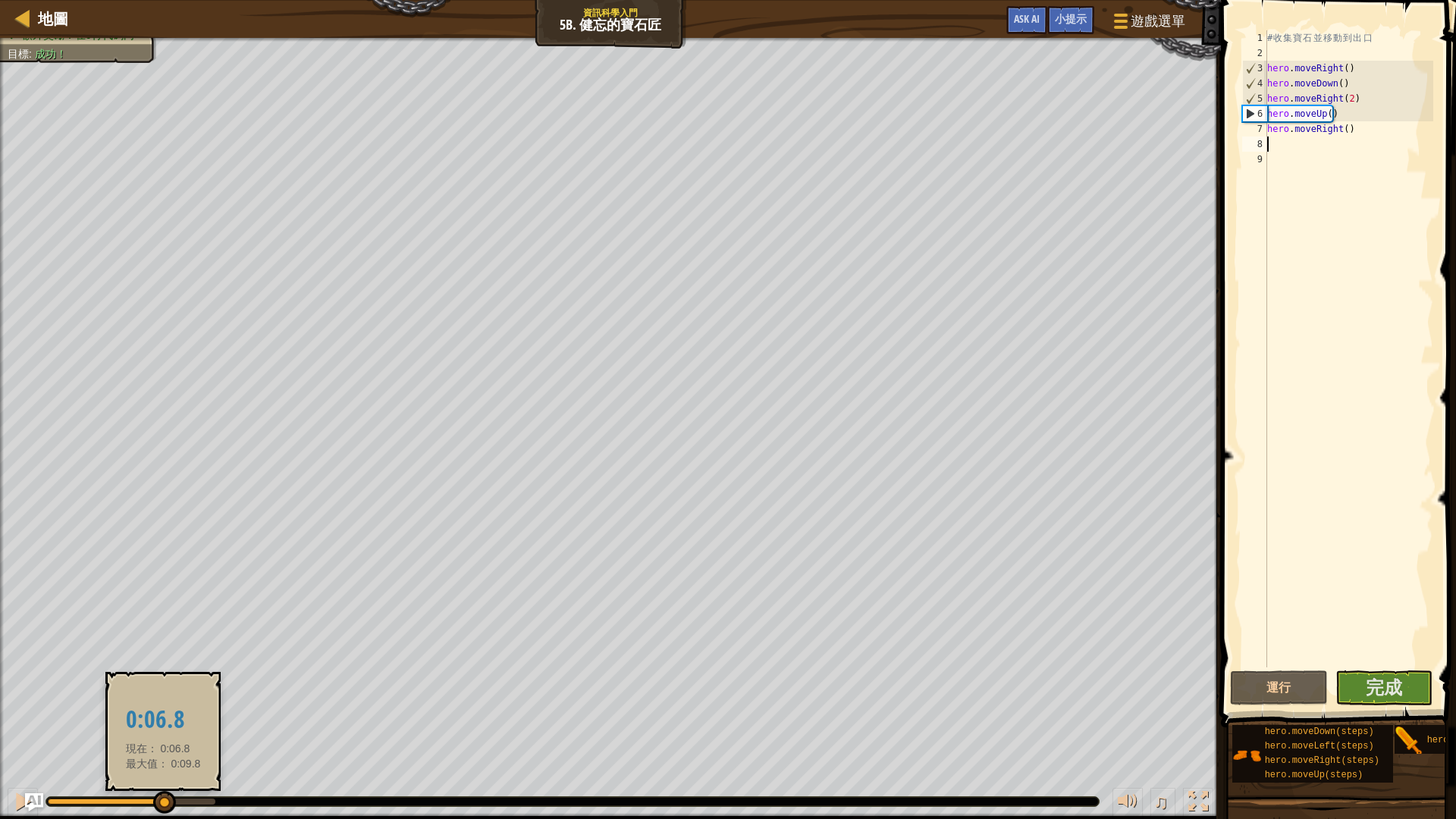
drag, startPoint x: 128, startPoint y: 799, endPoint x: 173, endPoint y: 804, distance: 45.3
click at [165, 690] on div at bounding box center [163, 801] width 22 height 22
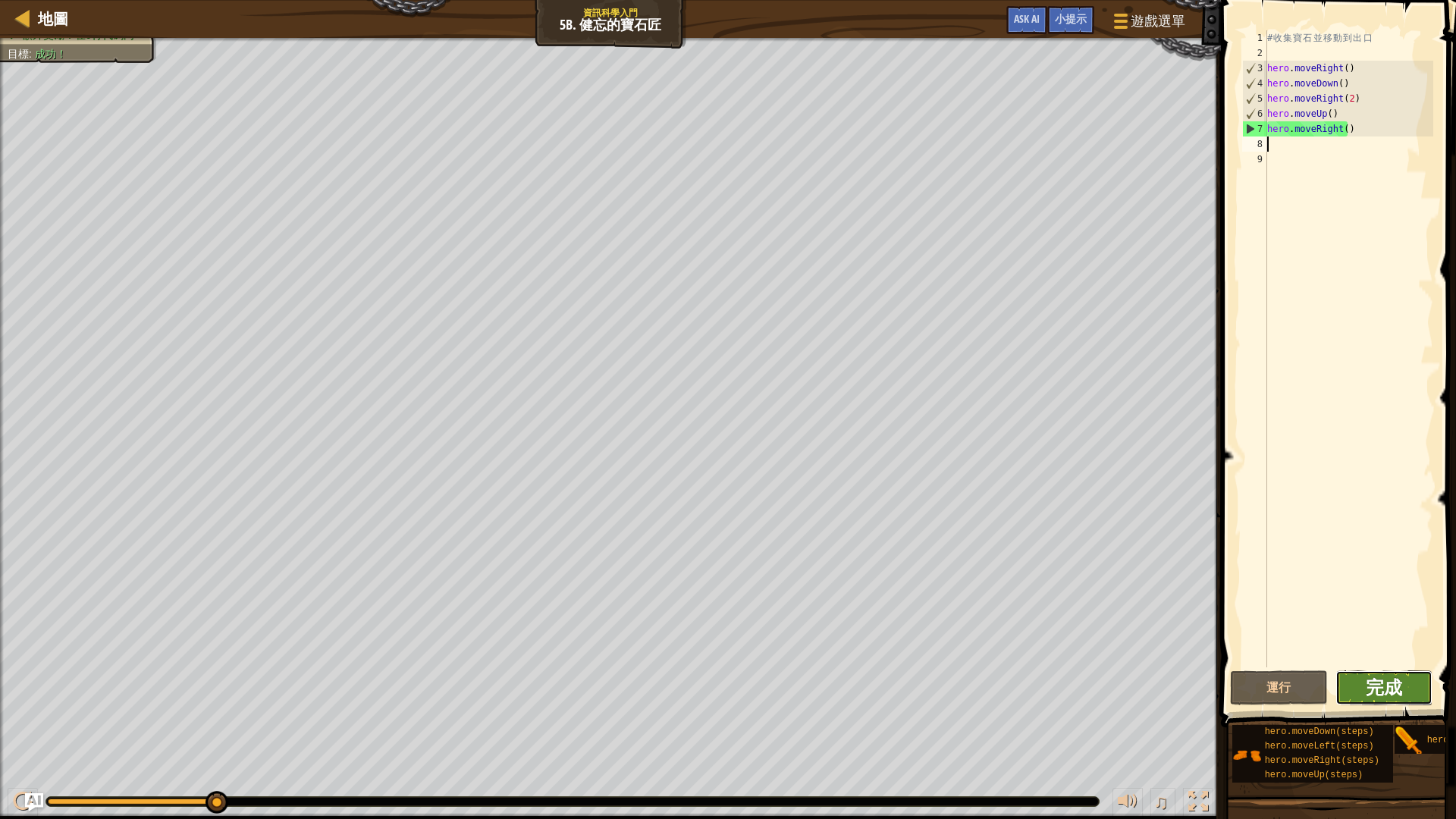
click at [1394, 682] on span "完成" at bounding box center [1383, 686] width 37 height 24
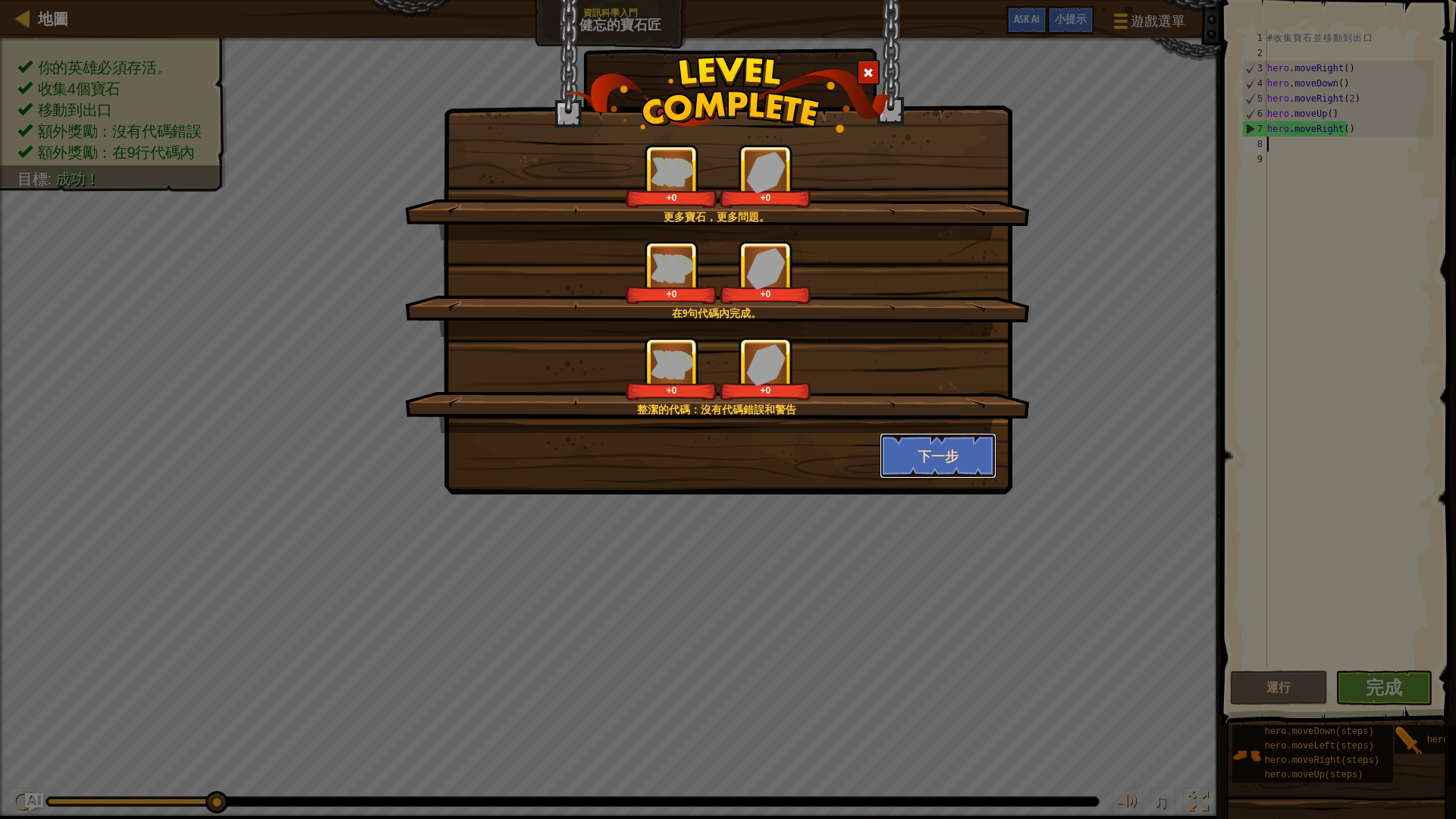
click at [956, 445] on button "下一步" at bounding box center [938, 455] width 118 height 46
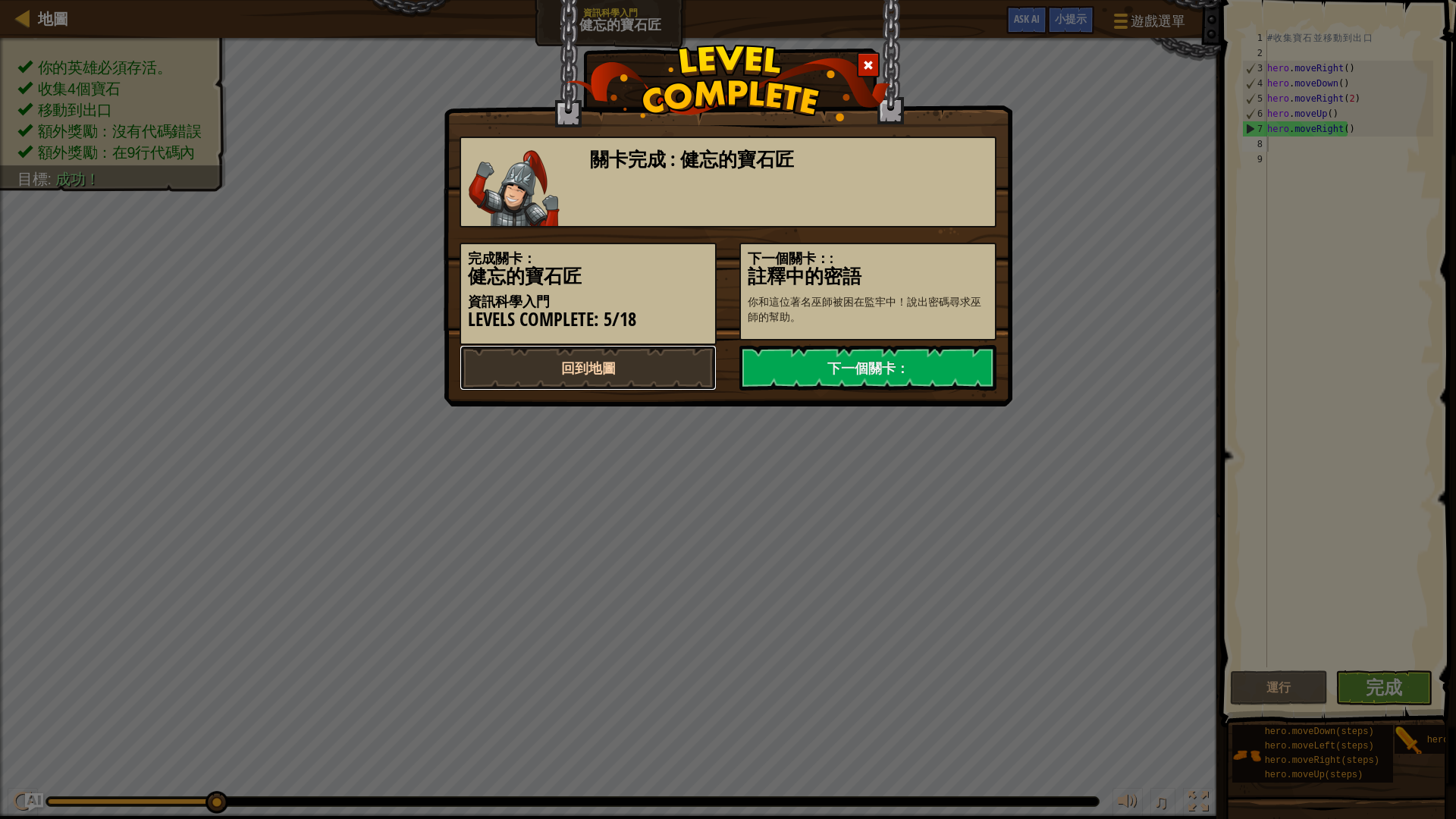
click at [647, 359] on link "回到地圖" at bounding box center [587, 367] width 257 height 46
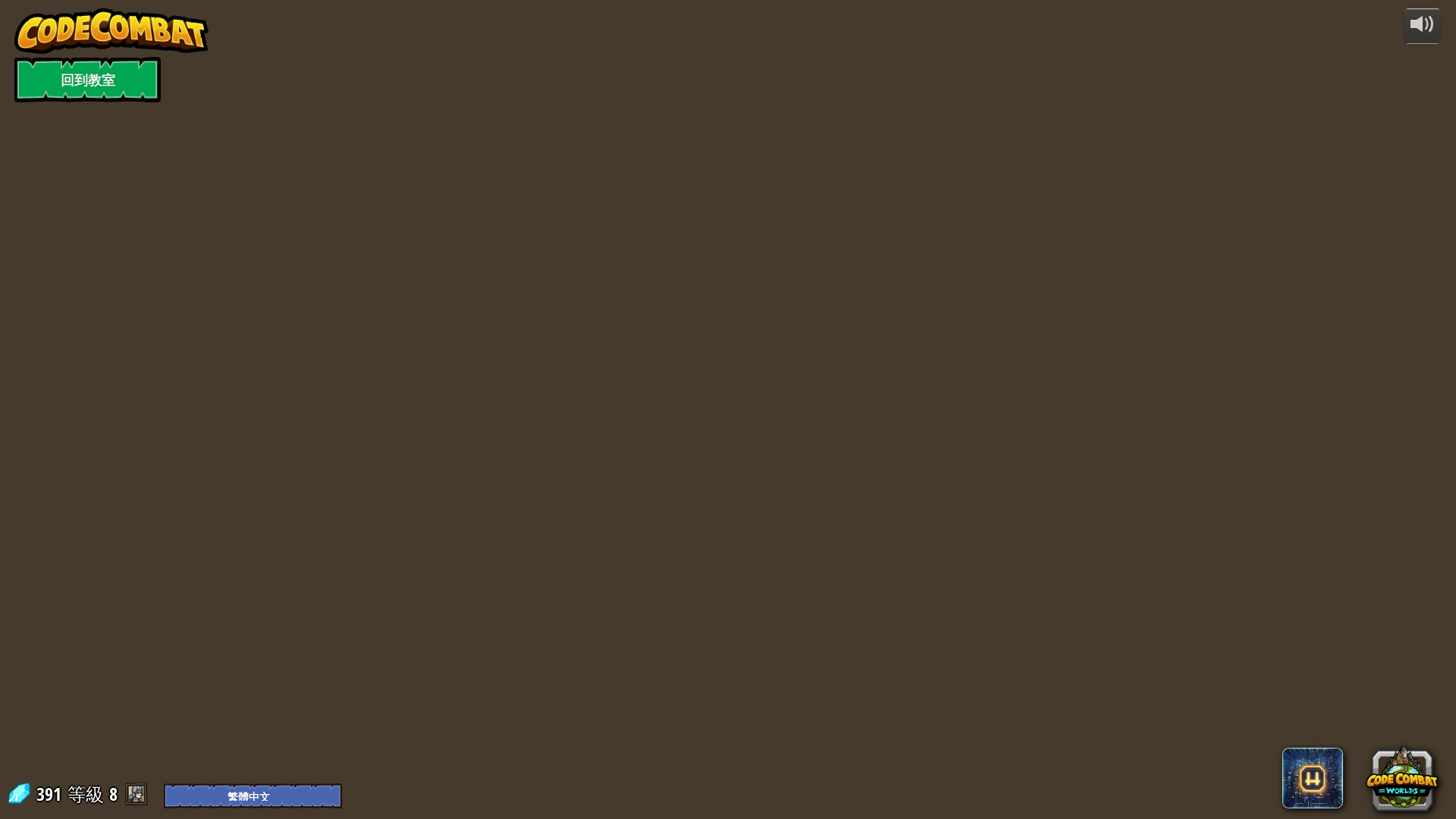
select select "zh-HANT"
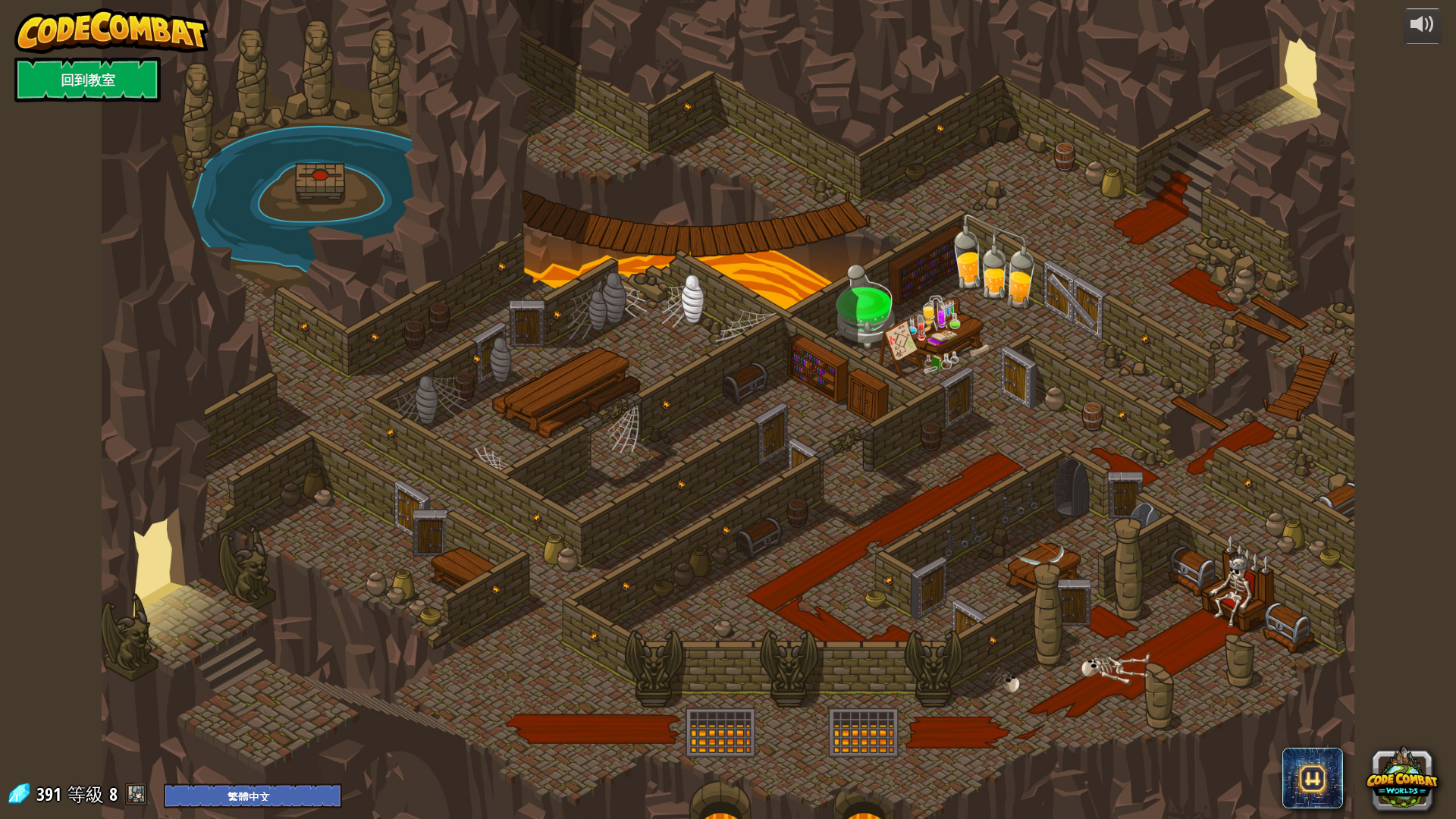
select select "zh-HANT"
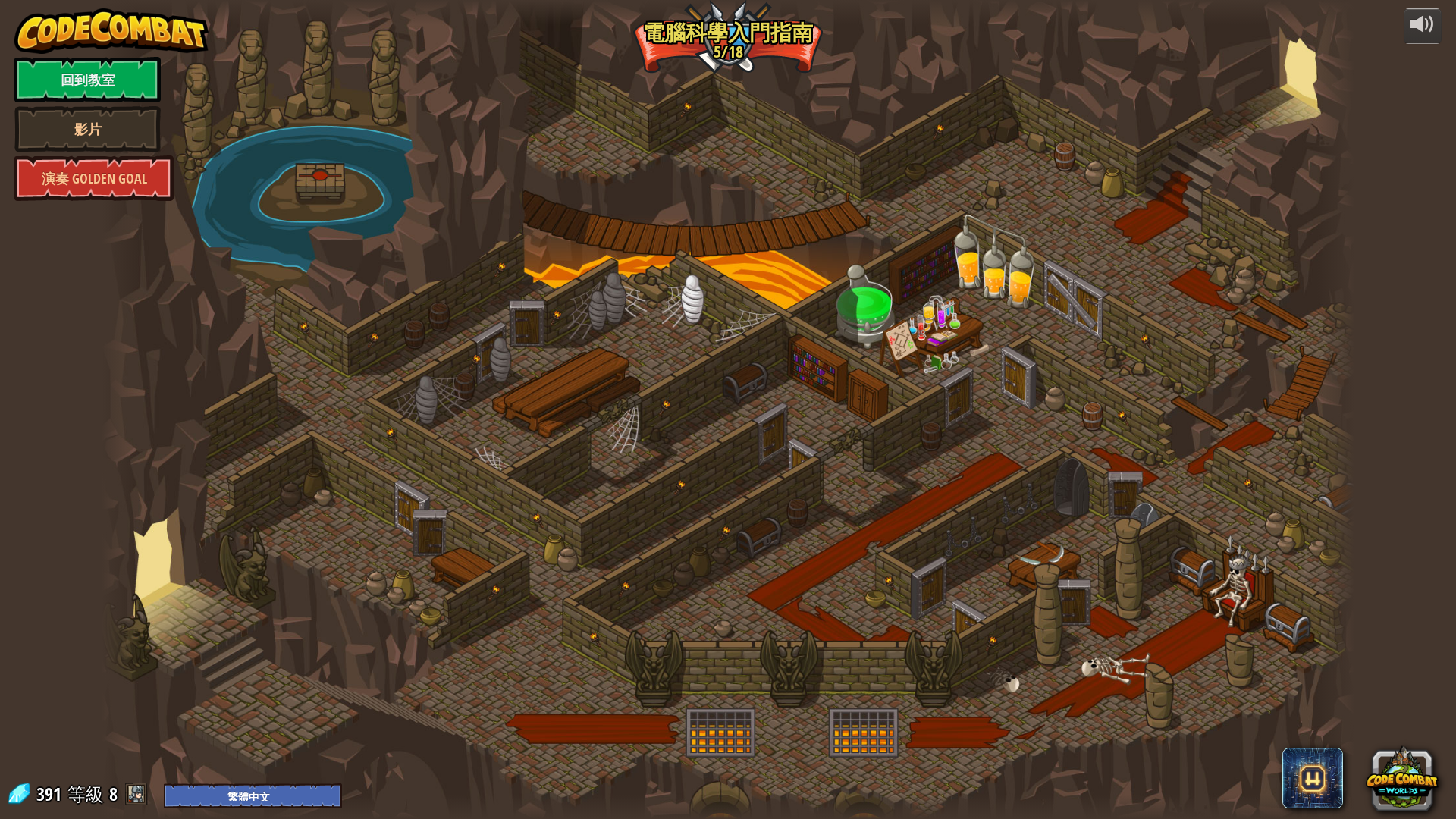
select select "zh-HANT"
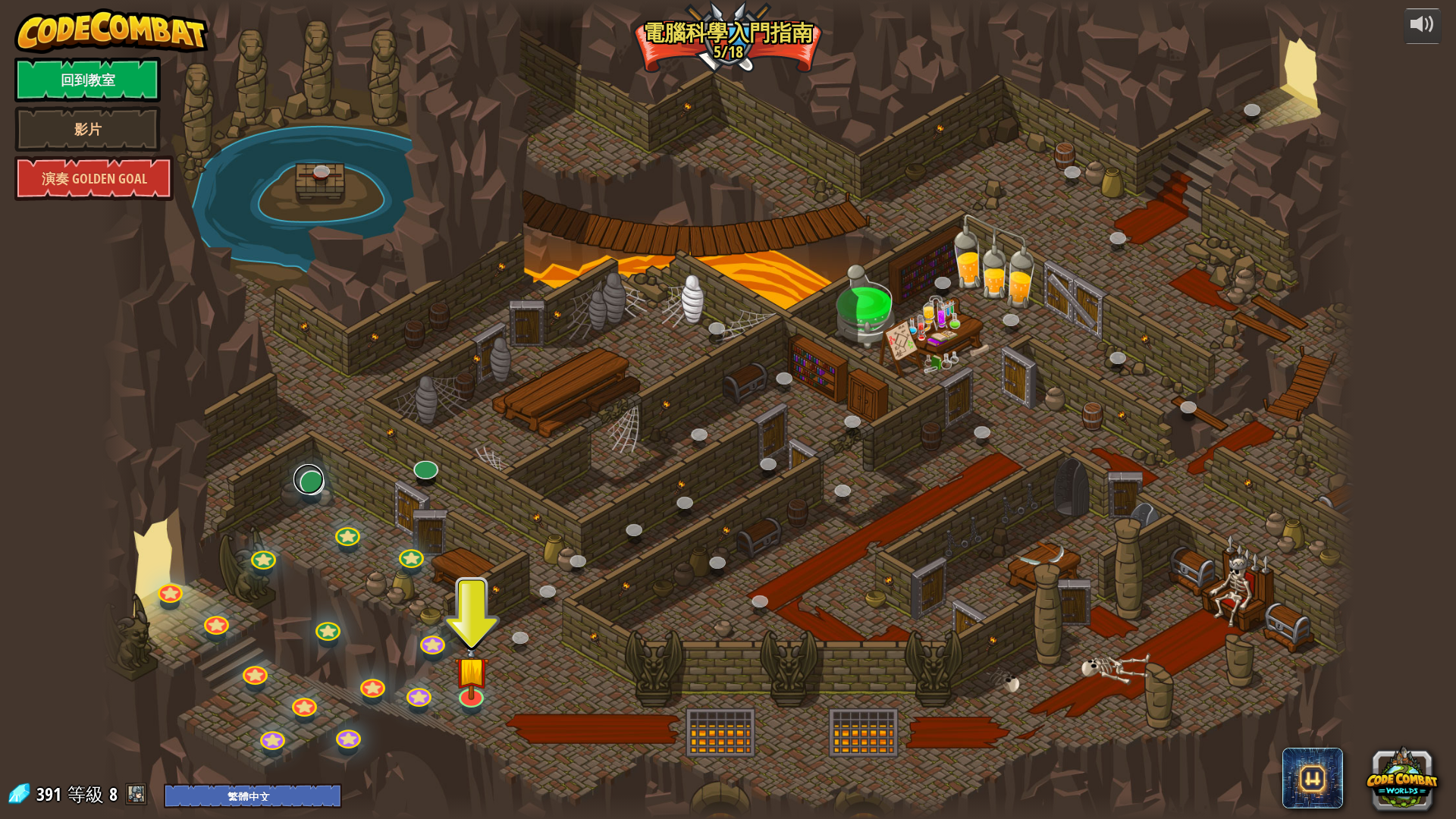
click at [311, 483] on link at bounding box center [309, 480] width 31 height 31
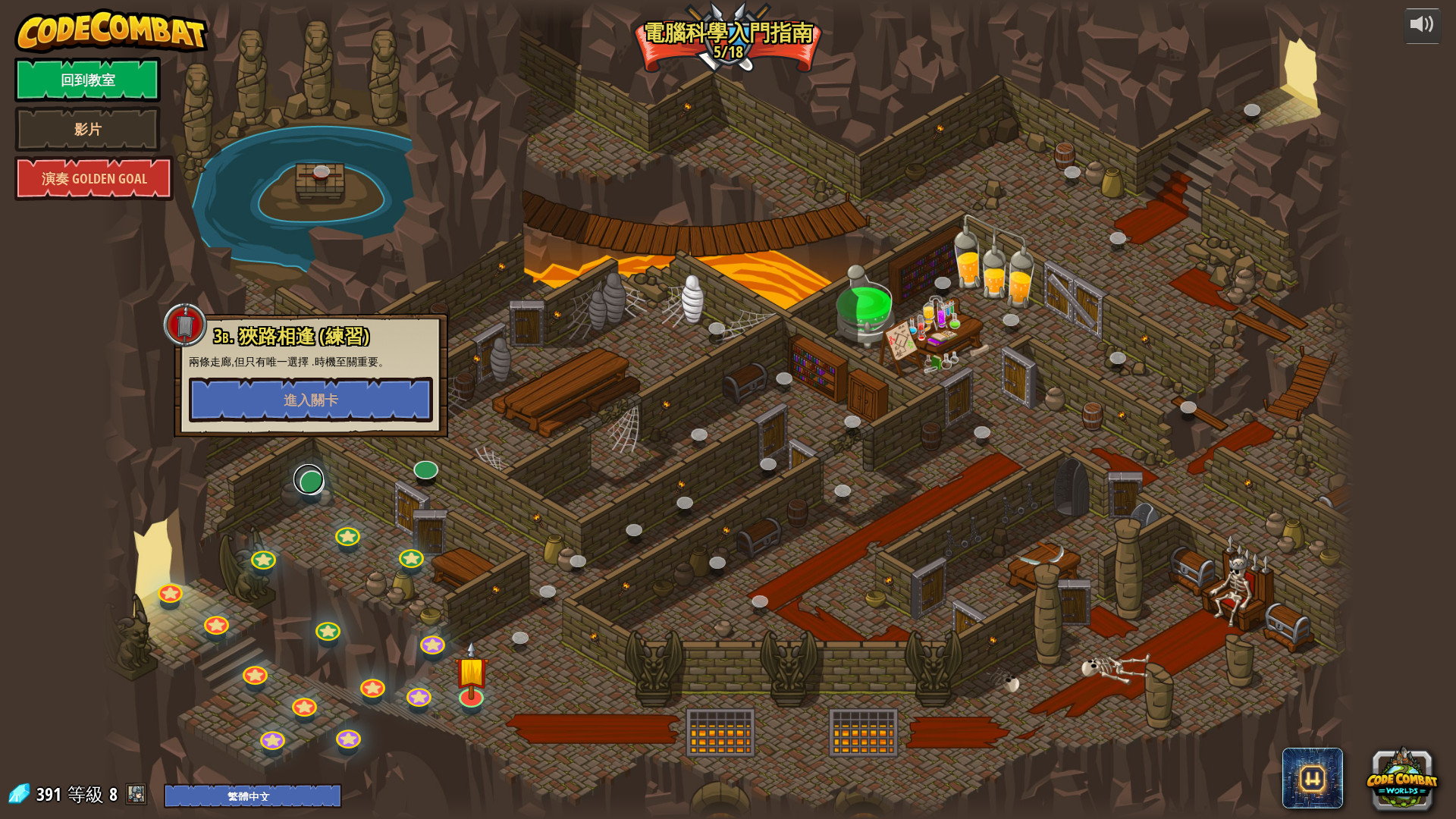
click at [309, 483] on link at bounding box center [309, 480] width 31 height 31
click at [323, 382] on button "進入關卡" at bounding box center [309, 399] width 244 height 46
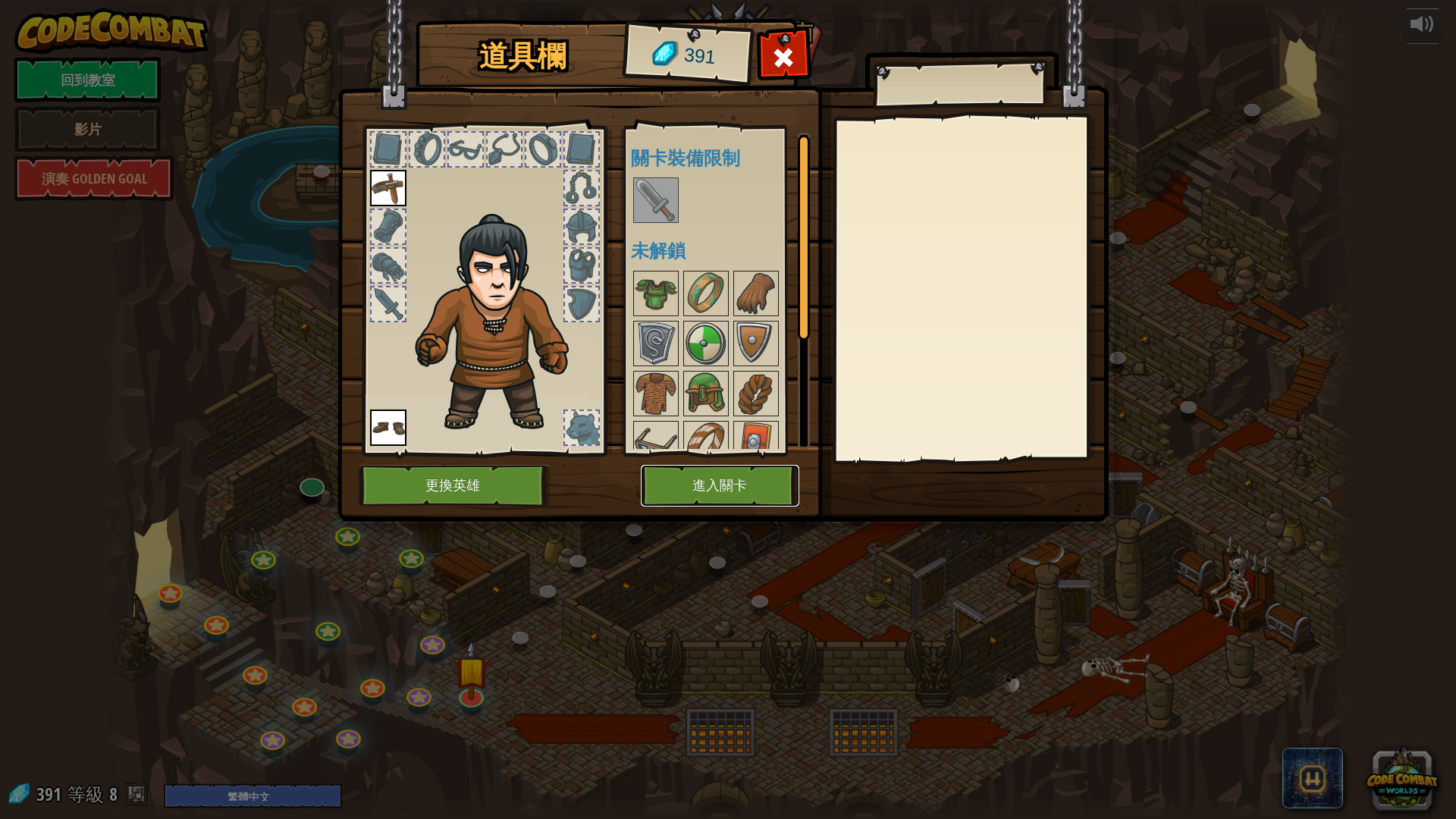
click at [728, 482] on button "進入關卡" at bounding box center [719, 485] width 158 height 41
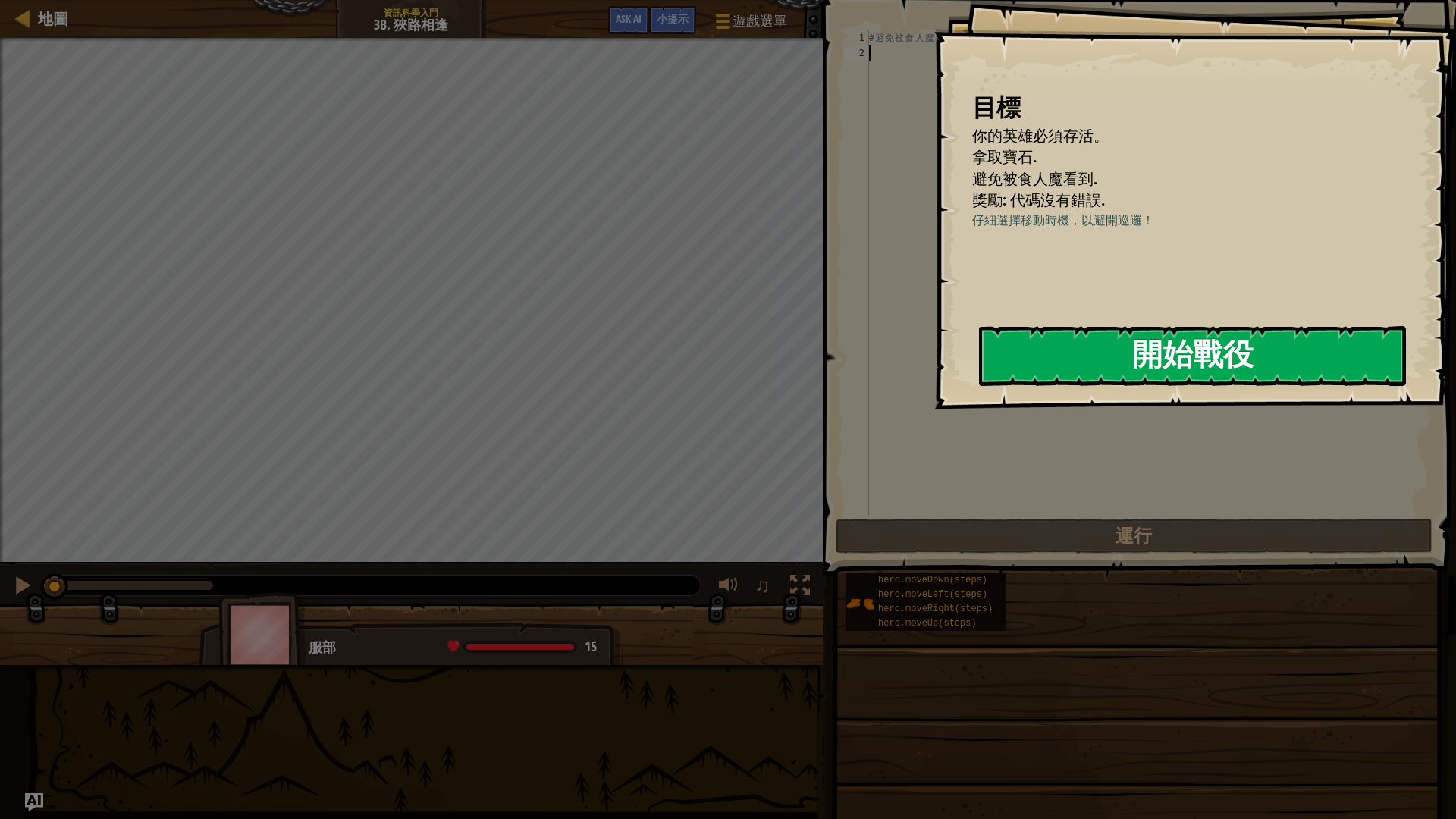
click at [1101, 352] on button "開始戰役" at bounding box center [1192, 356] width 427 height 60
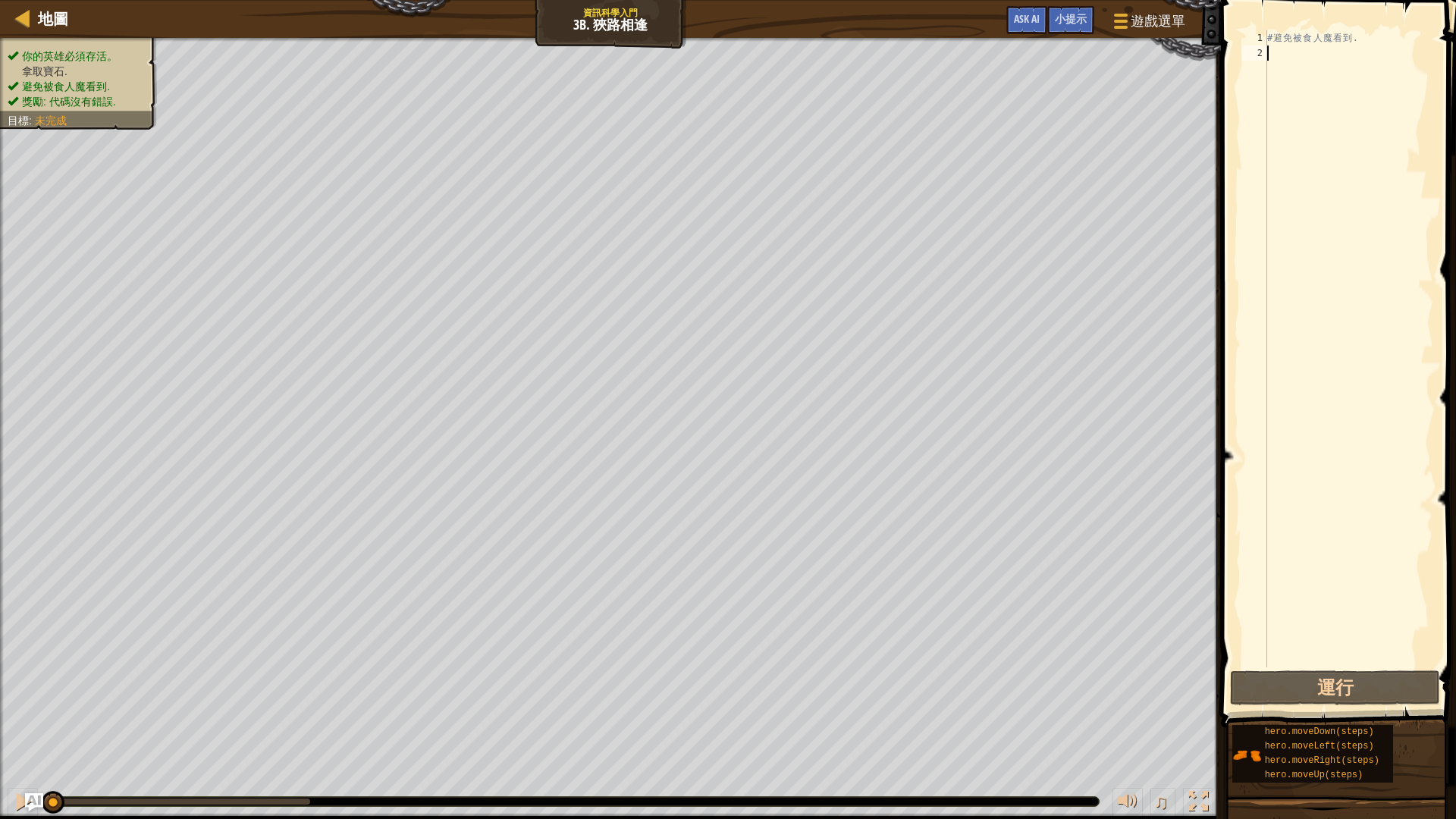
type textarea "h"
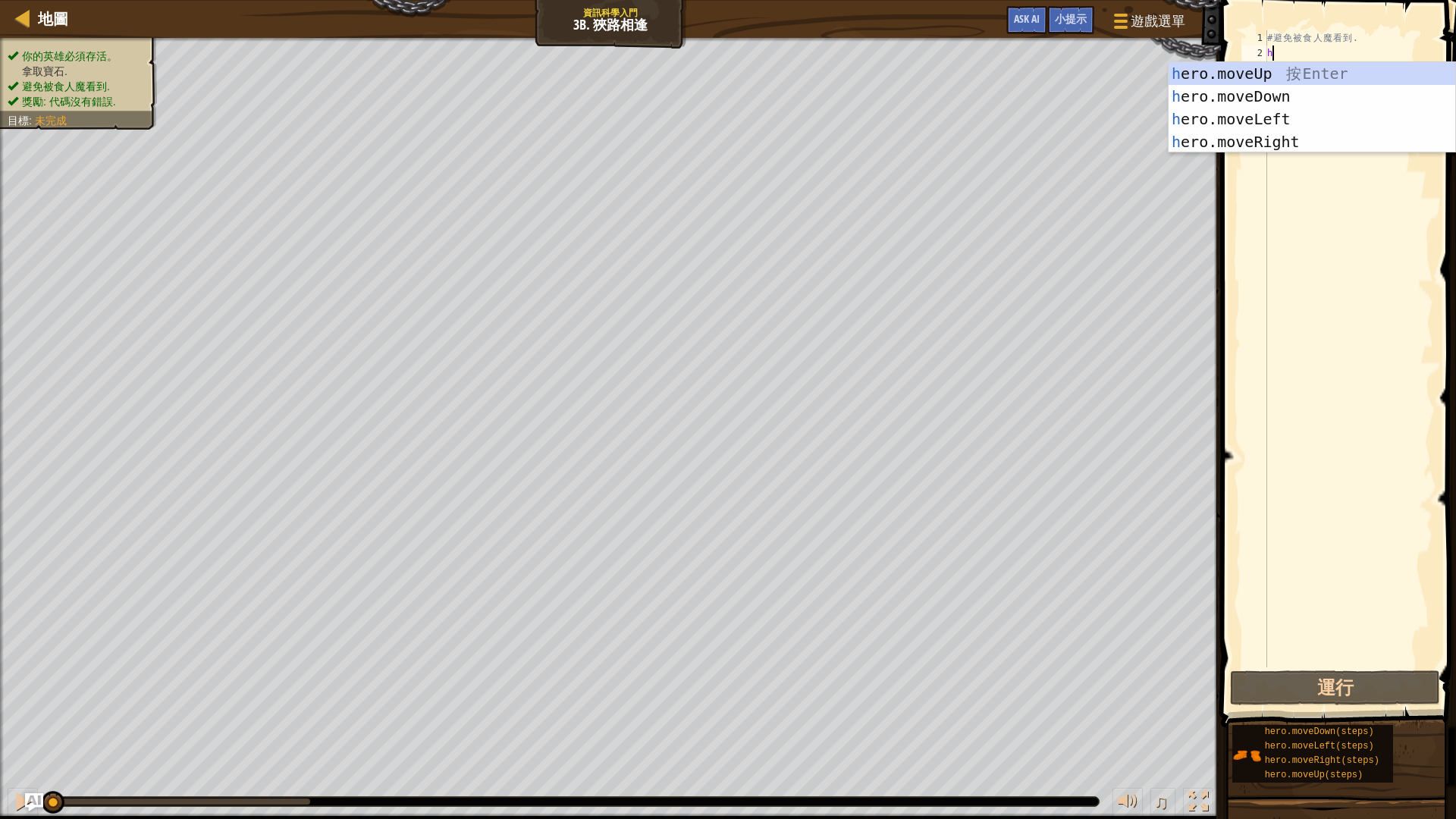
scroll to position [7, 0]
click at [1285, 144] on div "h ero.moveUp 按 Enter h ero.moveDown 按 Enter h ero.moveLeft 按 Enter h ero.moveRi…" at bounding box center [1311, 130] width 287 height 136
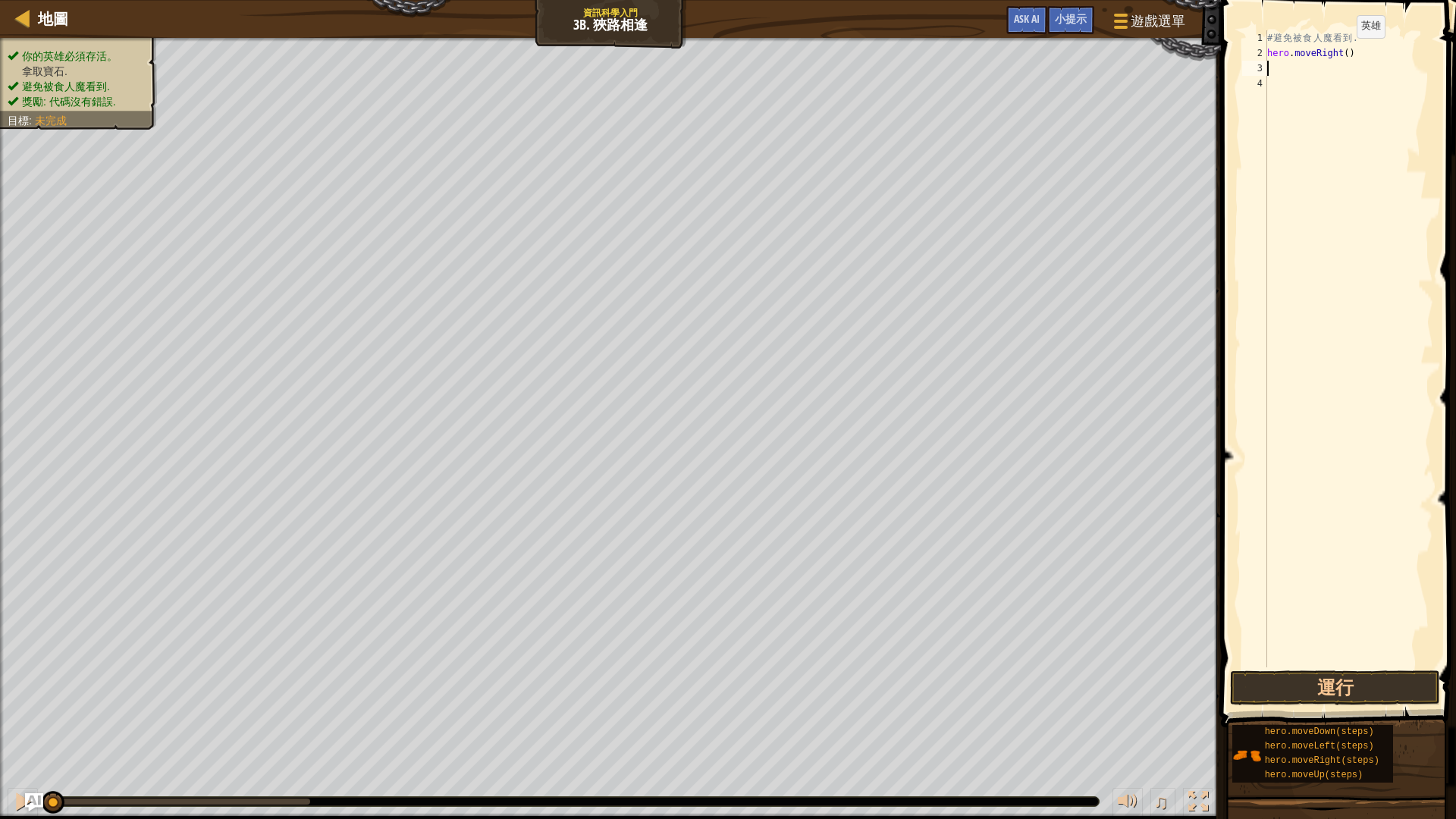
click at [1344, 53] on div "# 避 免 被 食 人 魔 看 到 . hero . moveRight ( )" at bounding box center [1348, 364] width 169 height 667
type textarea "hero.moveRight(2)"
click at [1273, 683] on button "運行" at bounding box center [1335, 687] width 210 height 35
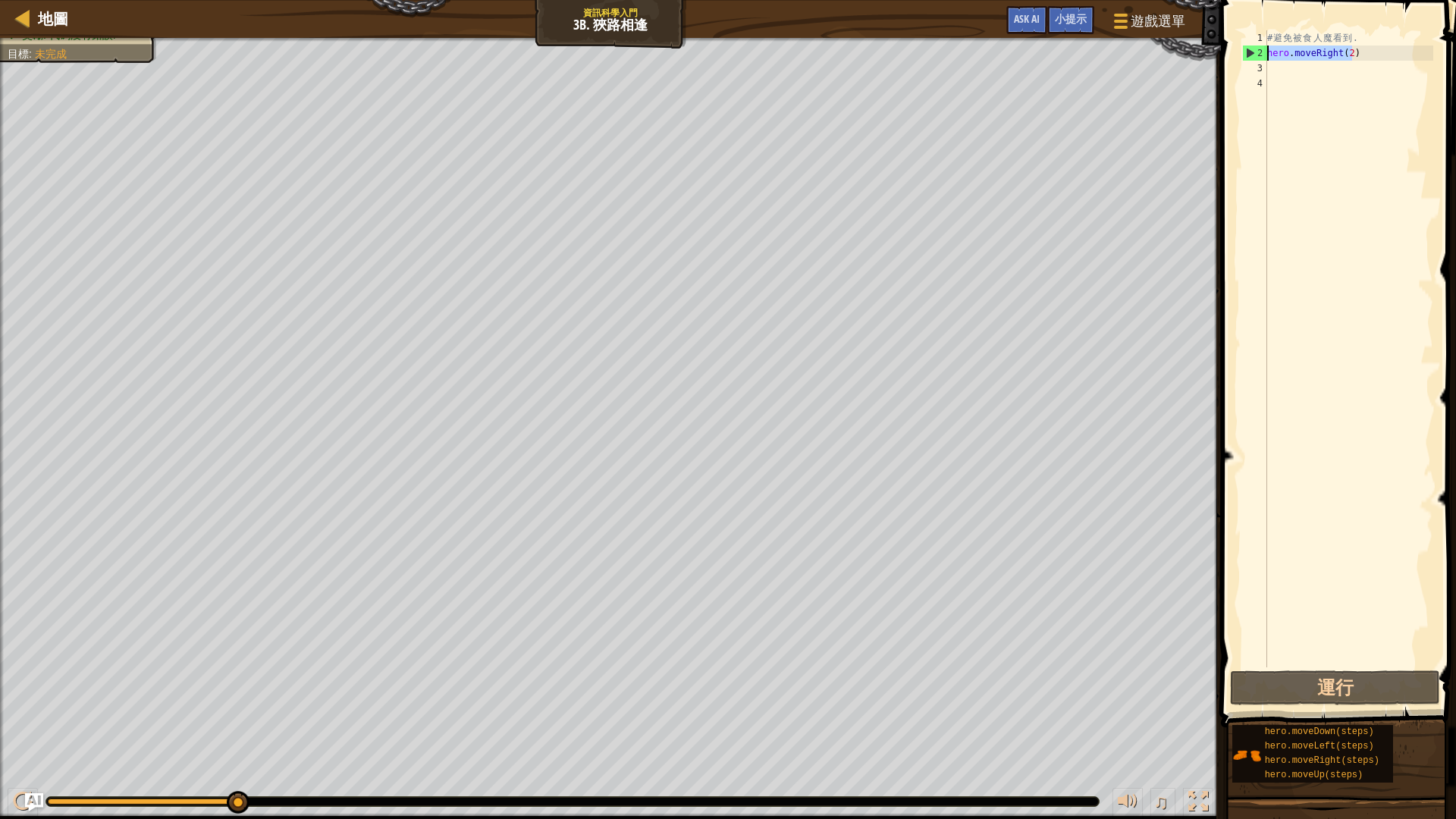
click at [1203, 52] on div "地圖 資訊科學入門 3b. 狹路相逢 遊戲選單 完成 小提示 Ask AI 1 ההההההההההההההההההההההההההההההההההההההה…" at bounding box center [728, 410] width 1456 height 819
type textarea "h"
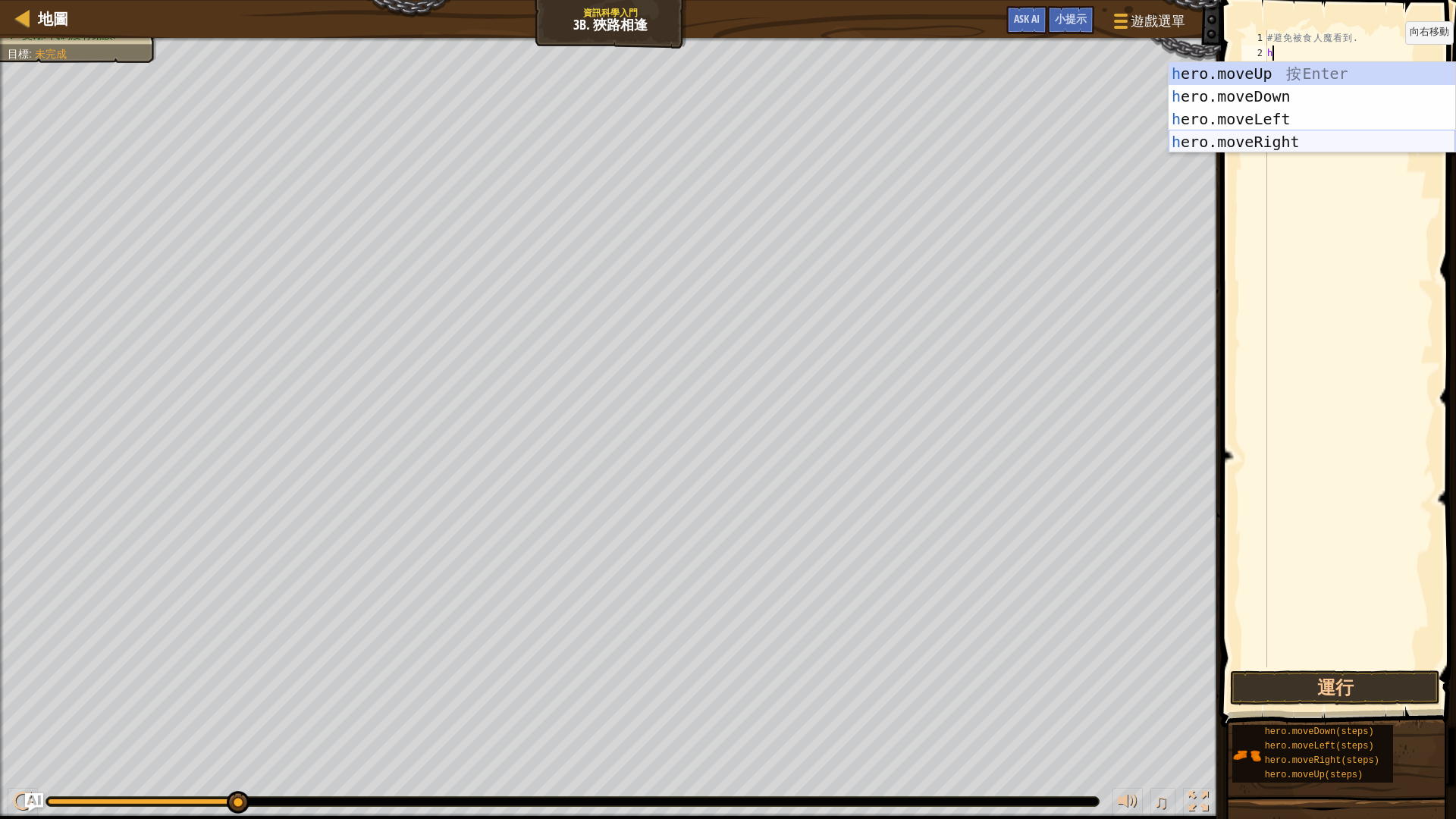
click at [1322, 144] on div "h ero.moveUp 按 Enter h ero.moveDown 按 Enter h ero.moveLeft 按 Enter h ero.moveRi…" at bounding box center [1311, 130] width 287 height 136
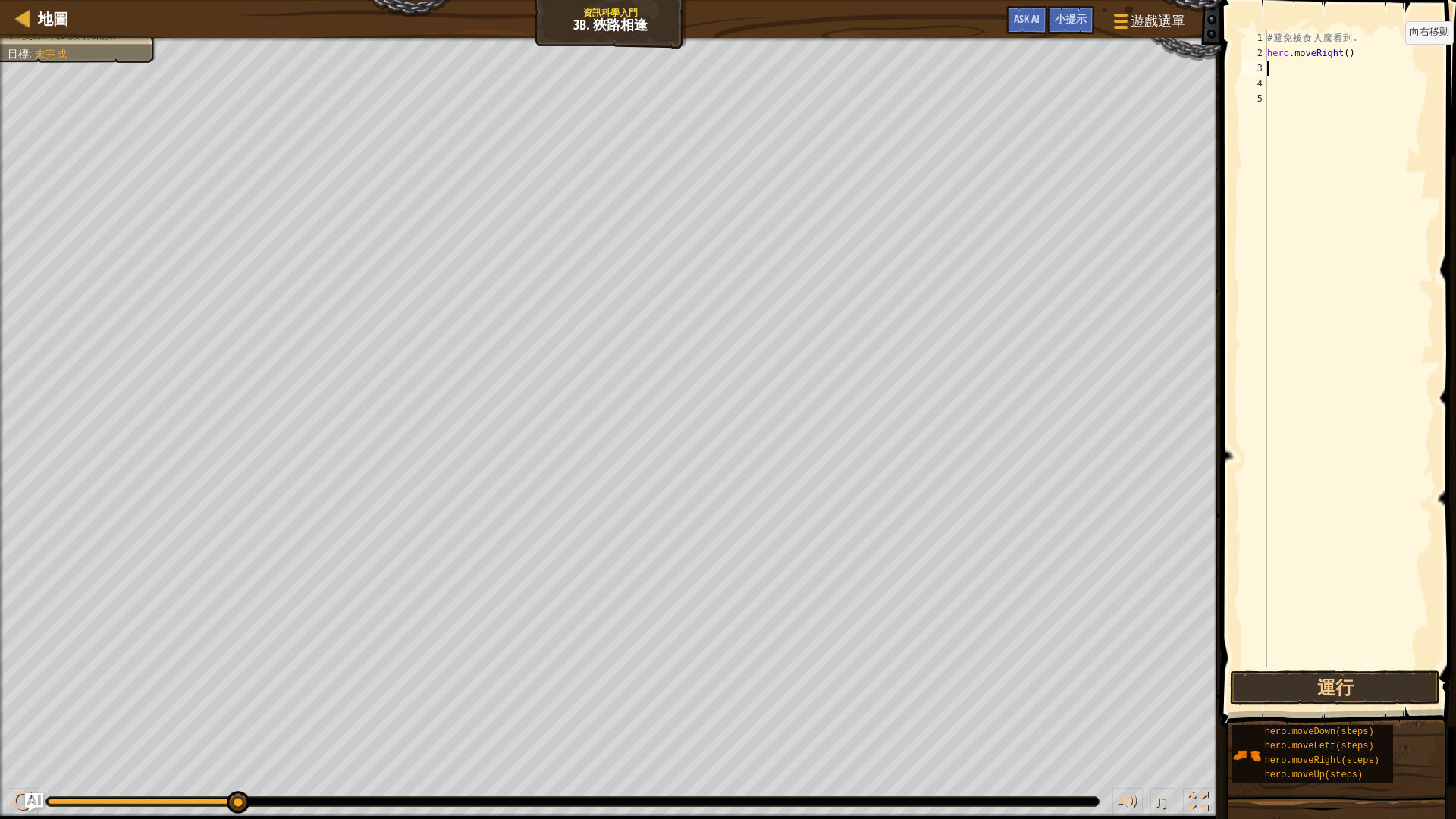
type textarea "h"
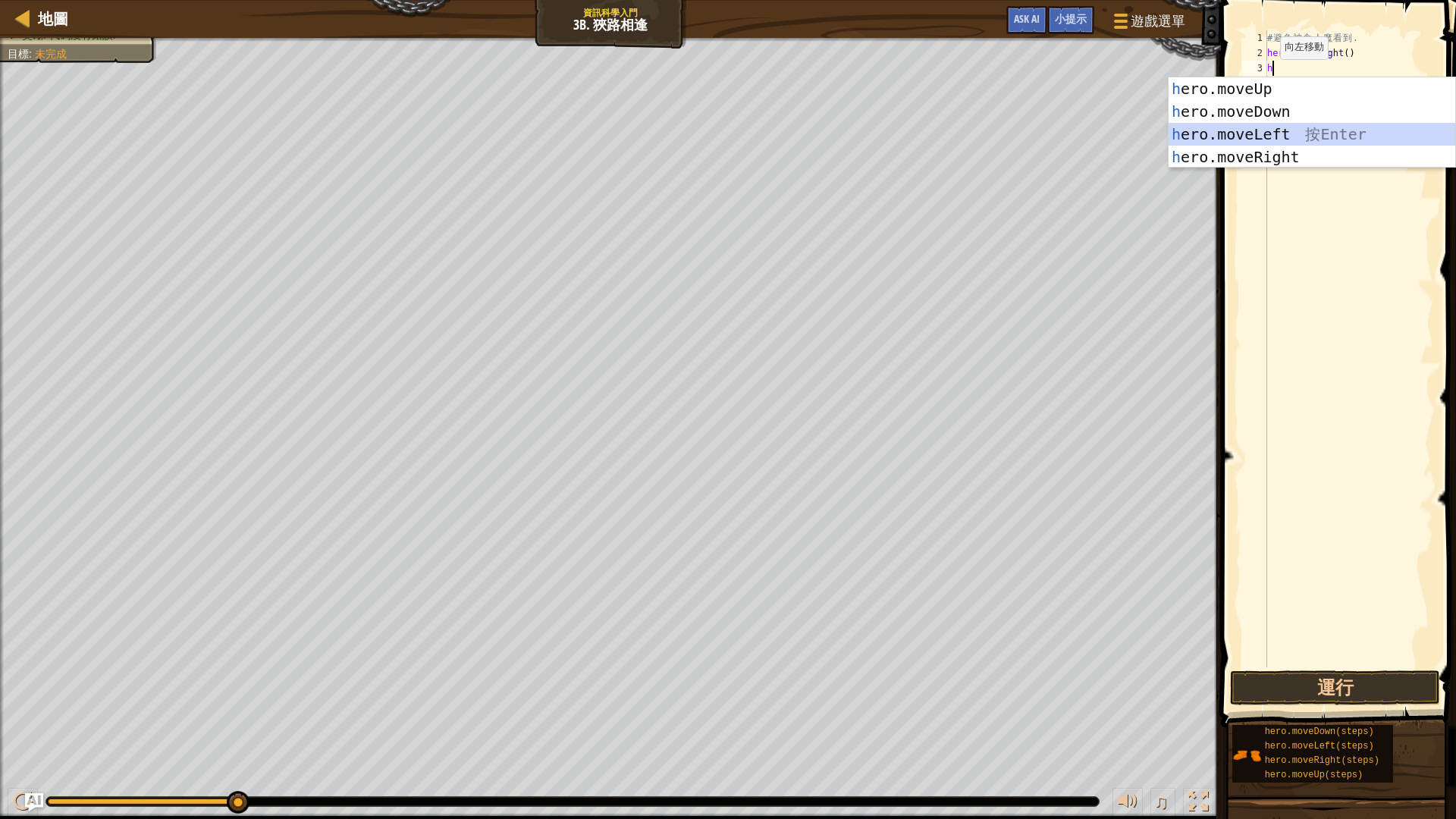
click at [1251, 134] on div "h ero.moveUp 按 Enter h ero.moveDown 按 Enter h ero.moveLeft 按 Enter h ero.moveRi…" at bounding box center [1311, 145] width 287 height 136
type textarea "h"
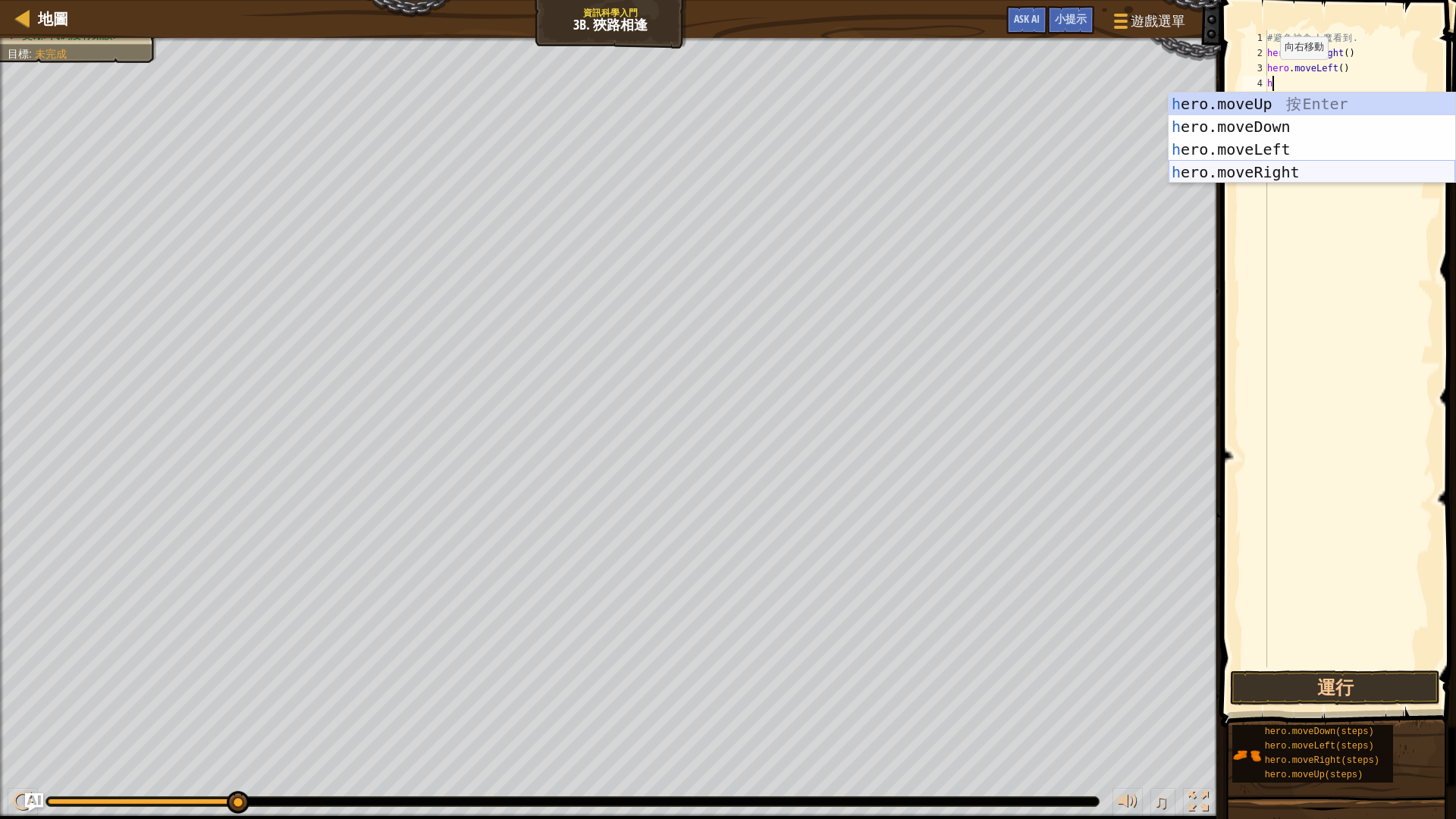
click at [1300, 172] on div "h ero.moveUp 按 Enter h ero.moveDown 按 Enter h ero.moveLeft 按 Enter h ero.moveRi…" at bounding box center [1311, 161] width 287 height 136
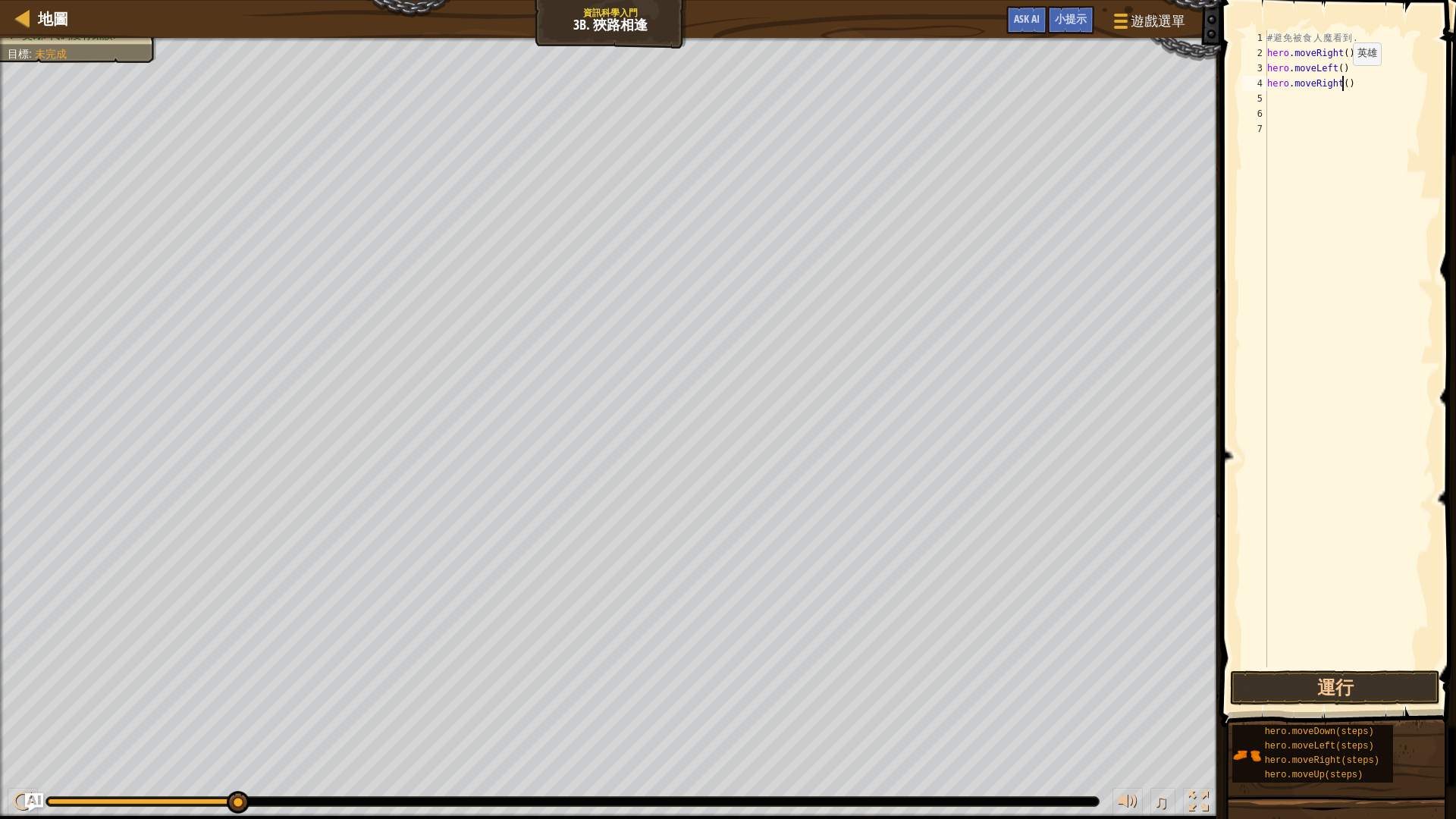
click at [1339, 80] on div "# 避 免 被 食 人 魔 看 到 . hero . moveRight ( ) hero . moveLeft ( ) hero . moveRight (…" at bounding box center [1348, 364] width 169 height 667
type textarea "hero.moveRight(2)"
click at [1389, 682] on button "運行" at bounding box center [1335, 687] width 210 height 35
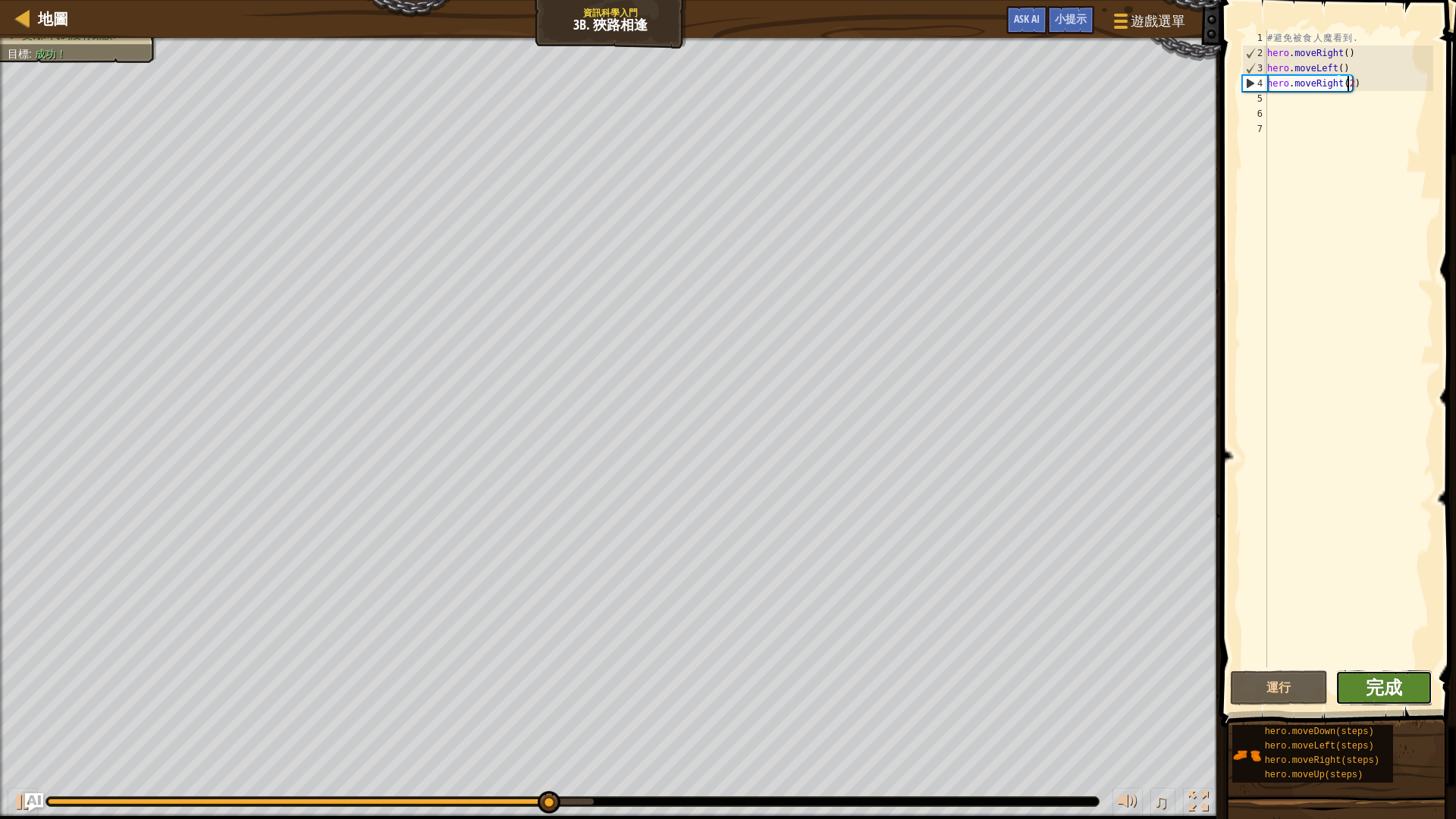
click at [1376, 685] on span "完成" at bounding box center [1383, 686] width 37 height 24
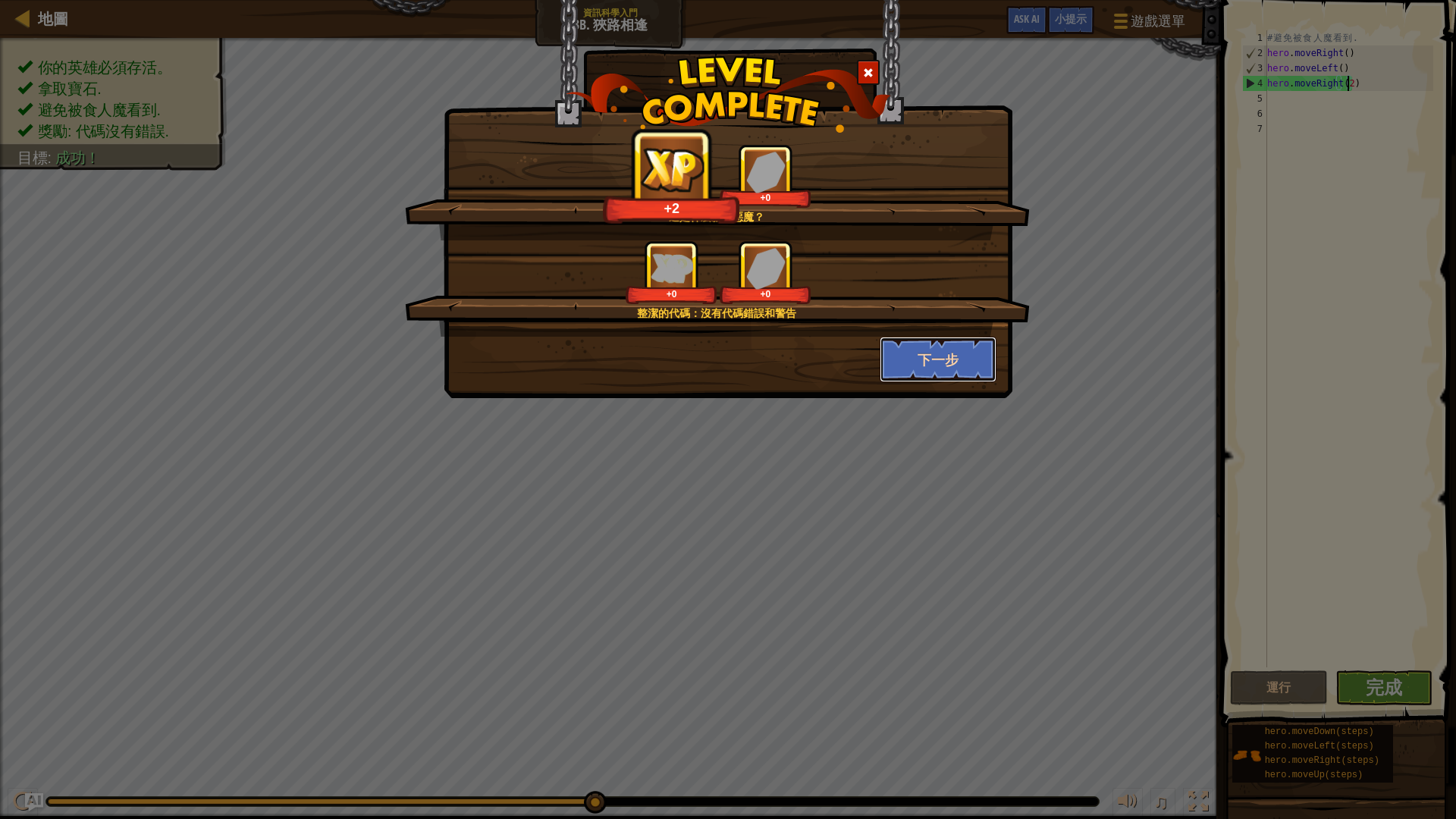
click at [926, 346] on button "下一步" at bounding box center [938, 359] width 118 height 46
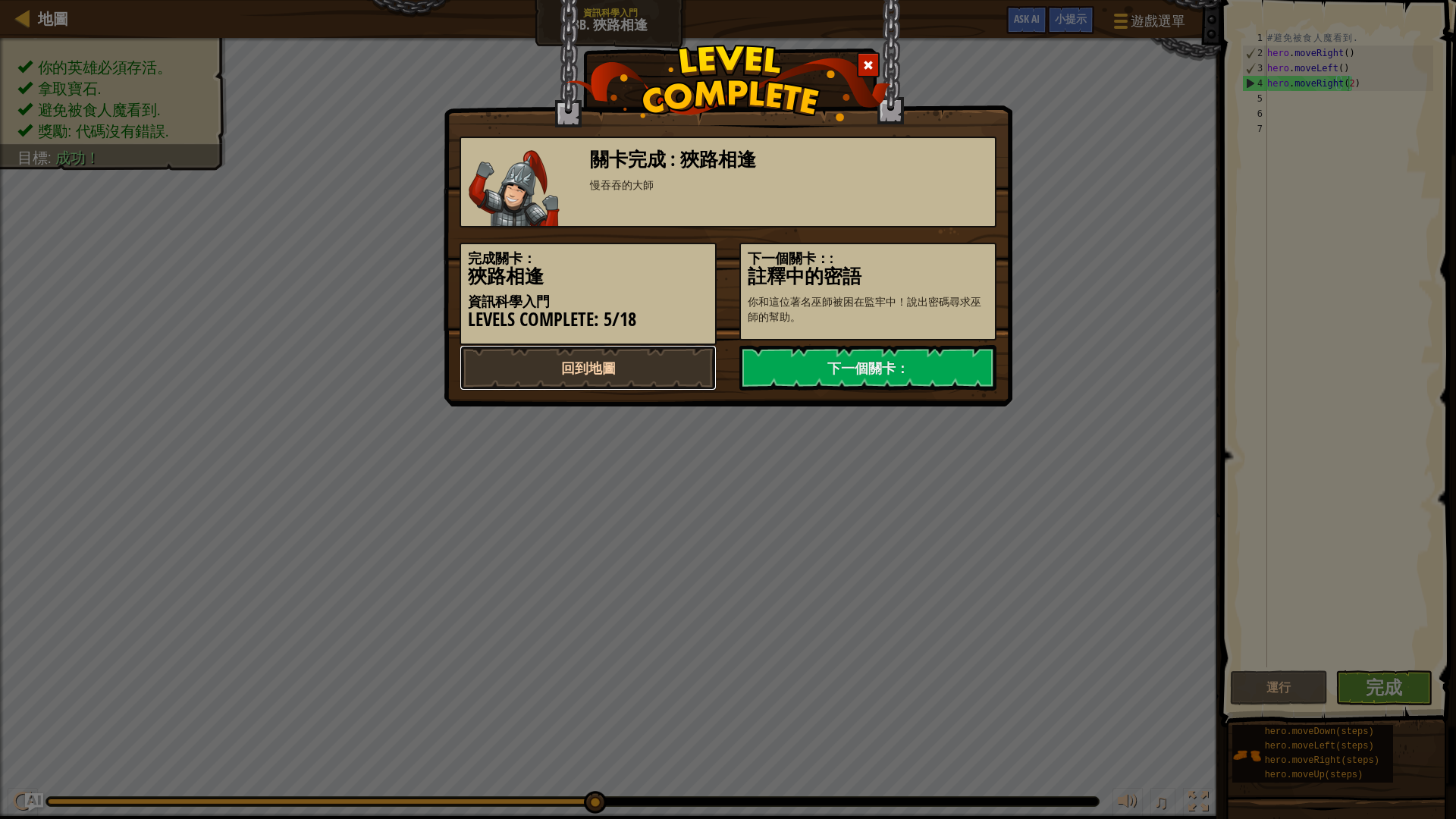
click at [658, 373] on link "回到地圖" at bounding box center [587, 367] width 257 height 46
select select "zh-HANT"
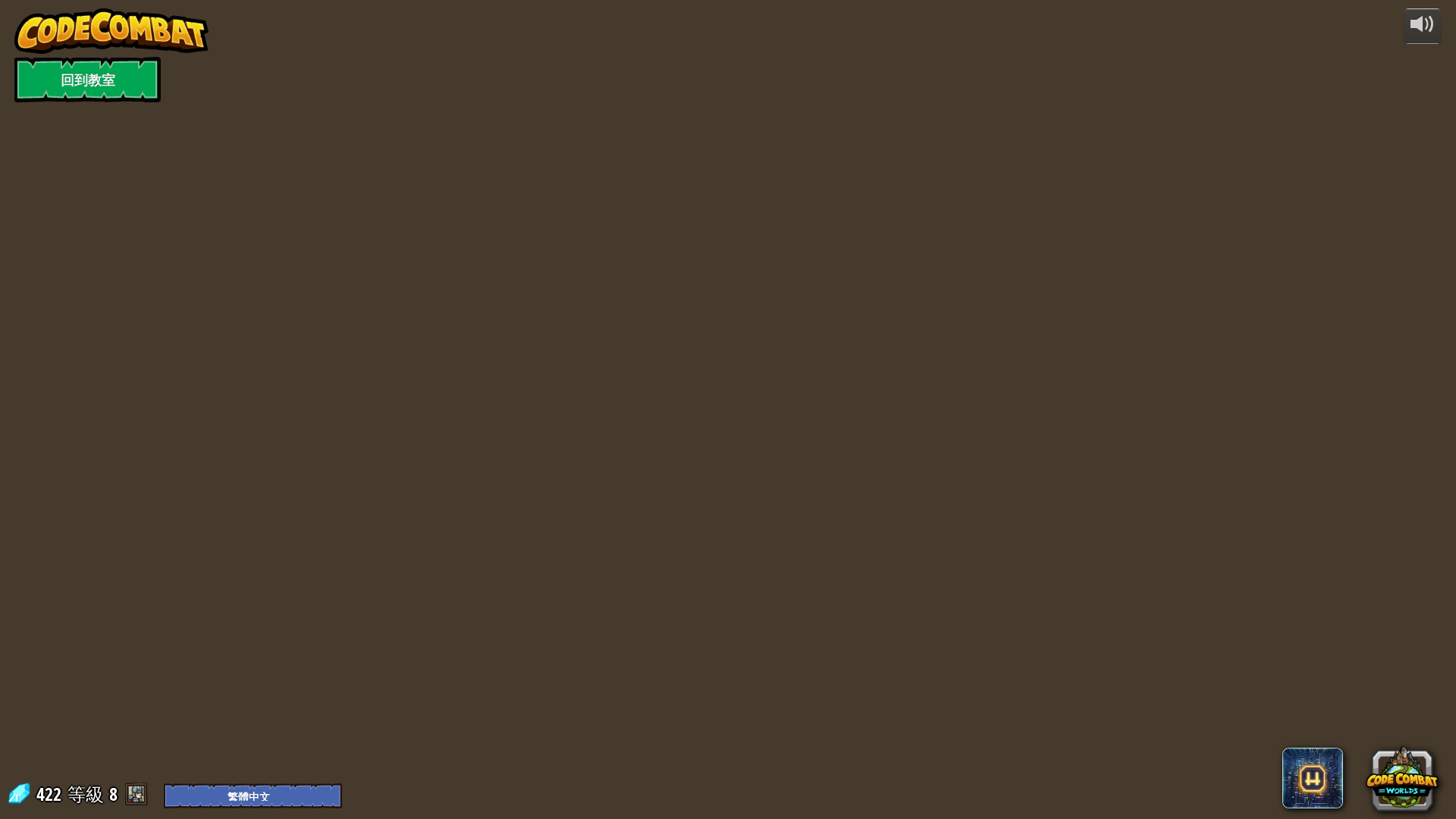
select select "zh-HANT"
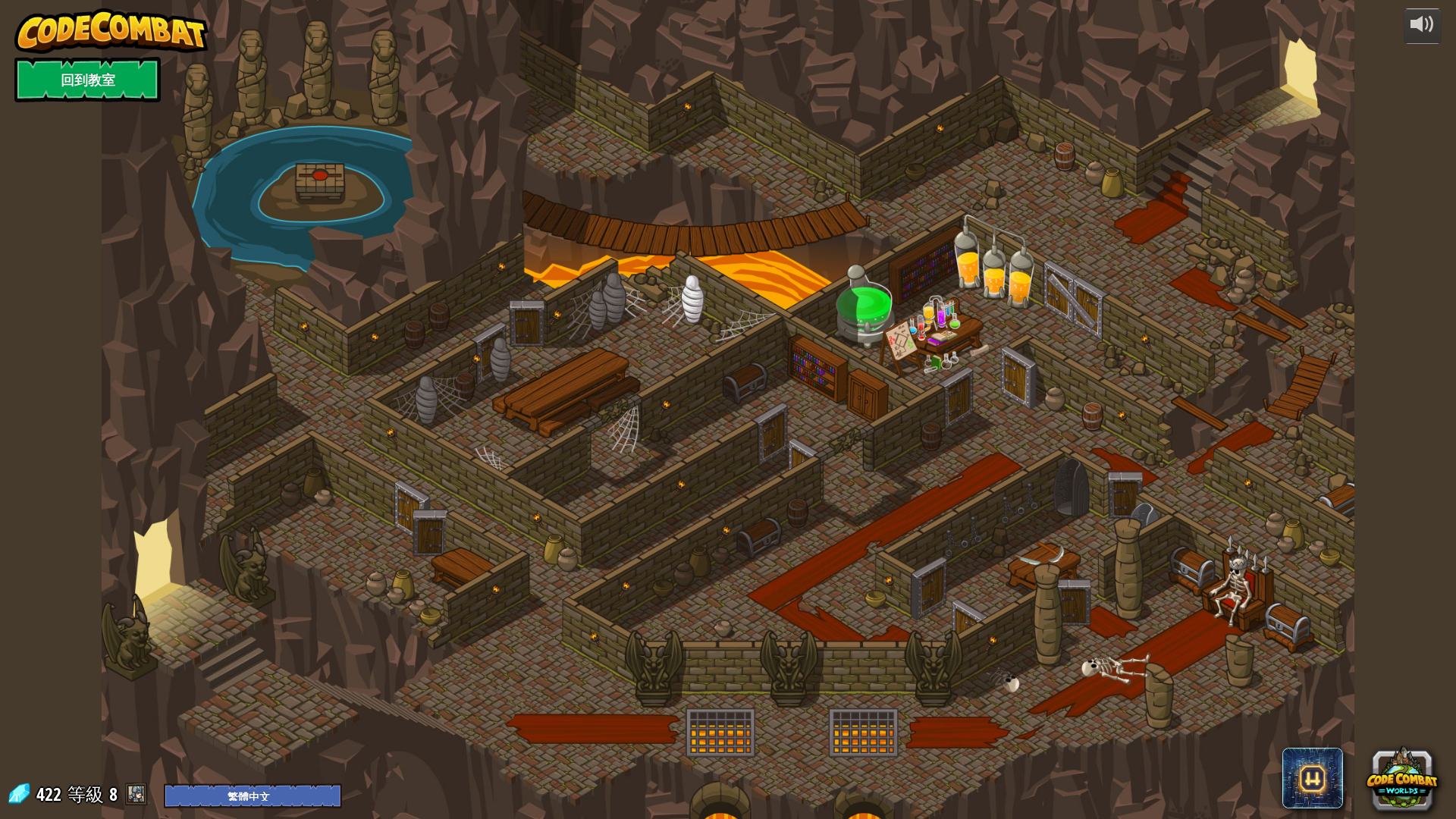
select select "zh-HANT"
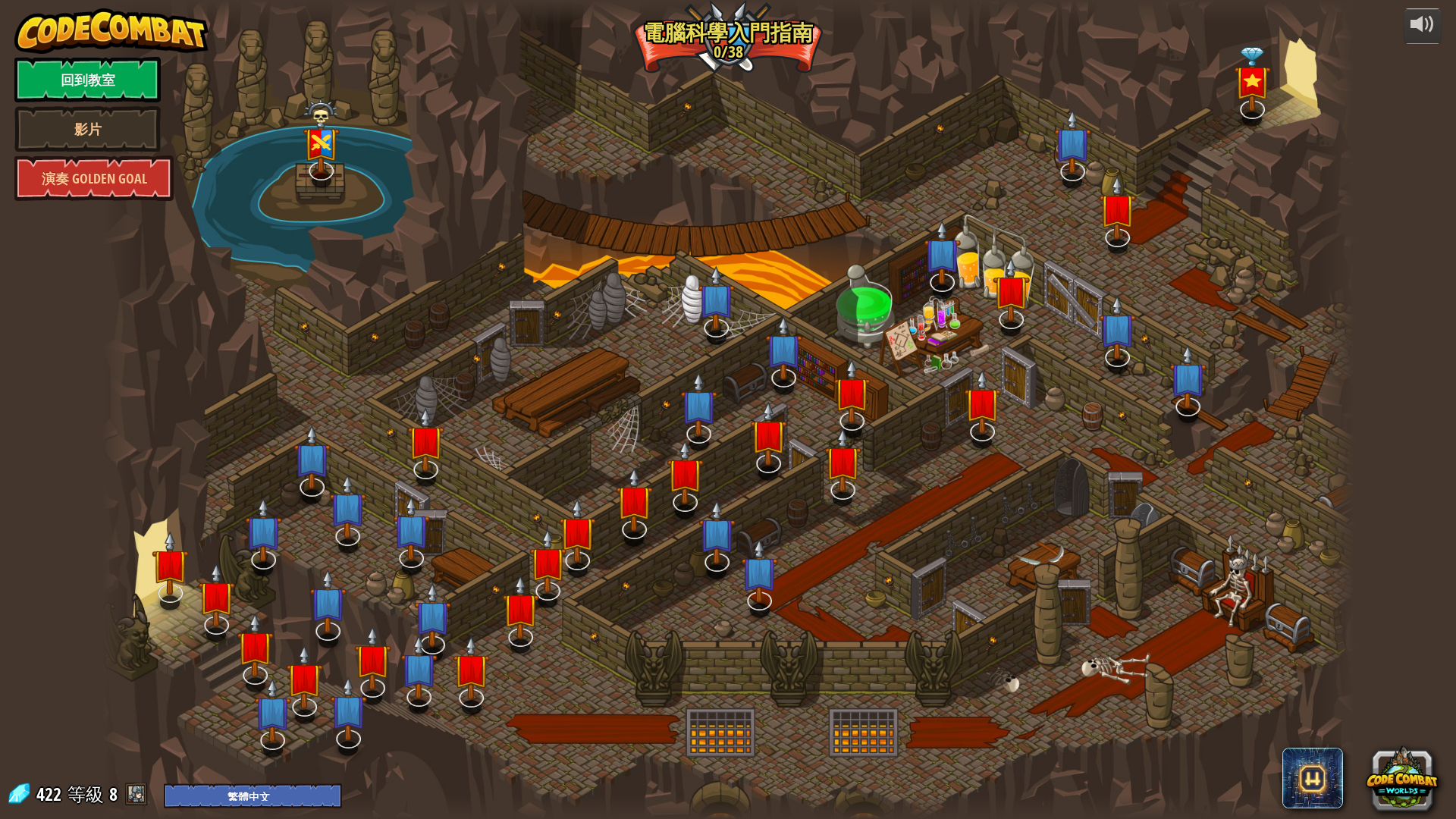
select select "zh-HANT"
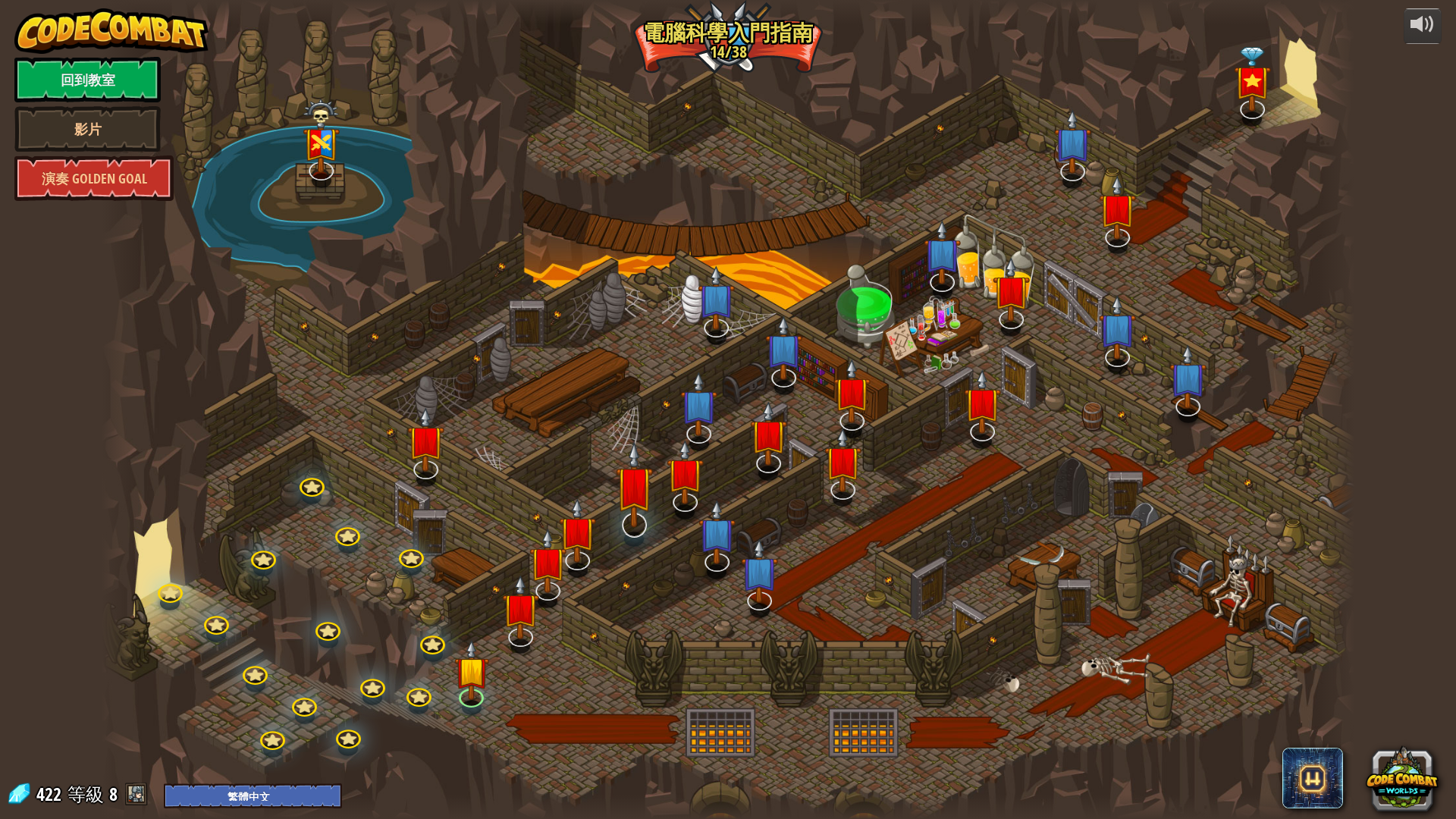
select select "zh-HANT"
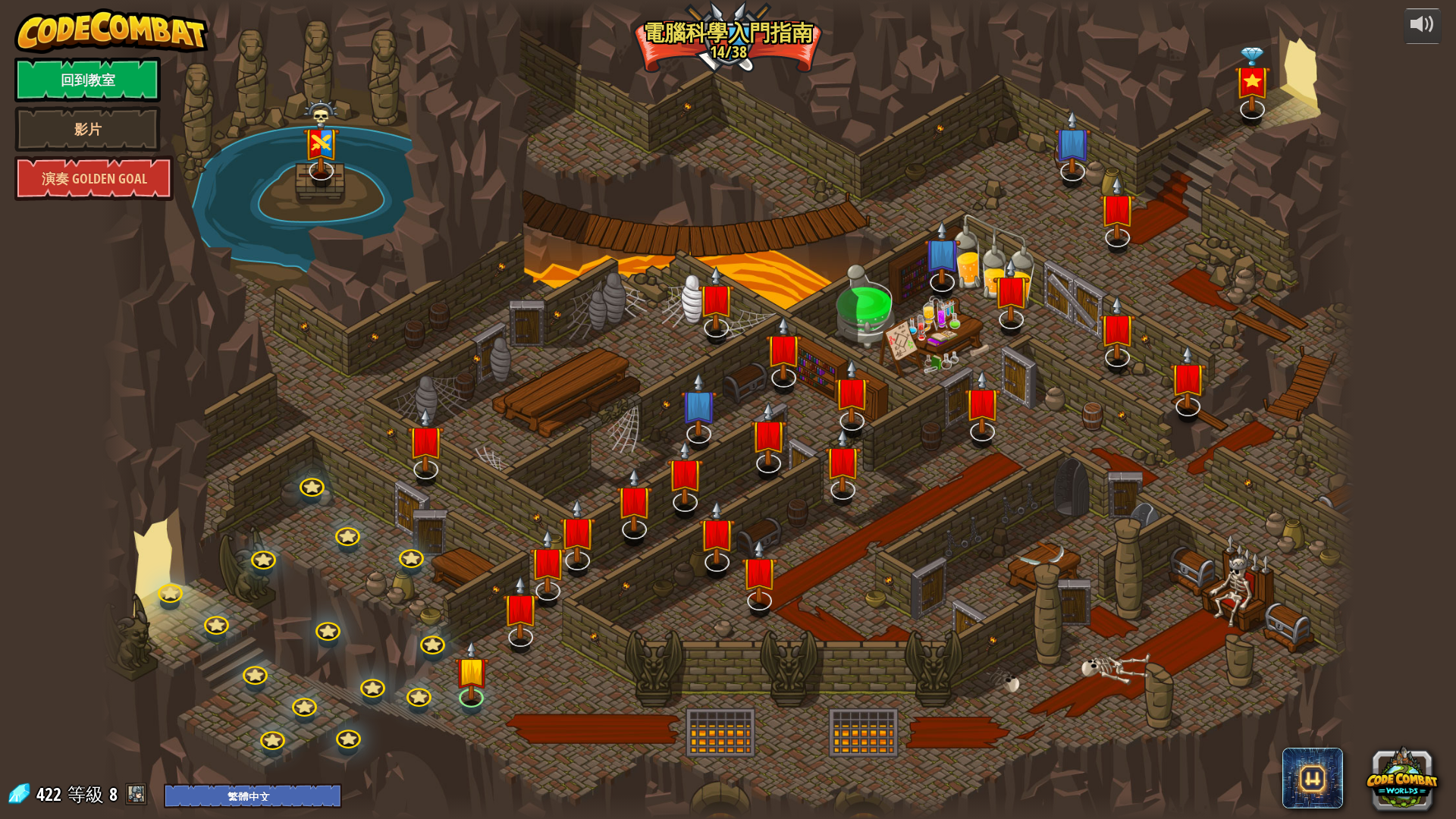
select select "zh-HANT"
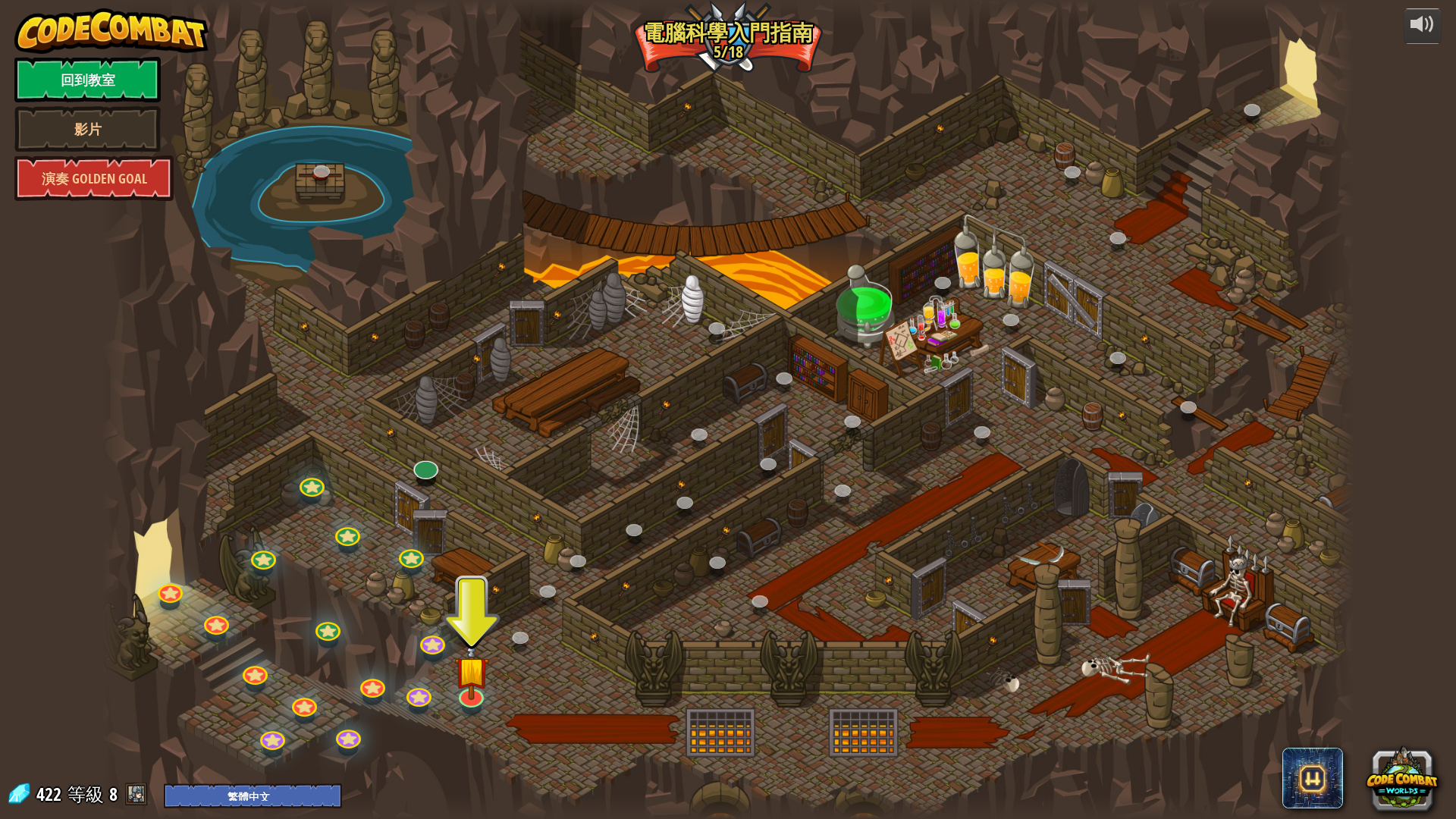
click at [464, 561] on div at bounding box center [728, 410] width 1252 height 819
click at [221, 690] on div at bounding box center [728, 410] width 1252 height 819
drag, startPoint x: 181, startPoint y: 657, endPoint x: 172, endPoint y: 648, distance: 12.7
click at [180, 656] on div at bounding box center [728, 410] width 1252 height 819
click at [172, 648] on div at bounding box center [728, 410] width 1252 height 819
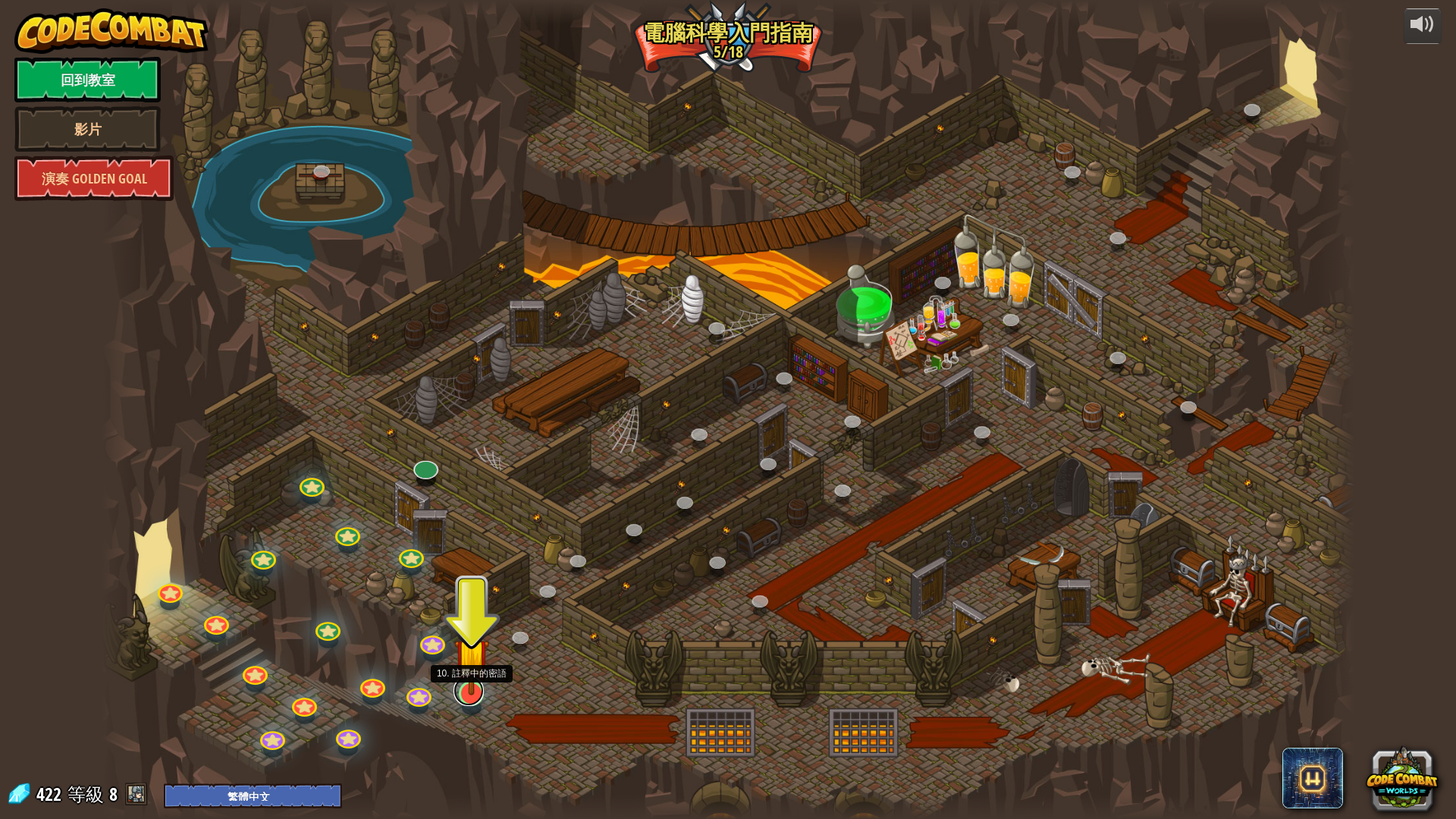
click at [467, 690] on link at bounding box center [469, 691] width 31 height 31
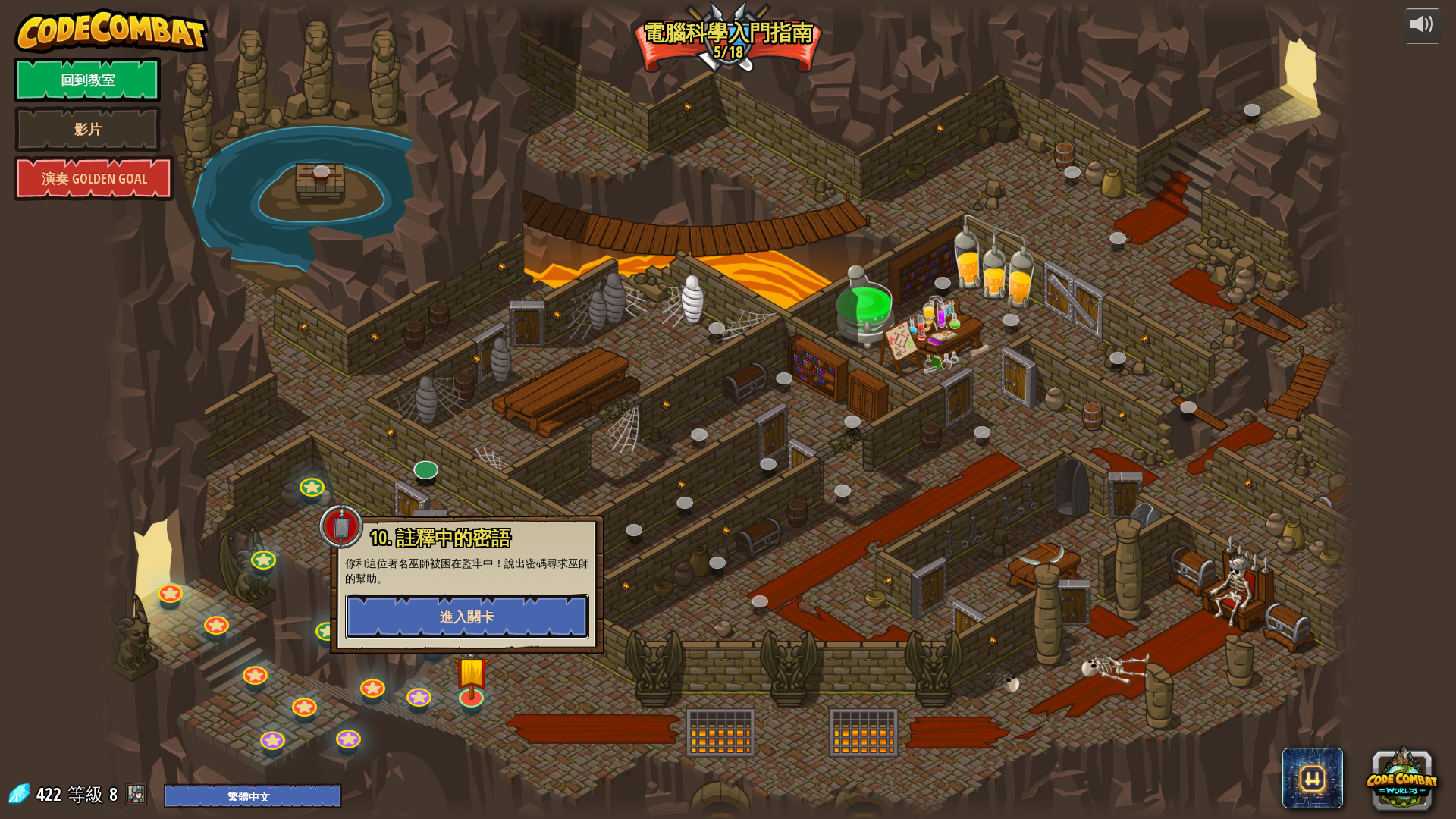
click at [477, 630] on button "進入關卡" at bounding box center [467, 616] width 244 height 46
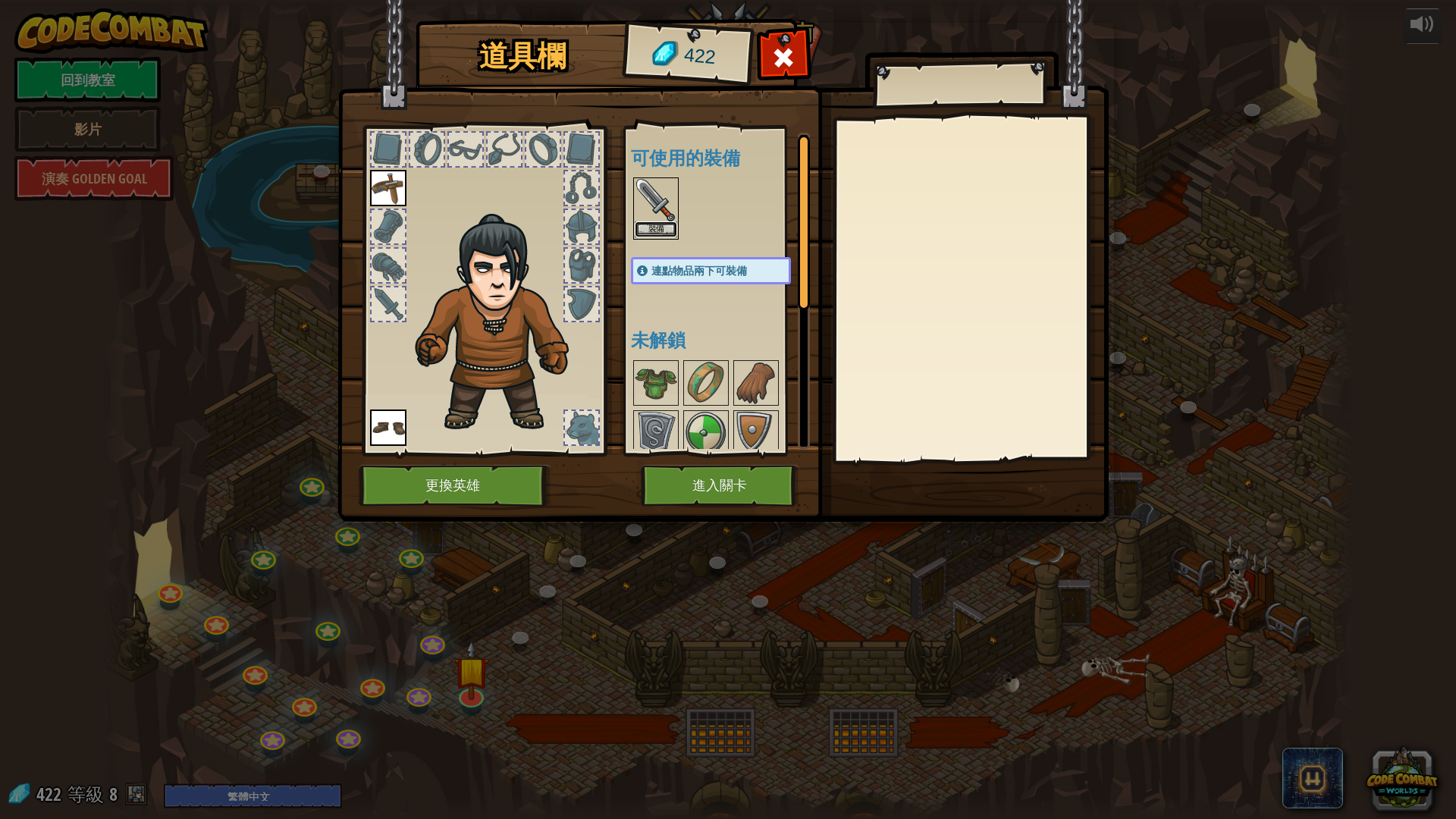
click at [659, 224] on button "裝備" at bounding box center [655, 229] width 42 height 16
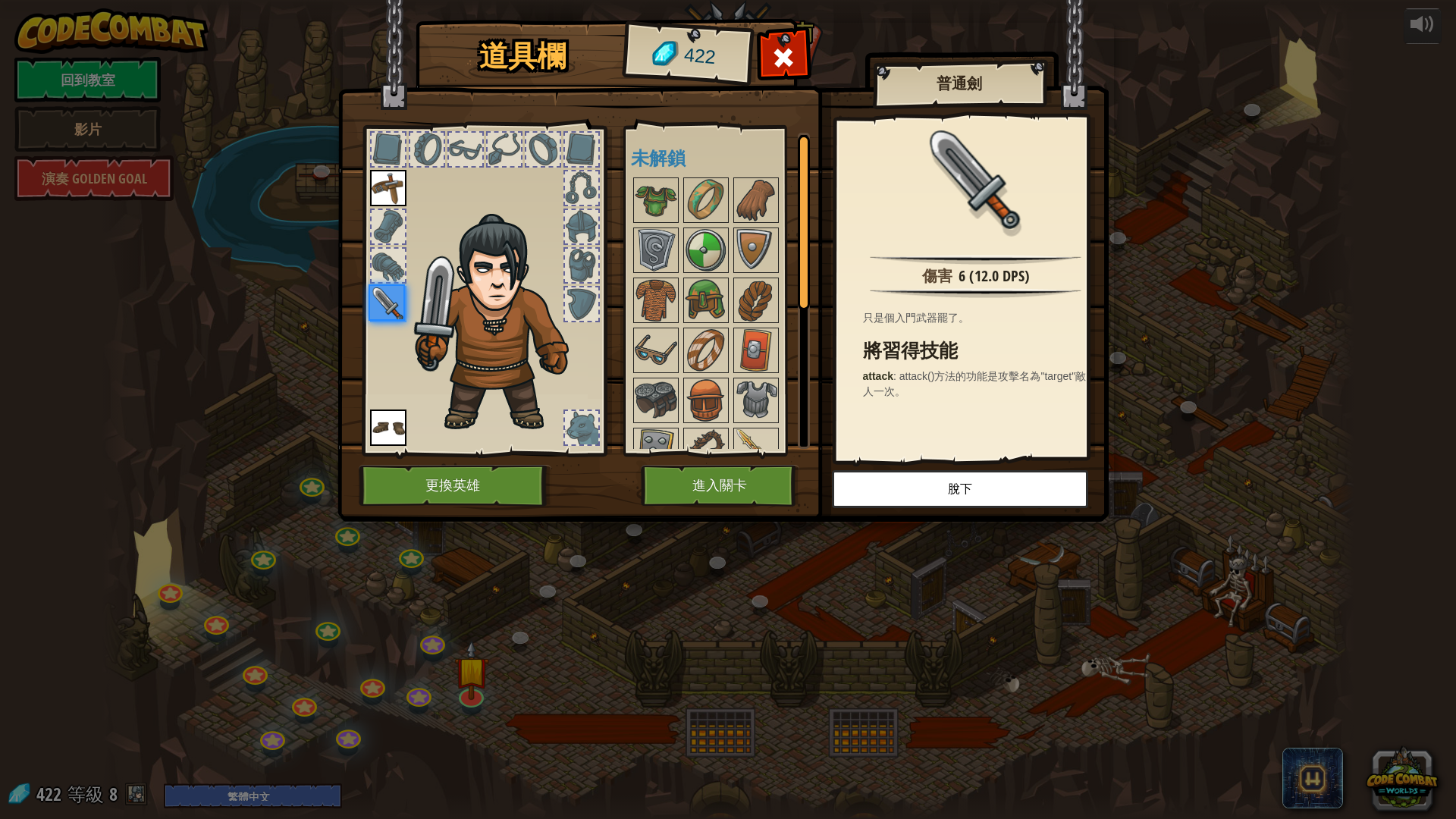
click at [753, 517] on img at bounding box center [723, 246] width 771 height 550
click at [754, 496] on button "進入關卡" at bounding box center [719, 485] width 158 height 41
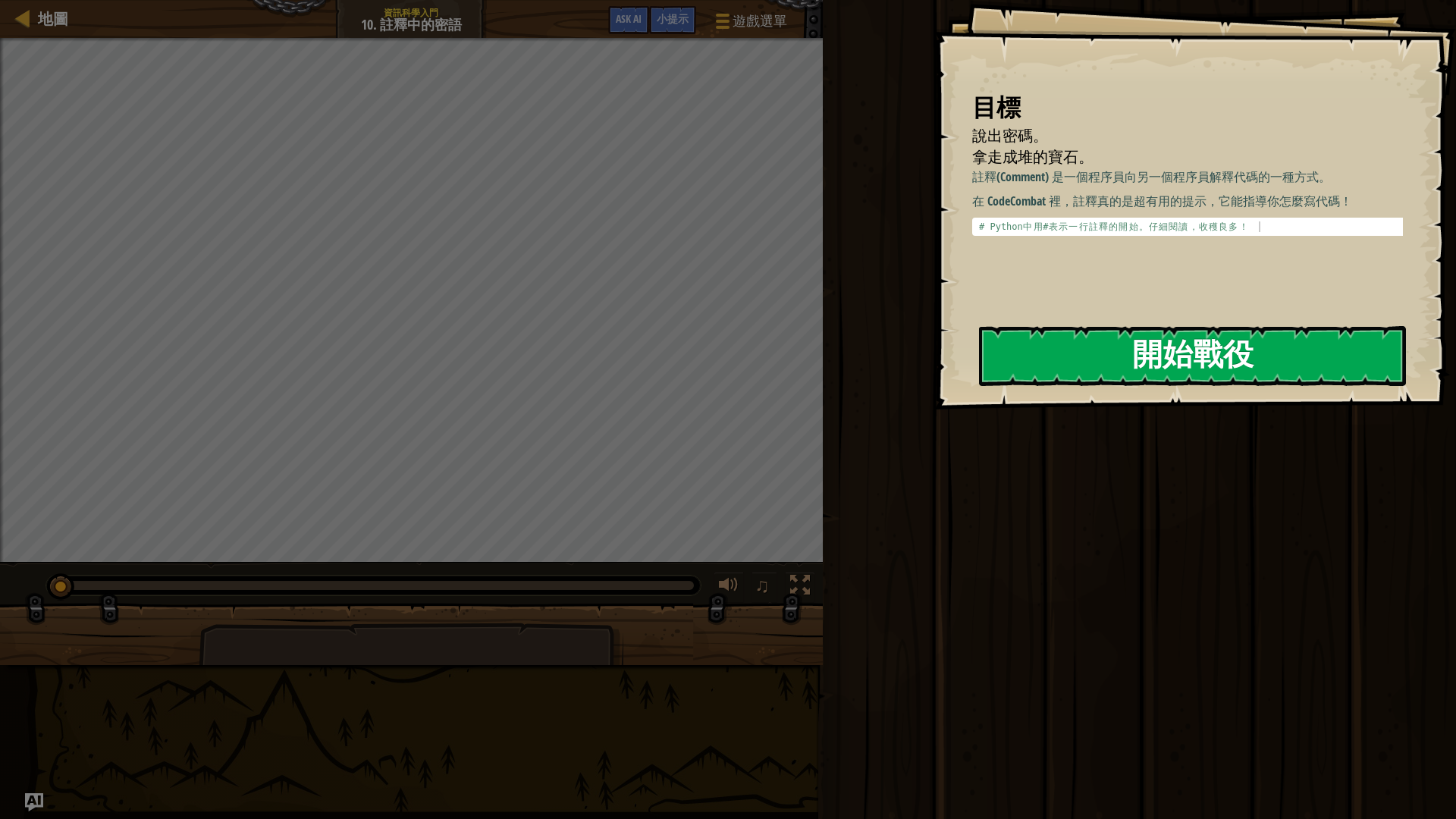
click at [1055, 349] on button "開始戰役" at bounding box center [1192, 356] width 427 height 60
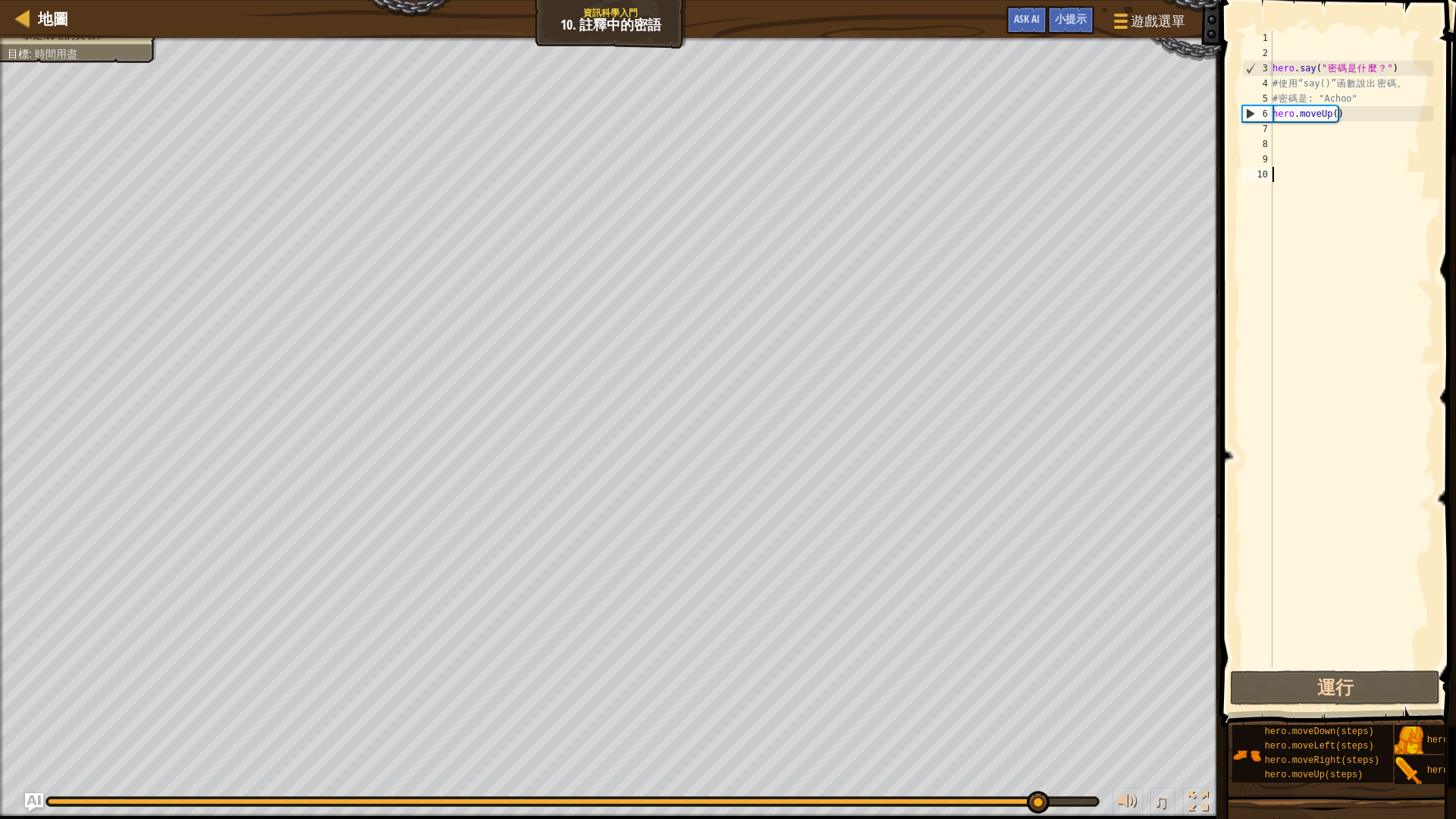
click at [1310, 133] on div "hero . say ( " 密 碼 是 什 麼 ？ " ) # 使 用 “say()” 函 數 說 出 密 碼 。 # 密 碼 是 : "Achoo" he…" at bounding box center [1351, 364] width 163 height 667
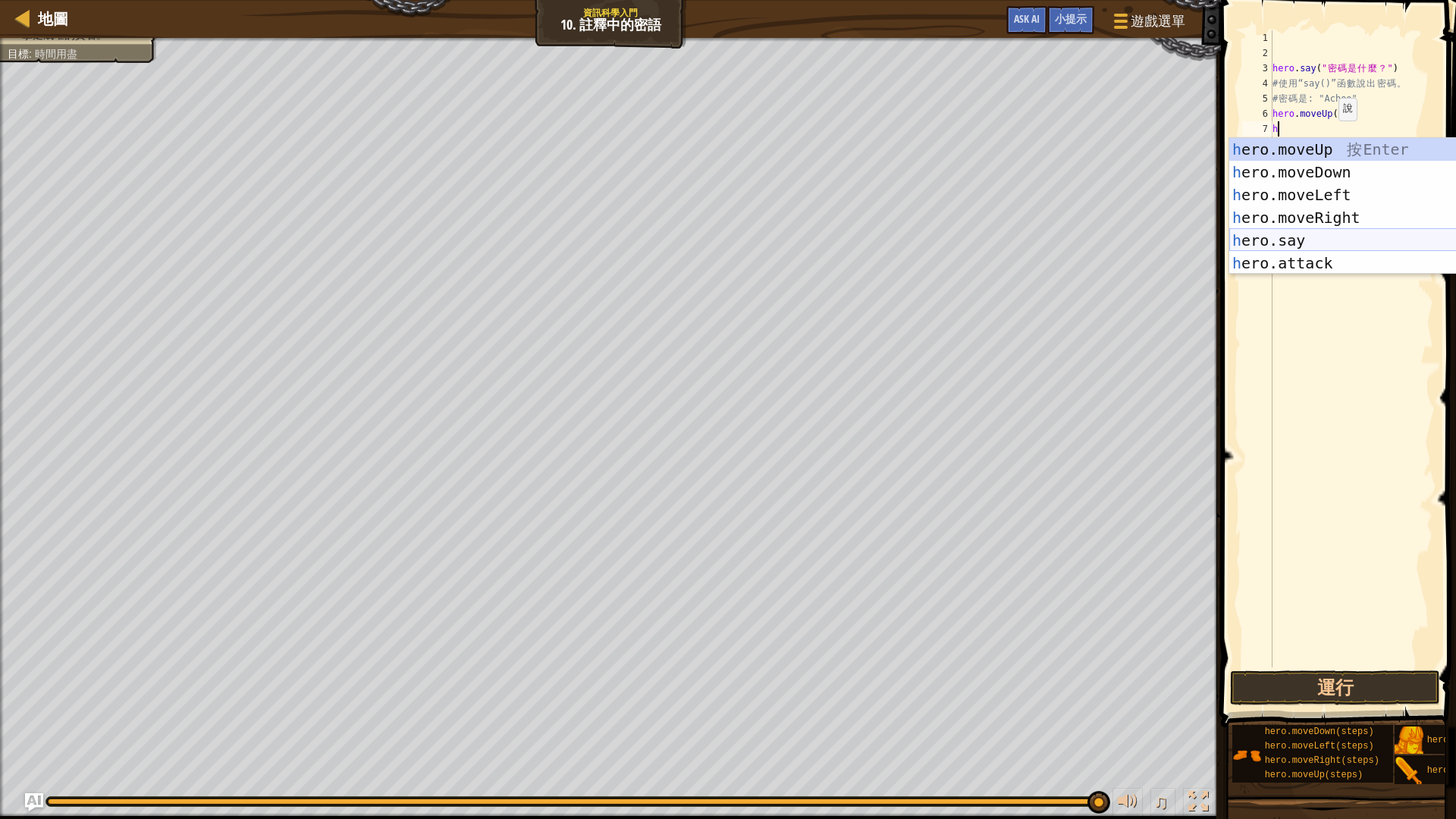
click at [1317, 241] on div "h ero.moveUp 按 Enter h ero.moveDown 按 Enter h ero.moveLeft 按 Enter h ero.moveRi…" at bounding box center [1372, 229] width 287 height 182
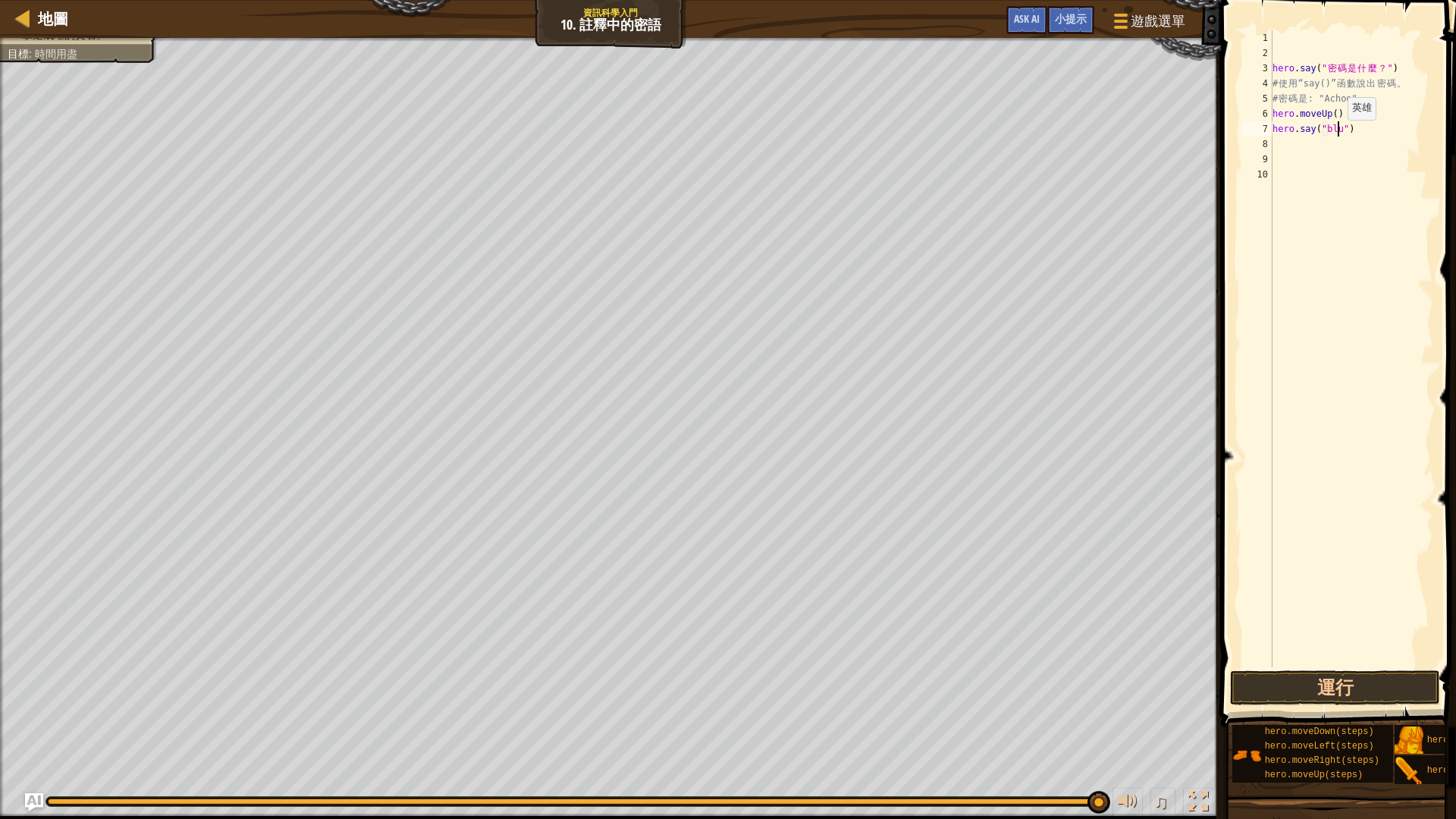
scroll to position [7, 6]
click at [1328, 126] on div "hero . say ( " 密 碼 是 什 麼 ？ " ) # 使 用 “say()” 函 數 說 出 密 碼 。 # 密 碼 是 : "Achoo" he…" at bounding box center [1351, 364] width 163 height 667
click at [1321, 690] on button "運行" at bounding box center [1335, 687] width 210 height 35
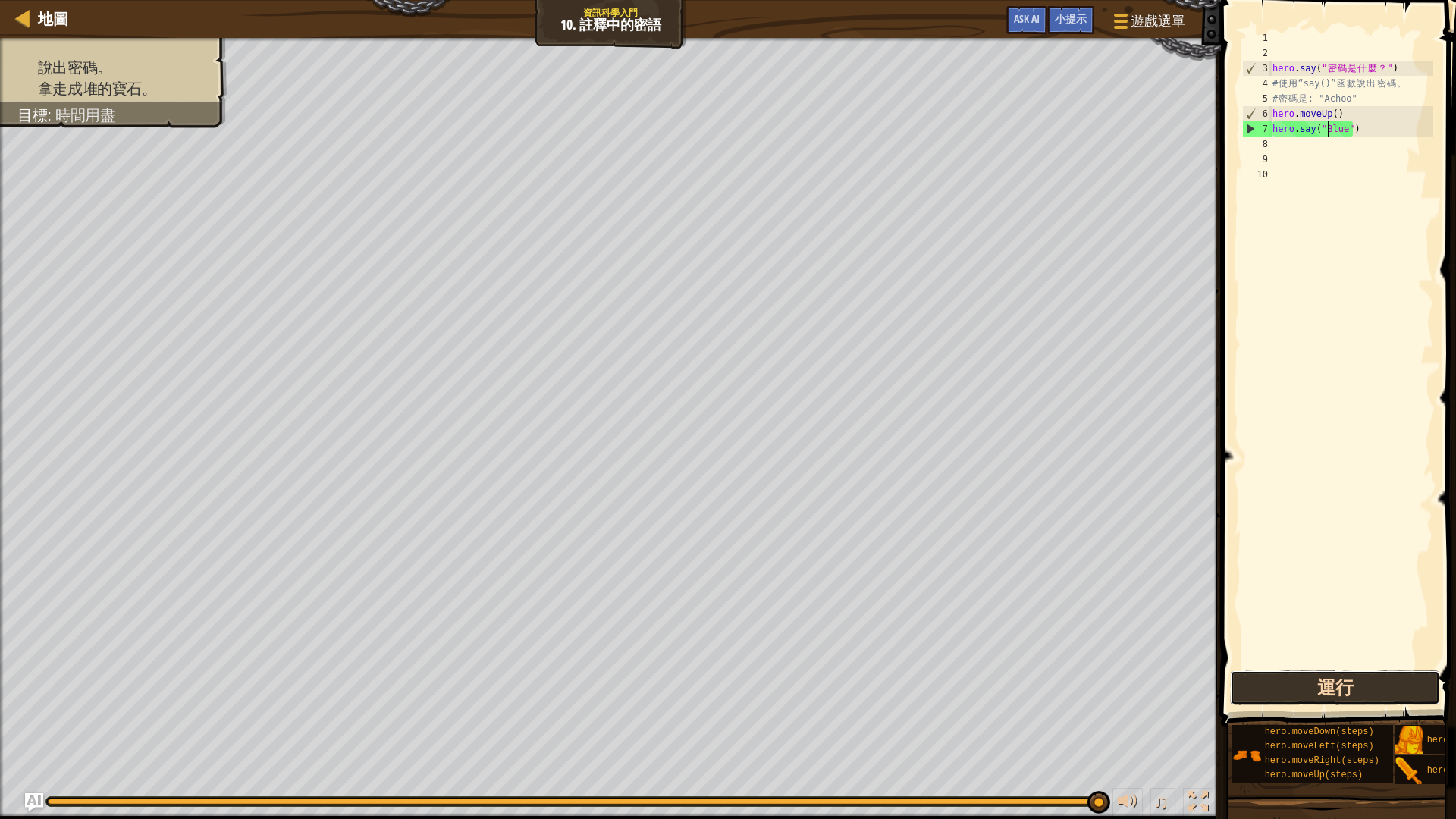
click at [1344, 690] on button "運行" at bounding box center [1335, 687] width 210 height 35
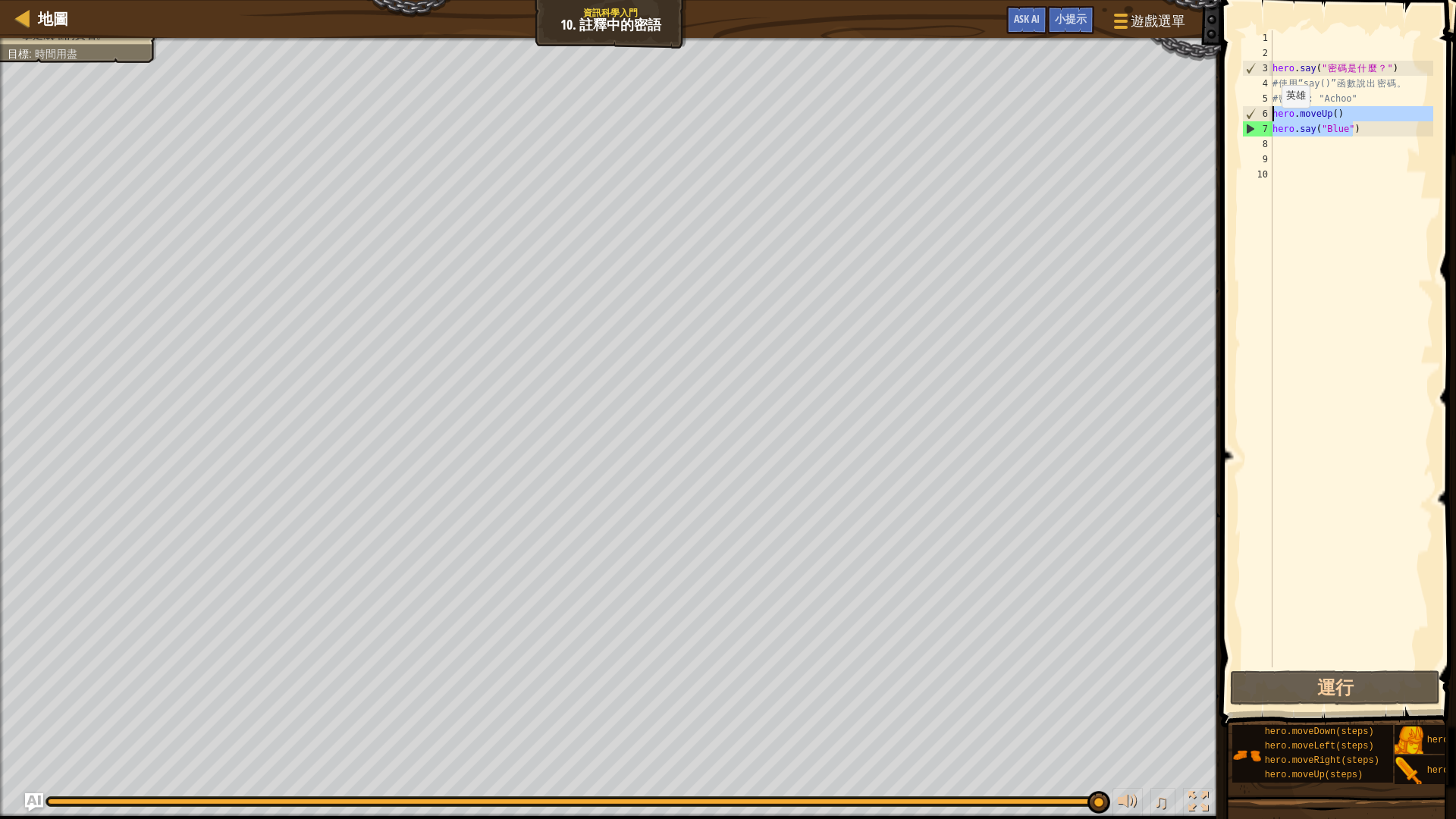
drag, startPoint x: 1372, startPoint y: 128, endPoint x: 1259, endPoint y: 115, distance: 113.7
click at [1259, 115] on div "hero.say("Blue") 1 2 3 4 5 6 7 8 9 10 hero . say ( " 密 碼 是 什 麼 ？ " ) # 使 用 “say…" at bounding box center [1336, 348] width 194 height 637
type textarea "hero.moveUp() hero.say("Blue")"
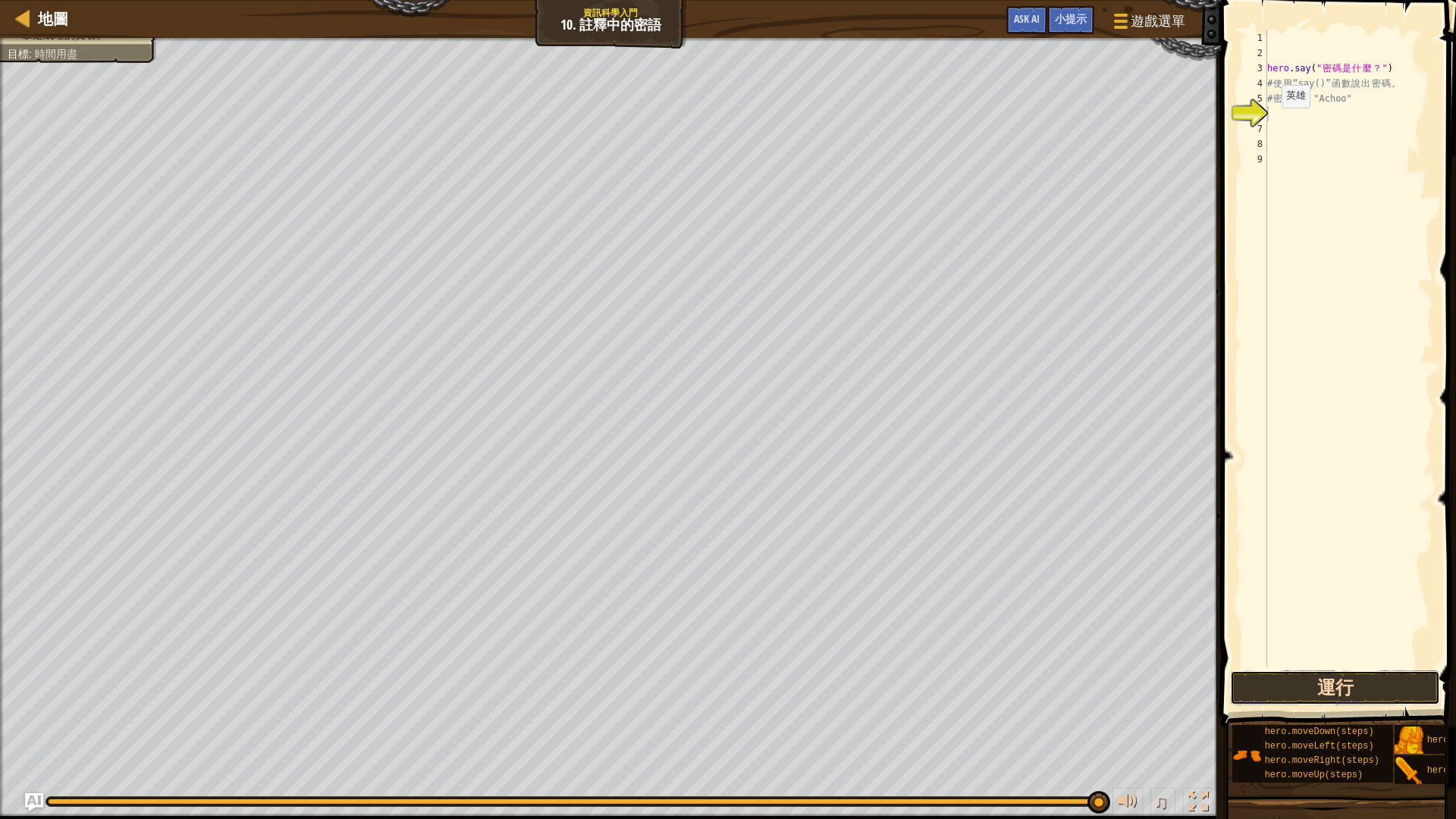
click at [1320, 687] on button "運行" at bounding box center [1335, 687] width 210 height 35
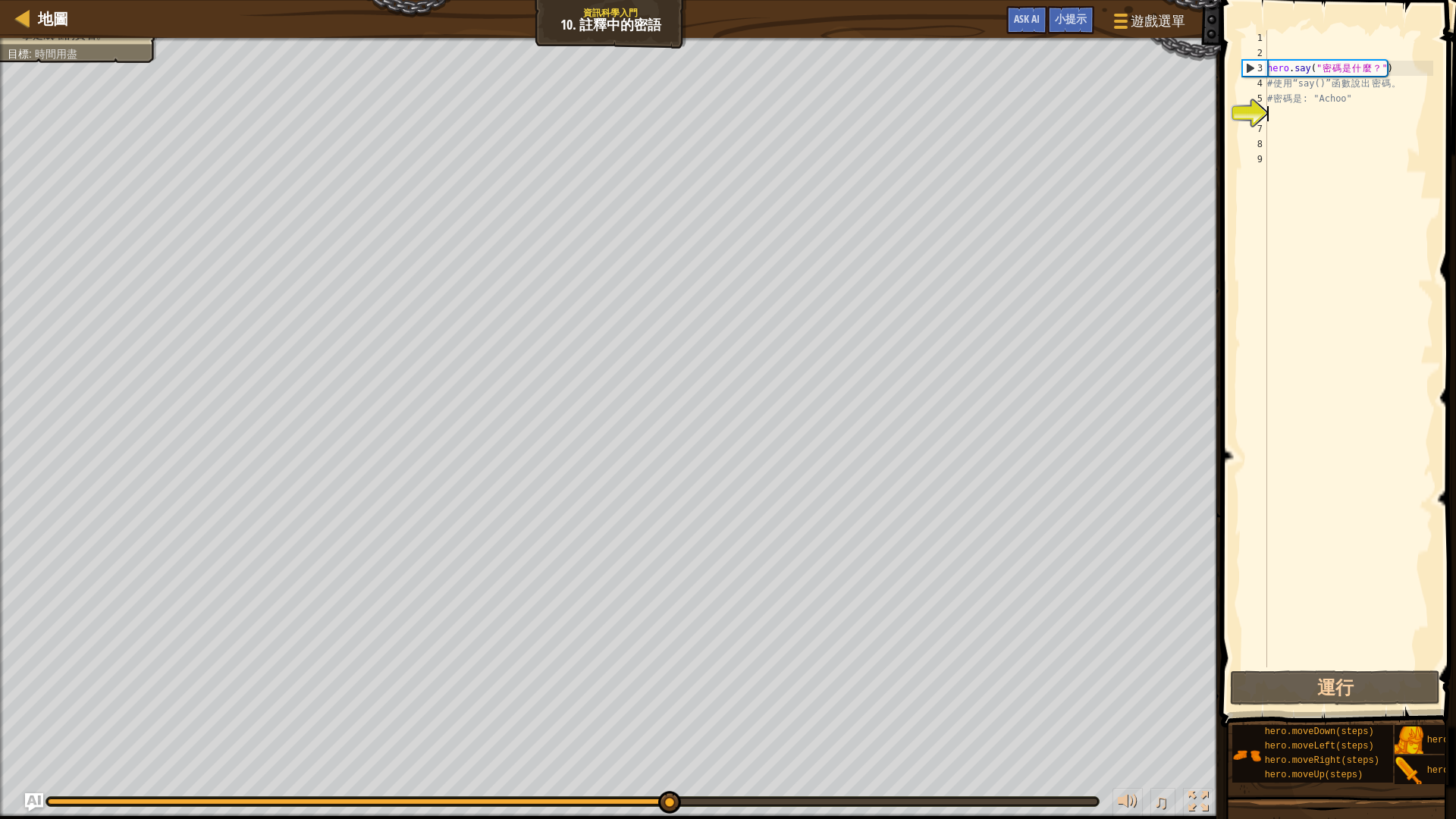
type textarea "h"
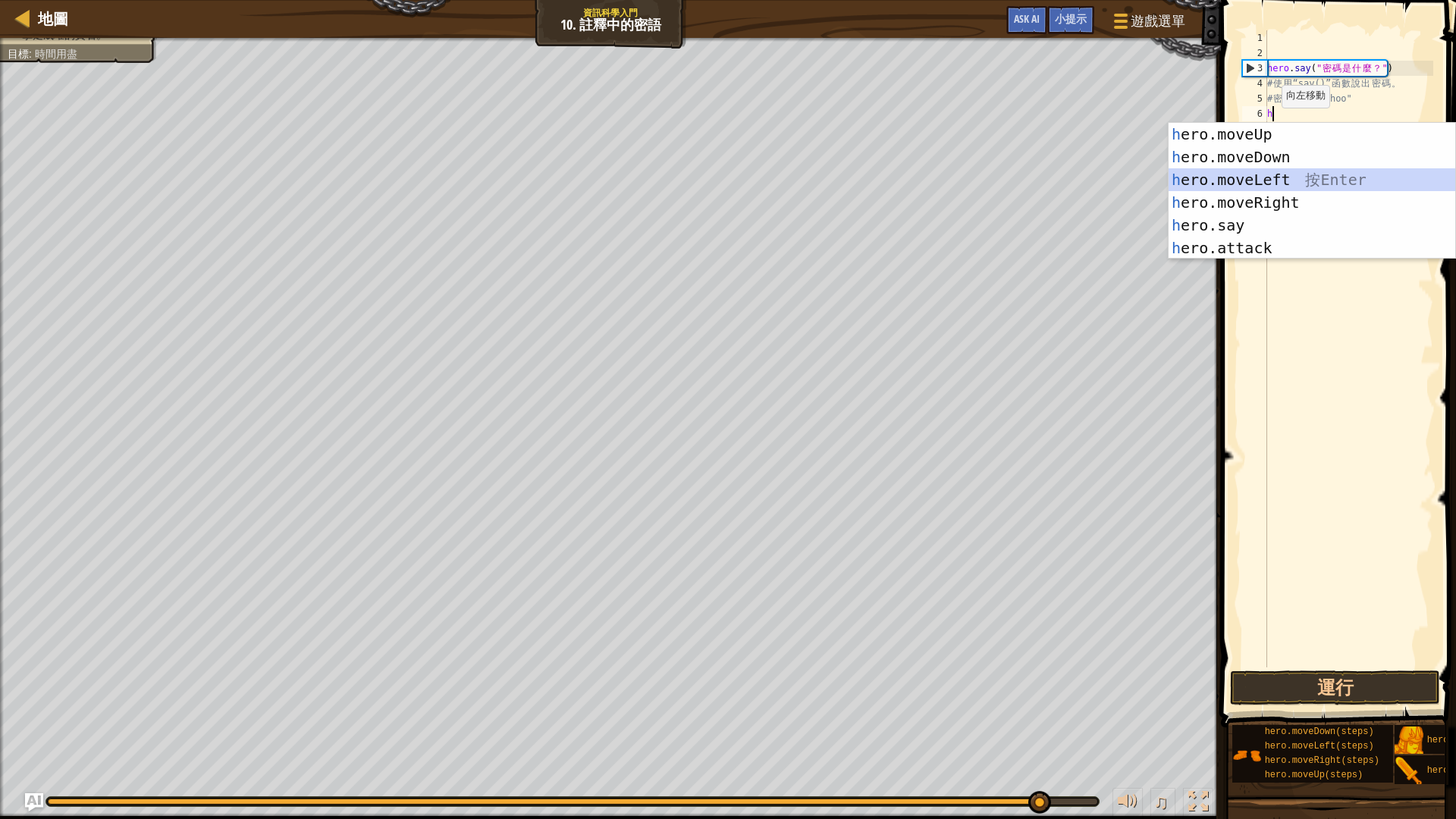
click at [1264, 177] on div "h ero.moveUp 按 Enter h ero.moveDown 按 Enter h ero.moveLeft 按 Enter h ero.moveRi…" at bounding box center [1311, 214] width 287 height 182
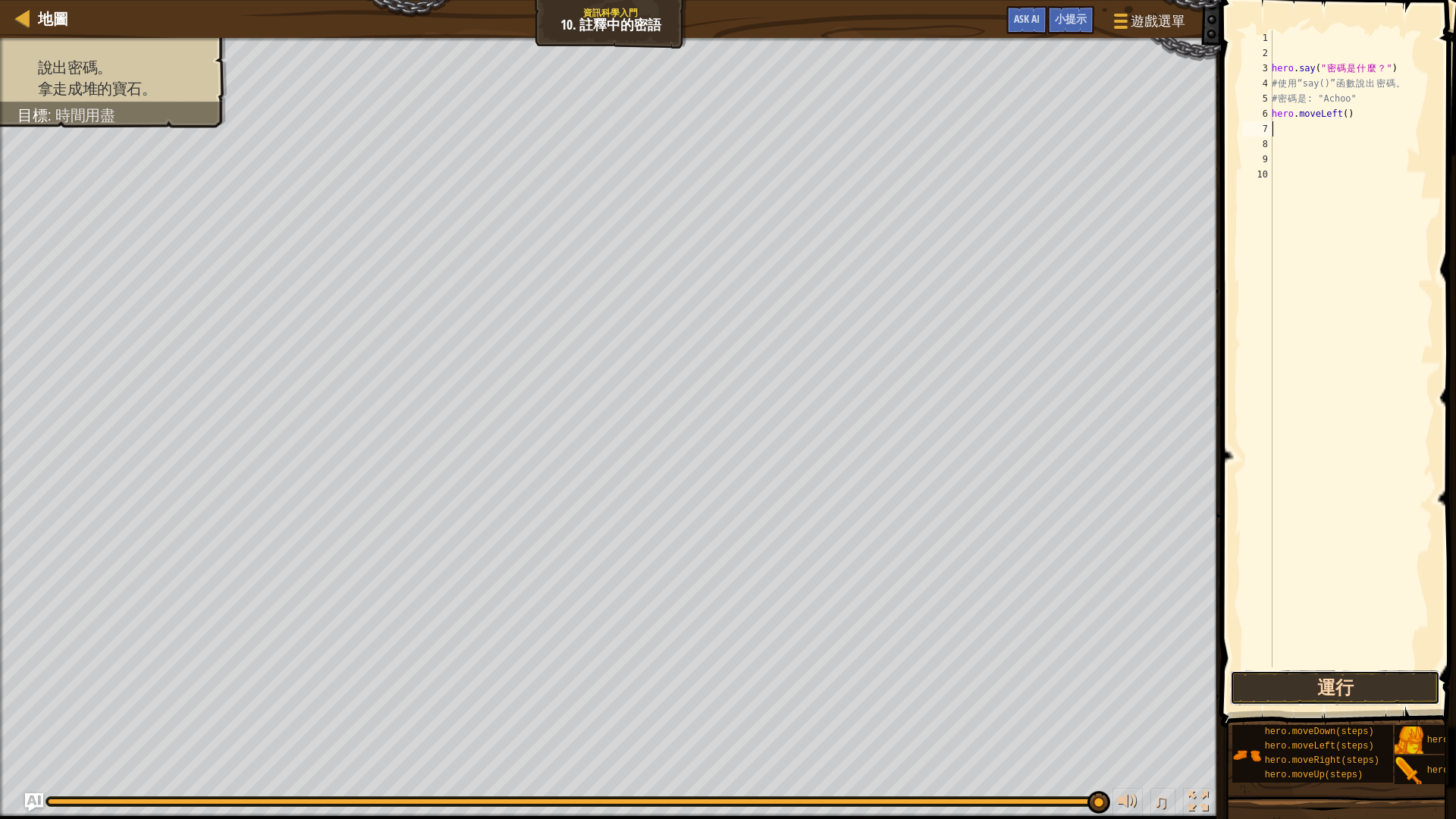
click at [1311, 687] on button "運行" at bounding box center [1335, 687] width 210 height 35
drag, startPoint x: 1368, startPoint y: 118, endPoint x: 1218, endPoint y: 108, distance: 150.3
click at [1218, 108] on div "1 2 3 4 5 6 7 8 9 10 hero . say ( " 密 碼 是 什 麼 ？ " ) # 使 用 “say()” 函 數 說 出 密 碼 。…" at bounding box center [1336, 392] width 240 height 771
type textarea "hero.moveLeft()"
type textarea "h"
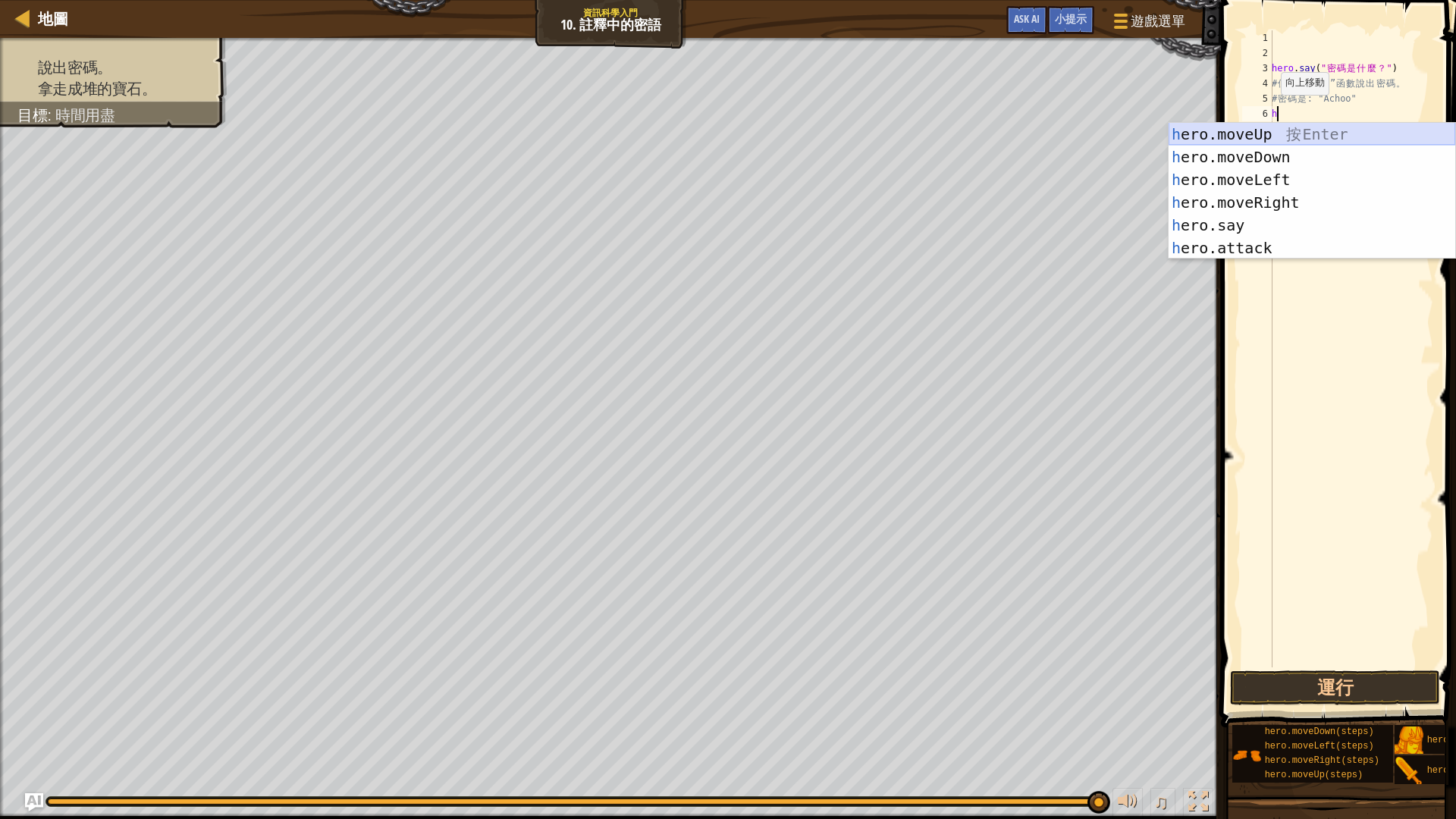
click at [1285, 129] on div "h ero.moveUp 按 Enter h ero.moveDown 按 Enter h ero.moveLeft 按 Enter h ero.moveRi…" at bounding box center [1311, 214] width 287 height 182
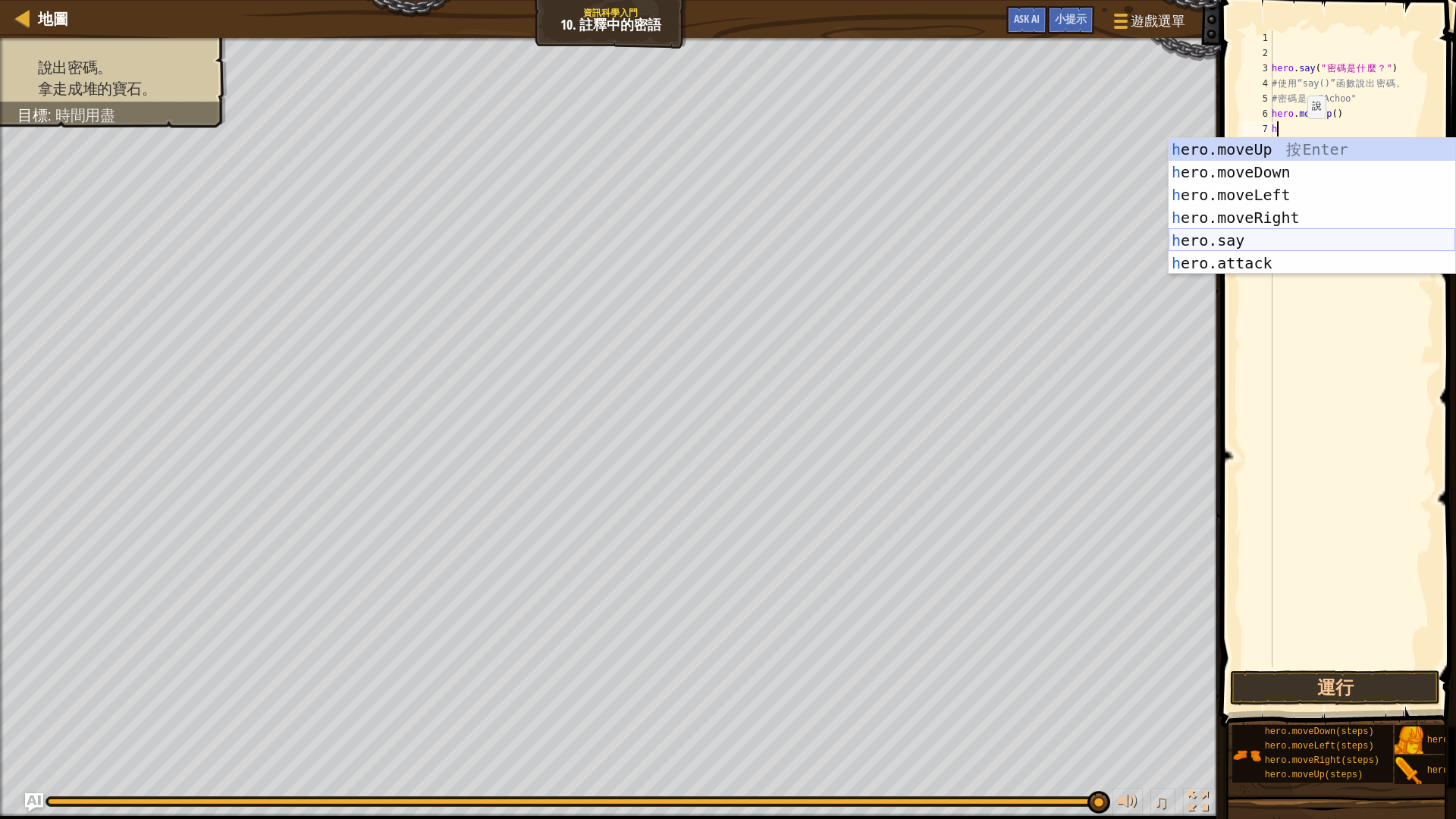
click at [1251, 247] on div "h ero.moveUp 按 Enter h ero.moveDown 按 Enter h ero.moveLeft 按 Enter h ero.moveRi…" at bounding box center [1311, 229] width 287 height 182
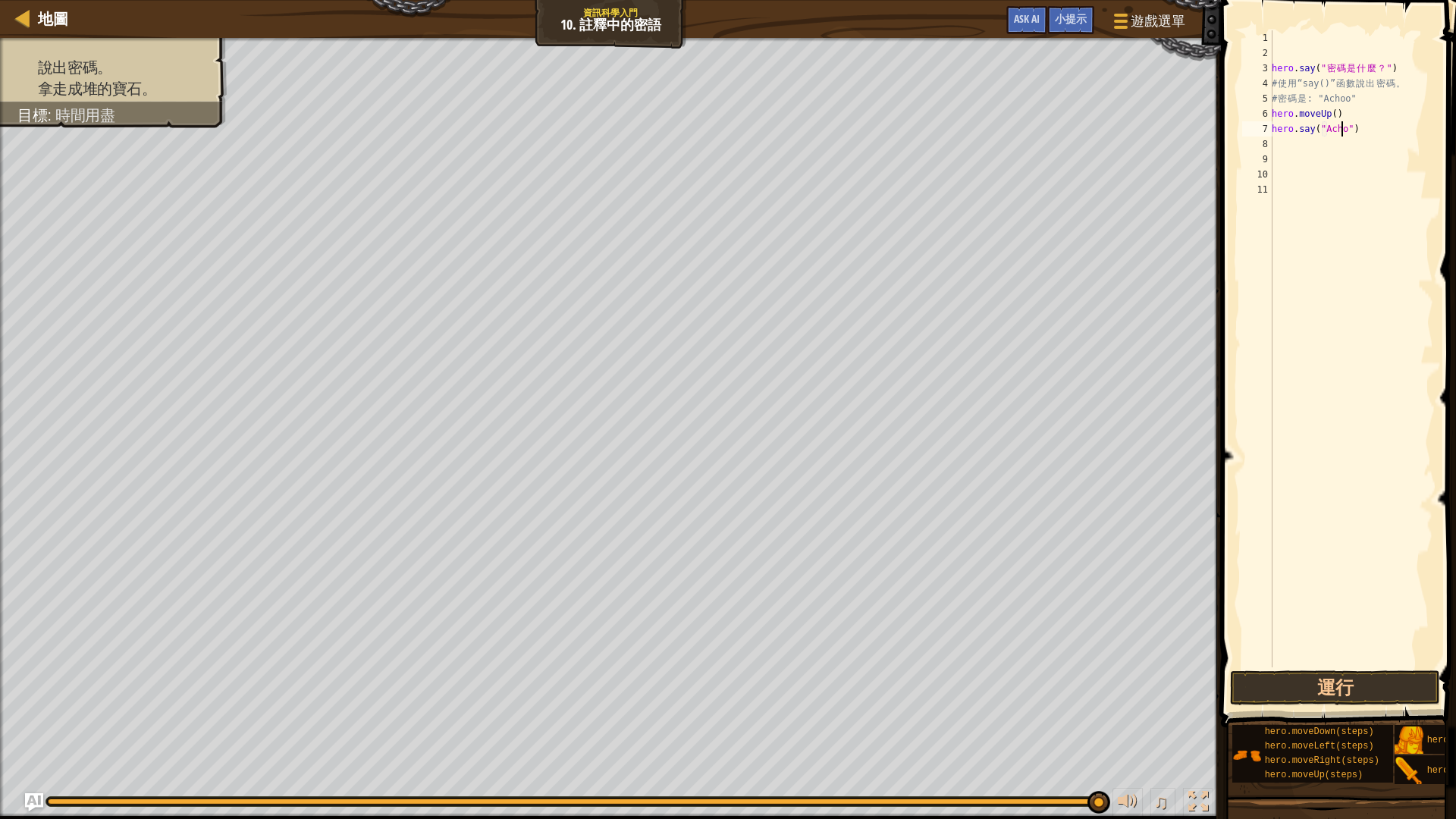
scroll to position [7, 6]
type textarea "hero.say("Achoo")"
click at [1310, 682] on button "運行" at bounding box center [1335, 687] width 210 height 35
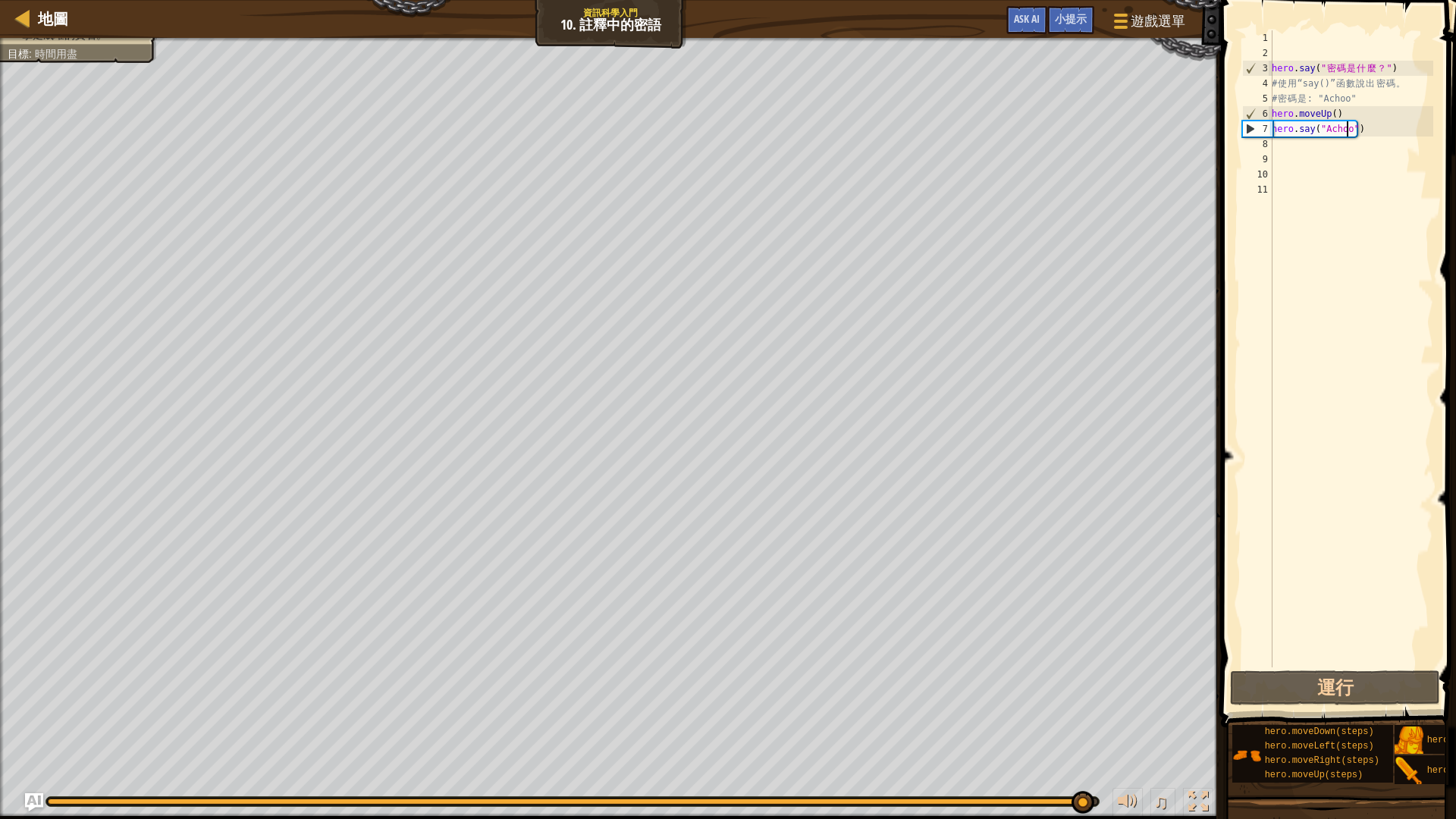
click at [1326, 145] on div "hero . say ( " 密 碼 是 什 麼 ？ " ) # 使 用 “say()” 函 數 說 出 密 碼 。 # 密 碼 是 : "Achoo" he…" at bounding box center [1350, 364] width 164 height 667
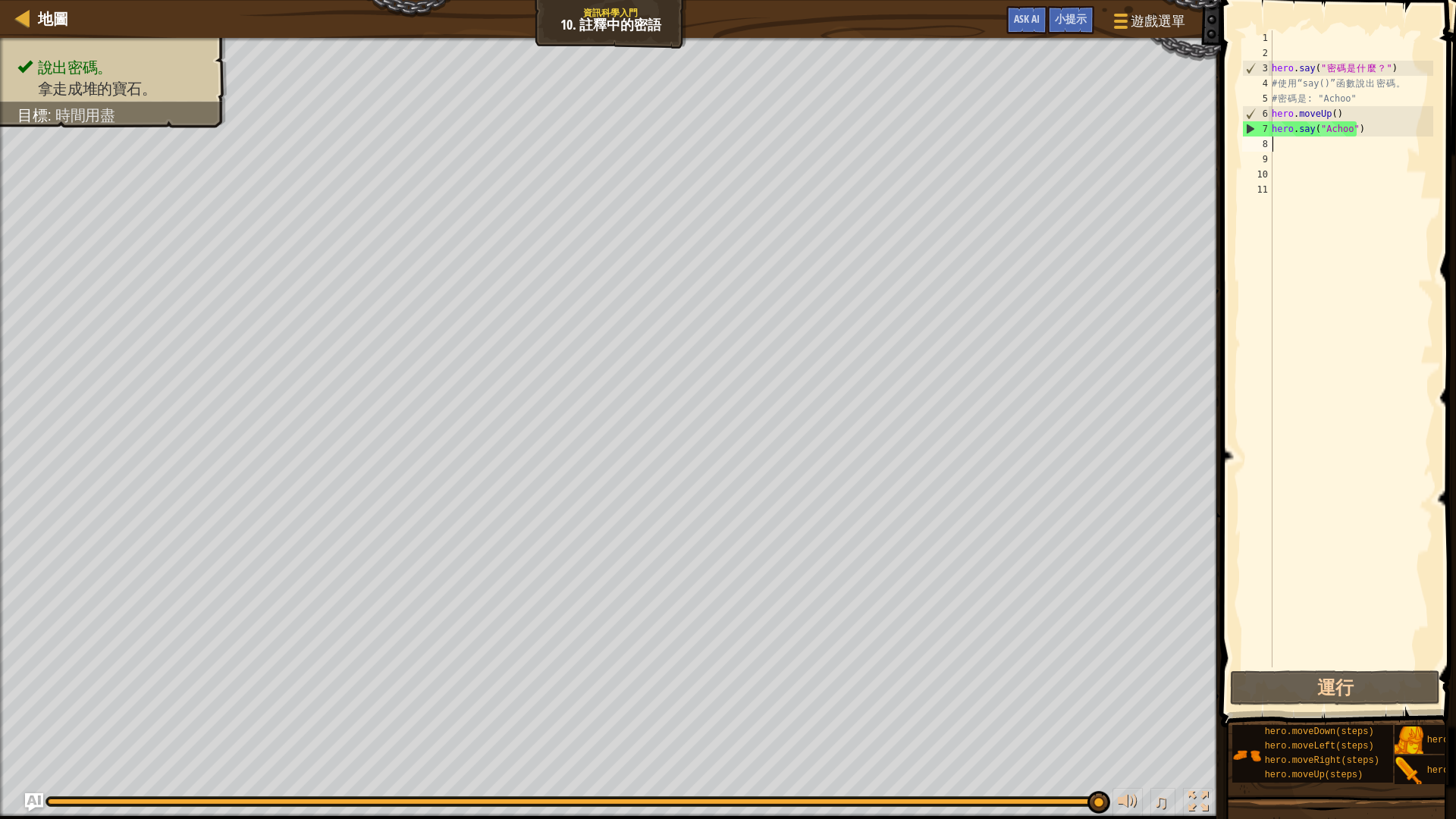
scroll to position [7, 0]
type textarea "h"
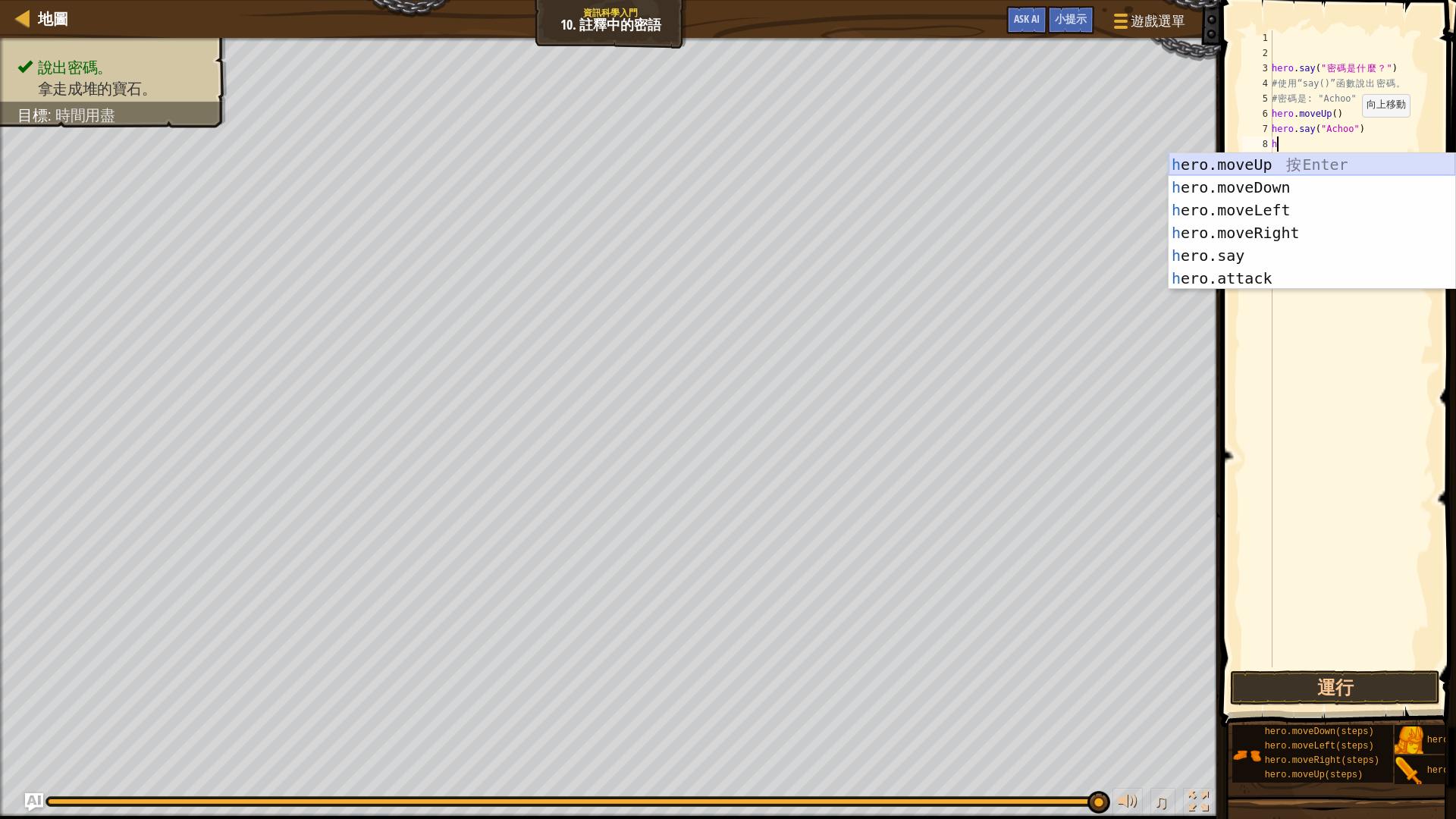
click at [1291, 163] on div "h ero.moveUp 按 Enter h ero.moveDown 按 Enter h ero.moveLeft 按 Enter h ero.moveRi…" at bounding box center [1311, 243] width 287 height 182
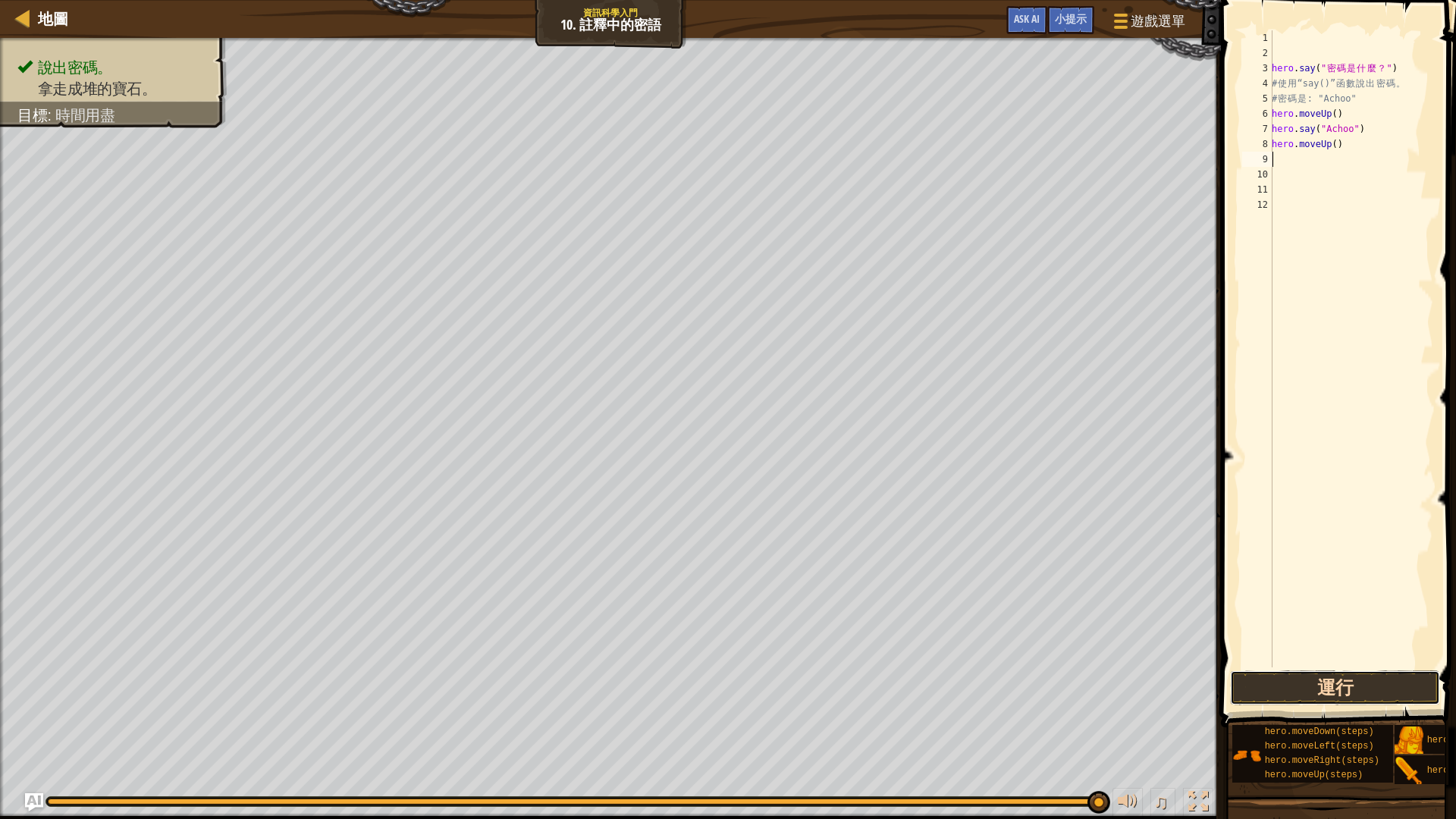
click at [1321, 684] on button "運行" at bounding box center [1335, 687] width 210 height 35
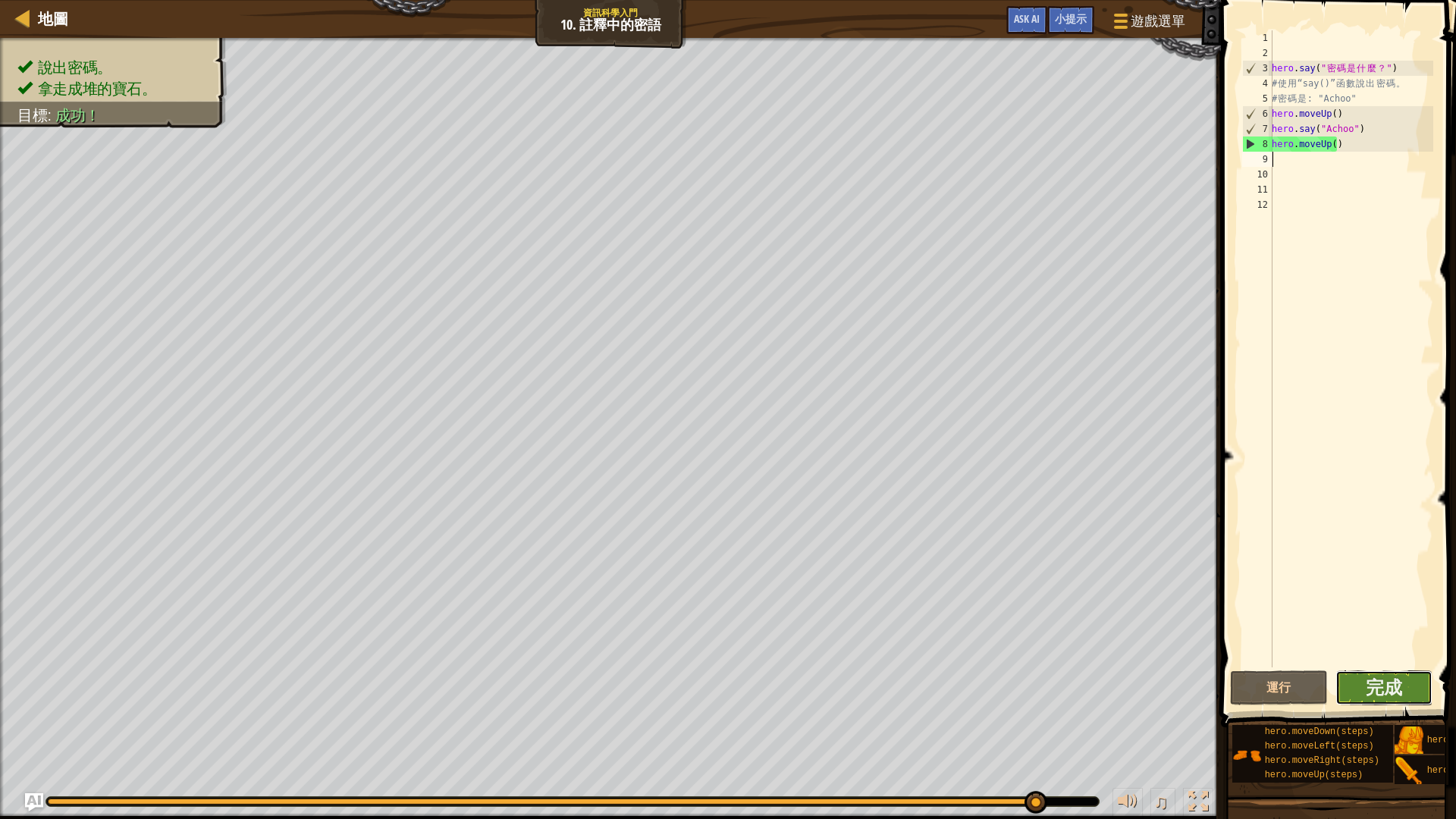
click at [1360, 686] on button "完成" at bounding box center [1383, 687] width 98 height 35
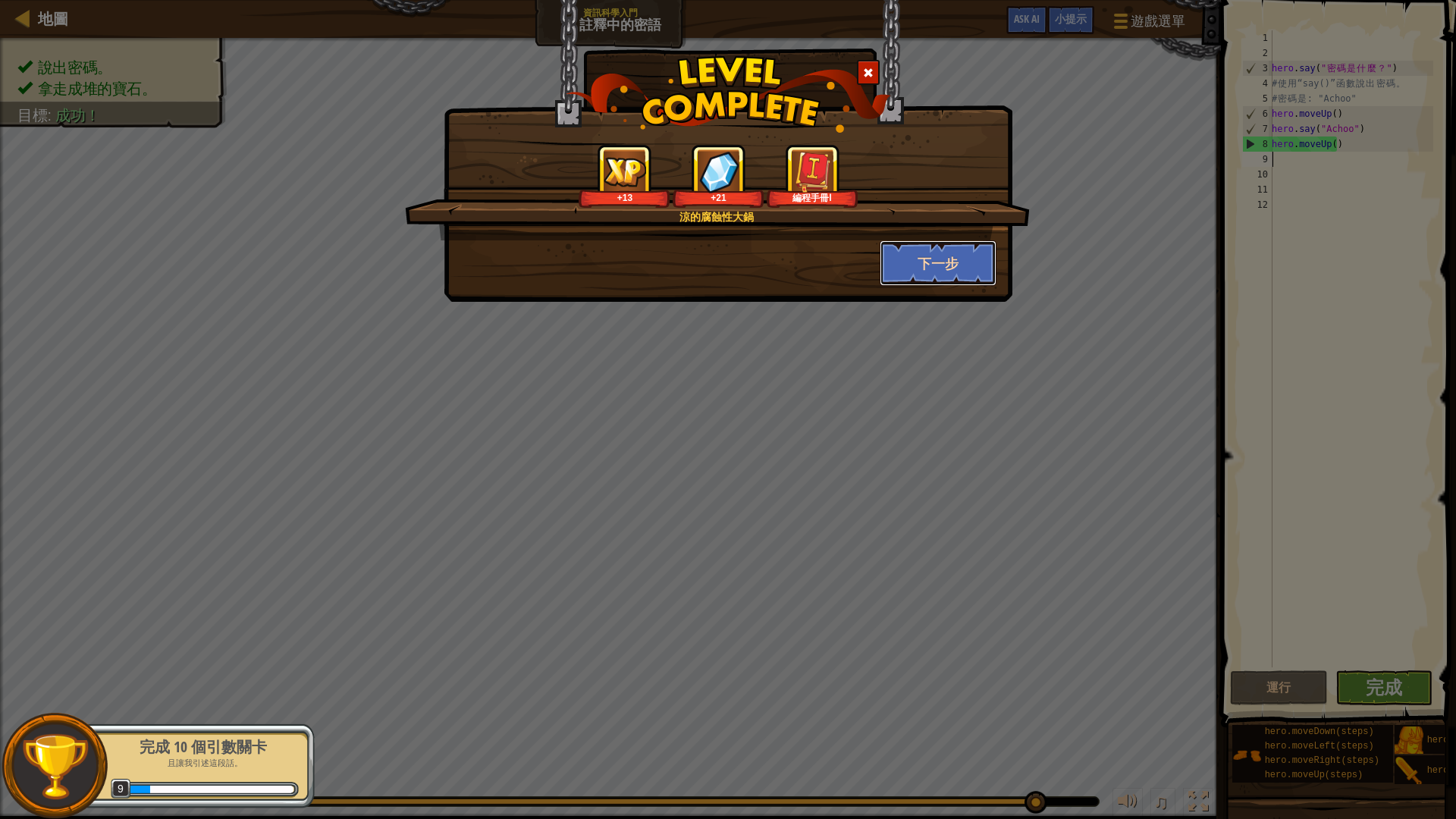
click at [950, 255] on button "下一步" at bounding box center [938, 263] width 118 height 46
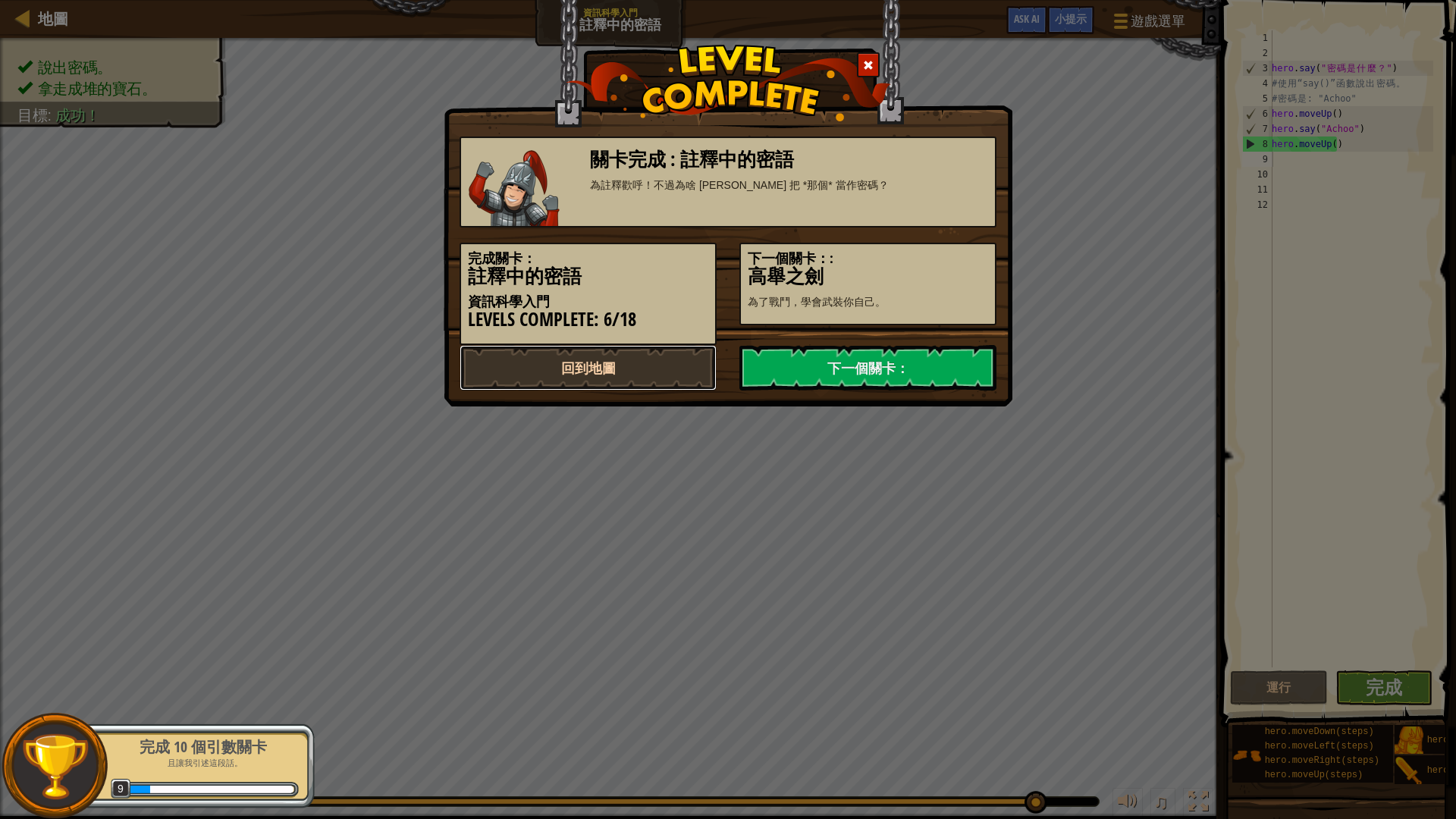
click at [641, 372] on link "回到地圖" at bounding box center [587, 367] width 257 height 46
select select "zh-HANT"
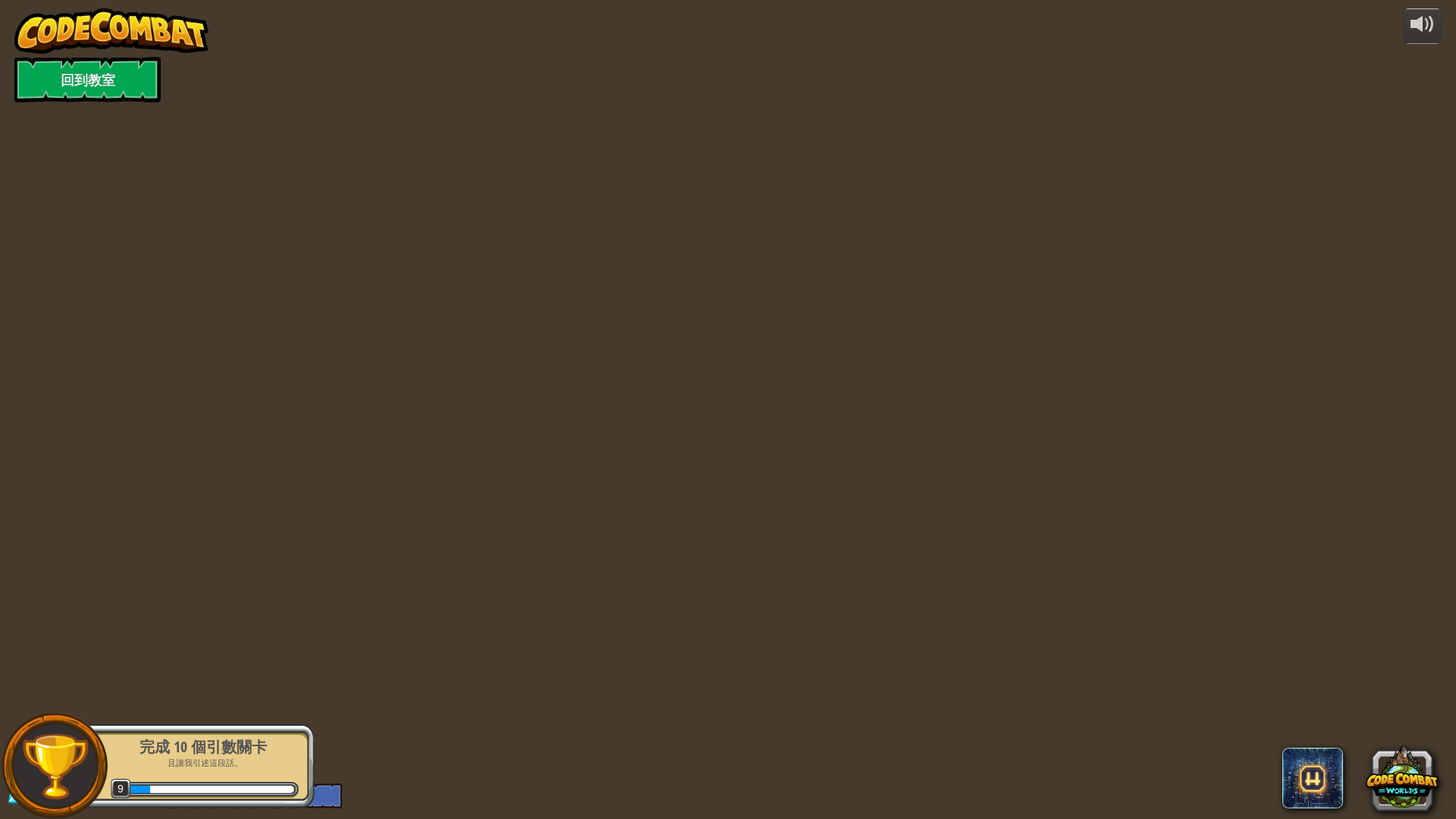
select select "zh-HANT"
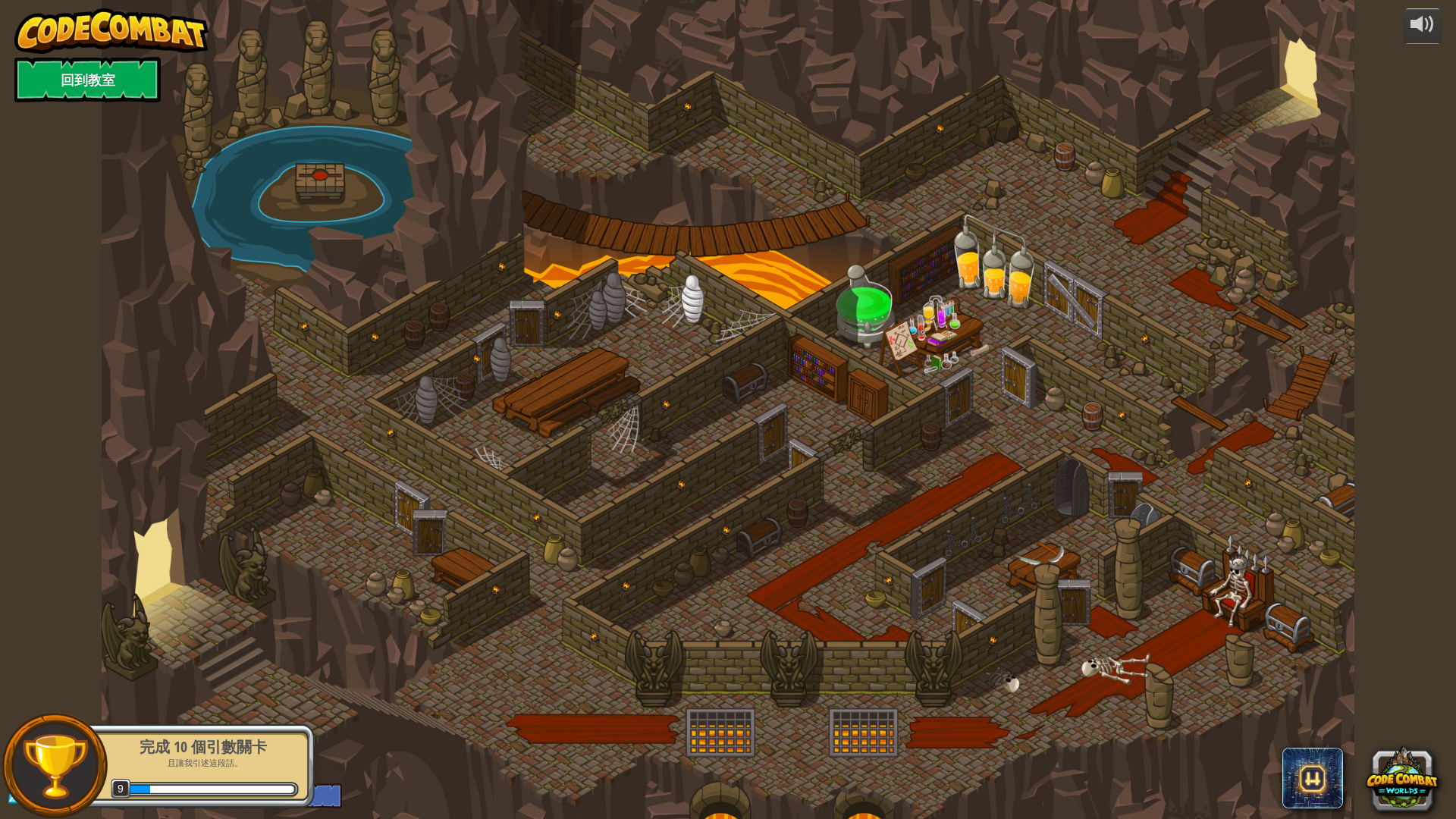
select select "zh-HANT"
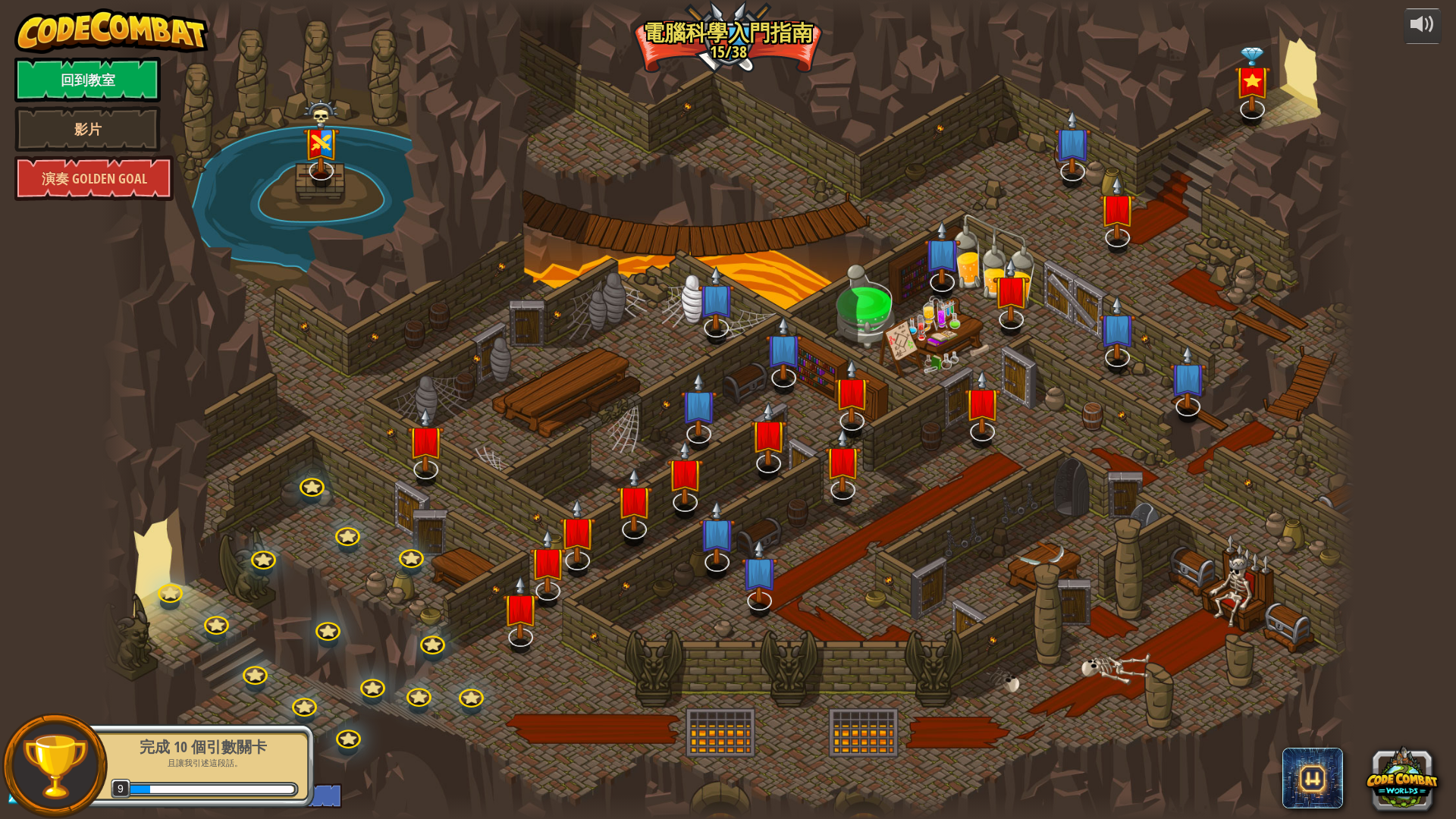
select select "zh-HANT"
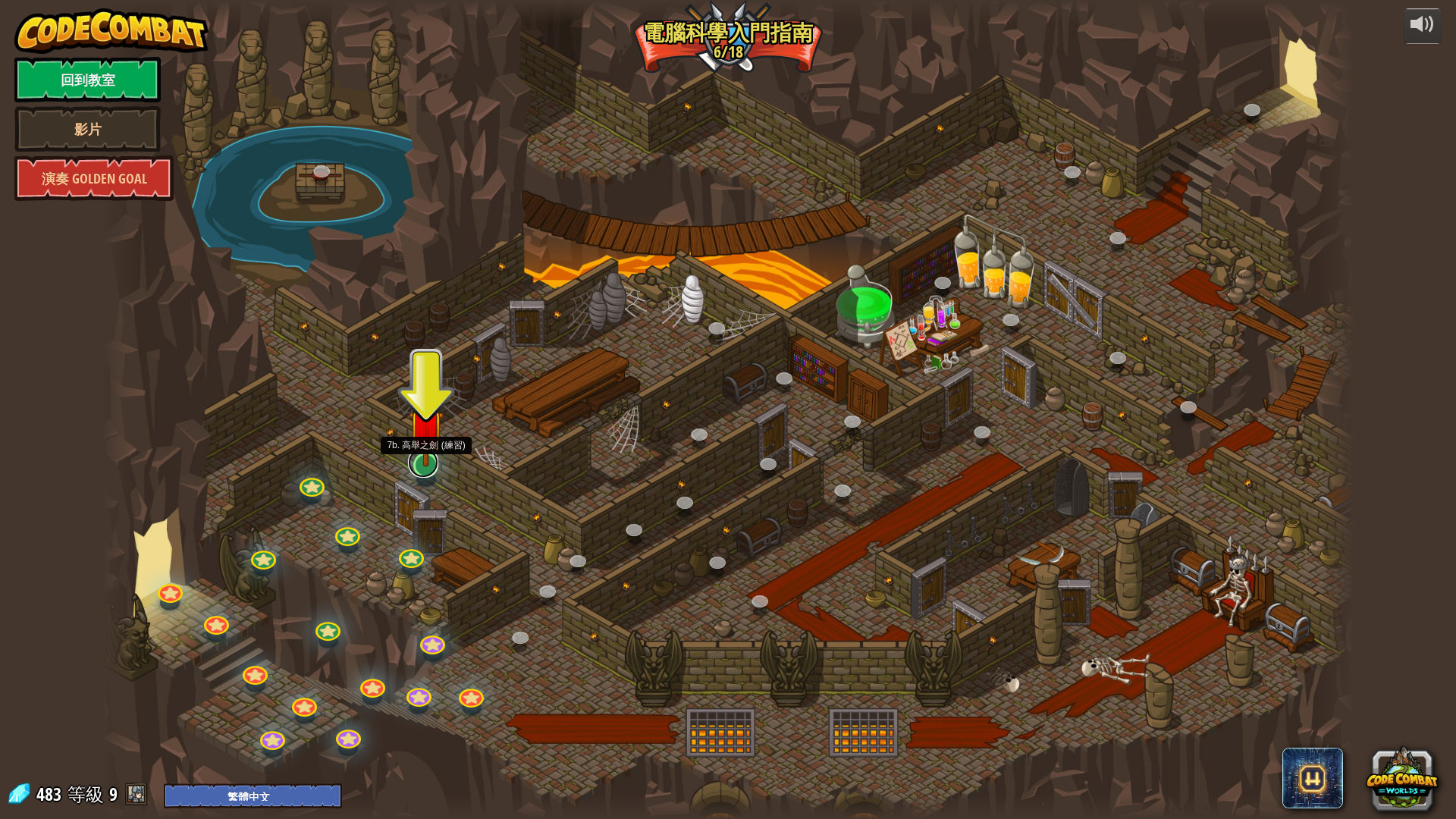
click at [423, 471] on link at bounding box center [423, 462] width 31 height 31
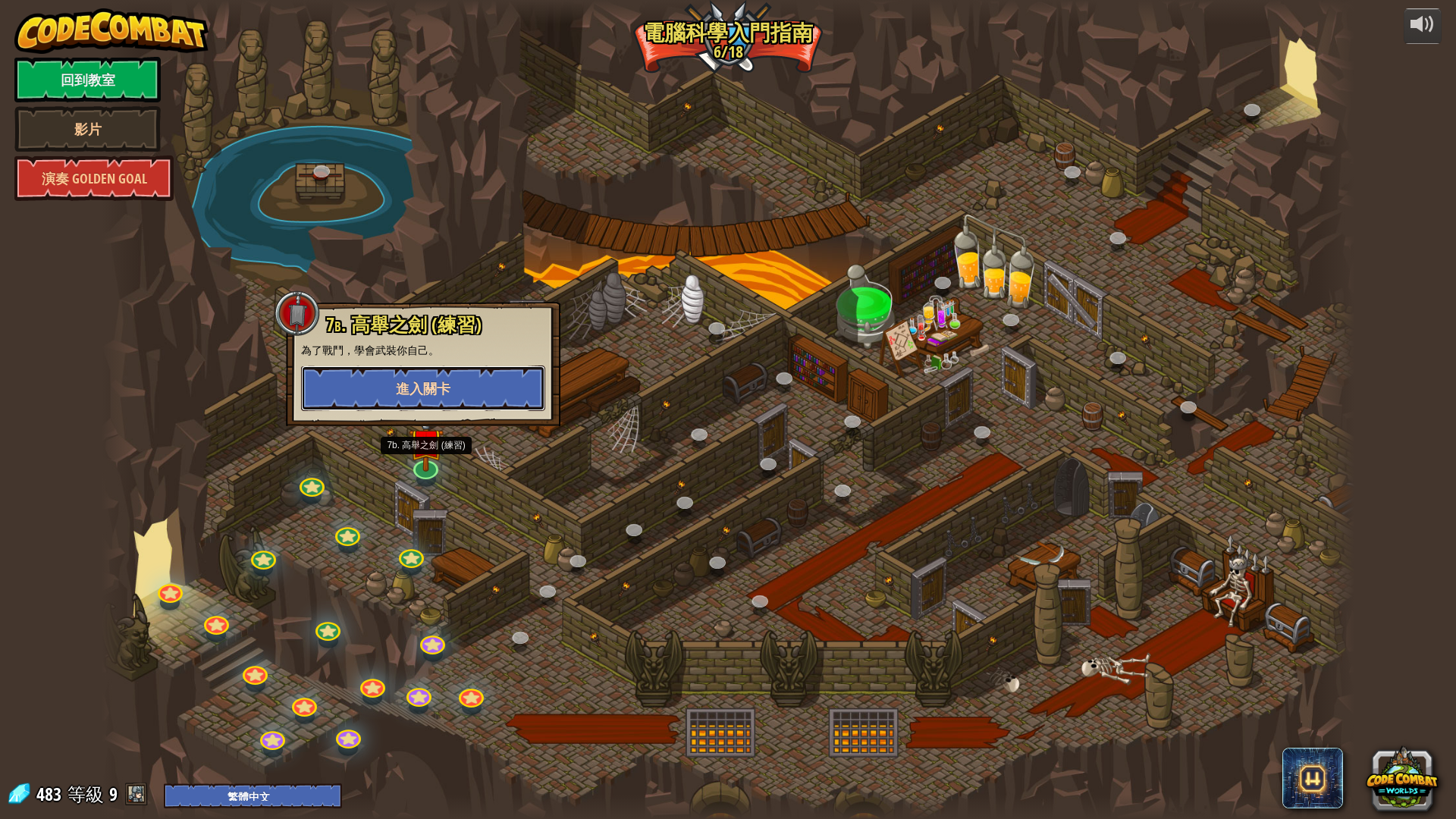
click at [448, 386] on span "進入關卡" at bounding box center [423, 388] width 55 height 19
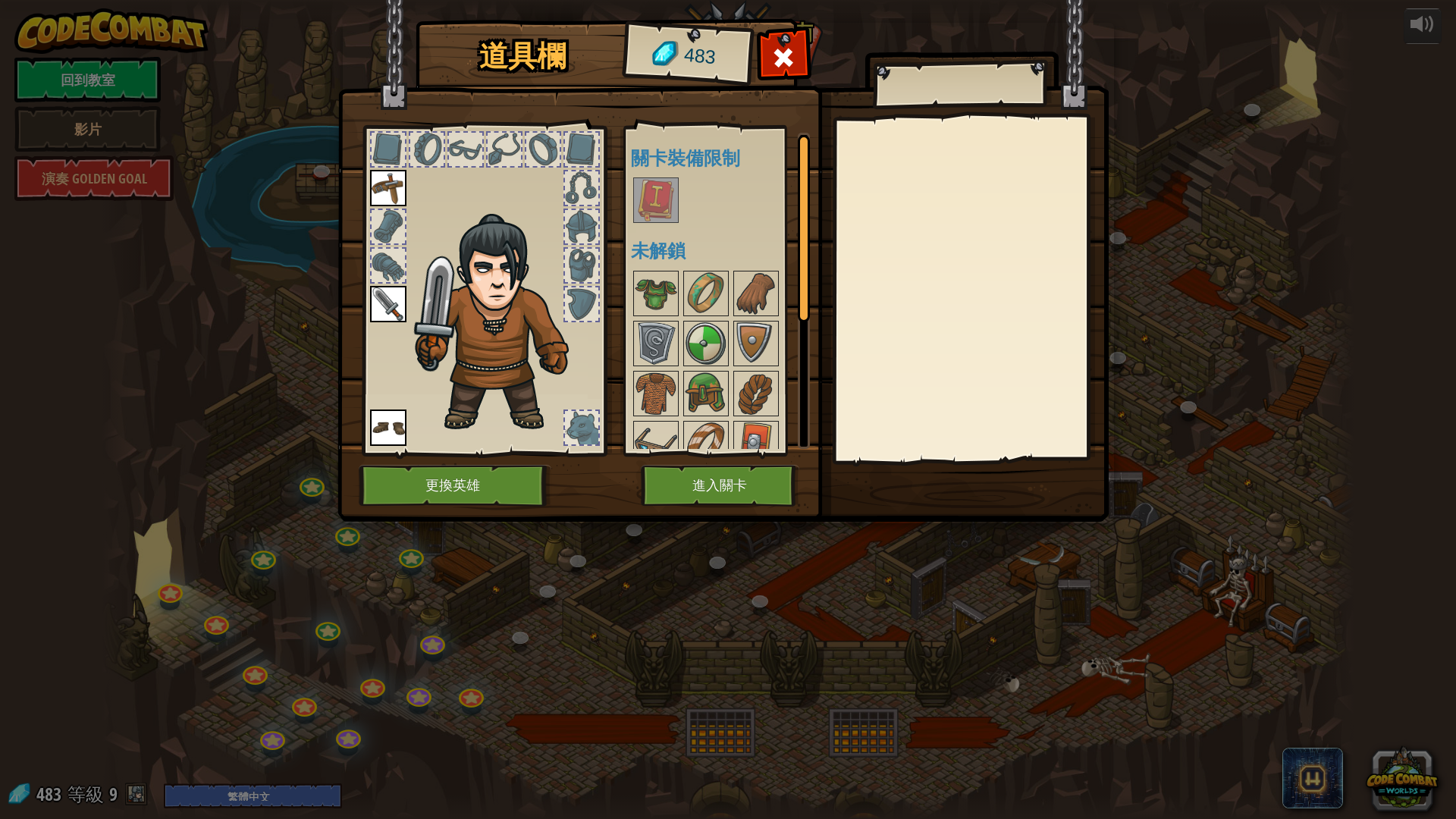
click at [647, 201] on img at bounding box center [655, 199] width 42 height 42
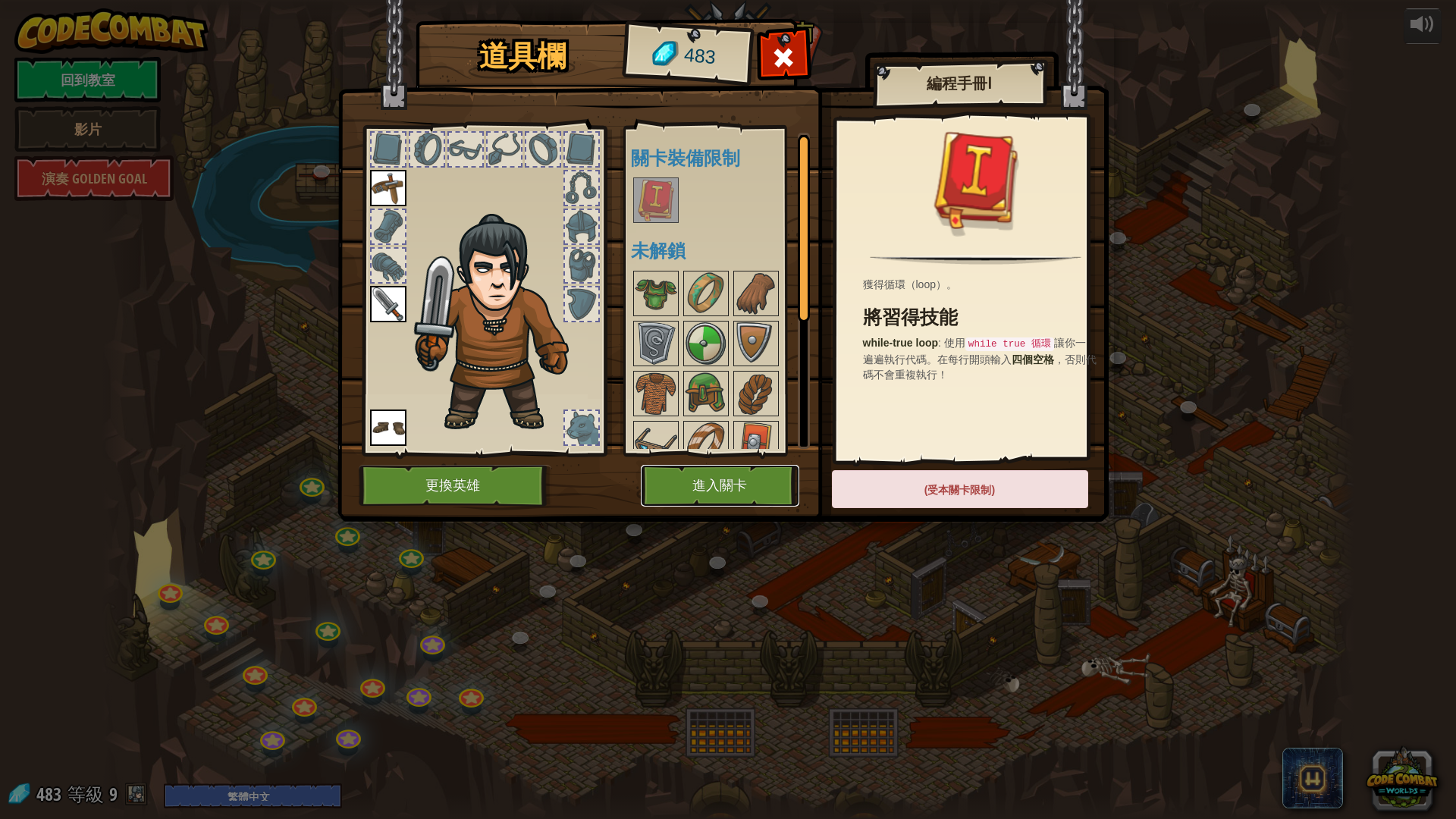
click at [721, 498] on button "進入關卡" at bounding box center [719, 485] width 158 height 41
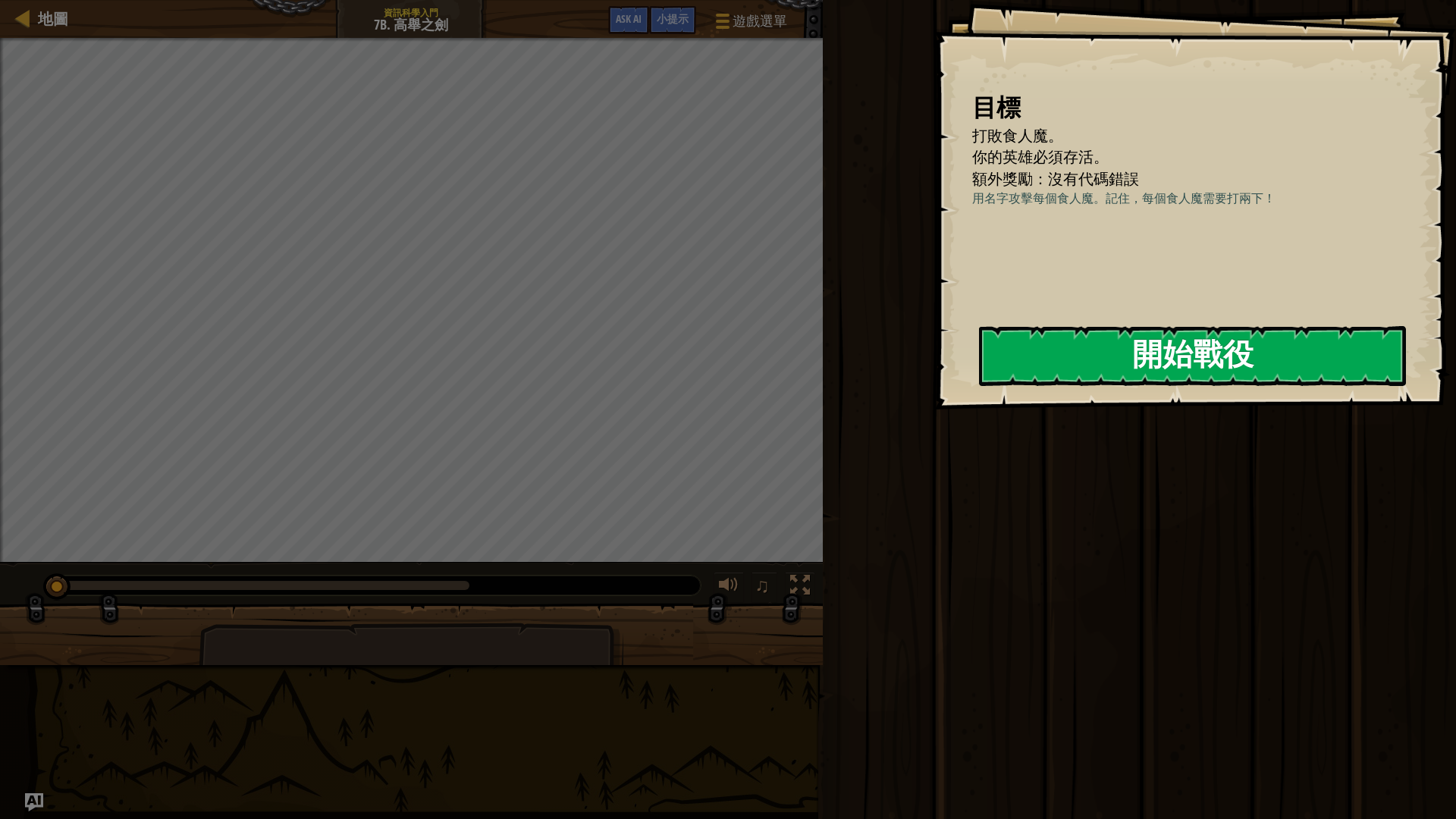
click at [1090, 347] on button "開始戰役" at bounding box center [1192, 356] width 427 height 60
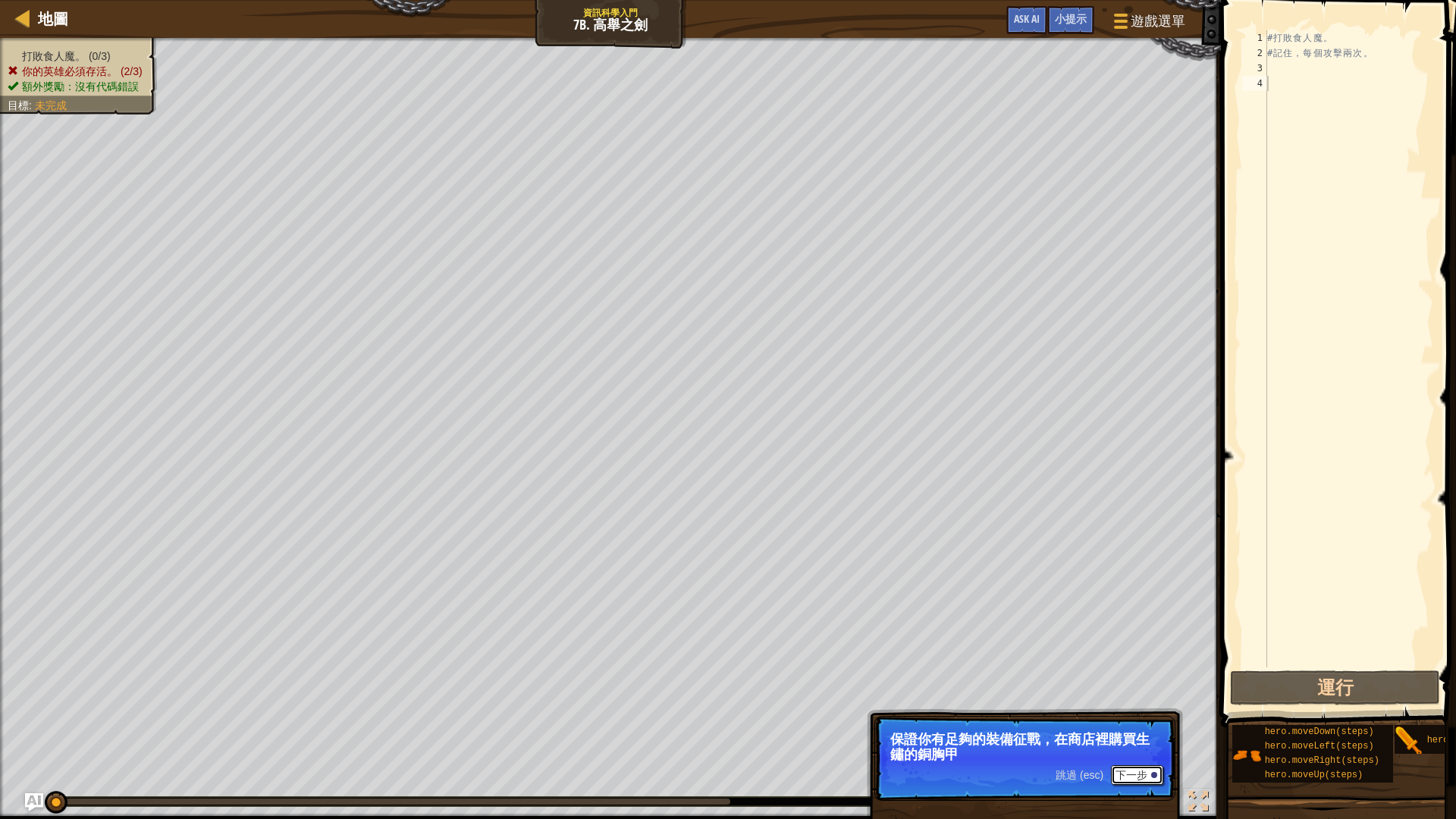
click at [1142, 690] on button "下一步" at bounding box center [1136, 775] width 52 height 20
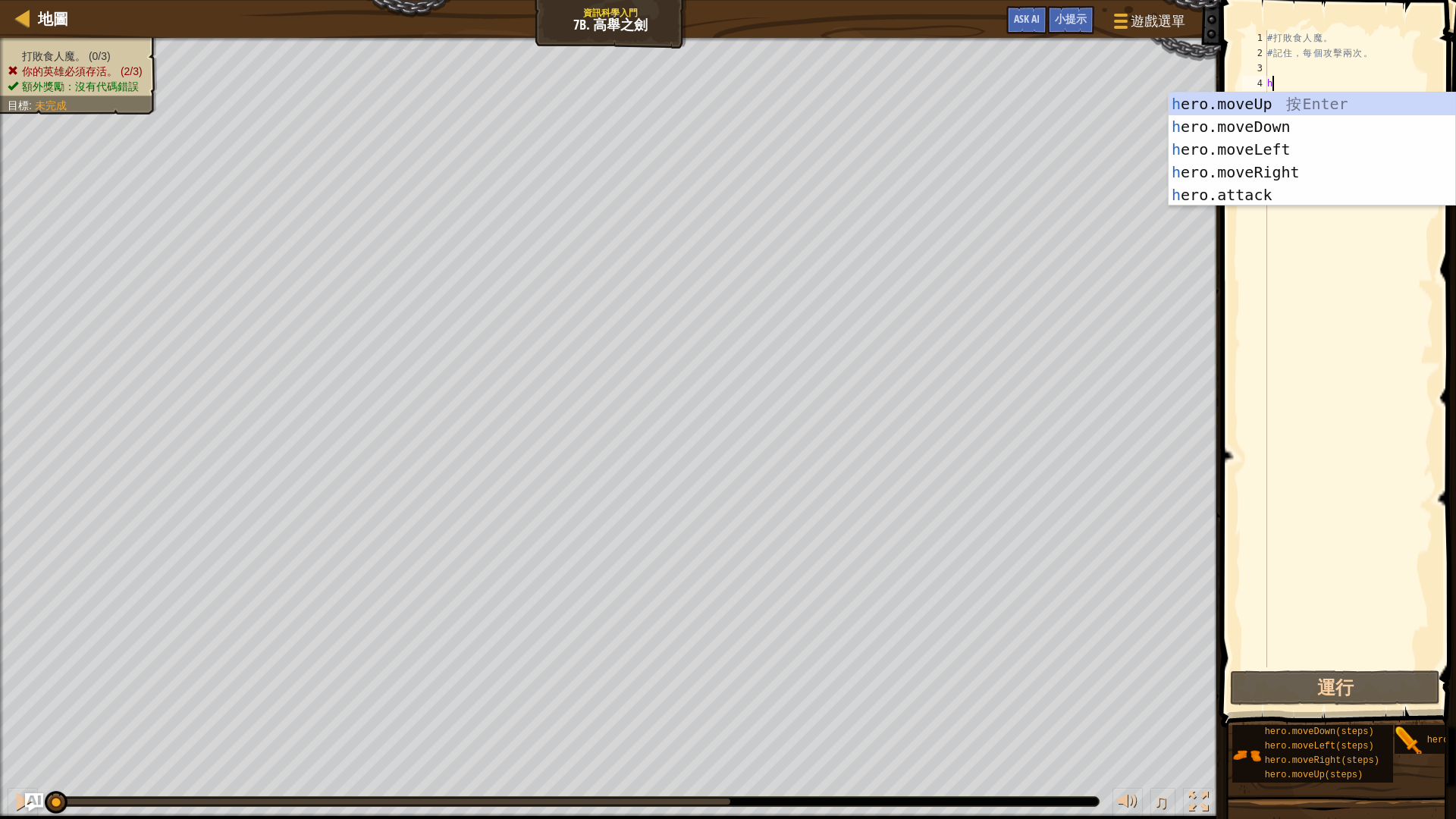
scroll to position [7, 0]
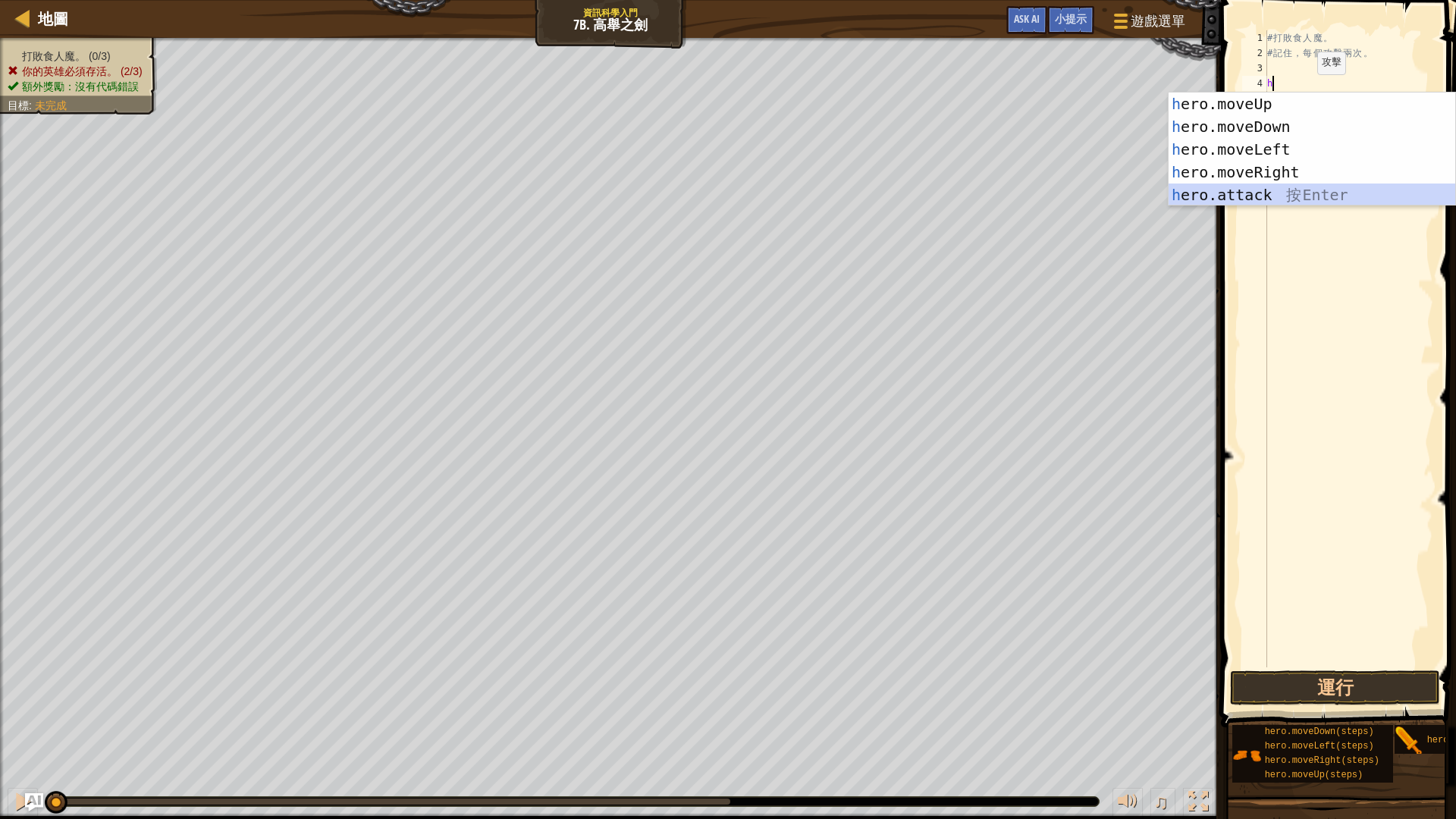
click at [1240, 197] on div "h ero.moveUp 按 Enter h ero.moveDown 按 Enter h ero.moveLeft 按 Enter h ero.moveRi…" at bounding box center [1311, 172] width 287 height 159
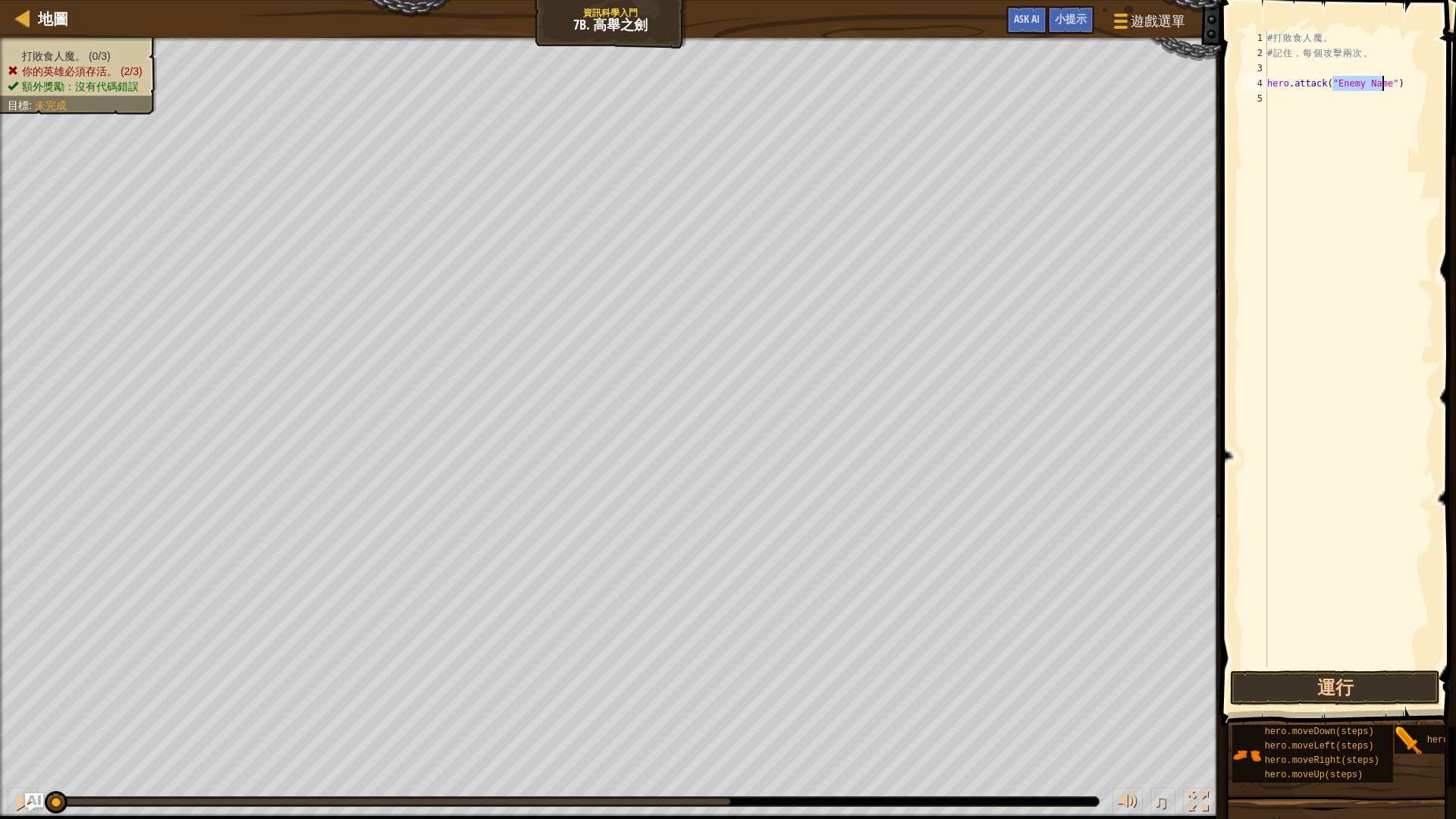
scroll to position [7, 6]
type textarea "hero.attack("Rig")"
drag, startPoint x: 1374, startPoint y: 84, endPoint x: 1222, endPoint y: 90, distance: 152.1
click at [1222, 90] on div "hero.attack("Rig") 1 2 3 4 5 # 打 敗 食 人 魔 。 # 記 住 ， 每 個 攻 擊 兩 次 。 hero . attack …" at bounding box center [1336, 392] width 240 height 771
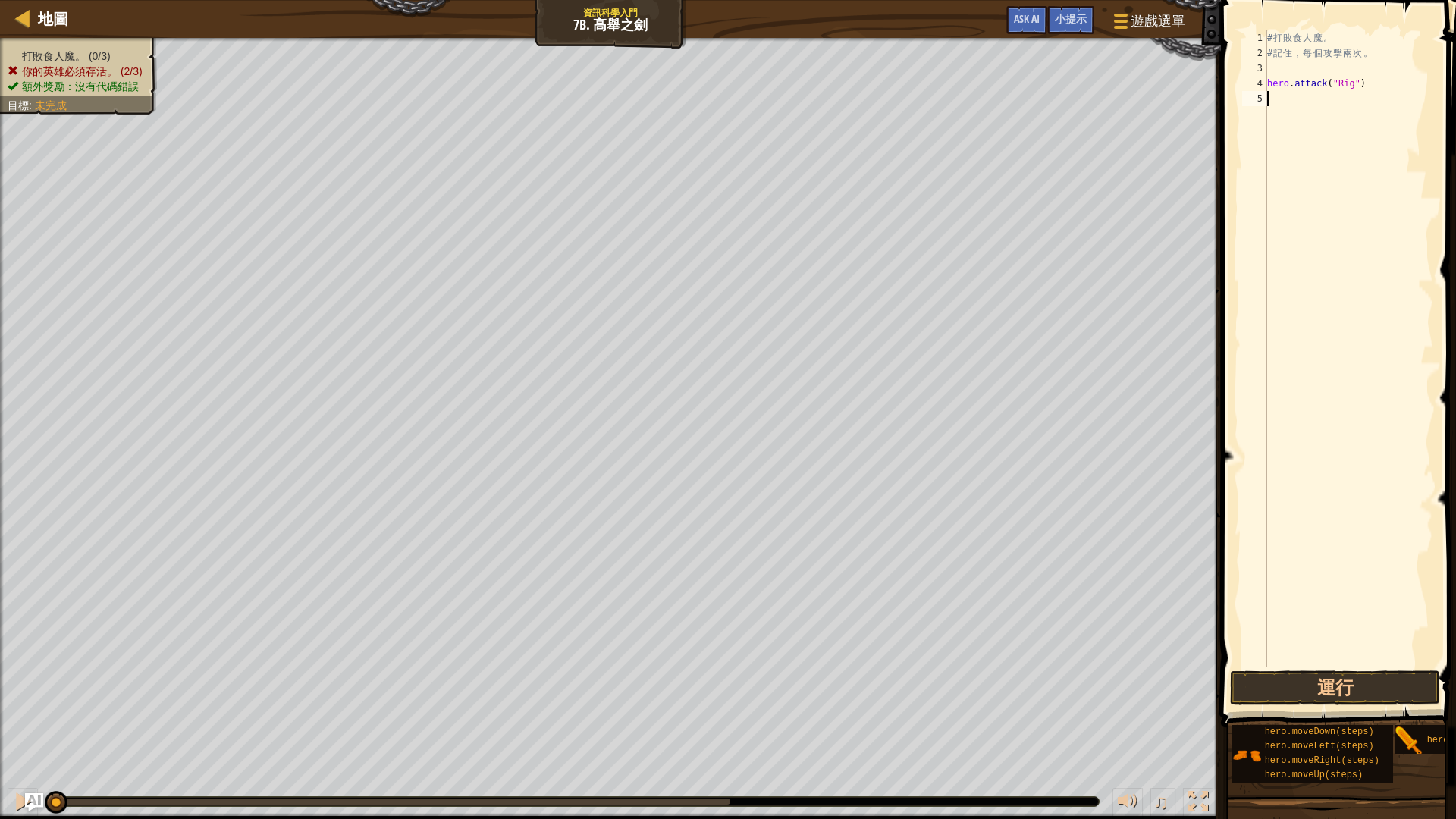
click at [1319, 102] on div "# 打 敗 食 人 魔 。 # 記 住 ， 每 個 攻 擊 兩 次 。 hero . attack ( "Rig" )" at bounding box center [1348, 364] width 169 height 667
paste textarea "hero.attack("Rig")"
type textarea "hero.attack("Rig")"
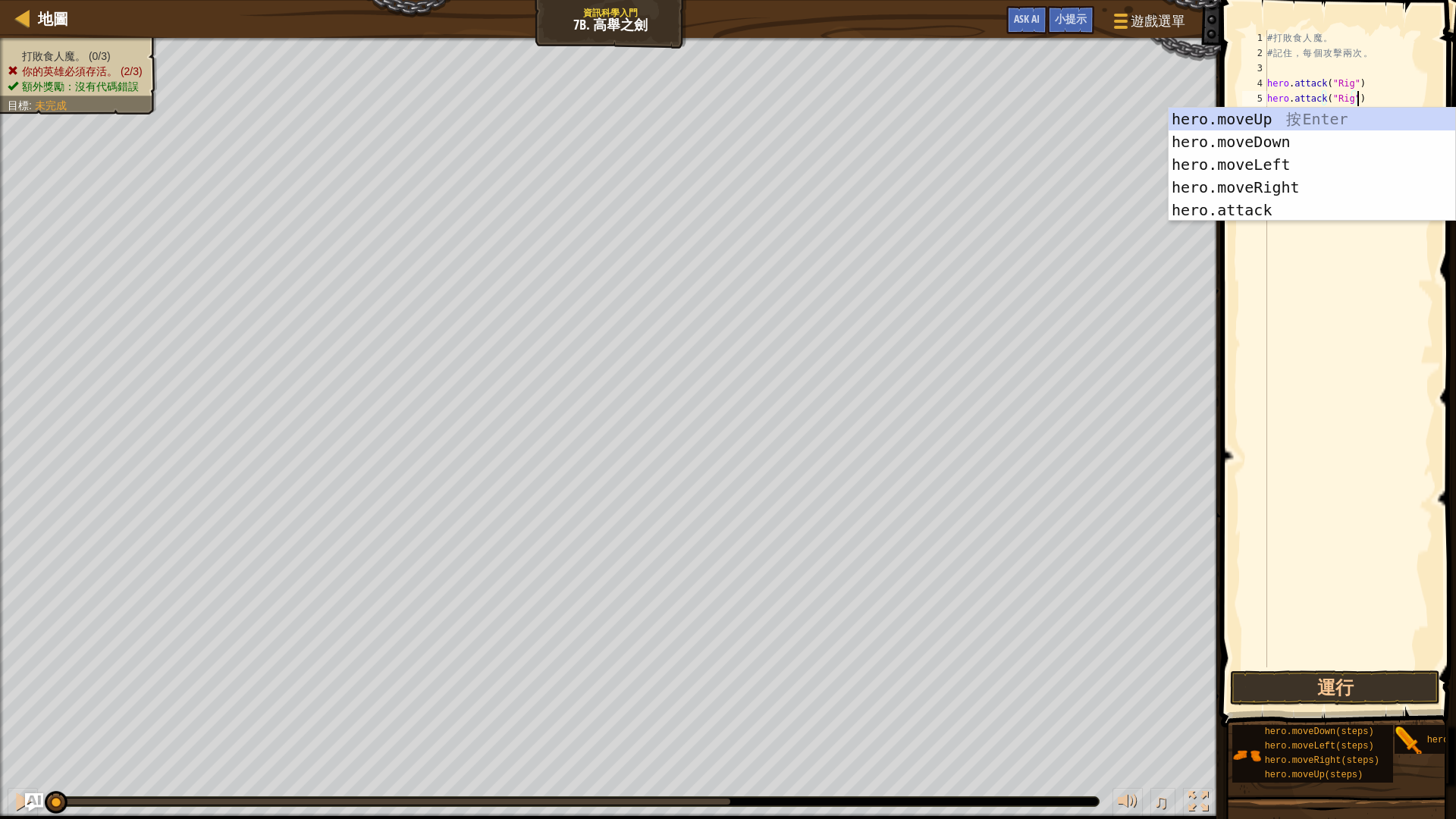
click at [1380, 96] on div "# 打 敗 食 人 魔 。 # 記 住 ， 每 個 攻 擊 兩 次 。 hero . attack ( "Rig" ) hero . attack ( "Ri…" at bounding box center [1348, 364] width 169 height 667
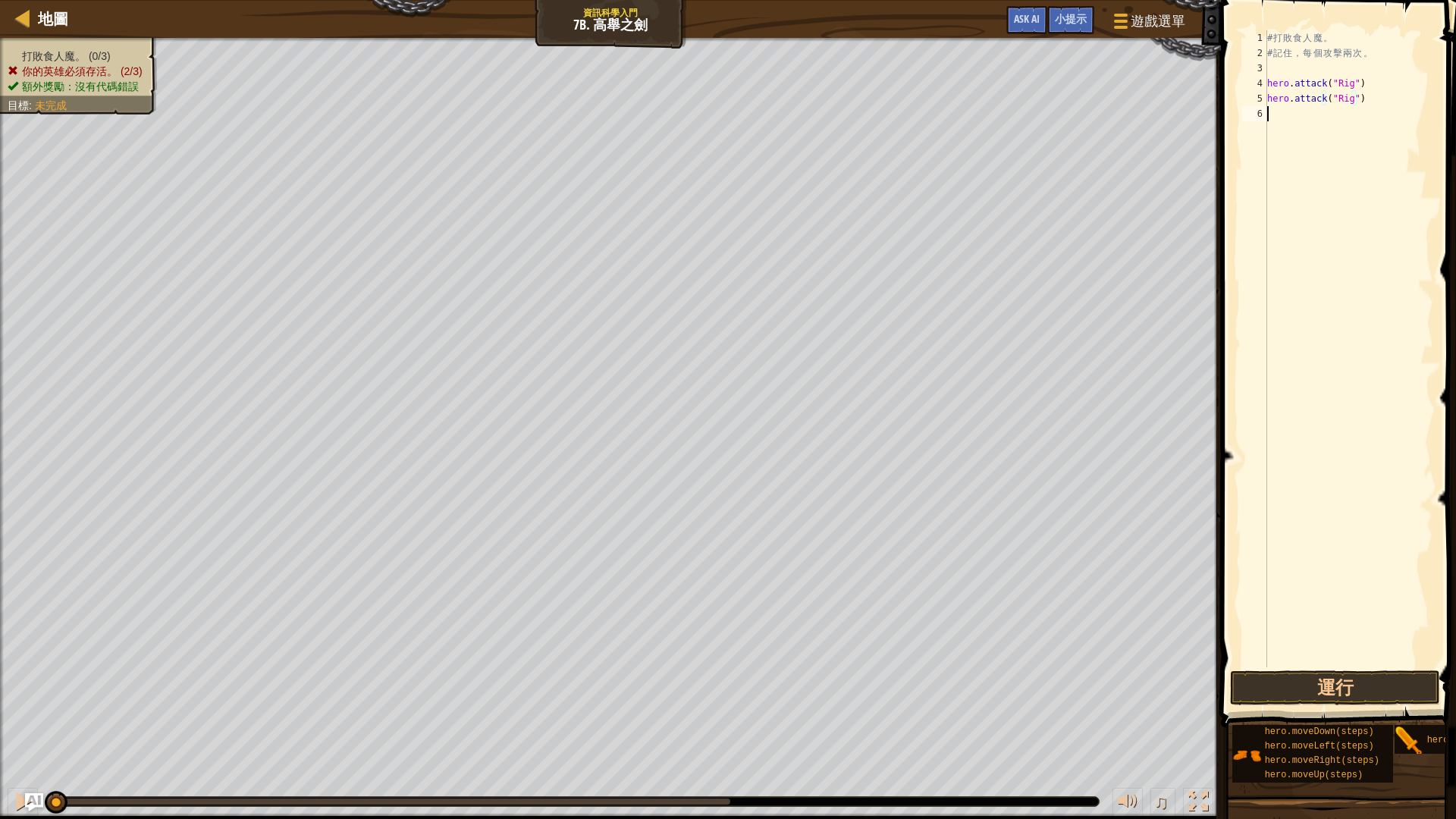
click at [1339, 110] on div "# 打 敗 食 人 魔 。 # 記 住 ， 每 個 攻 擊 兩 次 。 hero . attack ( "Rig" ) hero . attack ( "Ri…" at bounding box center [1348, 364] width 169 height 667
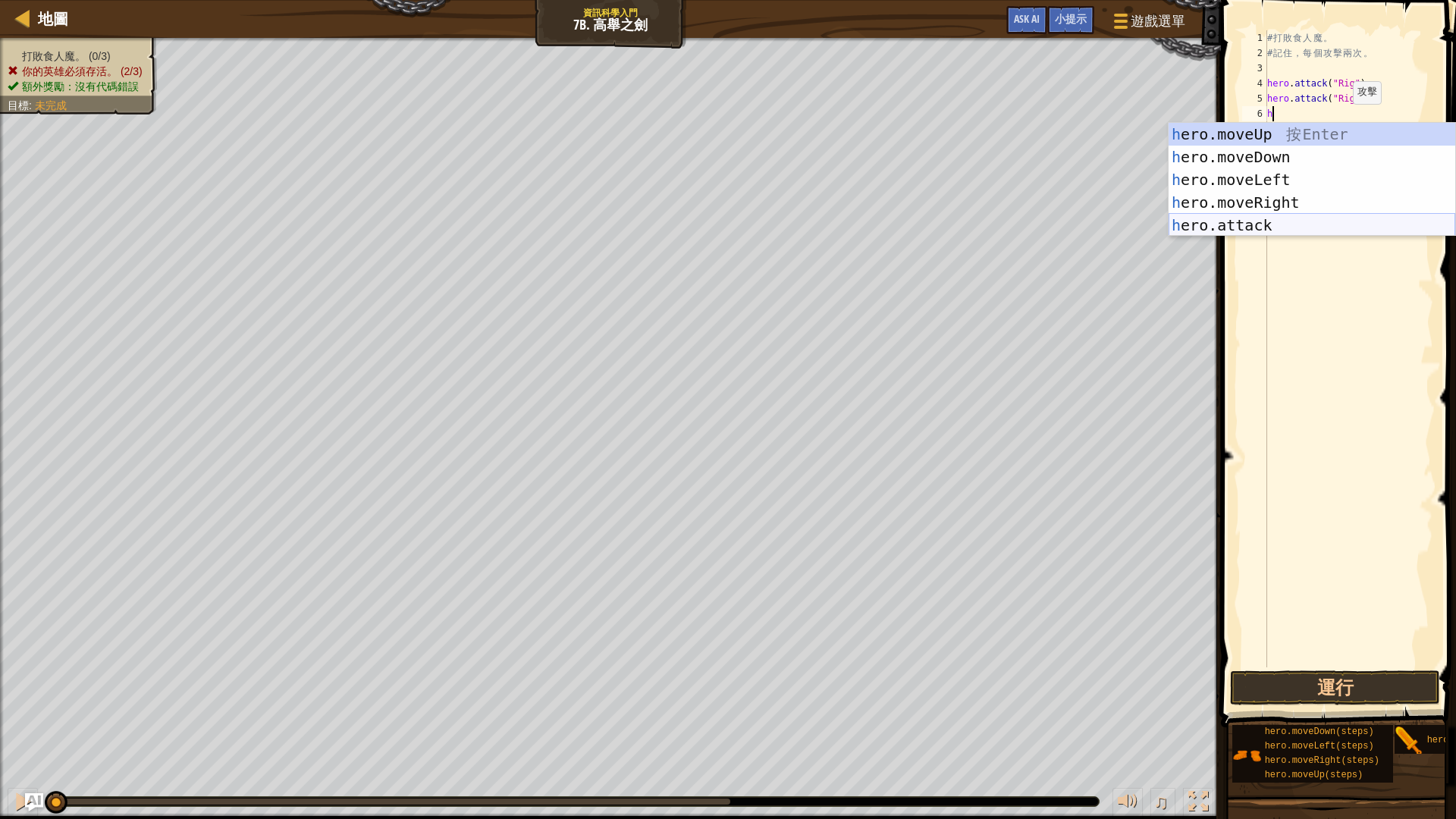
click at [1280, 231] on div "h ero.moveUp 按 Enter h ero.moveDown 按 Enter h ero.moveLeft 按 Enter h ero.moveRi…" at bounding box center [1311, 202] width 287 height 159
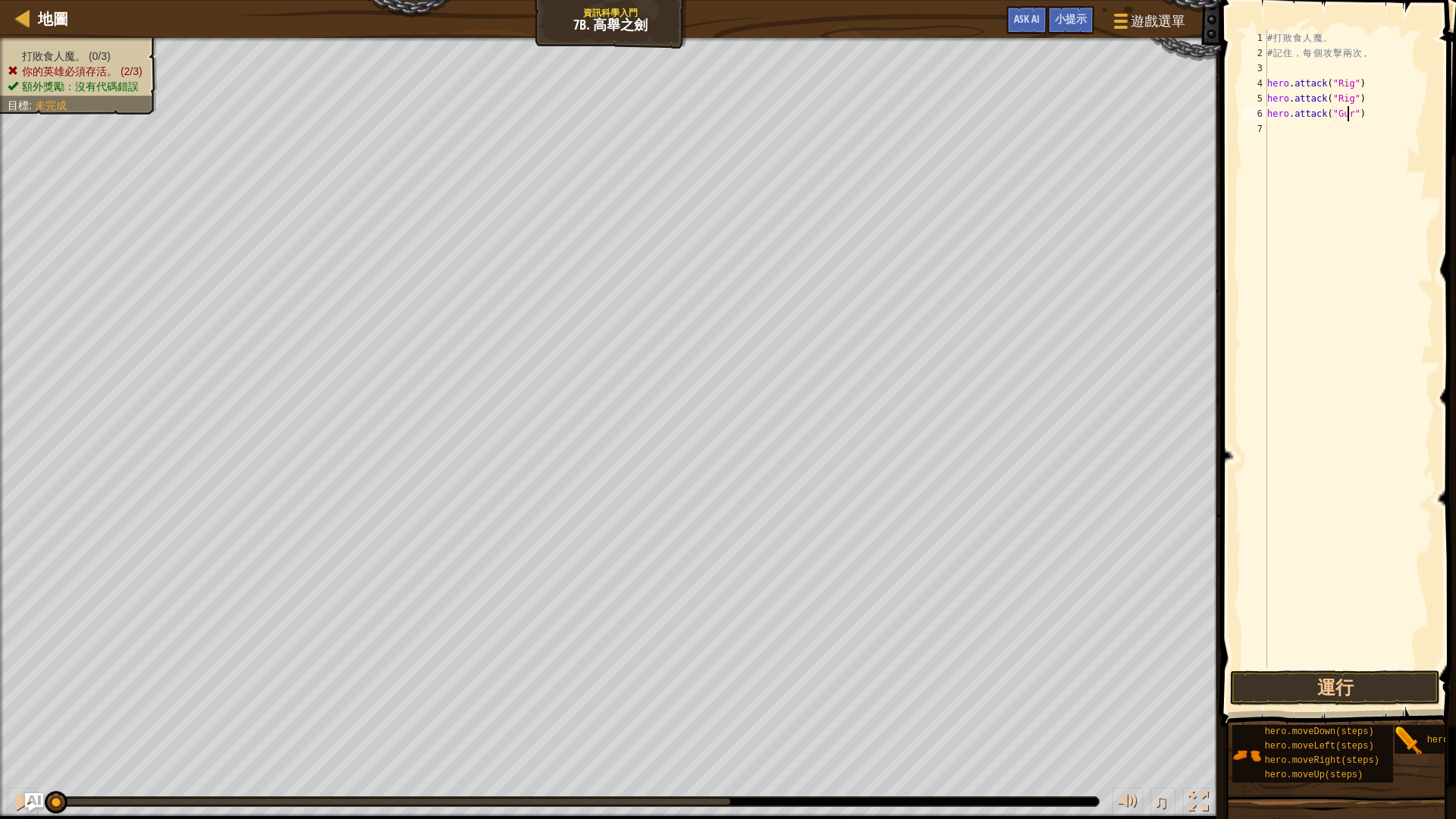
scroll to position [7, 7]
type textarea "hero.attack("Gurt")"
drag, startPoint x: 1366, startPoint y: 115, endPoint x: 1254, endPoint y: 116, distance: 112.0
click at [1254, 116] on div "hero.attack("Gurt") 1 2 3 4 5 6 7 # 打 敗 食 人 魔 。 # 記 住 ， 每 個 攻 擊 兩 次 。 hero . at…" at bounding box center [1336, 348] width 194 height 637
click at [1308, 134] on div "# 打 敗 食 人 魔 。 # 記 住 ， 每 個 攻 擊 兩 次 。 hero . attack ( "Rig" ) hero . attack ( "Ri…" at bounding box center [1348, 364] width 169 height 667
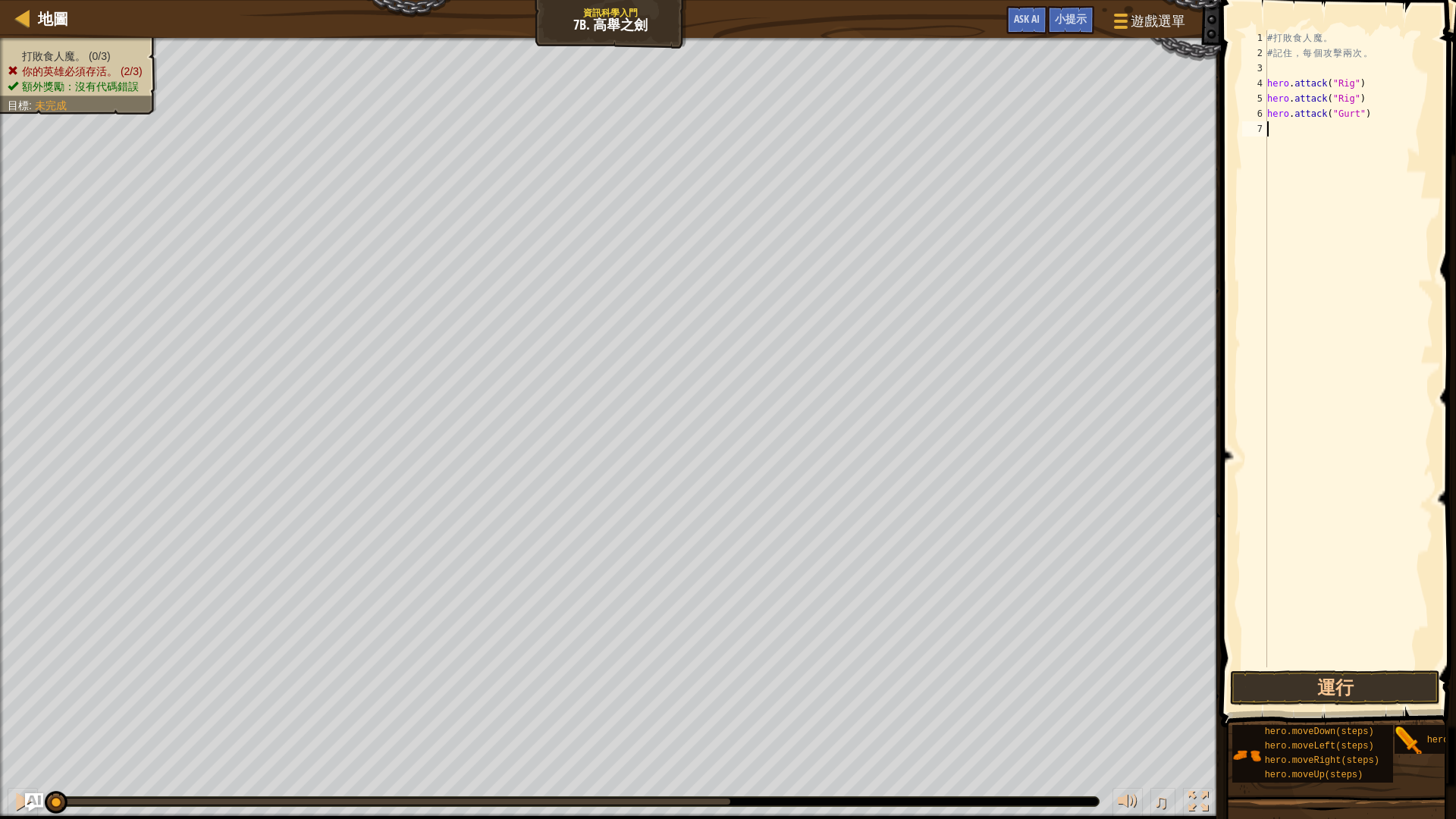
scroll to position [7, 0]
paste textarea "hero.attack("Gurt")"
type textarea "hero.attack("Gurt")"
click at [1382, 124] on div "# 打 敗 食 人 魔 。 # 記 住 ， 每 個 攻 擊 兩 次 。 hero . attack ( "Rig" ) hero . attack ( "Ri…" at bounding box center [1348, 364] width 169 height 667
click at [1366, 142] on div "# 打 敗 食 人 魔 。 # 記 住 ， 每 個 攻 擊 兩 次 。 hero . attack ( "Rig" ) hero . attack ( "Ri…" at bounding box center [1348, 364] width 169 height 667
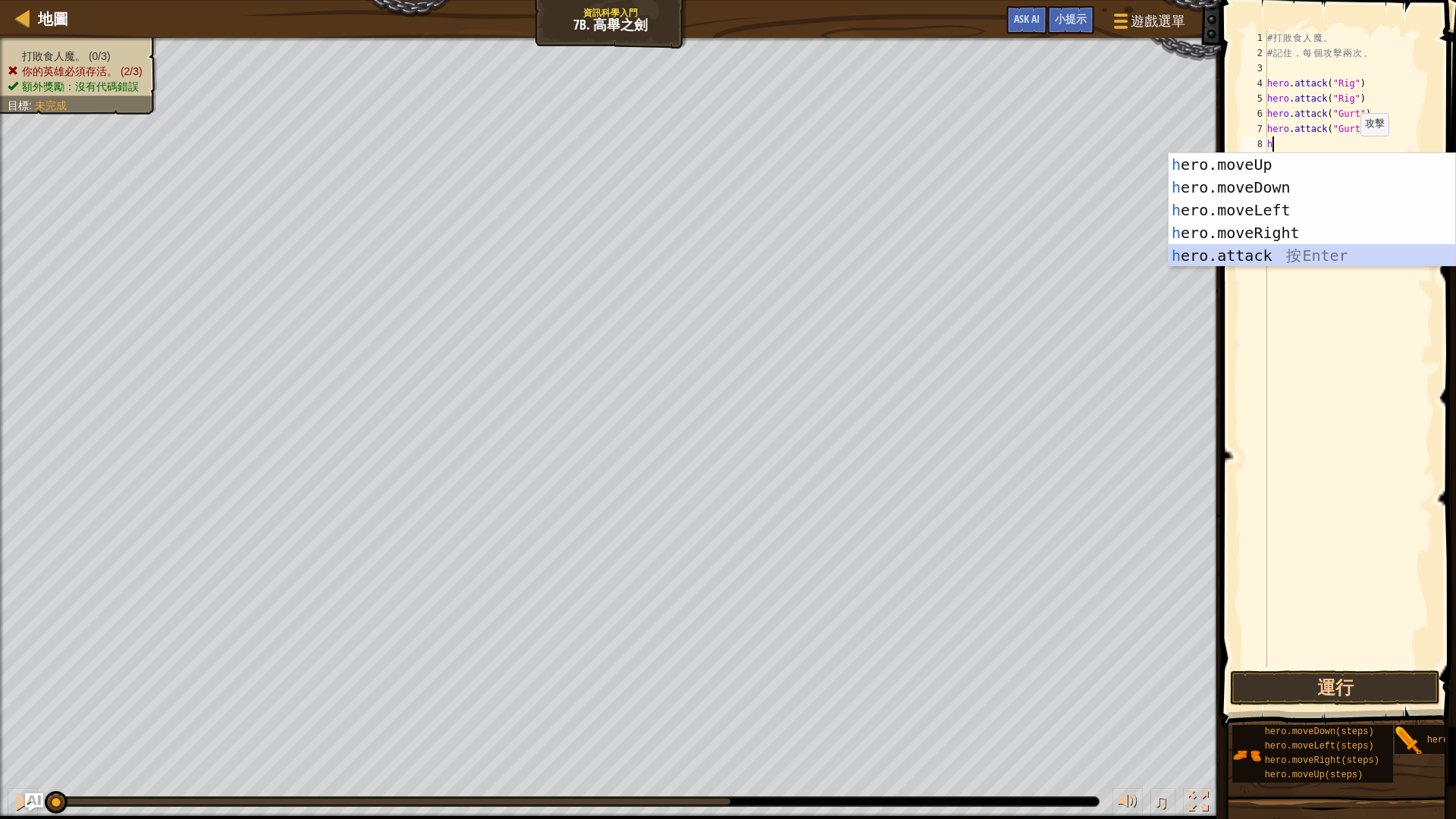
click at [1275, 251] on div "h ero.moveUp 按 Enter h ero.moveDown 按 Enter h ero.moveLeft 按 Enter h ero.moveRi…" at bounding box center [1311, 232] width 287 height 159
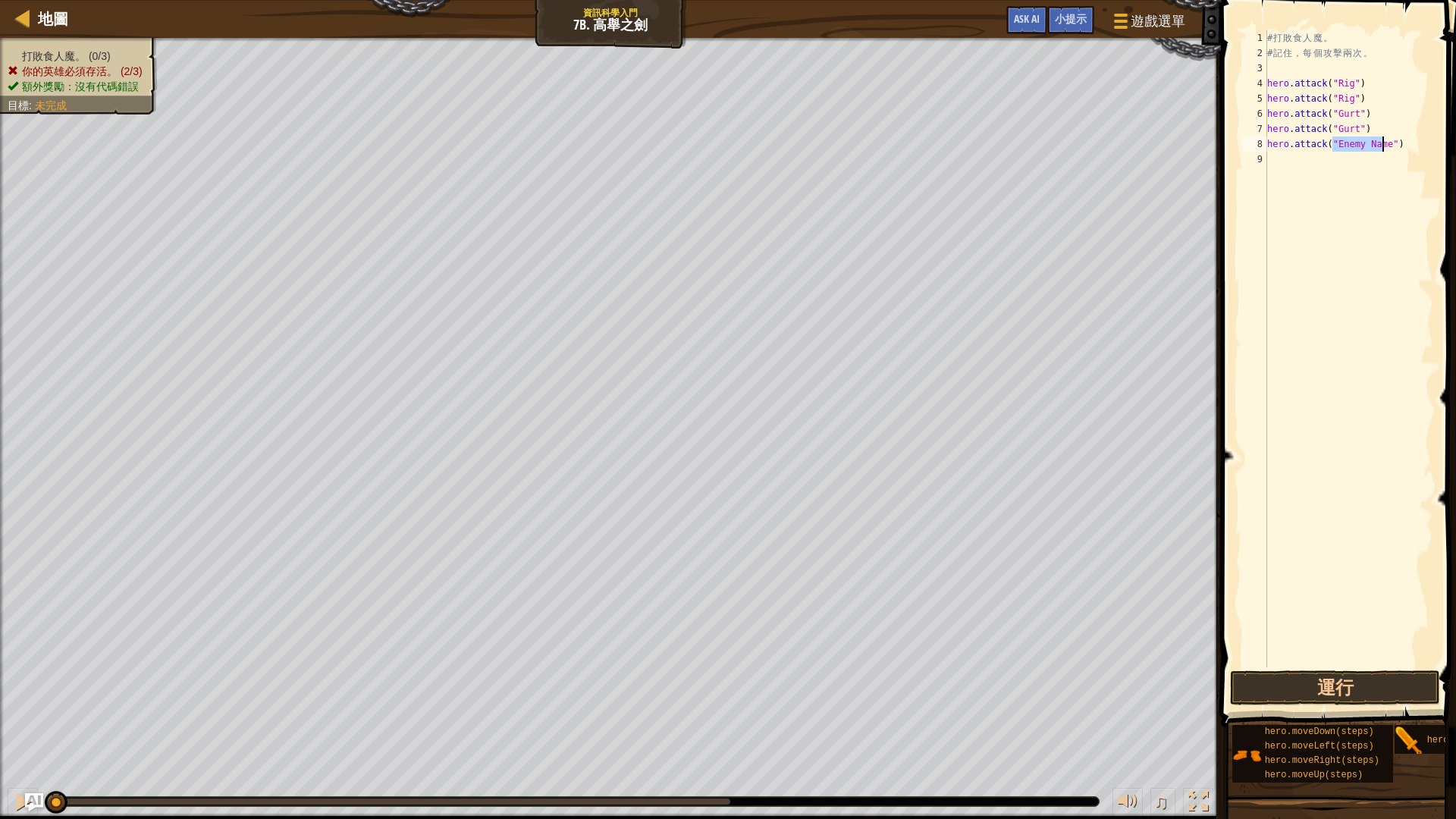
scroll to position [7, 6]
type textarea "hero.attack("Ack")"
drag, startPoint x: 1378, startPoint y: 147, endPoint x: 1265, endPoint y: 150, distance: 113.0
click at [1265, 150] on div "hero.attack("Ack") 1 2 3 4 5 6 7 8 9 # 打 敗 食 人 魔 。 # 記 住 ， 每 個 攻 擊 兩 次 。 hero .…" at bounding box center [1336, 348] width 194 height 637
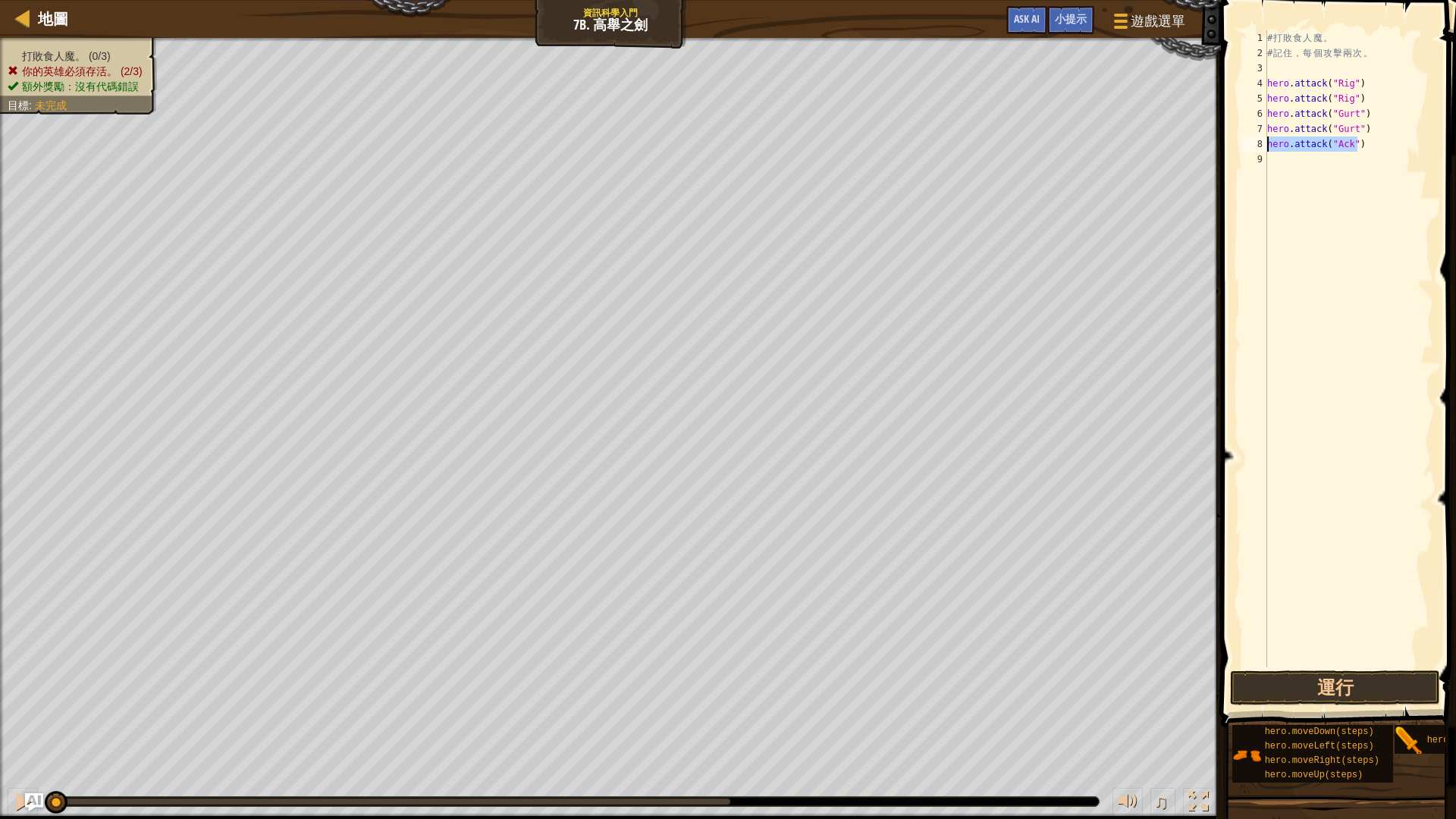
click at [1327, 163] on div "# 打 敗 食 人 魔 。 # 記 住 ， 每 個 攻 擊 兩 次 。 hero . attack ( "Rig" ) hero . attack ( "Ri…" at bounding box center [1348, 364] width 169 height 667
paste textarea "hero.attack("Ack")"
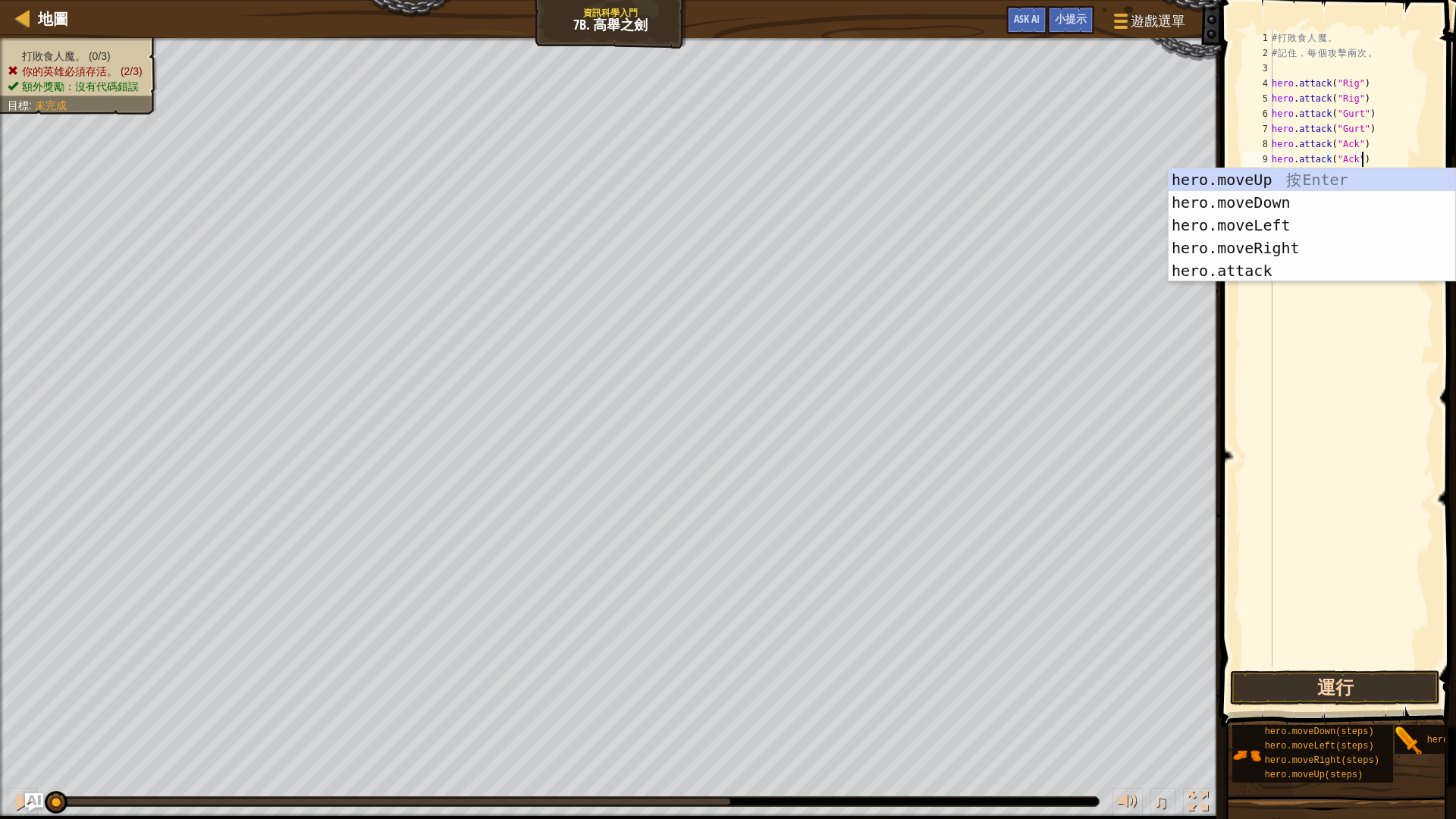
type textarea "hero.attack("Ack")"
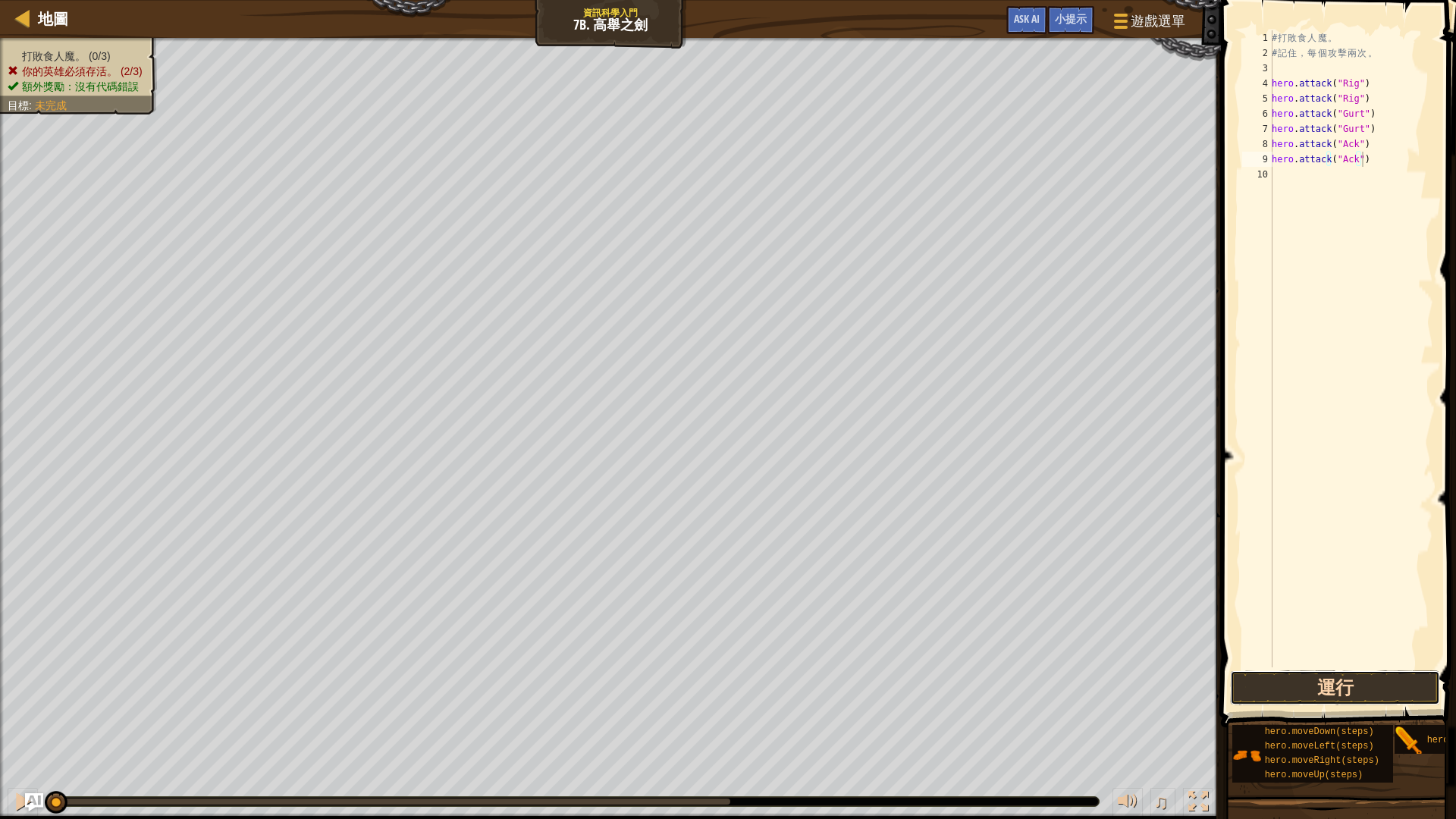
click at [1286, 690] on button "運行" at bounding box center [1335, 687] width 210 height 35
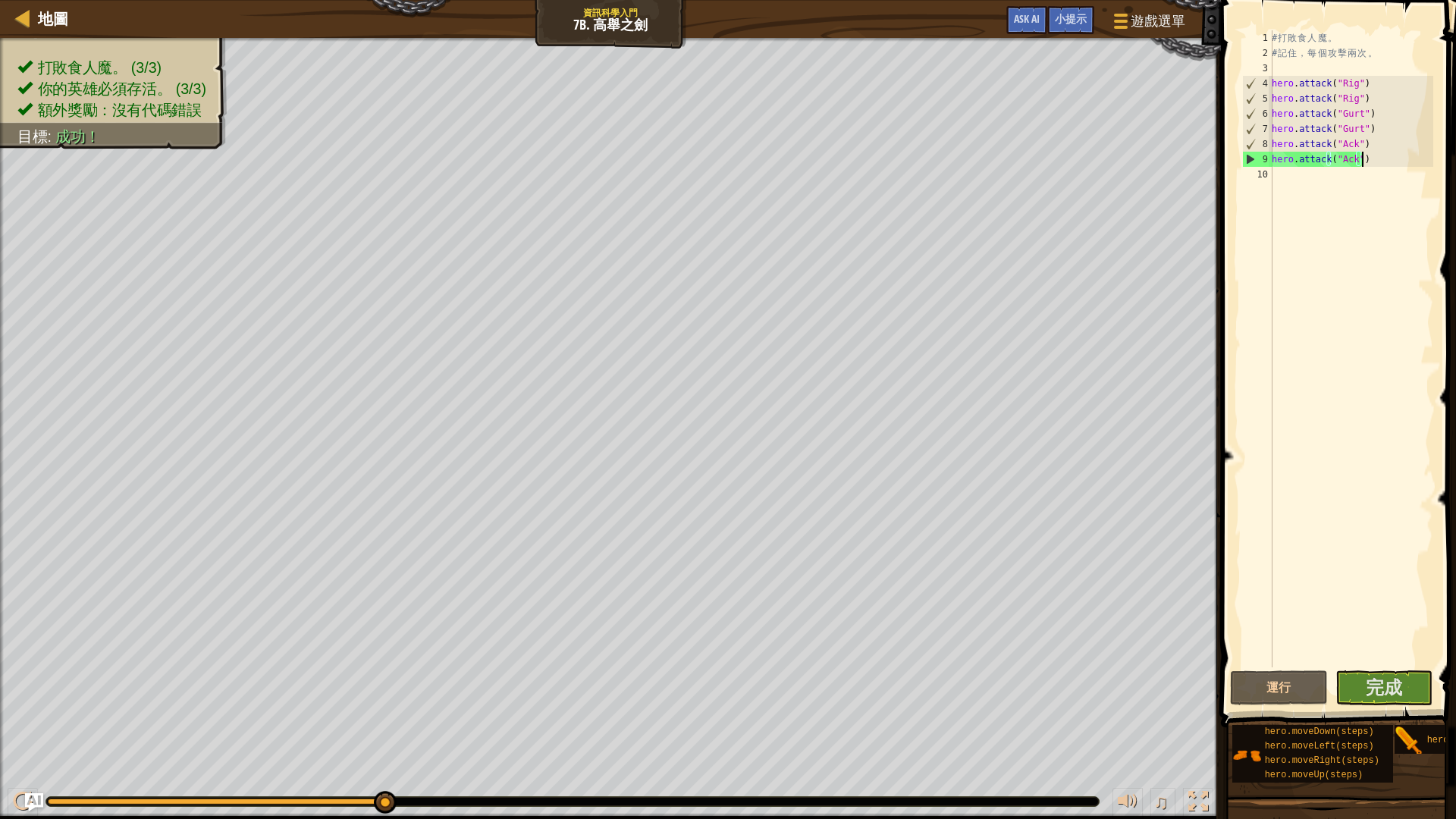
click at [1301, 181] on div "# 打 敗 食 人 魔 。 # 記 住 ， 每 個 攻 擊 兩 次 。 hero . attack ( "Rig" ) hero . attack ( "Ri…" at bounding box center [1350, 364] width 164 height 667
type textarea "h"
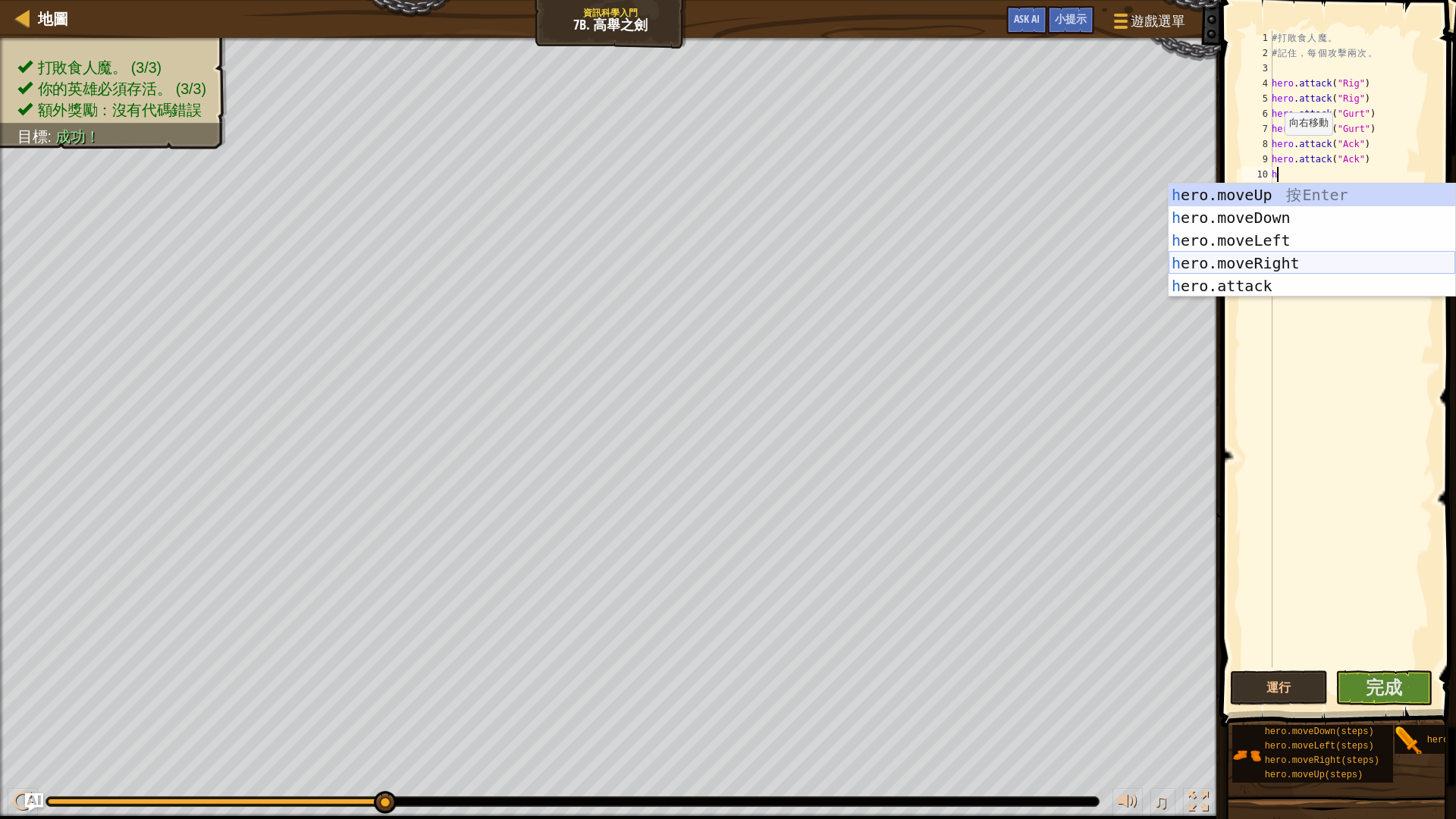
click at [1291, 263] on div "h ero.moveUp 按 Enter h ero.moveDown 按 Enter h ero.moveLeft 按 Enter h ero.moveRi…" at bounding box center [1311, 262] width 287 height 159
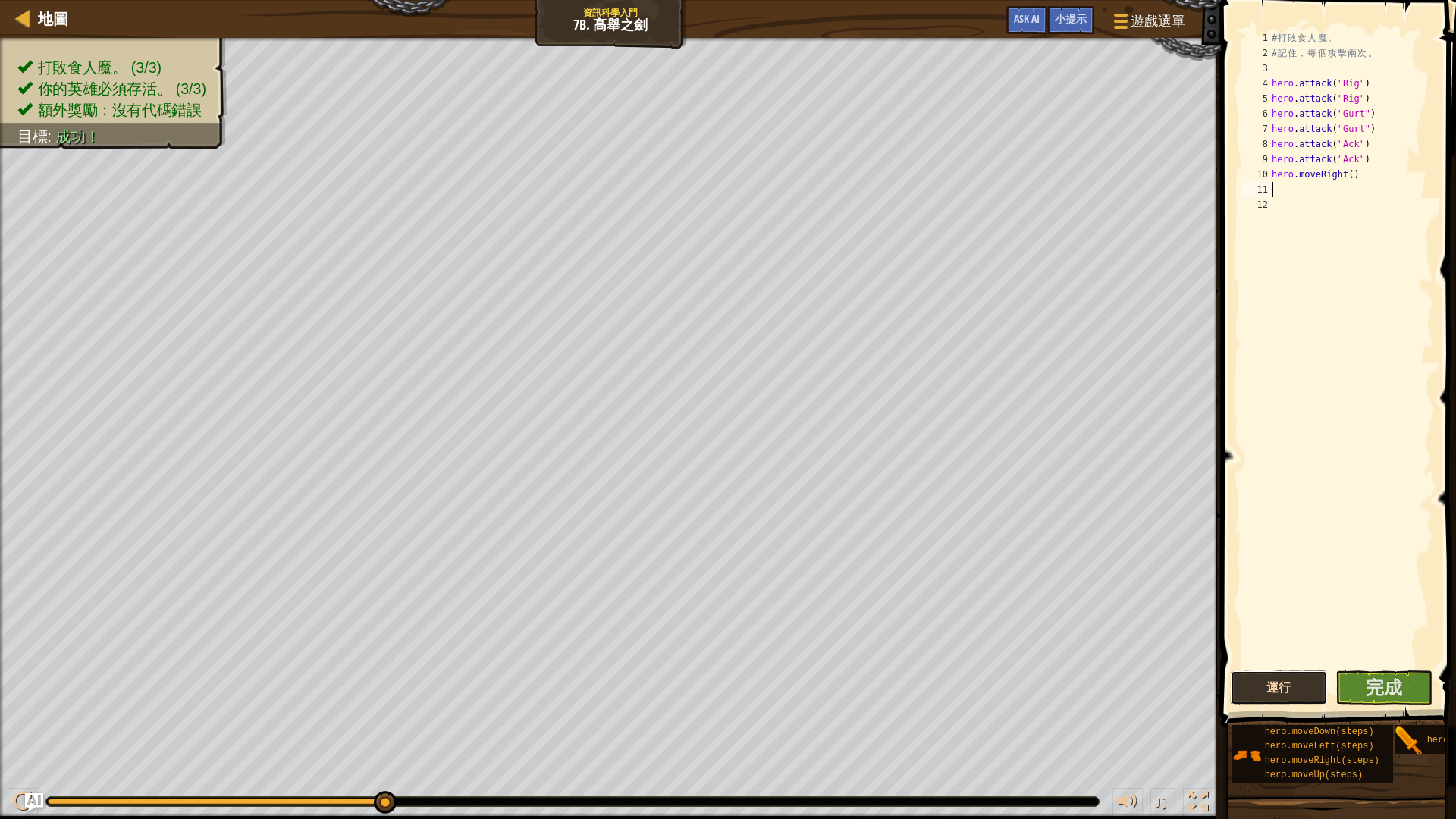
click at [1307, 682] on button "運行" at bounding box center [1278, 687] width 98 height 35
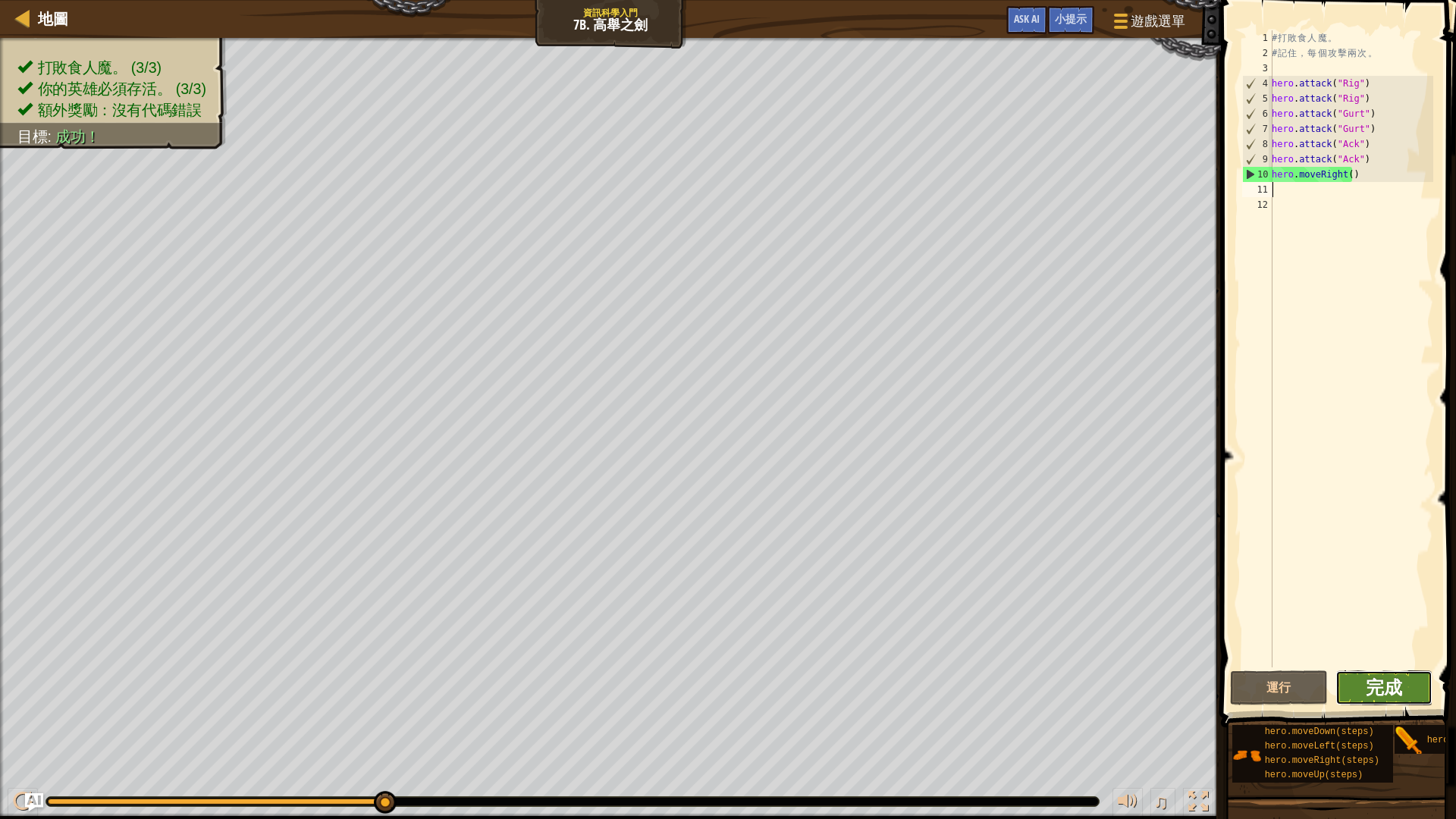
click at [1399, 682] on span "完成" at bounding box center [1383, 686] width 37 height 24
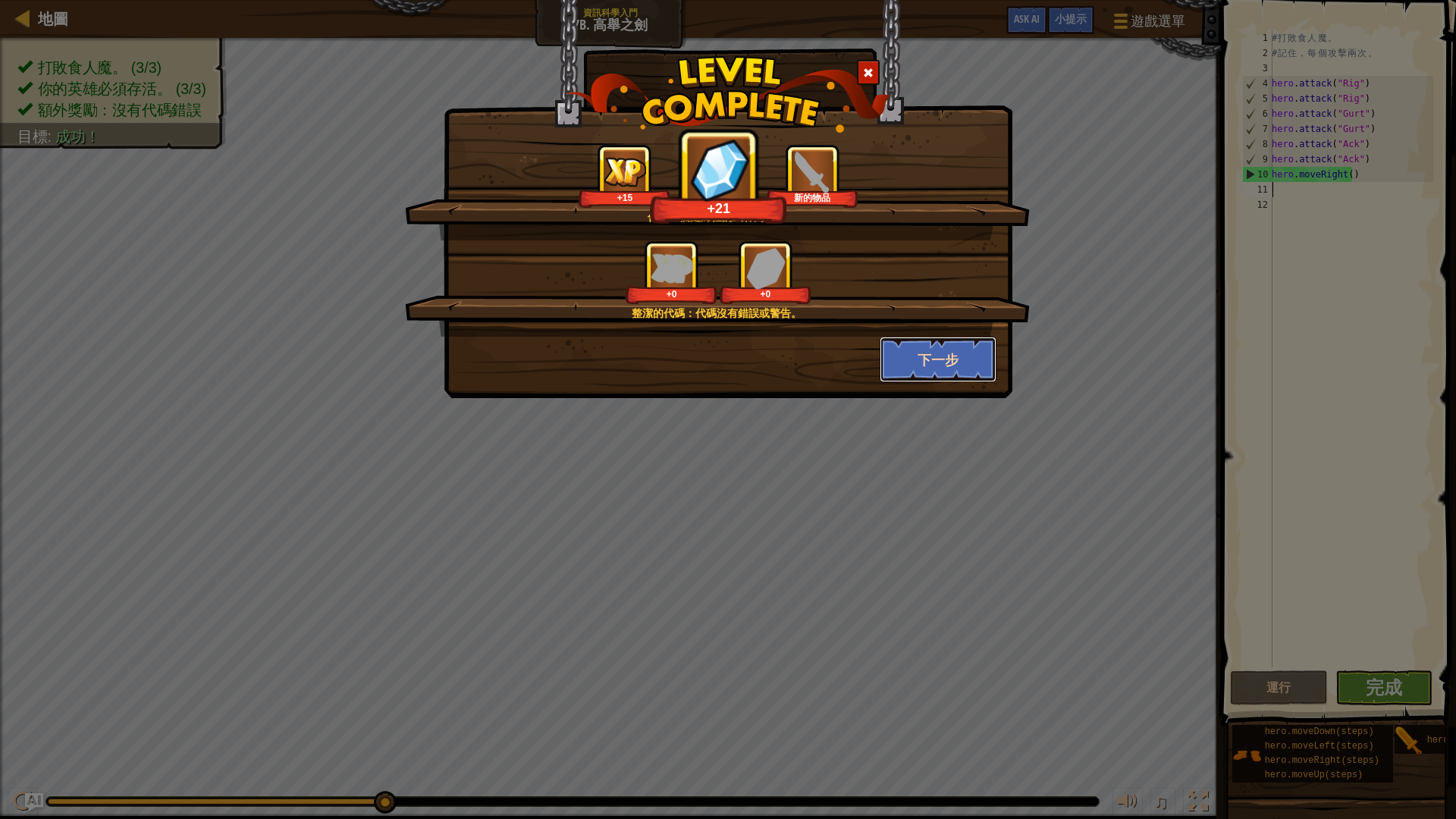
click at [934, 348] on button "下一步" at bounding box center [938, 359] width 118 height 46
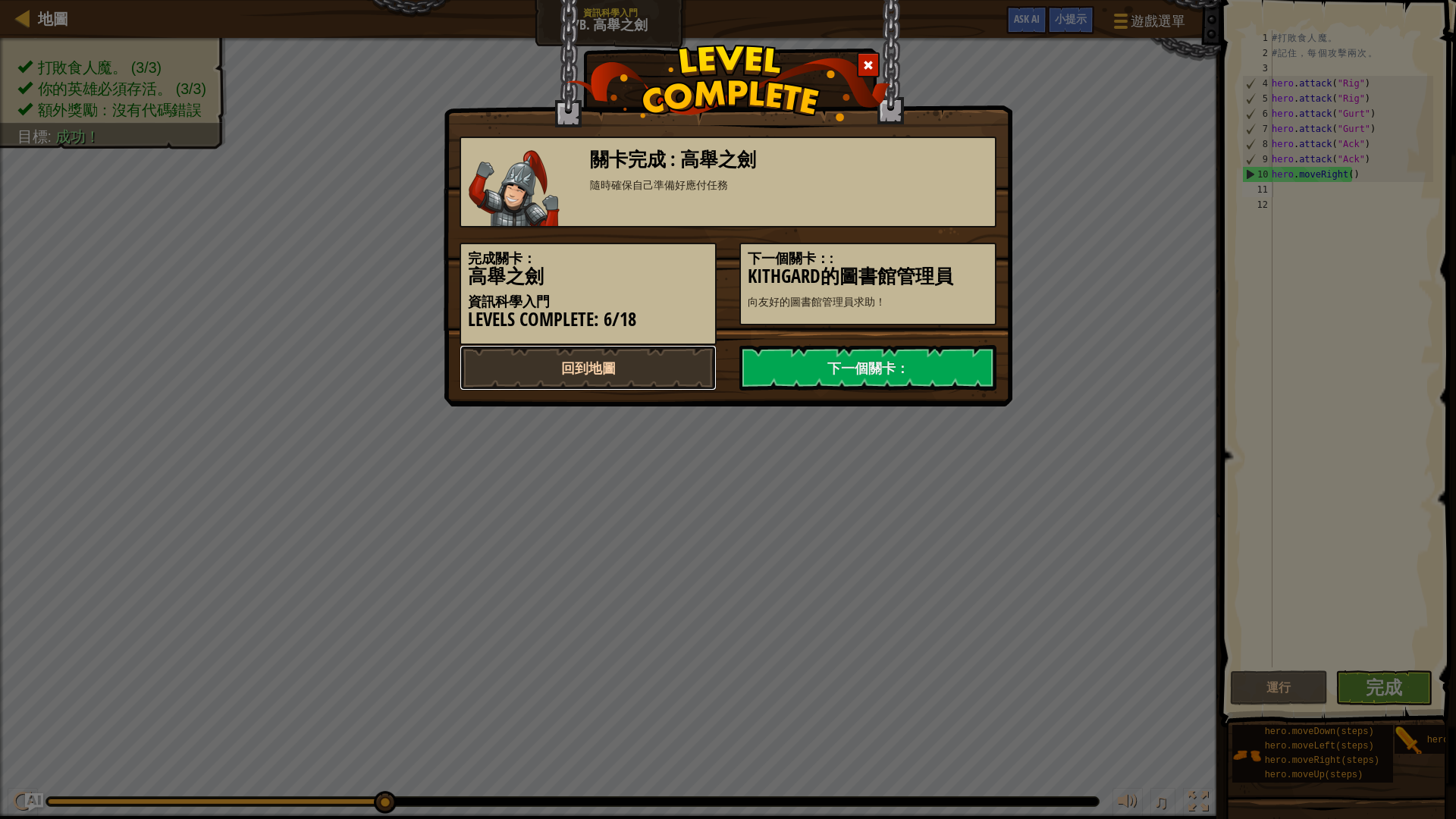
click at [680, 362] on link "回到地圖" at bounding box center [587, 367] width 257 height 46
select select "zh-HANT"
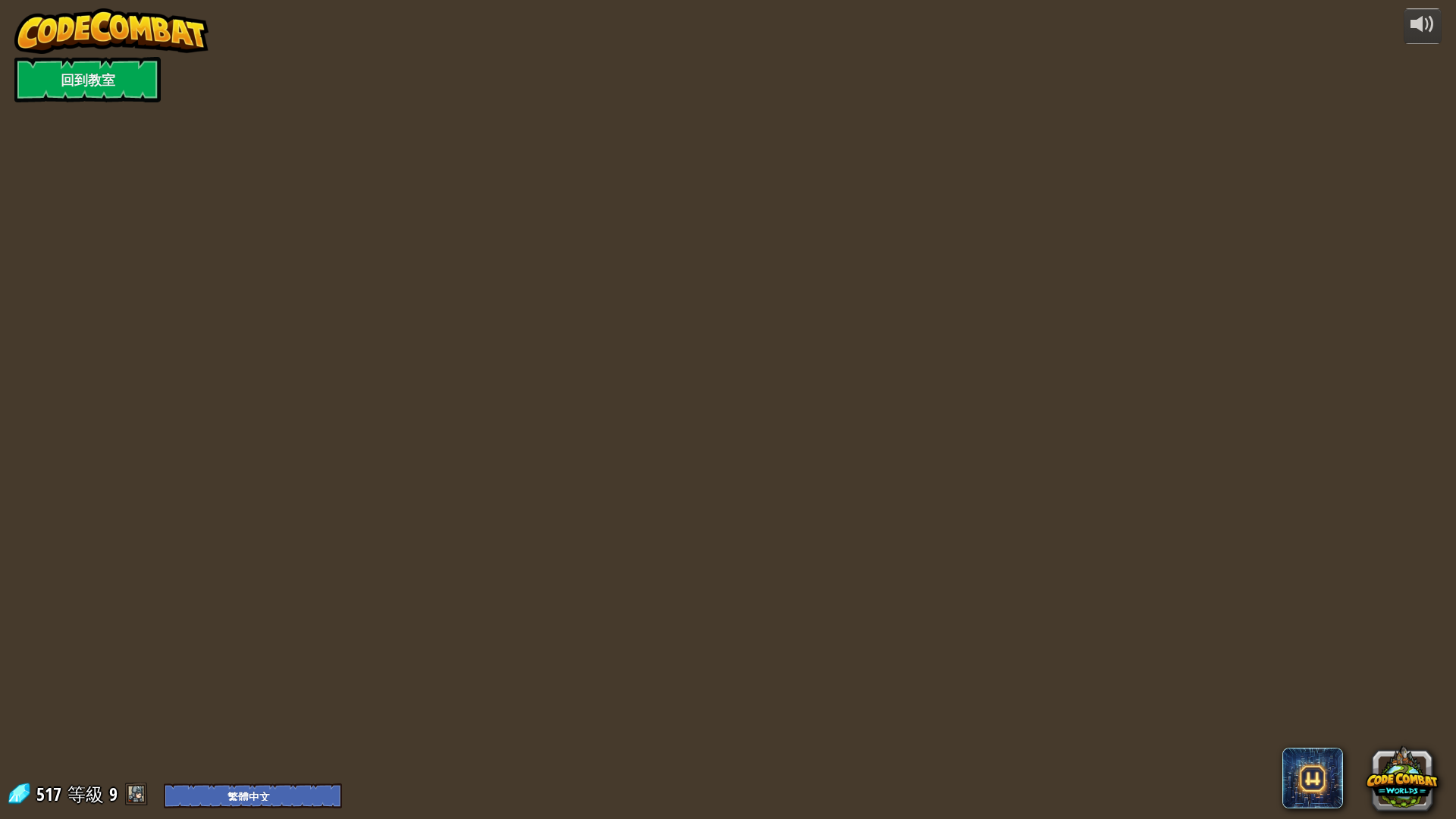
select select "zh-HANT"
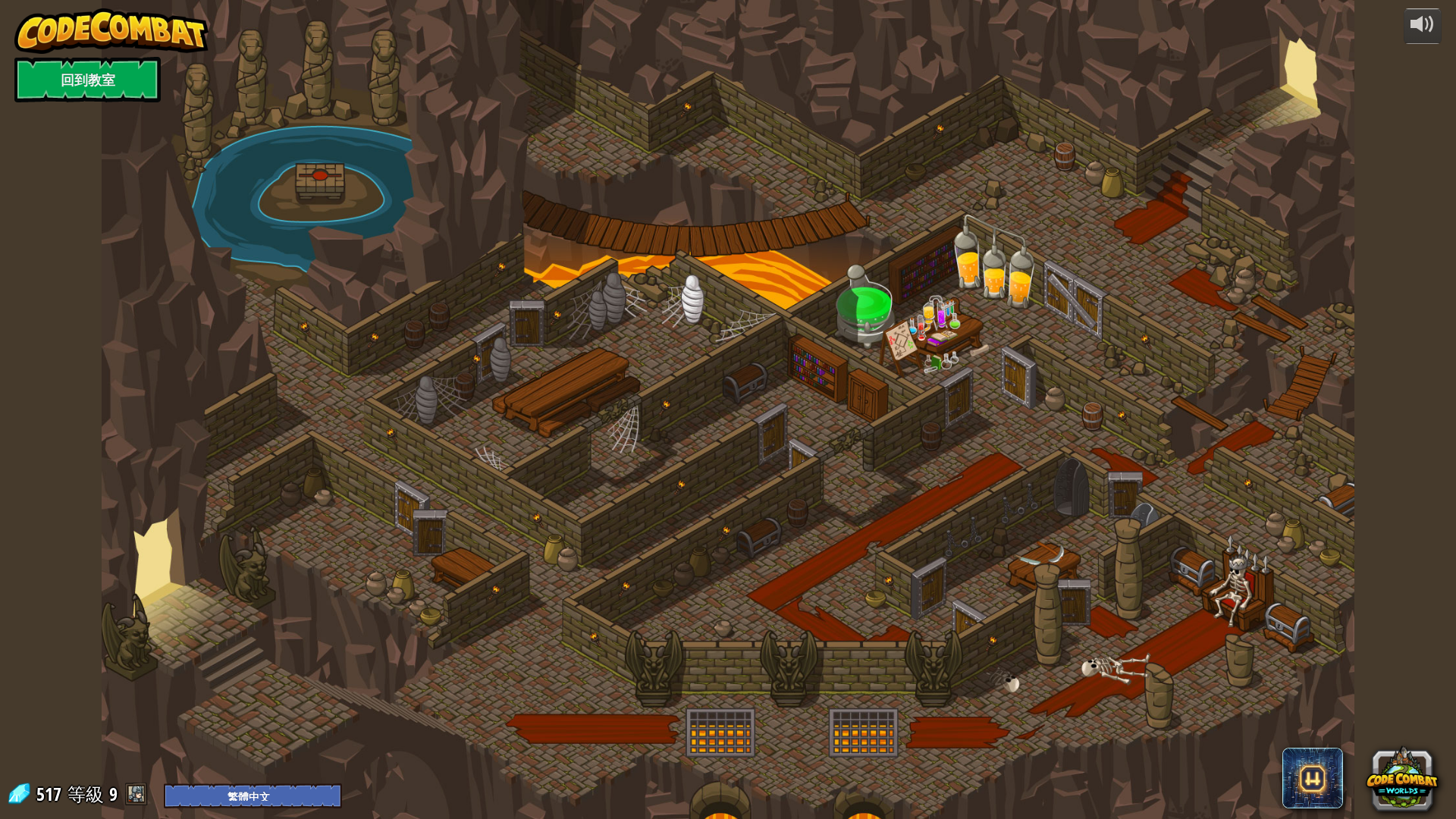
select select "zh-HANT"
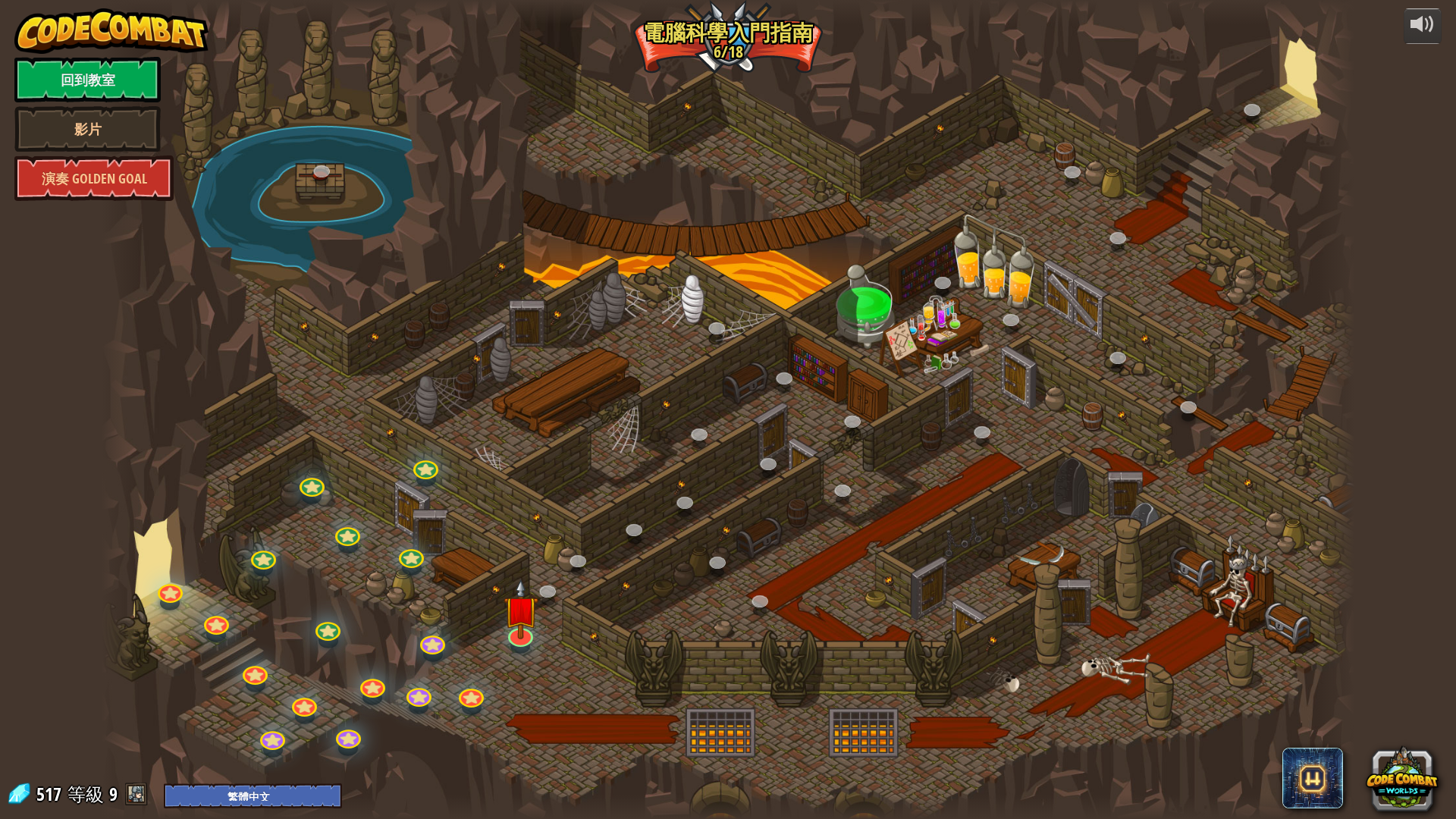
select select "zh-HANT"
click at [433, 467] on link at bounding box center [423, 462] width 31 height 31
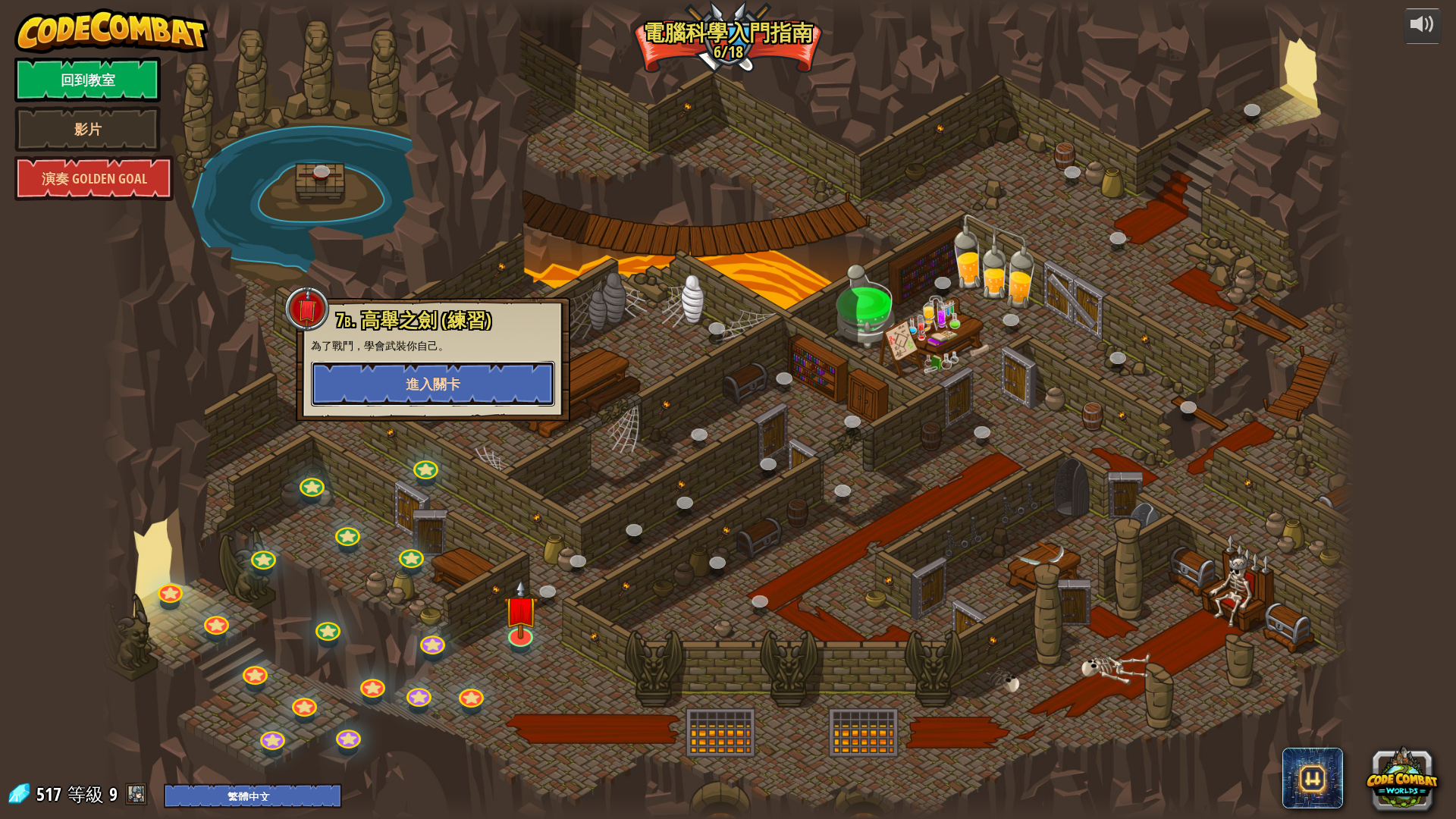
click at [464, 364] on button "進入關卡" at bounding box center [433, 383] width 244 height 46
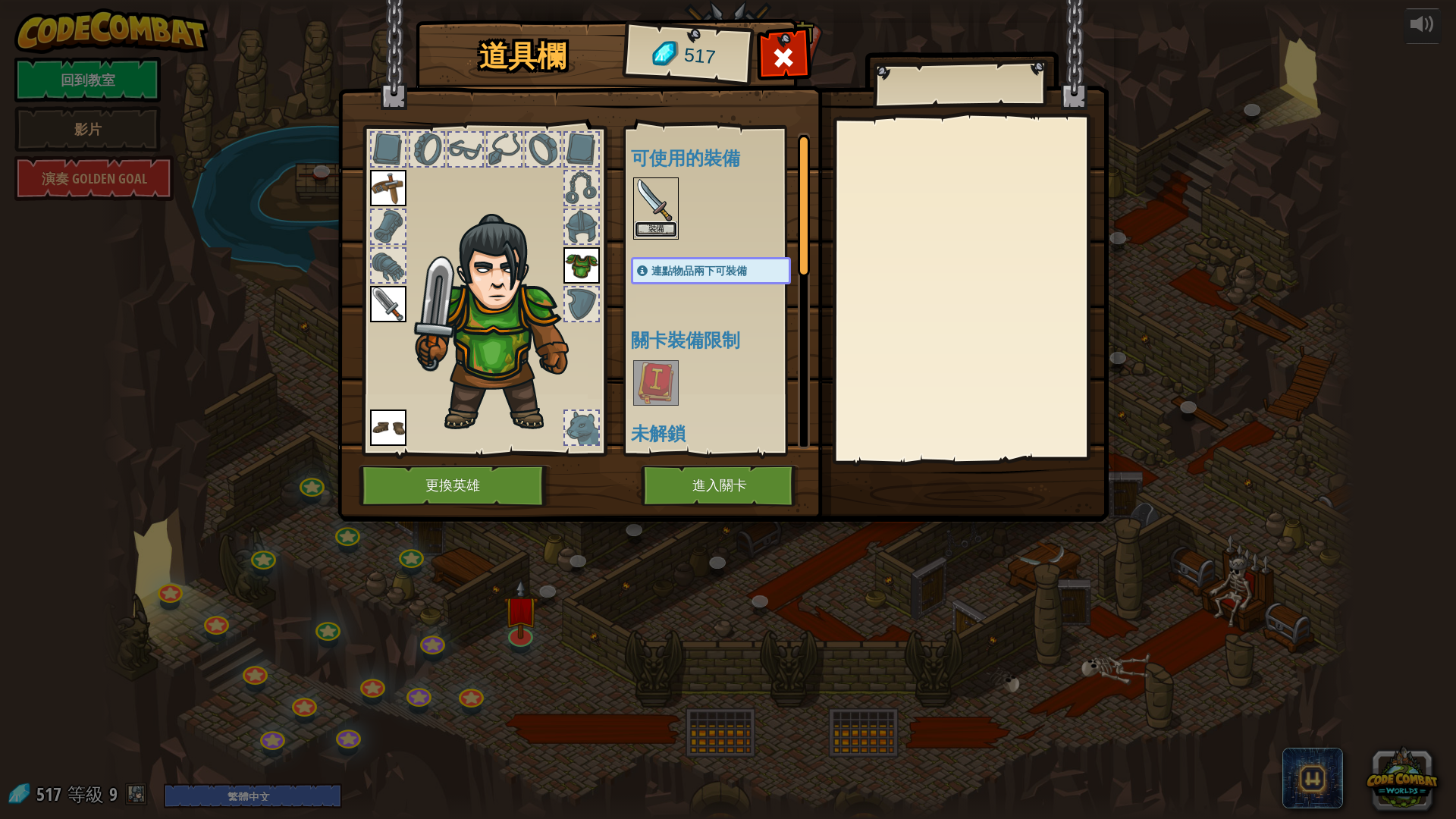
click at [644, 225] on button "裝備" at bounding box center [655, 229] width 42 height 16
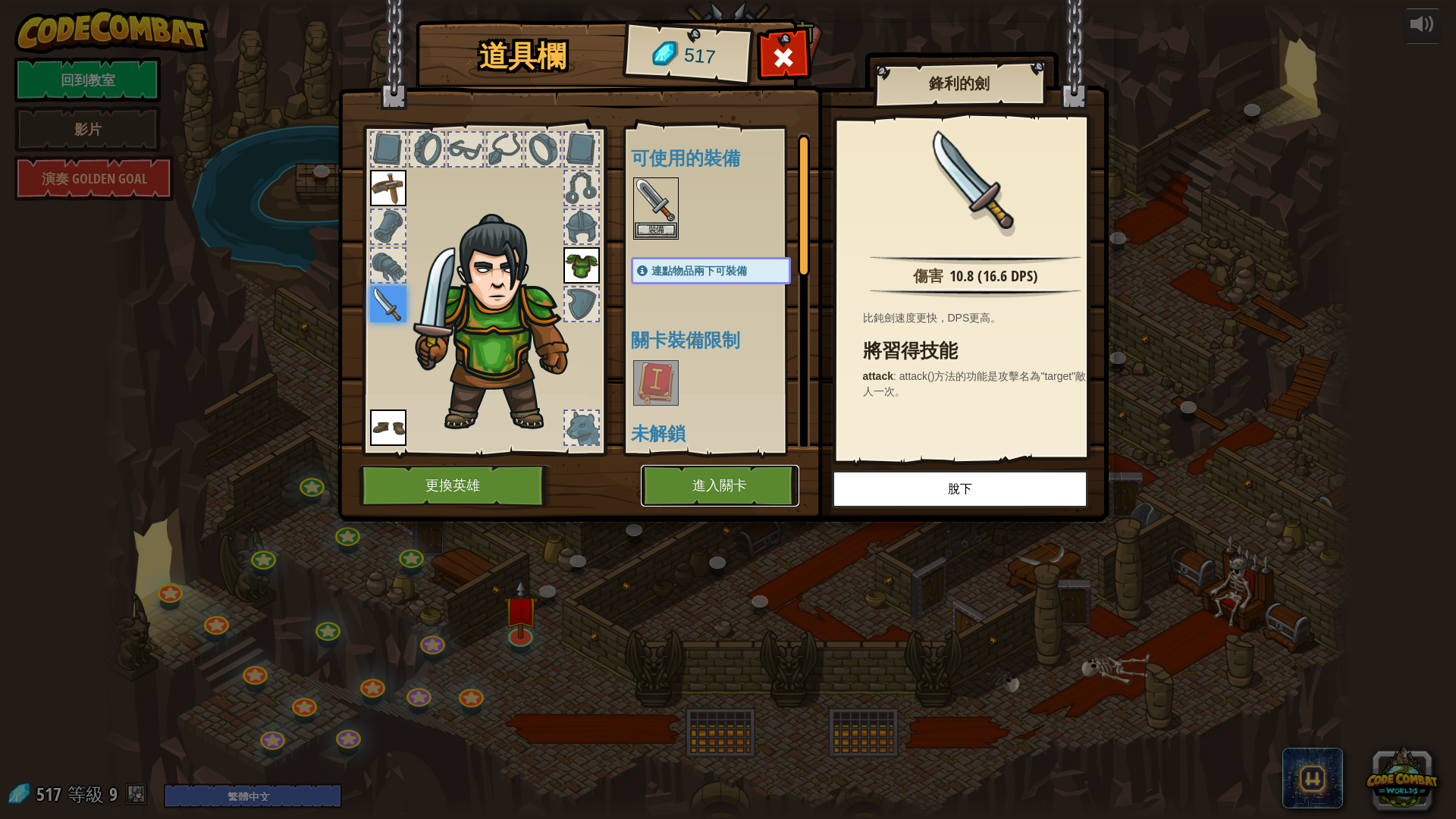
click at [748, 487] on button "進入關卡" at bounding box center [719, 485] width 158 height 41
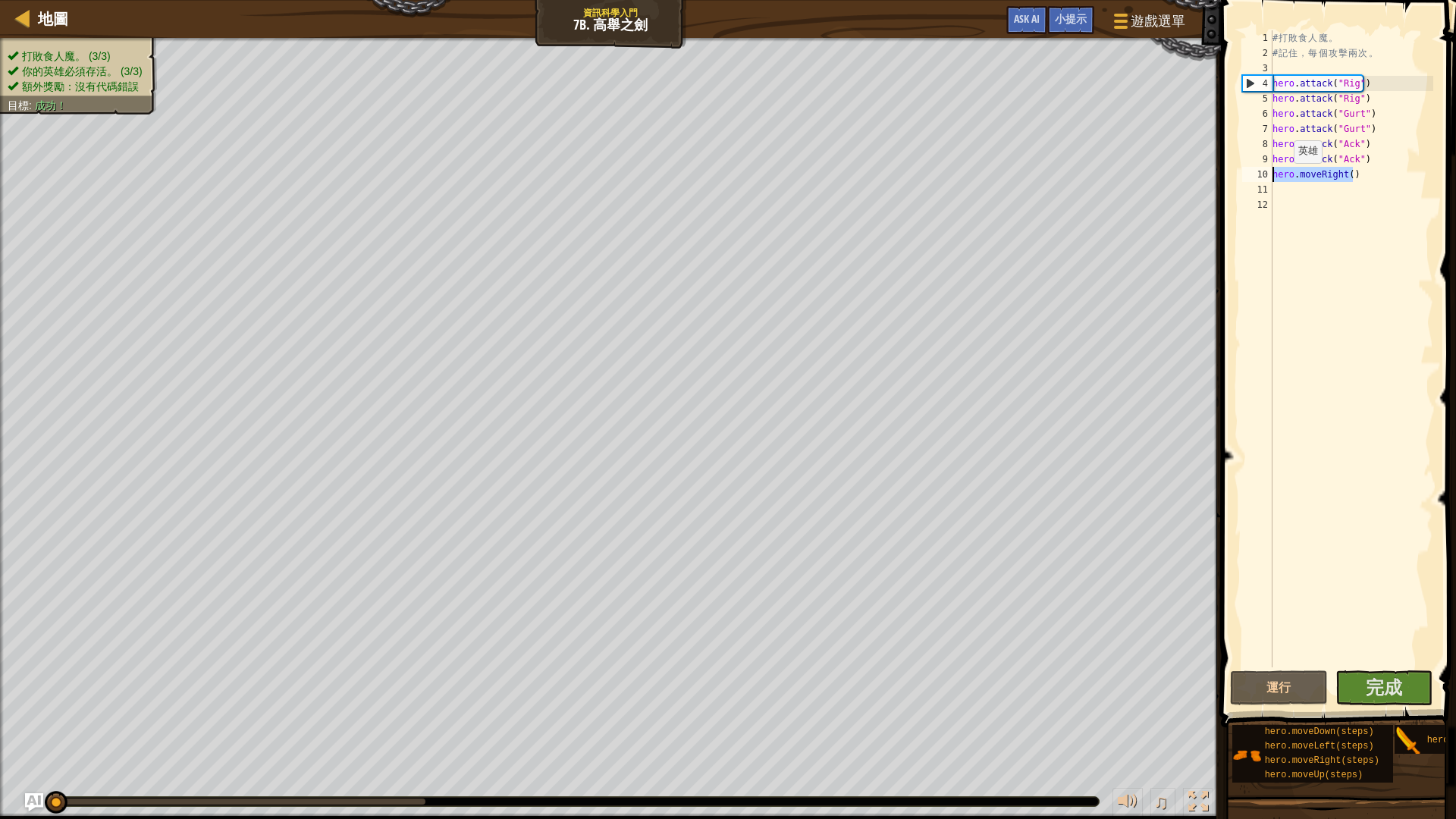
drag, startPoint x: 1361, startPoint y: 180, endPoint x: 1227, endPoint y: 179, distance: 134.0
click at [1227, 179] on div "1 2 3 4 5 6 7 8 9 10 11 12 # 打 敗 食 人 魔 。 # 記 住 ， 每 個 攻 擊 兩 次 。 hero . attack ( …" at bounding box center [1336, 392] width 240 height 771
type textarea "hero.moveRight()"
click at [1305, 690] on button "運行" at bounding box center [1278, 687] width 98 height 35
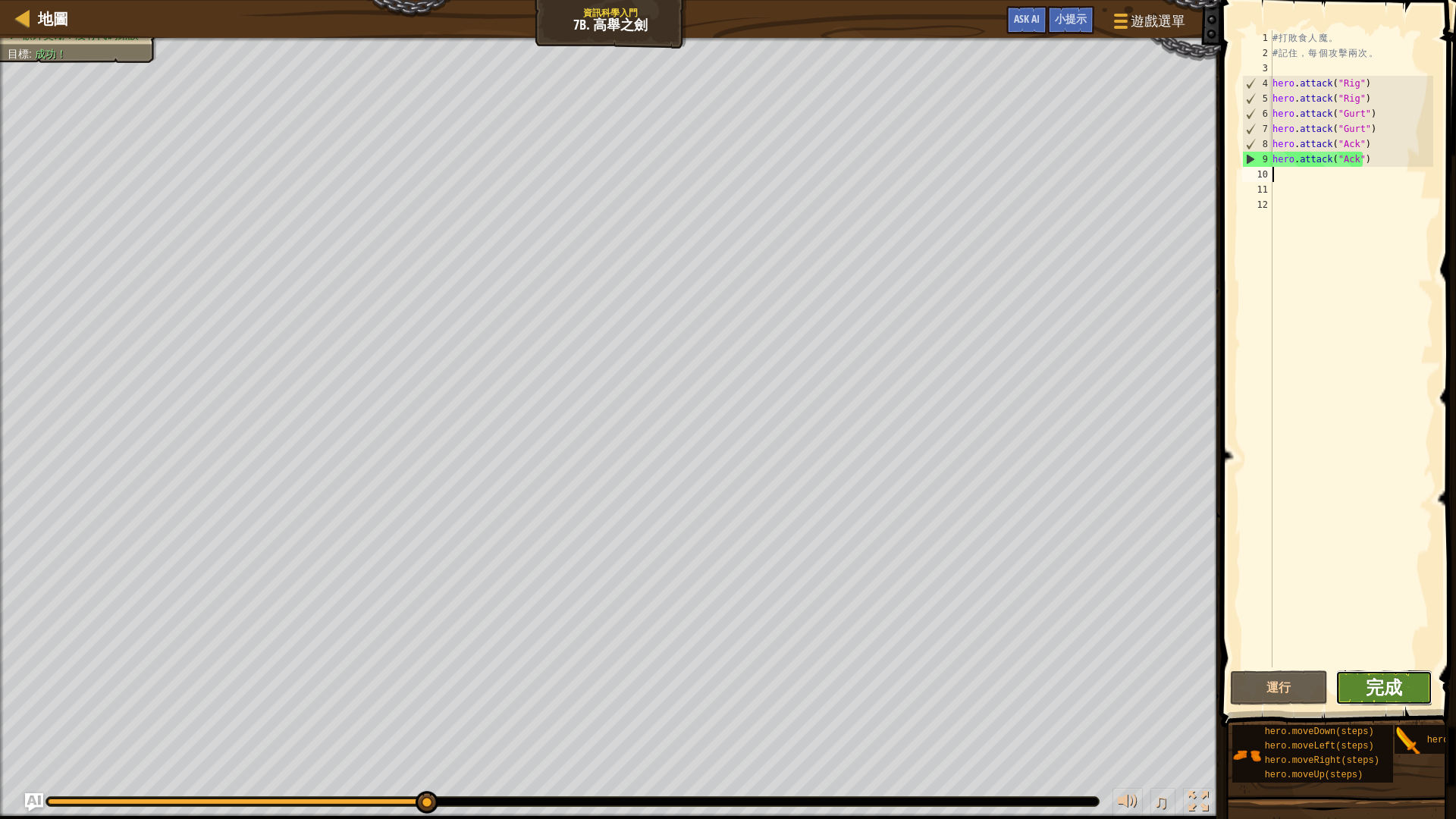
click at [1392, 690] on span "完成" at bounding box center [1383, 686] width 37 height 24
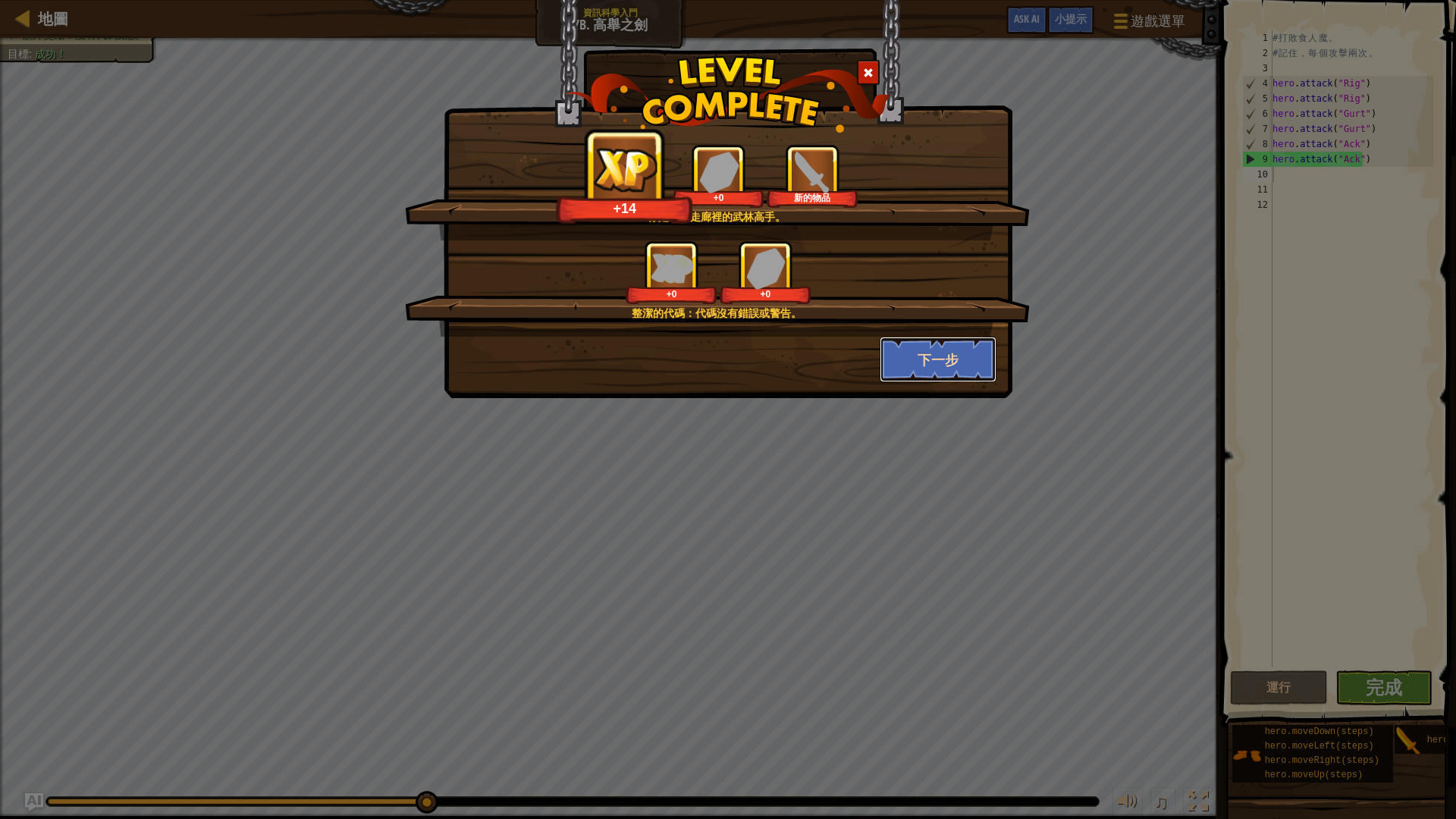
click at [936, 373] on button "下一步" at bounding box center [938, 359] width 118 height 46
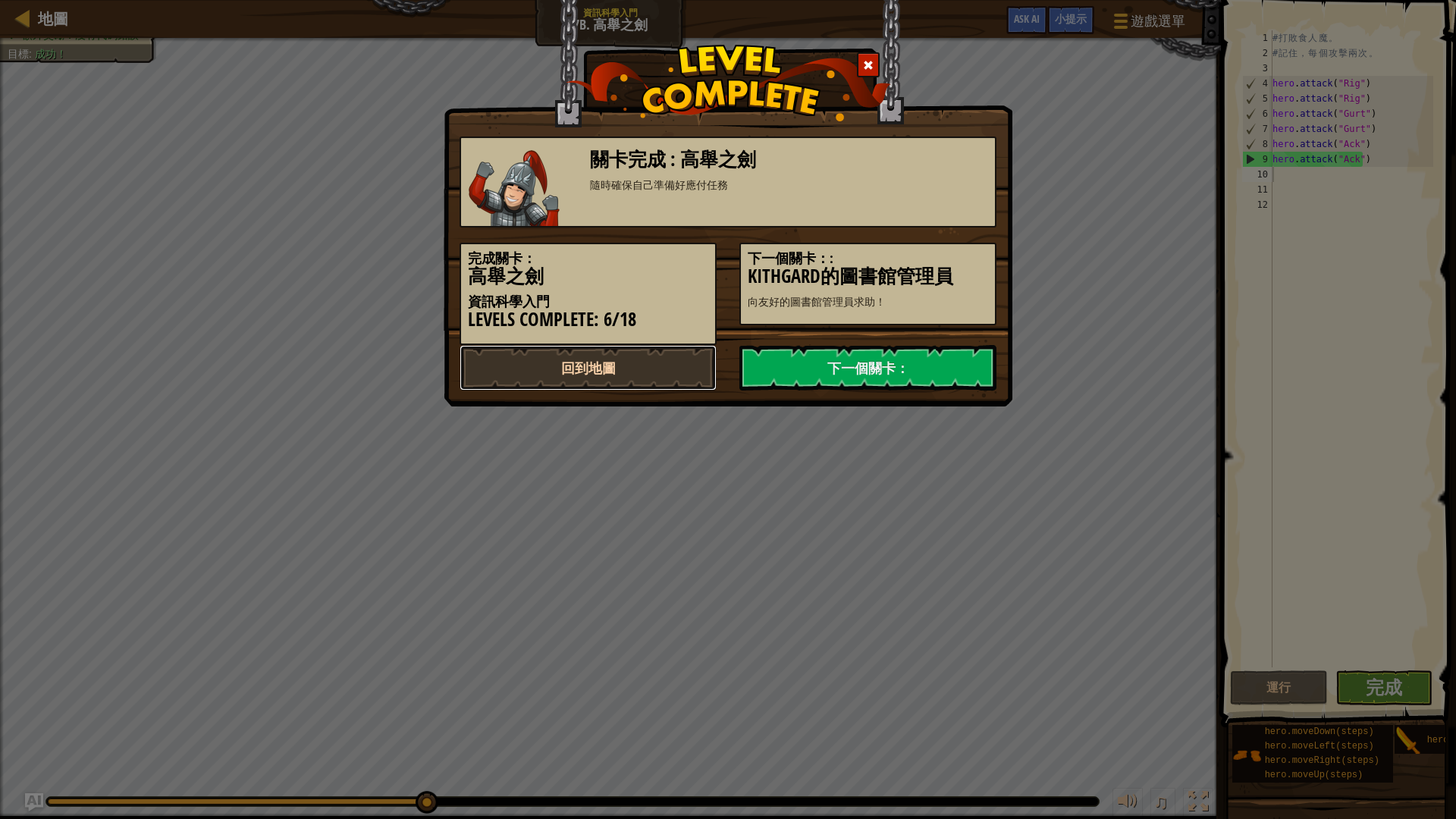
click at [642, 370] on link "回到地圖" at bounding box center [587, 367] width 257 height 46
select select "zh-HANT"
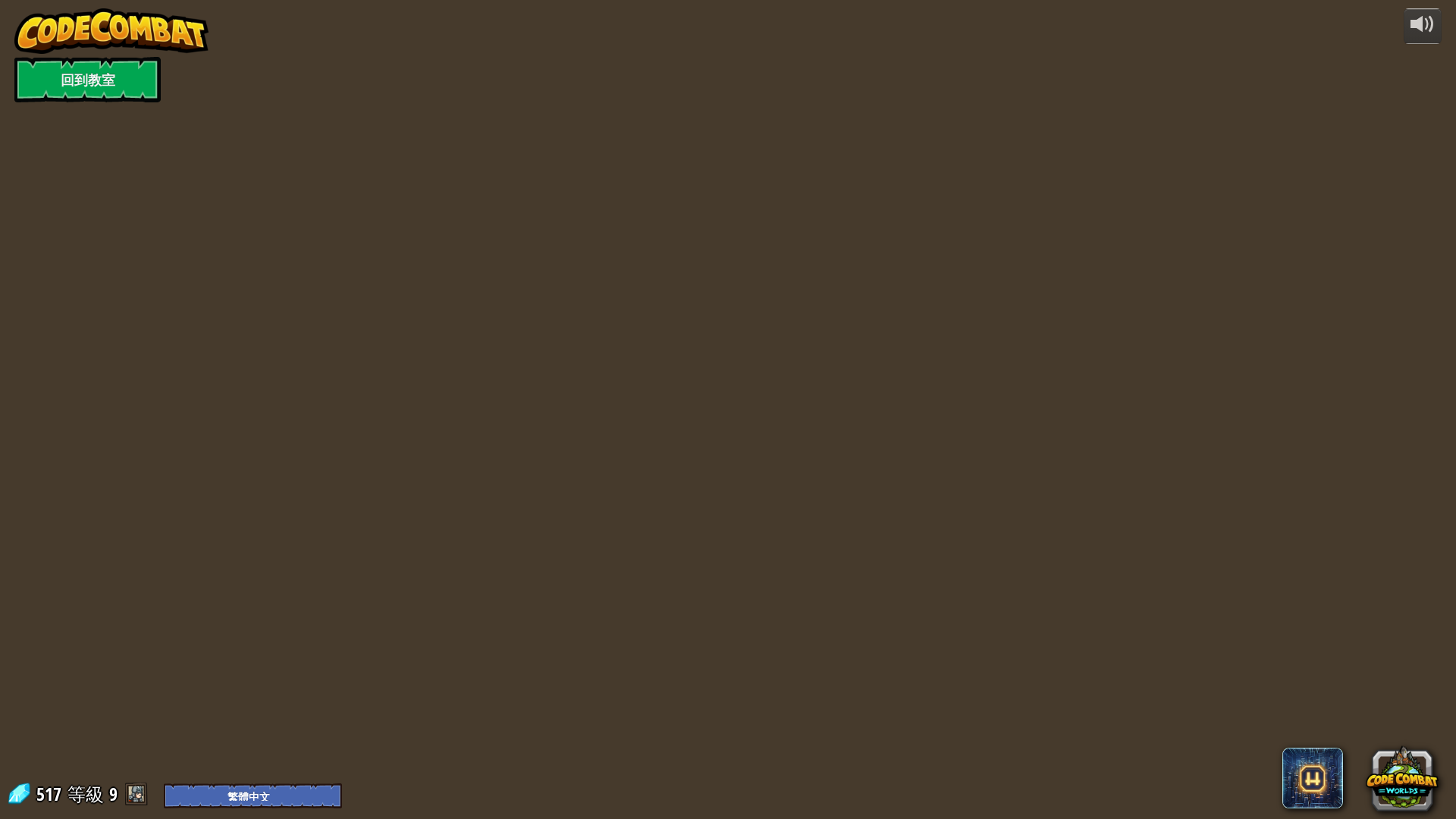
select select "zh-HANT"
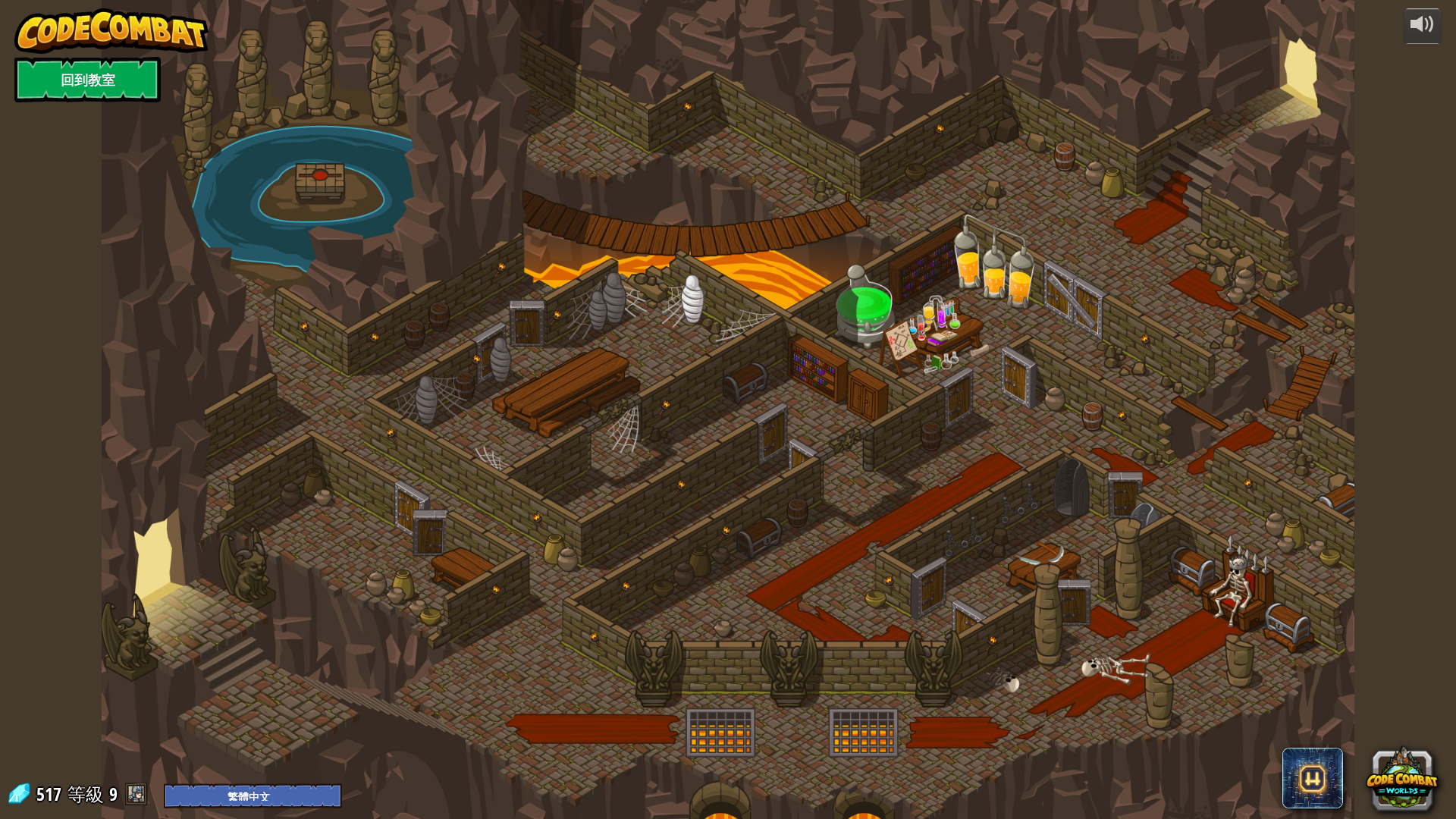
select select "zh-HANT"
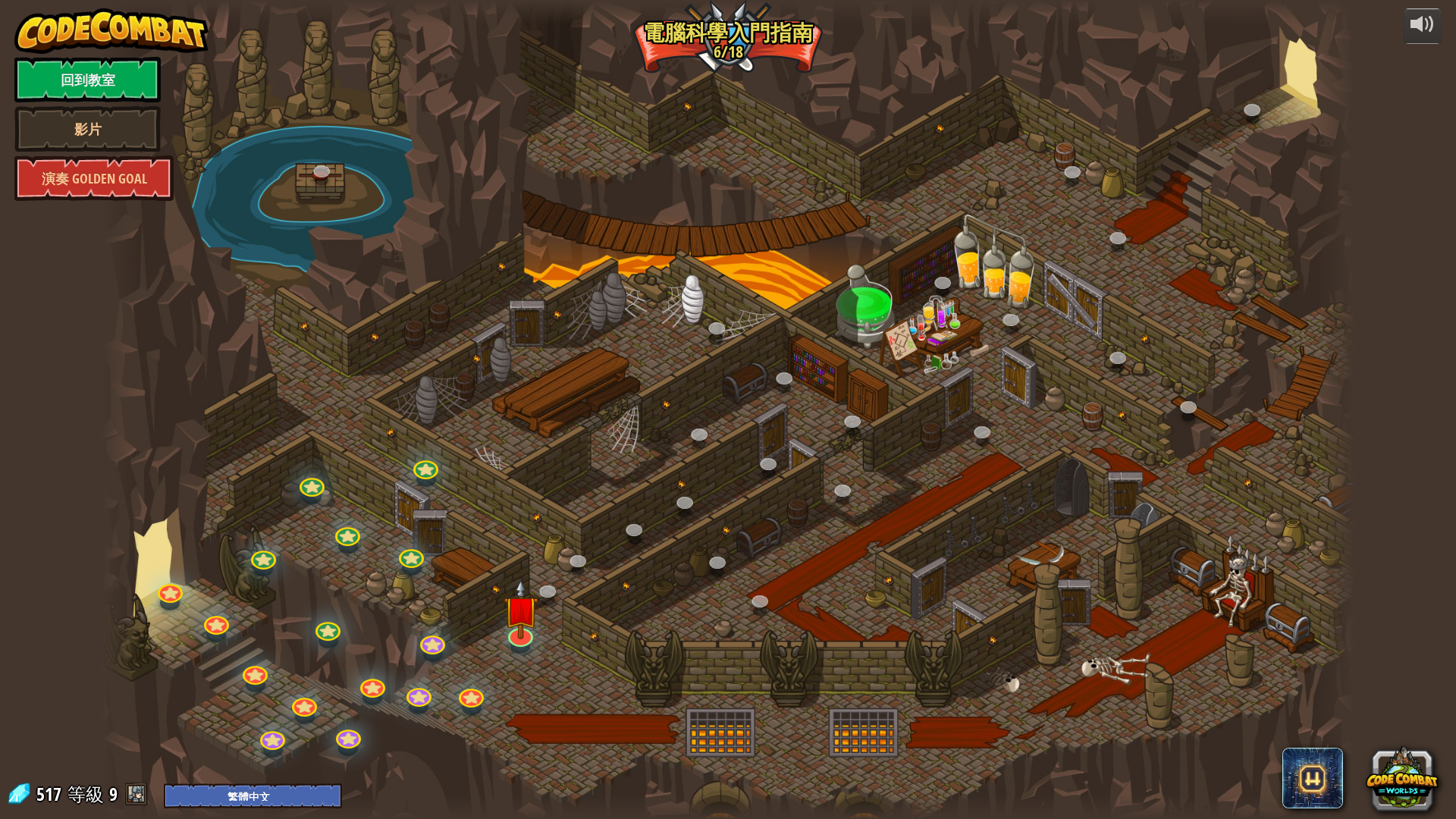
select select "zh-HANT"
click at [526, 631] on img at bounding box center [520, 594] width 35 height 80
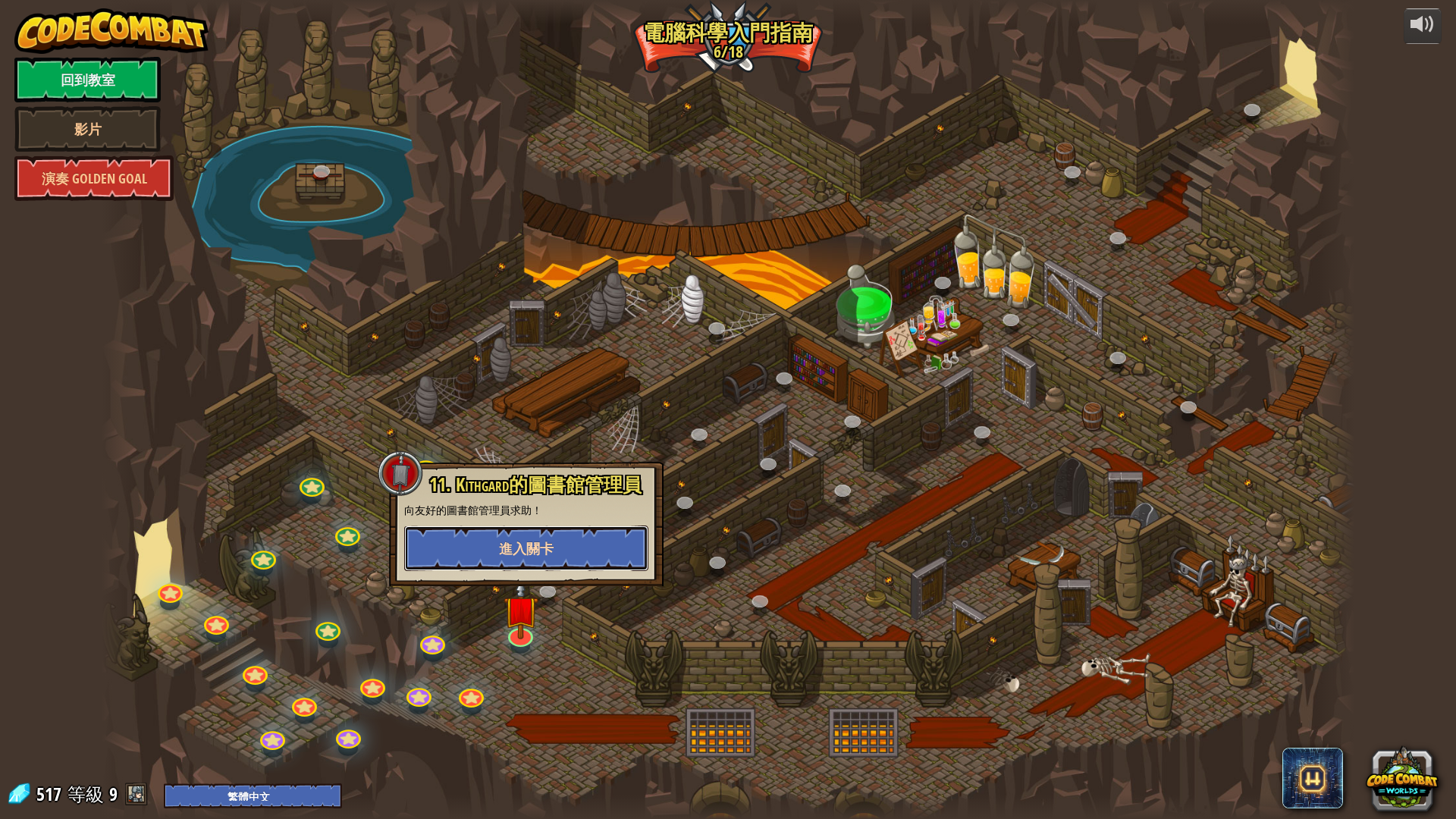
click at [552, 544] on span "進入關卡" at bounding box center [525, 548] width 55 height 19
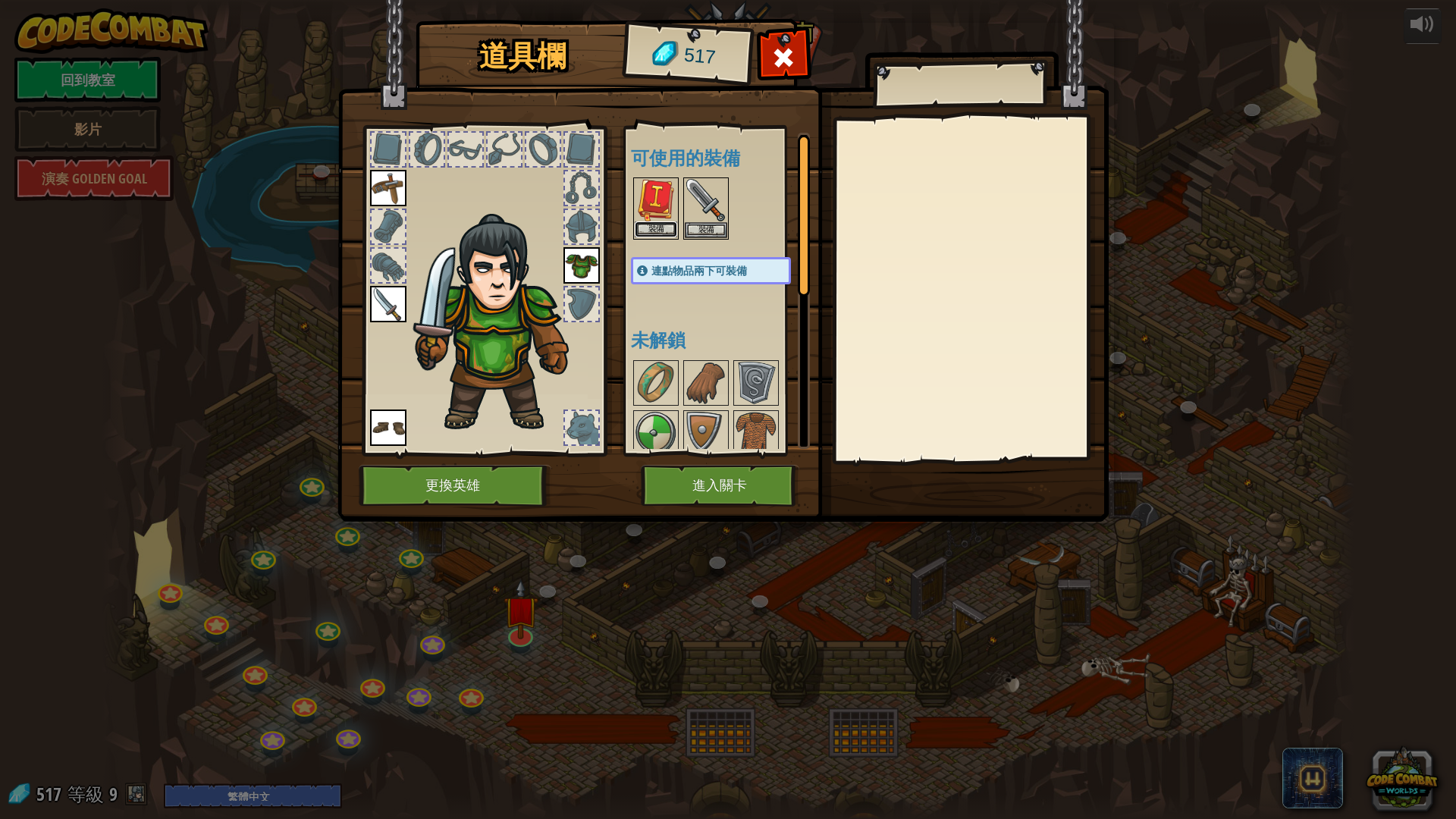
click at [661, 224] on button "裝備" at bounding box center [655, 229] width 42 height 16
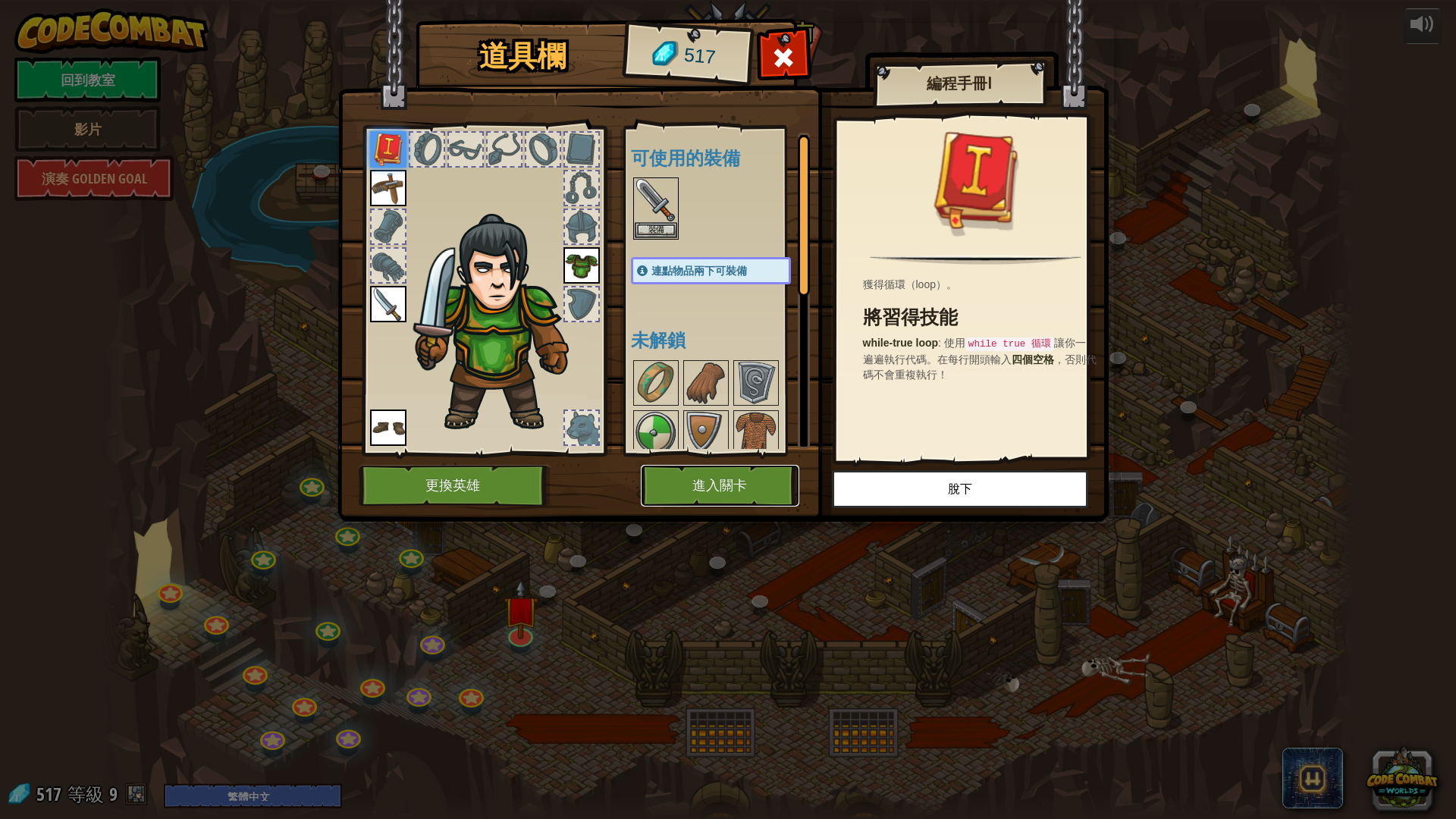
click at [717, 483] on button "進入關卡" at bounding box center [719, 485] width 158 height 41
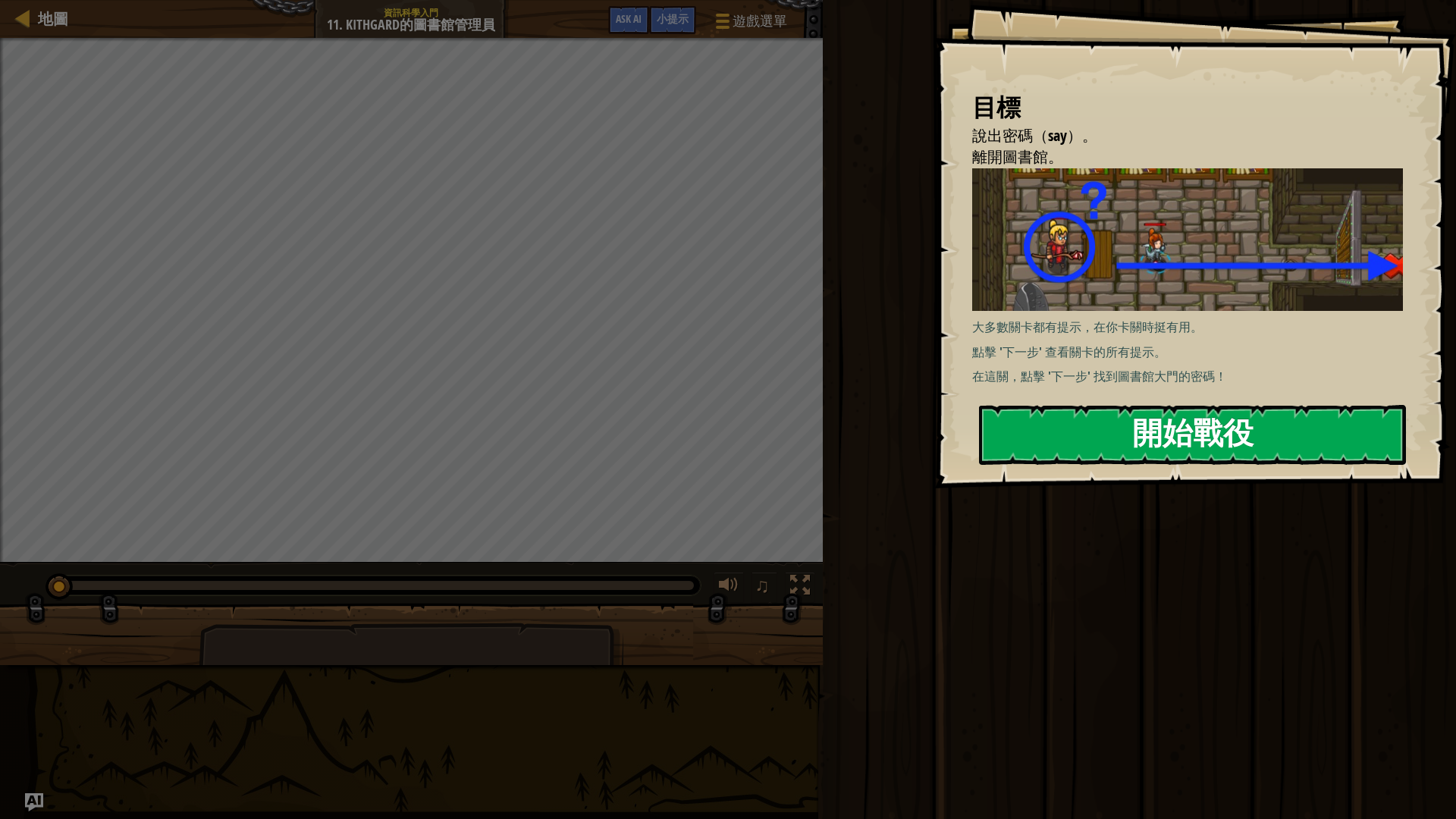
click at [1134, 424] on button "開始戰役" at bounding box center [1192, 435] width 427 height 60
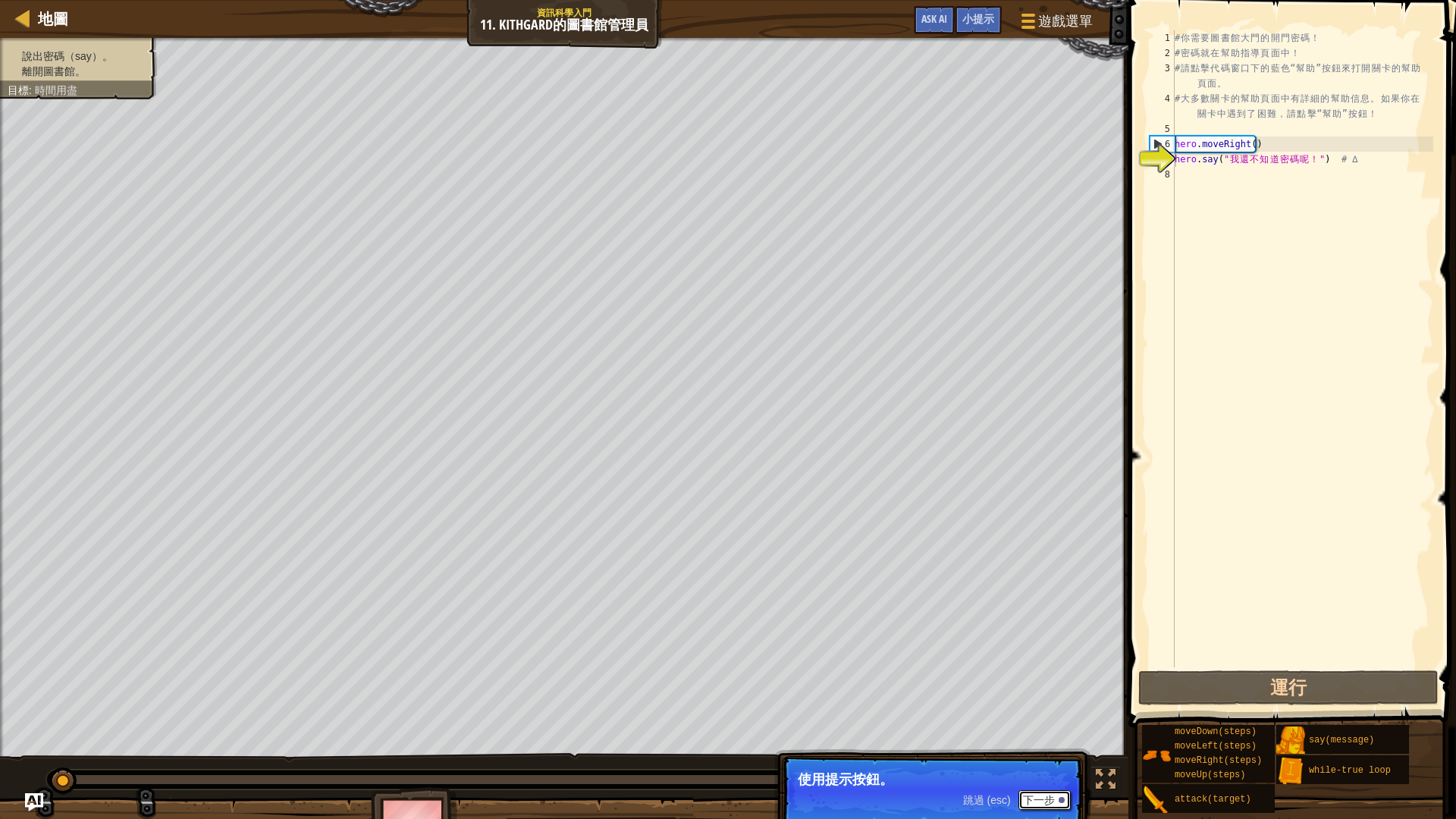
click at [1037, 690] on button "下一步" at bounding box center [1045, 799] width 52 height 20
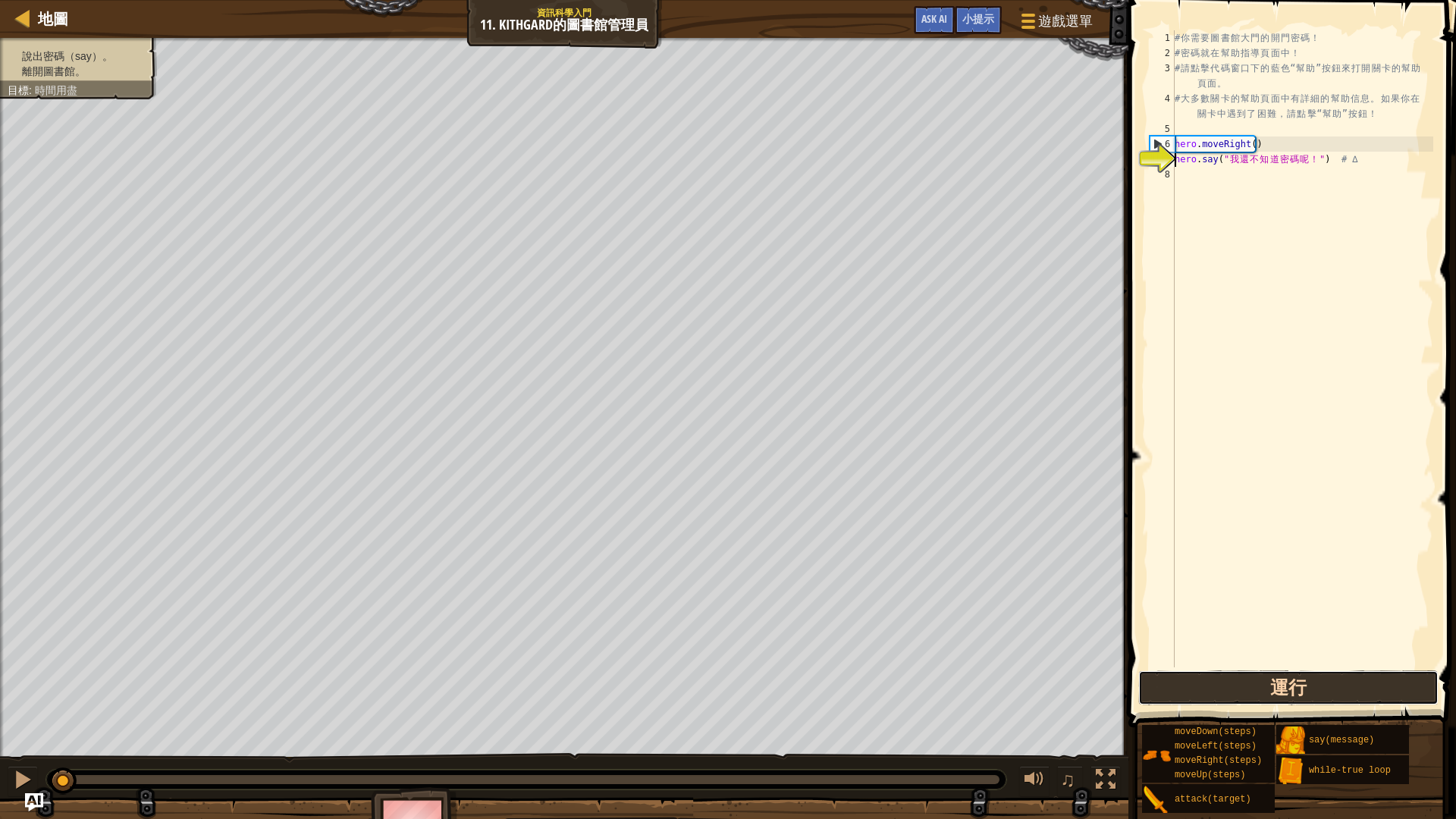
click at [1188, 678] on button "運行" at bounding box center [1288, 687] width 300 height 35
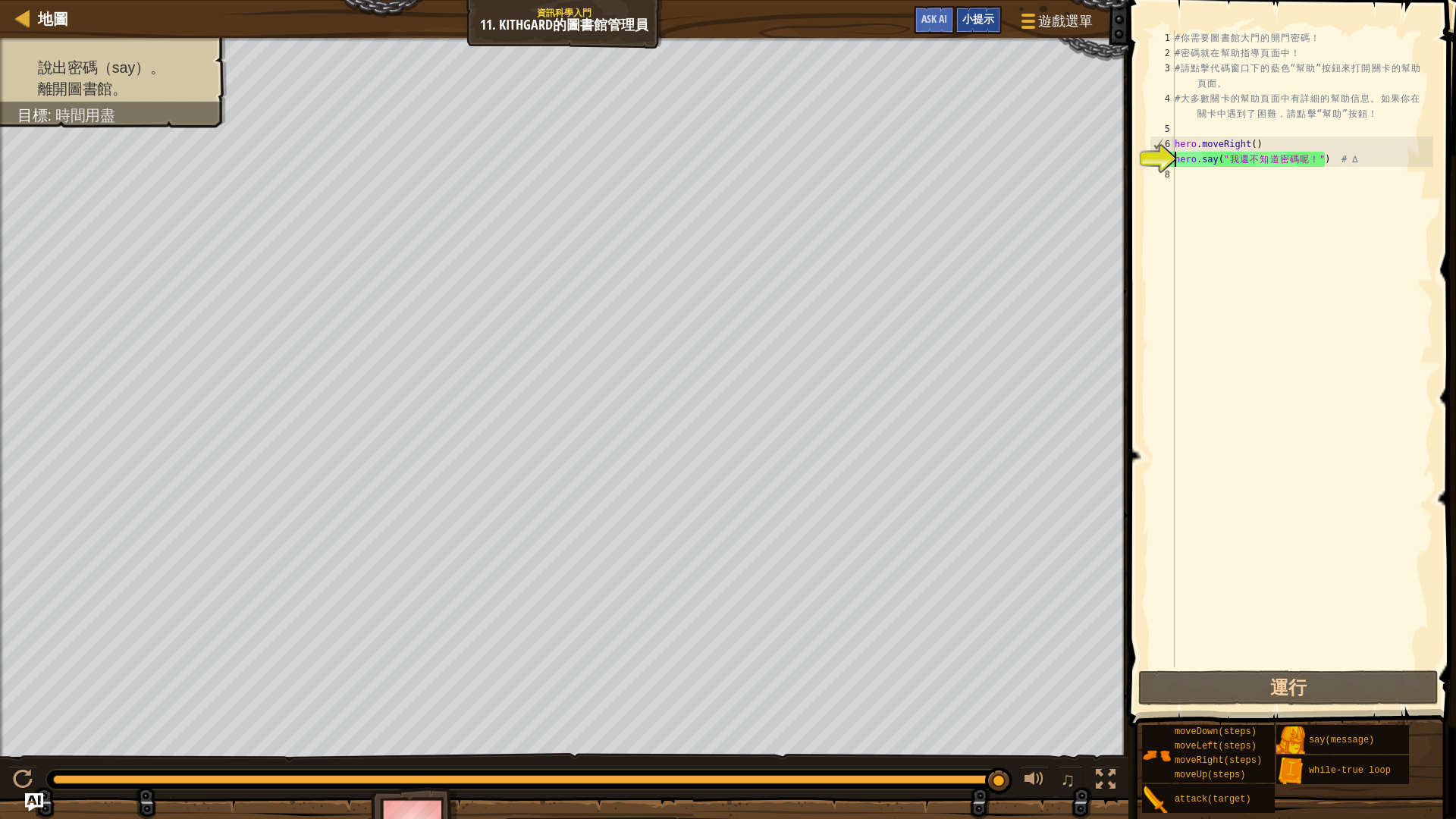
click at [971, 22] on span "小提示" at bounding box center [977, 19] width 31 height 14
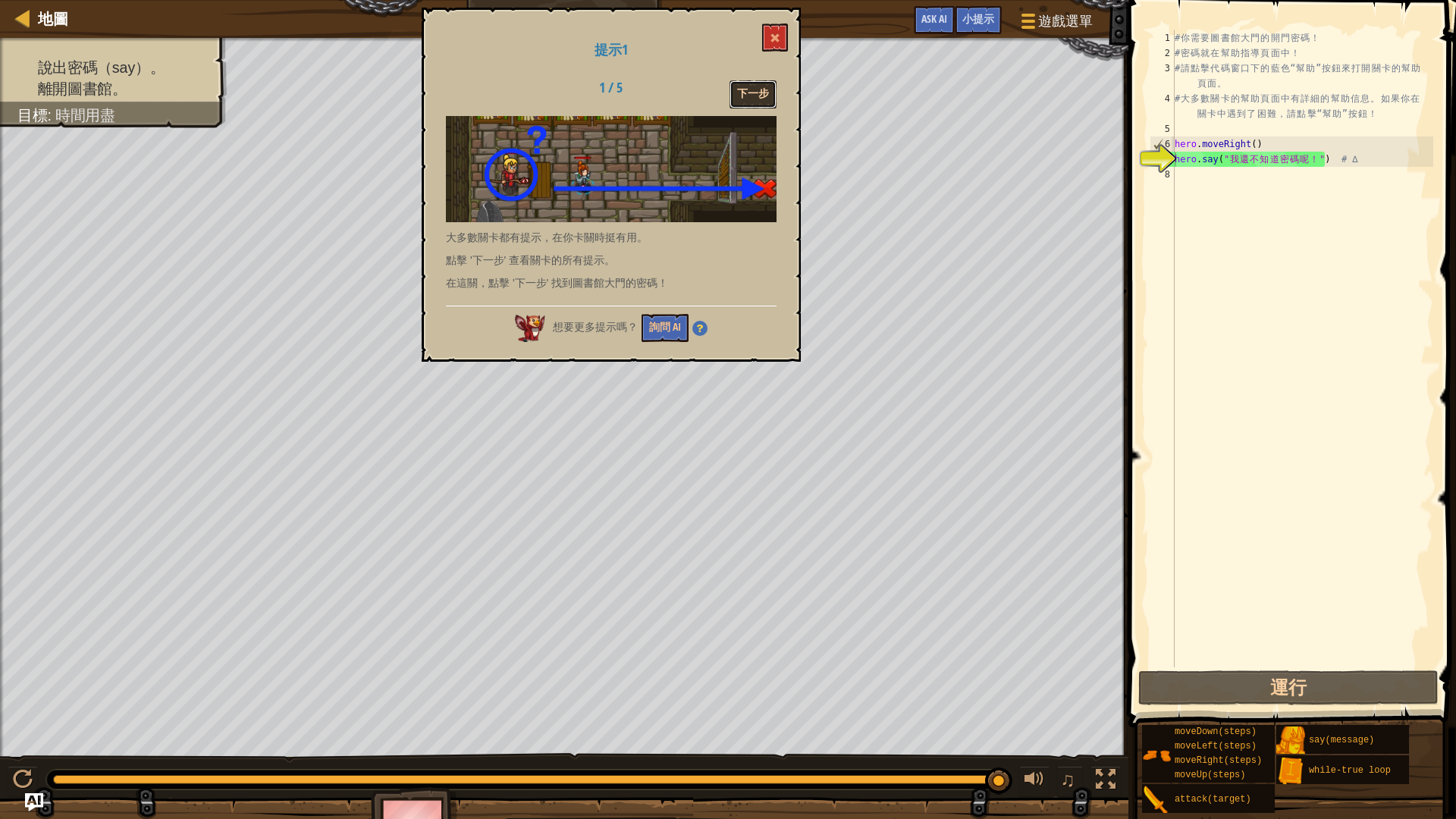
click at [760, 95] on button "下一步" at bounding box center [753, 93] width 47 height 28
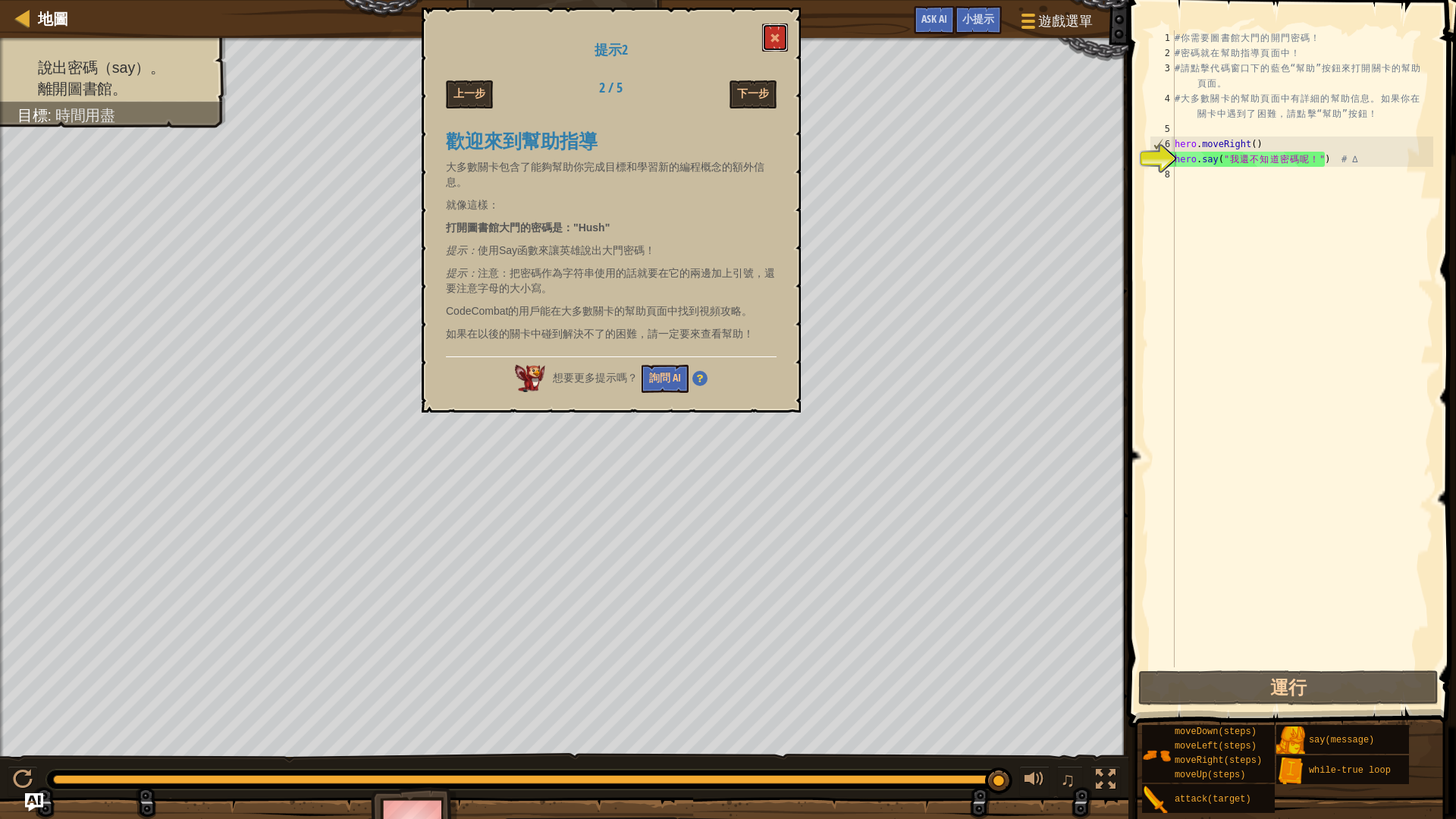
click at [773, 37] on span at bounding box center [775, 38] width 11 height 11
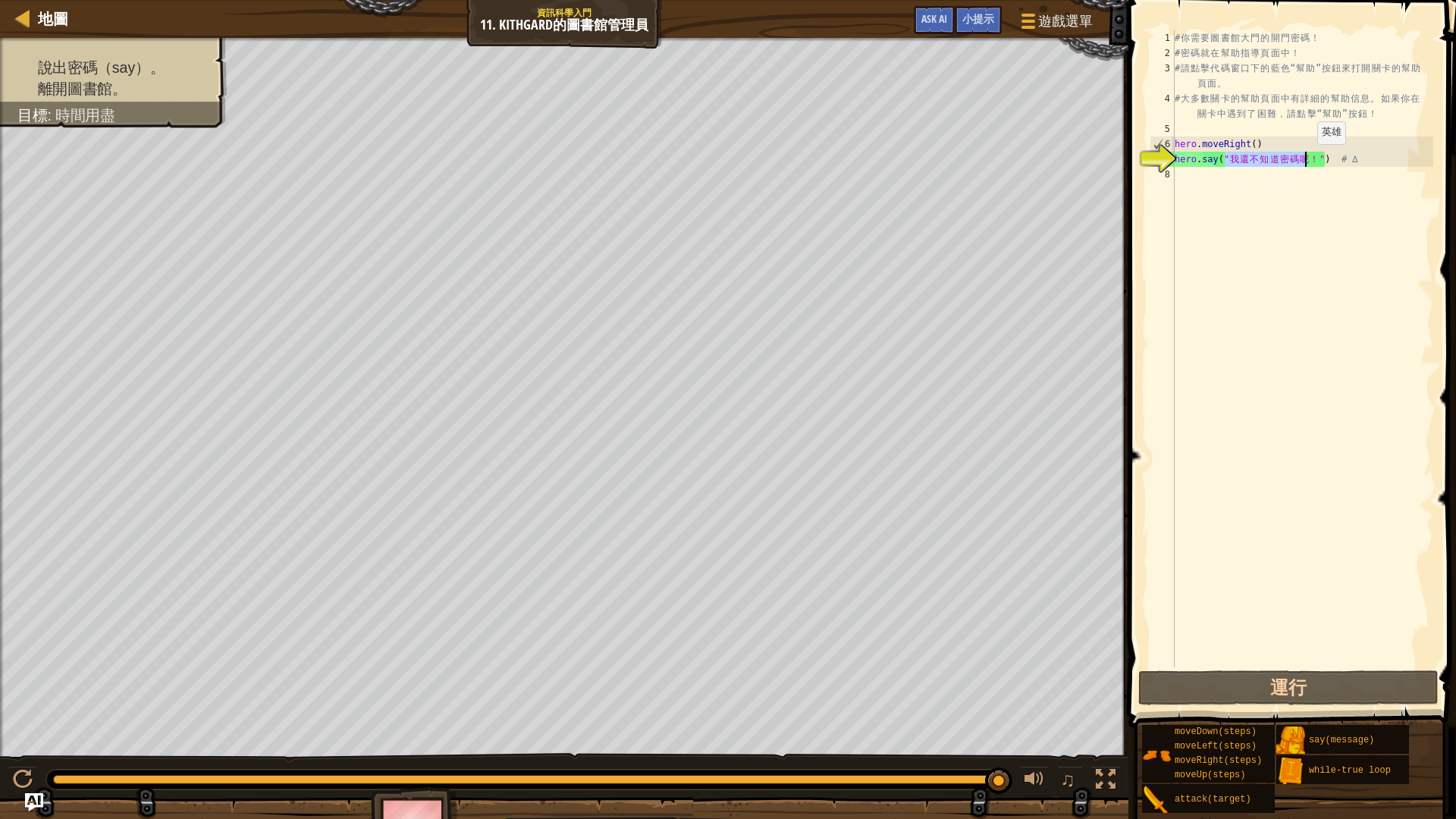
drag, startPoint x: 1223, startPoint y: 158, endPoint x: 1304, endPoint y: 159, distance: 81.0
click at [1304, 159] on div "# 你 需 要 圖 書 館 大 門 的 開 門 密 碼 ！ # 密 碼 就 在 幫 助 指 導 頁 面 中 ！ # 請 點 擊 代 碼 窗 口 下 的 藍 色…" at bounding box center [1302, 364] width 261 height 667
click at [1245, 184] on div "# 你 需 要 圖 書 館 大 門 的 開 門 密 碼 ！ # 密 碼 就 在 幫 助 指 導 頁 面 中 ！ # 請 點 擊 代 碼 窗 口 下 的 藍 色…" at bounding box center [1302, 364] width 261 height 667
drag, startPoint x: 1227, startPoint y: 160, endPoint x: 1314, endPoint y: 160, distance: 87.0
click at [1314, 160] on div "# 你 需 要 圖 書 館 大 門 的 開 門 密 碼 ！ # 密 碼 就 在 幫 助 指 導 頁 面 中 ！ # 請 點 擊 代 碼 窗 口 下 的 藍 色…" at bounding box center [1302, 364] width 261 height 667
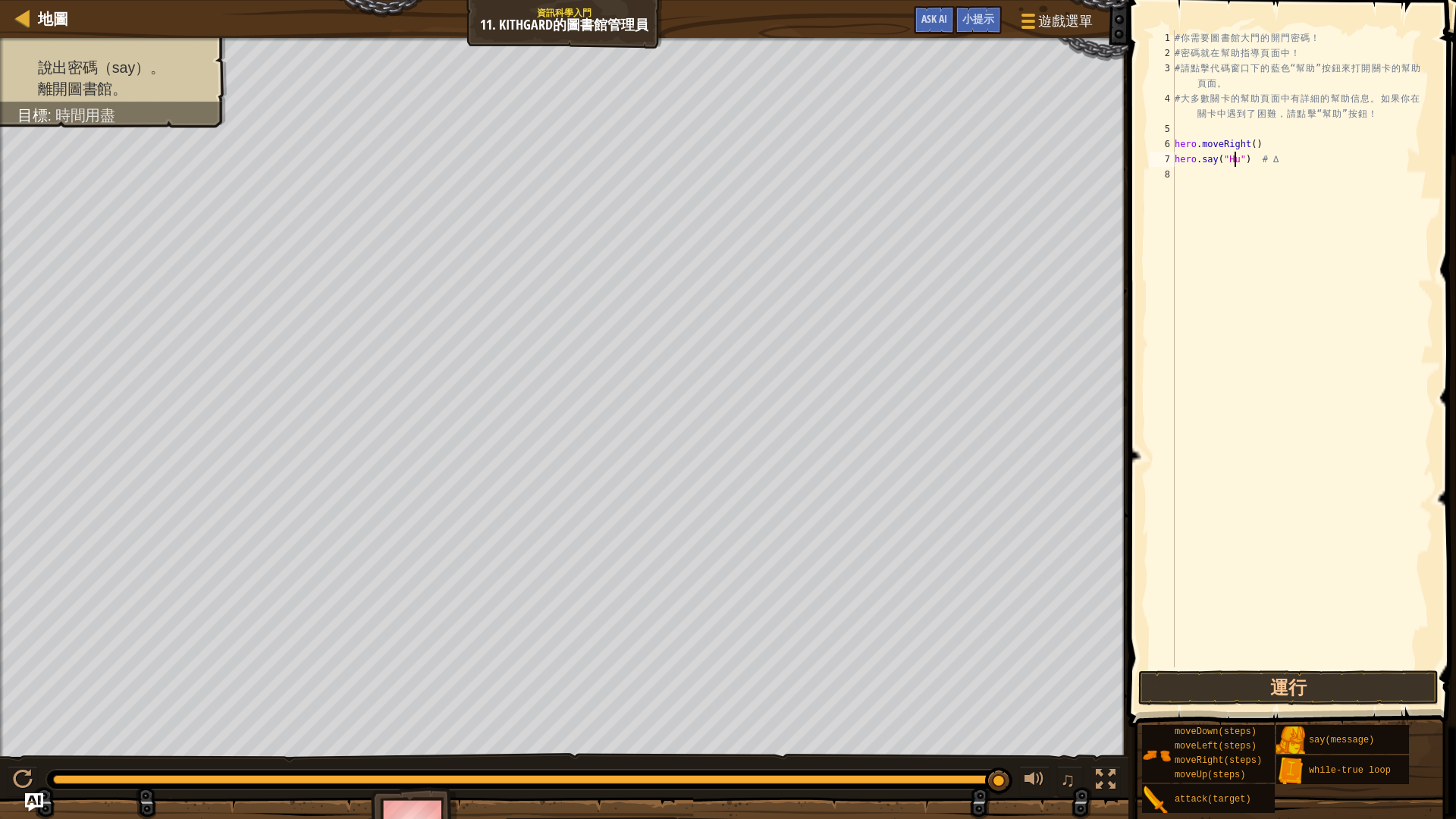
scroll to position [7, 5]
type textarea "hero.say("Hush") # ∆"
click at [1291, 678] on button "運行" at bounding box center [1288, 687] width 300 height 35
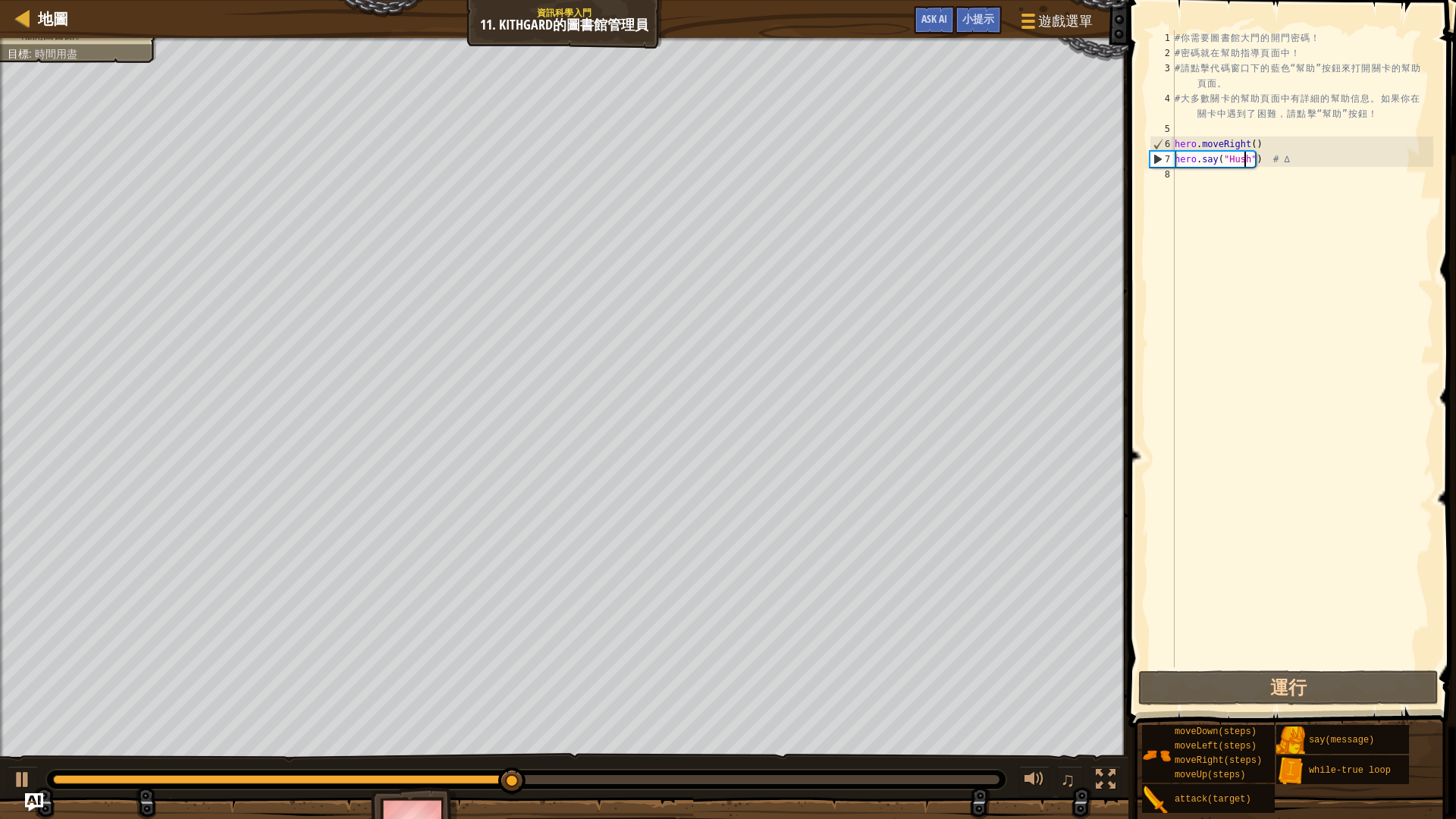
click at [1196, 175] on div "# 你 需 要 圖 書 館 大 門 的 開 門 密 碼 ！ # 密 碼 就 在 幫 助 指 導 頁 面 中 ！ # 請 點 擊 代 碼 窗 口 下 的 藍 色…" at bounding box center [1302, 364] width 261 height 667
type textarea "h"
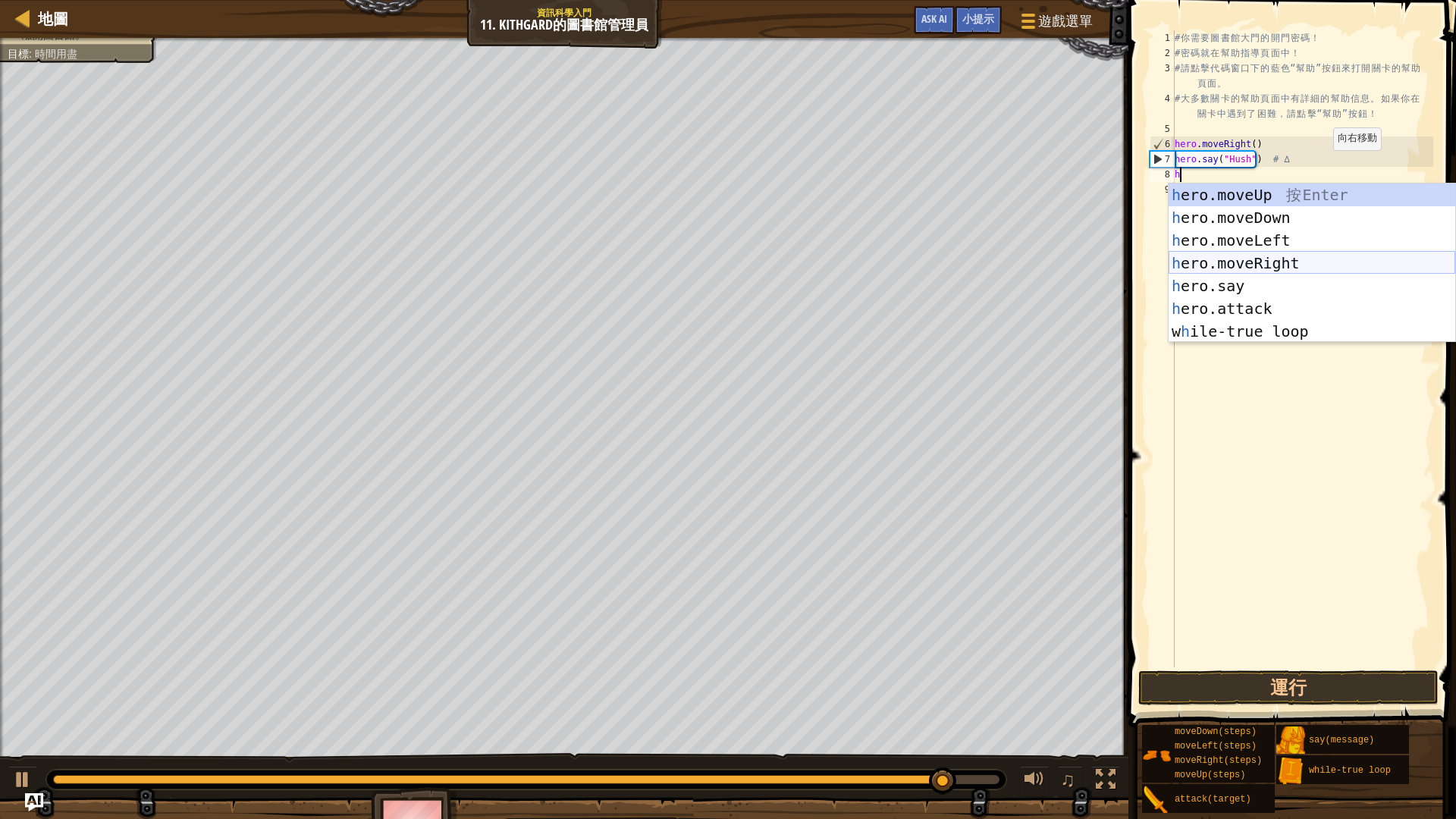
click at [1269, 263] on div "h ero.moveUp 按 Enter h ero.moveDown 按 Enter h ero.moveLeft 按 Enter h ero.moveRi…" at bounding box center [1311, 286] width 287 height 205
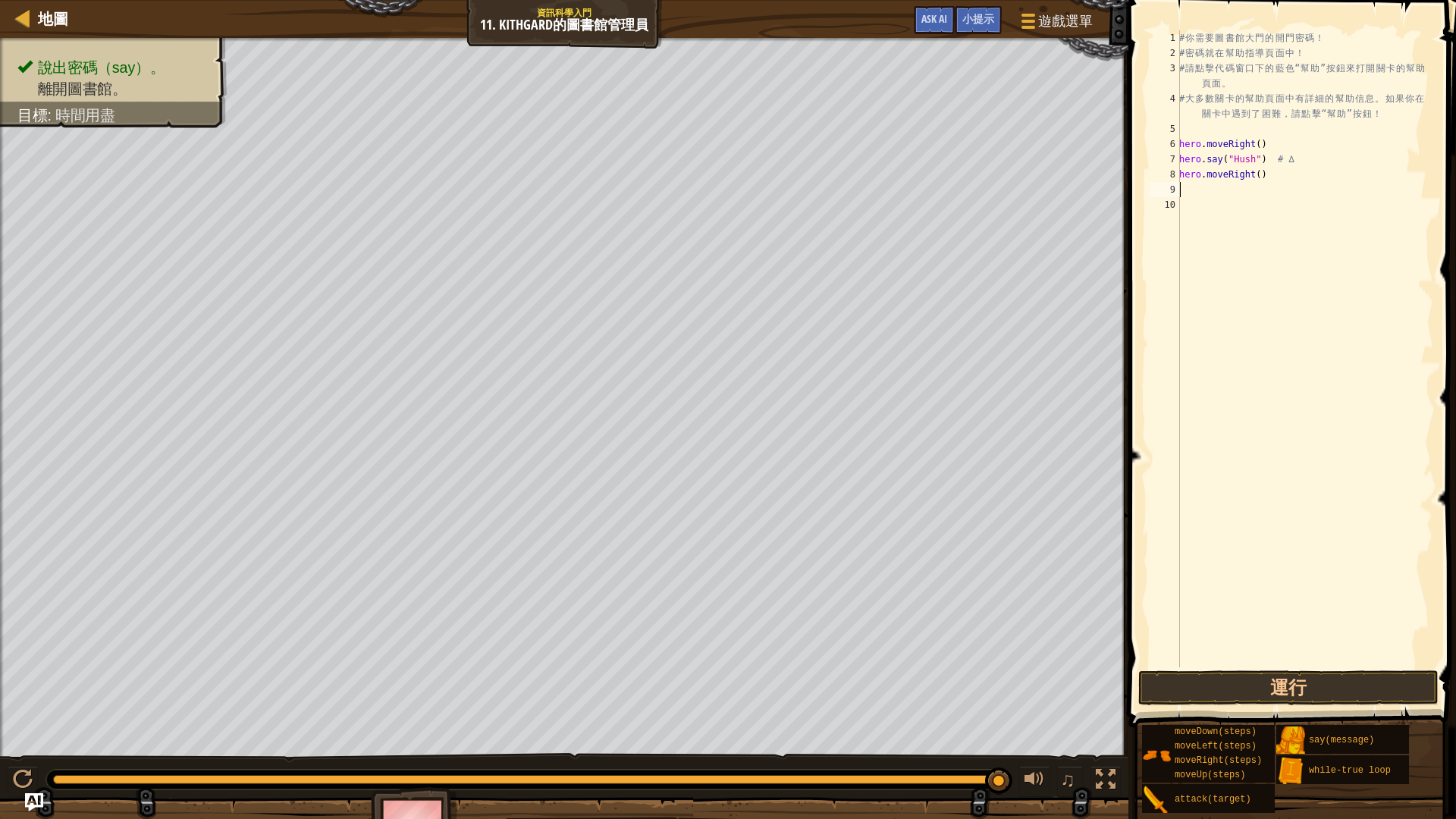
type textarea "h"
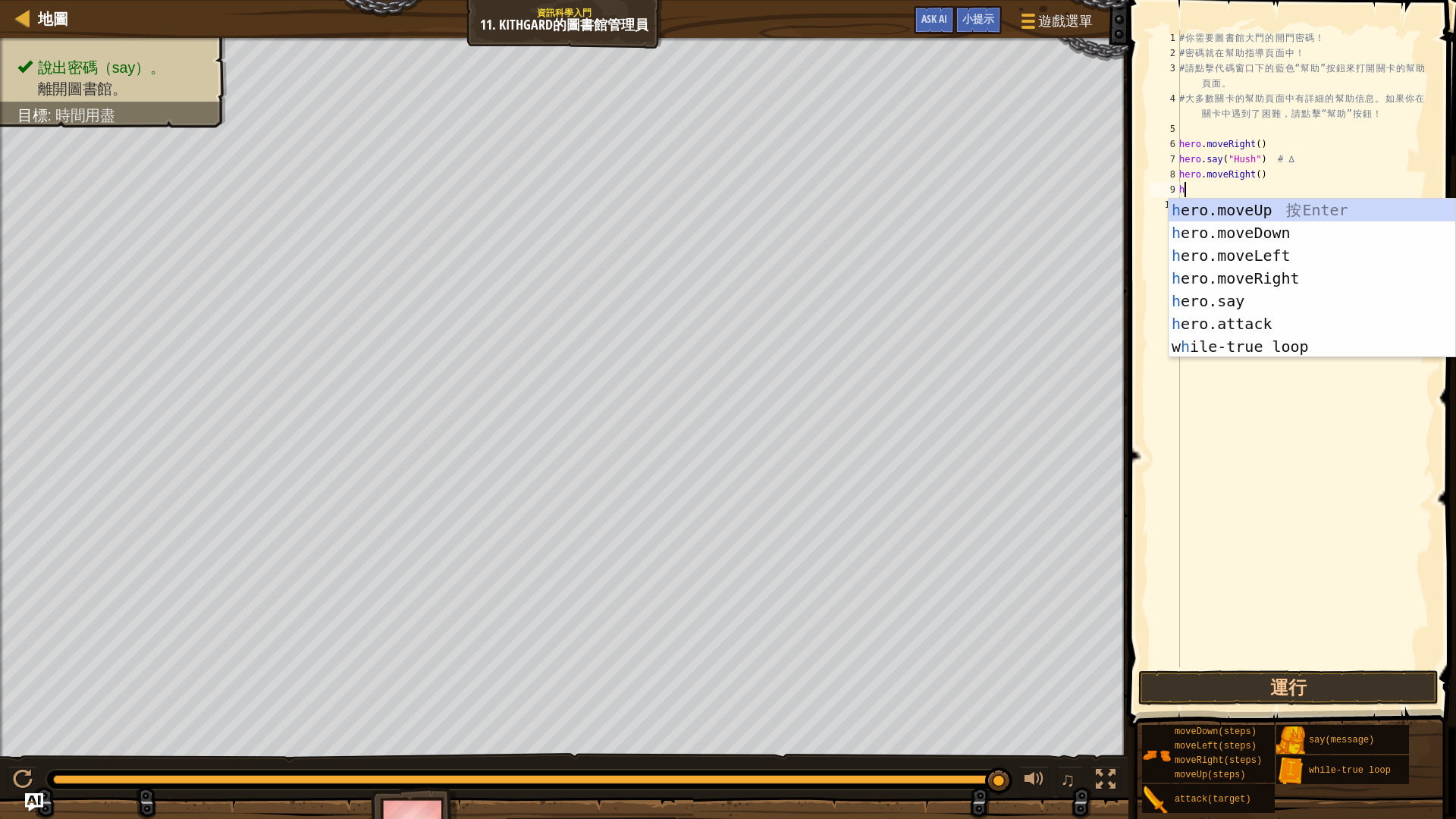
click at [1240, 426] on div "# 你 需 要 圖 書 館 大 門 的 開 門 密 碼 ！ # 密 碼 就 在 幫 助 指 導 頁 面 中 ！ # 請 點 擊 代 碼 窗 口 下 的 藍 色…" at bounding box center [1304, 364] width 257 height 667
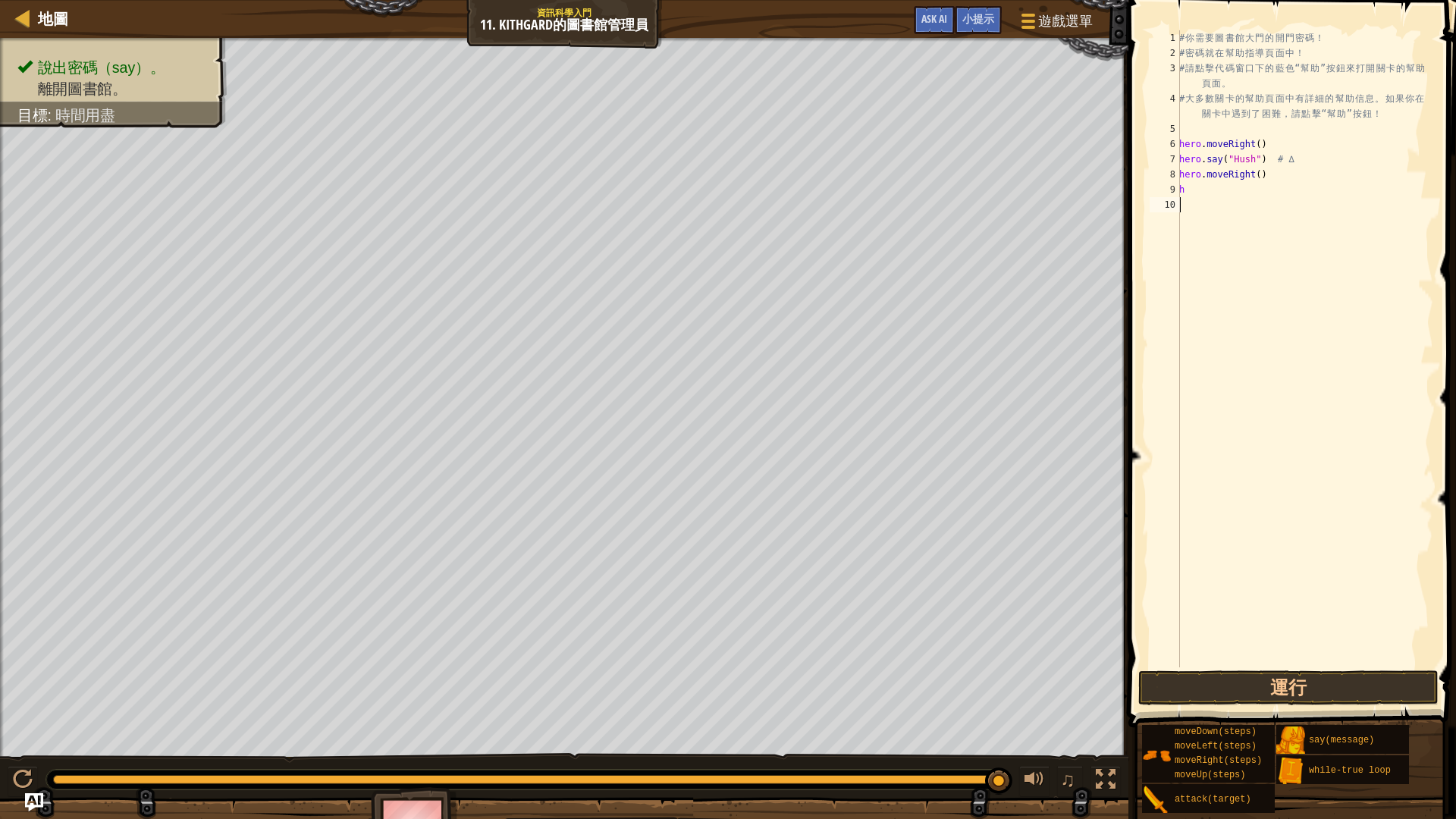
click at [1198, 191] on div "# 你 需 要 圖 書 館 大 門 的 開 門 密 碼 ！ # 密 碼 就 在 幫 助 指 導 頁 面 中 ！ # 請 點 擊 代 碼 窗 口 下 的 藍 色…" at bounding box center [1304, 364] width 257 height 667
type textarea "h"
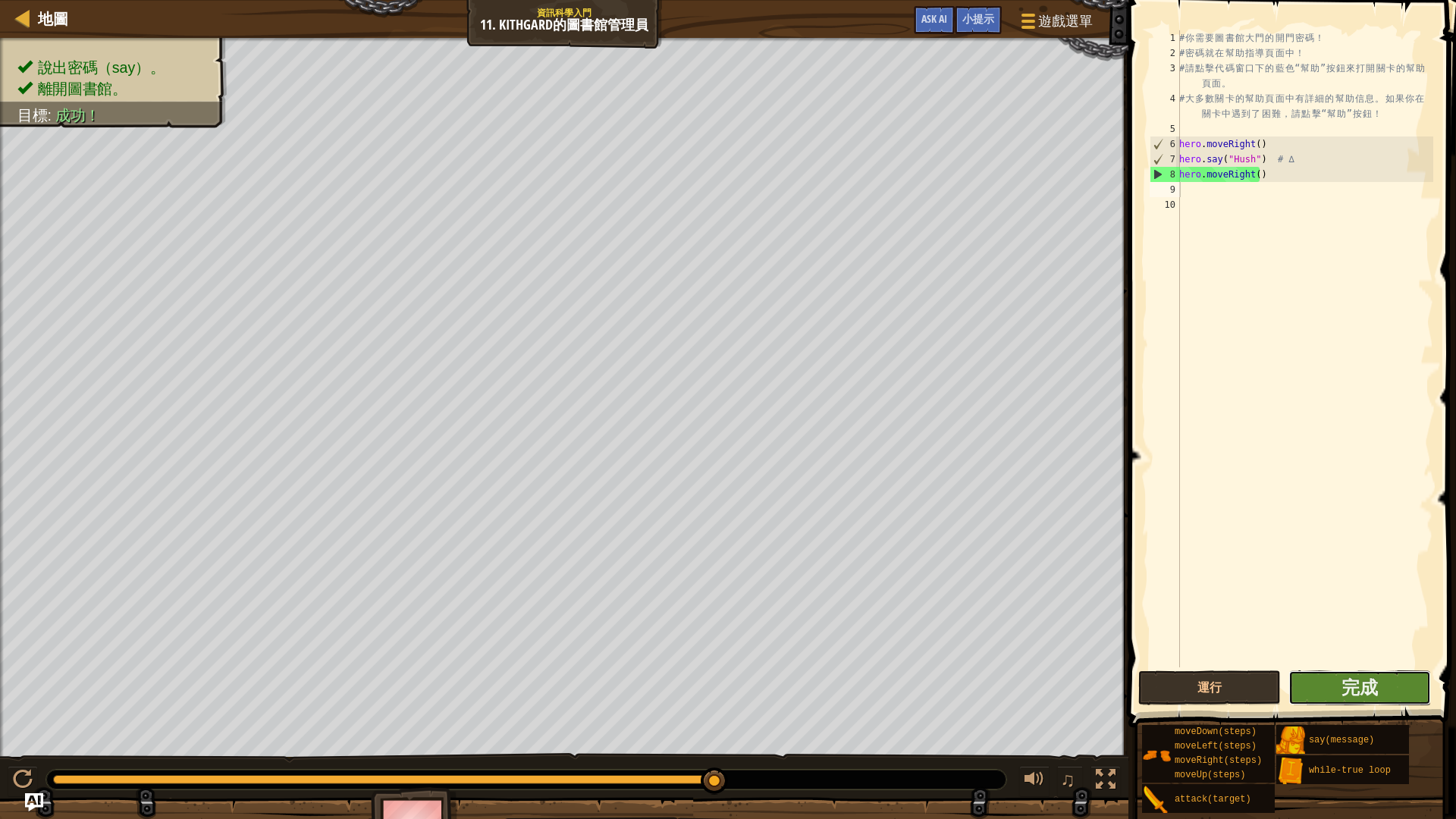
click at [1330, 683] on button "完成" at bounding box center [1359, 687] width 143 height 35
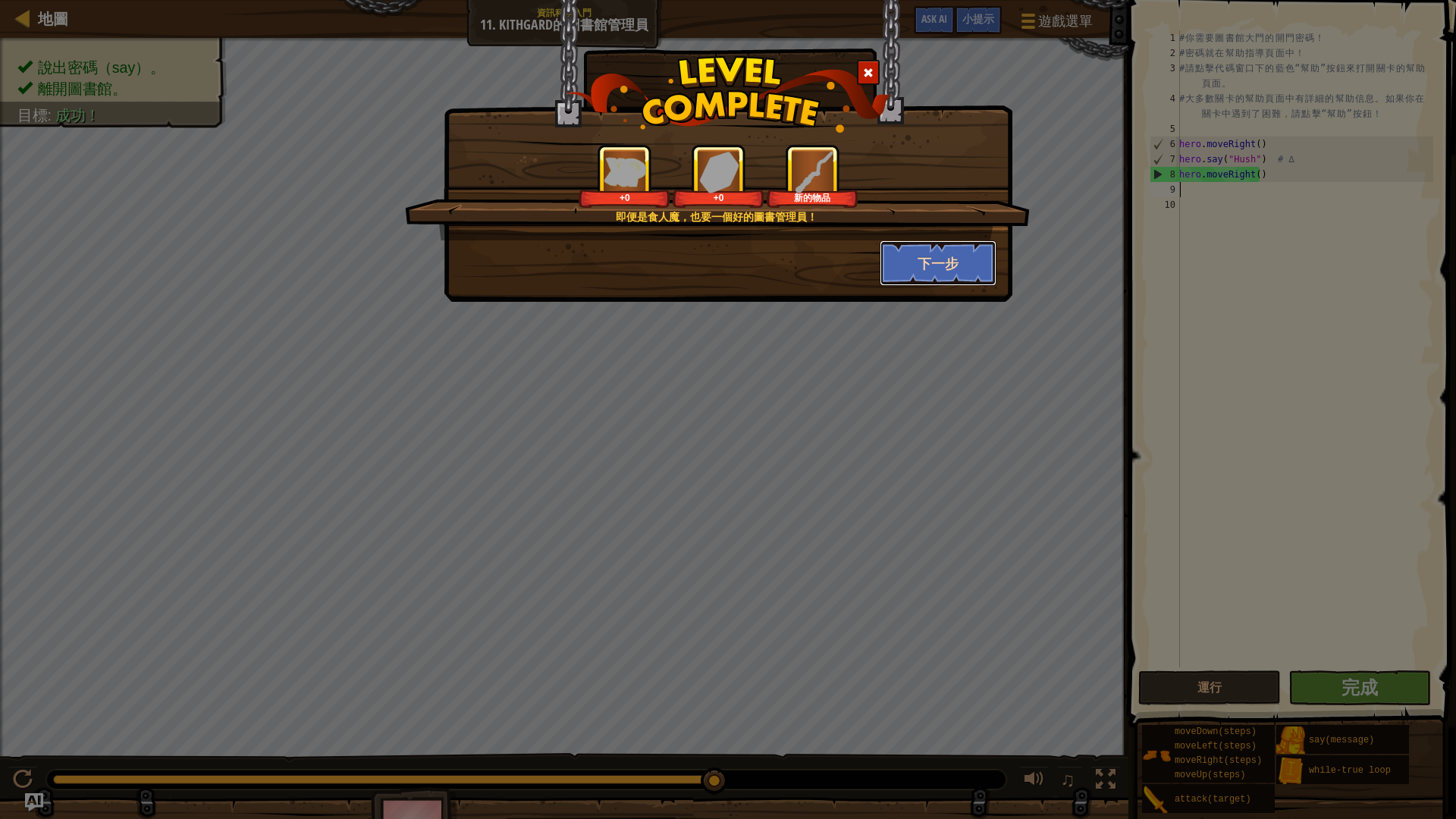
click at [910, 263] on button "下一步" at bounding box center [938, 263] width 118 height 46
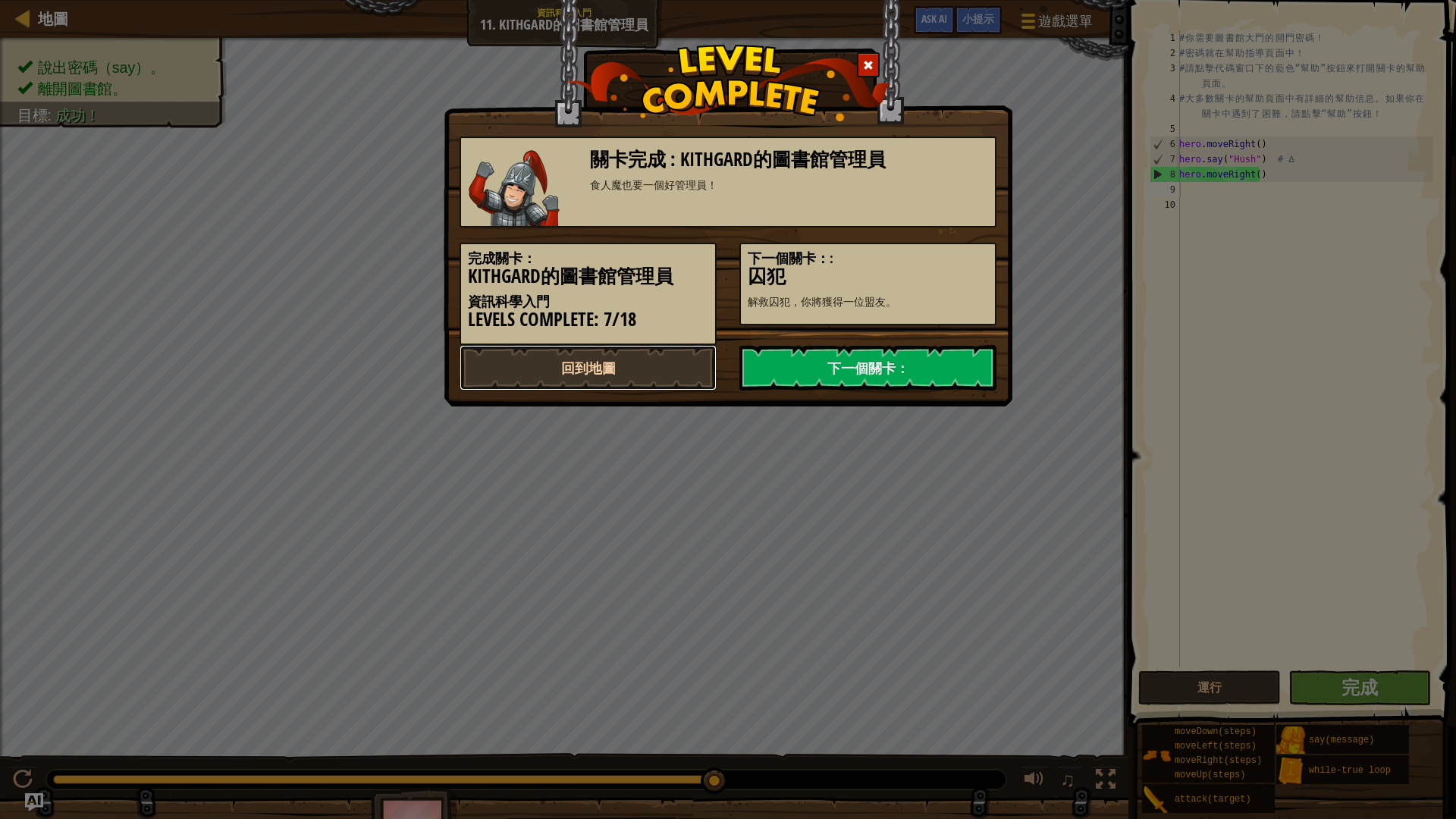
click at [653, 362] on link "回到地圖" at bounding box center [587, 367] width 257 height 46
select select "zh-HANT"
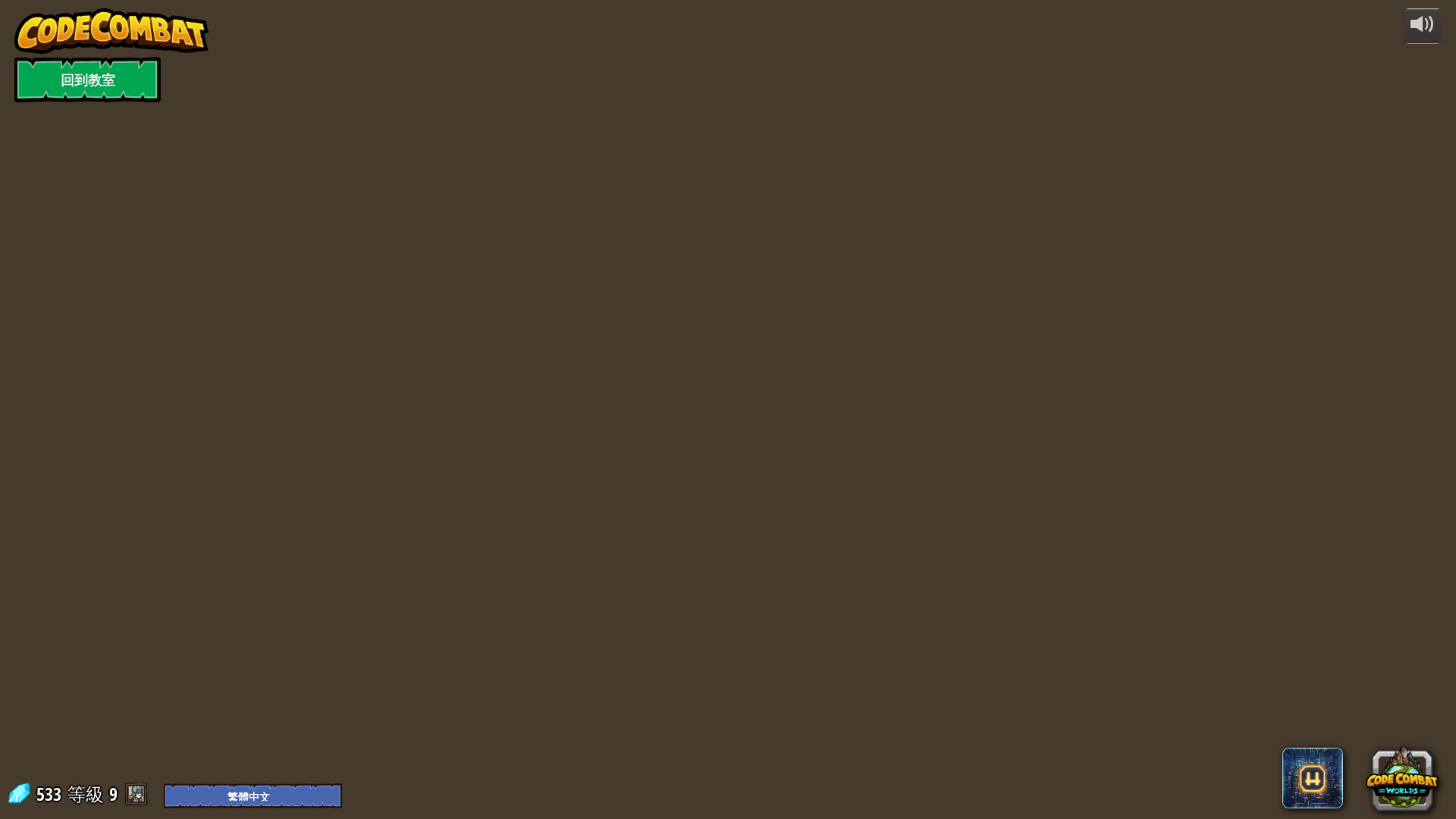
select select "zh-HANT"
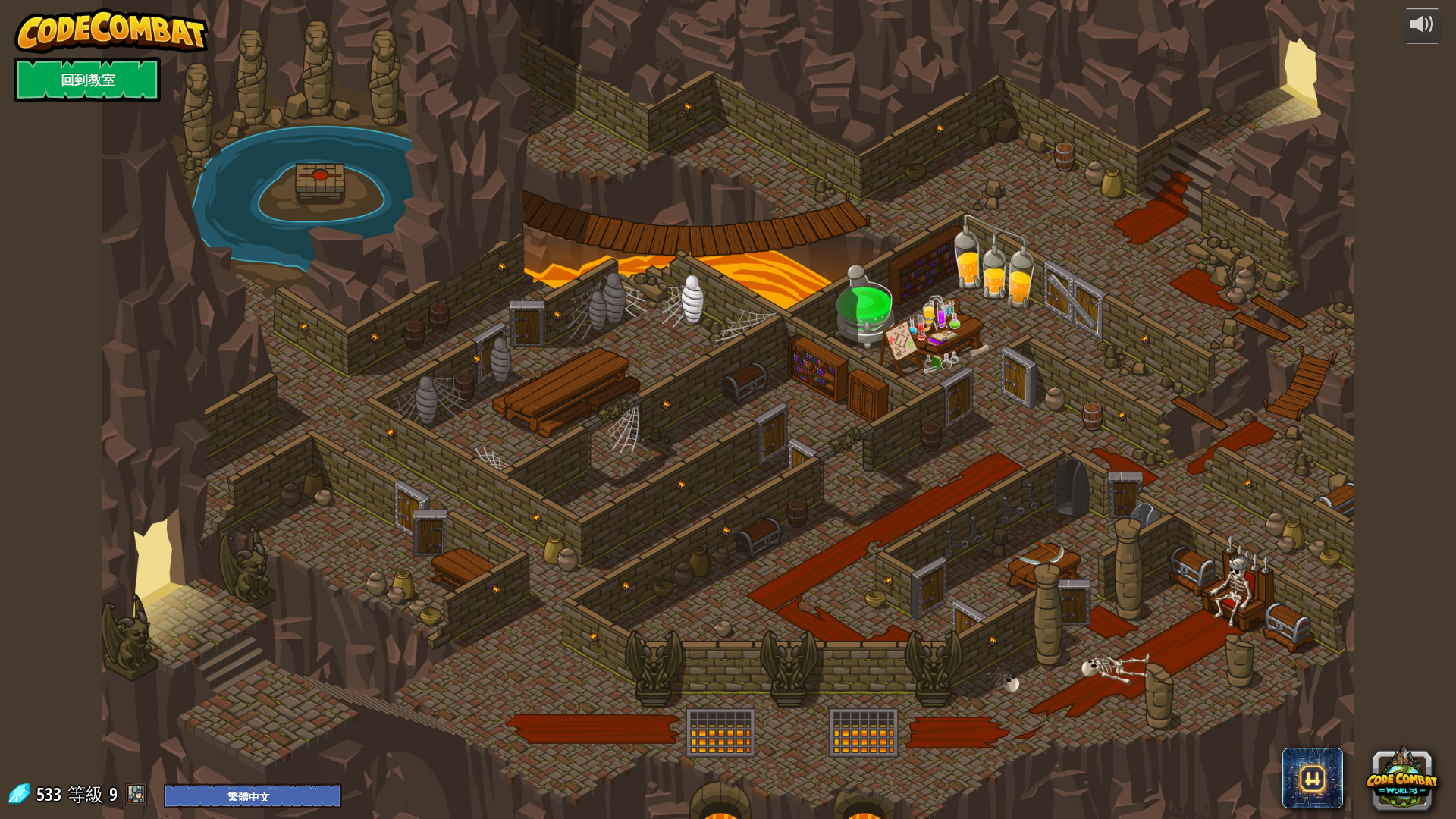
select select "zh-HANT"
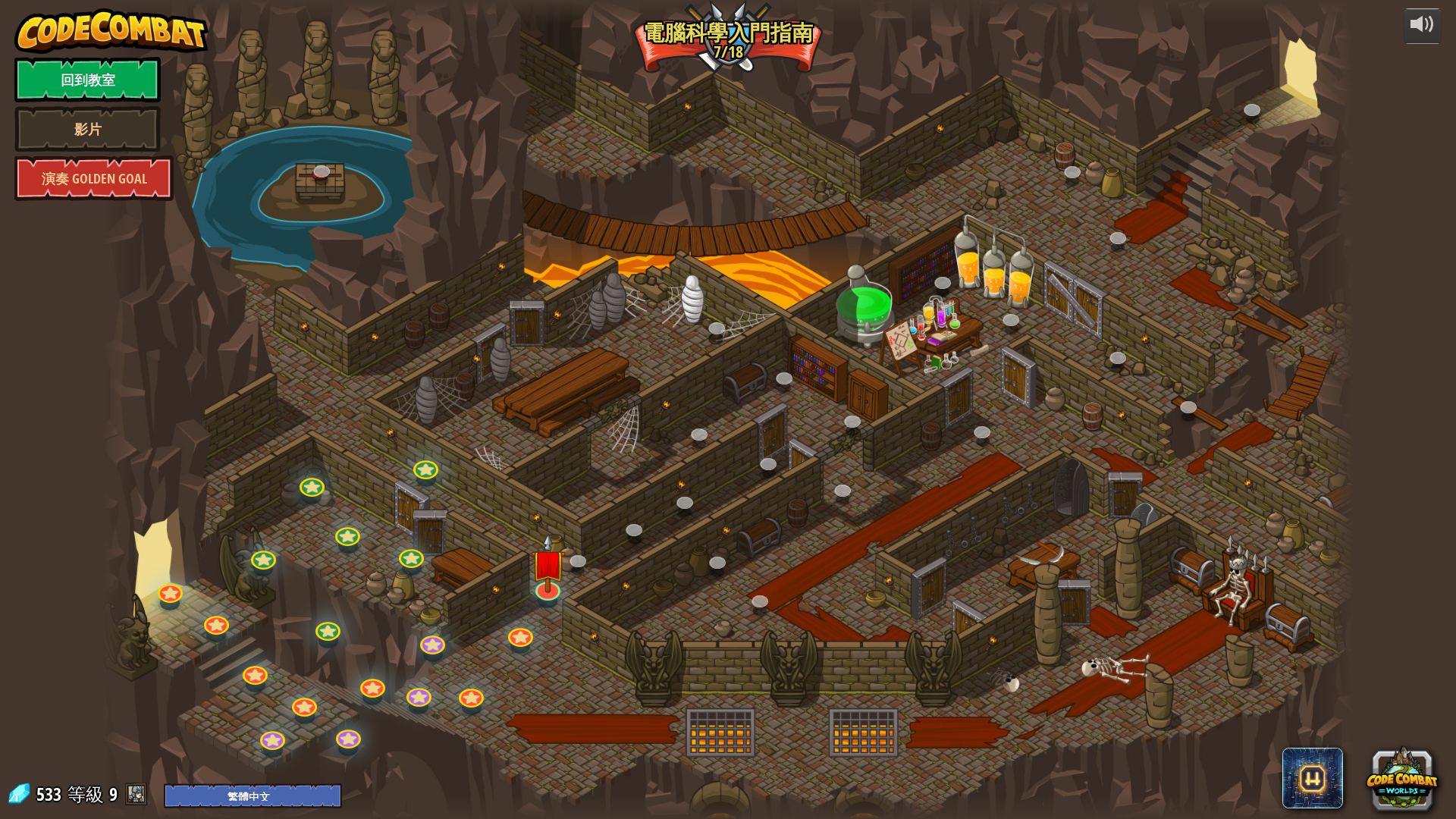
select select "zh-HANT"
click at [545, 590] on link at bounding box center [545, 583] width 31 height 31
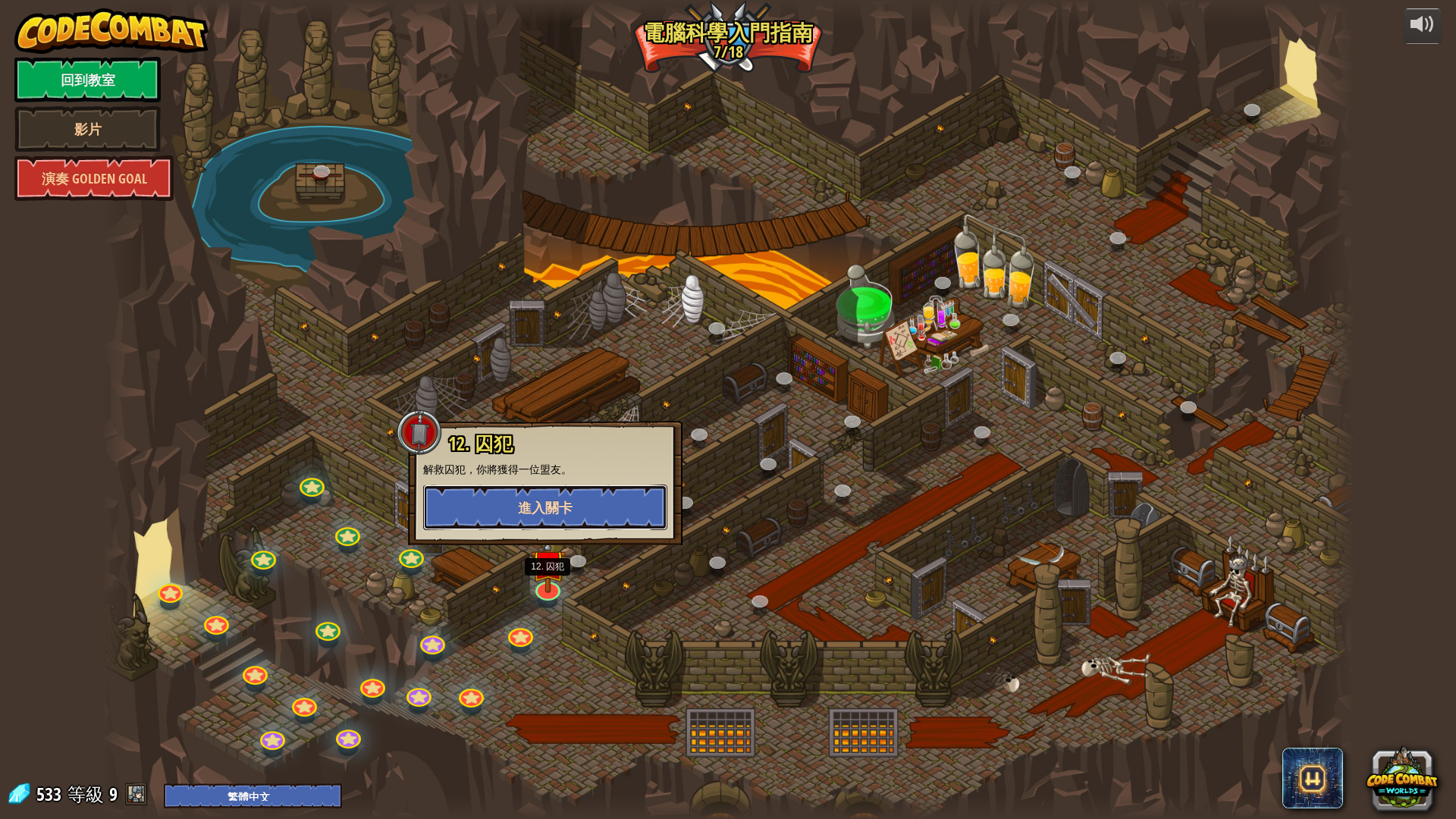
click at [581, 527] on button "進入關卡" at bounding box center [545, 506] width 244 height 46
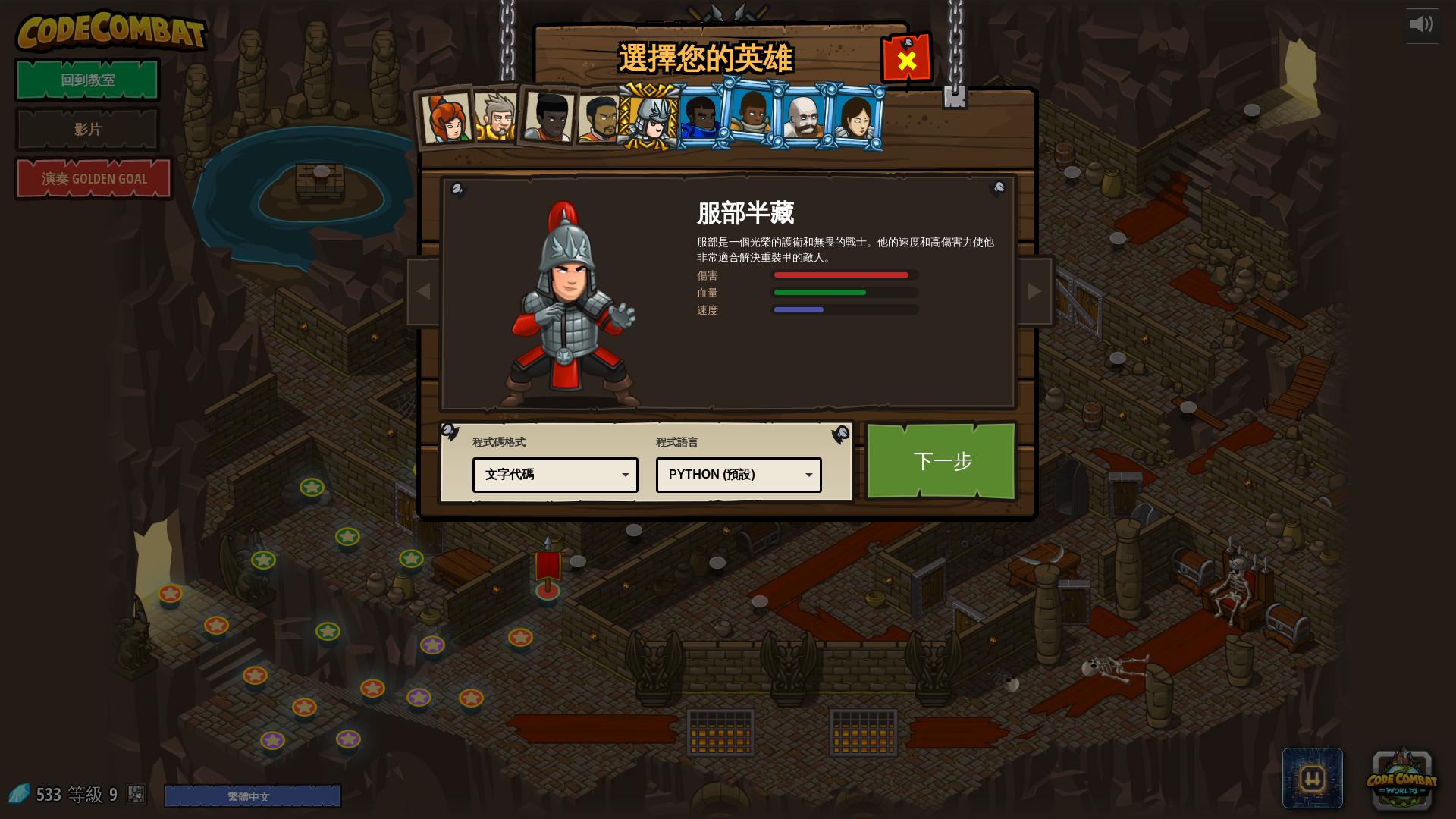
click at [915, 66] on span at bounding box center [906, 60] width 24 height 24
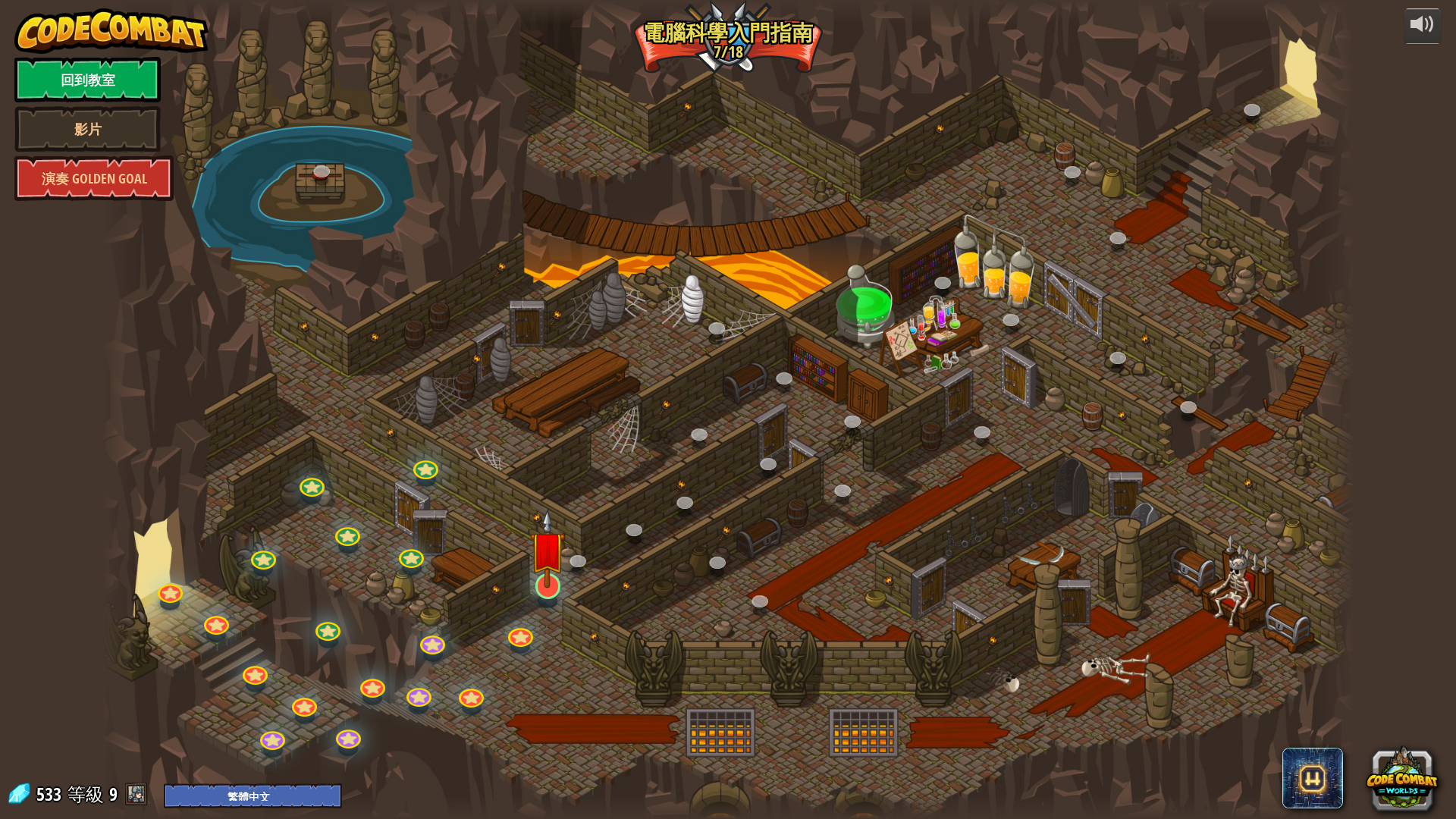
click at [549, 585] on img at bounding box center [547, 548] width 35 height 80
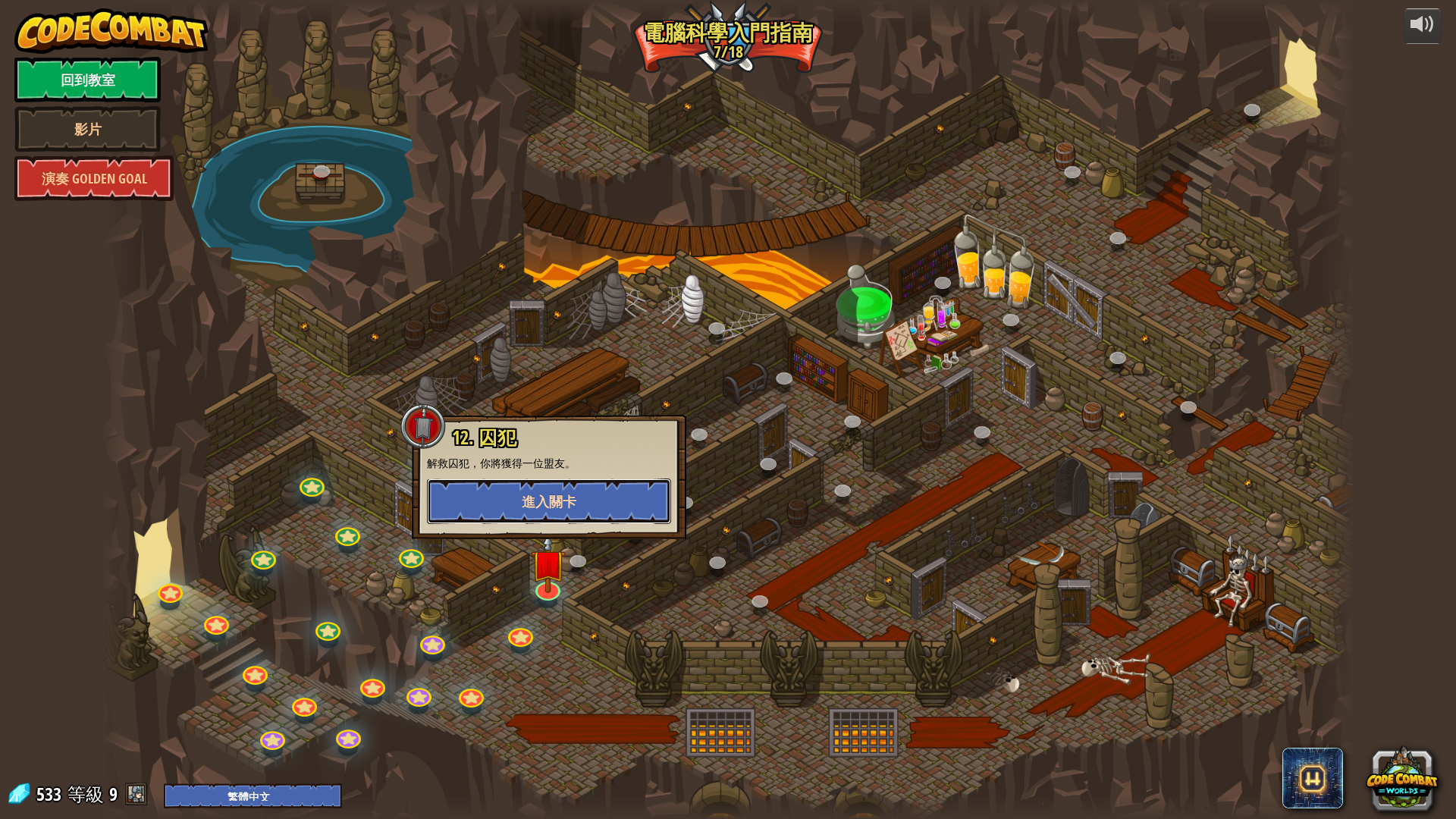
click at [571, 492] on span "進入關卡" at bounding box center [549, 501] width 55 height 19
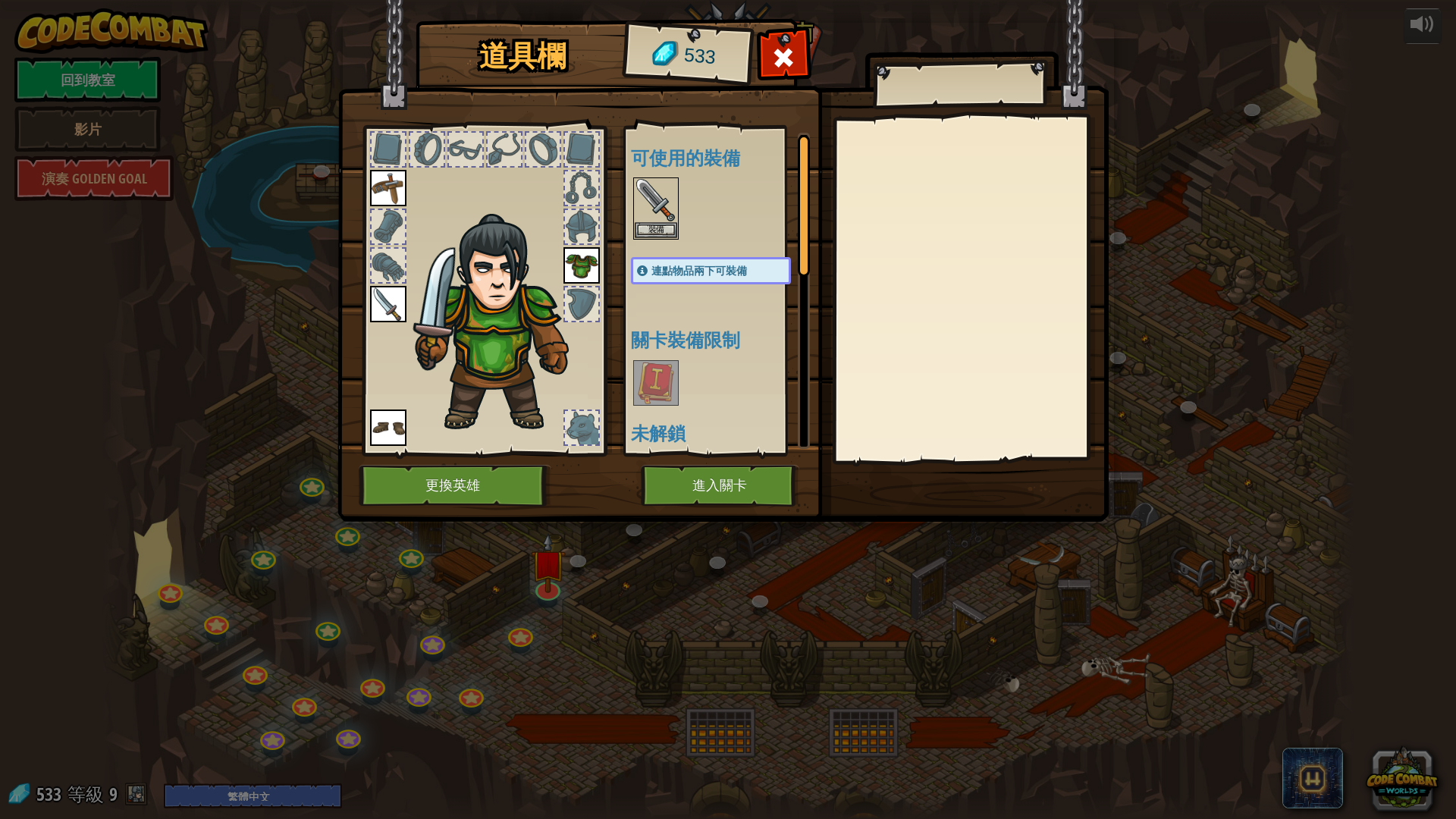
click at [386, 303] on img at bounding box center [388, 304] width 37 height 37
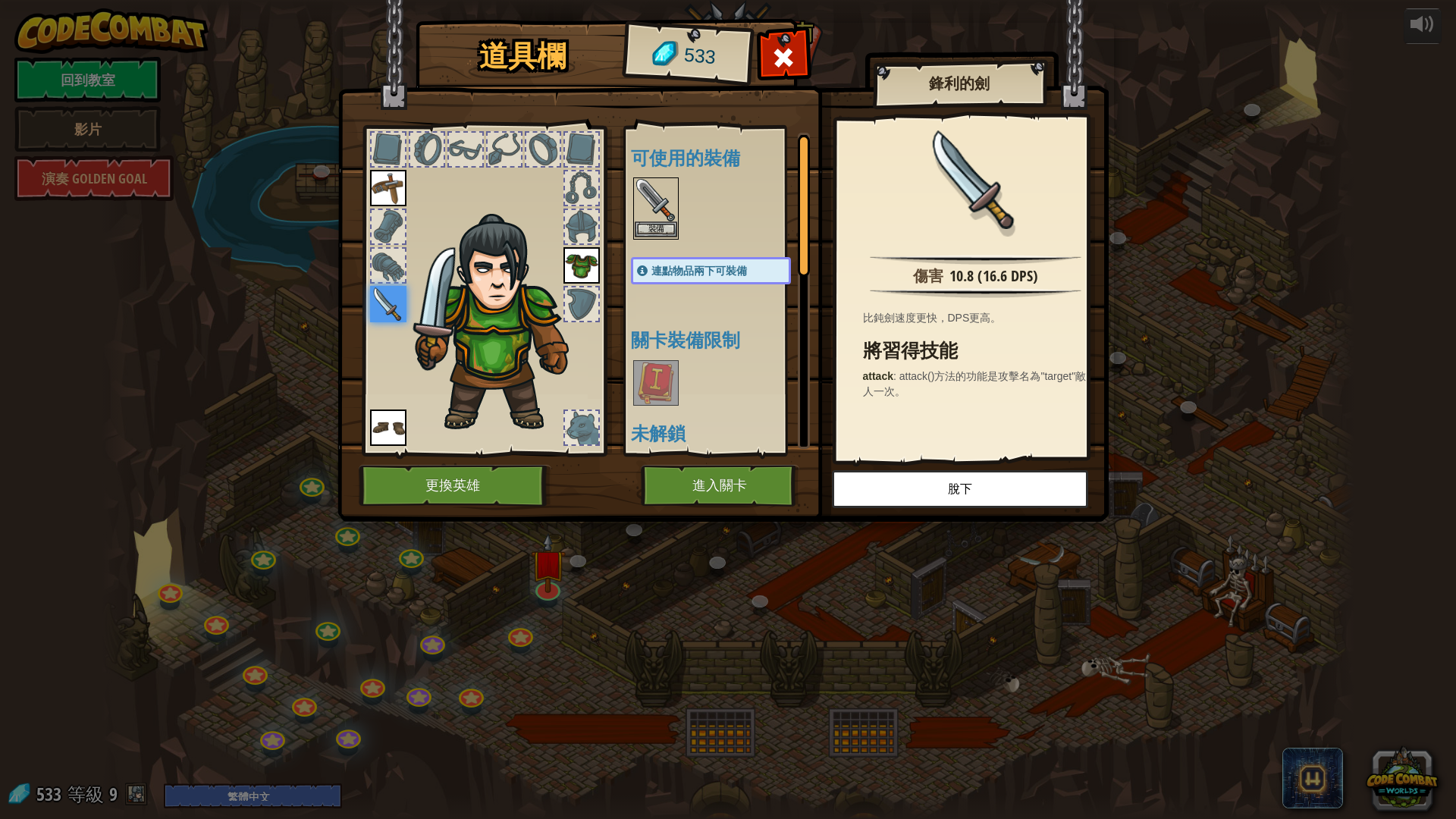
click at [658, 195] on img at bounding box center [655, 199] width 42 height 42
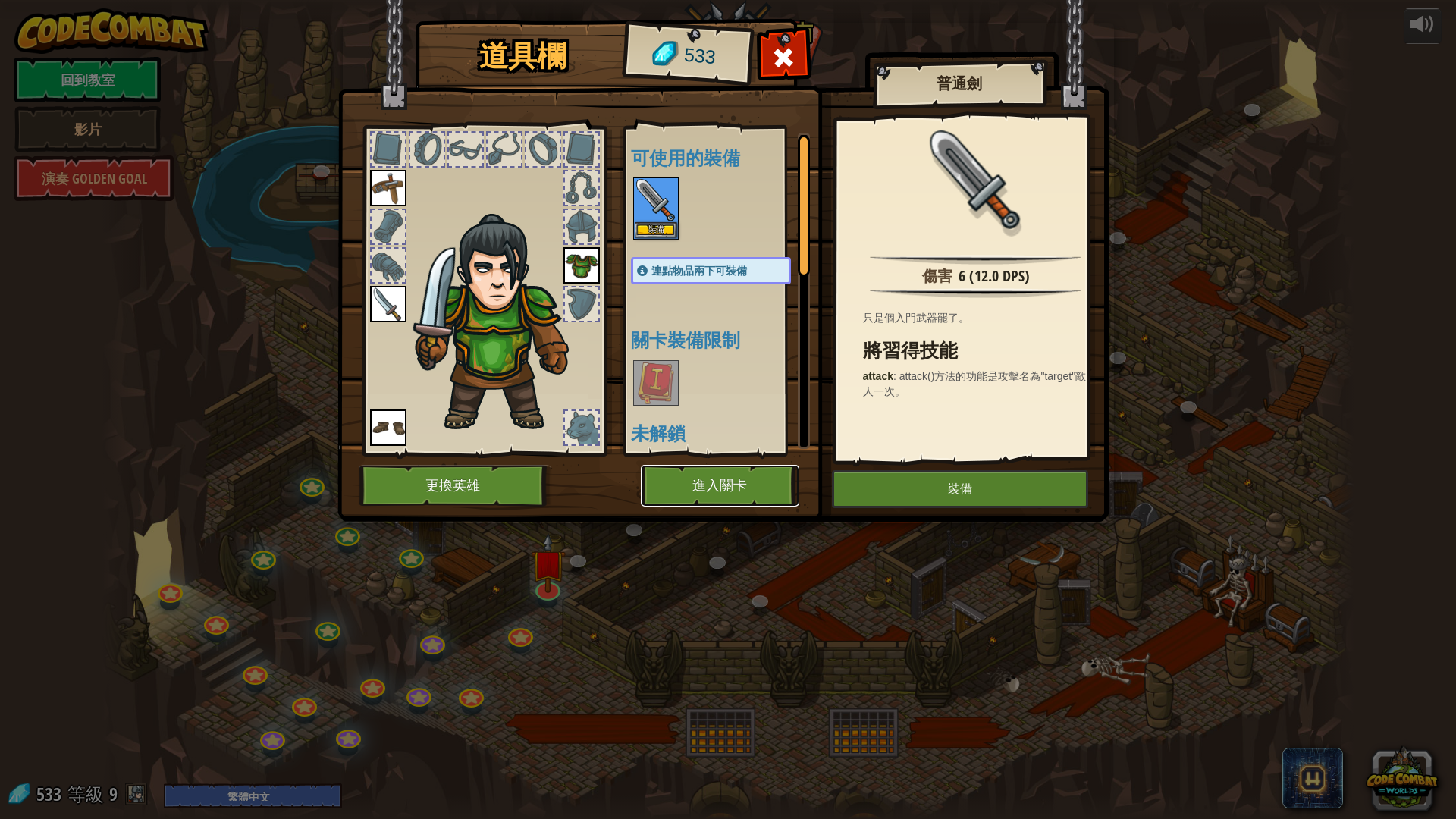
click at [696, 484] on button "進入關卡" at bounding box center [719, 485] width 158 height 41
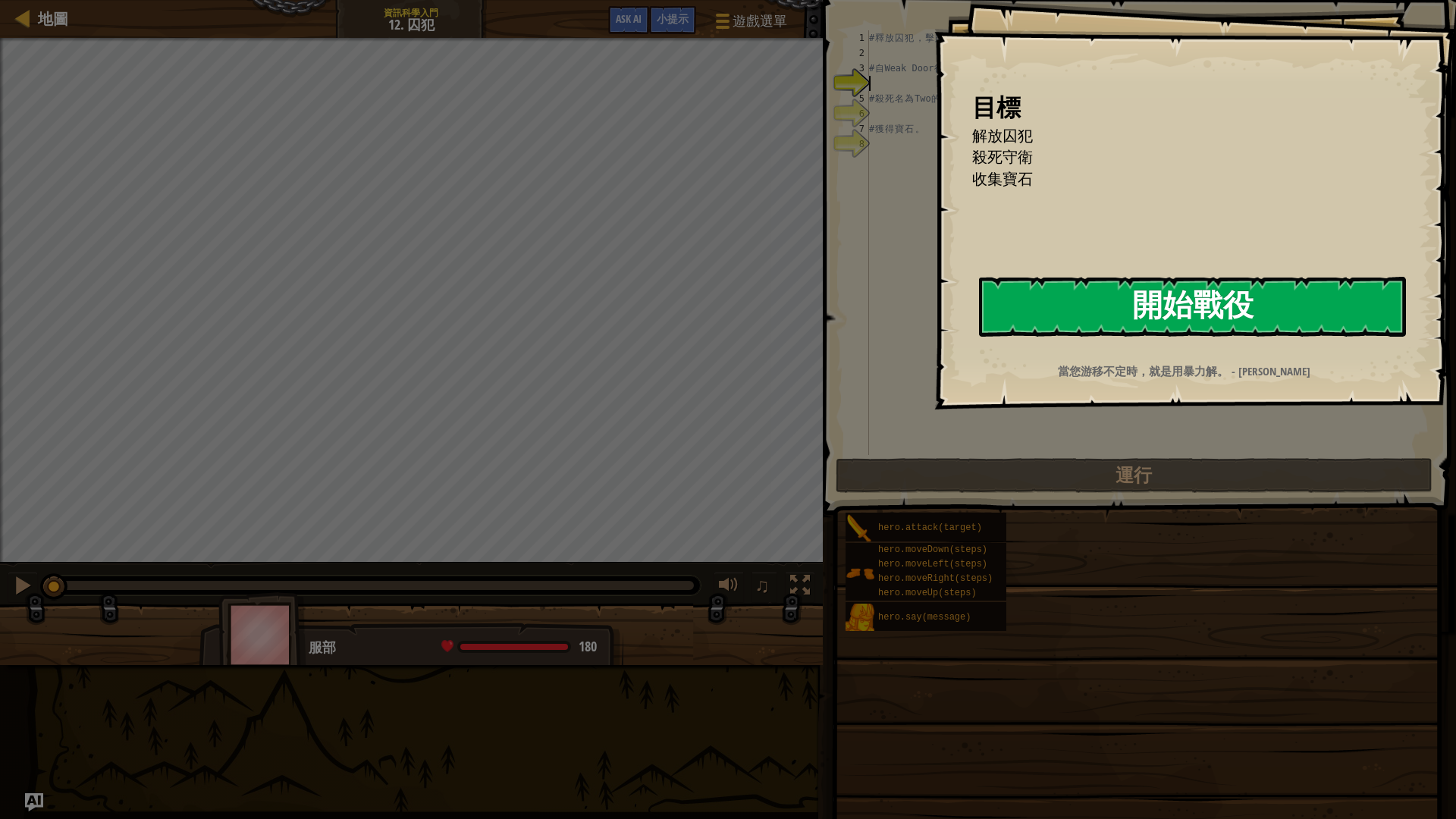
click at [1186, 321] on button "開始戰役" at bounding box center [1192, 306] width 427 height 60
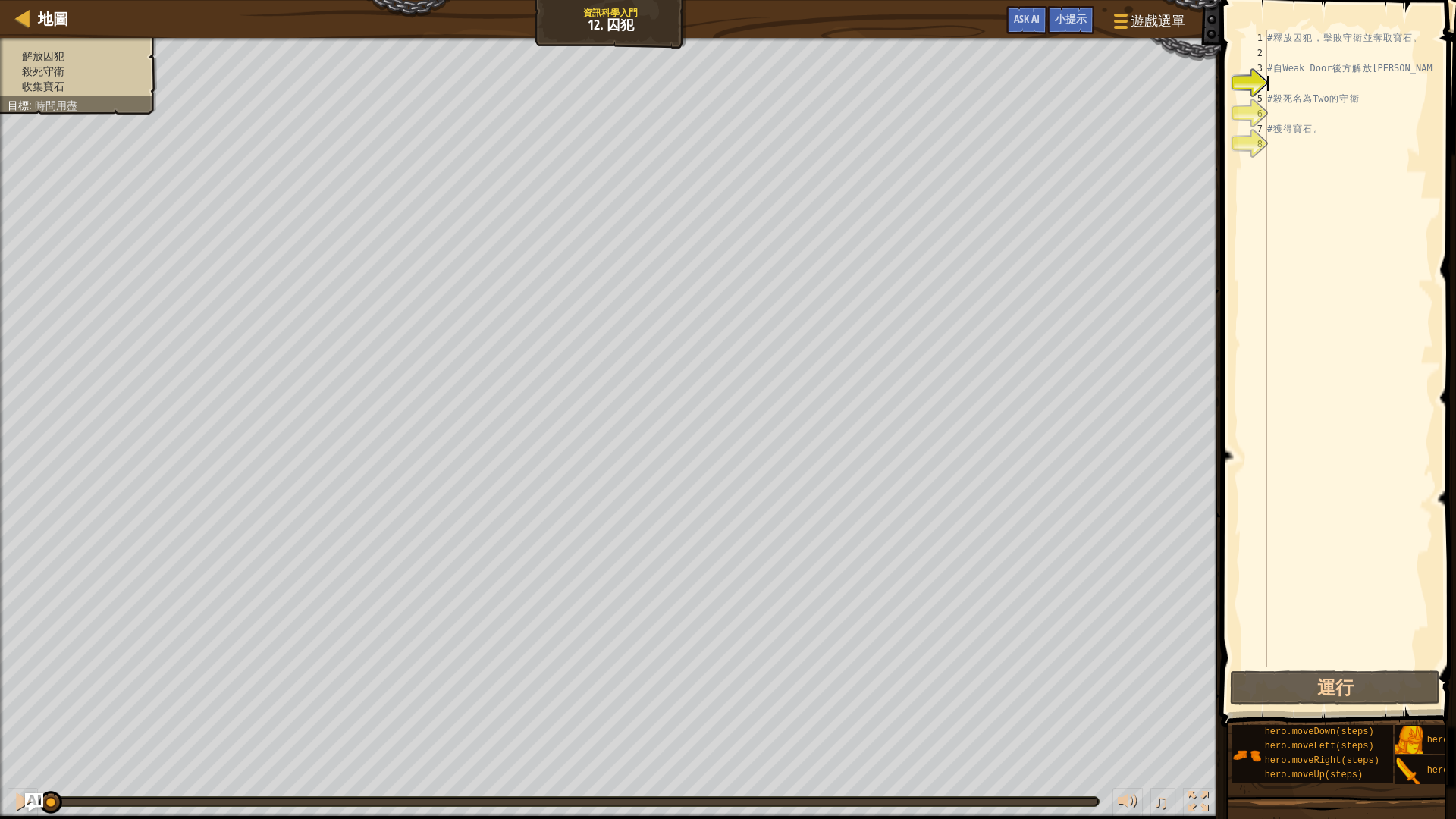
click at [1277, 83] on div "# 釋 放 囚 犯 ， 擊 敗 守 衛 並 奪 取 寶 石 。 # 自 Weak Door 後 方 解 放 [PERSON_NAME] # 殺 死 名 為 T…" at bounding box center [1348, 364] width 169 height 667
type textarea "g"
type textarea "h"
click at [1277, 53] on div "# 釋 放 囚 犯 ， 擊 敗 守 衛 並 奪 取 寶 石 。 # 自 Weak Door 後 方 解 放 [PERSON_NAME] # 殺 死 名 為 T…" at bounding box center [1348, 364] width 169 height 667
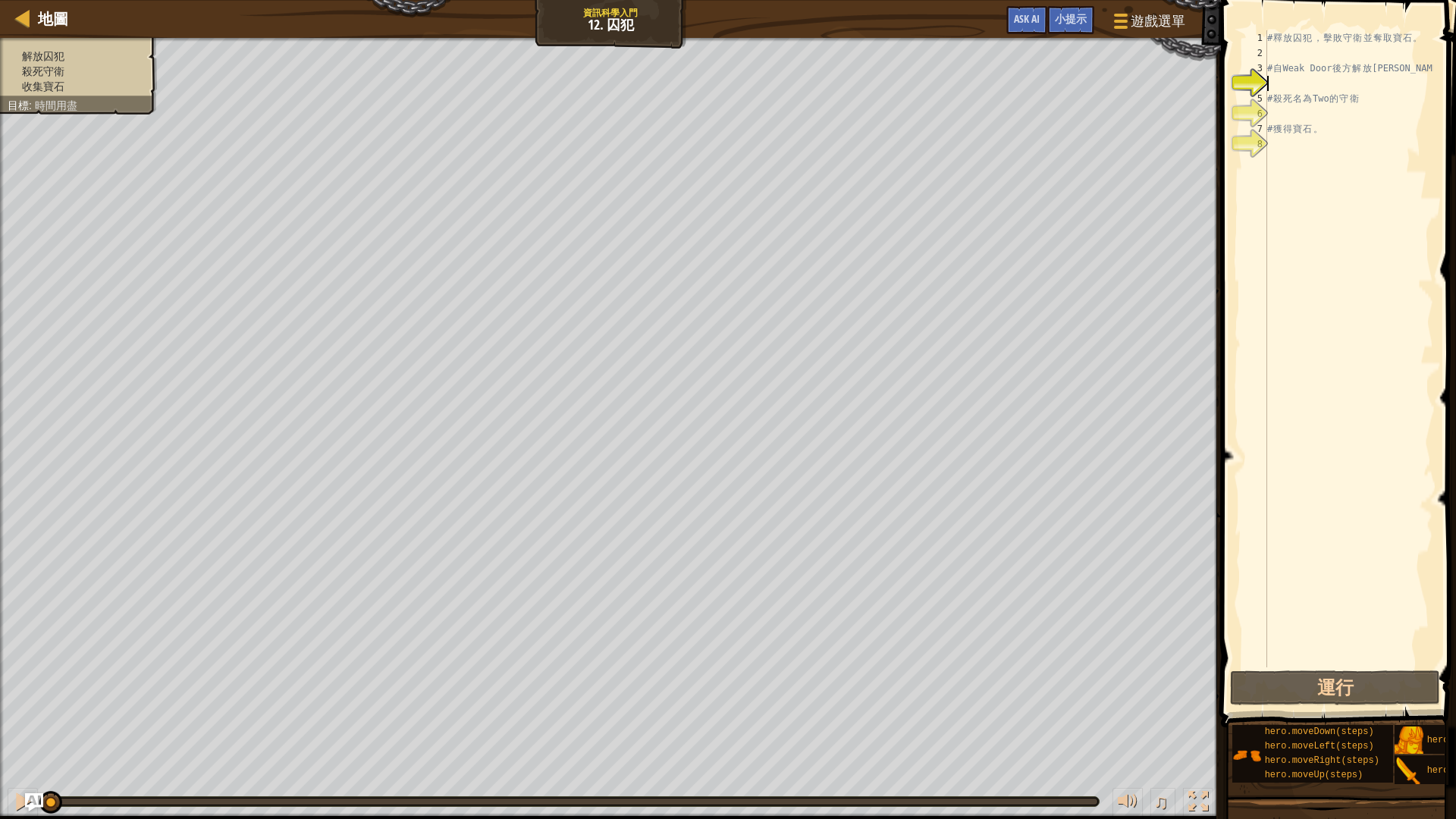
click at [1271, 81] on div "# 釋 放 囚 犯 ， 擊 敗 守 衛 並 奪 取 寶 石 。 # 自 Weak Door 後 方 解 放 [PERSON_NAME] # 殺 死 名 為 T…" at bounding box center [1348, 364] width 169 height 667
type textarea "h"
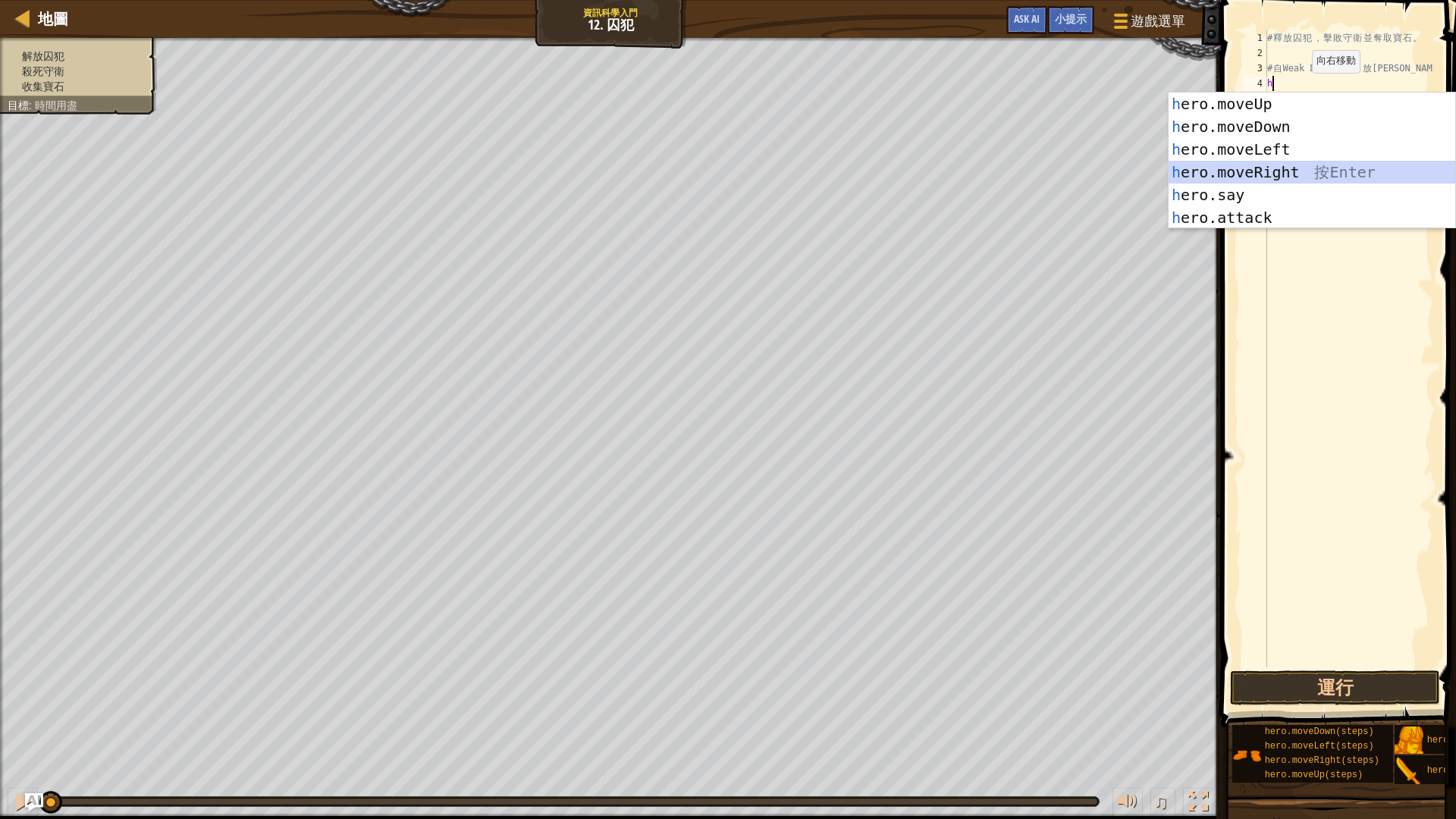
click at [1261, 170] on div "h ero.moveUp 按 Enter h ero.moveDown 按 Enter h ero.moveLeft 按 Enter h ero.moveRi…" at bounding box center [1311, 183] width 287 height 182
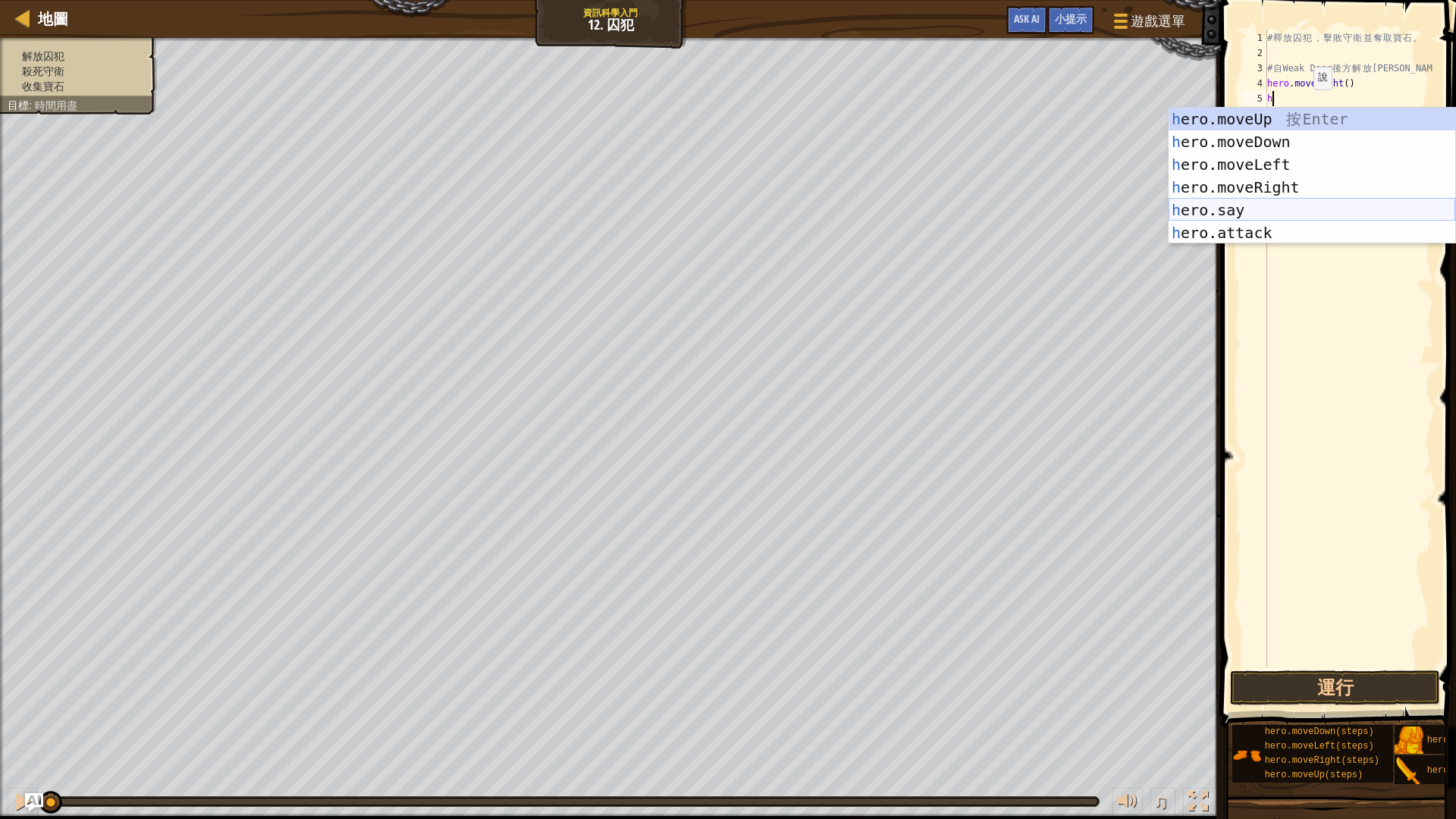
click at [1281, 212] on div "h ero.moveUp 按 Enter h ero.moveDown 按 Enter h ero.moveLeft 按 Enter h ero.moveRi…" at bounding box center [1311, 198] width 287 height 182
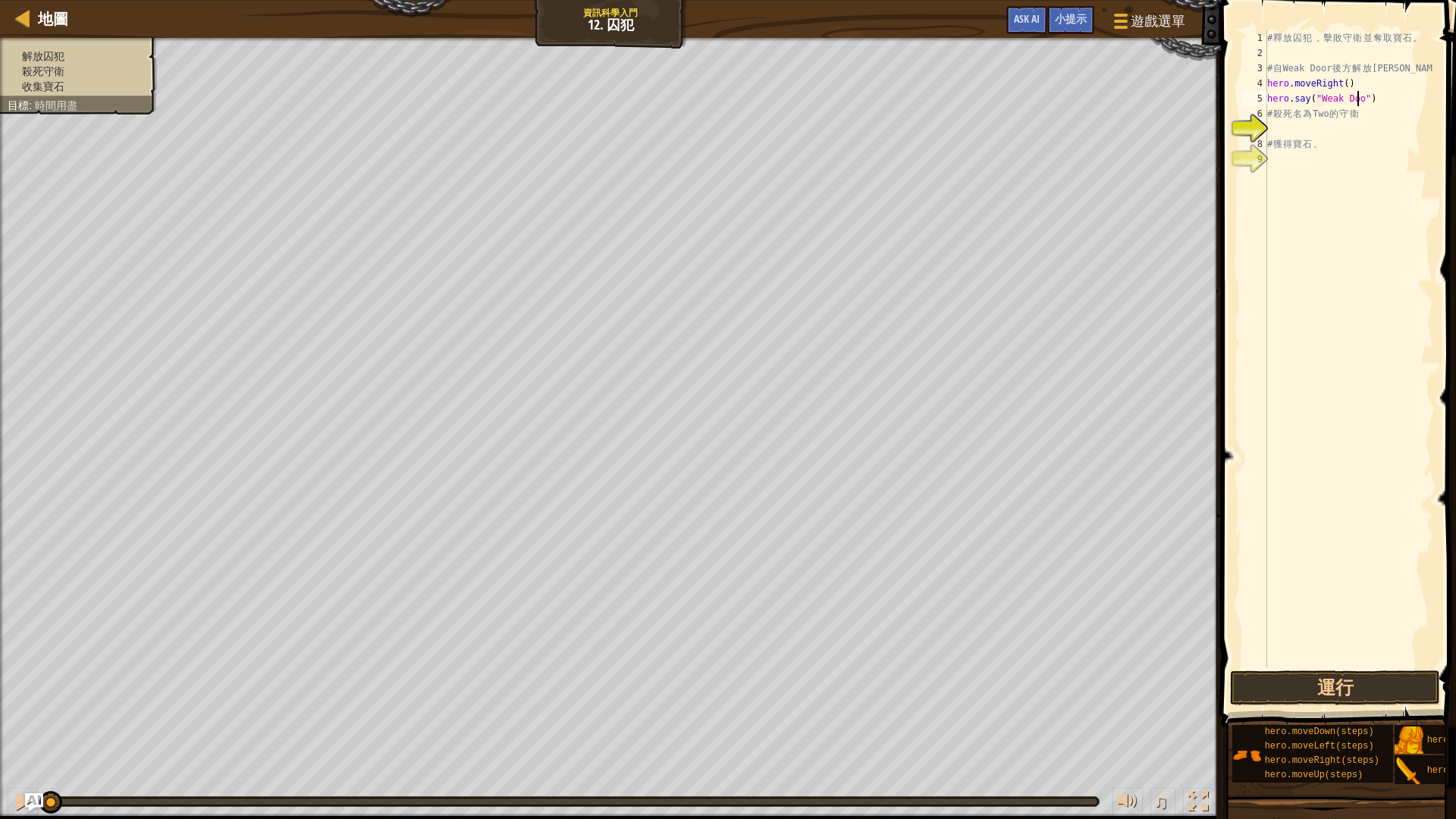
scroll to position [7, 7]
type textarea "hero.say("Weak Door")"
click at [1309, 179] on div "# 釋 放 囚 犯 ， 擊 敗 守 衛 並 奪 取 寶 石 。 # 自 Weak Door 後 方 解 放 [PERSON_NAME] . moveRight…" at bounding box center [1348, 364] width 169 height 667
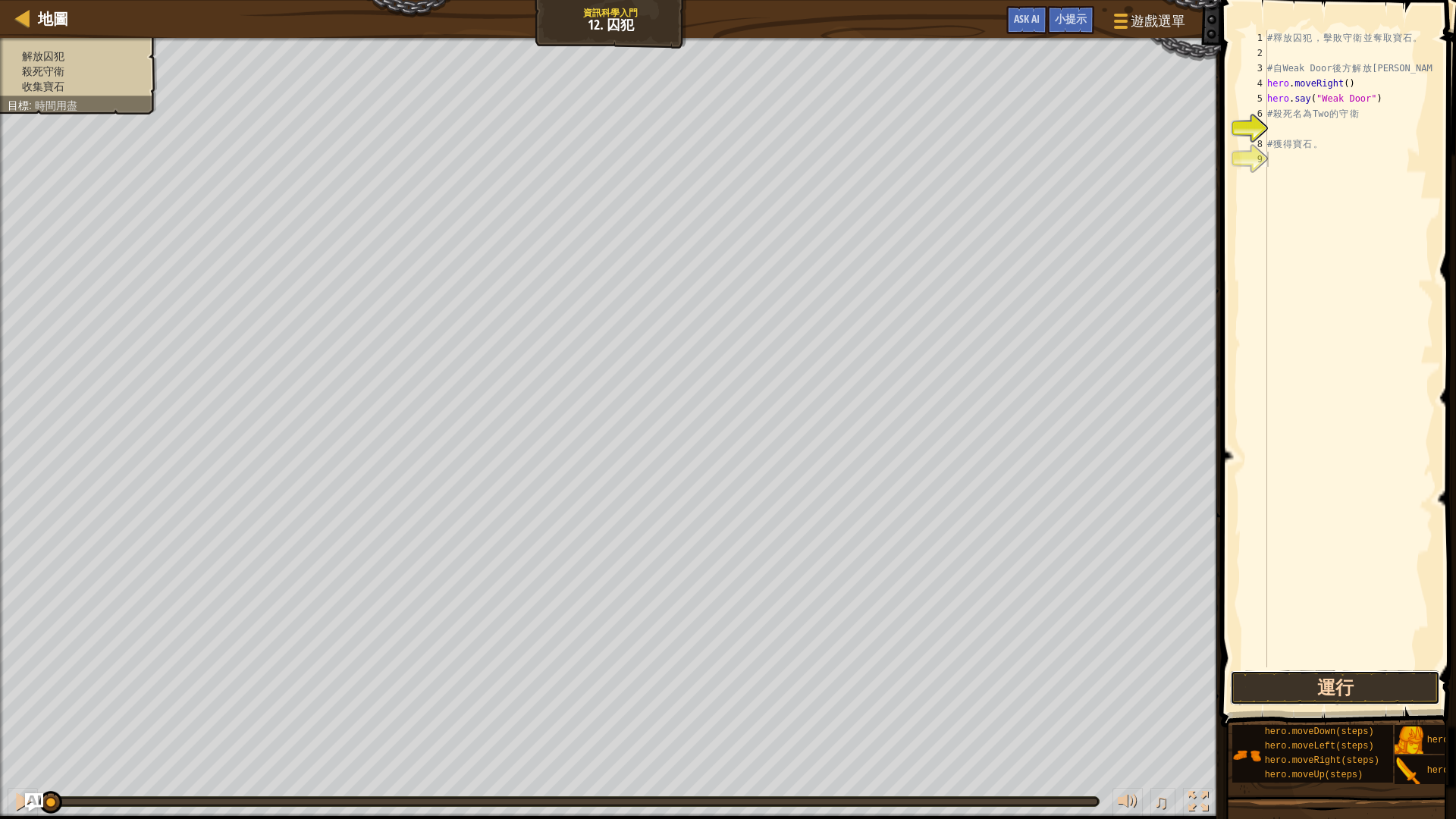
click at [1350, 683] on button "運行" at bounding box center [1335, 687] width 210 height 35
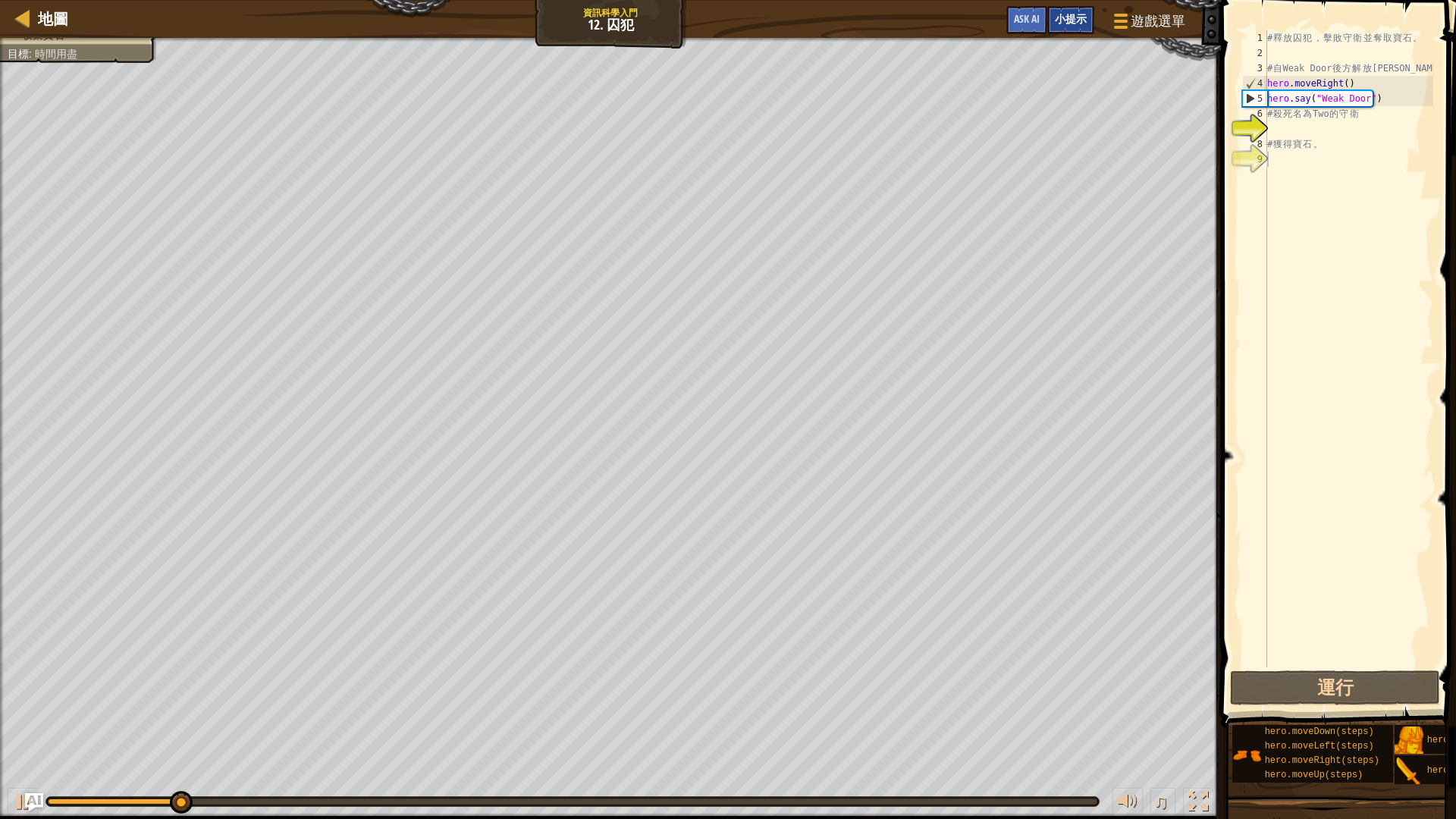
click at [1068, 22] on span "小提示" at bounding box center [1070, 19] width 31 height 14
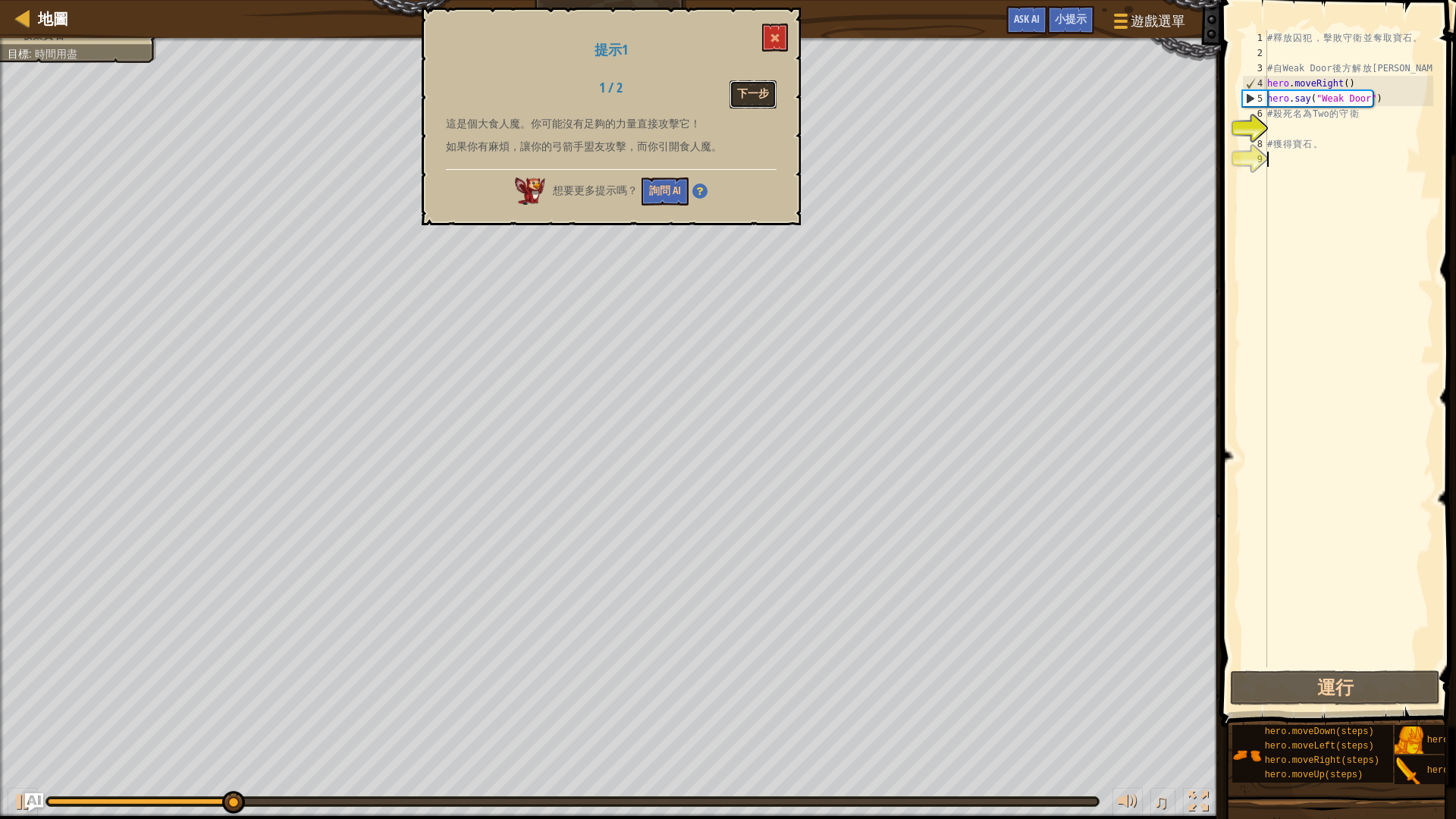
click at [746, 95] on button "下一步" at bounding box center [753, 93] width 47 height 28
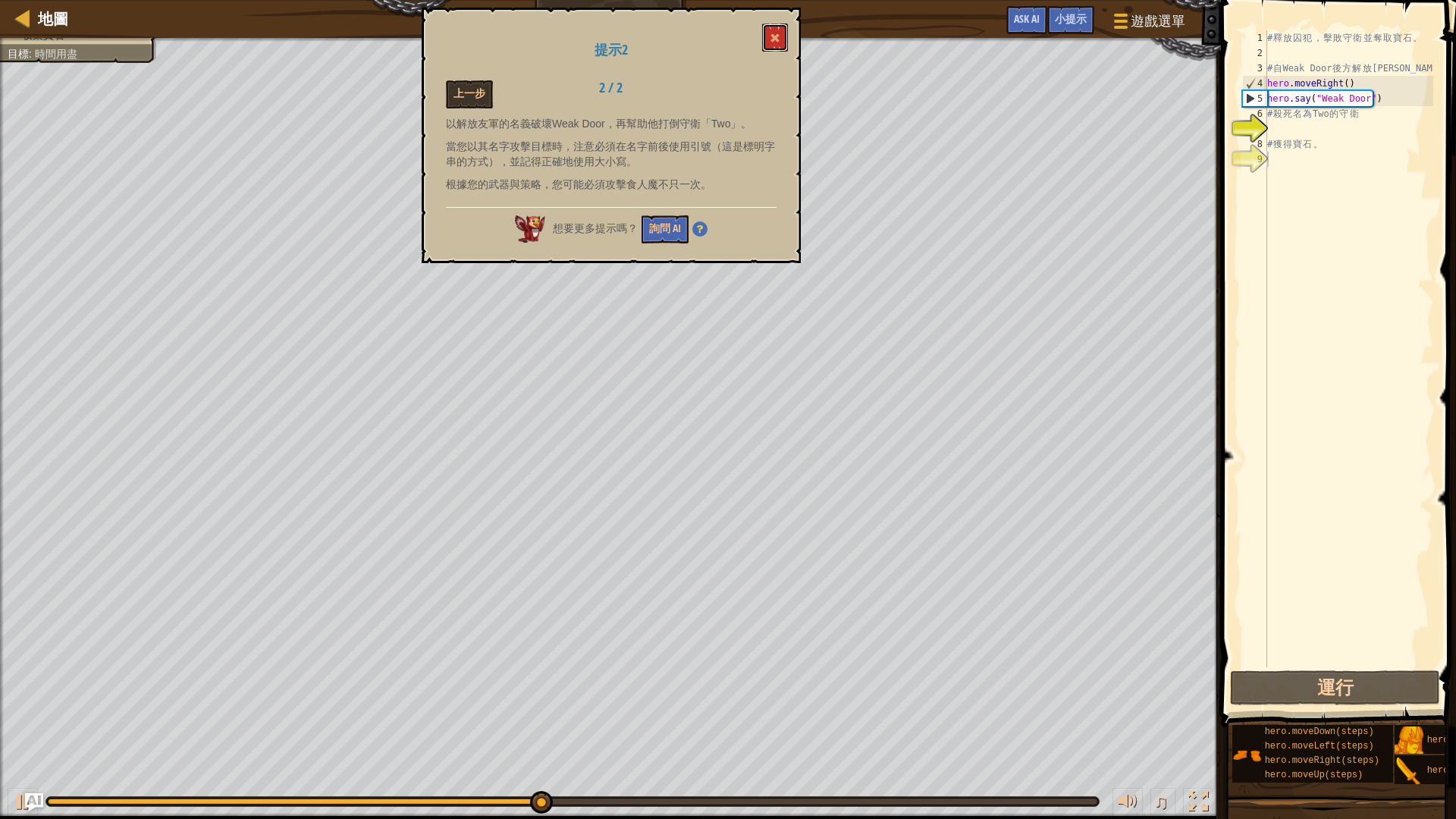
click at [769, 37] on button at bounding box center [774, 37] width 26 height 28
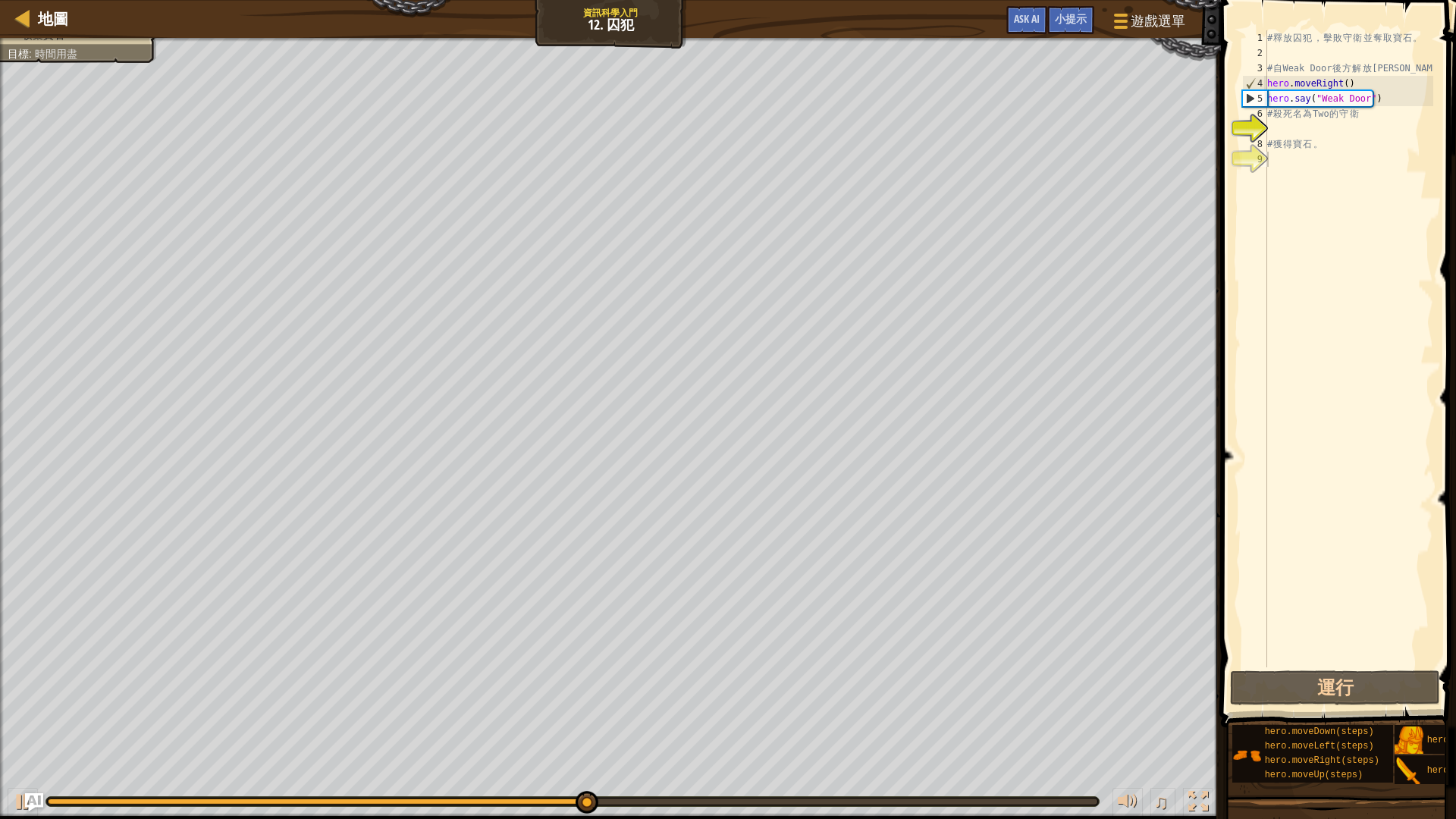
type textarea "hero.say("Weak Door")"
drag, startPoint x: 1381, startPoint y: 97, endPoint x: 1251, endPoint y: 102, distance: 130.1
click at [1251, 102] on div "hero.say("Weak Door") 1 2 3 4 5 6 7 8 9 # 釋 放 囚 犯 ， 擊 敗 守 衛 並 奪 取 寶 石 。 # 自 Wea…" at bounding box center [1336, 348] width 194 height 637
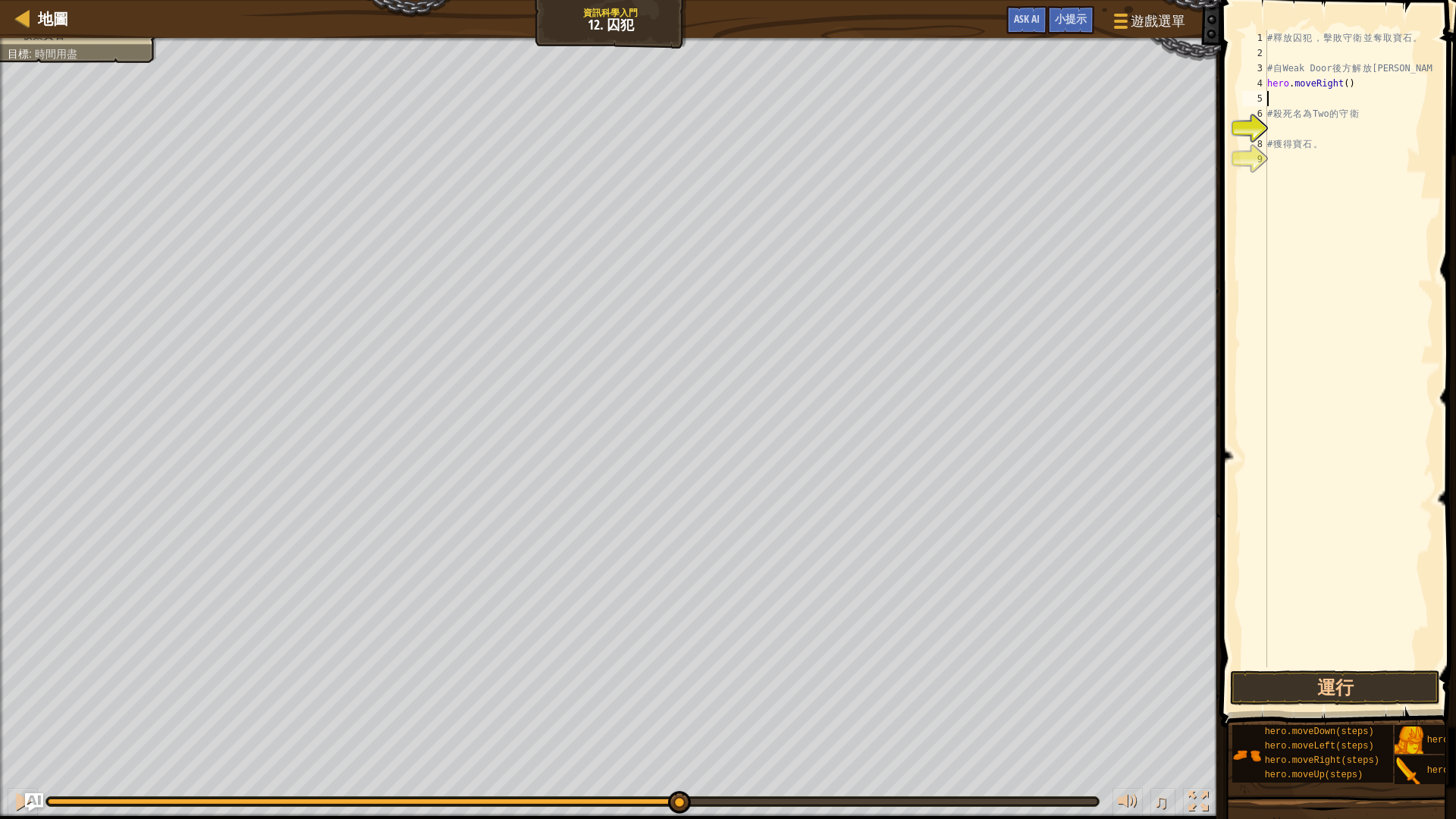
click at [1345, 84] on div "# 釋 放 囚 犯 ， 擊 敗 守 衛 並 奪 取 寶 石 。 # 自 Weak Door 後 方 解 放 [PERSON_NAME] . moveRight…" at bounding box center [1348, 364] width 169 height 667
click at [1342, 84] on div "# 釋 放 囚 犯 ， 擊 敗 守 衛 並 奪 取 寶 石 。 # 自 Weak Door 後 方 解 放 [PERSON_NAME] . moveRight…" at bounding box center [1348, 364] width 169 height 667
type textarea "hero.moveRight(3)"
click at [1315, 101] on div "# 釋 放 囚 犯 ， 擊 敗 守 衛 並 奪 取 寶 石 。 # 自 Weak Door 後 方 解 放 [PERSON_NAME] . moveRight…" at bounding box center [1348, 364] width 169 height 667
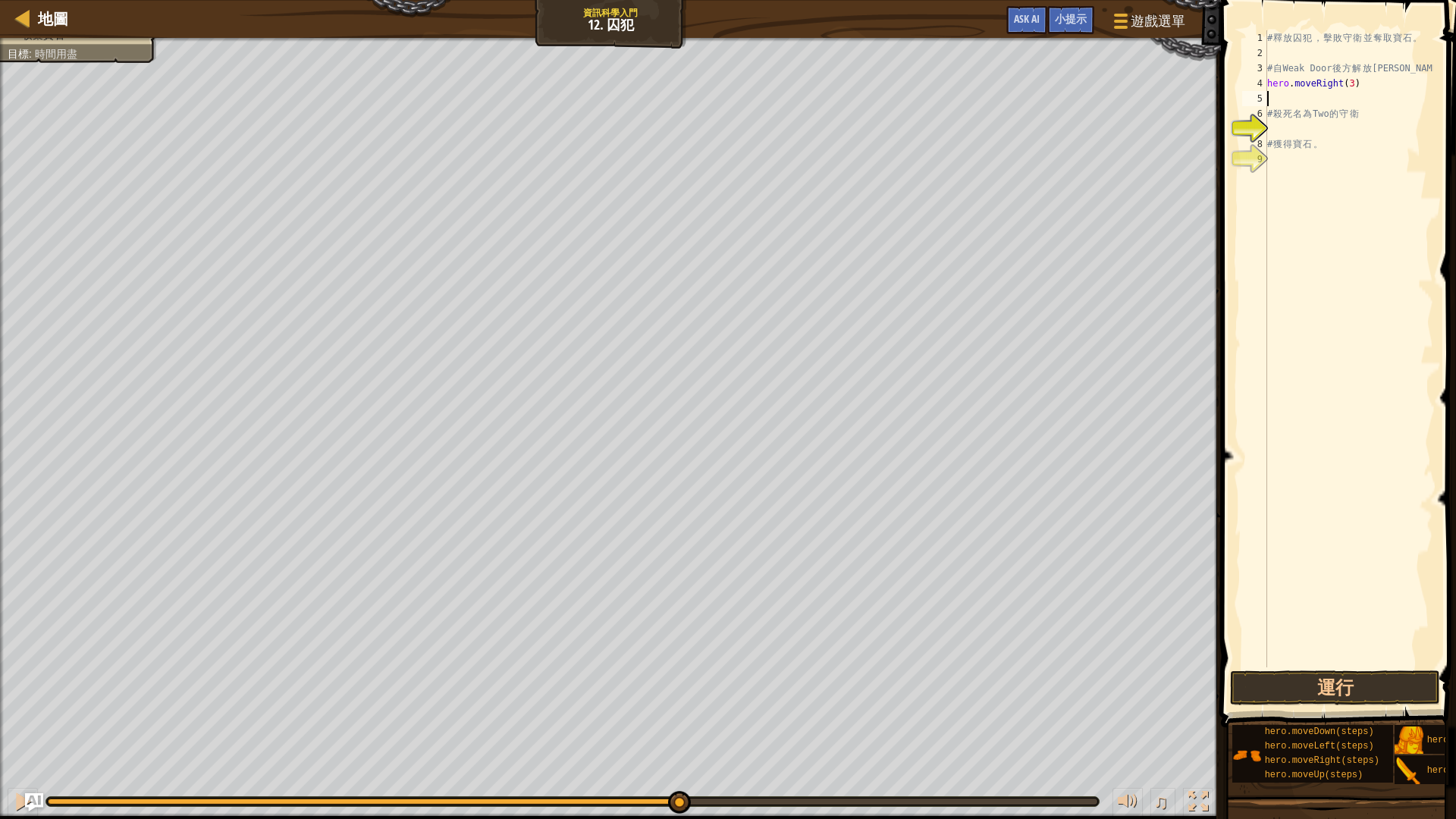
scroll to position [7, 0]
type textarea "h"
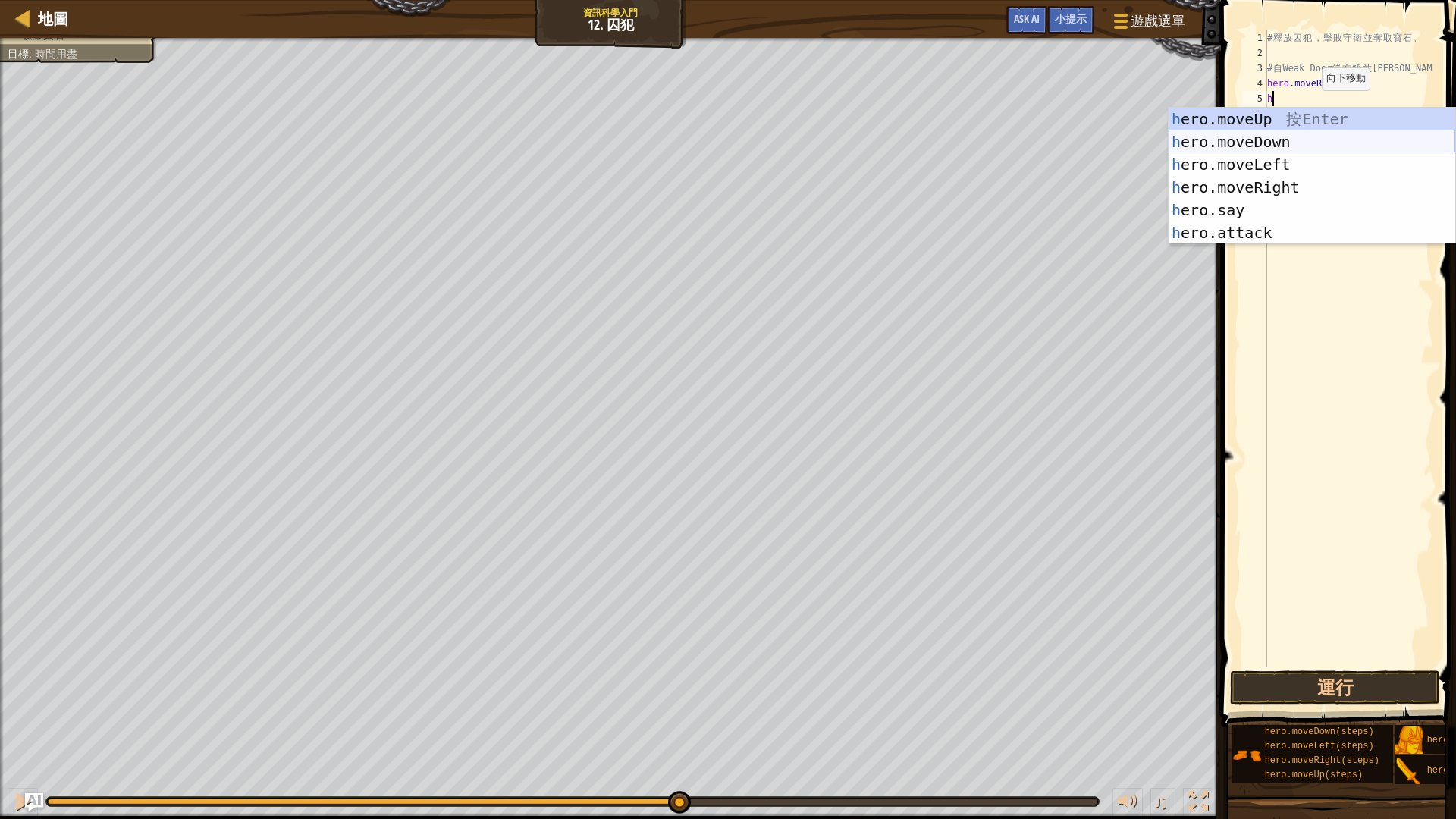
click at [1278, 145] on div "h ero.moveUp 按 Enter h ero.moveDown 按 Enter h ero.moveLeft 按 Enter h ero.moveRi…" at bounding box center [1311, 198] width 287 height 182
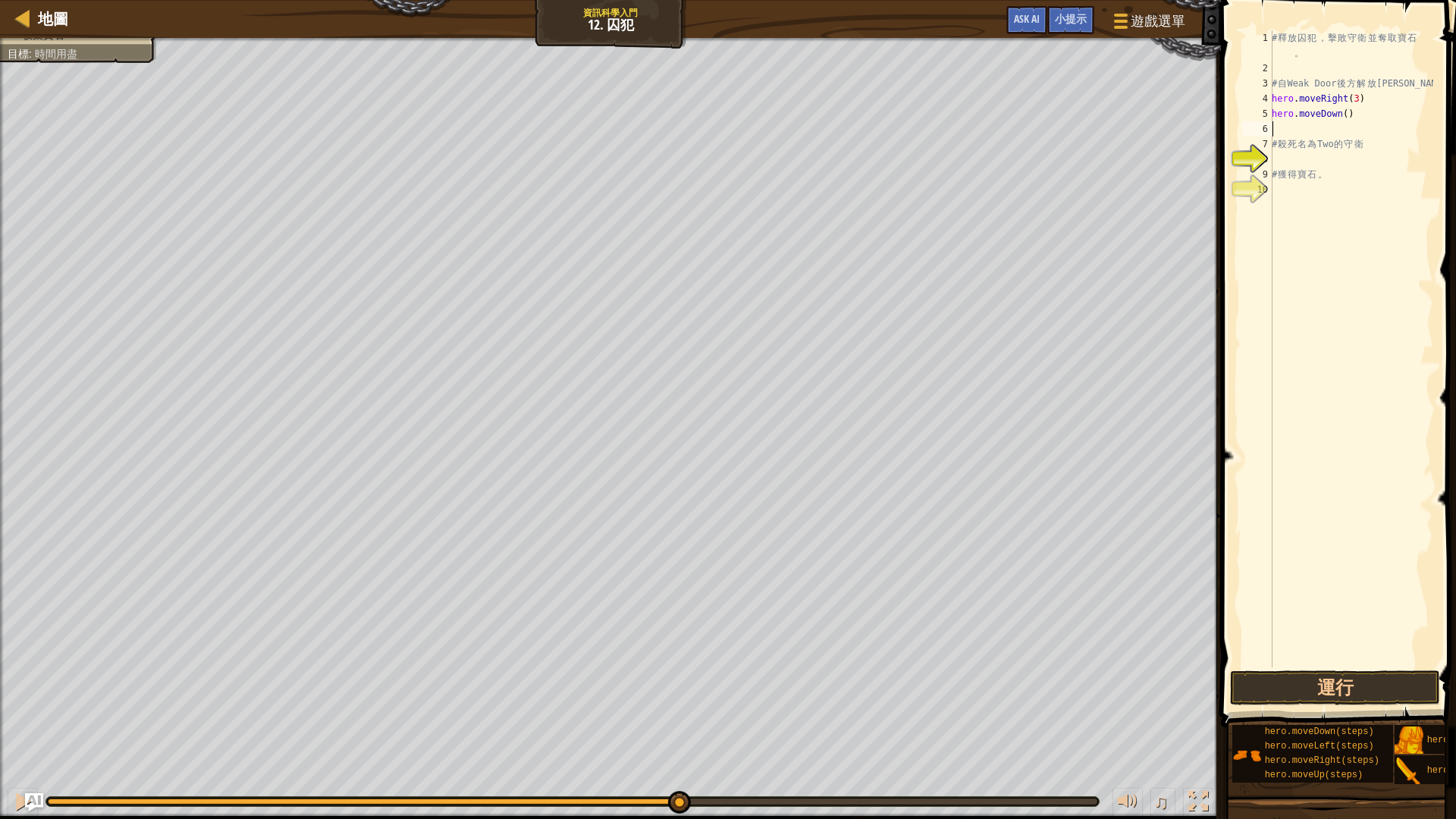
click at [1345, 114] on div "# 釋 放 囚 犯 ， 擊 敗 守 衛 並 奪 取 寶 石 。 # 自 Weak Door 後 方 解 放 [PERSON_NAME] . moveRight…" at bounding box center [1350, 372] width 164 height 682
click at [1343, 114] on div "# 釋 放 囚 犯 ， 擊 敗 守 衛 並 奪 取 寶 石 。 # 自 Weak Door 後 方 解 放 [PERSON_NAME] . moveRight…" at bounding box center [1350, 372] width 164 height 682
click at [1343, 138] on div "# 釋 放 囚 犯 ， 擊 敗 守 衛 並 奪 取 寶 石 。 # 自 Weak Door 後 方 解 放 [PERSON_NAME] . moveRight…" at bounding box center [1350, 372] width 164 height 682
type textarea "# 殺死名為Two的守衛"
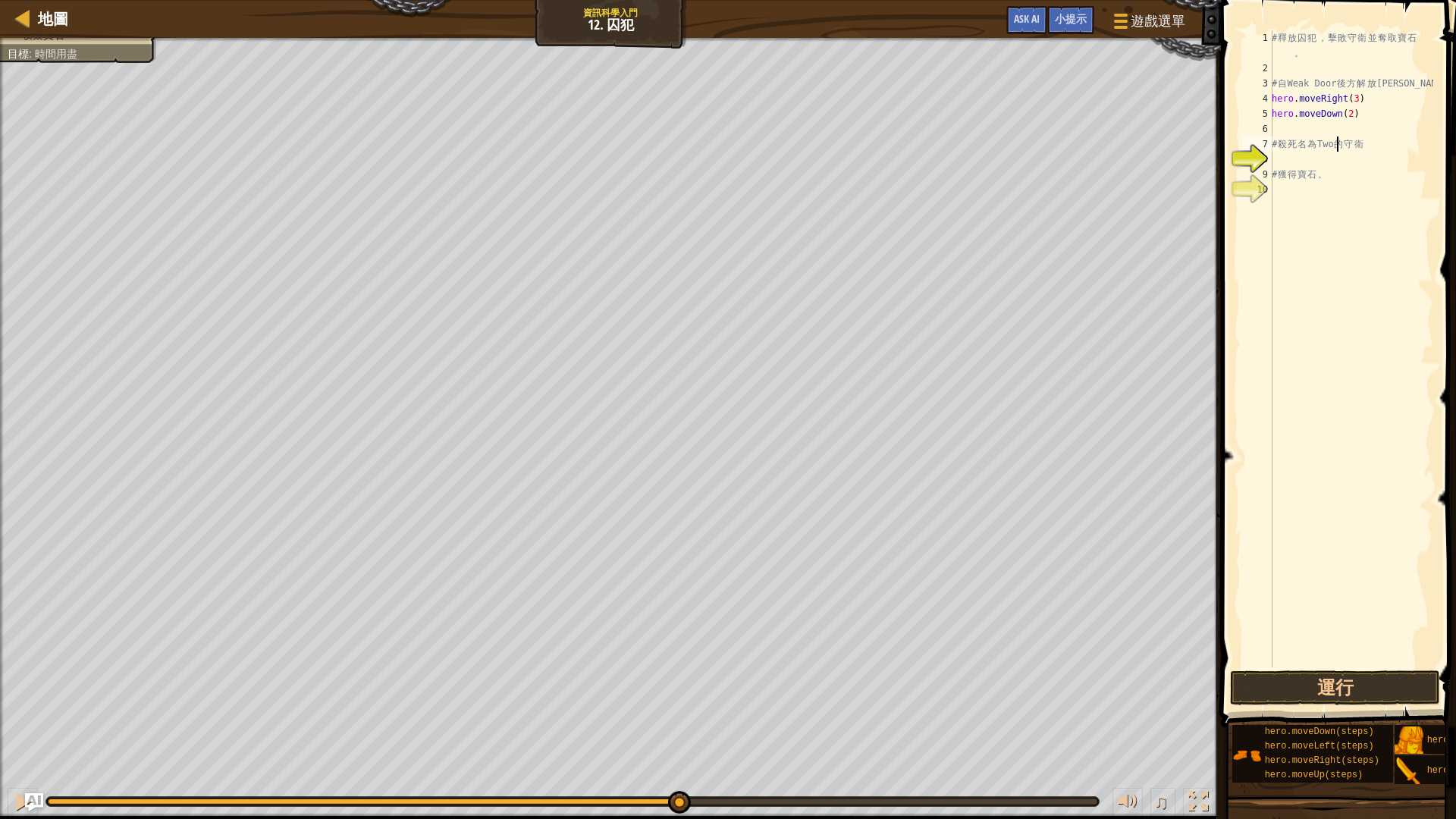
click at [1343, 127] on div "# 釋 放 囚 犯 ， 擊 敗 守 衛 並 奪 取 寶 石 。 # 自 Weak Door 後 方 解 放 [PERSON_NAME] . moveRight…" at bounding box center [1350, 372] width 164 height 682
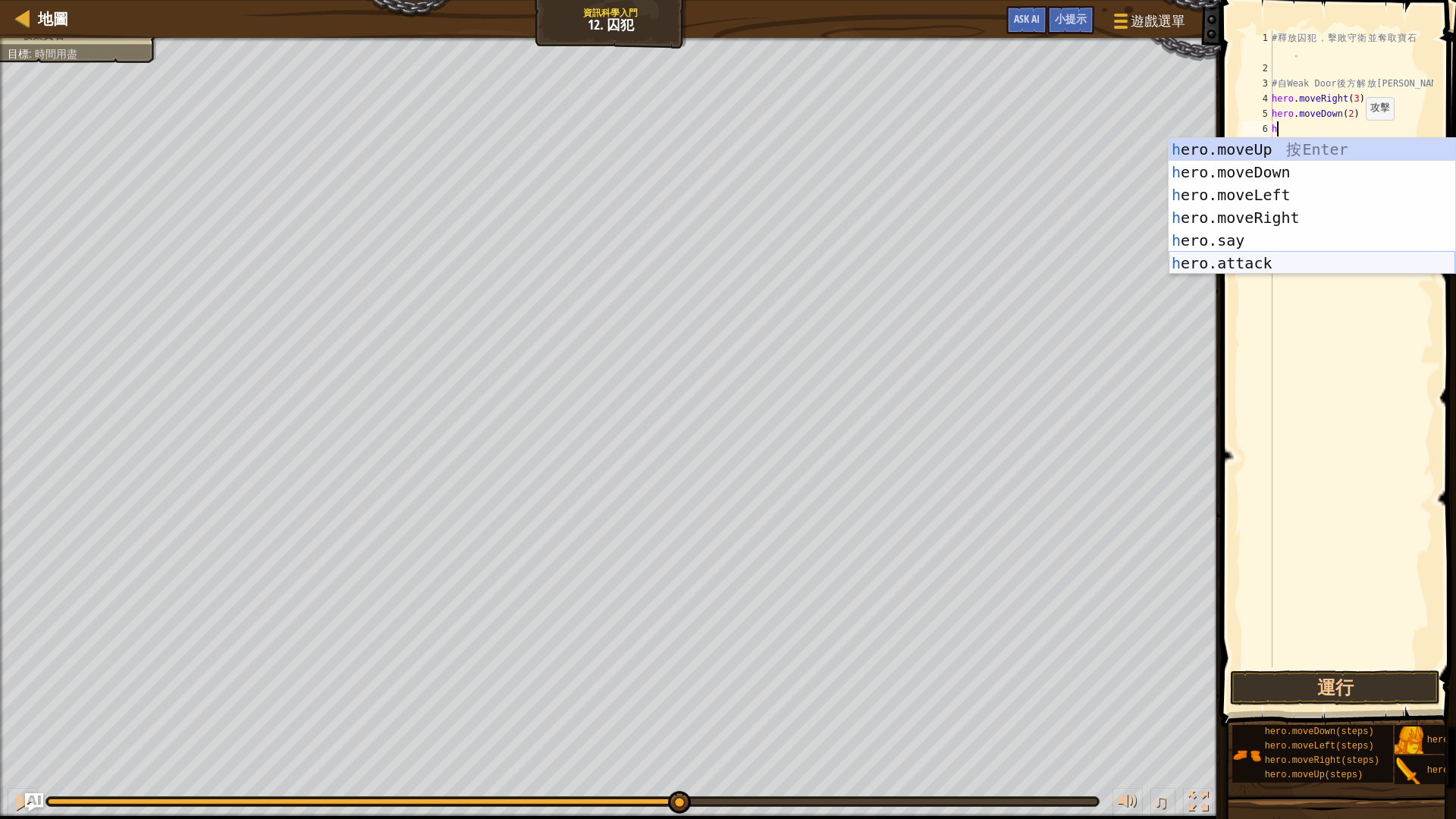
click at [1284, 264] on div "h ero.moveUp 按 Enter h ero.moveDown 按 Enter h ero.moveLeft 按 Enter h ero.moveRi…" at bounding box center [1311, 229] width 287 height 182
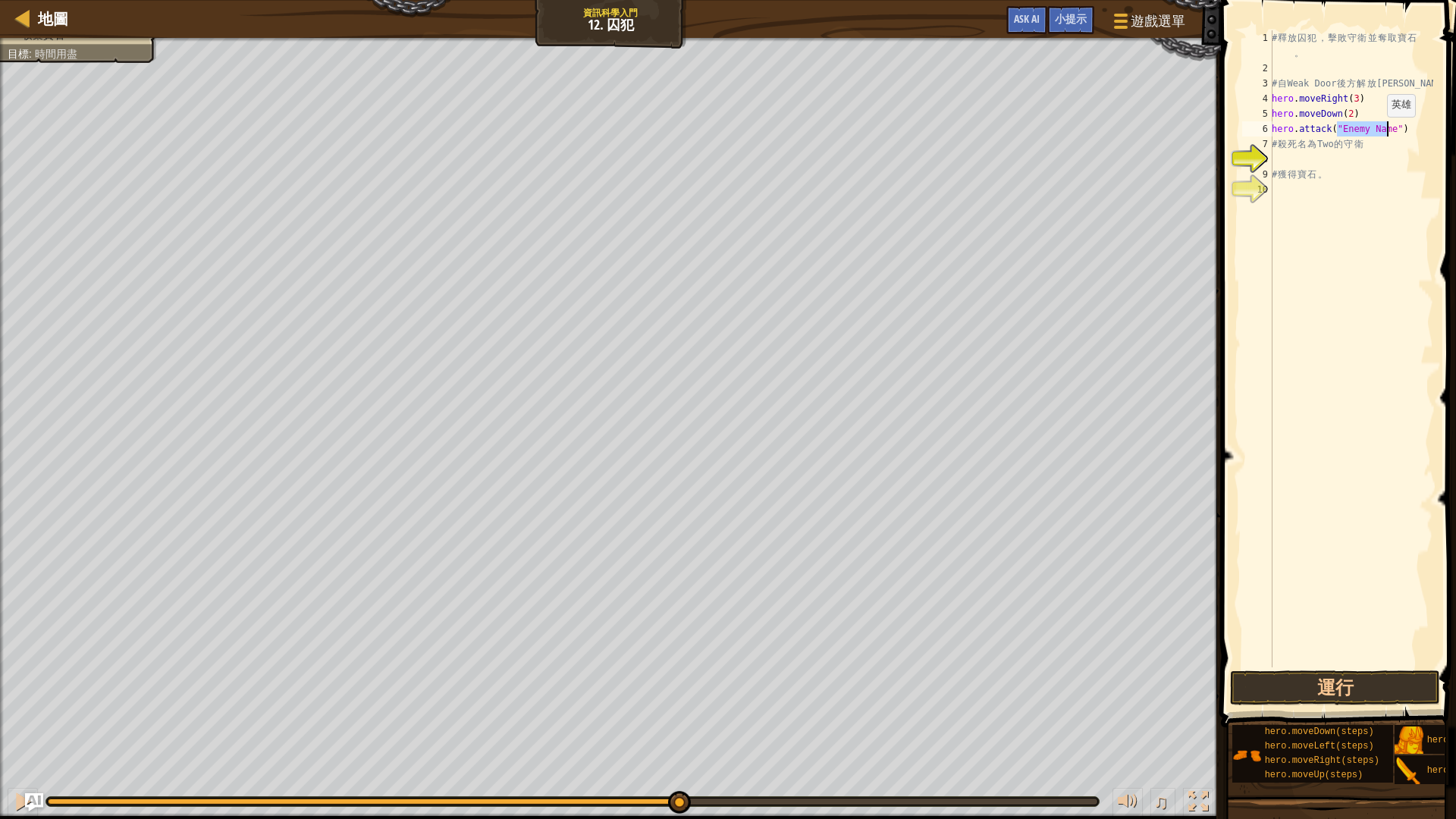
scroll to position [7, 6]
type textarea "hero.attack("Two")"
drag, startPoint x: 1396, startPoint y: 127, endPoint x: 1272, endPoint y: 134, distance: 124.2
click at [1272, 134] on div "# 釋 放 囚 犯 ， 擊 敗 守 衛 並 奪 取 寶 石 。 # 自 Weak Door 後 方 解 放 [PERSON_NAME] . moveRight…" at bounding box center [1350, 372] width 164 height 682
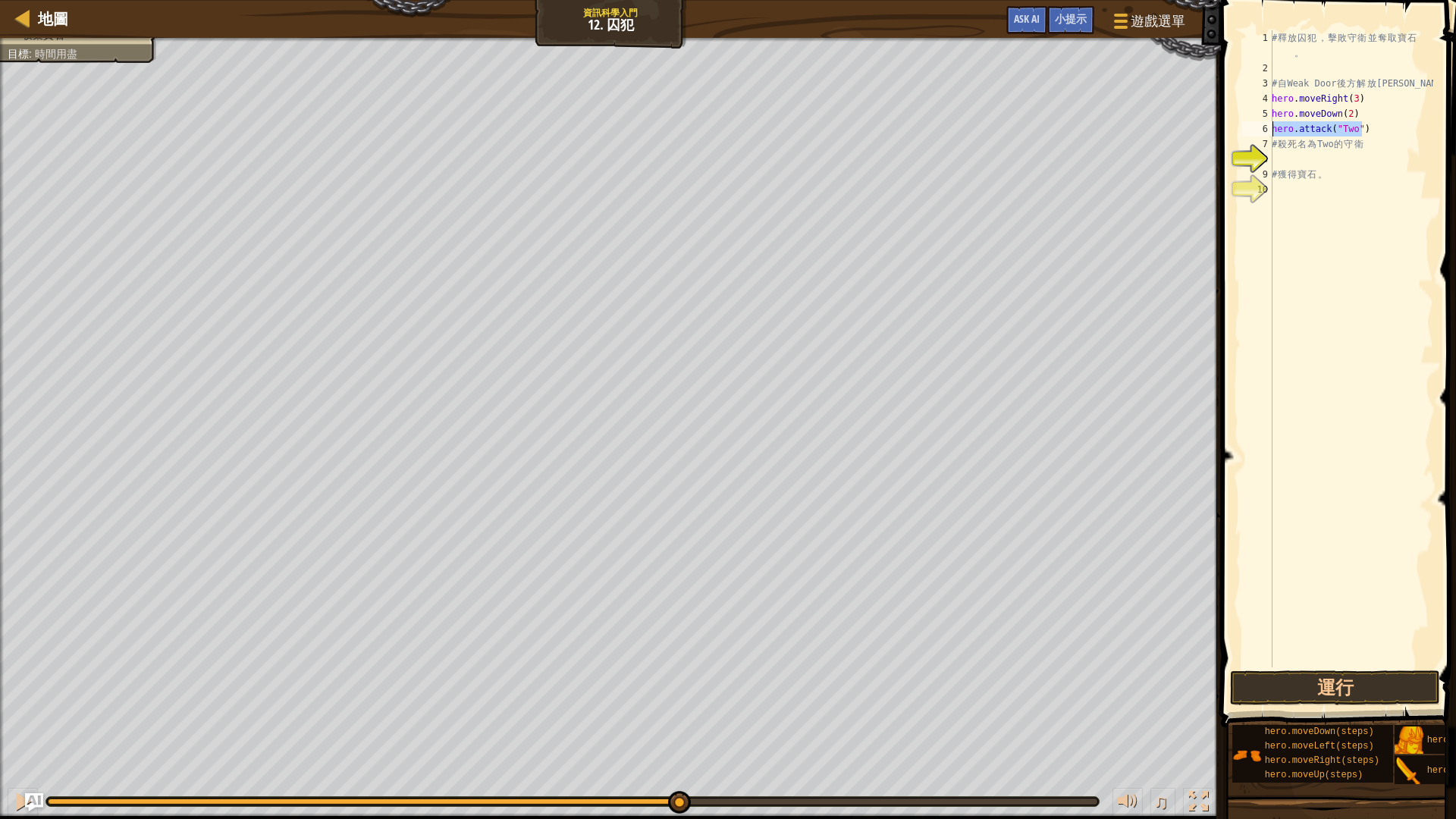
click at [1312, 154] on div "# 釋 放 囚 犯 ， 擊 敗 守 衛 並 奪 取 寶 石 。 # 自 Weak Door 後 方 解 放 [PERSON_NAME] . moveRight…" at bounding box center [1350, 372] width 164 height 682
paste textarea "hero.attack("Two")"
type textarea "hero.attack("Two")"
click at [1307, 678] on button "運行" at bounding box center [1335, 687] width 210 height 35
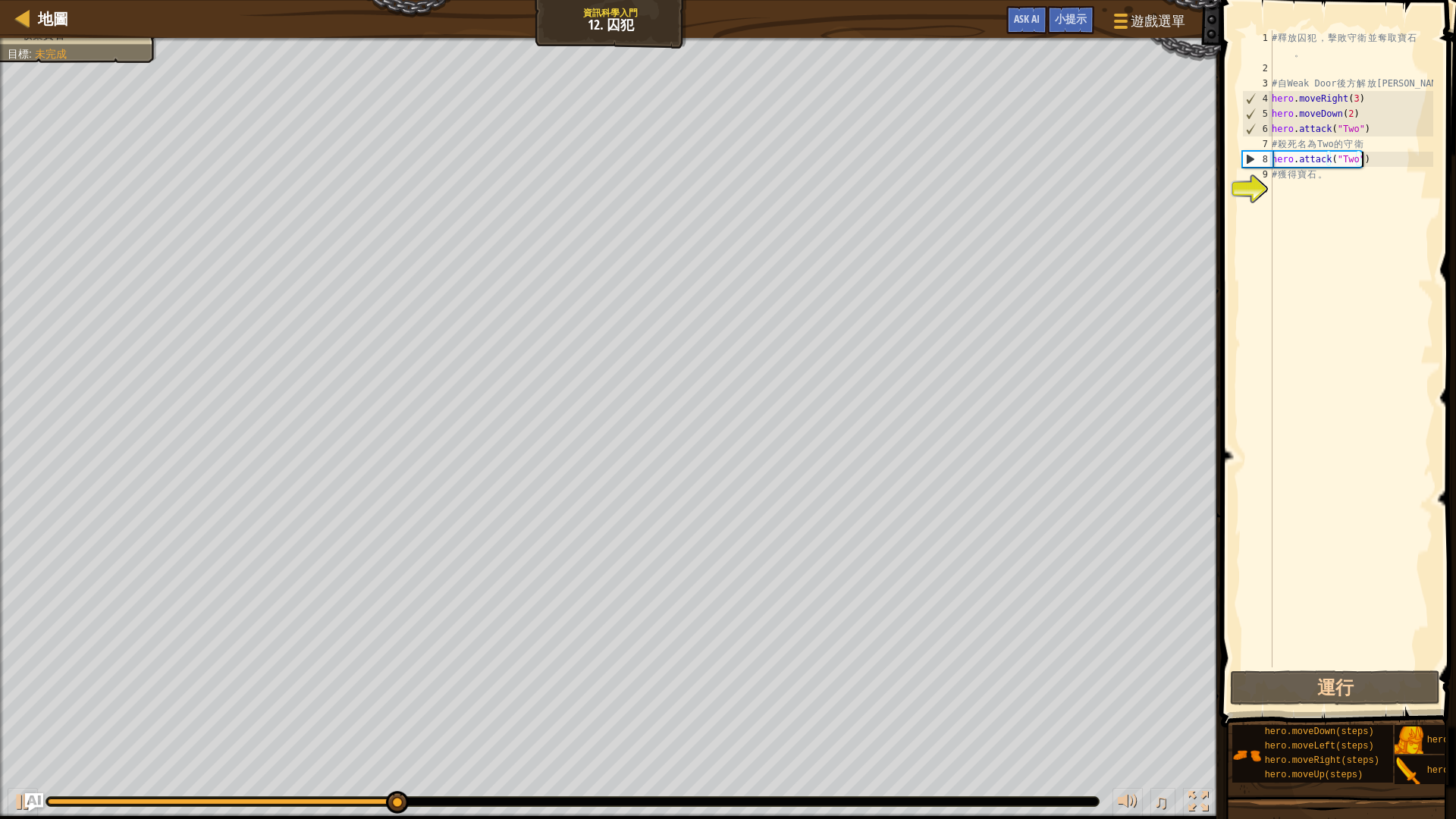
click at [1310, 187] on div "# 釋 放 囚 犯 ， 擊 敗 守 衛 並 奪 取 寶 石 。 # 自 Weak Door 後 方 解 放 [PERSON_NAME] . moveRight…" at bounding box center [1350, 372] width 164 height 682
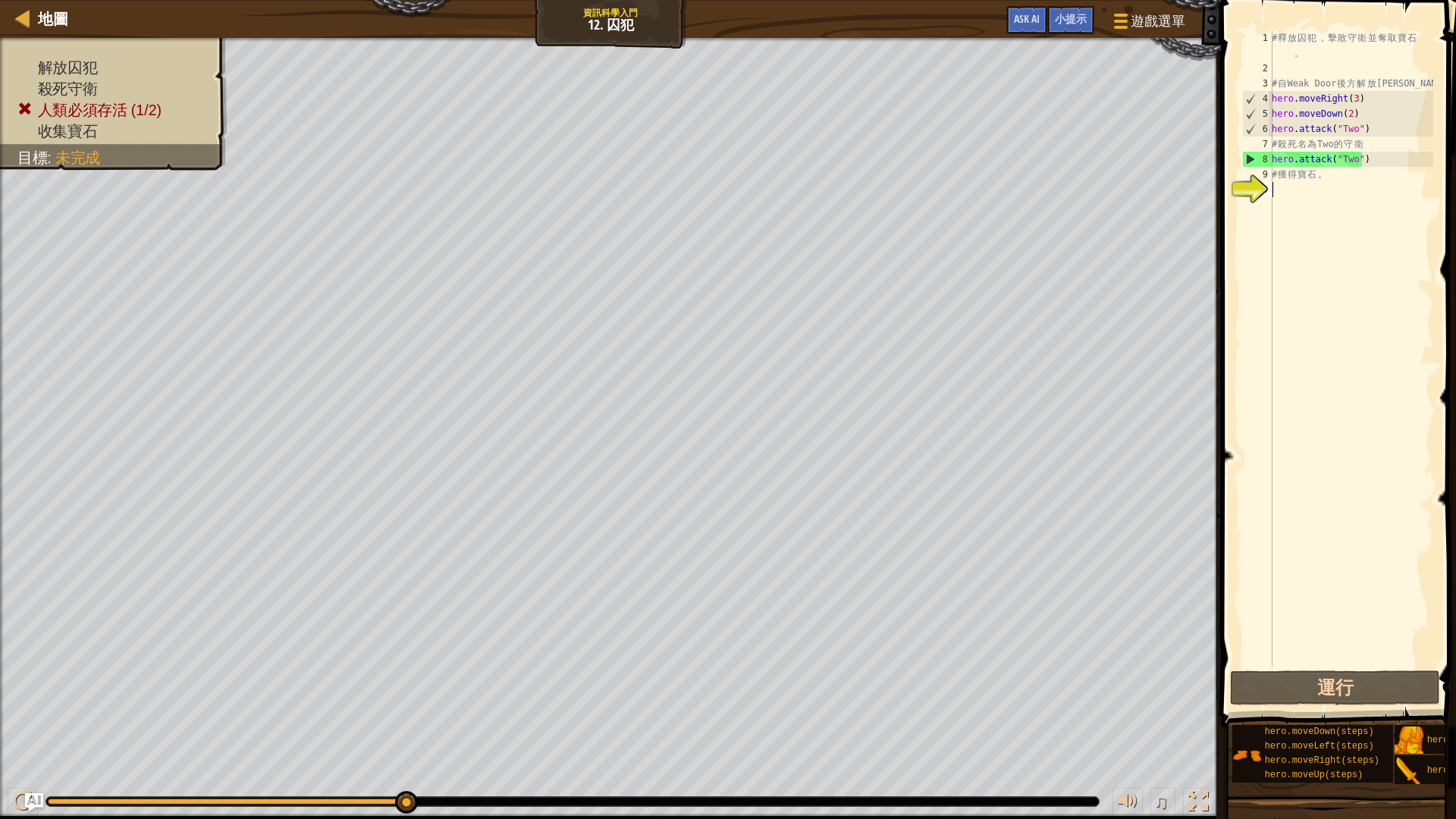
paste textarea "hero.attack("Two")"
type textarea "hero.attack("Two")"
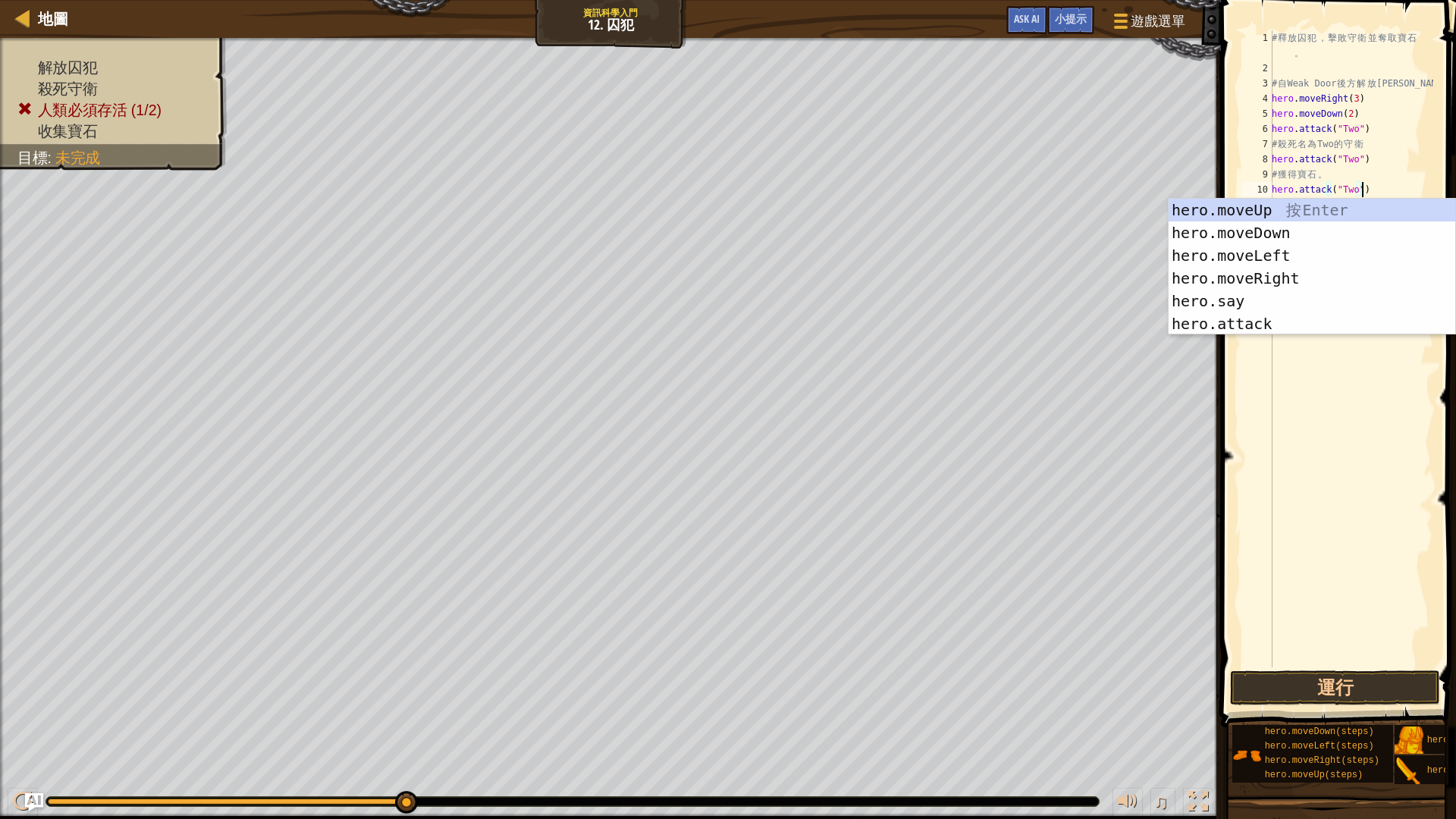
click at [1388, 187] on div "# 釋 放 囚 犯 ， 擊 敗 守 衛 並 奪 取 寶 石 。 # 自 Weak Door 後 方 解 放 [PERSON_NAME] . moveRight…" at bounding box center [1350, 372] width 164 height 682
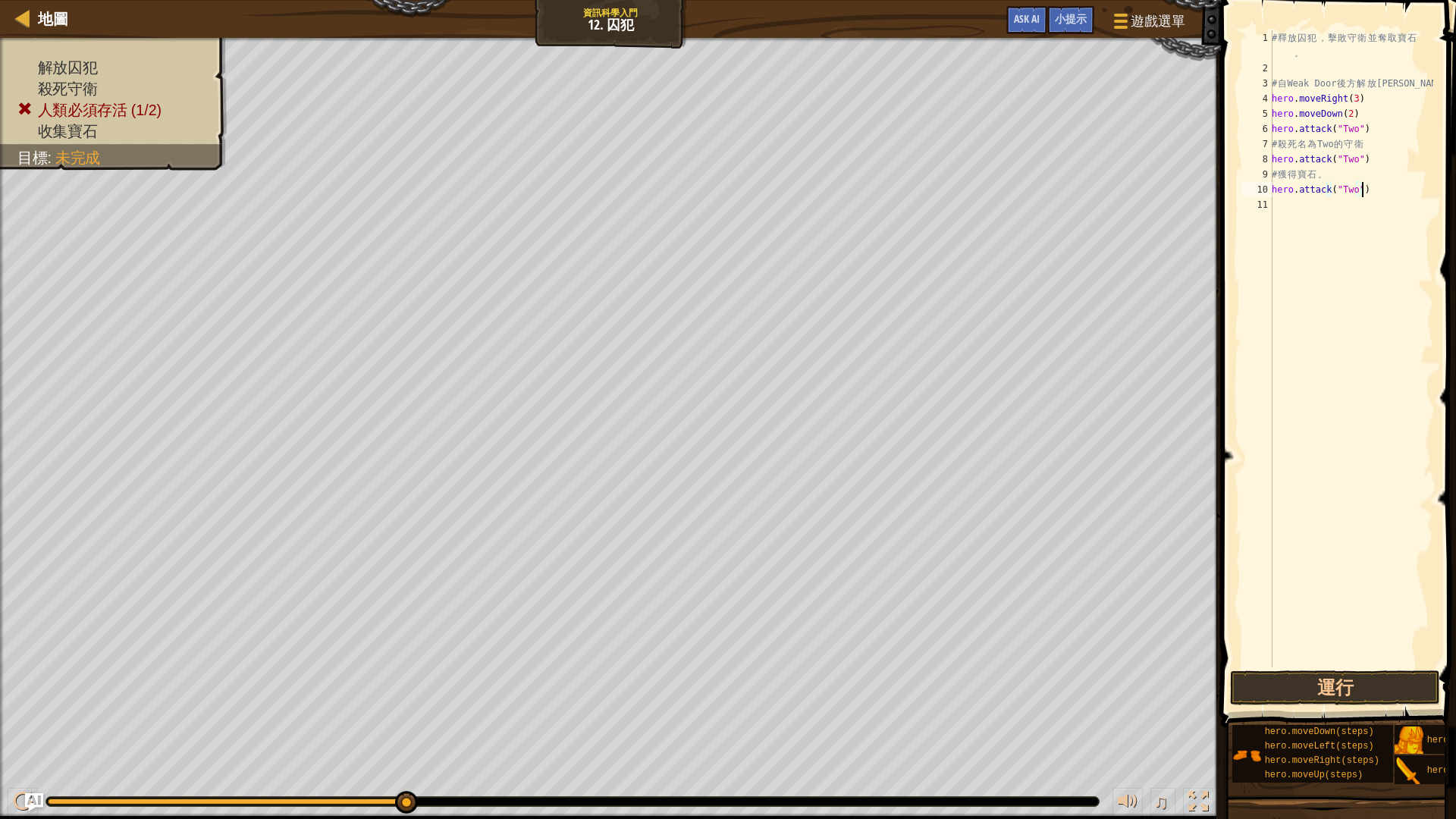
click at [1339, 208] on div "# 釋 放 囚 犯 ， 擊 敗 守 衛 並 奪 取 寶 石 。 # 自 Weak Door 後 方 解 放 [PERSON_NAME] . moveRight…" at bounding box center [1350, 372] width 164 height 682
paste textarea "hero.attack("Two")"
type textarea "hero.attack("Two")"
click at [1228, 475] on span at bounding box center [1339, 341] width 247 height 771
click at [1352, 690] on button "運行" at bounding box center [1335, 687] width 210 height 35
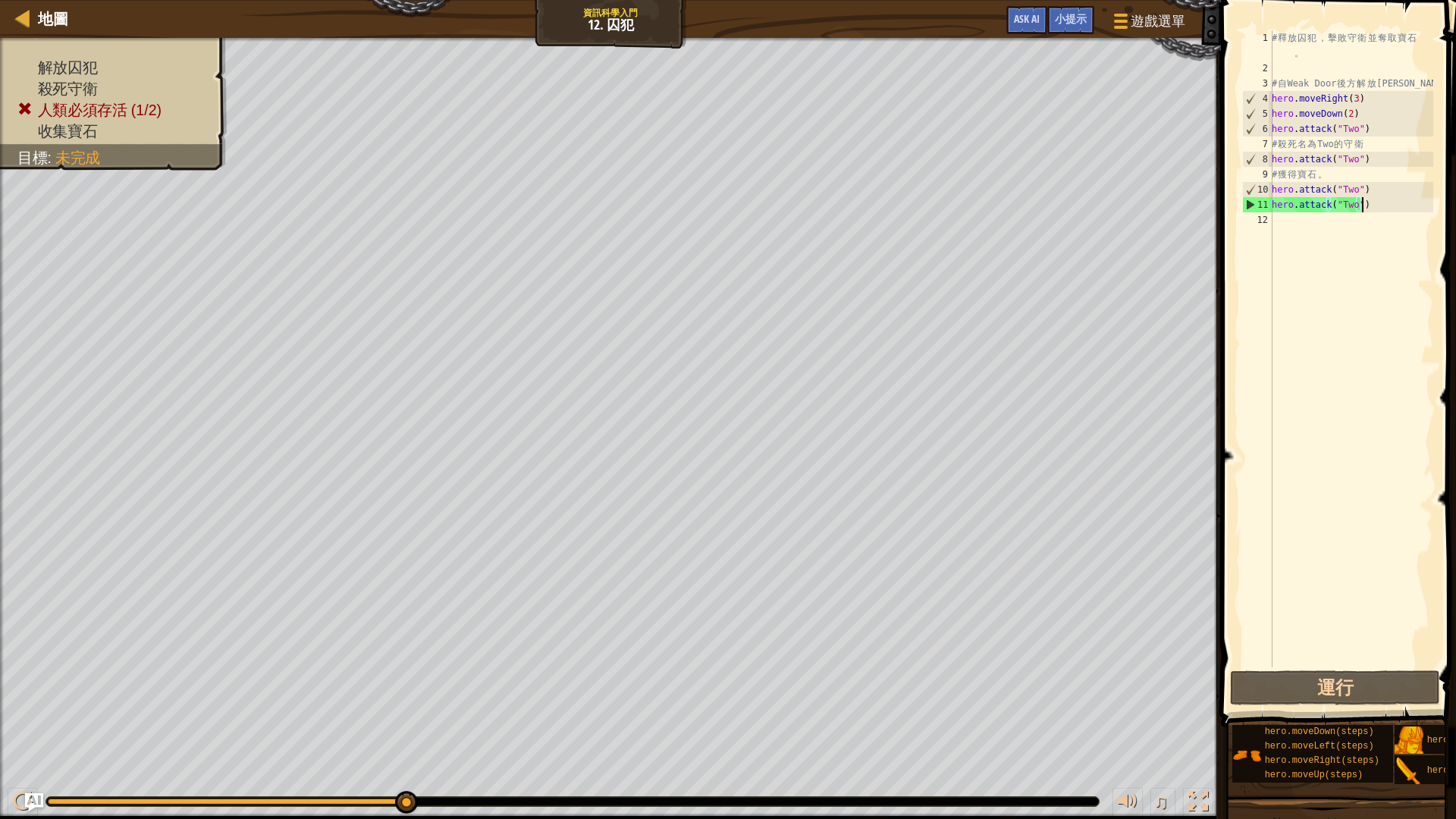
click at [1343, 225] on div "# 釋 放 囚 犯 ， 擊 敗 守 衛 並 奪 取 寶 石 。 # 自 Weak Door 後 方 解 放 [PERSON_NAME] . moveRight…" at bounding box center [1350, 372] width 164 height 682
paste textarea "hero.attack("Two")"
type textarea "hero.attack("Two")"
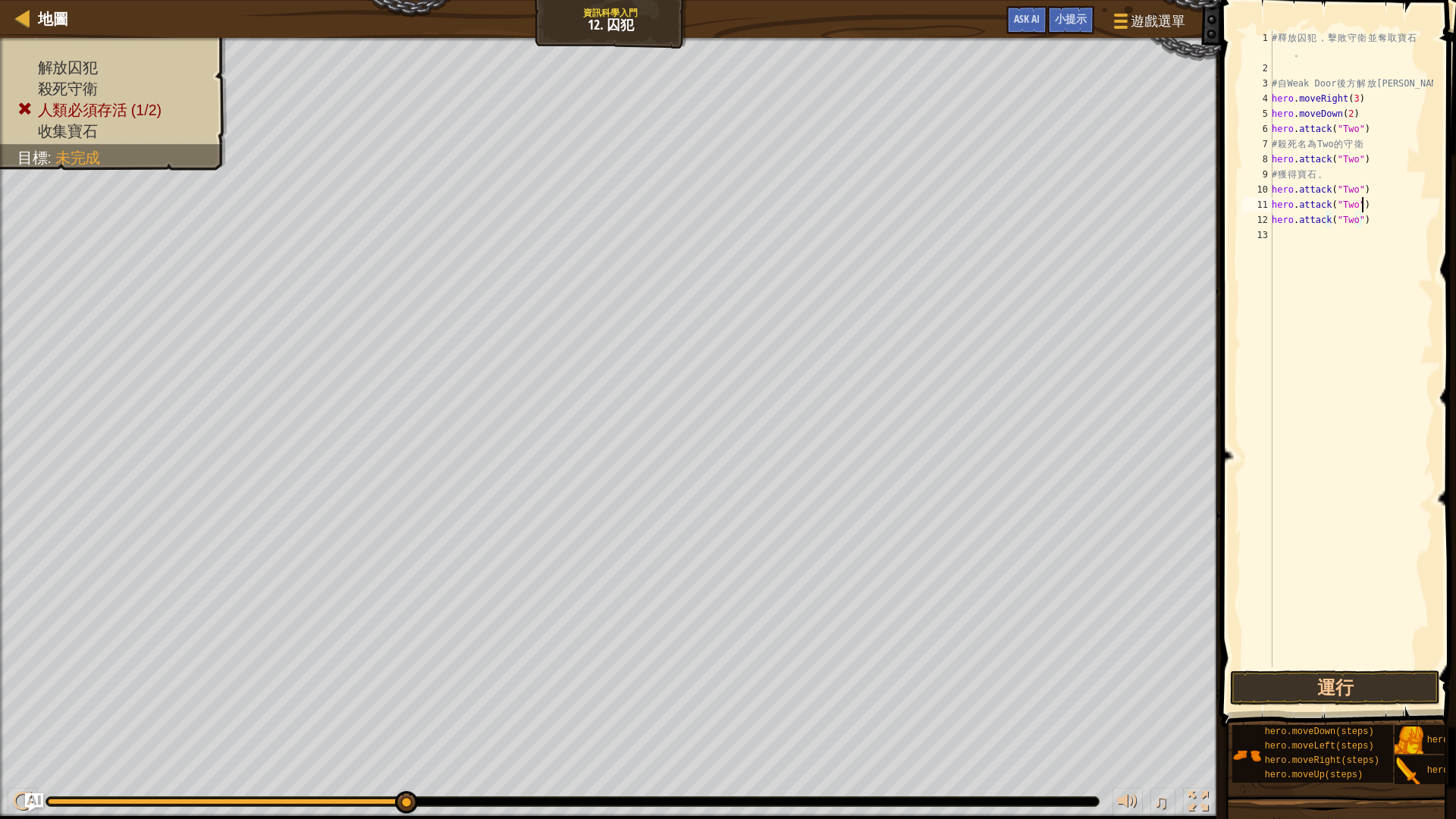
click at [1394, 205] on div "# 釋 放 囚 犯 ， 擊 敗 守 衛 並 奪 取 寶 石 。 # 自 Weak Door 後 方 解 放 [PERSON_NAME] . moveRight…" at bounding box center [1350, 372] width 164 height 682
click at [1352, 233] on div "# 釋 放 囚 犯 ， 擊 敗 守 衛 並 奪 取 寶 石 。 # 自 Weak Door 後 方 解 放 [PERSON_NAME] . moveRight…" at bounding box center [1350, 372] width 164 height 682
paste textarea "hero.attack("Two")"
type textarea "hero.attack("Two")"
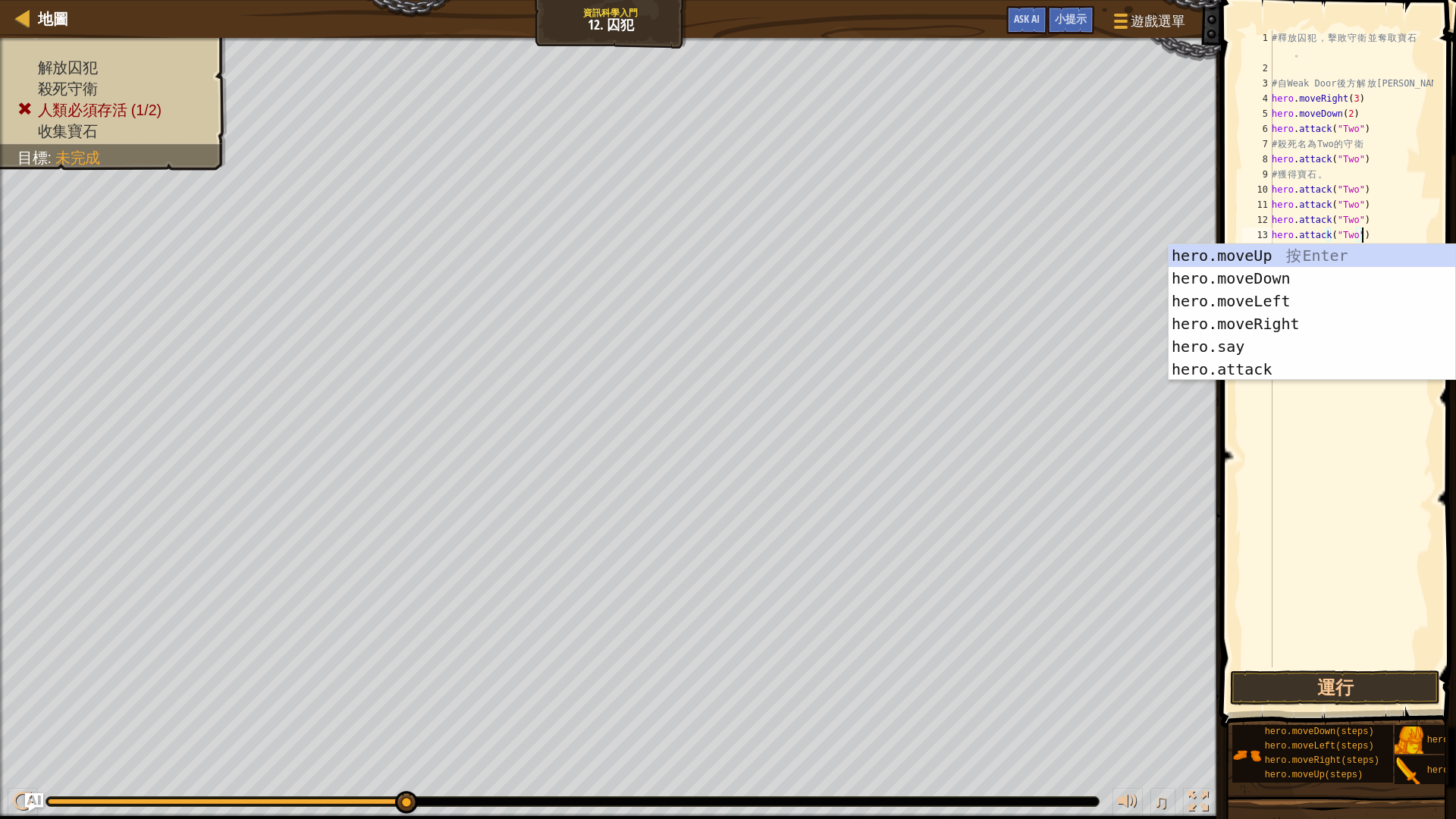
click at [1305, 561] on div "# 釋 放 囚 犯 ， 擊 敗 守 衛 並 奪 取 寶 石 。 # 自 Weak Door 後 方 解 放 [PERSON_NAME] . moveRight…" at bounding box center [1350, 372] width 164 height 682
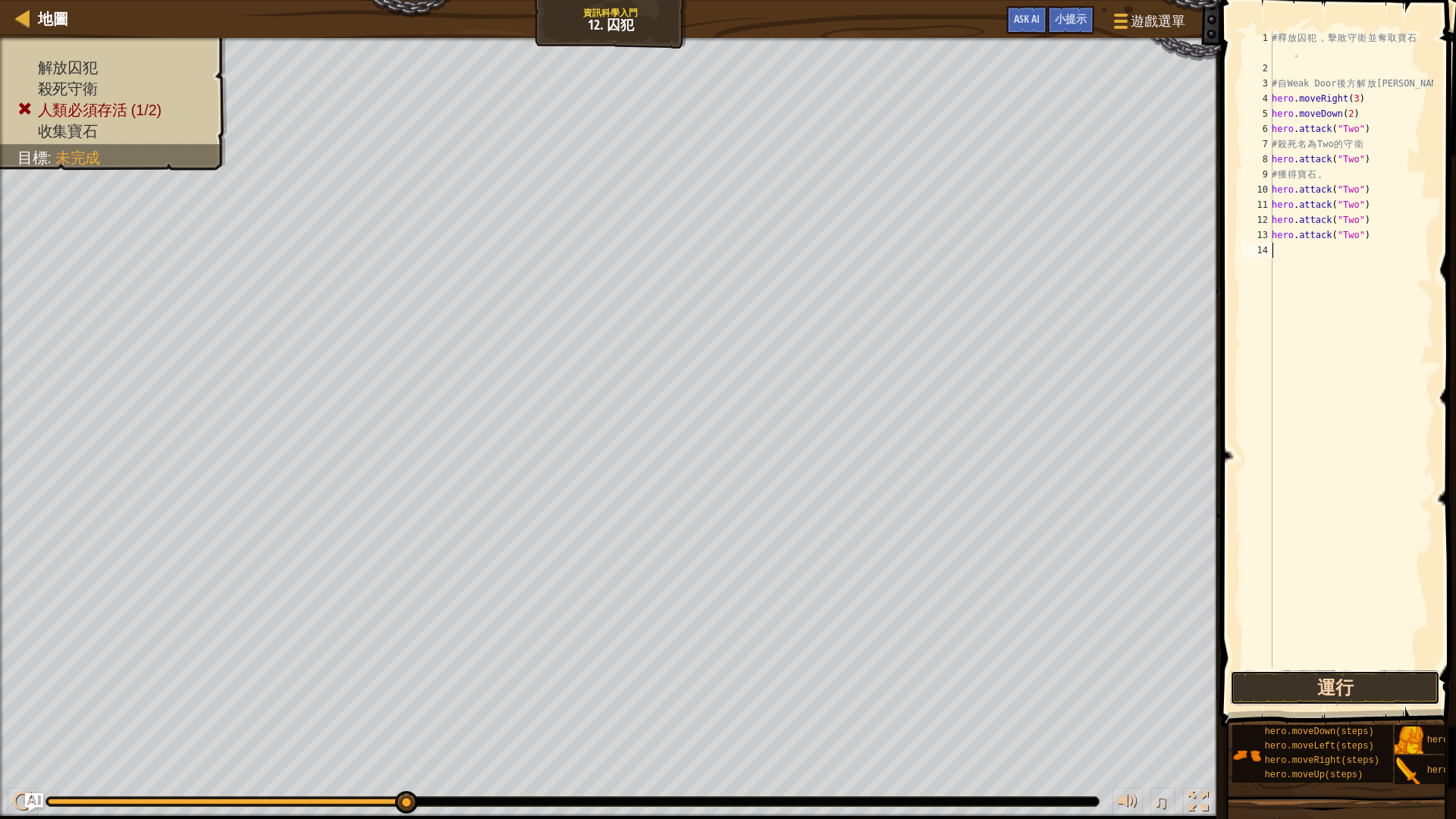
click at [1304, 677] on button "運行" at bounding box center [1335, 687] width 210 height 35
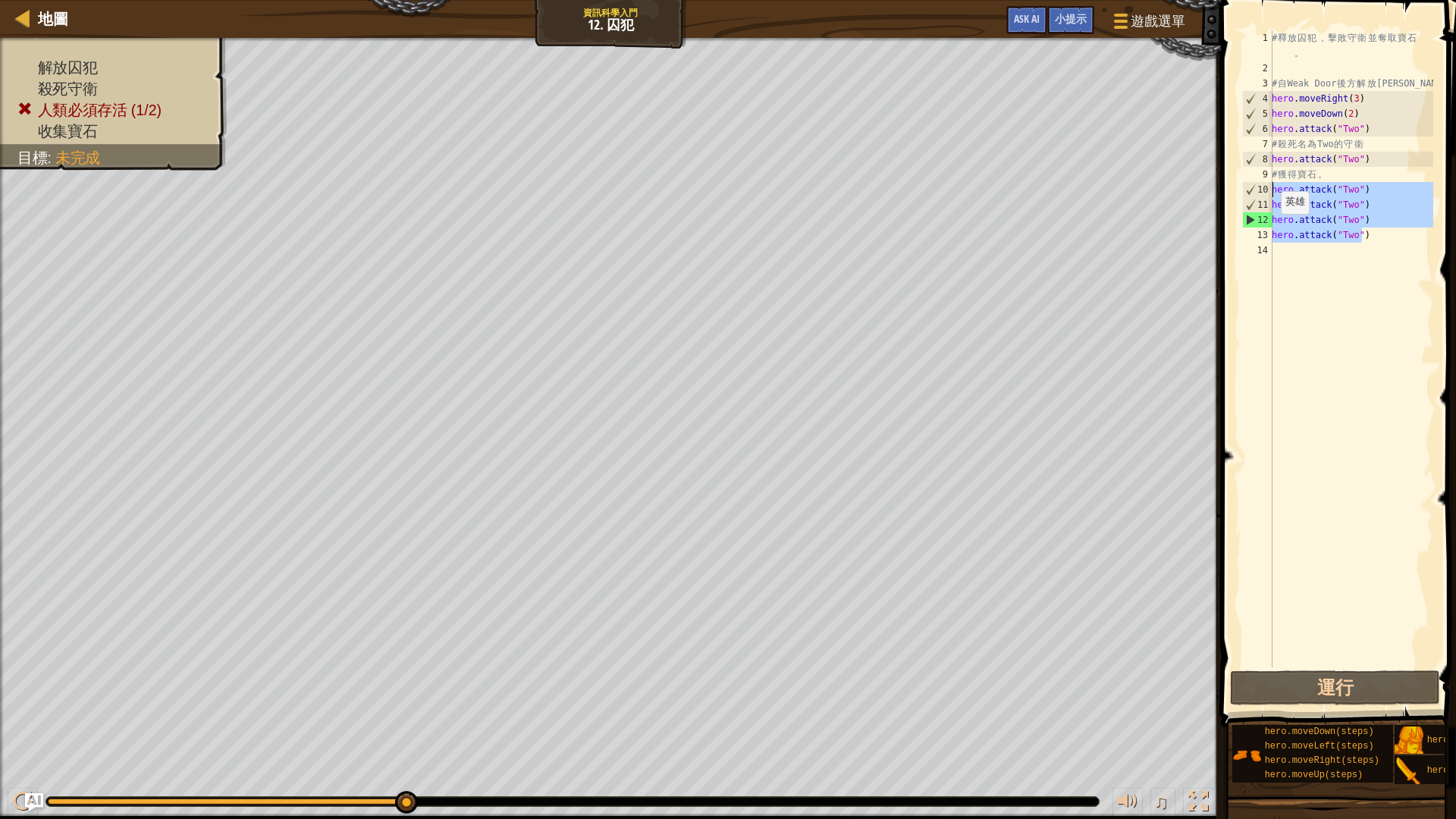
drag, startPoint x: 1370, startPoint y: 238, endPoint x: 1262, endPoint y: 190, distance: 118.2
click at [1262, 190] on div "1 2 3 4 5 6 7 8 9 10 11 12 13 14 # 釋 放 囚 犯 ， 擊 敗 守 衛 並 奪 取 寶 石 。 # 自 Weak Door …" at bounding box center [1336, 348] width 194 height 637
drag, startPoint x: 1368, startPoint y: 234, endPoint x: 1268, endPoint y: 189, distance: 109.7
click at [1268, 189] on div "hero.attack("Two") 1 2 3 4 5 6 7 8 9 10 11 12 13 14 # 釋 放 囚 犯 ， 擊 敗 守 衛 並 奪 取 寶…" at bounding box center [1336, 348] width 194 height 637
type textarea "hero.attack("Two") hero.attack("Two")"
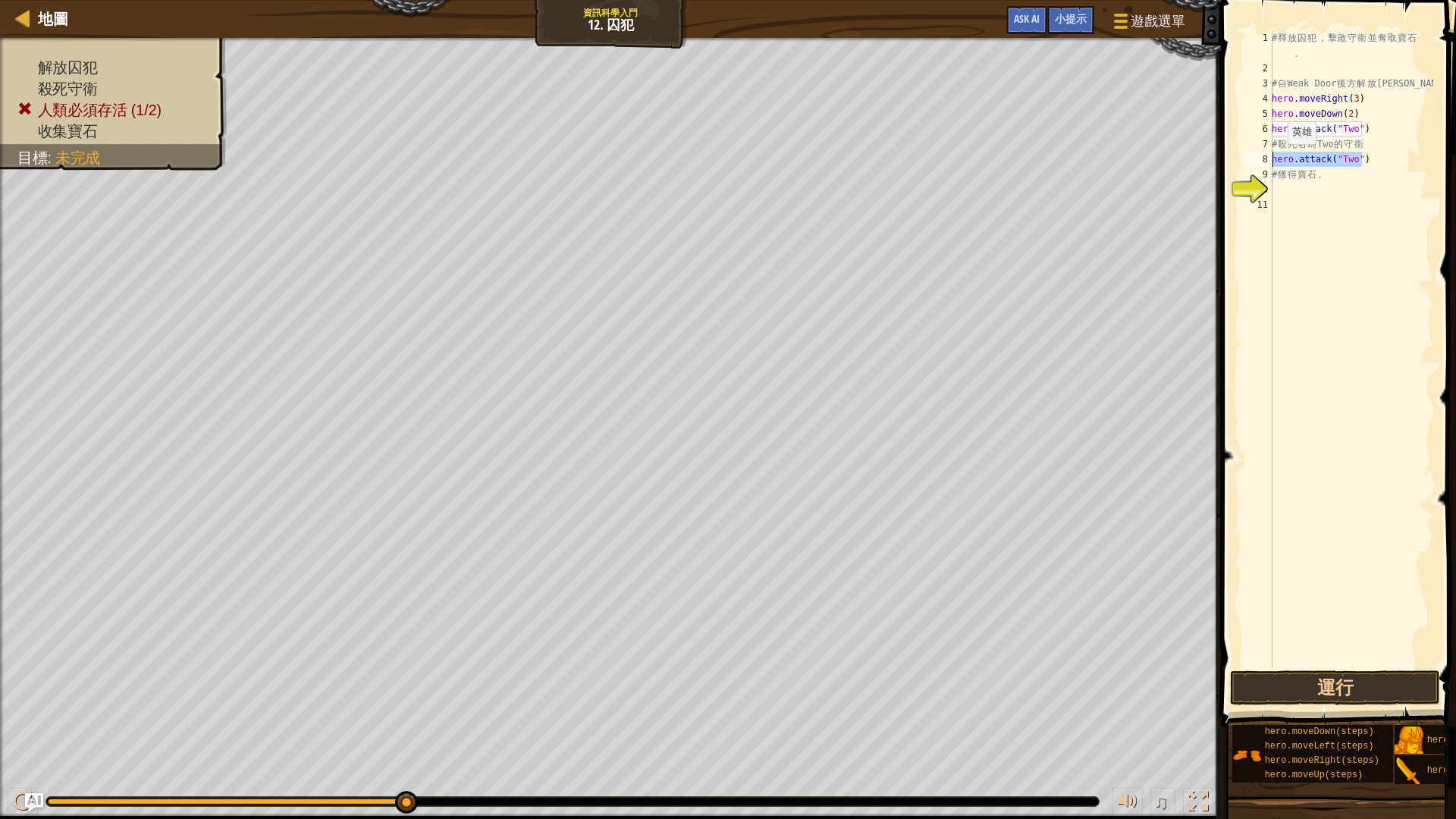
drag, startPoint x: 1365, startPoint y: 158, endPoint x: 1246, endPoint y: 158, distance: 119.0
click at [1246, 158] on div "1 2 3 4 5 6 7 8 9 10 11 # 釋 放 囚 犯 ， 擊 敗 守 衛 並 奪 取 寶 石 。 # 自 Weak Door 後 方 解 放 […" at bounding box center [1336, 348] width 194 height 637
type textarea "hero.attack("Two")"
drag, startPoint x: 1350, startPoint y: 132, endPoint x: 1266, endPoint y: 136, distance: 84.1
click at [1266, 136] on div "1 2 3 4 5 6 7 8 9 10 11 # 釋 放 囚 犯 ， 擊 敗 守 衛 並 奪 取 寶 石 。 # 自 Weak Door 後 方 解 放 […" at bounding box center [1336, 348] width 194 height 637
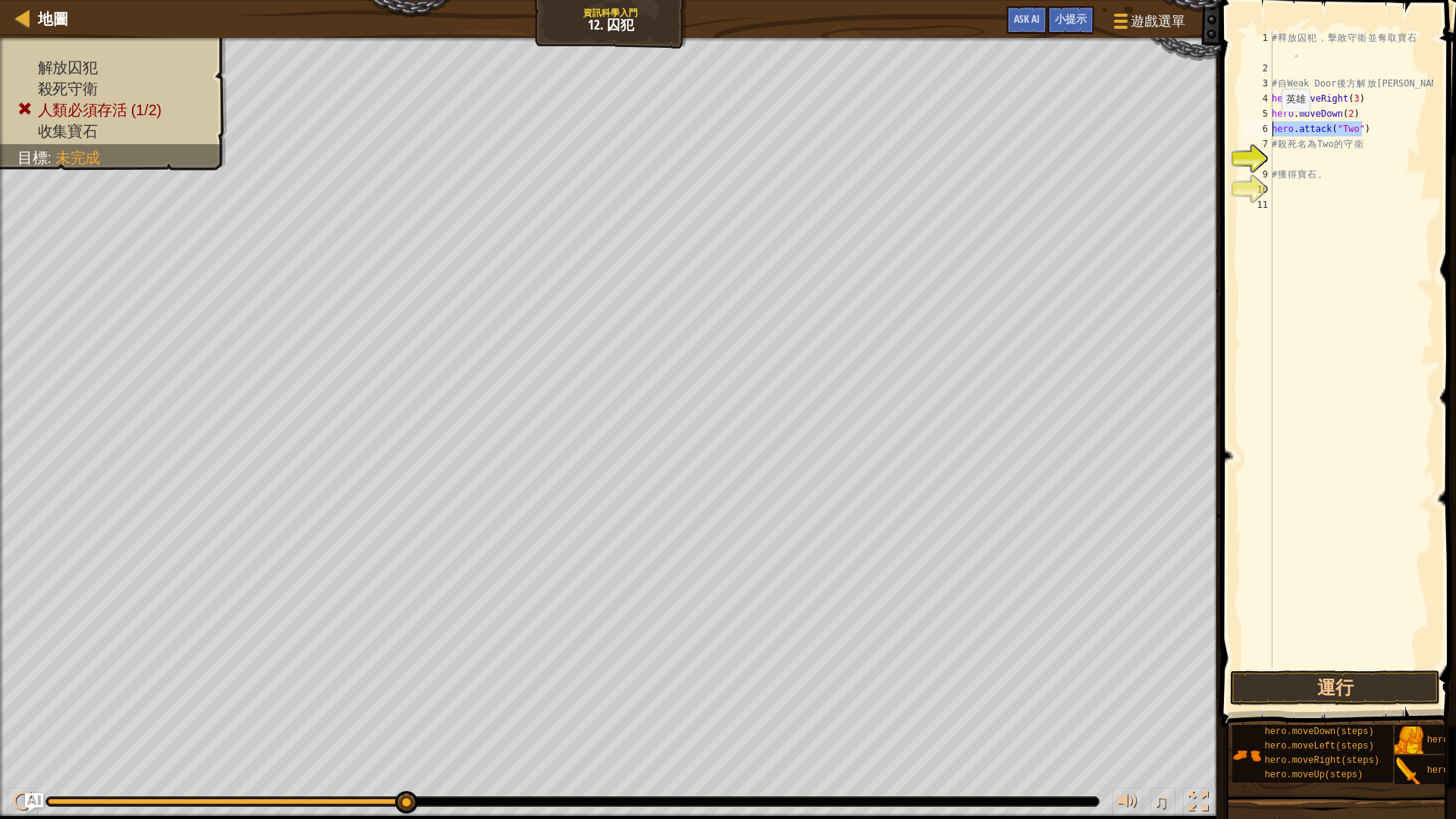
drag, startPoint x: 1366, startPoint y: 129, endPoint x: 1271, endPoint y: 126, distance: 95.0
click at [1271, 126] on div "hero.attack("Two") 1 2 3 4 5 6 7 8 9 10 11 # 釋 放 囚 犯 ， 擊 敗 守 衛 並 奪 取 寶 石 。 # 自 …" at bounding box center [1336, 348] width 194 height 637
type textarea "="
type textarea "h"
click at [1352, 99] on div "# 釋 放 囚 犯 ， 擊 敗 守 衛 並 奪 取 寶 石 。 # 自 Weak Door 後 方 解 放 [PERSON_NAME] . moveRight…" at bounding box center [1350, 372] width 164 height 682
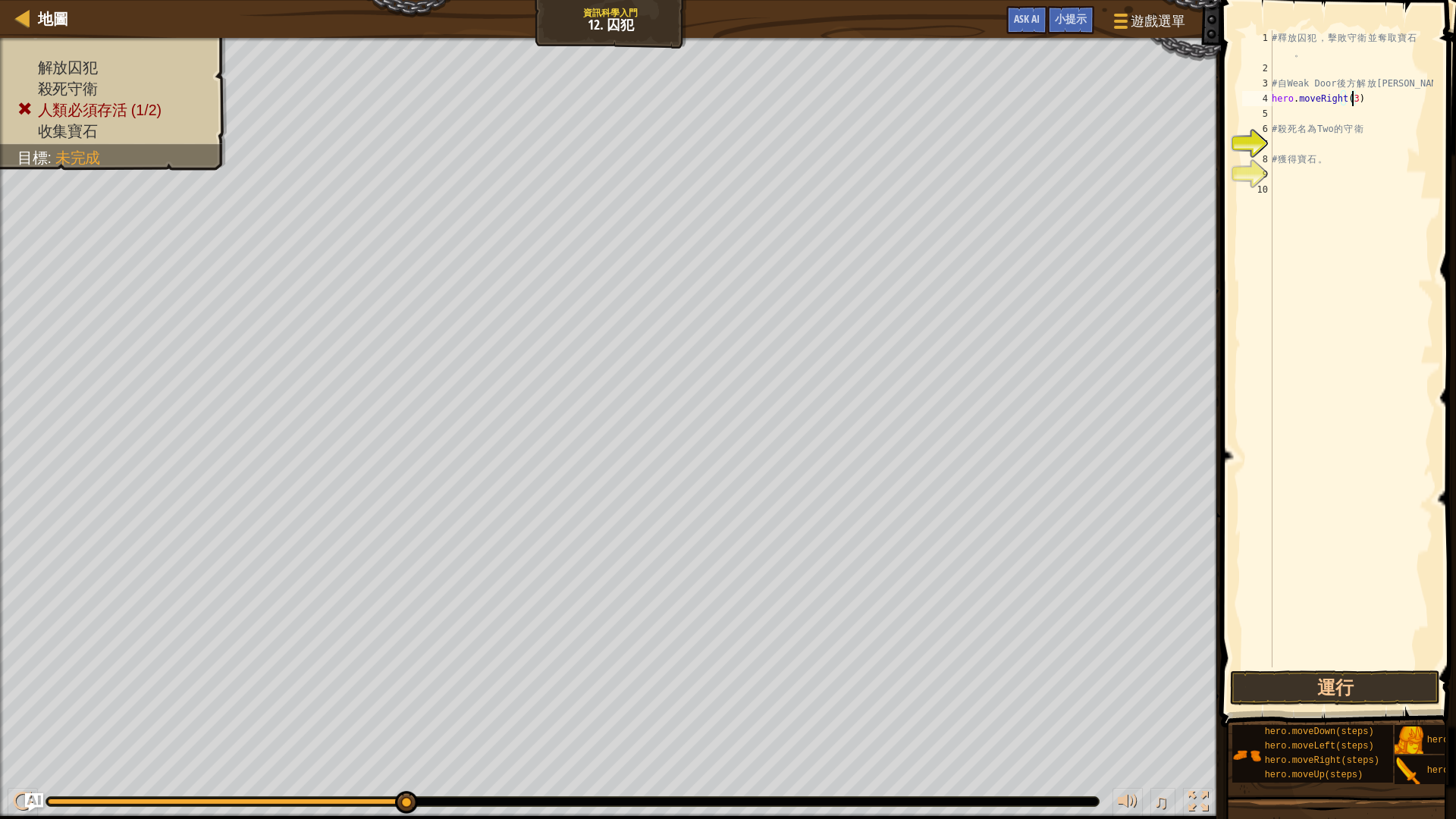
type textarea "hero.moveRight()"
click at [1324, 111] on div "# 釋 放 囚 犯 ， 擊 敗 守 衛 並 奪 取 寶 石 。 # 自 Weak Door 後 方 解 放 [PERSON_NAME] . moveRight…" at bounding box center [1350, 372] width 164 height 682
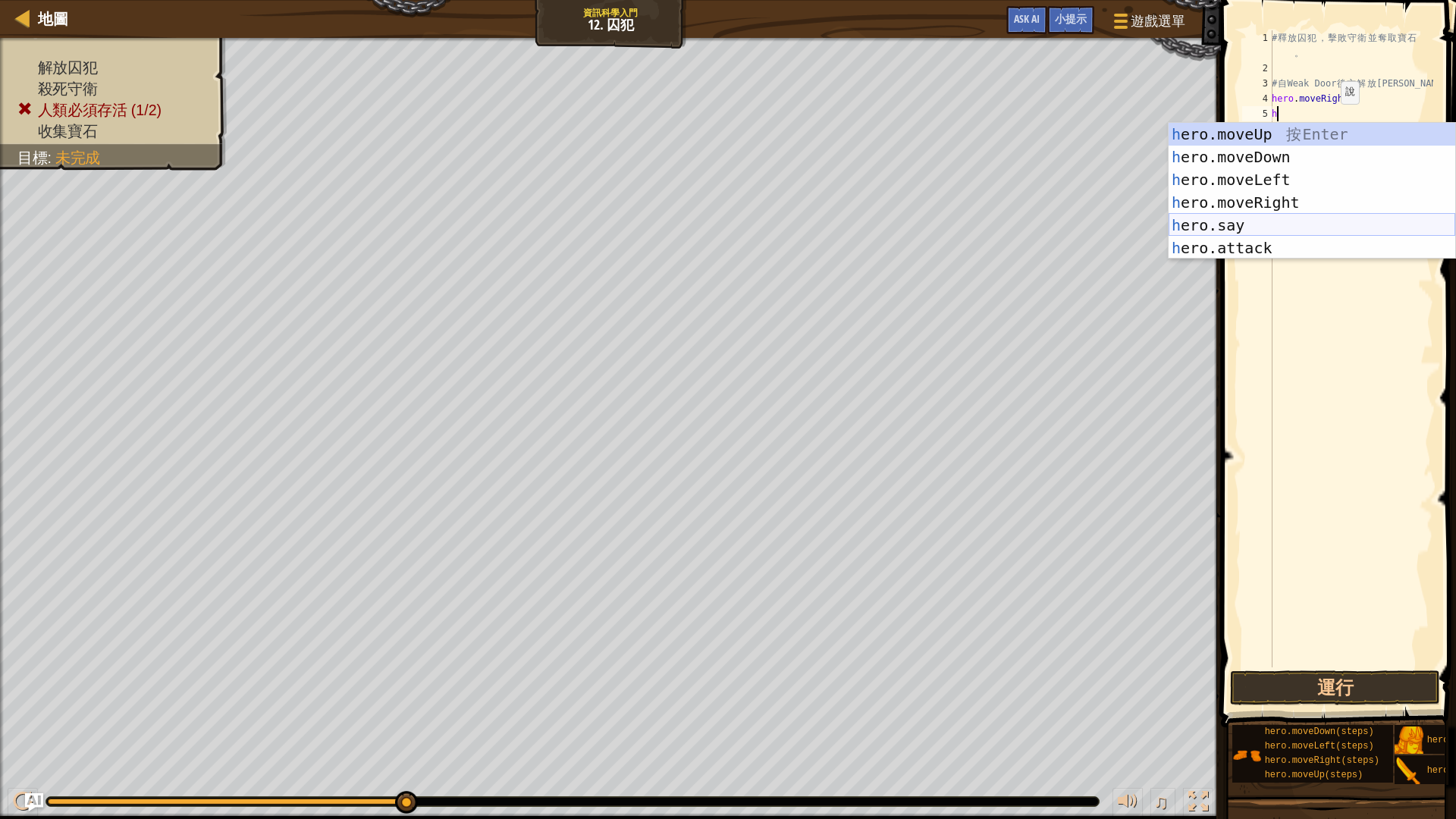
click at [1231, 225] on div "h ero.moveUp 按 Enter h ero.moveDown 按 Enter h ero.moveLeft 按 Enter h ero.moveRi…" at bounding box center [1311, 214] width 287 height 182
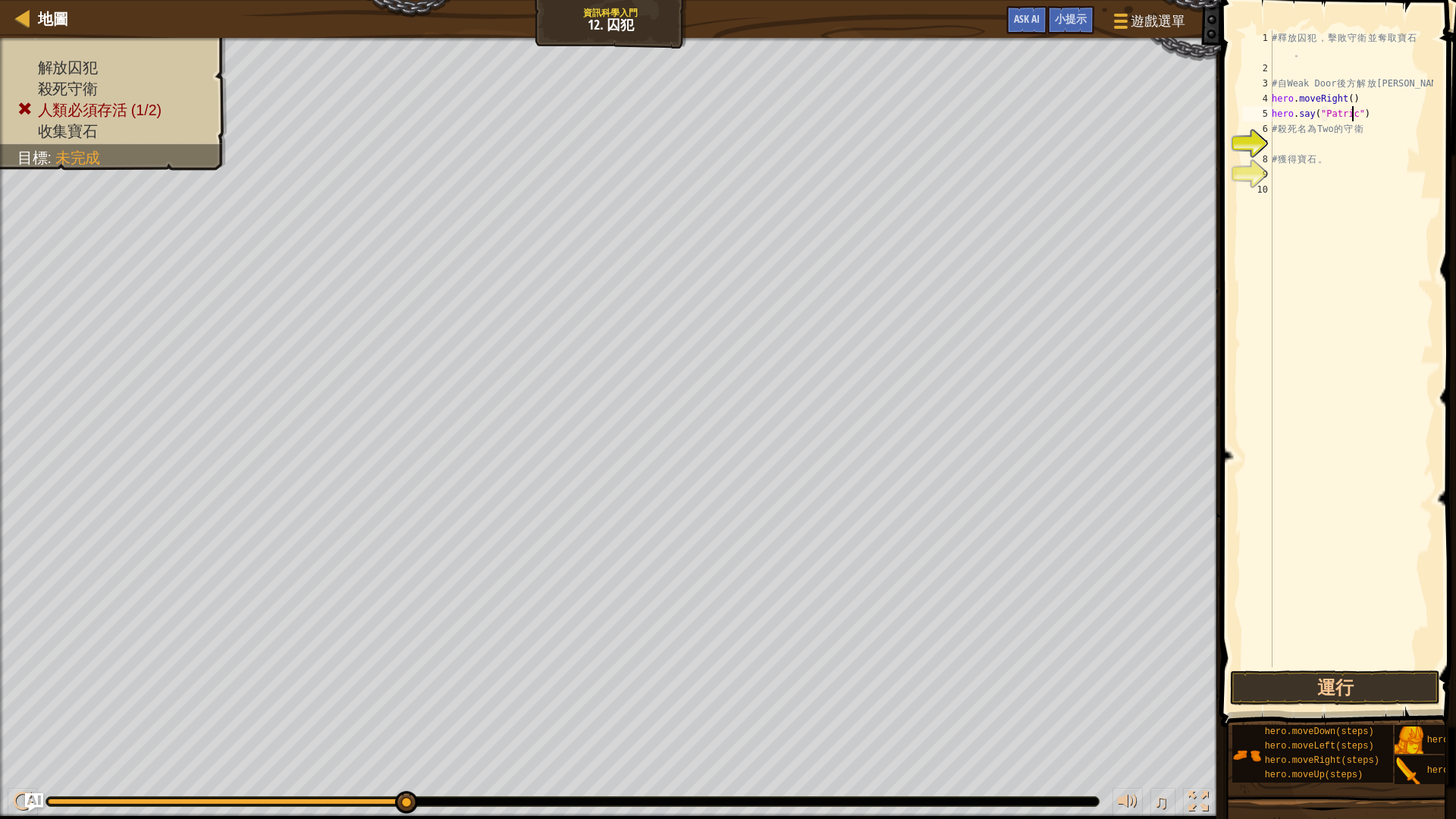
scroll to position [7, 7]
type textarea "hero.say("[PERSON_NAME]")"
click at [1306, 679] on button "運行" at bounding box center [1335, 687] width 210 height 35
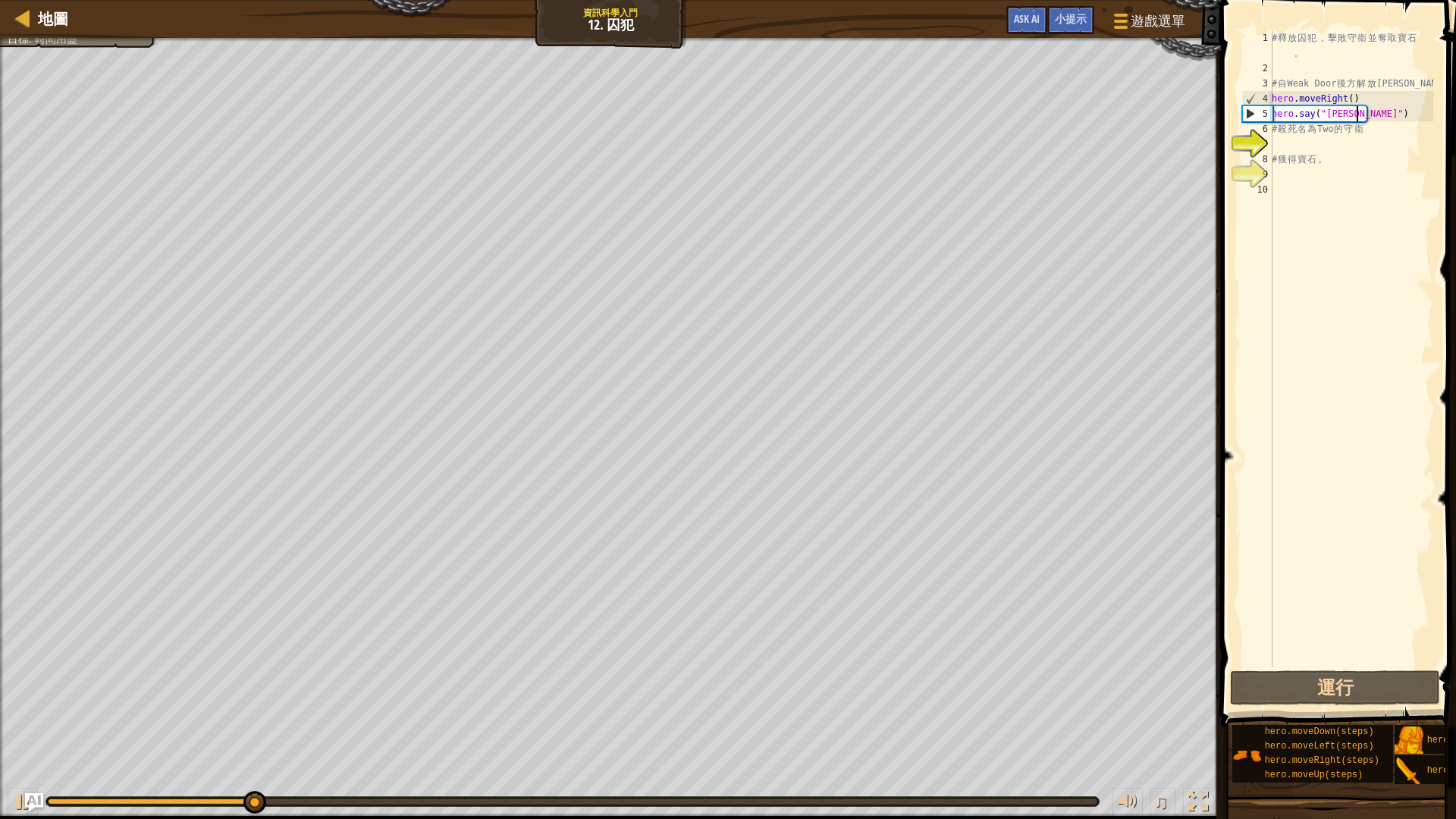
click at [1359, 183] on div "# 釋 放 囚 犯 ， 擊 敗 守 衛 並 奪 取 寶 石 。 # 自 Weak Door 後 方 解 放 [PERSON_NAME] . moveRight…" at bounding box center [1350, 372] width 164 height 682
click at [1070, 27] on div "小提示" at bounding box center [1071, 20] width 47 height 28
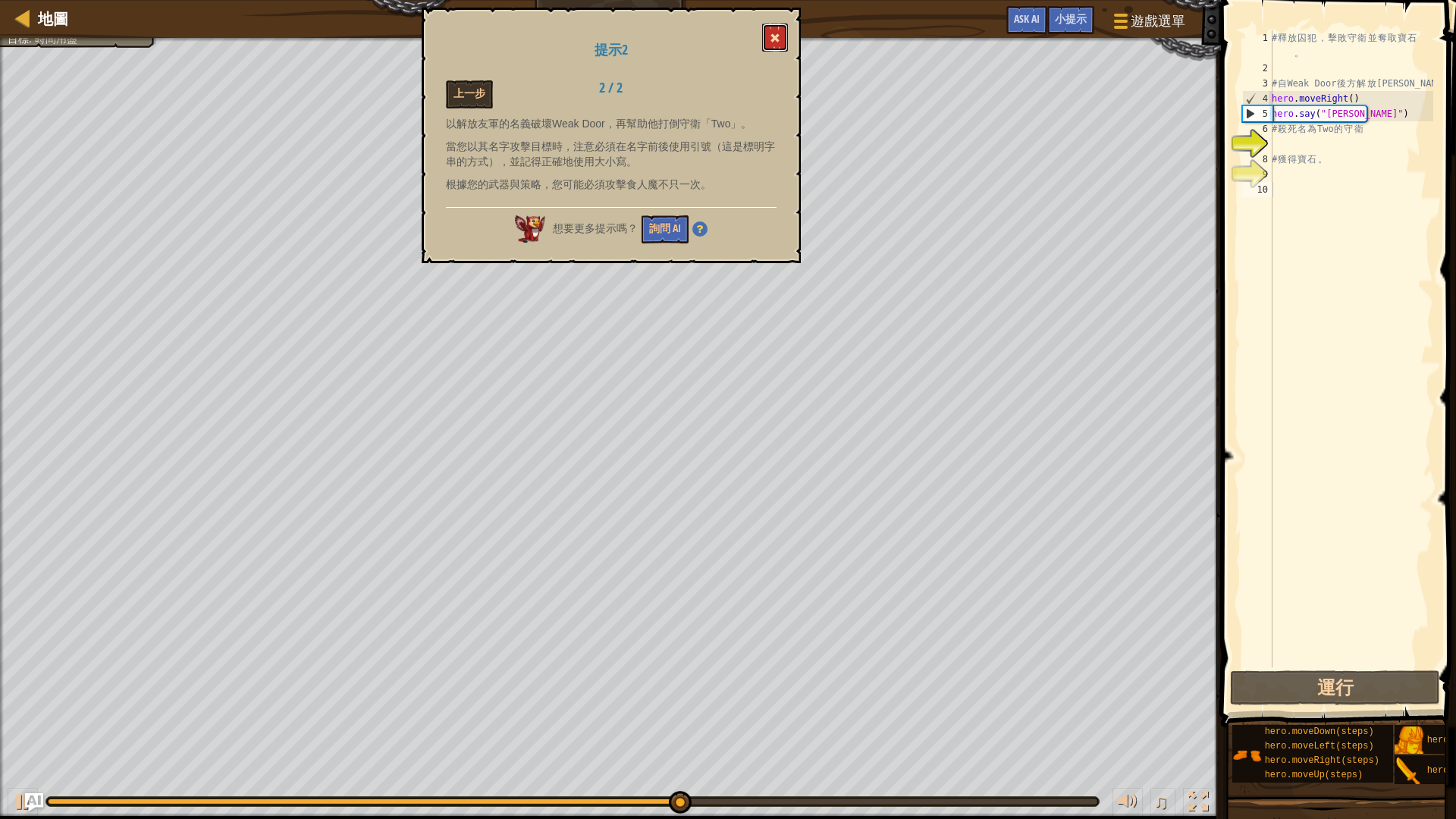
click at [778, 31] on button at bounding box center [774, 37] width 26 height 28
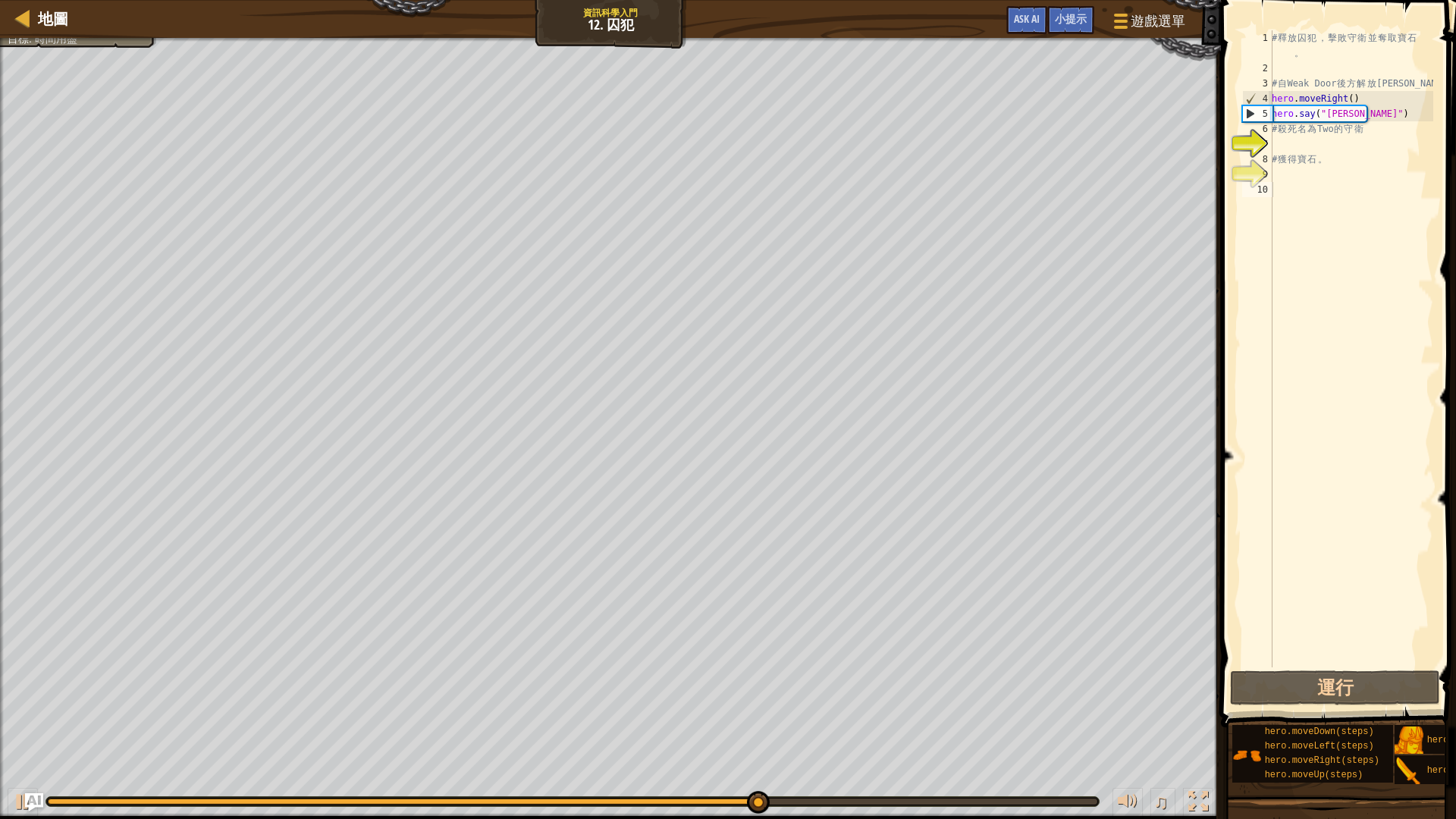
type textarea "hero.say("[PERSON_NAME]")"
drag, startPoint x: 1369, startPoint y: 119, endPoint x: 1264, endPoint y: 116, distance: 105.0
click at [1264, 116] on div "hero.say("[PERSON_NAME]") 1 2 3 4 5 6 7 8 9 10 # 釋 放 囚 犯 ， 擊 敗 守 衛 並 奪 取 寶 石 。 …" at bounding box center [1336, 348] width 194 height 637
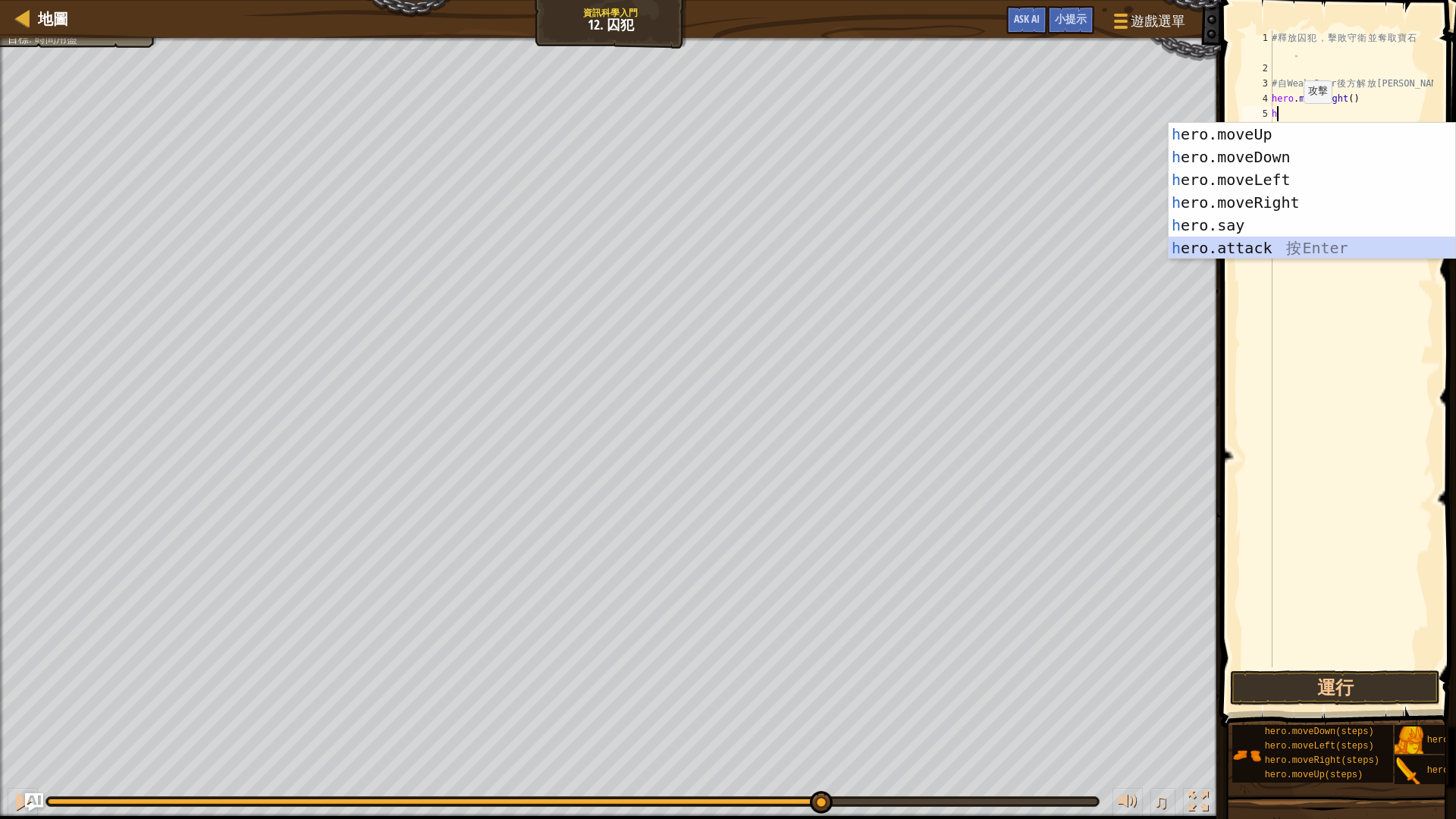
click at [1264, 246] on div "h ero.moveUp 按 Enter h ero.moveDown 按 Enter h ero.moveLeft 按 Enter h ero.moveRi…" at bounding box center [1311, 214] width 287 height 182
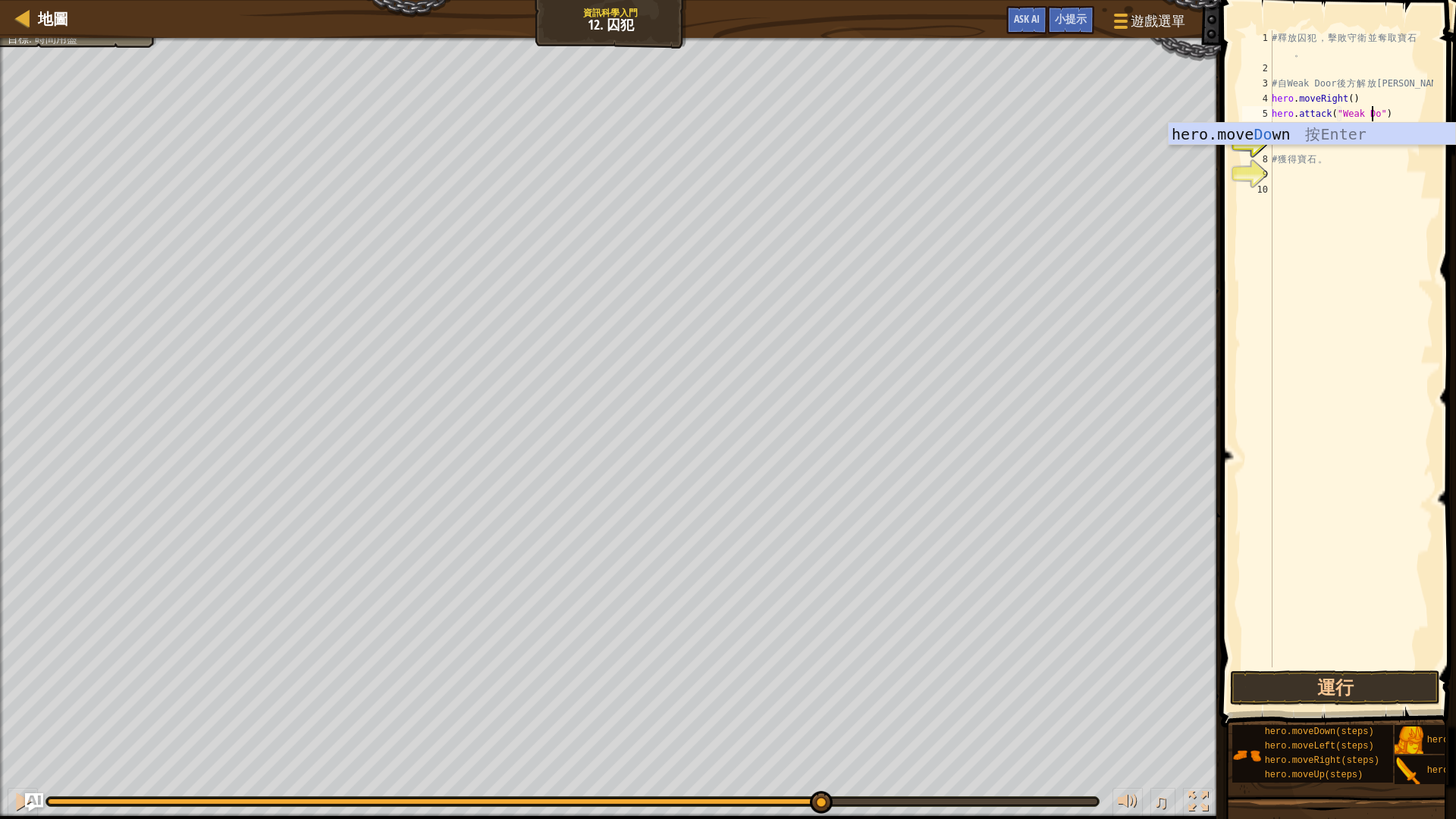
scroll to position [7, 9]
type textarea "hero.attack("Weak Door")"
click at [1331, 688] on button "運行" at bounding box center [1335, 687] width 210 height 35
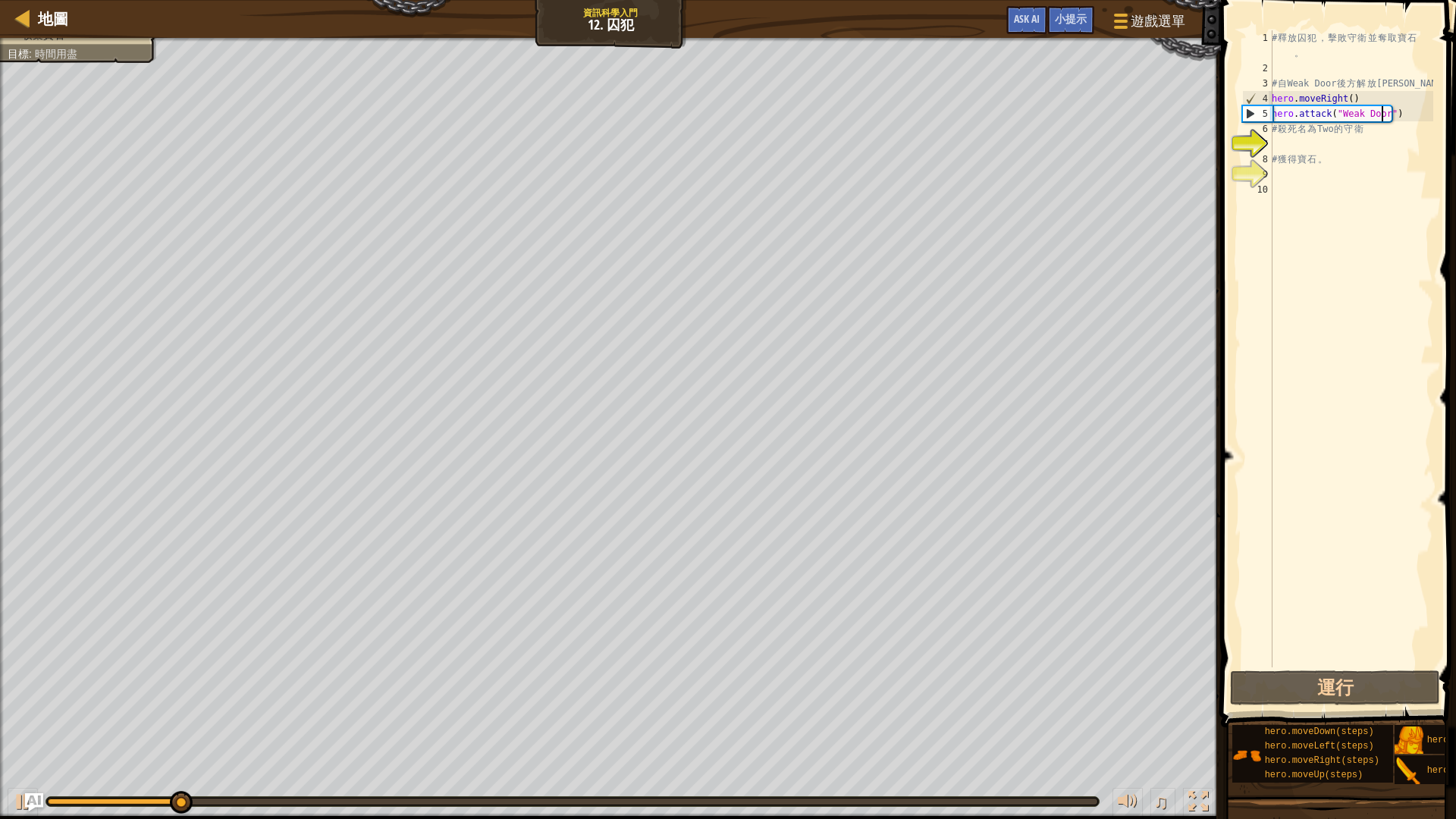
click at [1326, 144] on div "# 釋 放 囚 犯 ， 擊 敗 守 衛 並 奪 取 寶 石 。 # 自 Weak Door 後 方 解 放 [PERSON_NAME] . moveRight…" at bounding box center [1350, 372] width 164 height 682
type textarea "h"
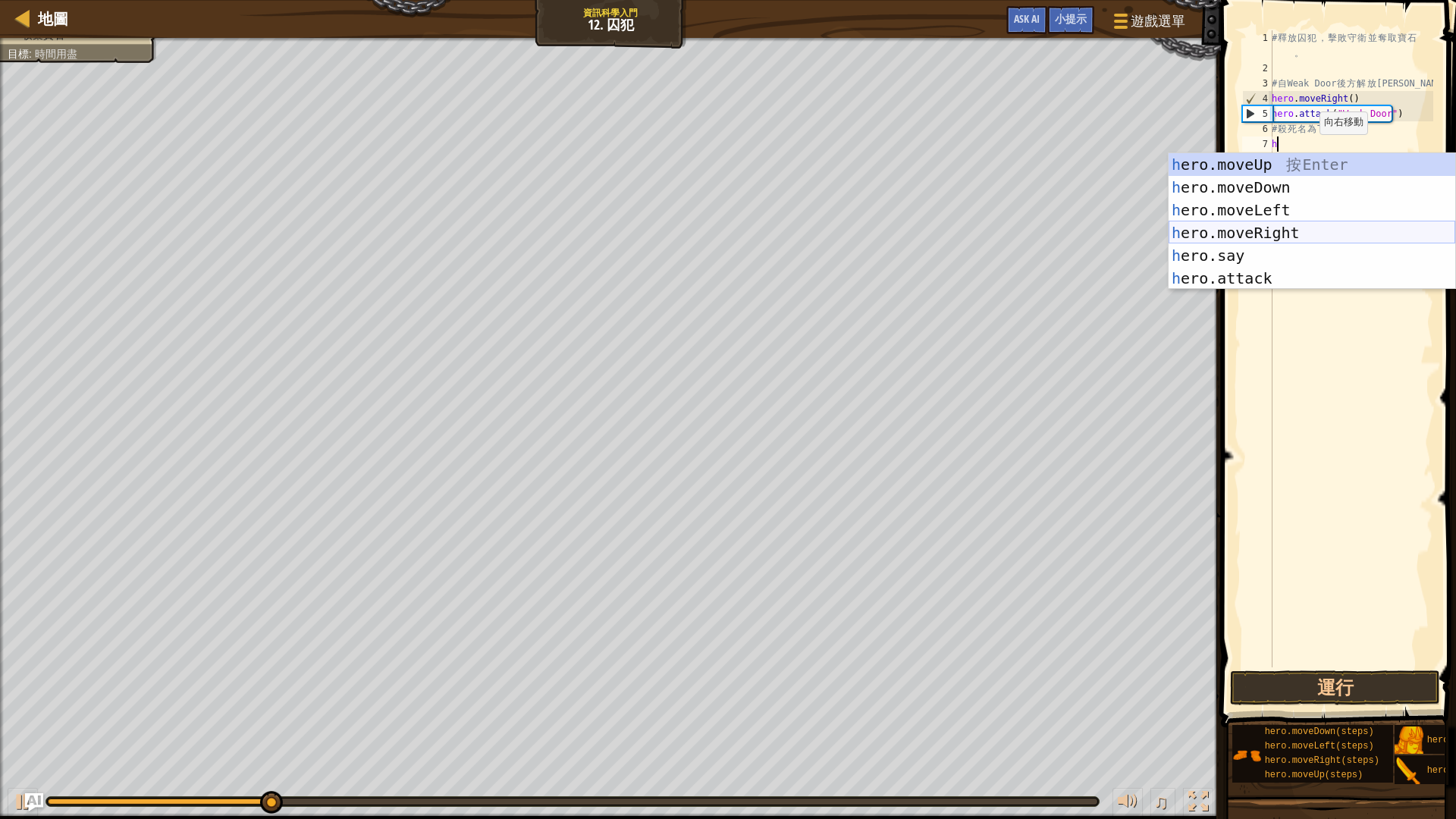
click at [1285, 234] on div "h ero.moveUp 按 Enter h ero.moveDown 按 Enter h ero.moveLeft 按 Enter h ero.moveRi…" at bounding box center [1311, 243] width 287 height 182
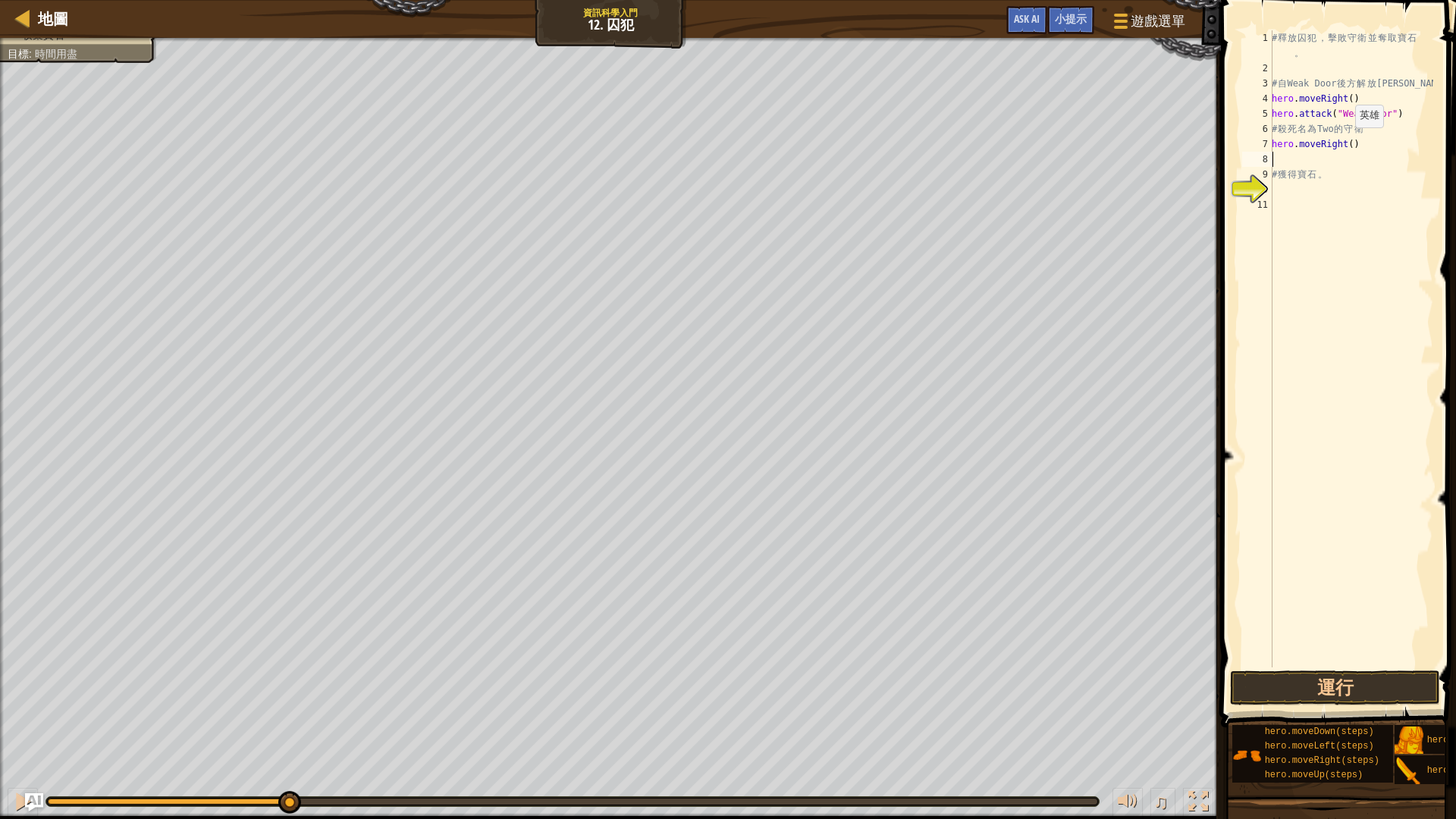
click at [1346, 143] on div "# 釋 放 囚 犯 ， 擊 敗 守 衛 並 奪 取 寶 石 。 # 自 Weak Door 後 方 解 放 [PERSON_NAME] . moveRight…" at bounding box center [1350, 372] width 164 height 682
type textarea "hero.moveRight(2)"
click at [1338, 163] on div "# 釋 放 囚 犯 ， 擊 敗 守 衛 並 奪 取 寶 石 。 # 自 Weak Door 後 方 解 放 [PERSON_NAME] . moveRight…" at bounding box center [1350, 372] width 164 height 682
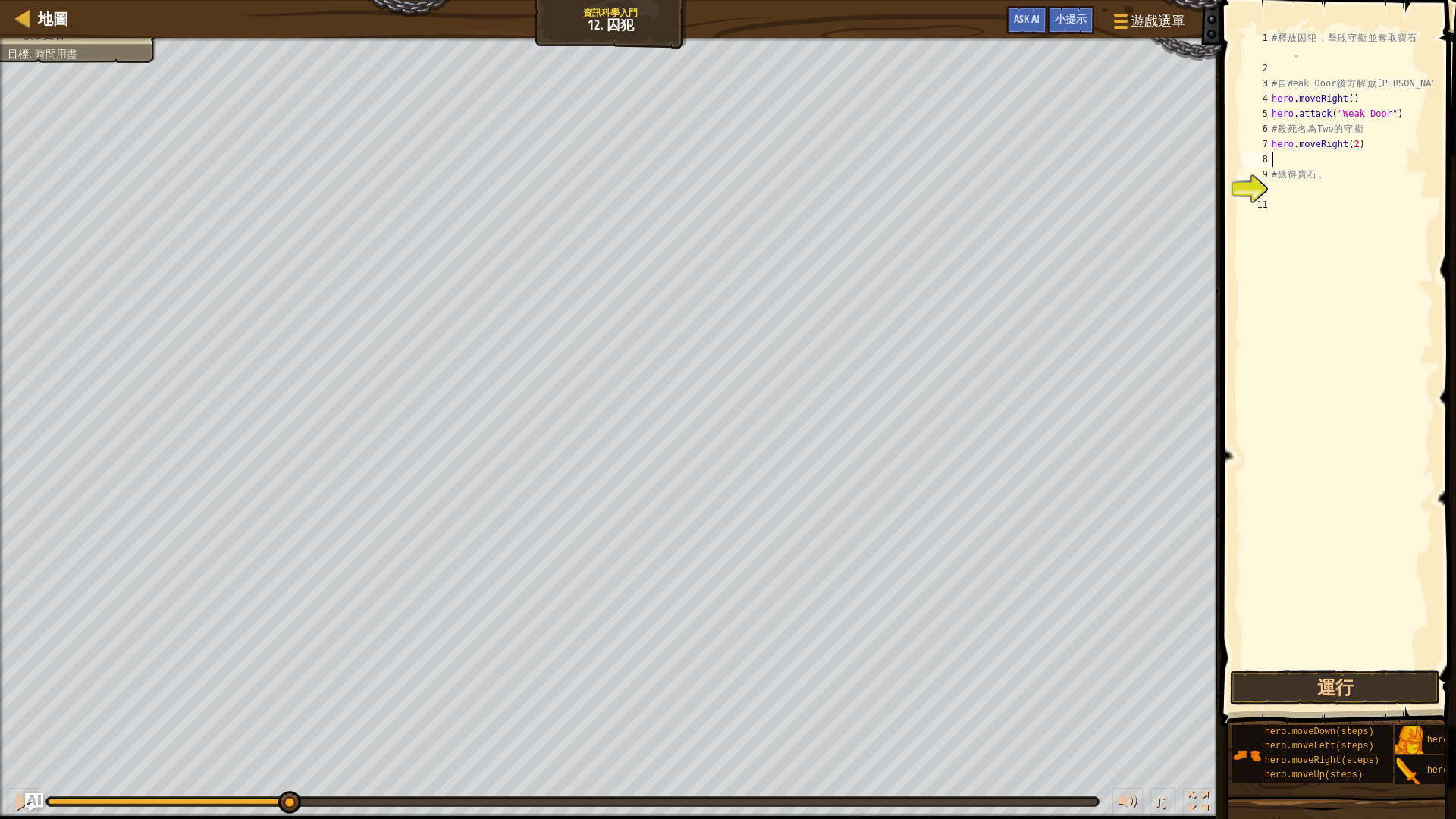
type textarea "h"
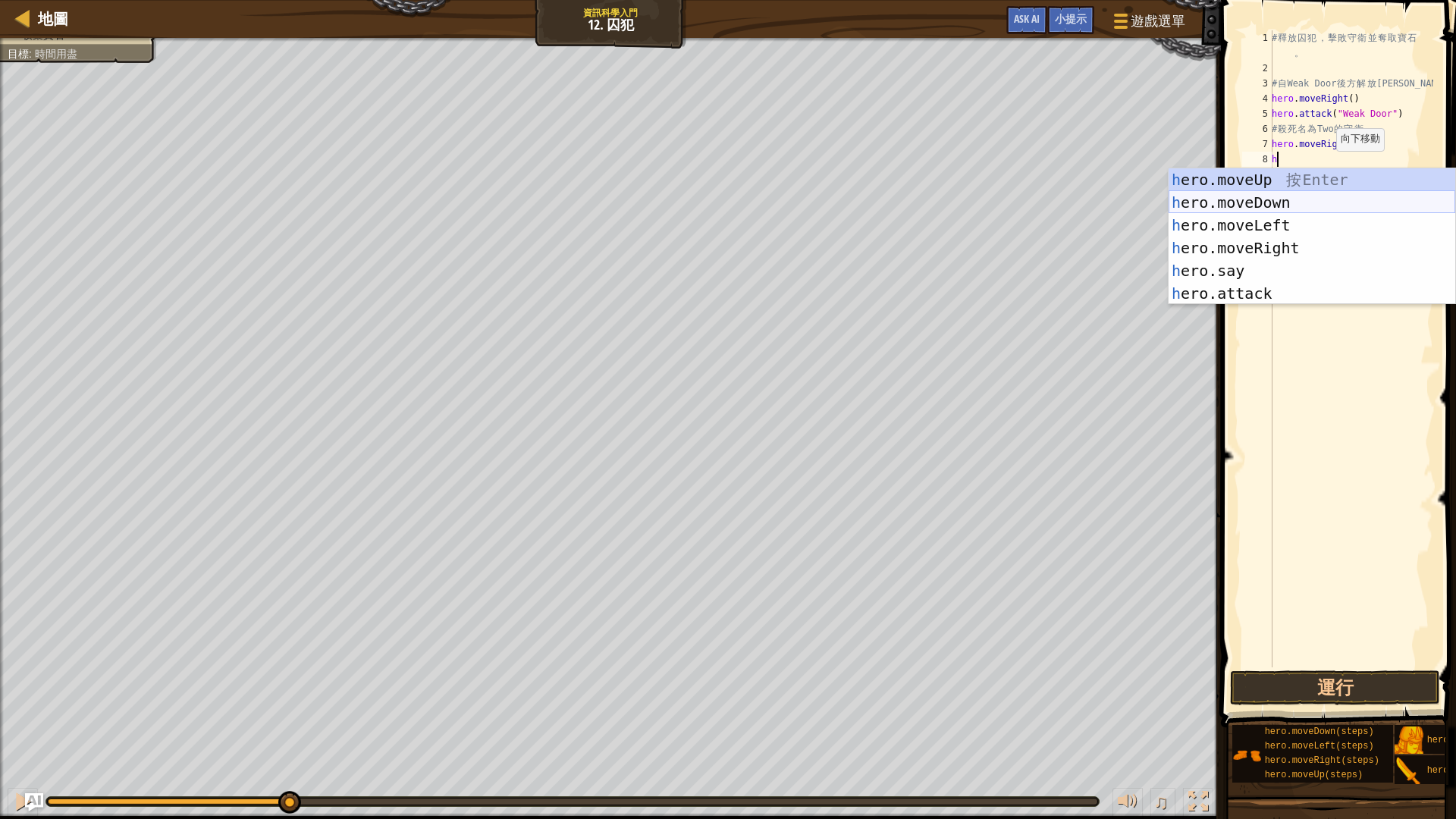
click at [1275, 198] on div "h ero.moveUp 按 Enter h ero.moveDown 按 Enter h ero.moveLeft 按 Enter h ero.moveRi…" at bounding box center [1311, 259] width 287 height 182
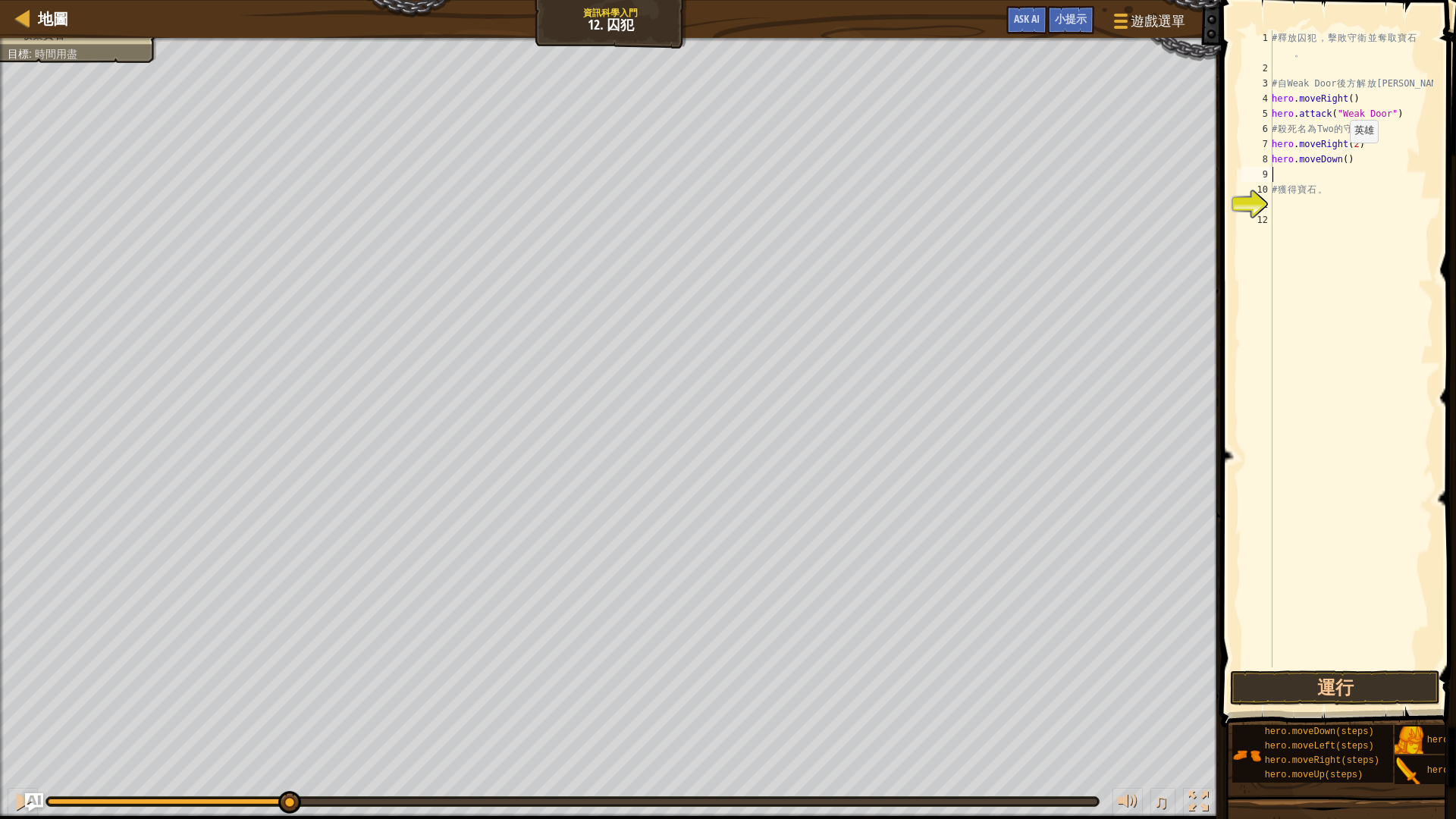
click at [1341, 158] on div "# 釋 放 囚 犯 ， 擊 敗 守 衛 並 奪 取 寶 石 。 # 自 Weak Door 後 方 解 放 [PERSON_NAME] . moveRight…" at bounding box center [1350, 372] width 164 height 682
type textarea "hero.moveDown(2)"
click at [1339, 172] on div "# 釋 放 囚 犯 ， 擊 敗 守 衛 並 奪 取 寶 石 。 # 自 Weak Door 後 方 解 放 [PERSON_NAME] . moveRight…" at bounding box center [1350, 372] width 164 height 682
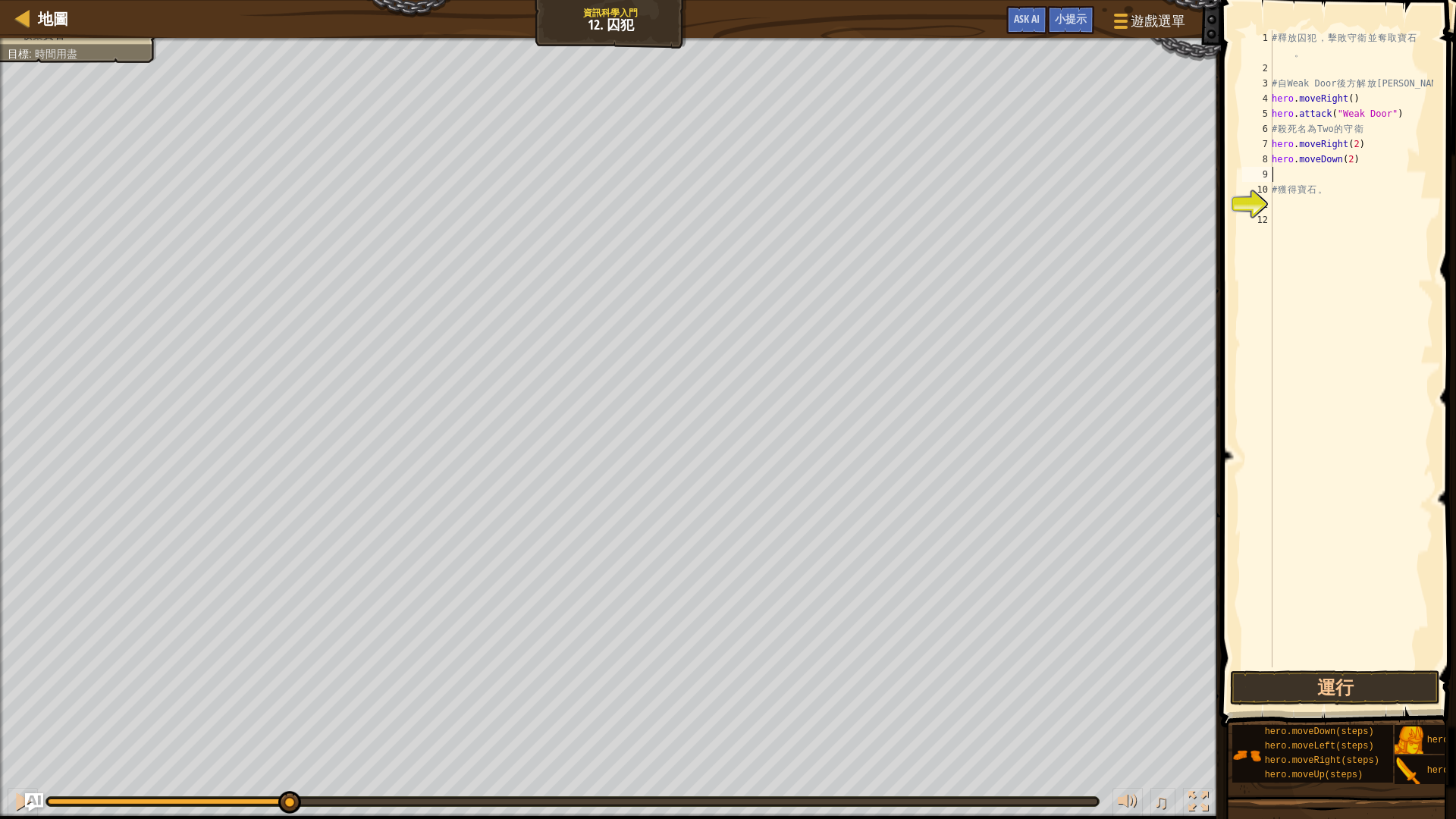
type textarea "h"
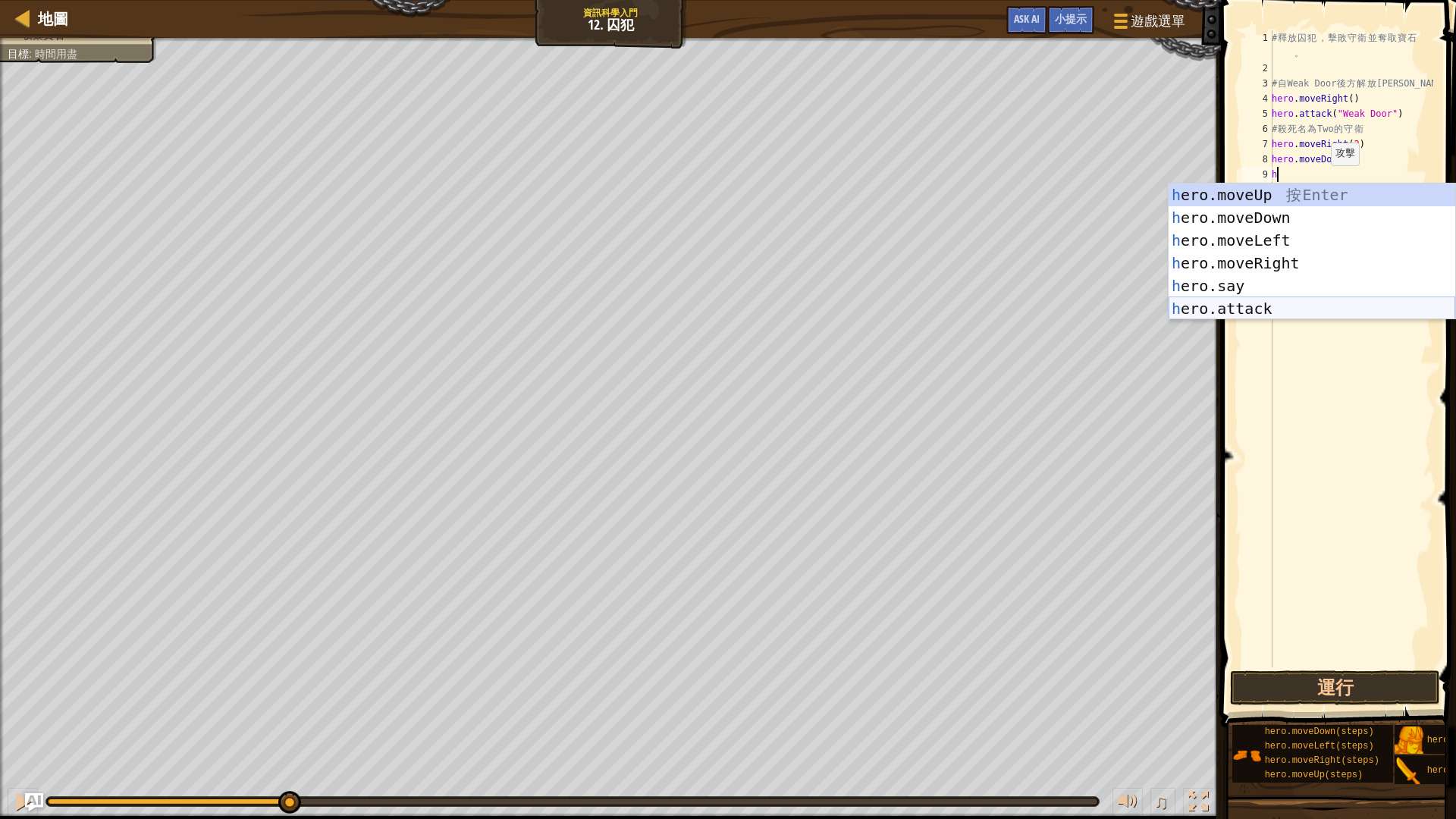
click at [1269, 303] on div "h ero.moveUp 按 Enter h ero.moveDown 按 Enter h ero.moveLeft 按 Enter h ero.moveRi…" at bounding box center [1311, 274] width 287 height 182
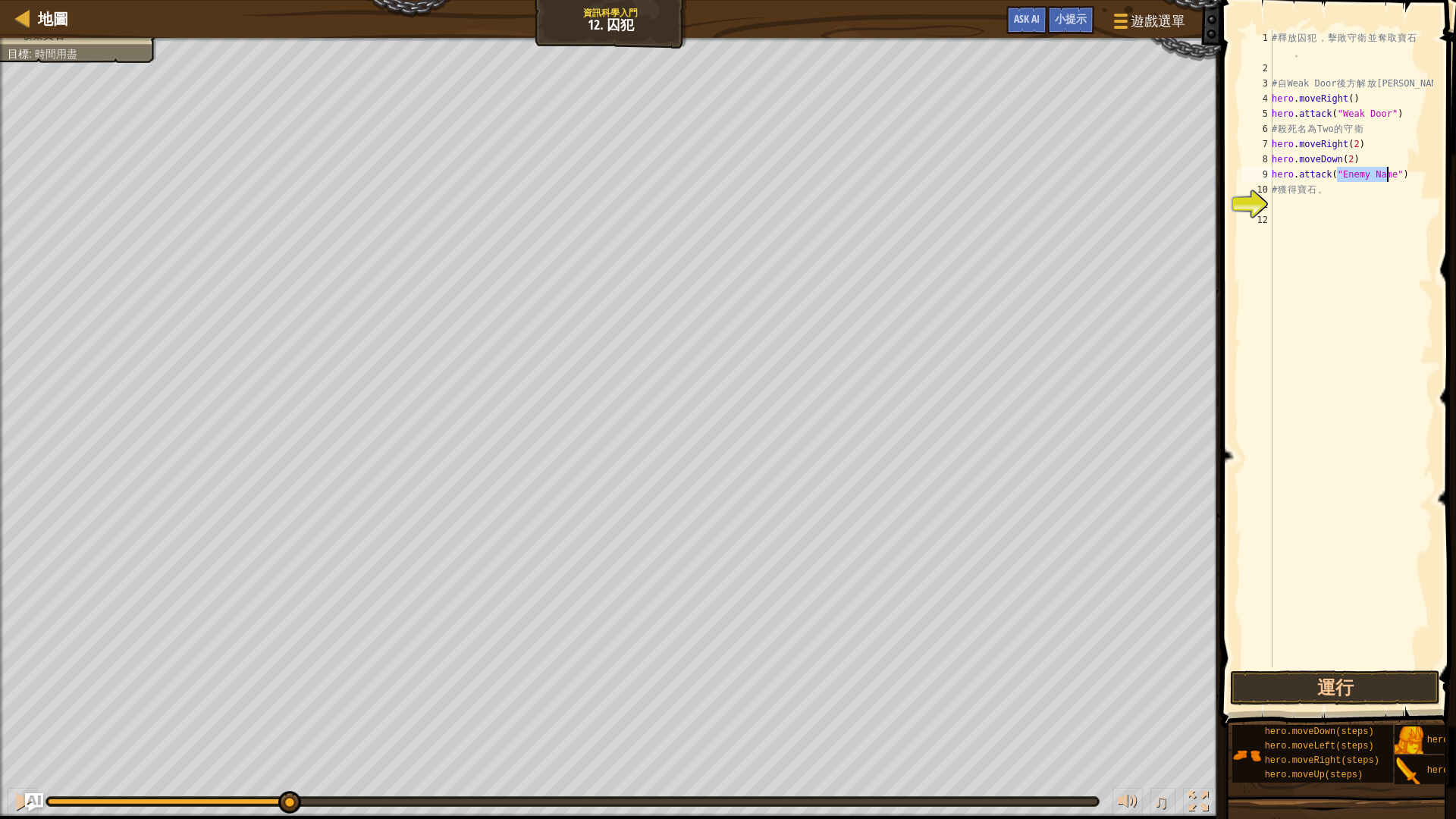
scroll to position [7, 6]
type textarea "hero.attack("Two")"
drag, startPoint x: 1344, startPoint y: 179, endPoint x: 1263, endPoint y: 178, distance: 81.0
click at [1263, 178] on div "hero.attack("Two") 1 2 3 4 5 6 7 8 9 10 11 12 # 釋 放 囚 犯 ， 擊 敗 守 衛 並 奪 取 寶 石 。 #…" at bounding box center [1336, 348] width 194 height 637
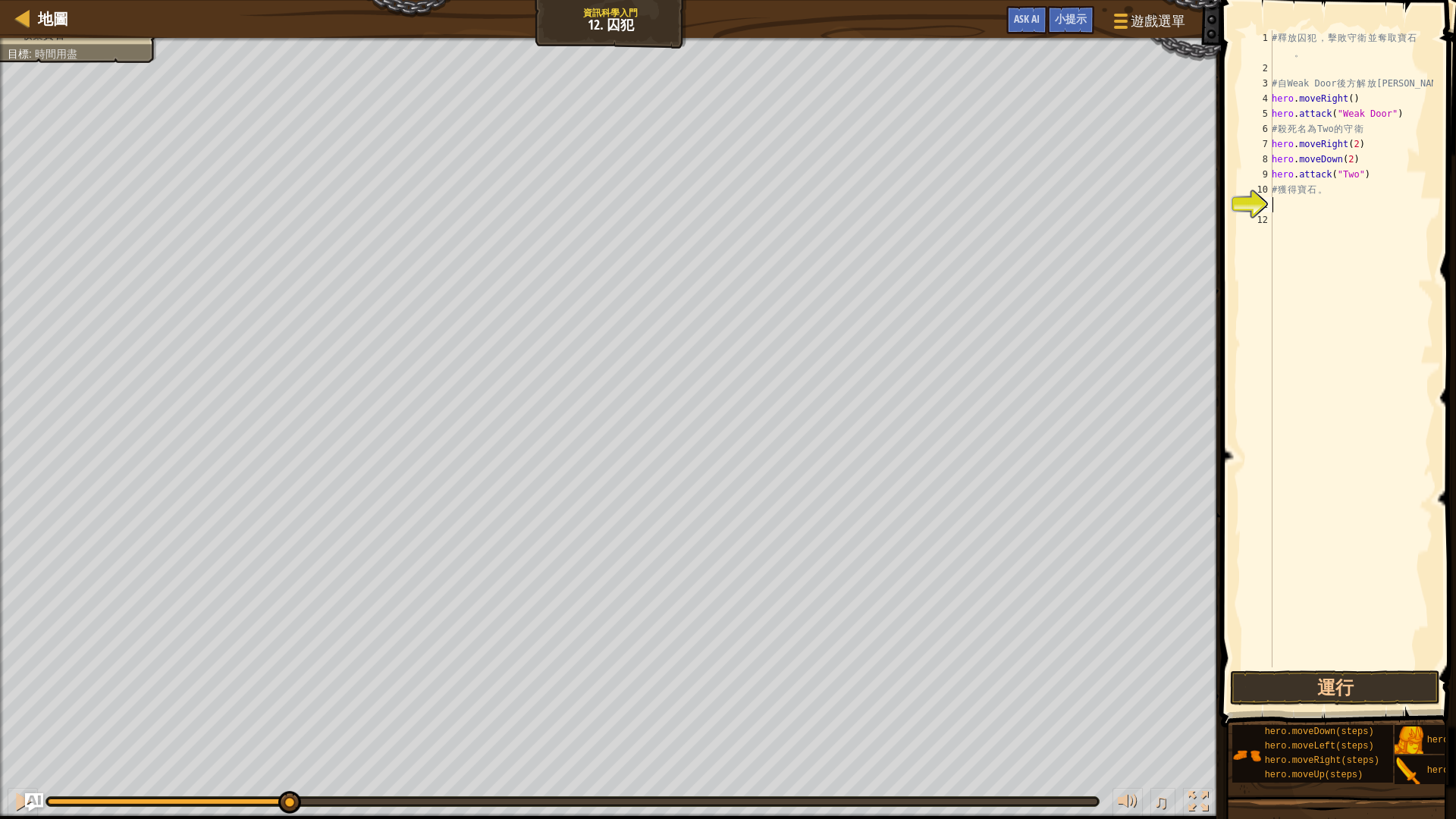
click at [1310, 208] on div "# 釋 放 囚 犯 ， 擊 敗 守 衛 並 奪 取 寶 石 。 # 自 Weak Door 後 方 解 放 [PERSON_NAME] . moveRight…" at bounding box center [1350, 372] width 164 height 682
click at [1377, 178] on div "# 釋 放 囚 犯 ， 擊 敗 守 衛 並 奪 取 寶 石 。 # 自 Weak Door 後 方 解 放 [PERSON_NAME] . moveRight…" at bounding box center [1350, 372] width 164 height 682
type textarea "hero.attack("Two")"
paste textarea "hero.attack("Two")"
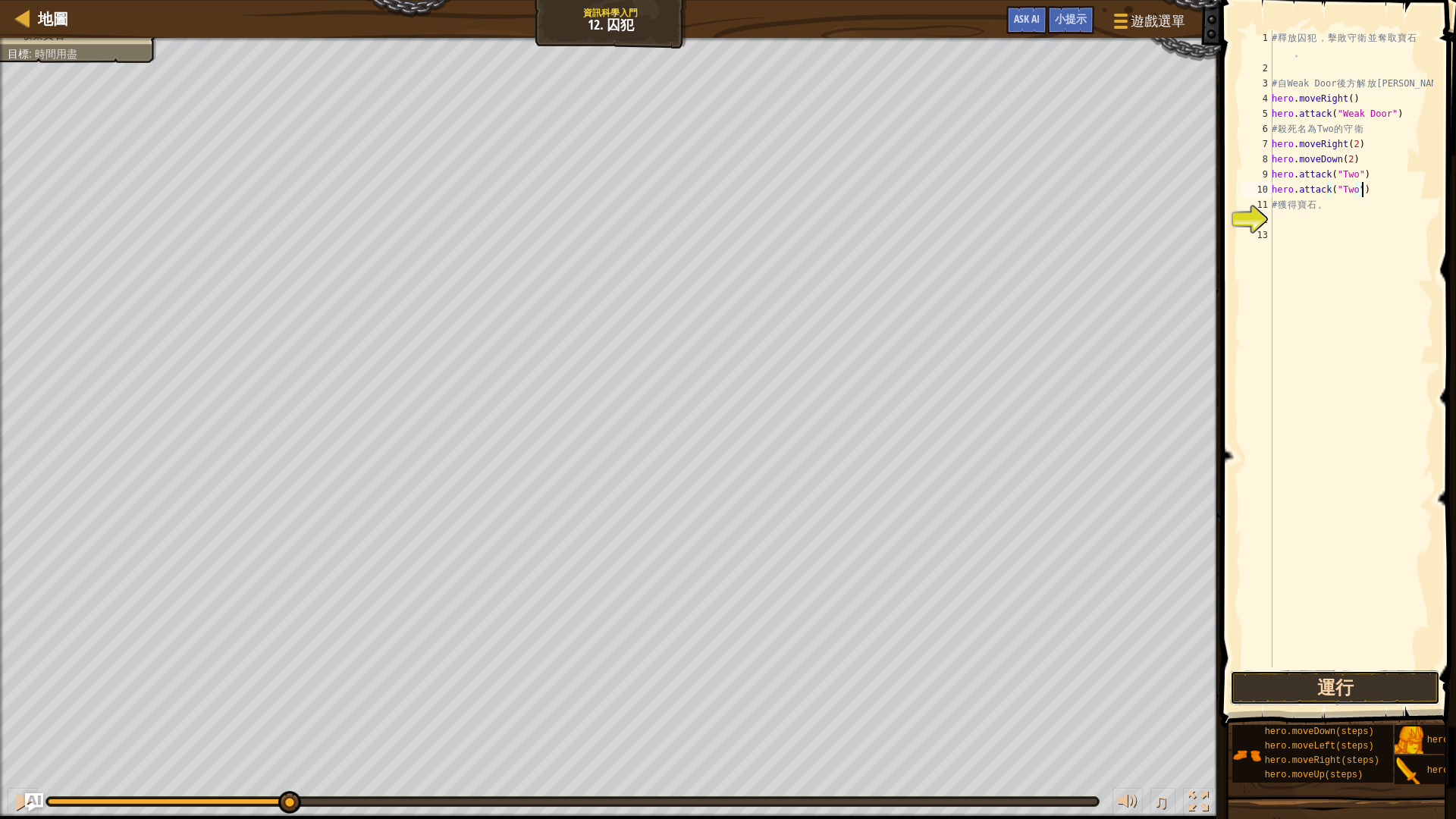
click at [1305, 676] on button "運行" at bounding box center [1335, 687] width 210 height 35
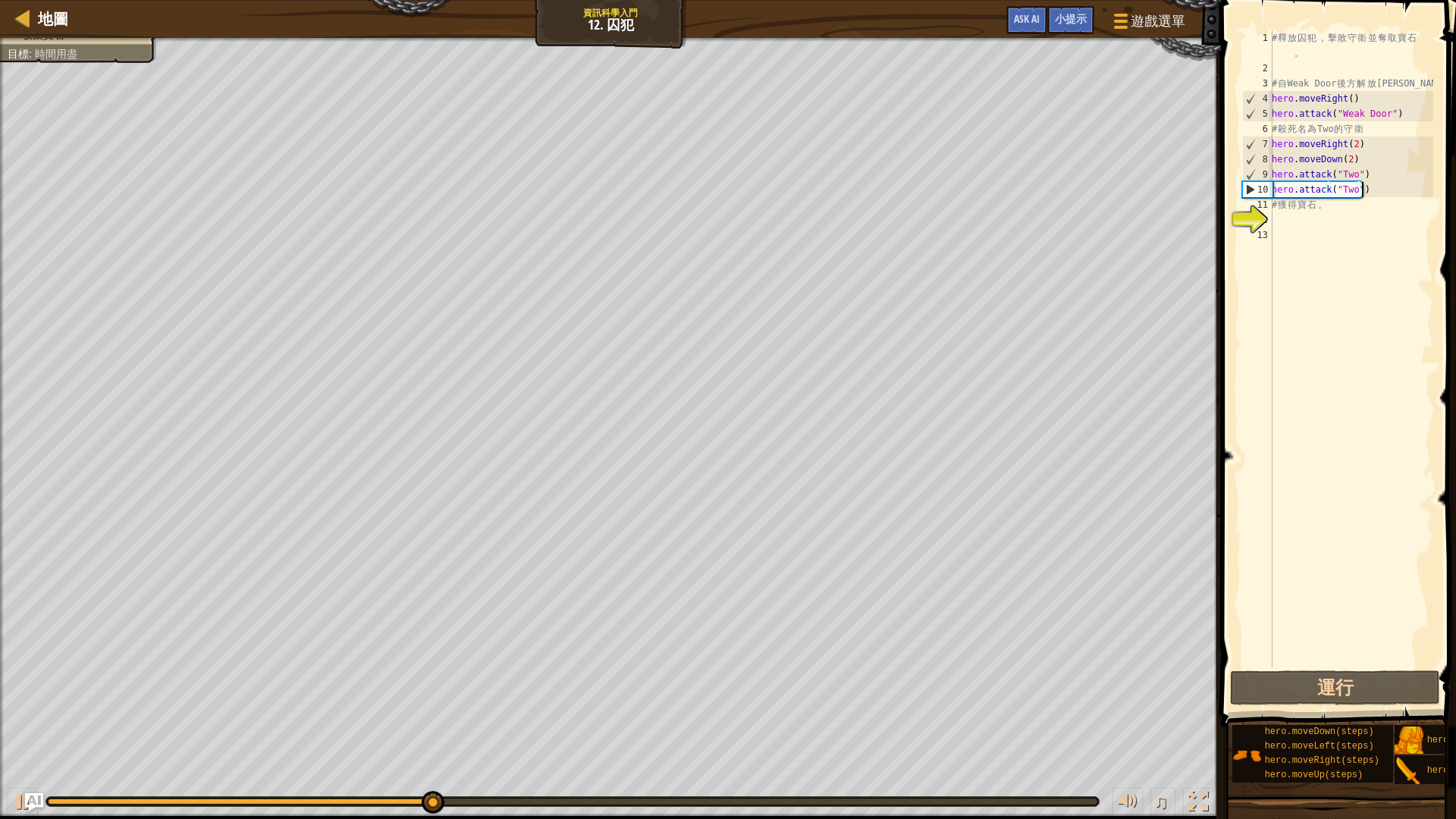
click at [1281, 208] on div "# 釋 放 囚 犯 ， 擊 敗 守 衛 並 奪 取 寶 石 。 # 自 Weak Door 後 方 解 放 [PERSON_NAME] . moveRight…" at bounding box center [1350, 372] width 164 height 682
type textarea "# 獲得寶石。"
click at [1280, 220] on div "# 釋 放 囚 犯 ， 擊 敗 守 衛 並 奪 取 寶 石 。 # 自 Weak Door 後 方 解 放 [PERSON_NAME] . moveRight…" at bounding box center [1350, 372] width 164 height 682
type textarea "h"
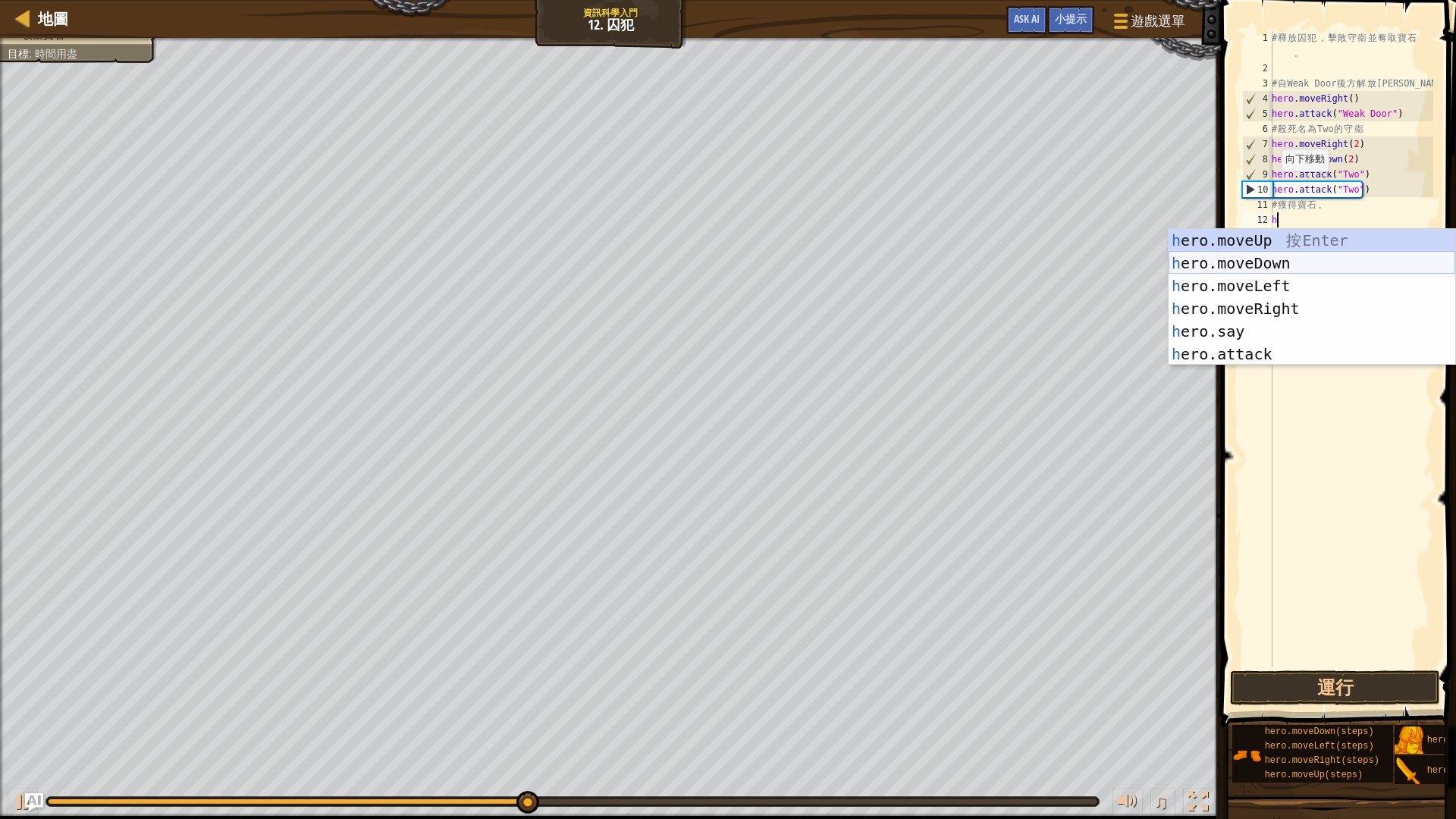
click at [1261, 257] on div "h ero.moveUp 按 Enter h ero.moveDown 按 Enter h ero.moveLeft 按 Enter h ero.moveRi…" at bounding box center [1311, 320] width 287 height 182
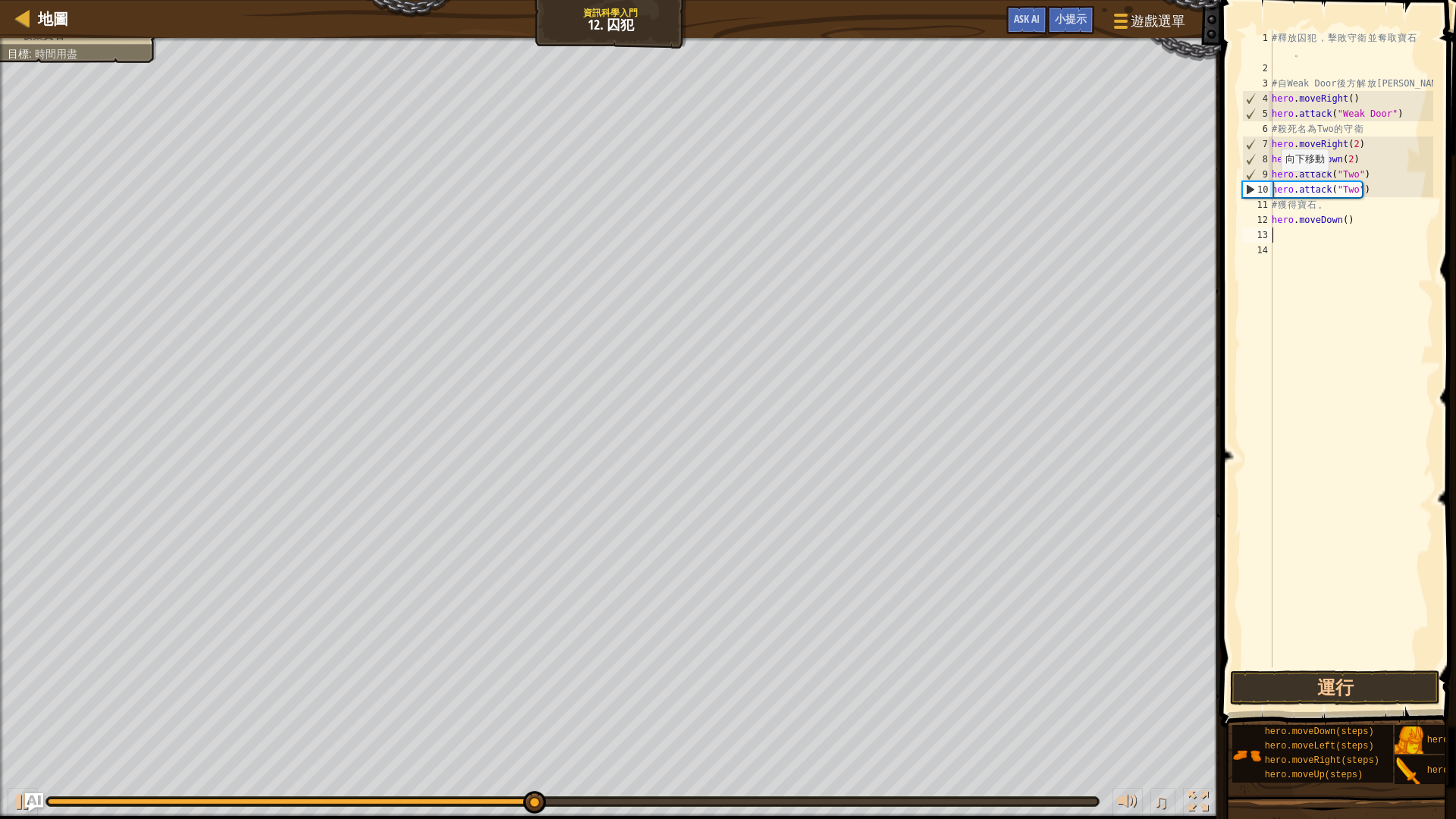
type textarea "h"
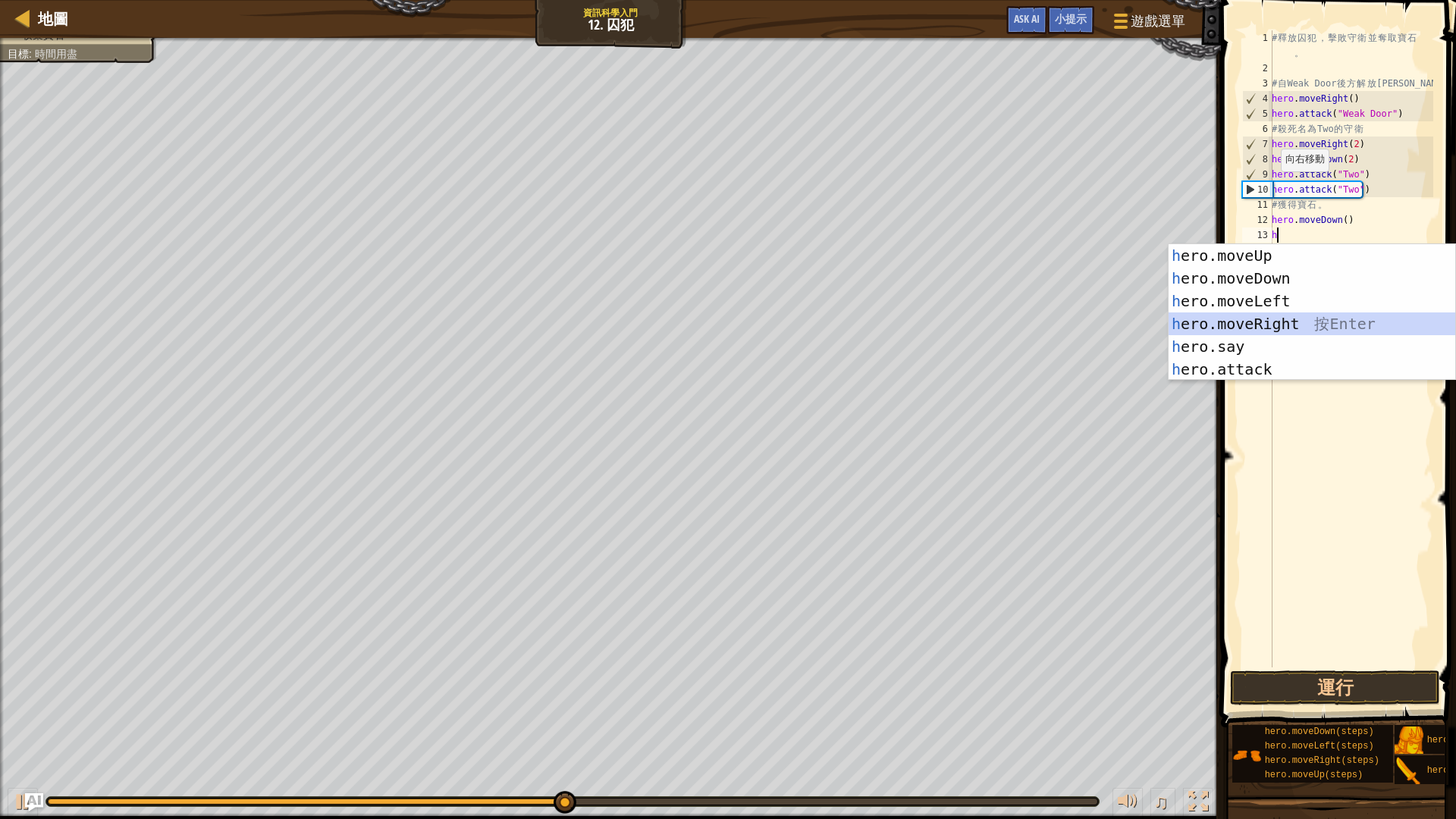
click at [1285, 318] on div "h ero.moveUp 按 Enter h ero.moveDown 按 Enter h ero.moveLeft 按 Enter h ero.moveRi…" at bounding box center [1311, 335] width 287 height 182
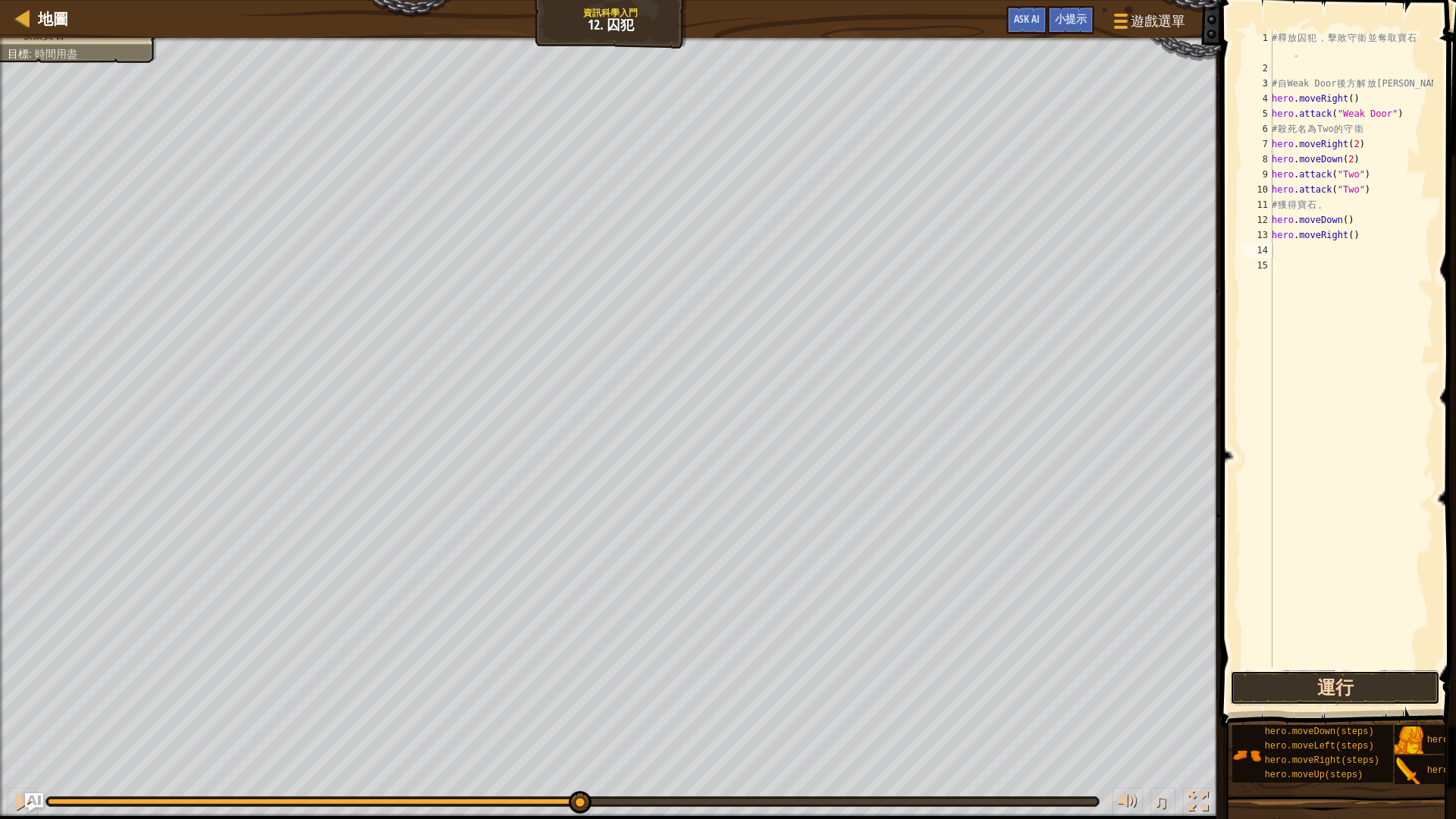
click at [1335, 682] on button "運行" at bounding box center [1335, 687] width 210 height 35
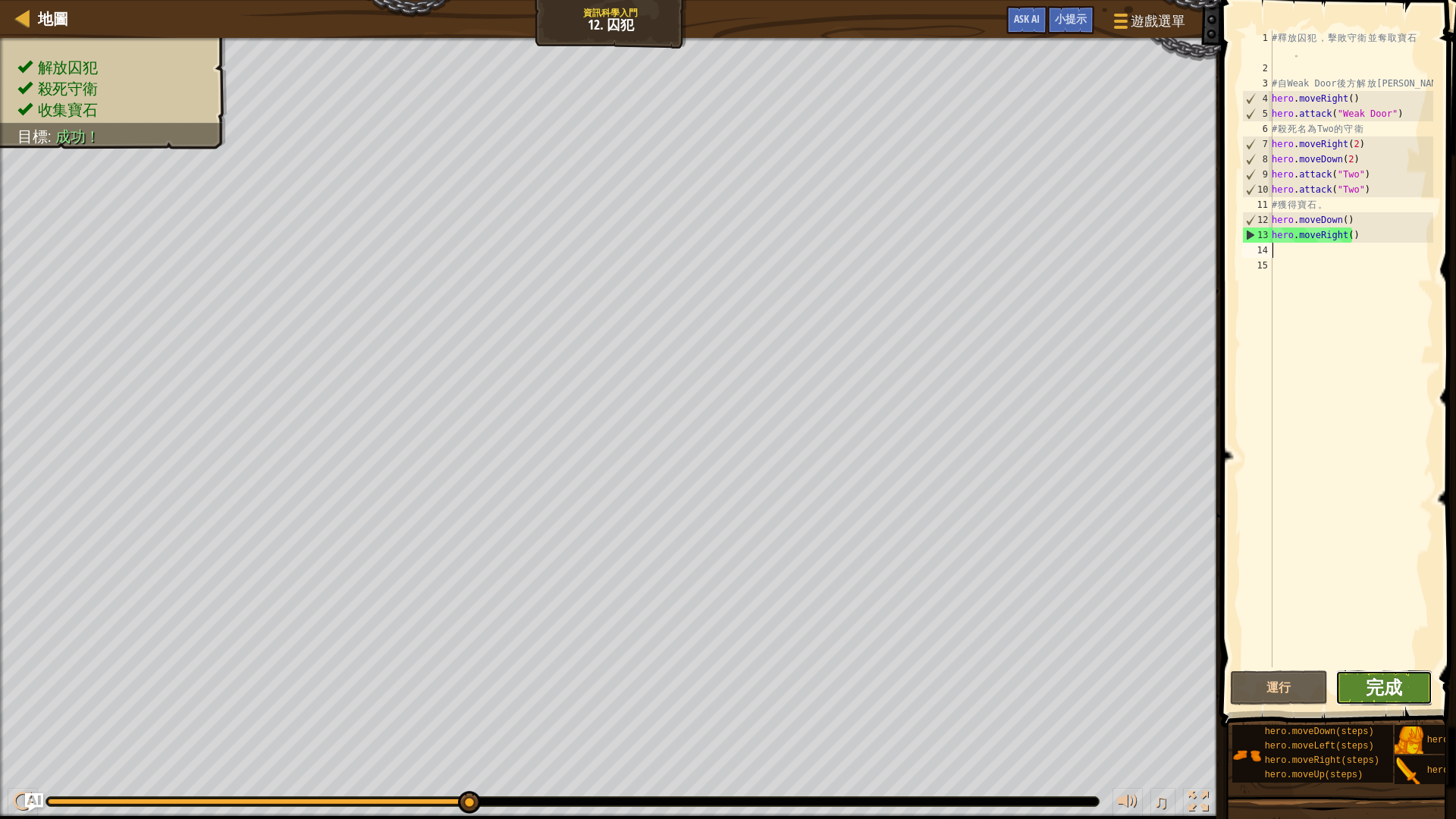
click at [1369, 675] on span "完成" at bounding box center [1383, 686] width 37 height 24
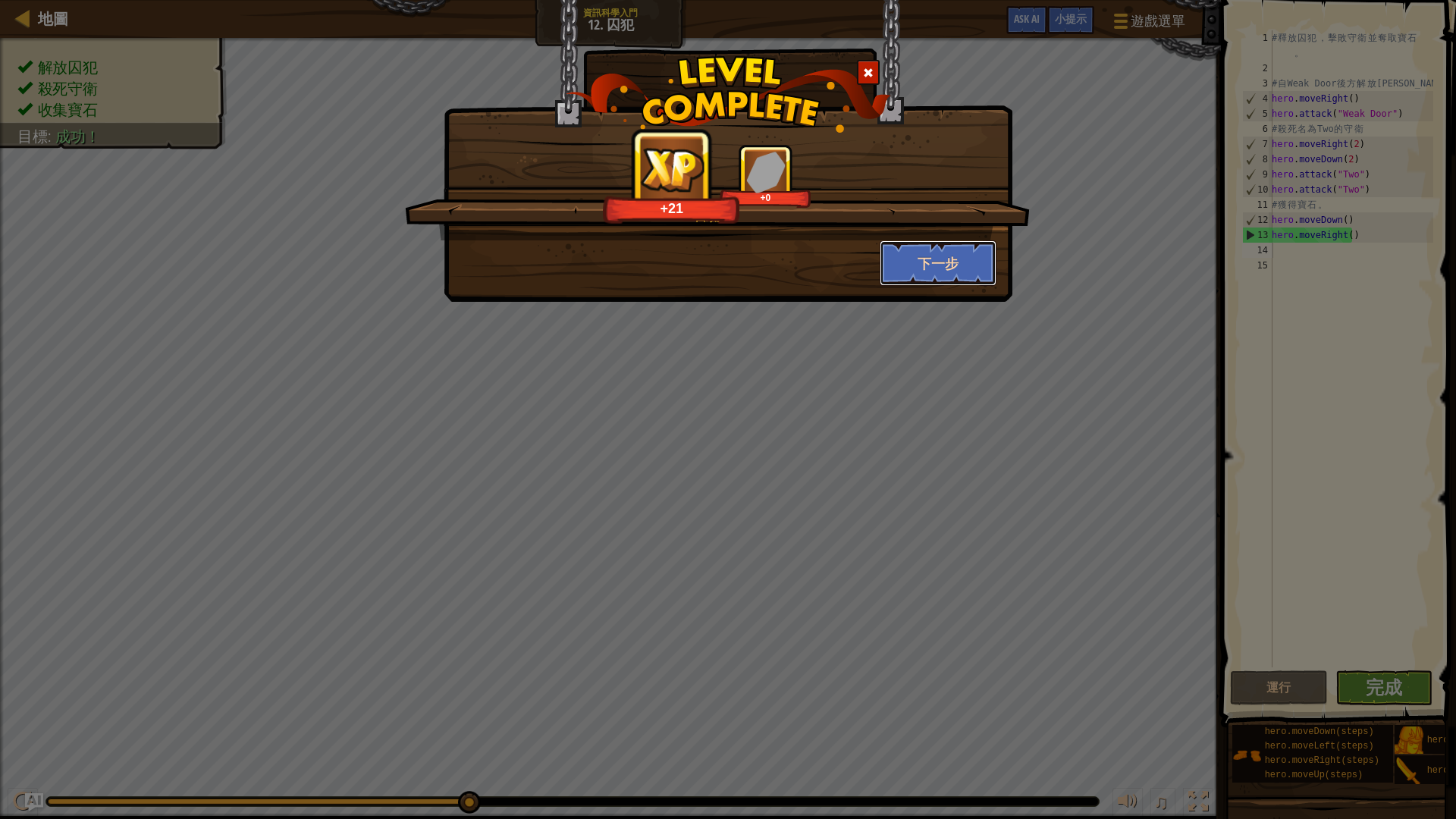
click at [913, 267] on button "下一步" at bounding box center [938, 263] width 118 height 46
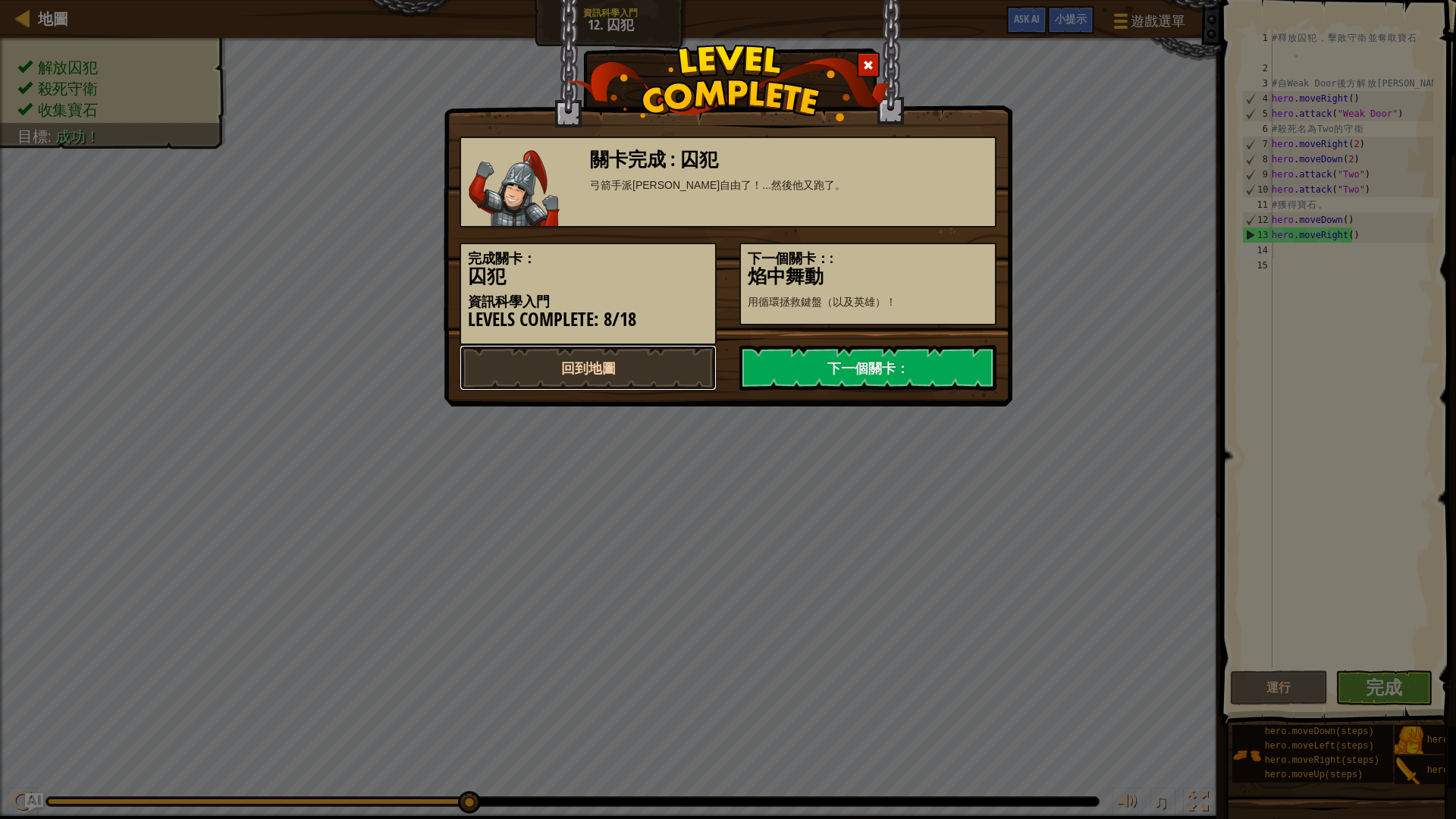
click at [644, 379] on link "回到地圖" at bounding box center [587, 367] width 257 height 46
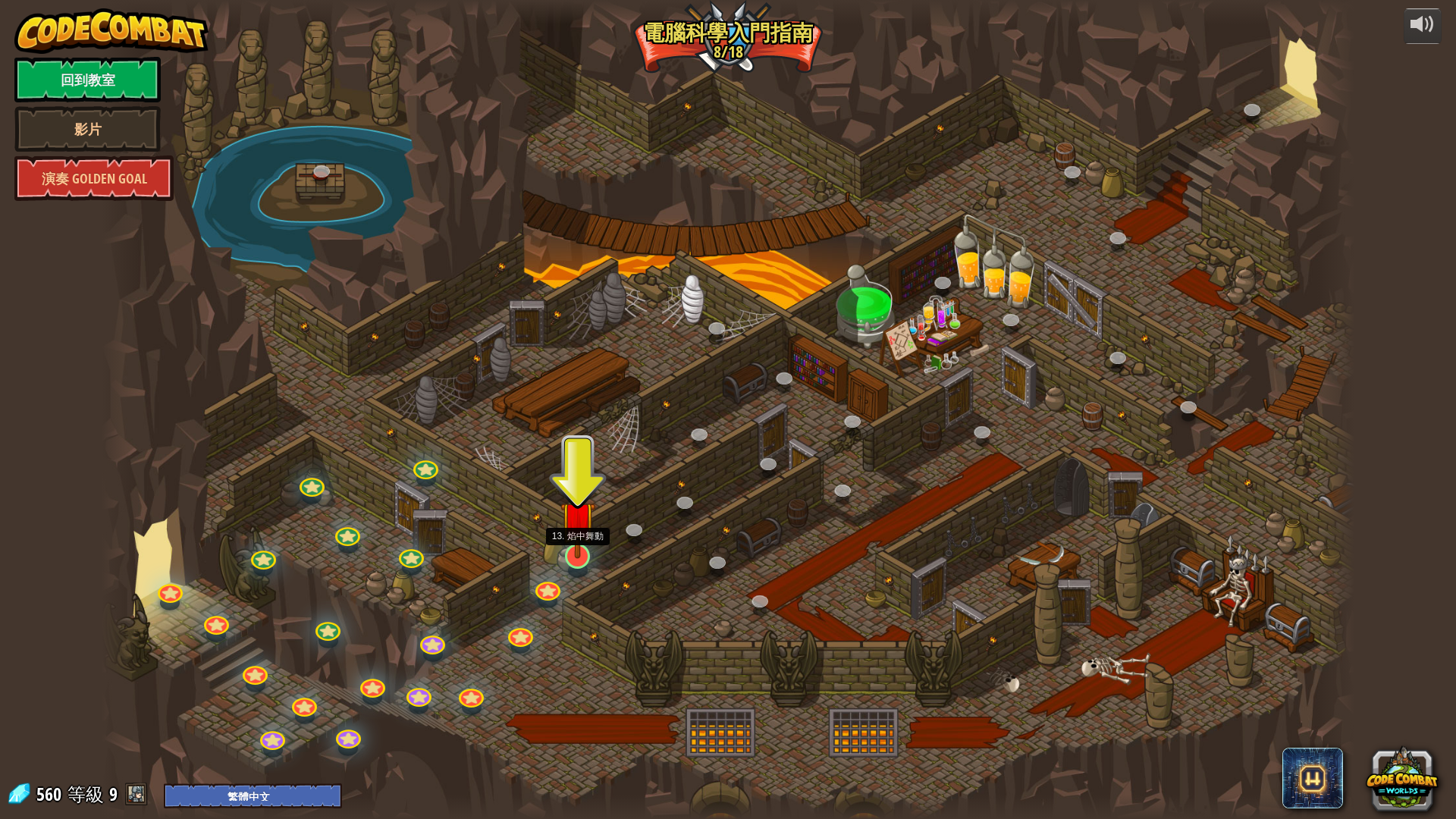
click at [571, 546] on img at bounding box center [578, 518] width 35 height 80
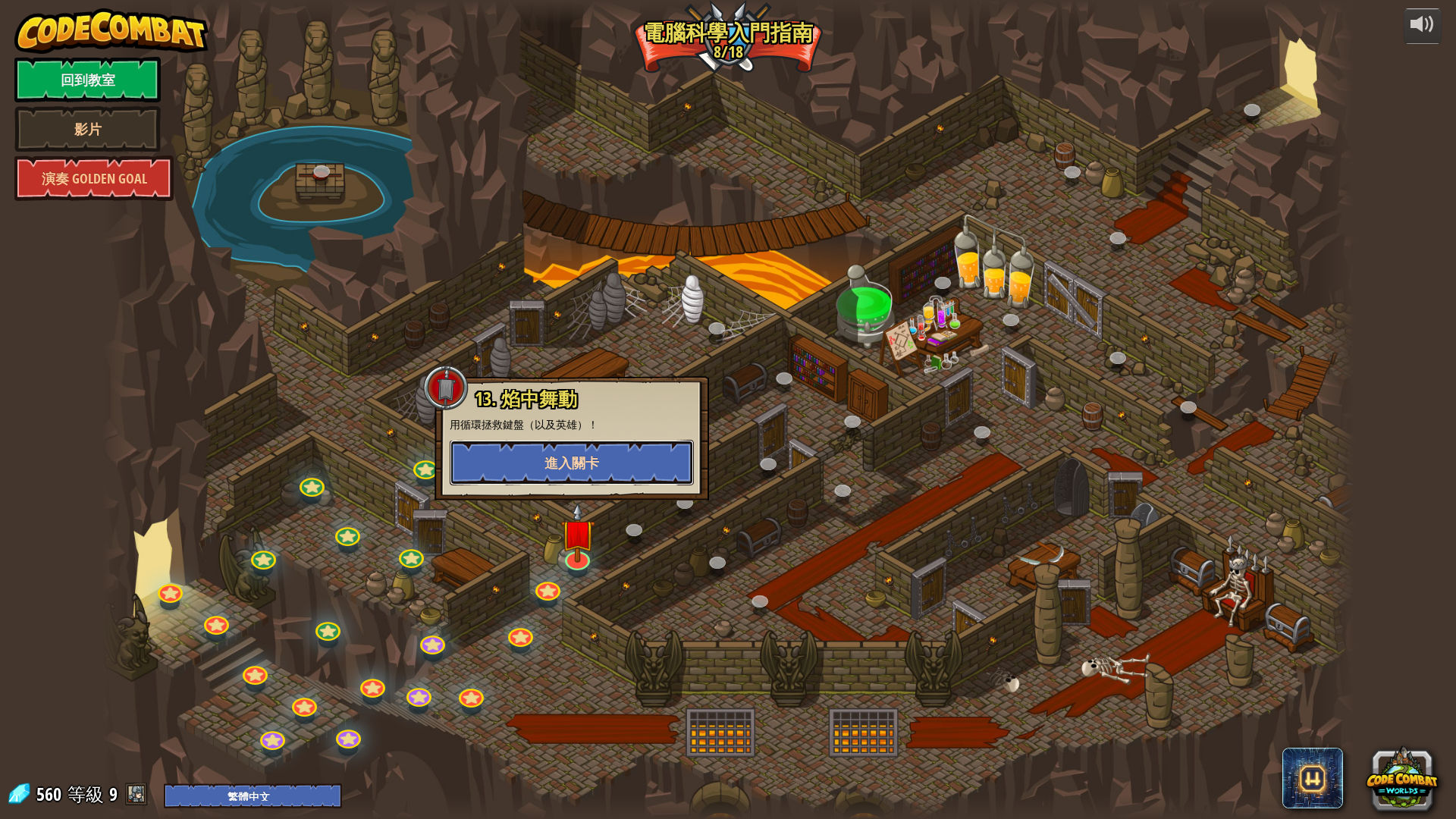
click at [588, 456] on span "進入關卡" at bounding box center [571, 462] width 55 height 19
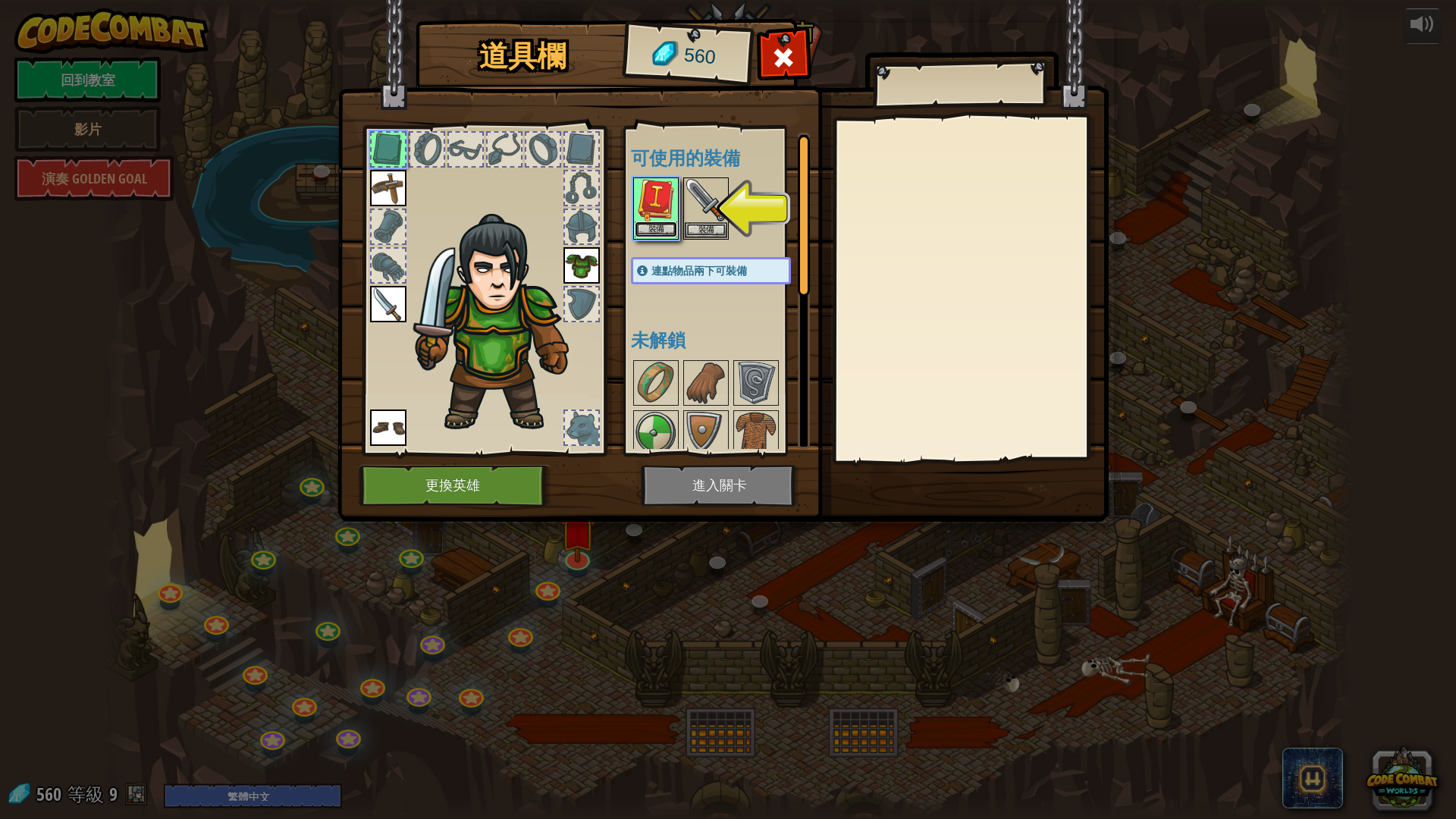
click at [656, 225] on button "裝備" at bounding box center [655, 229] width 42 height 16
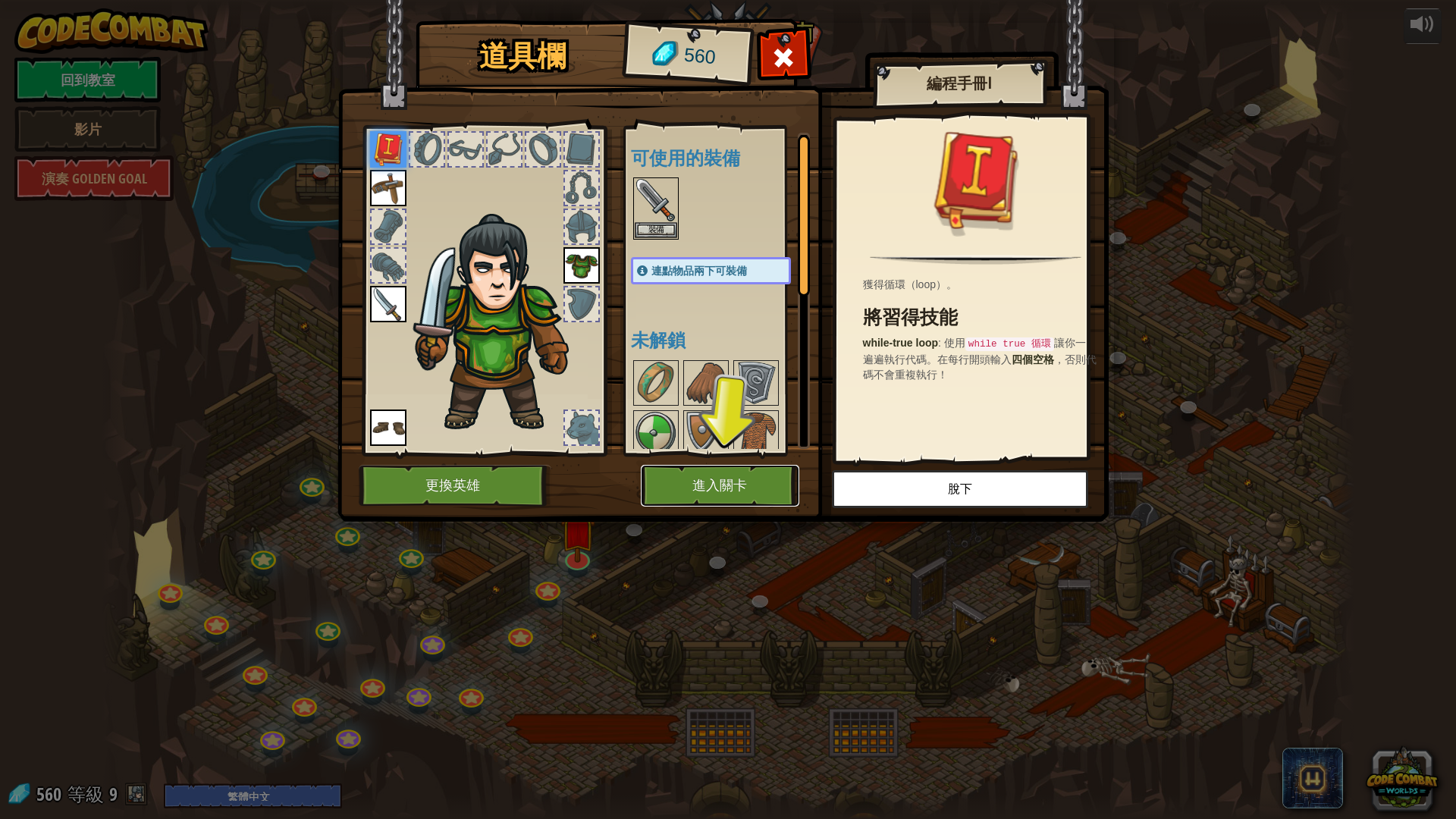
click at [714, 474] on button "進入關卡" at bounding box center [719, 485] width 158 height 41
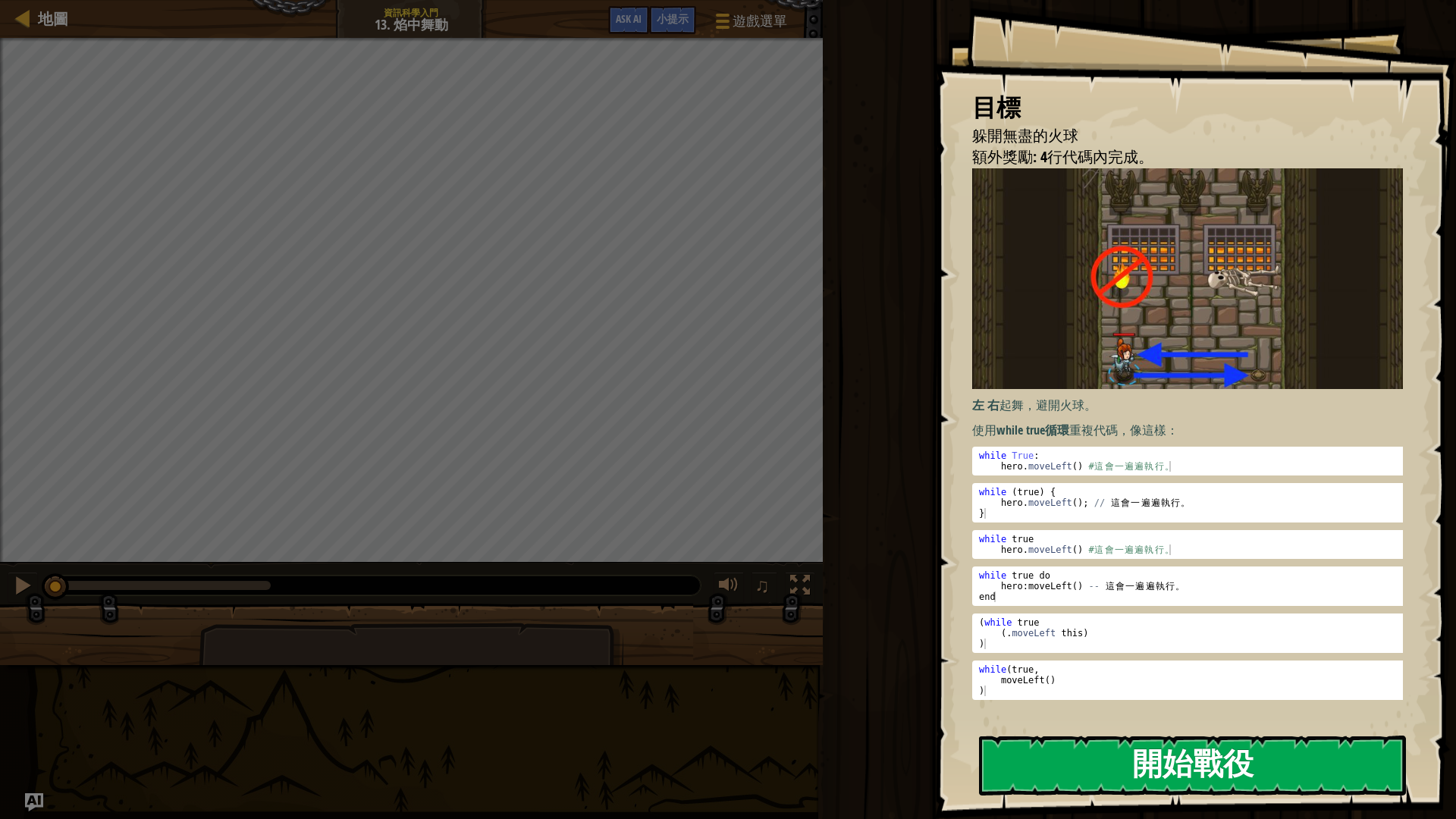
click at [1073, 690] on button "開始戰役" at bounding box center [1192, 765] width 427 height 60
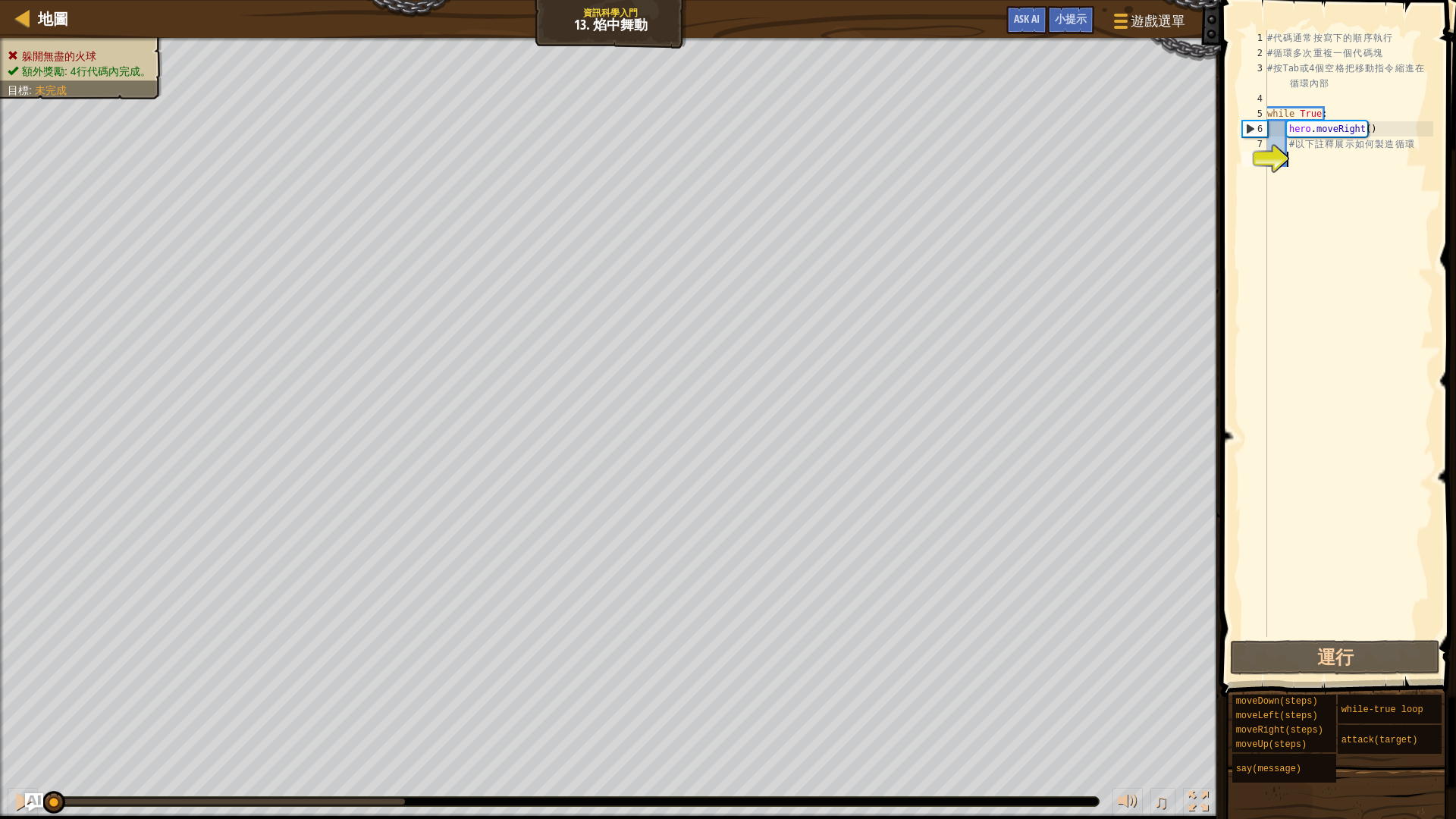
scroll to position [7, 2]
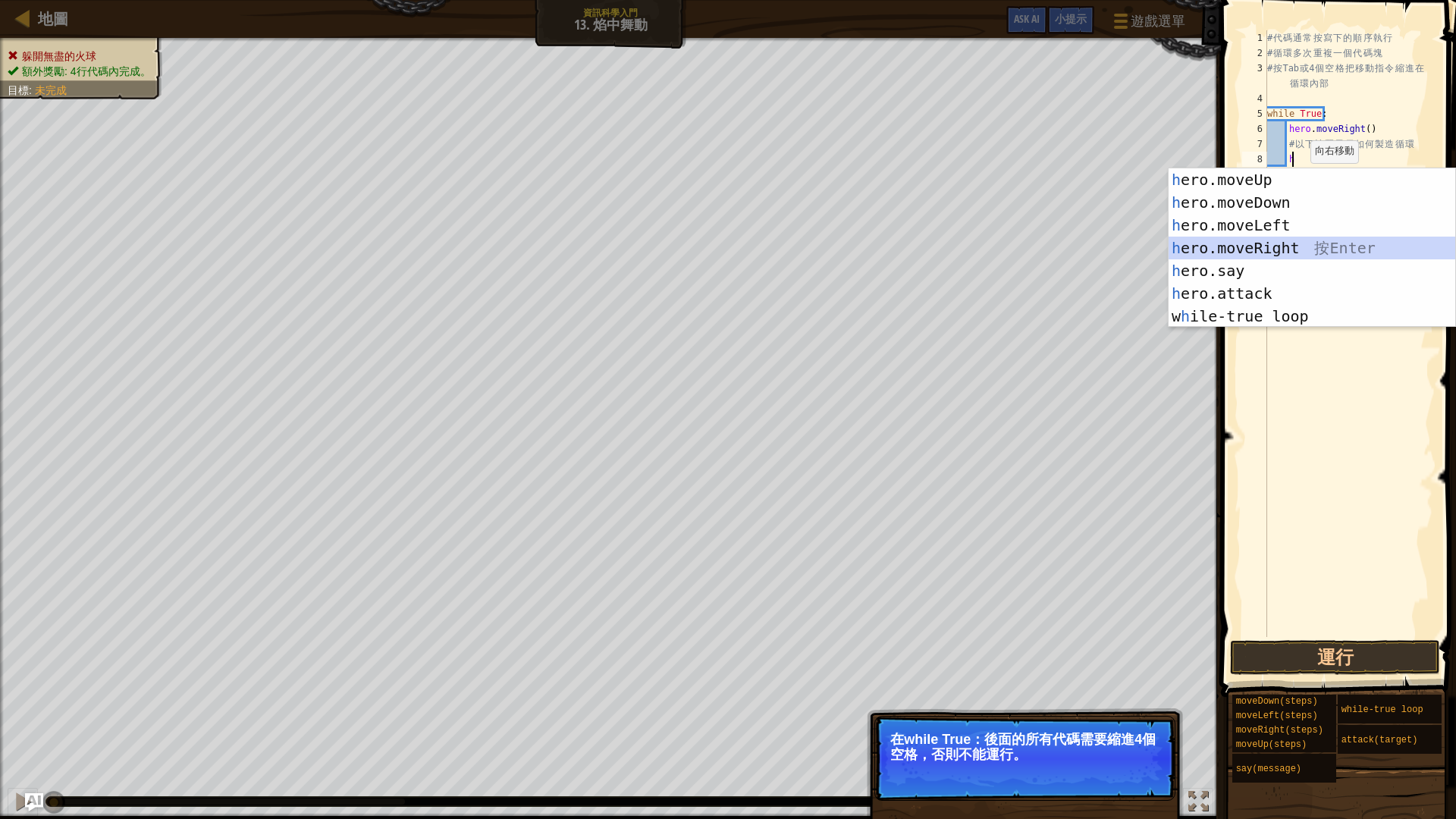
click at [1266, 245] on div "h ero.moveUp 按 Enter h ero.moveDown 按 Enter h ero.moveLeft 按 Enter h ero.moveRi…" at bounding box center [1311, 270] width 287 height 205
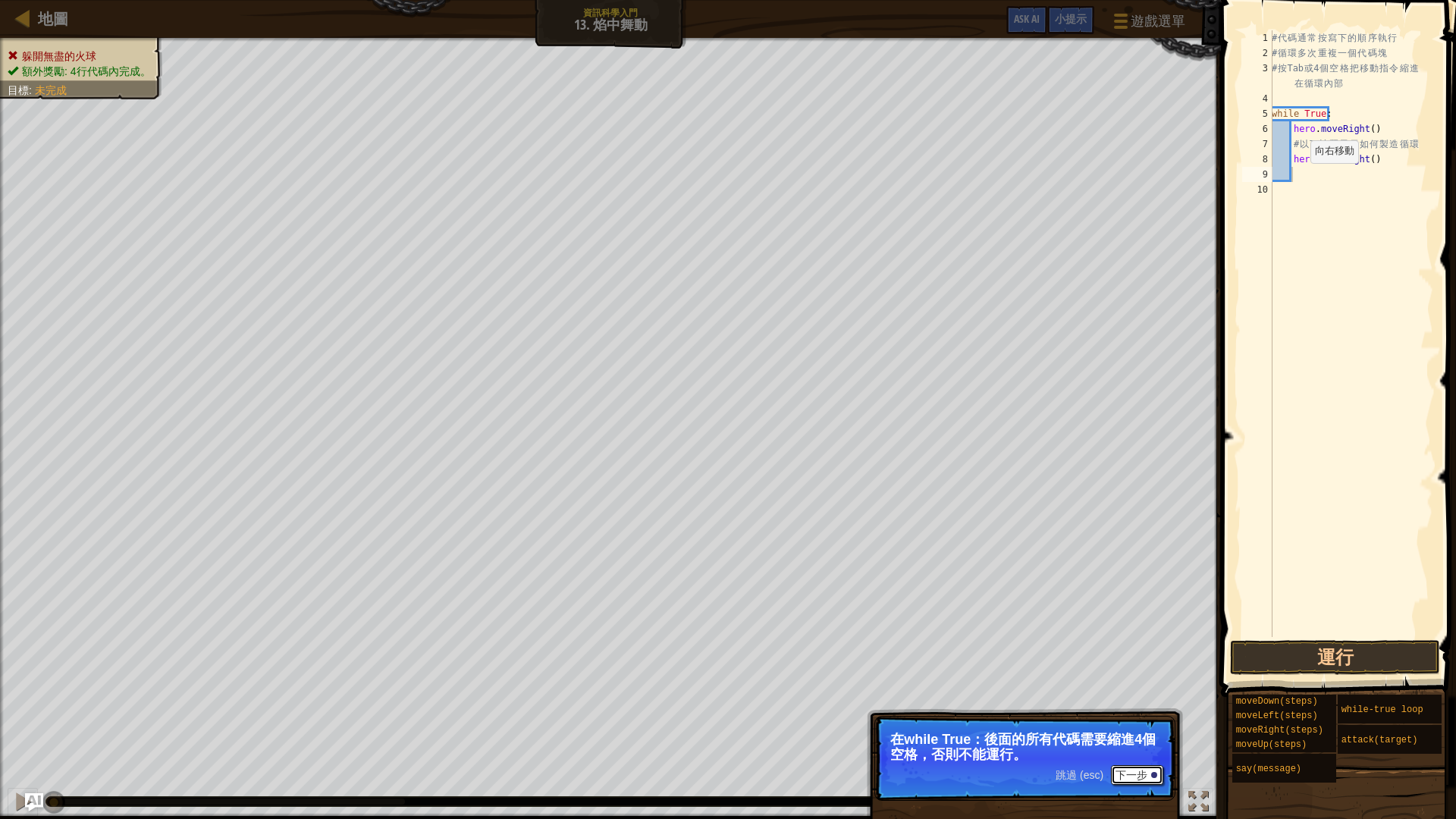
click at [1134, 690] on button "下一步" at bounding box center [1136, 775] width 52 height 20
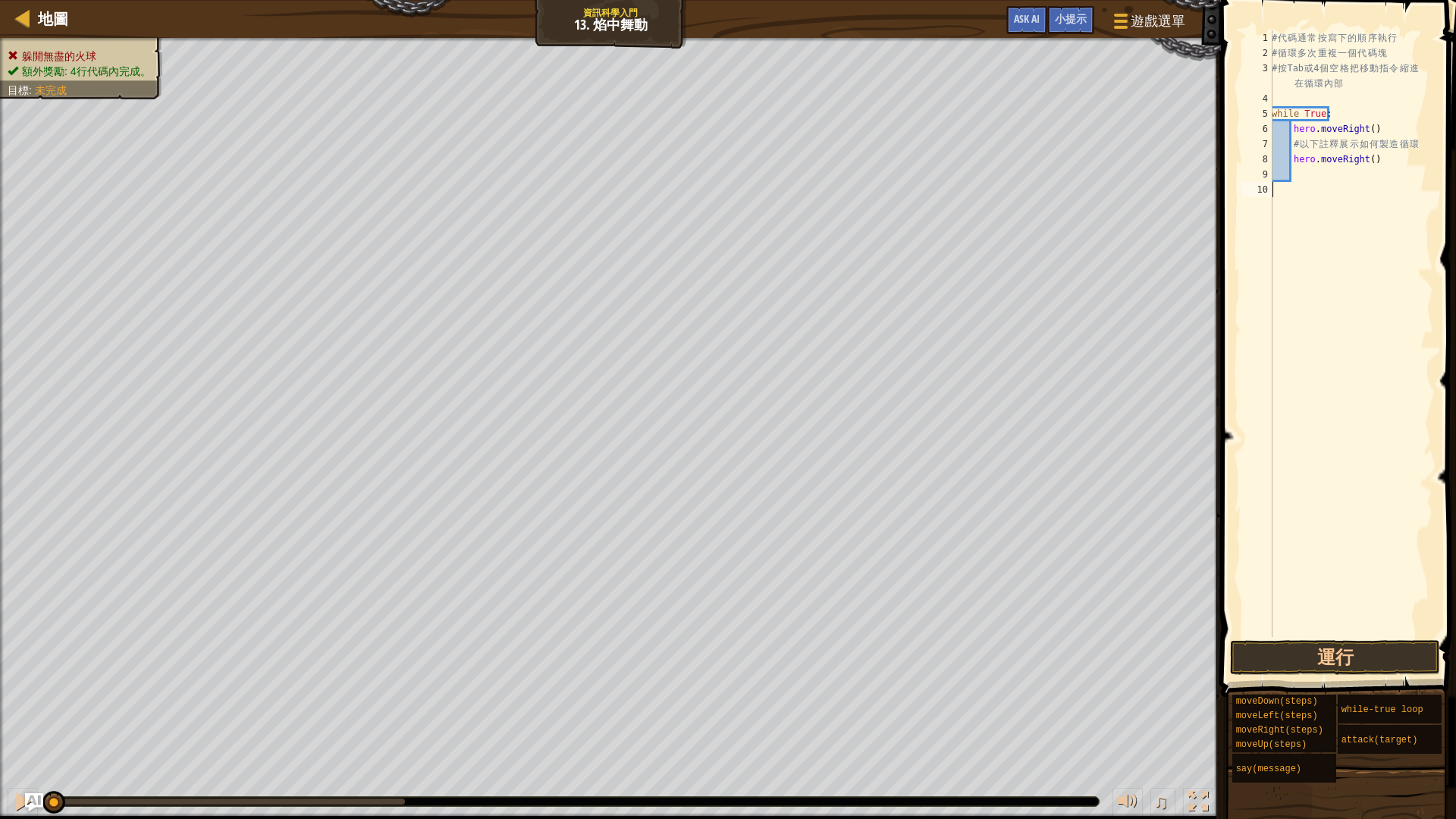
click at [1315, 207] on div "# 代 碼 通 常 按 寫 下 的 順 序 執 行 # 循 環 多 次 重 複 一 個 代 碼 塊 # 按 Tab 或 4 個 空 格 把 移 動 指 令 縮…" at bounding box center [1350, 348] width 164 height 637
click at [1317, 168] on div "# 代 碼 通 常 按 寫 下 的 順 序 執 行 # 循 環 多 次 重 複 一 個 代 碼 塊 # 按 Tab 或 4 個 空 格 把 移 動 指 令 縮…" at bounding box center [1350, 348] width 164 height 637
drag, startPoint x: 1385, startPoint y: 163, endPoint x: 1263, endPoint y: 160, distance: 122.0
click at [1263, 160] on div "1 2 3 4 5 6 7 8 9 10 # 代 碼 通 常 按 寫 下 的 順 序 執 行 # 循 環 多 次 重 複 一 個 代 碼 塊 # 按 Tab …" at bounding box center [1336, 333] width 194 height 606
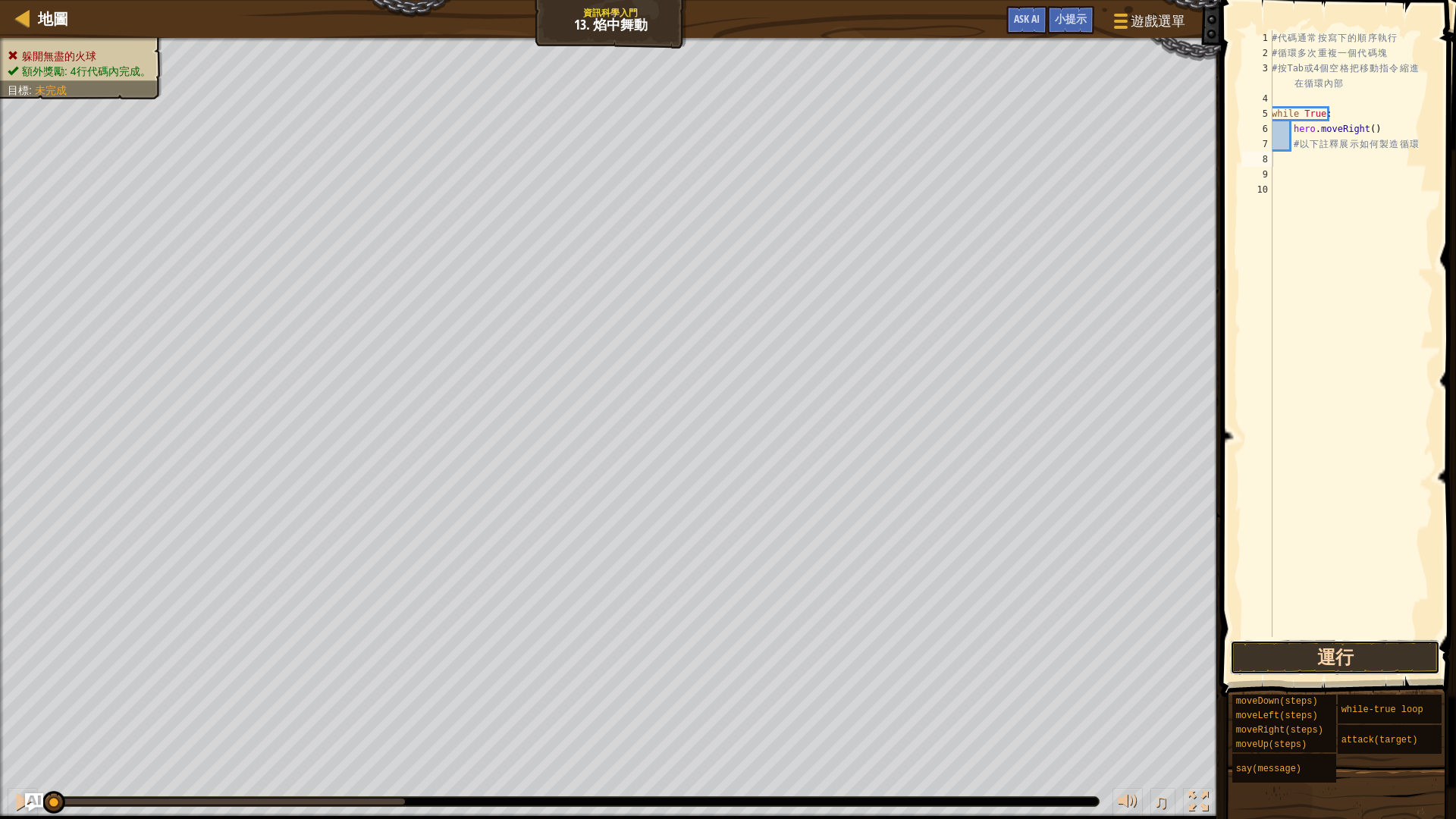
click at [1293, 651] on button "運行" at bounding box center [1335, 656] width 210 height 35
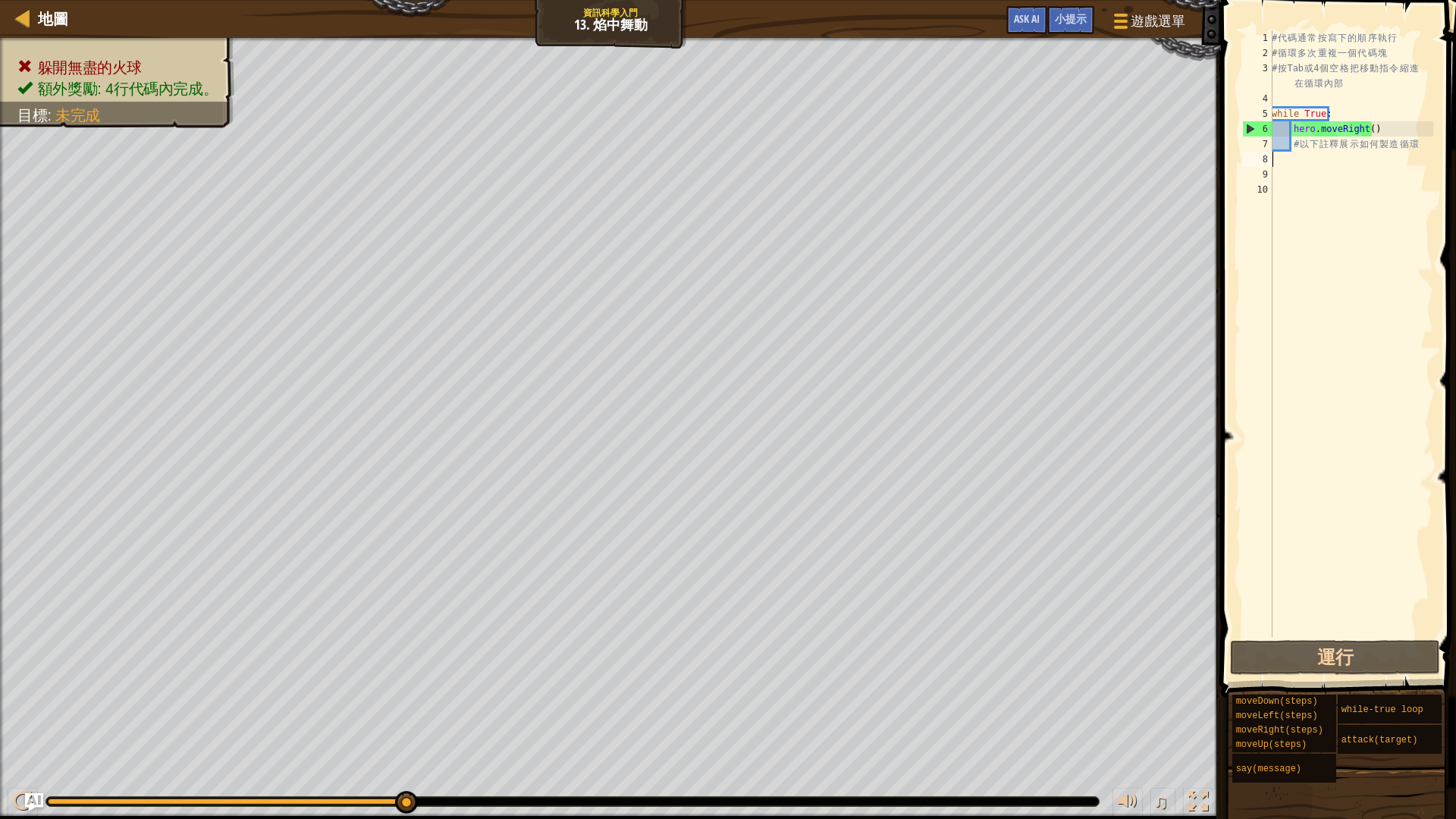
click at [1299, 148] on div "# 代 碼 通 常 按 寫 下 的 順 序 執 行 # 循 環 多 次 重 複 一 個 代 碼 塊 # 按 Tab 或 4 個 空 格 把 移 動 指 令 縮…" at bounding box center [1350, 348] width 164 height 637
click at [1310, 167] on div "# 代 碼 通 常 按 寫 下 的 順 序 執 行 # 循 環 多 次 重 複 一 個 代 碼 塊 # 按 Tab 或 4 個 空 格 把 移 動 指 令 縮…" at bounding box center [1350, 348] width 164 height 637
click at [1382, 124] on div "# 代 碼 通 常 按 寫 下 的 順 序 執 行 # 循 環 多 次 重 複 一 個 代 碼 塊 # 按 Tab 或 4 個 空 格 把 移 動 指 令 縮…" at bounding box center [1350, 348] width 164 height 637
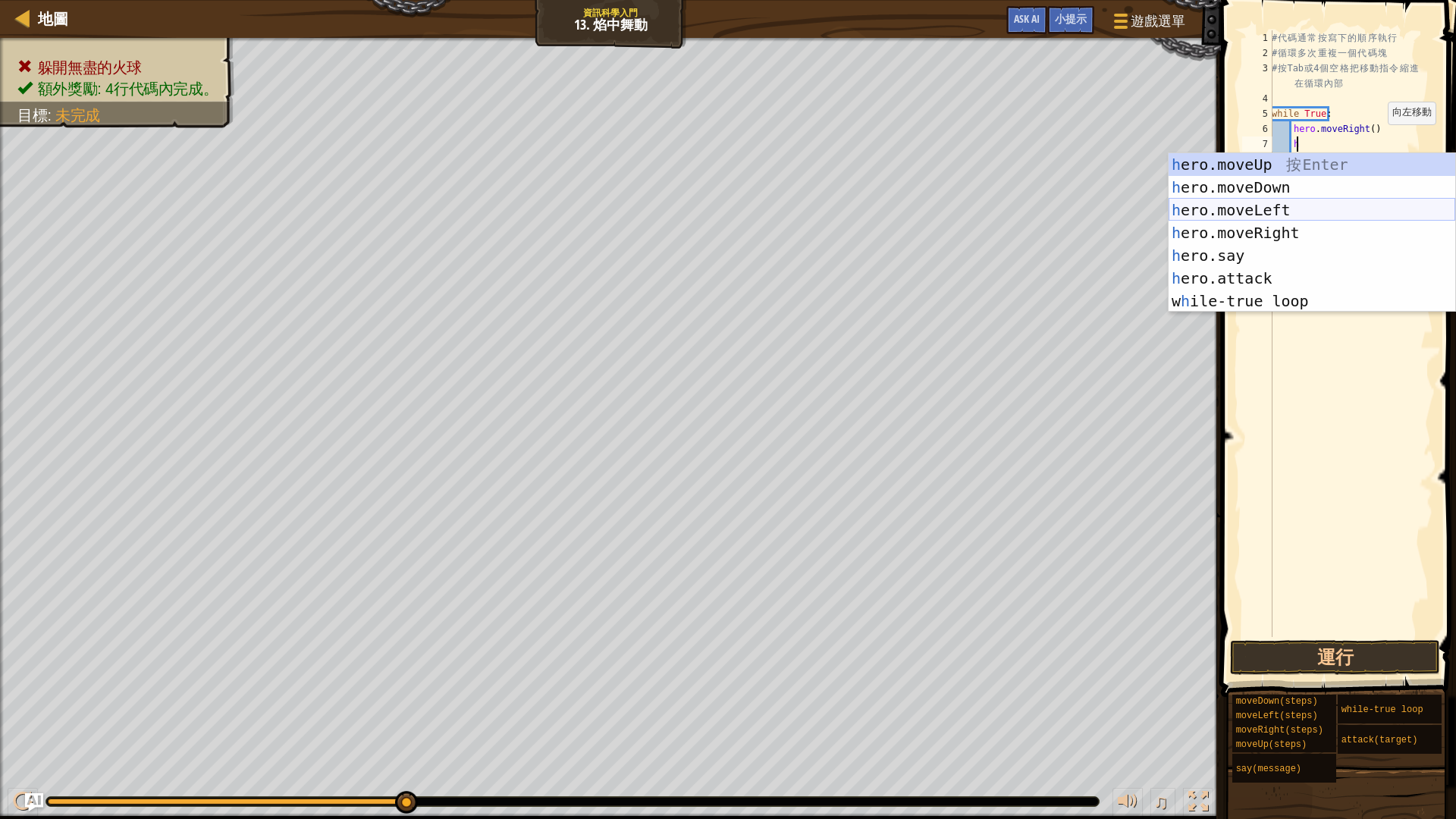
click at [1372, 215] on div "h ero.moveUp 按 Enter h ero.moveDown 按 Enter h ero.moveLeft 按 Enter h ero.moveRi…" at bounding box center [1311, 255] width 287 height 205
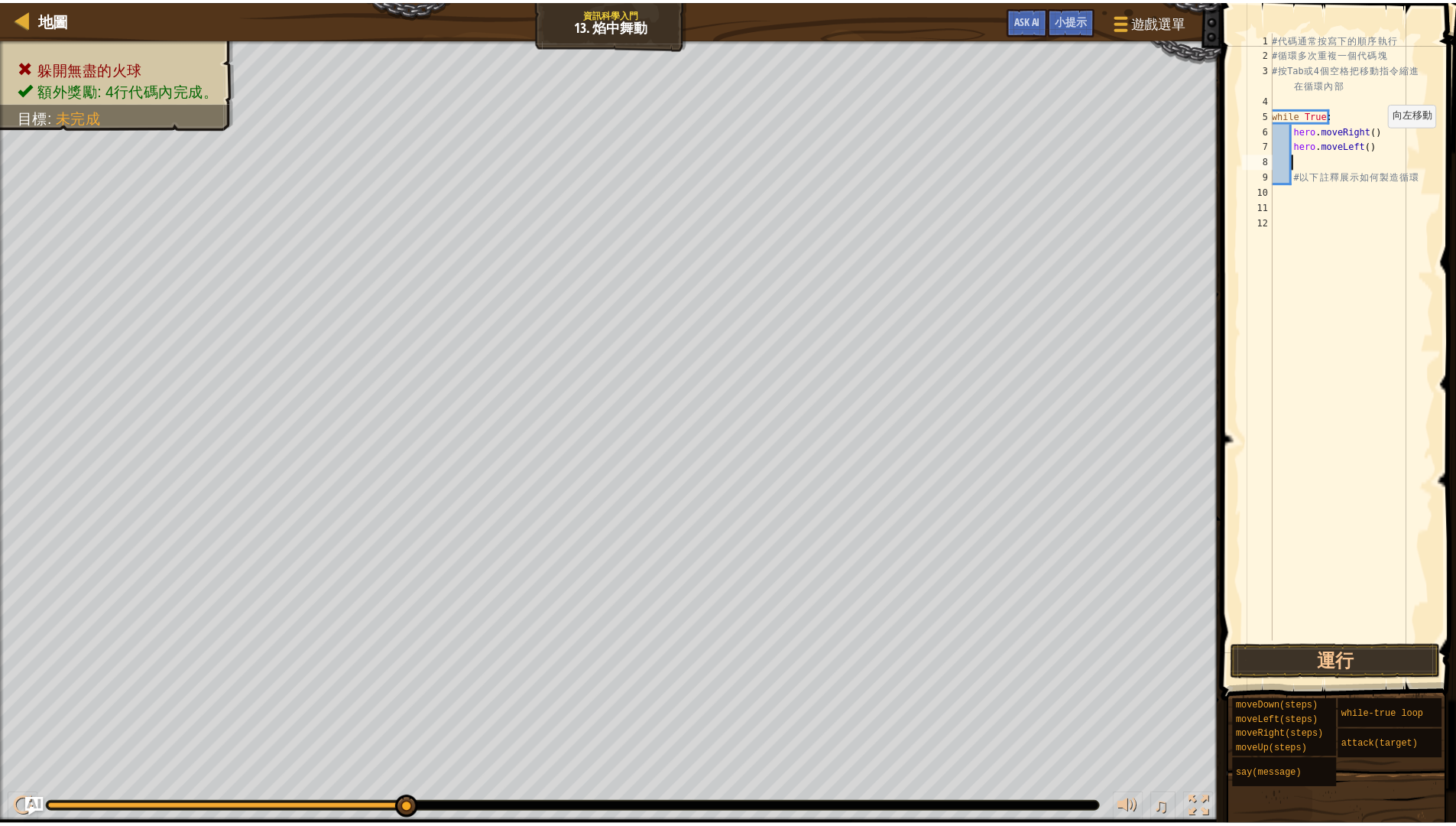
scroll to position [7, 1]
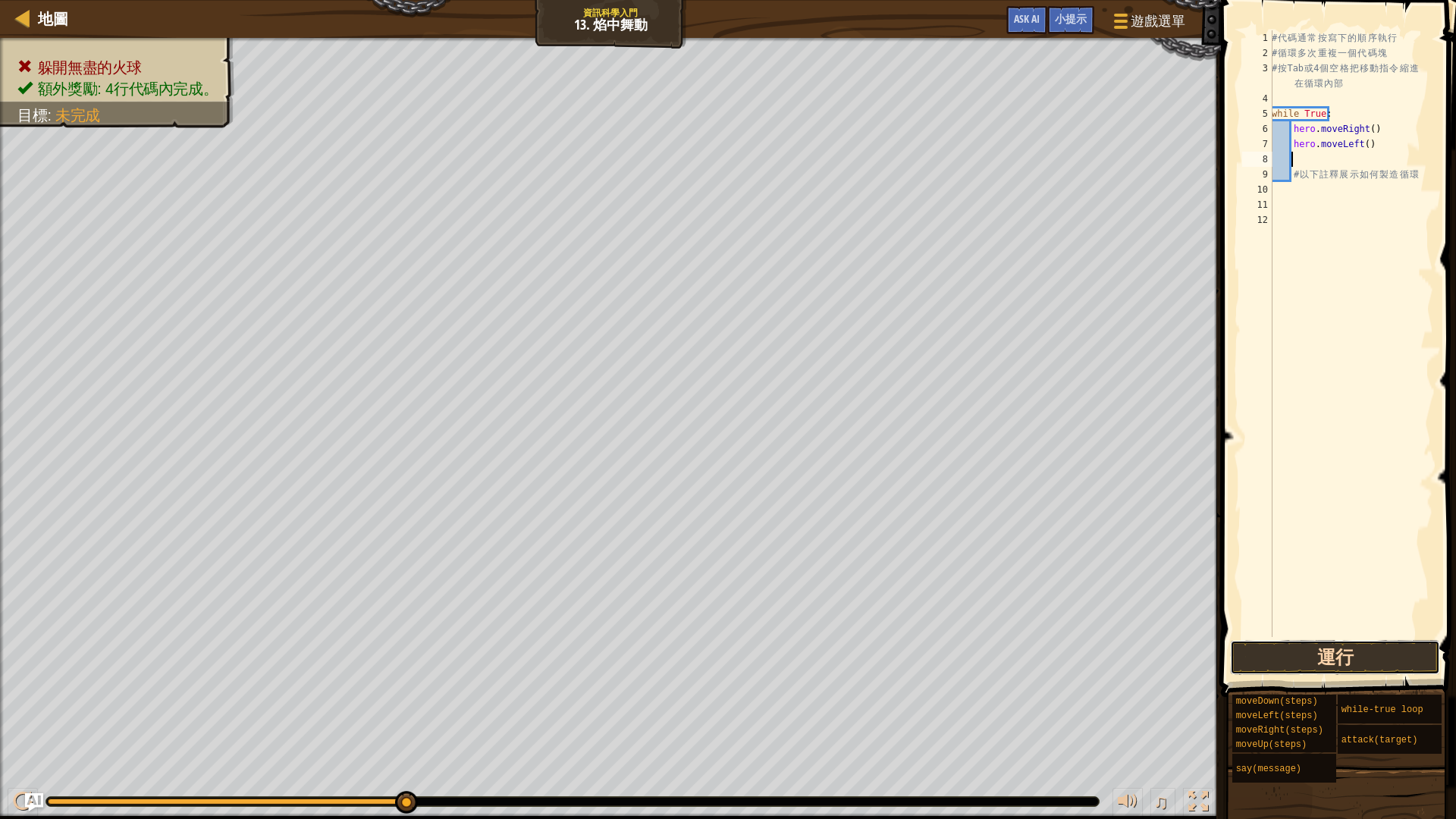
click at [1319, 663] on button "運行" at bounding box center [1335, 656] width 210 height 35
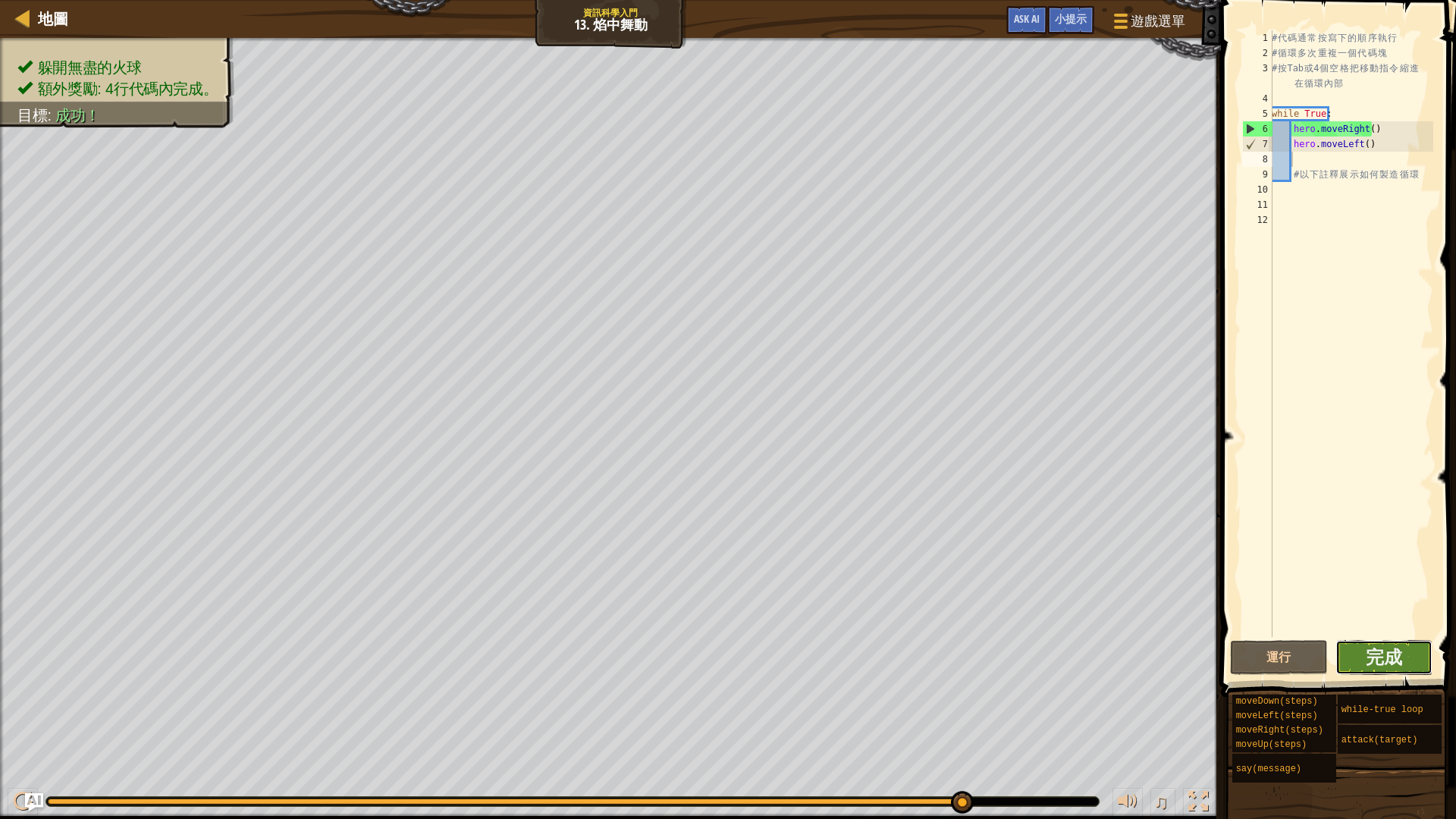
click at [1344, 655] on button "完成" at bounding box center [1383, 656] width 98 height 35
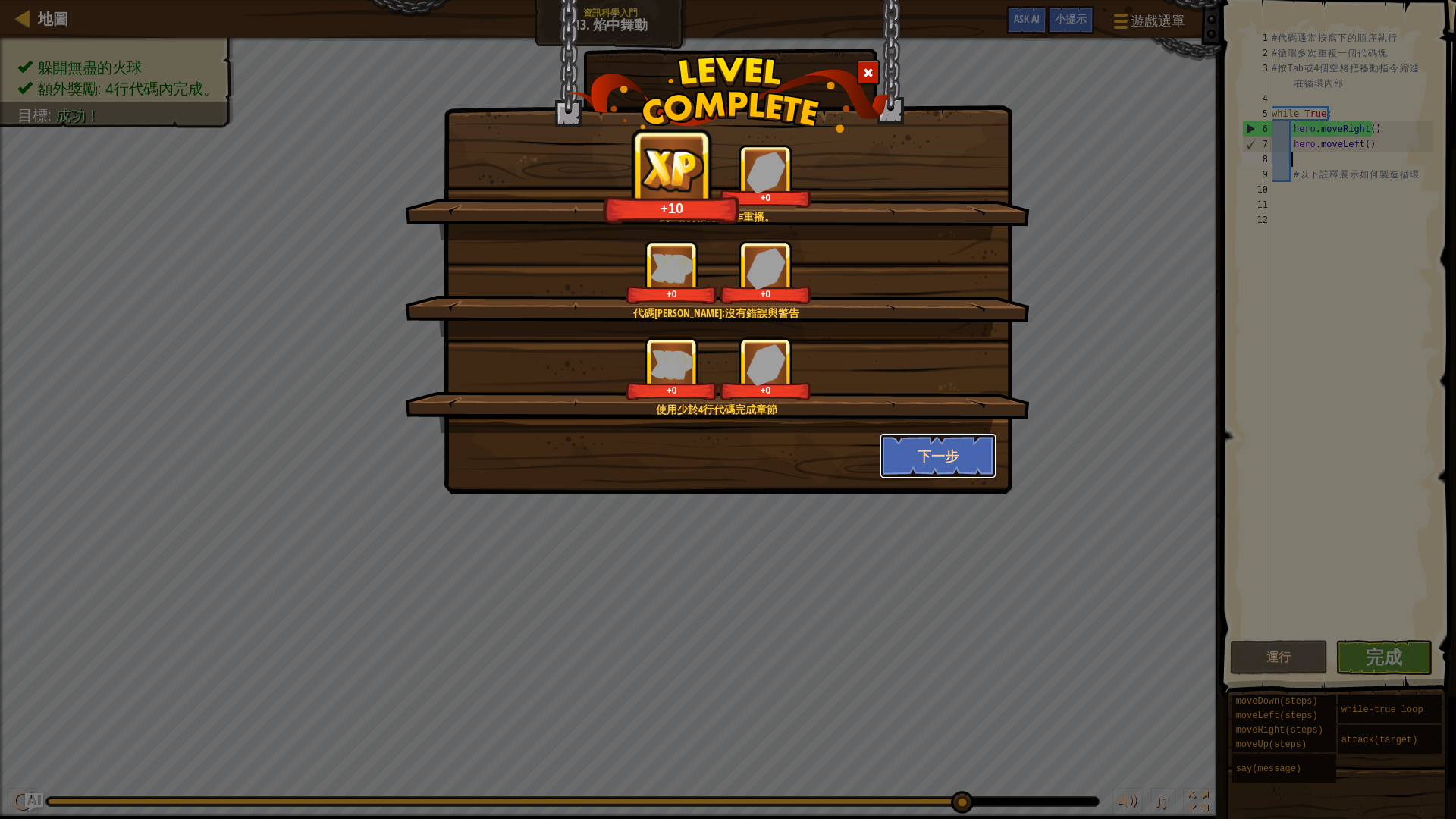
click at [943, 447] on button "下一步" at bounding box center [938, 455] width 118 height 46
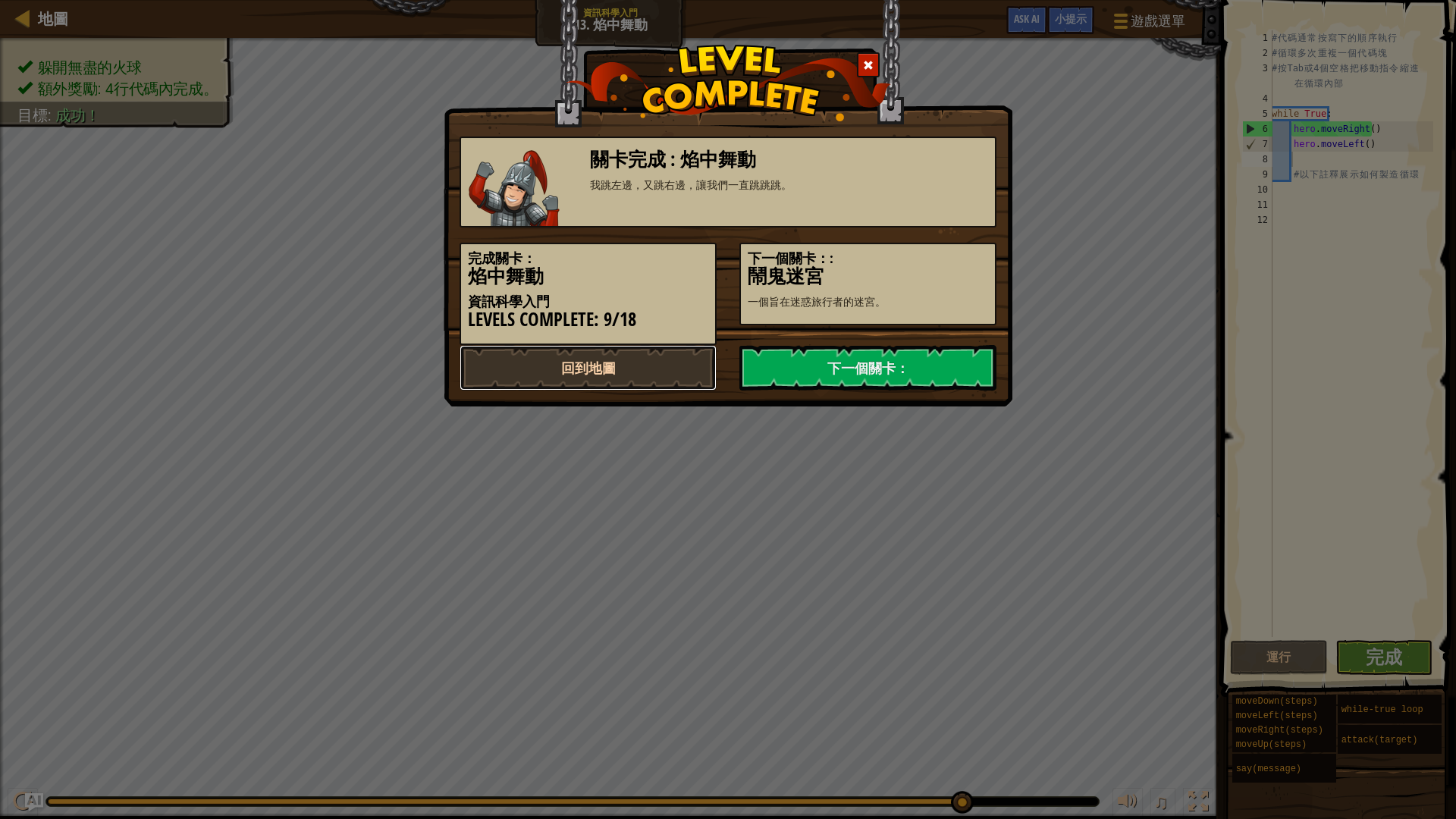
click at [605, 367] on link "回到地圖" at bounding box center [587, 367] width 257 height 46
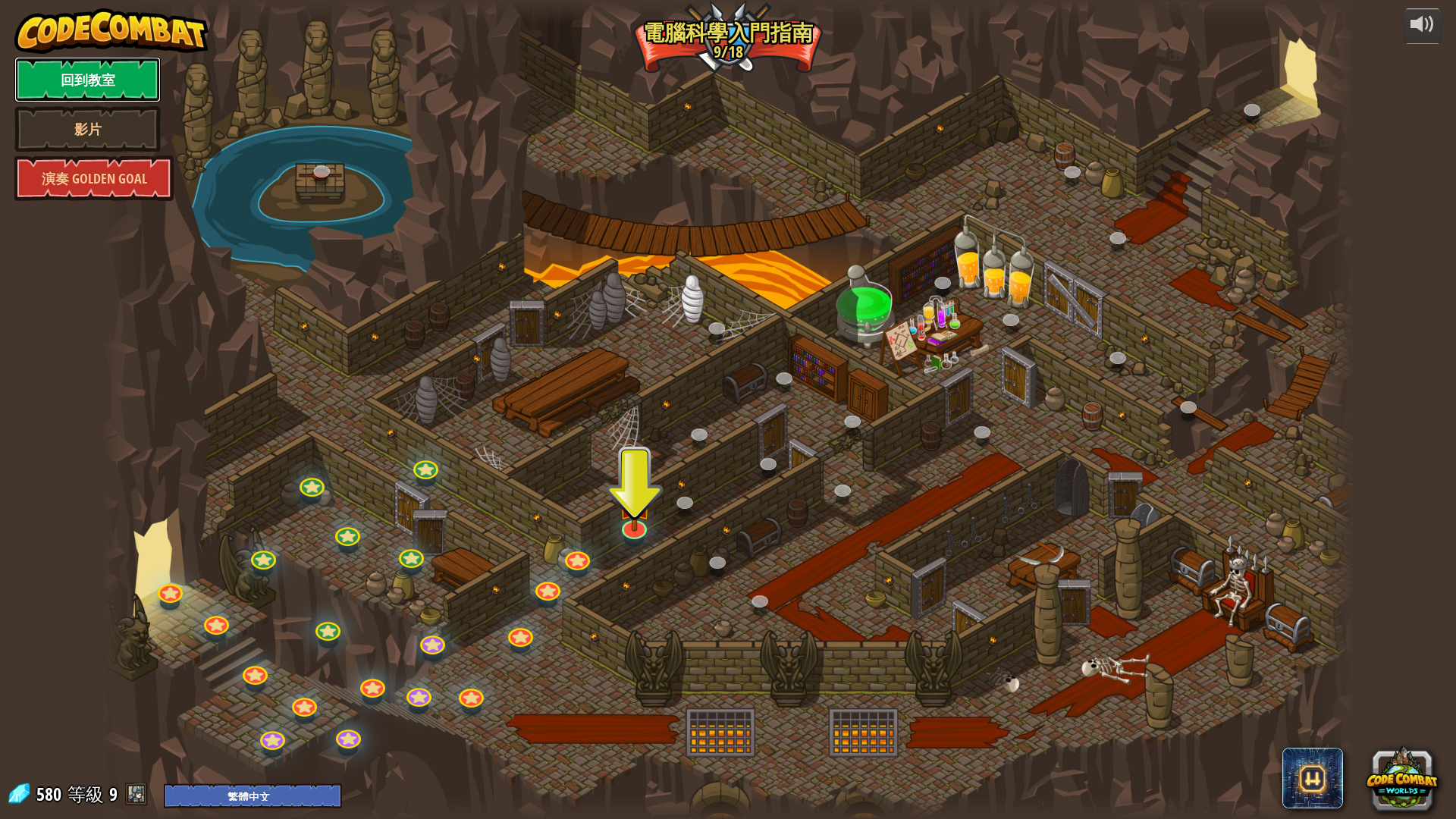
click at [64, 66] on link "回到教室" at bounding box center [87, 79] width 146 height 46
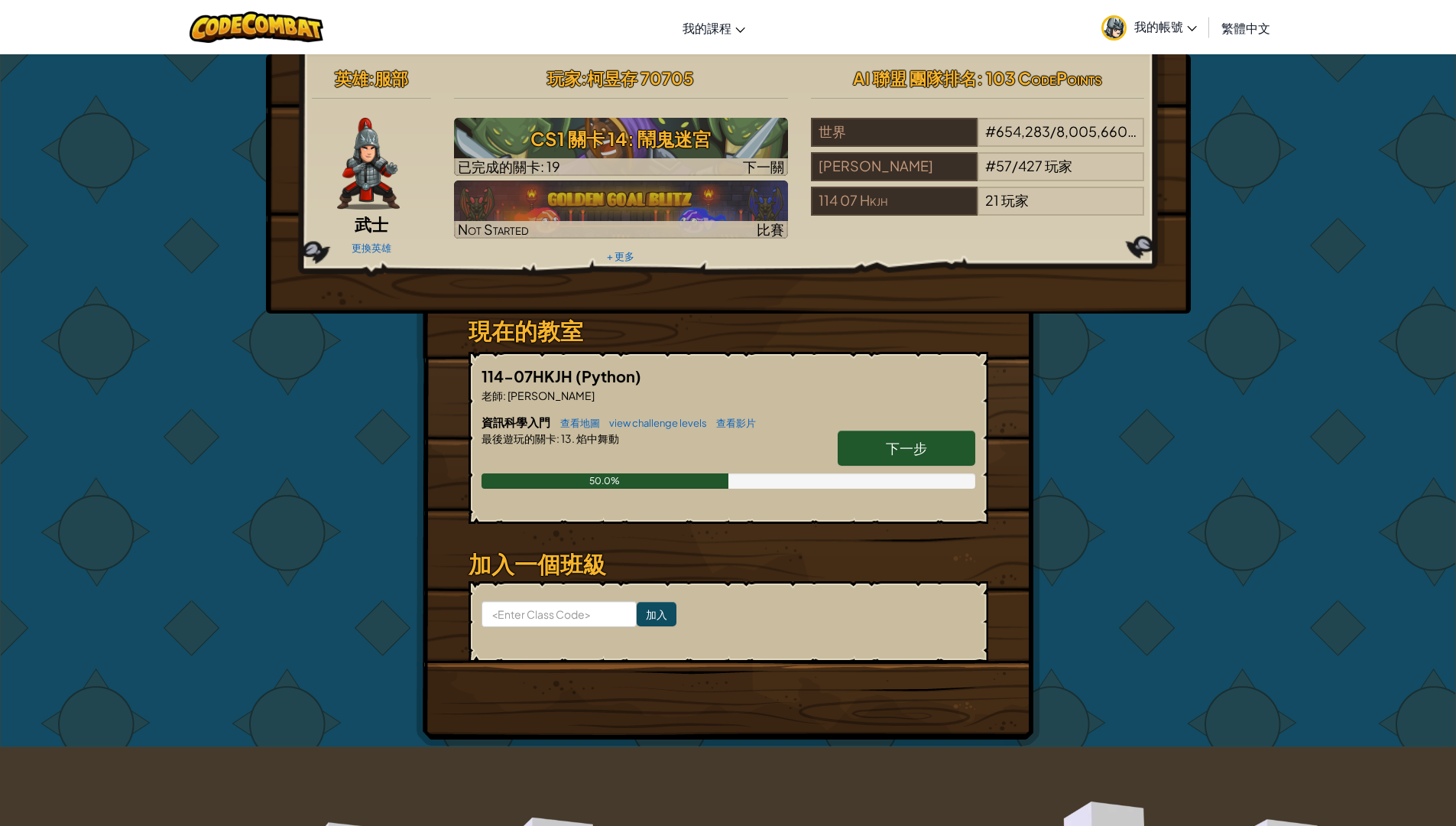
click at [1150, 18] on link "我的帳號" at bounding box center [1149, 26] width 110 height 48
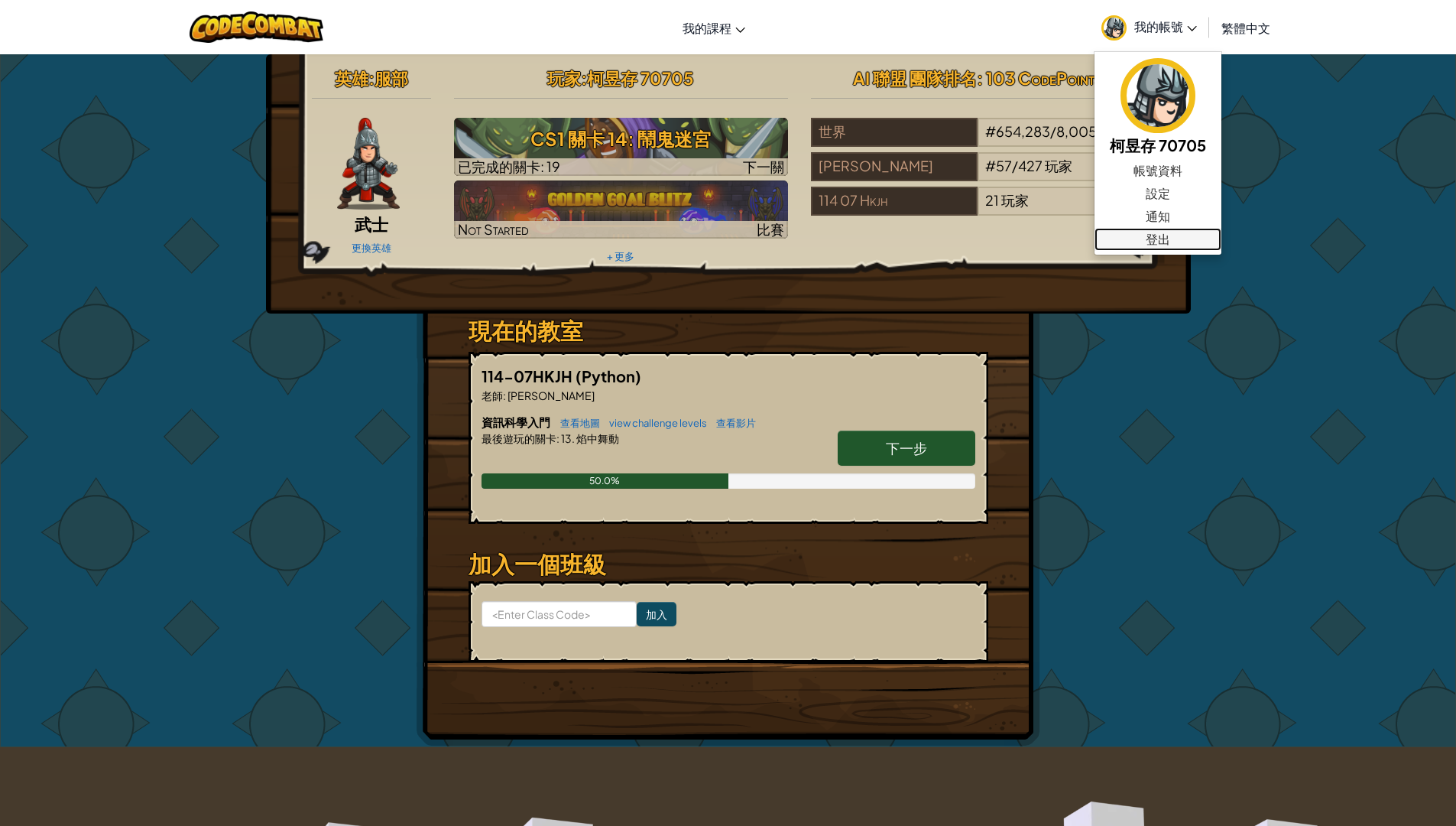
click at [1142, 243] on link "登出" at bounding box center [1158, 239] width 127 height 23
